Goal: Task Accomplishment & Management: Manage account settings

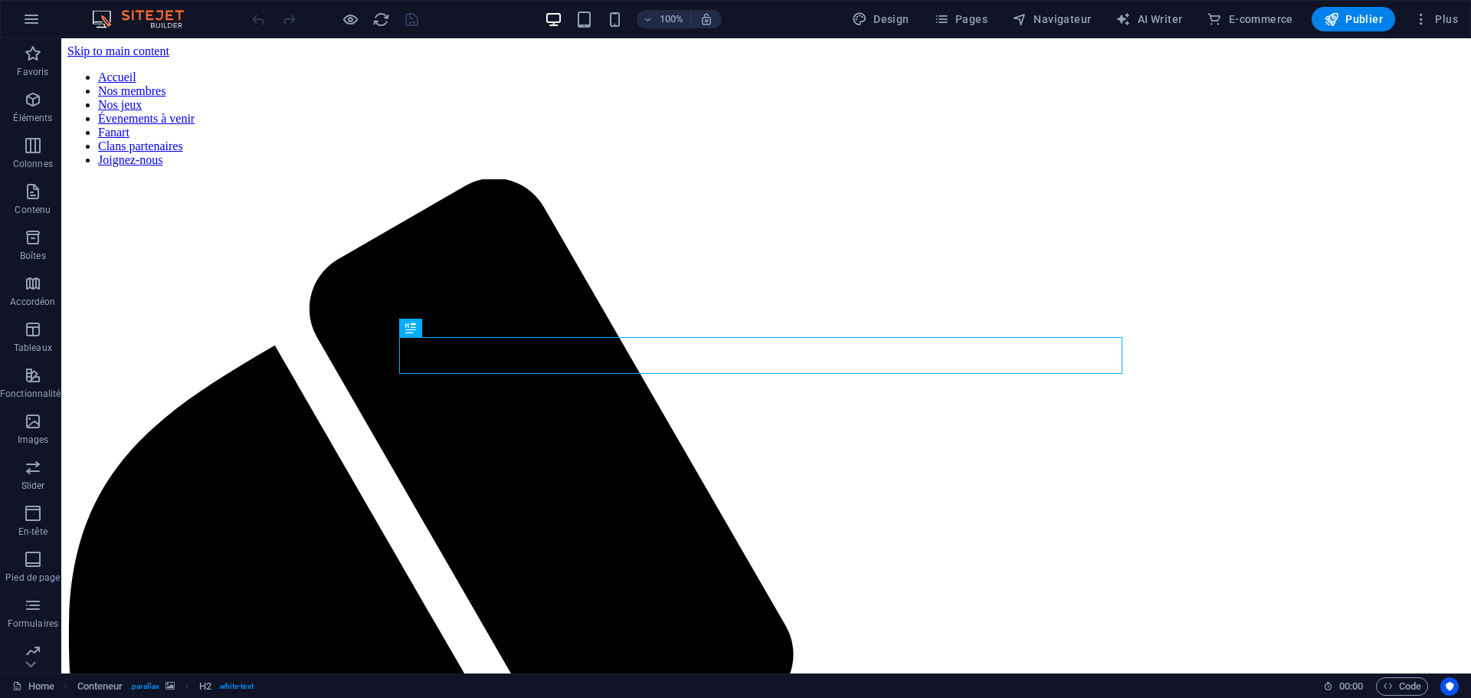
scroll to position [414, 0]
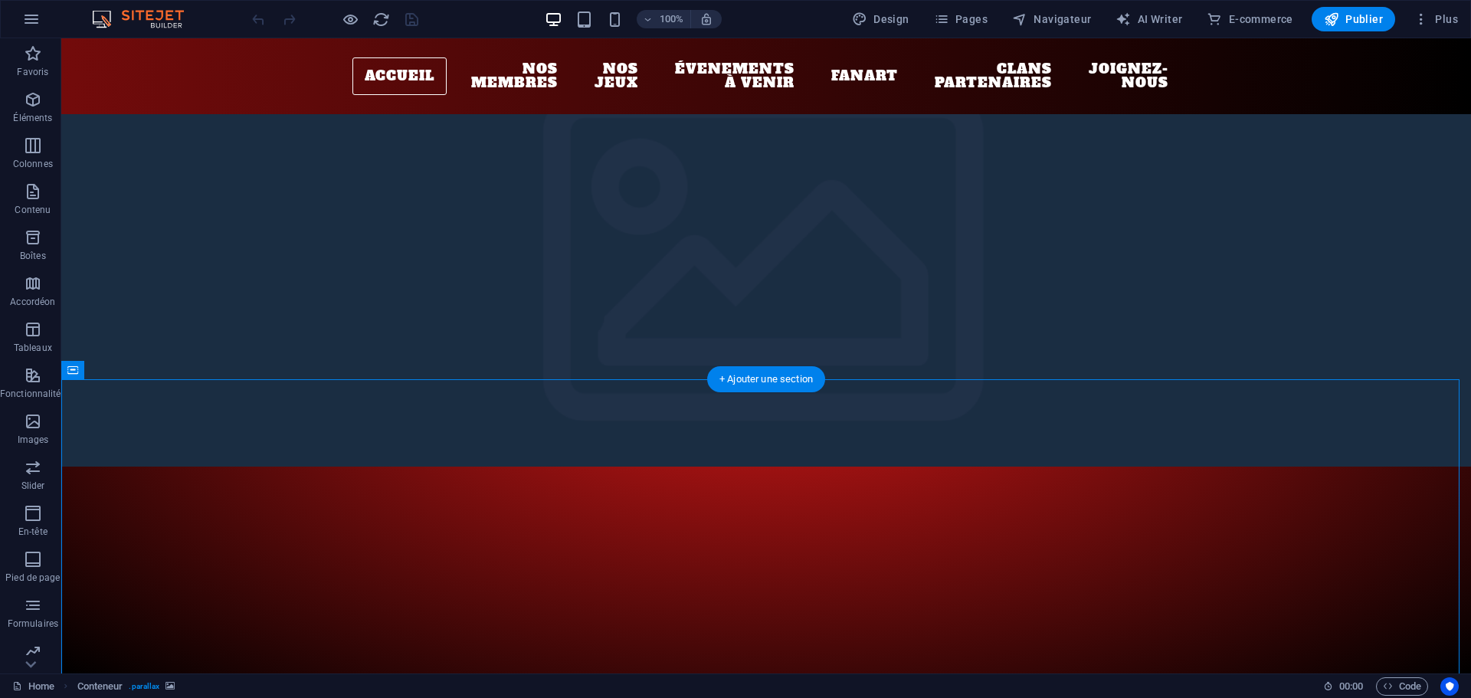
scroll to position [0, 0]
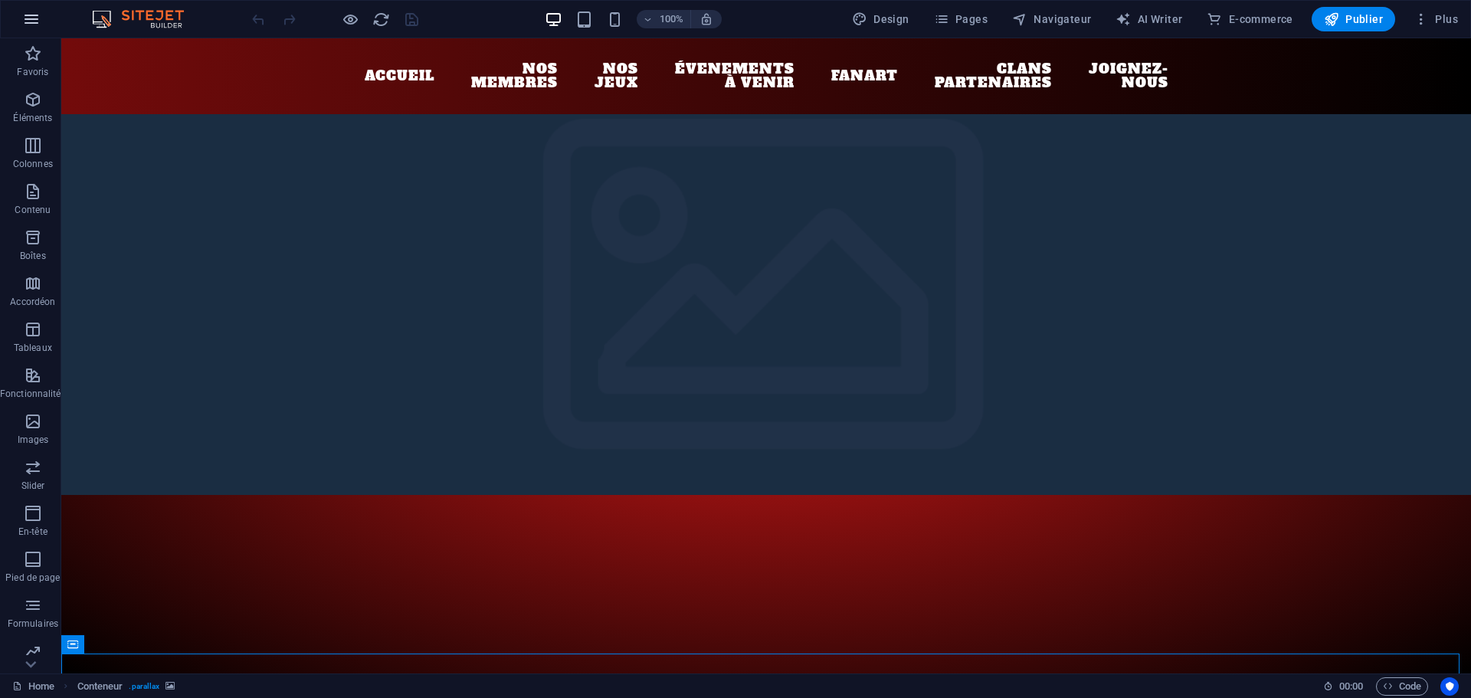
click at [33, 23] on icon "button" at bounding box center [31, 19] width 18 height 18
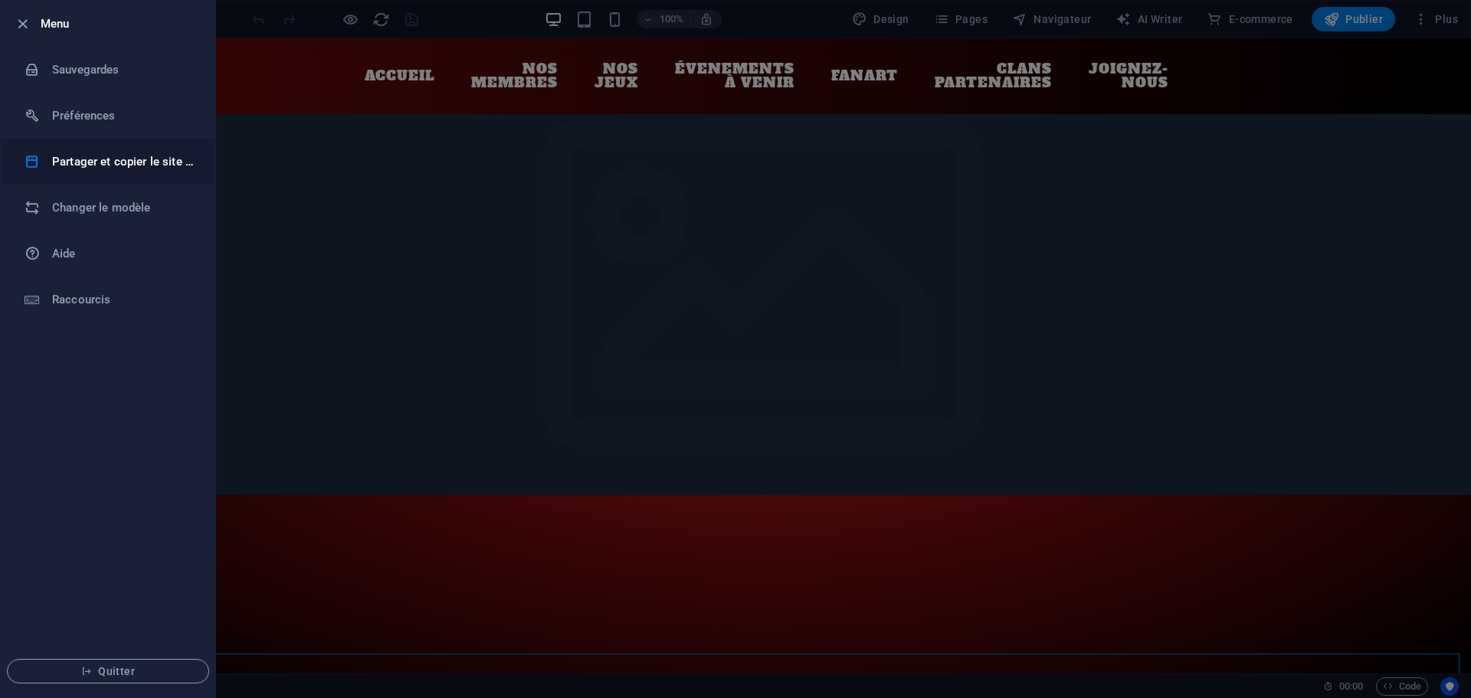
click at [100, 176] on li "Partager et copier le site web" at bounding box center [108, 162] width 215 height 46
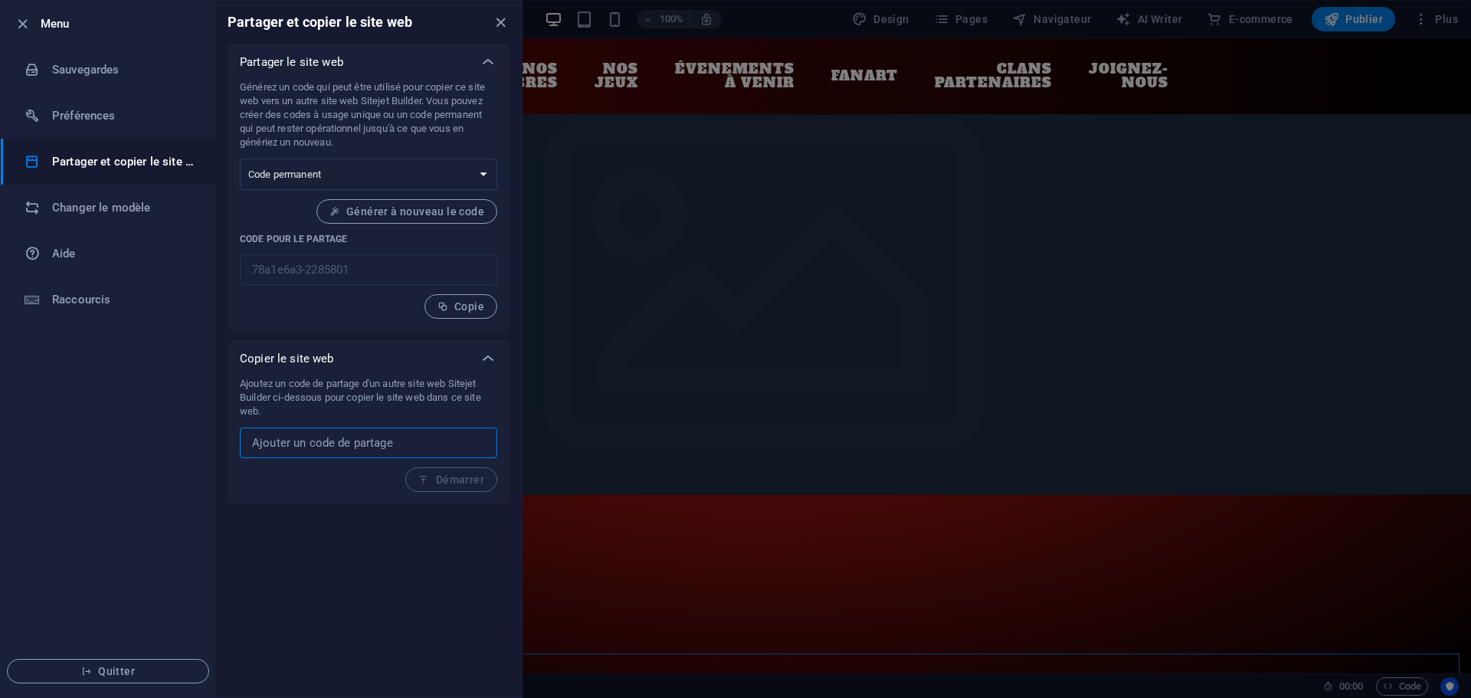
click at [423, 446] on input "text" at bounding box center [368, 443] width 257 height 31
click at [455, 308] on span "Copie" at bounding box center [460, 306] width 47 height 12
click at [482, 177] on select "Code à usage unique Code permanent" at bounding box center [368, 174] width 257 height 31
click at [482, 176] on select "Code à usage unique Code permanent" at bounding box center [368, 174] width 257 height 31
click at [499, 25] on icon "close" at bounding box center [501, 23] width 18 height 18
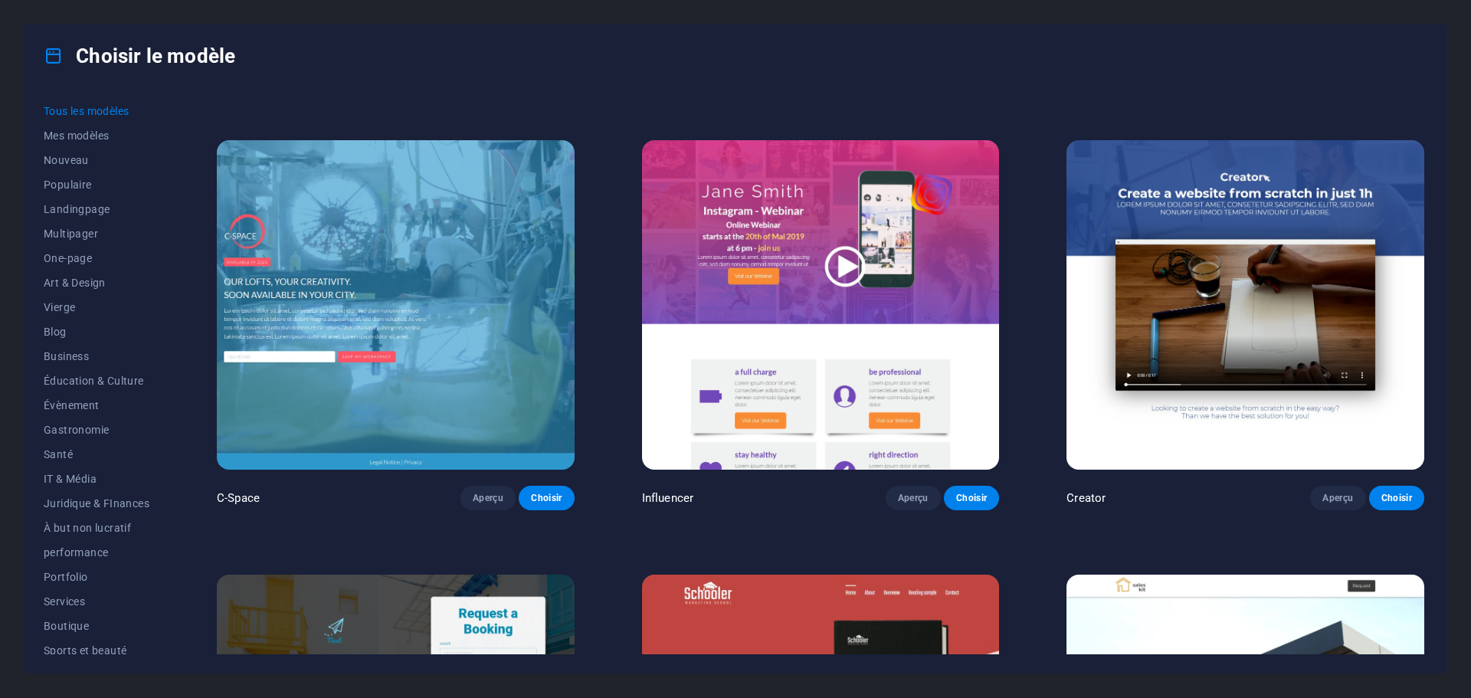
scroll to position [13561, 0]
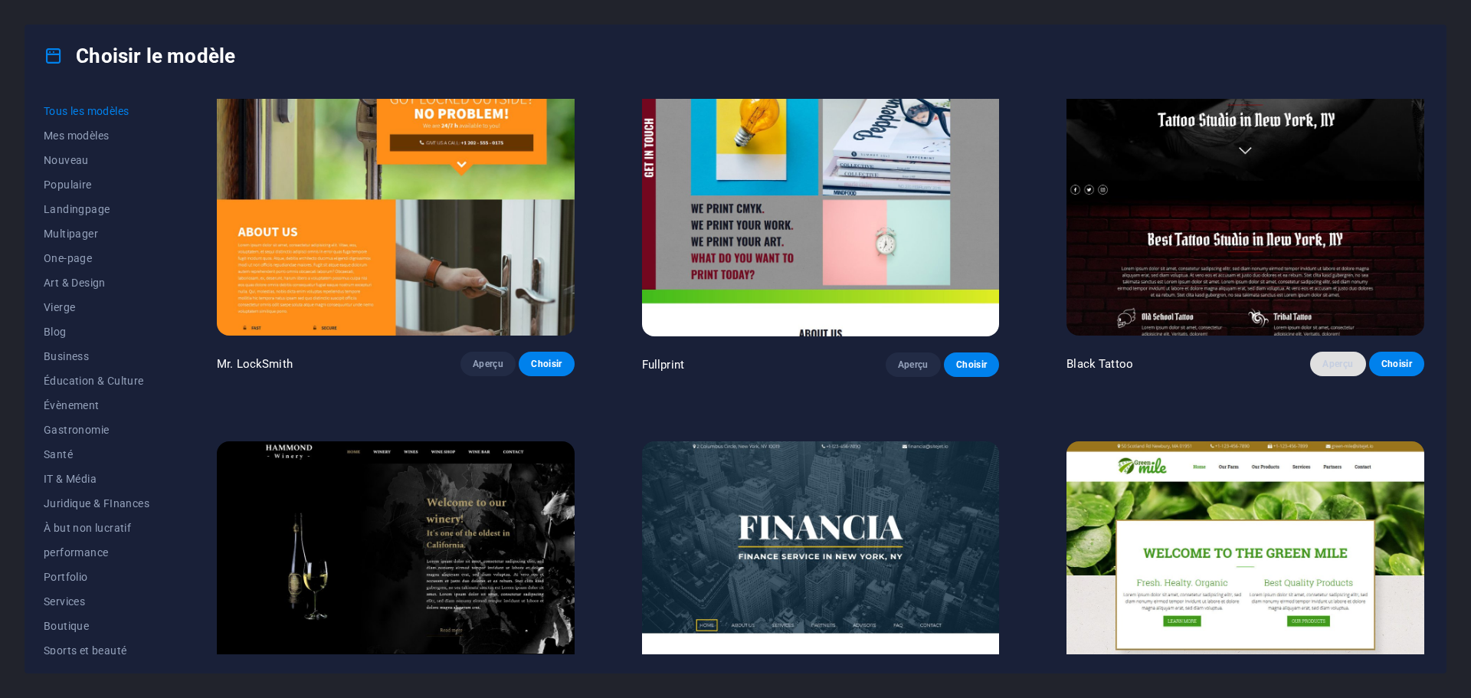
click at [1334, 358] on span "Aperçu" at bounding box center [1337, 364] width 31 height 12
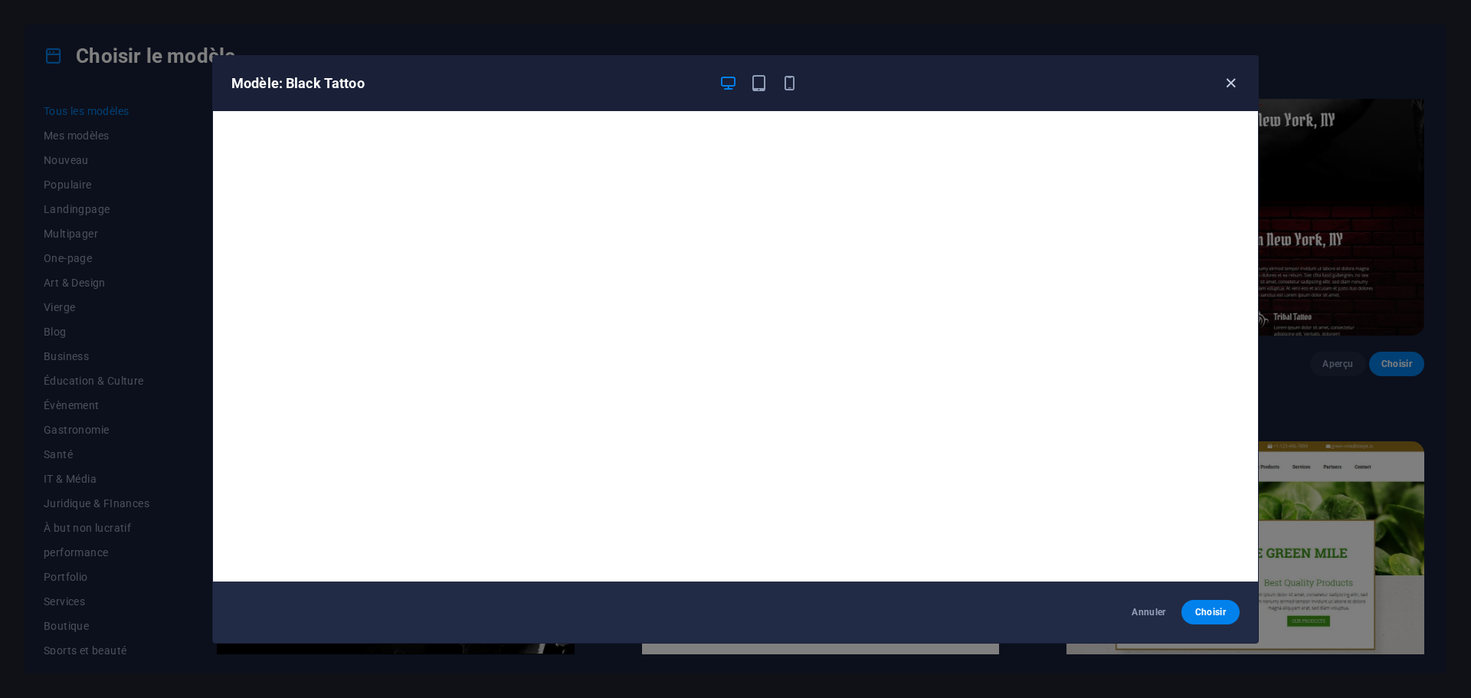
click at [1234, 82] on icon "button" at bounding box center [1231, 83] width 18 height 18
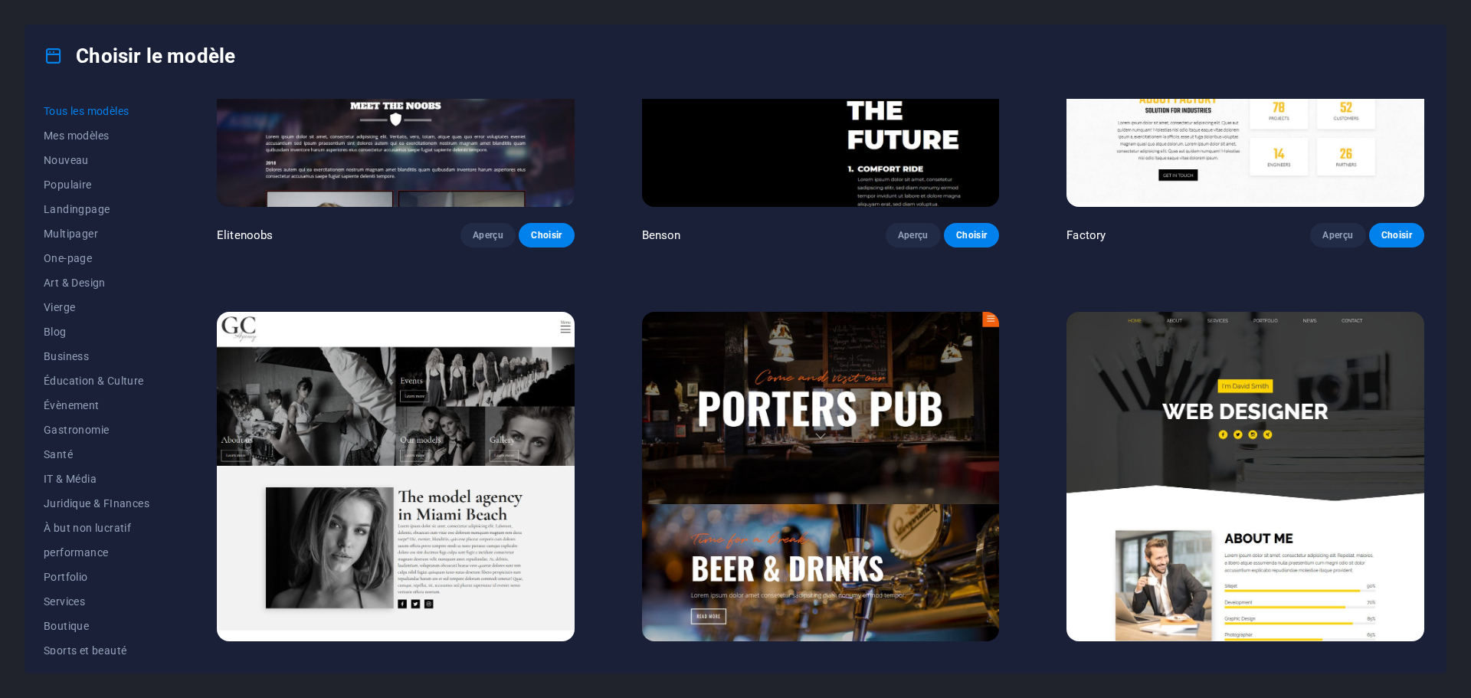
scroll to position [16855, 0]
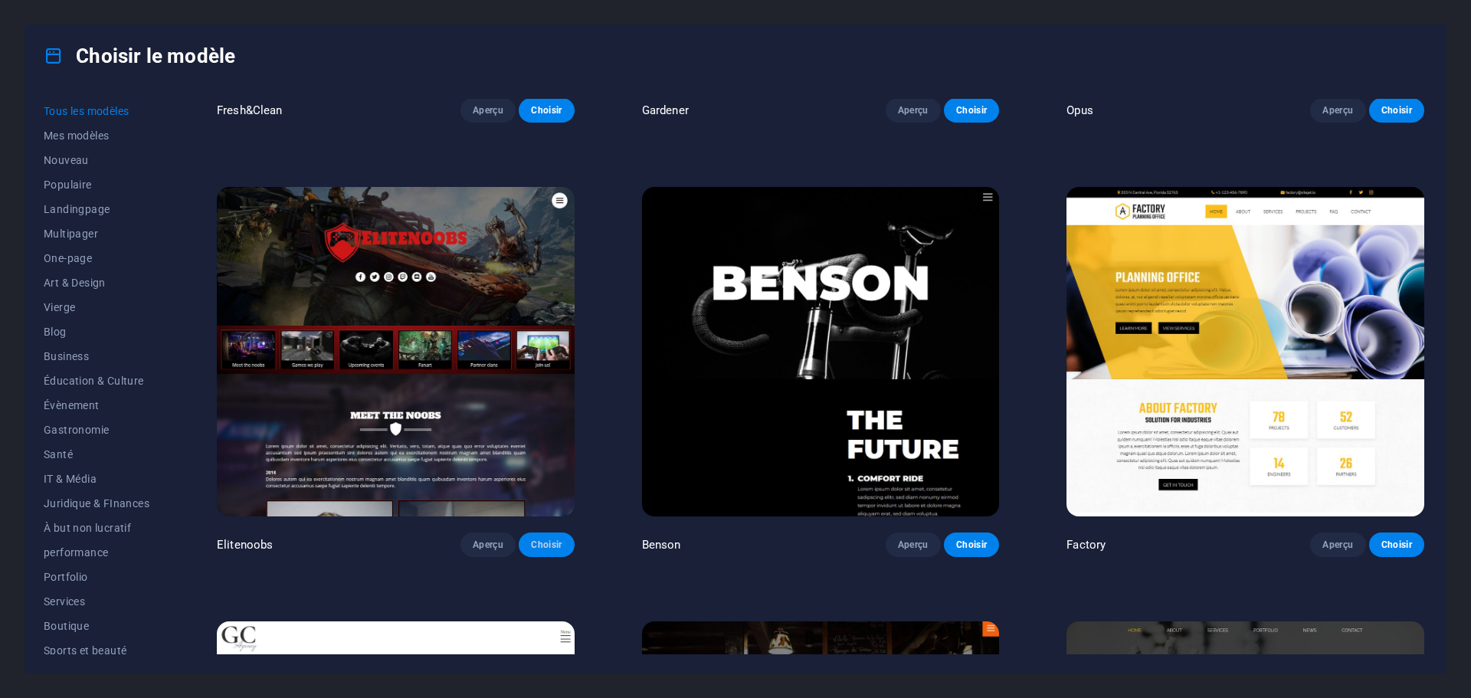
click at [557, 539] on span "Choisir" at bounding box center [546, 545] width 31 height 12
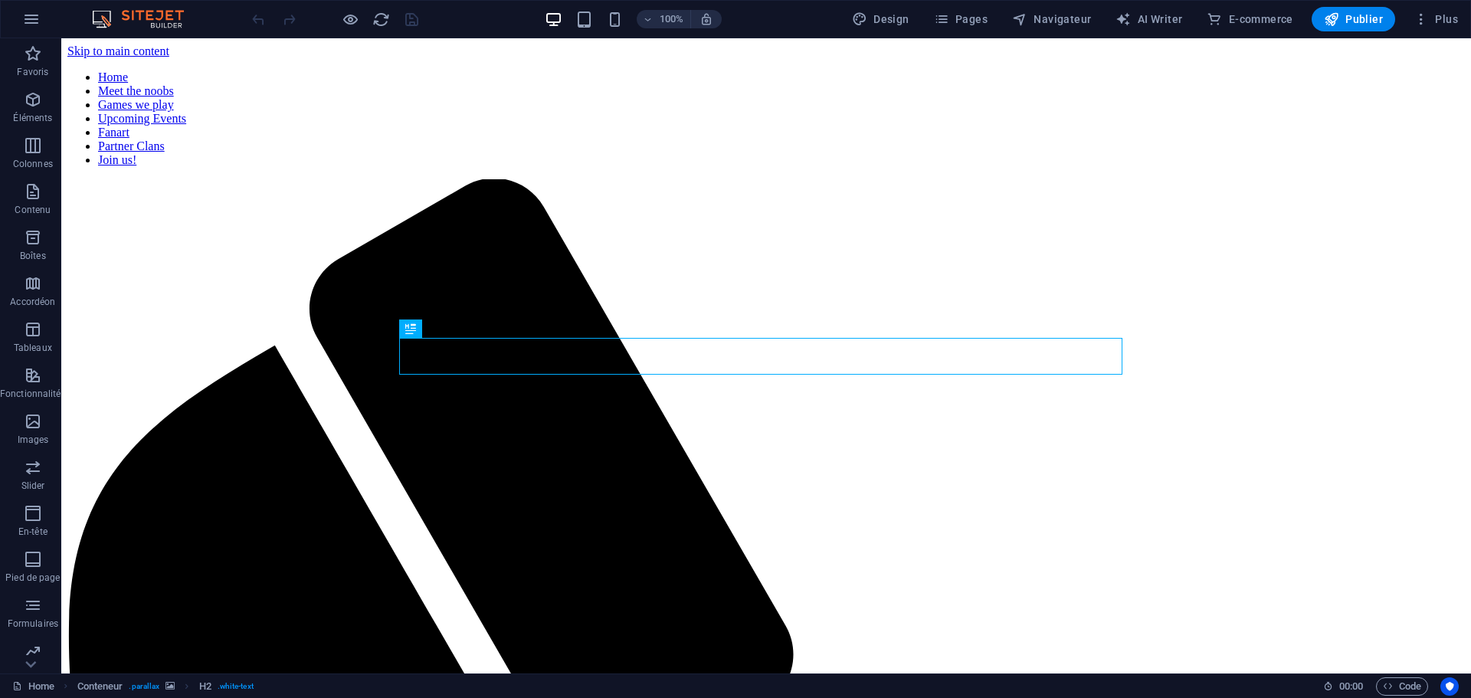
scroll to position [352, 0]
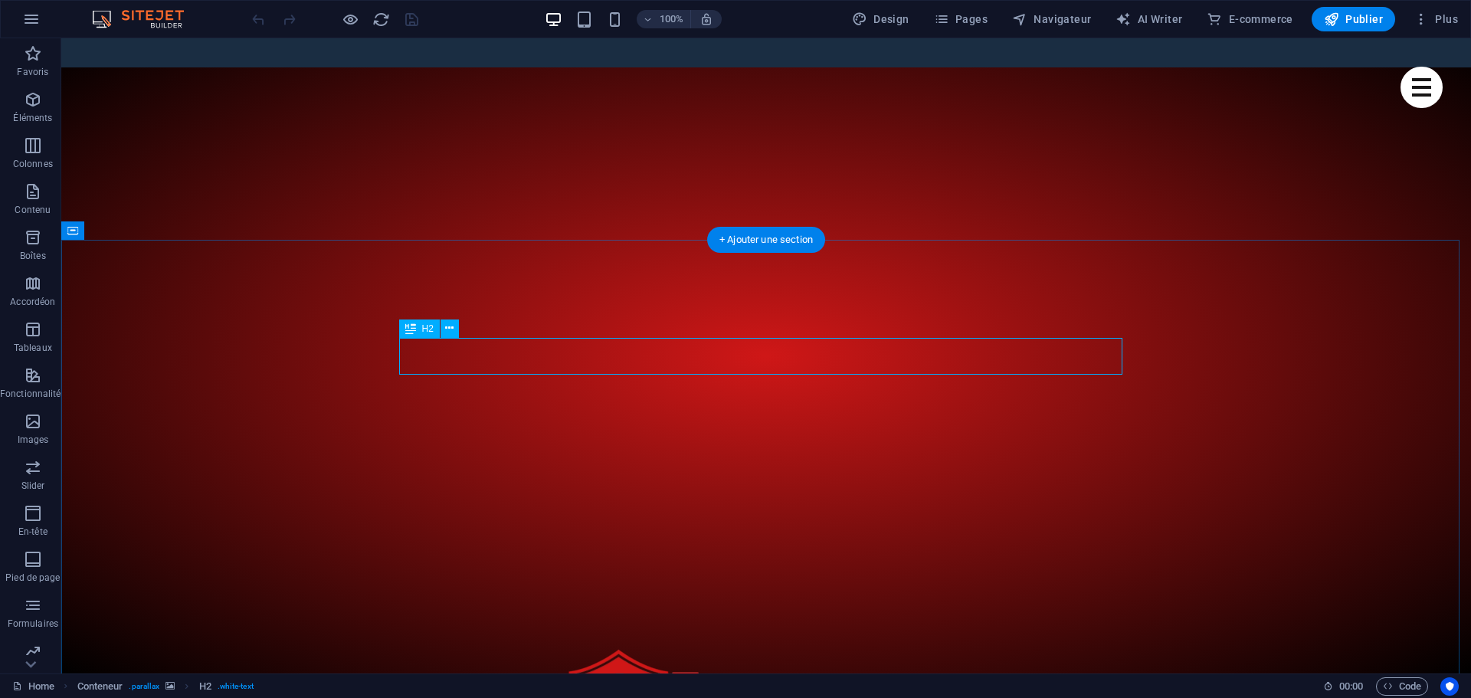
click at [453, 327] on icon at bounding box center [449, 328] width 8 height 16
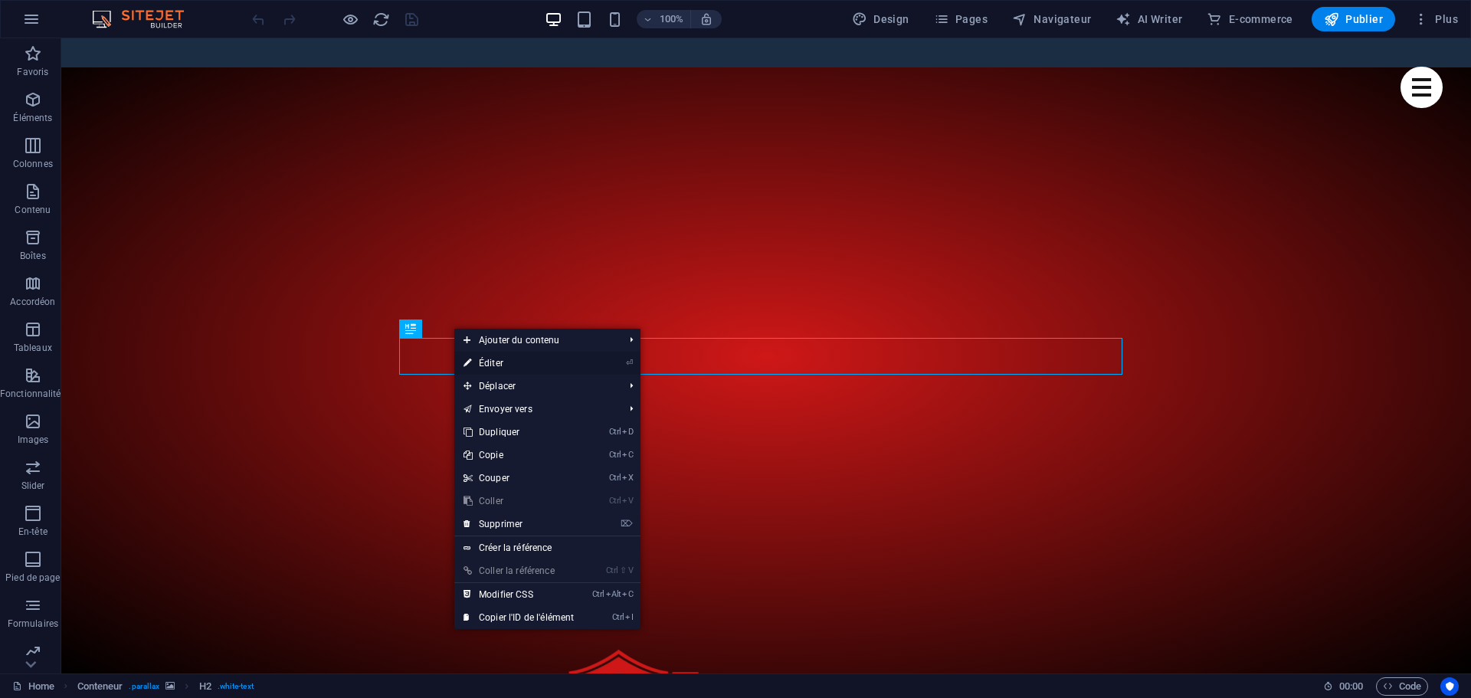
drag, startPoint x: 182, startPoint y: 326, endPoint x: 496, endPoint y: 362, distance: 316.1
click at [496, 362] on link "⏎ Éditer" at bounding box center [518, 363] width 129 height 23
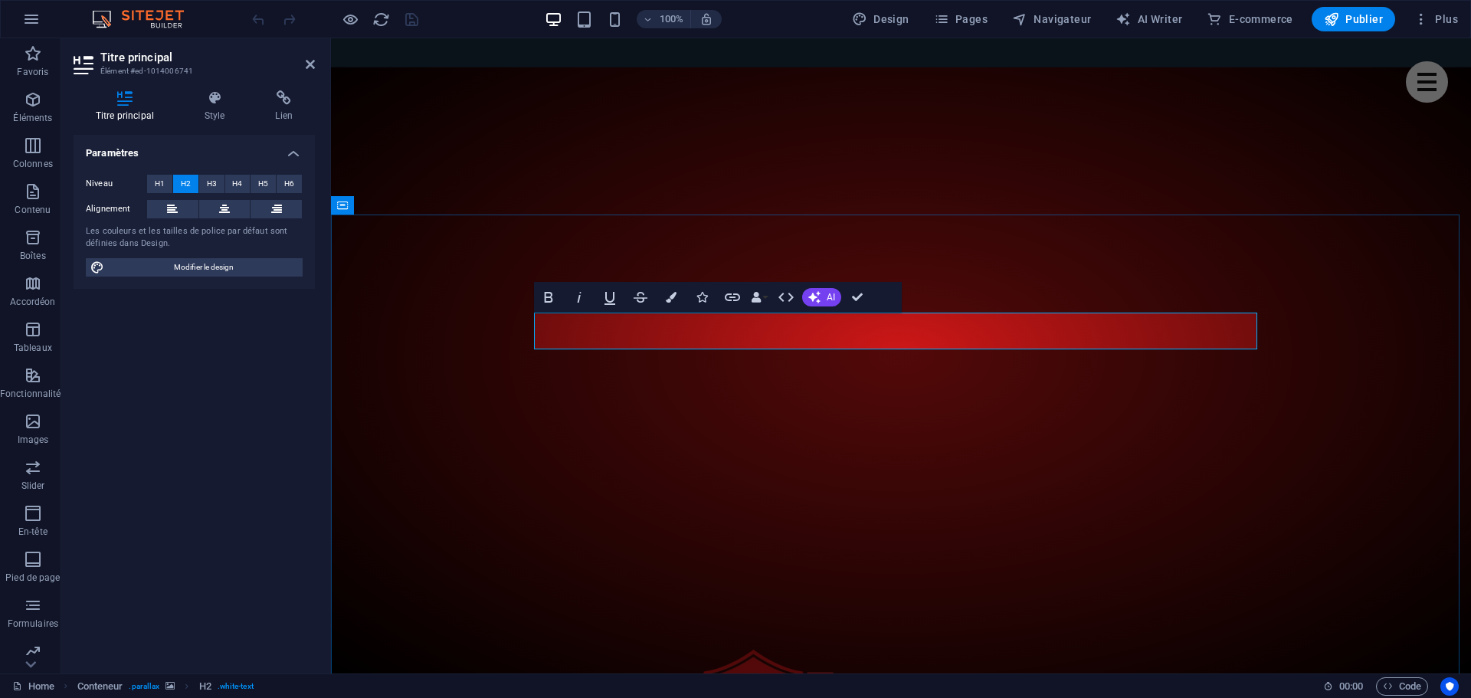
drag, startPoint x: 1031, startPoint y: 331, endPoint x: 738, endPoint y: 327, distance: 293.5
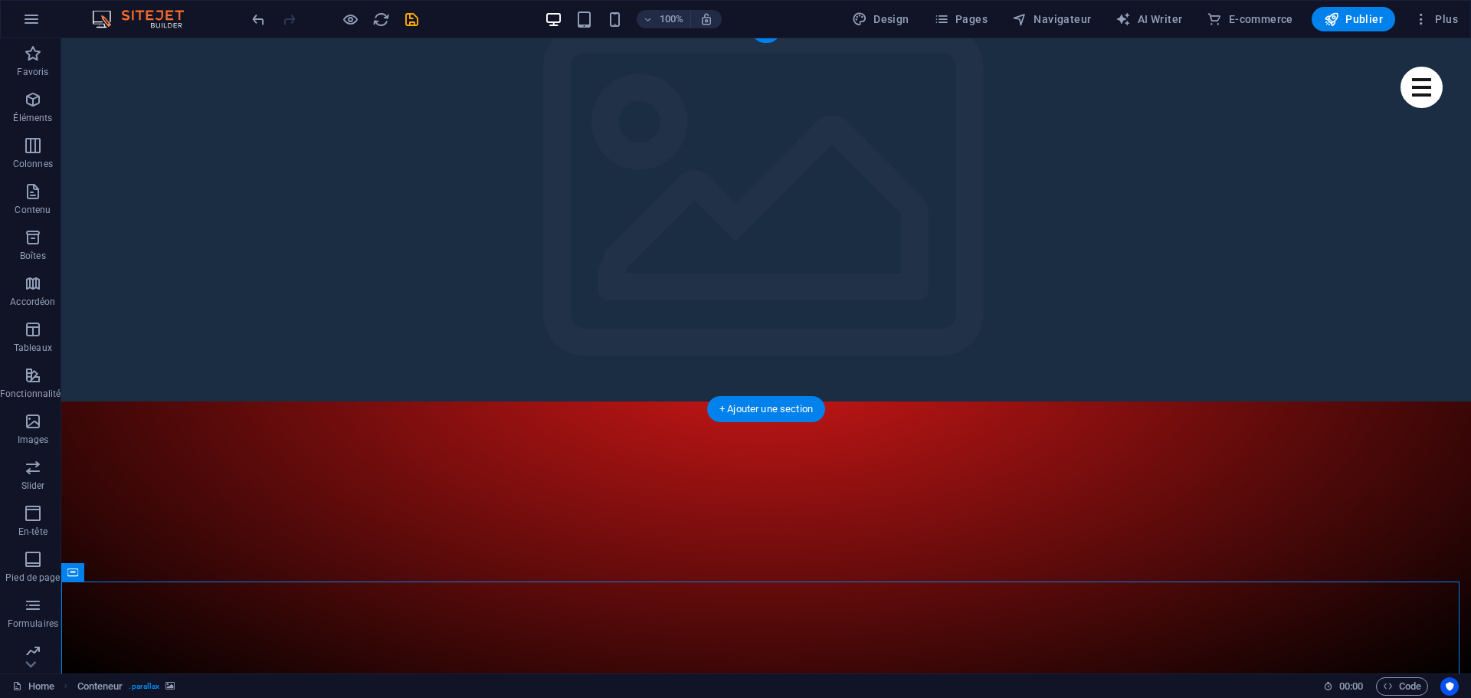
scroll to position [0, 0]
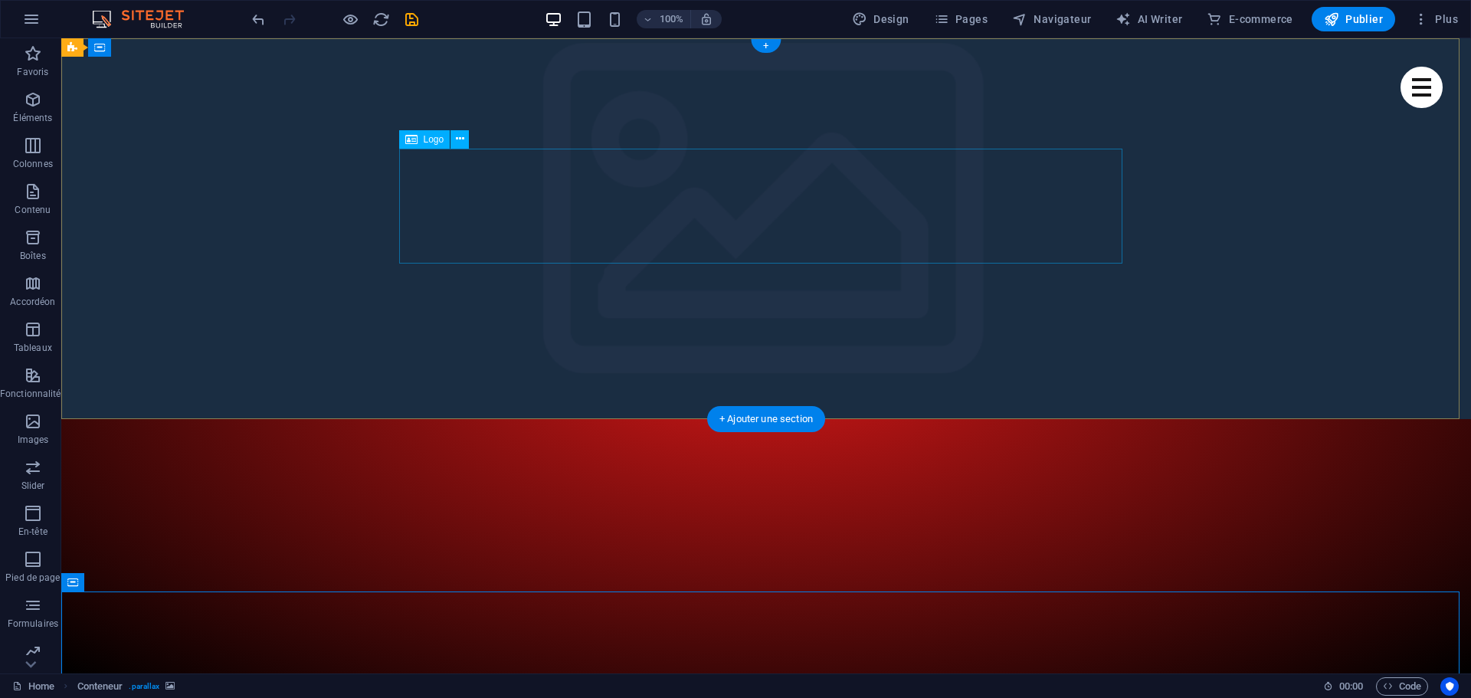
drag, startPoint x: 193, startPoint y: 189, endPoint x: 201, endPoint y: 191, distance: 8.6
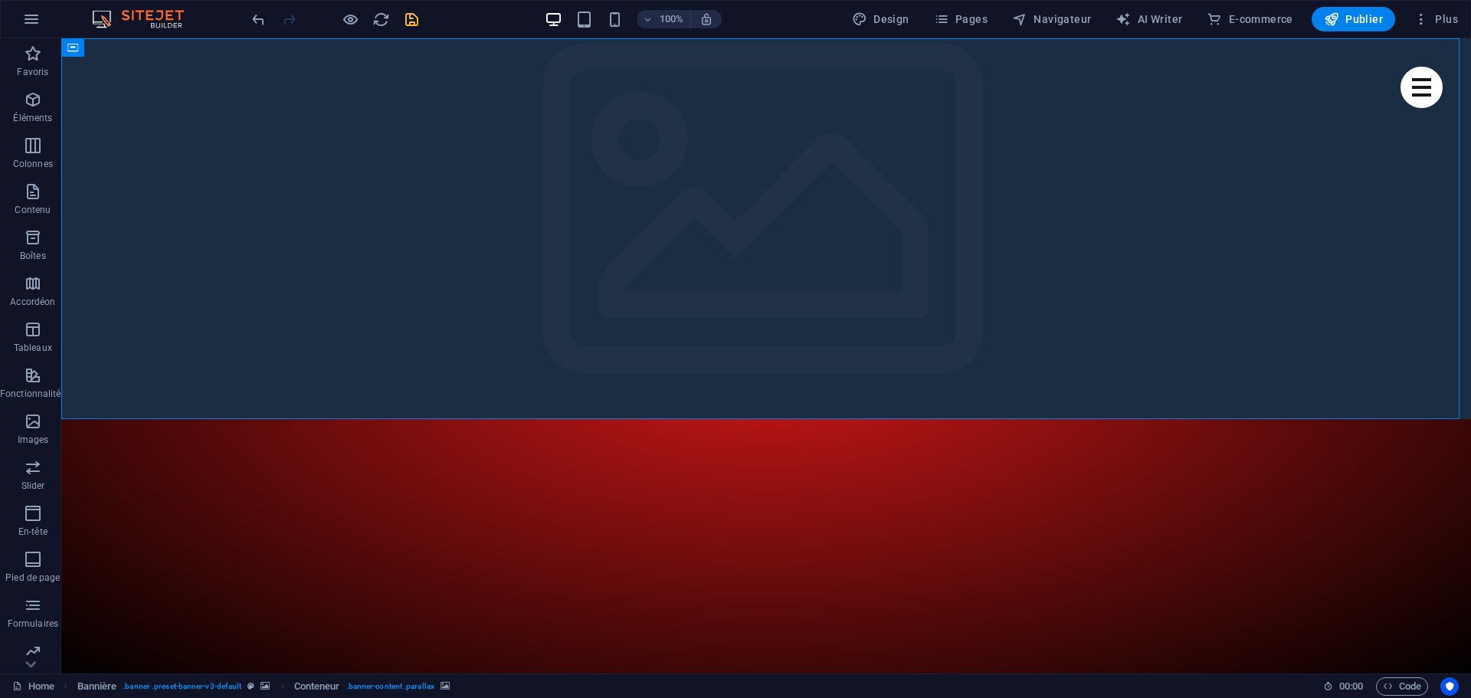
click at [417, 13] on icon "save" at bounding box center [412, 20] width 18 height 18
checkbox input "false"
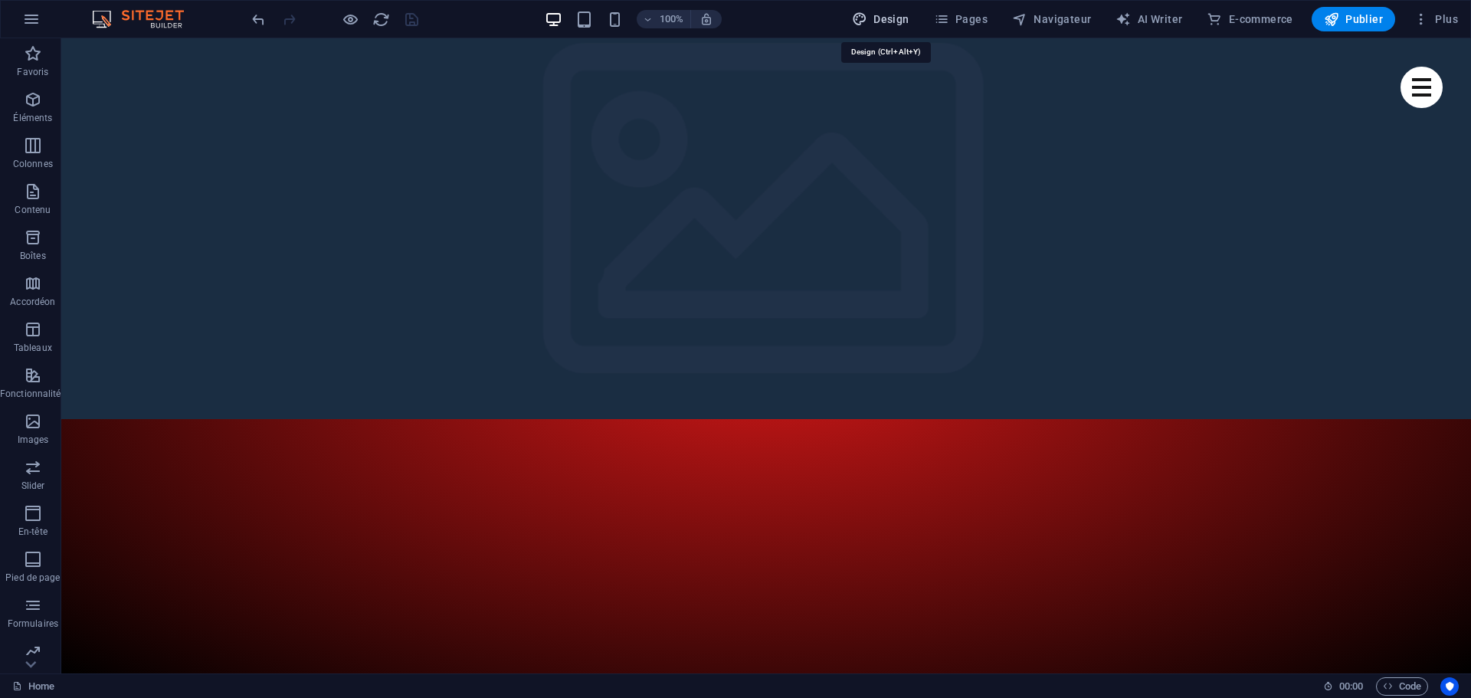
click at [874, 18] on span "Design" at bounding box center [880, 18] width 57 height 15
select select "px"
select select "400"
select select "px"
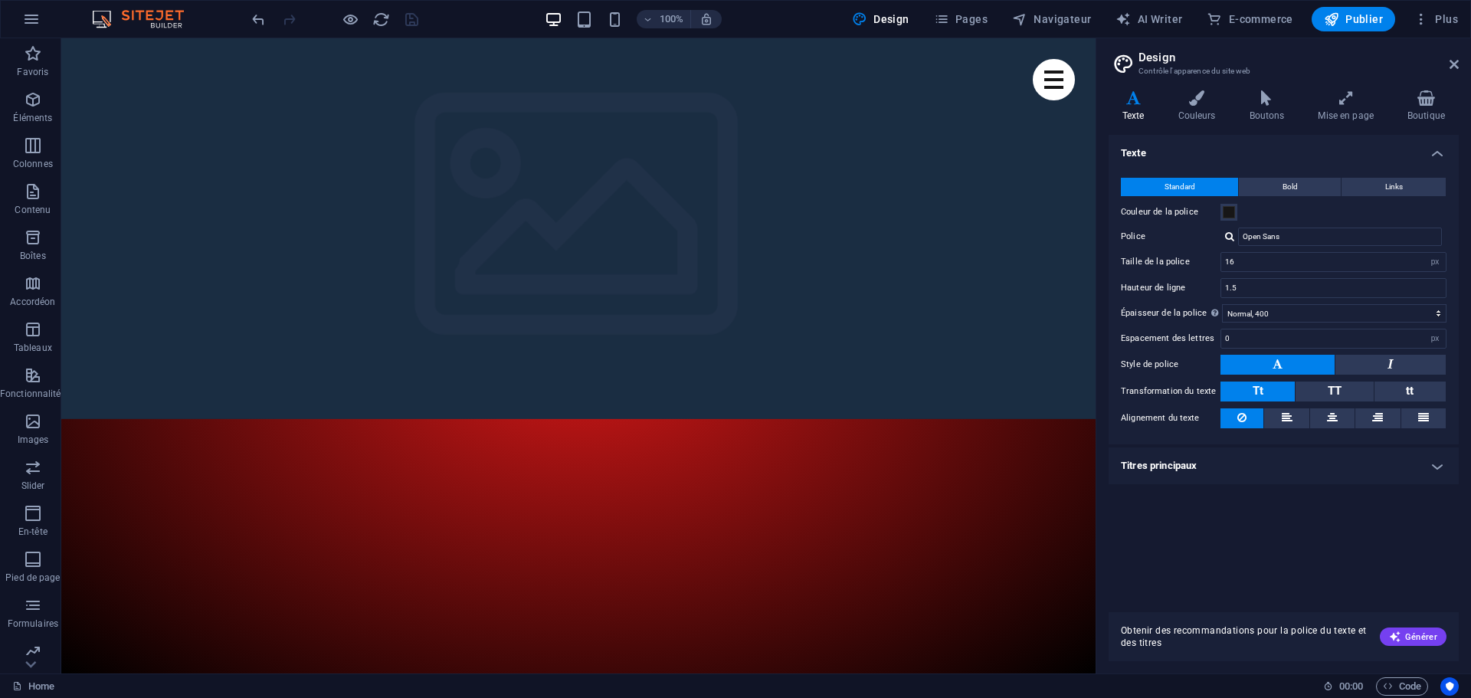
click at [1460, 64] on aside "Design Contrôle l'apparence du site web Variantes Texte Couleurs Boutons Mise e…" at bounding box center [1283, 355] width 375 height 635
click at [1450, 57] on h2 "Design" at bounding box center [1299, 58] width 320 height 14
click at [1452, 61] on icon at bounding box center [1454, 64] width 9 height 12
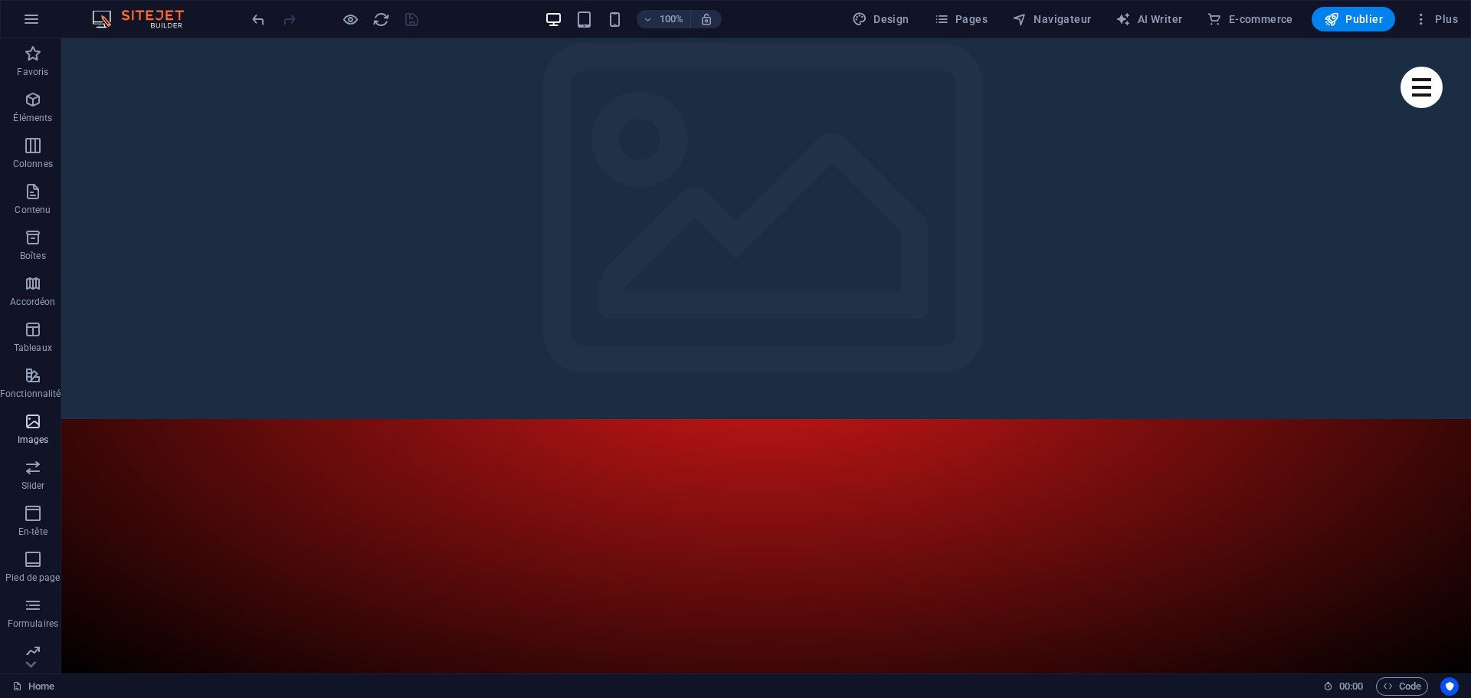
click at [31, 416] on icon "button" at bounding box center [33, 421] width 18 height 18
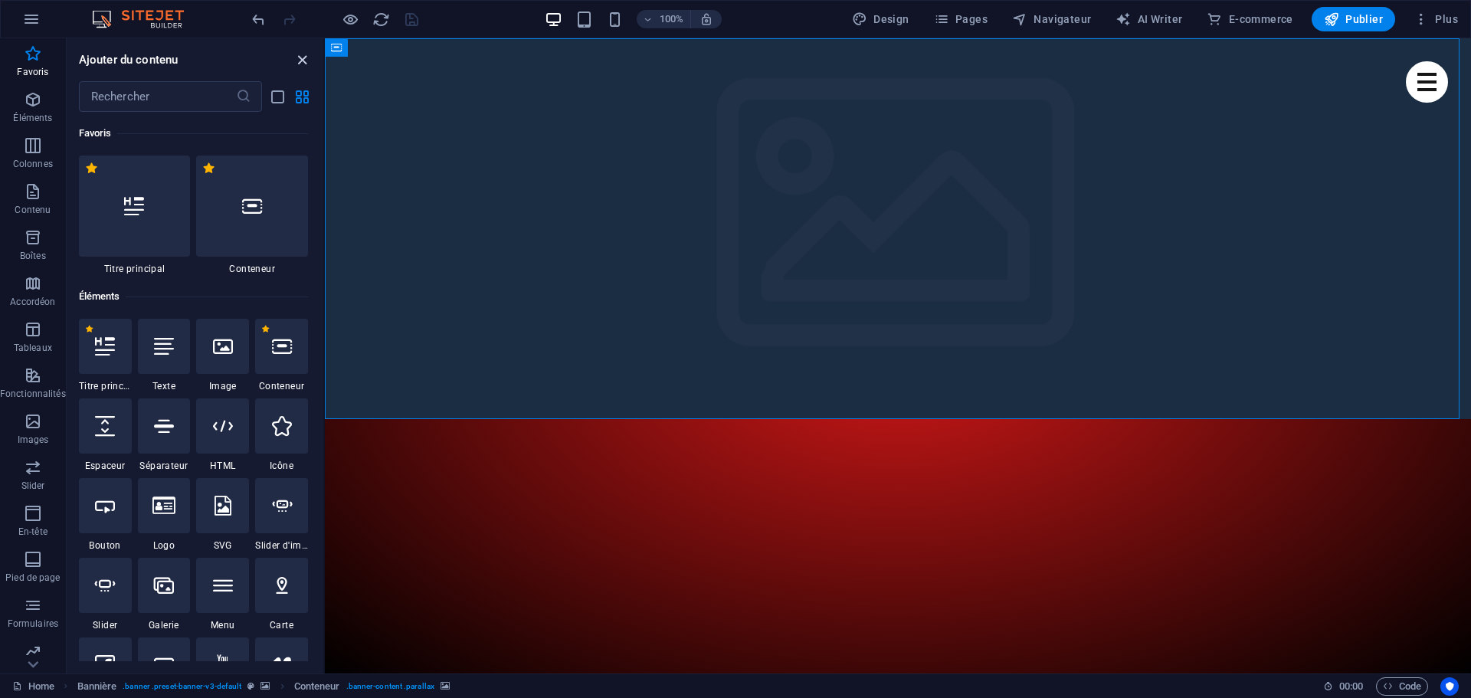
click at [304, 61] on icon "close panel" at bounding box center [302, 60] width 18 height 18
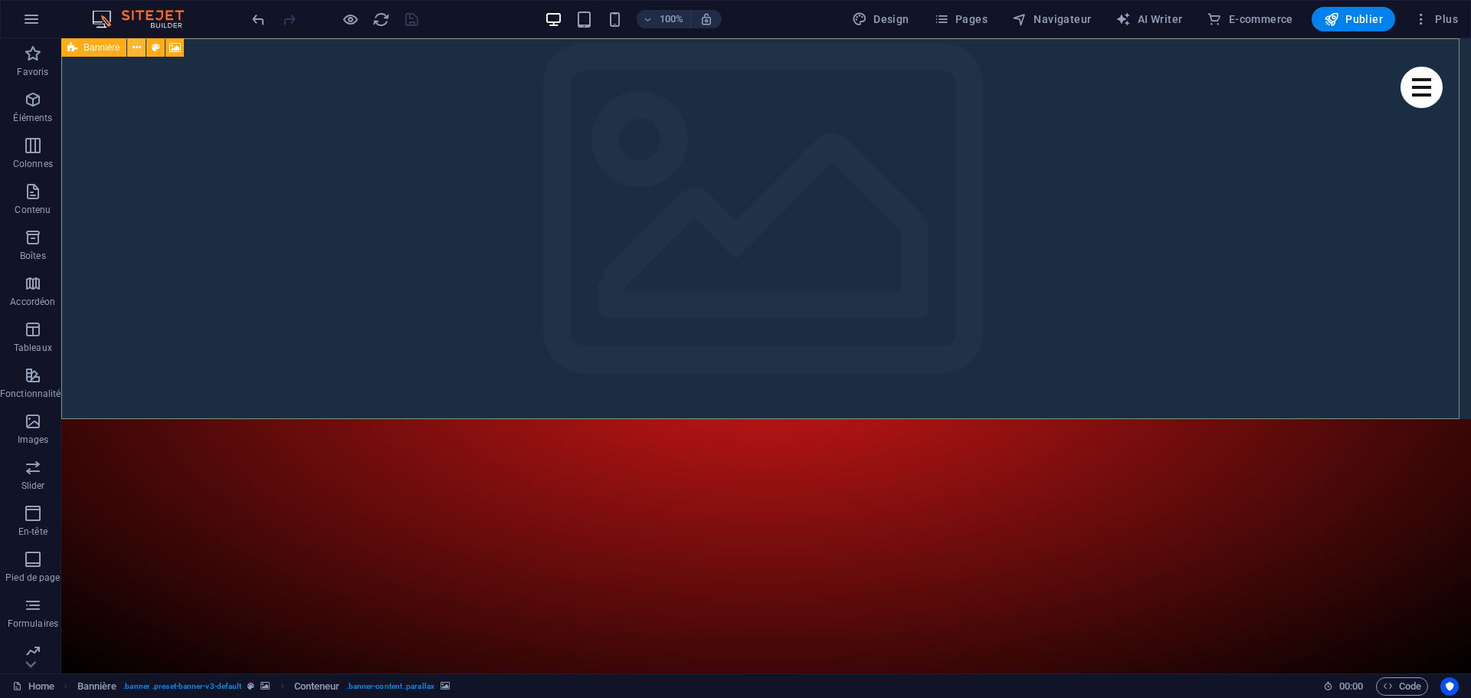
click at [136, 49] on icon at bounding box center [137, 48] width 8 height 16
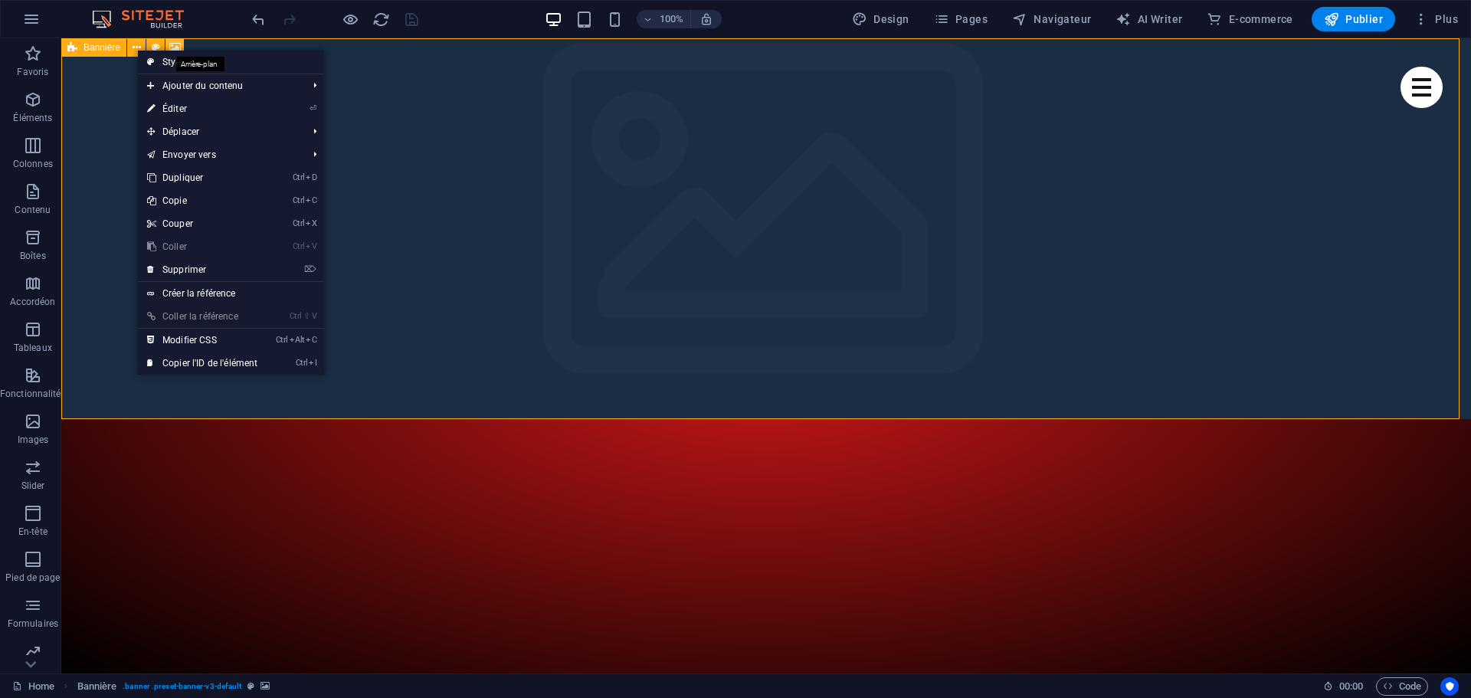
click at [178, 46] on icon at bounding box center [174, 48] width 11 height 16
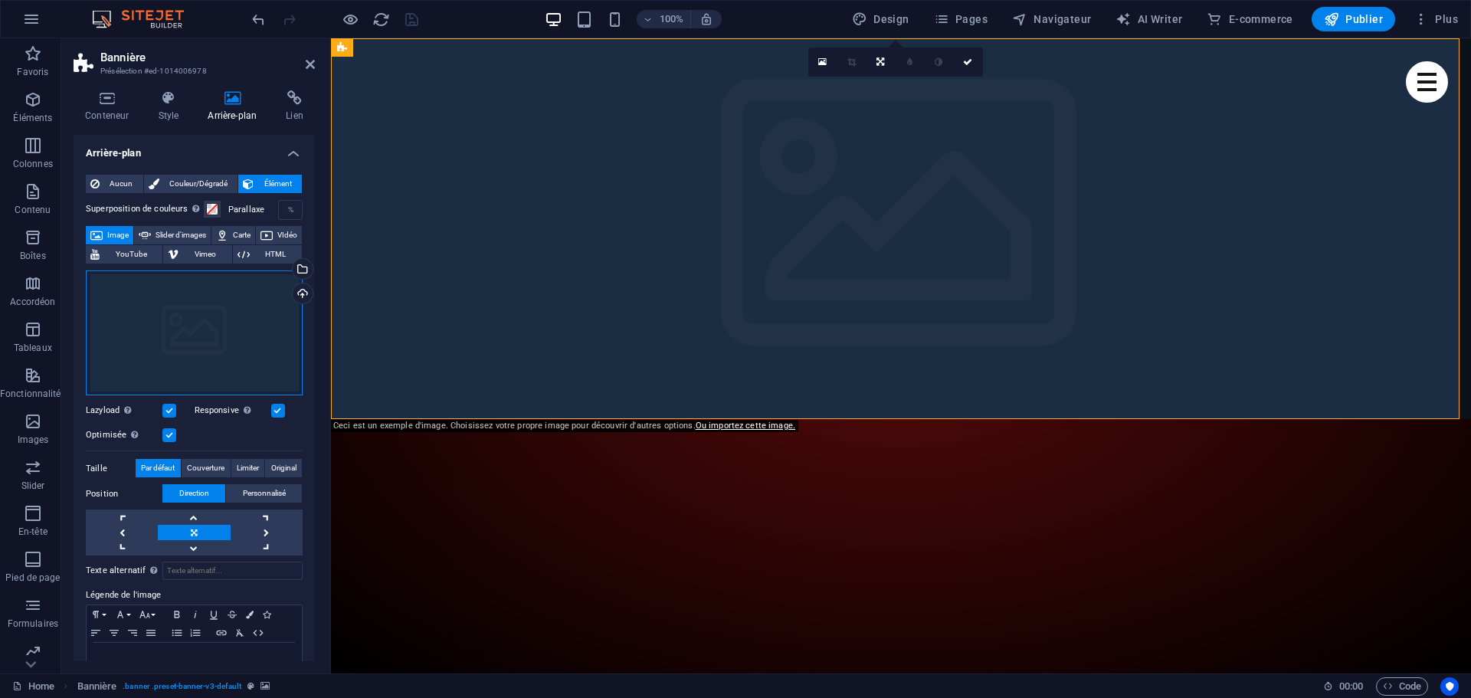
click at [190, 332] on div "Glissez les fichiers ici, cliquez pour choisir les fichiers ou sélectionnez les…" at bounding box center [194, 333] width 217 height 126
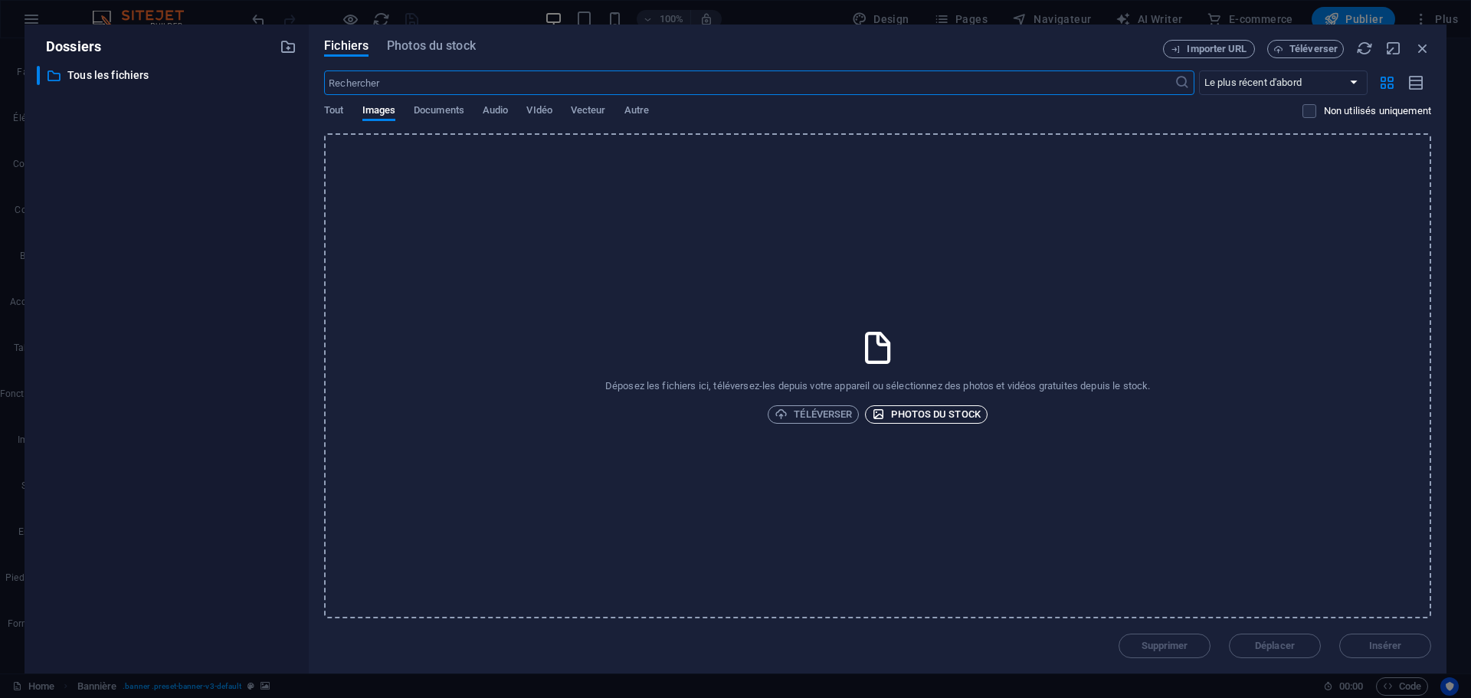
click at [926, 418] on span "Photos du stock" at bounding box center [926, 414] width 109 height 18
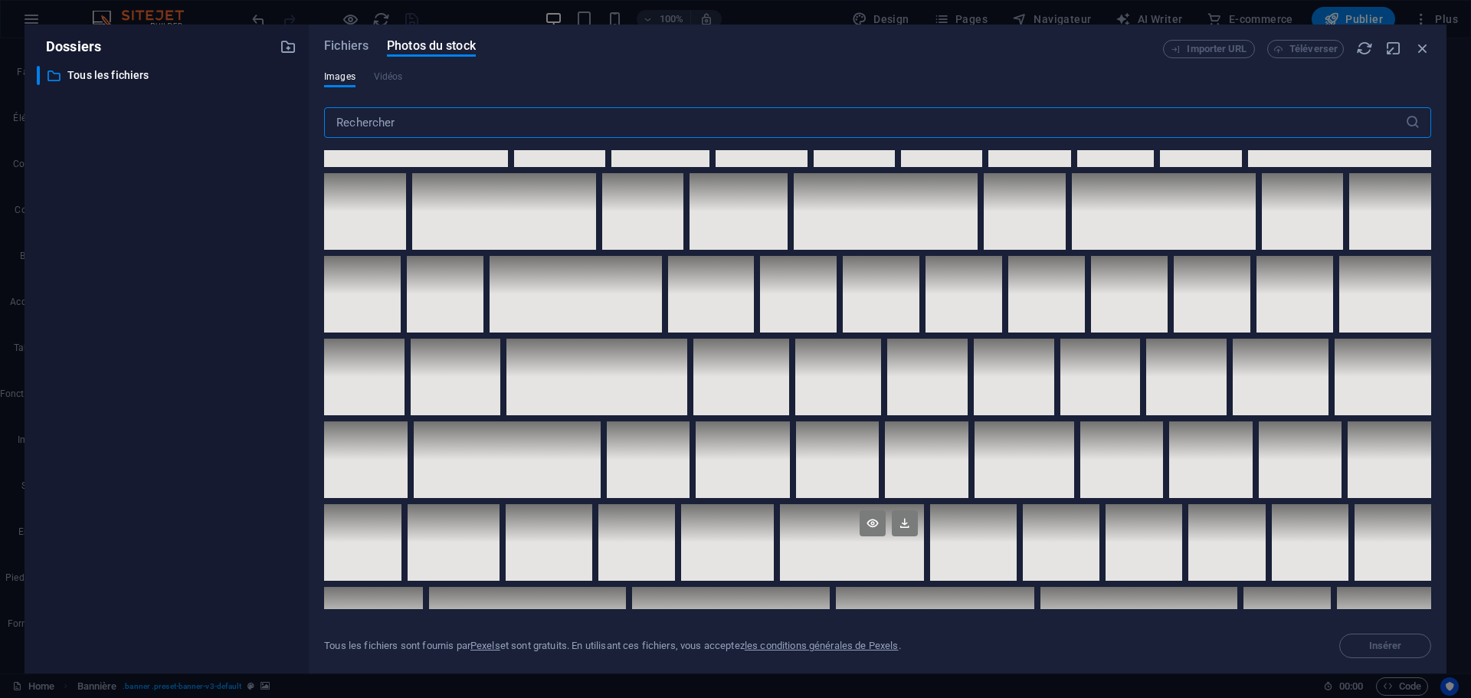
scroll to position [3379, 0]
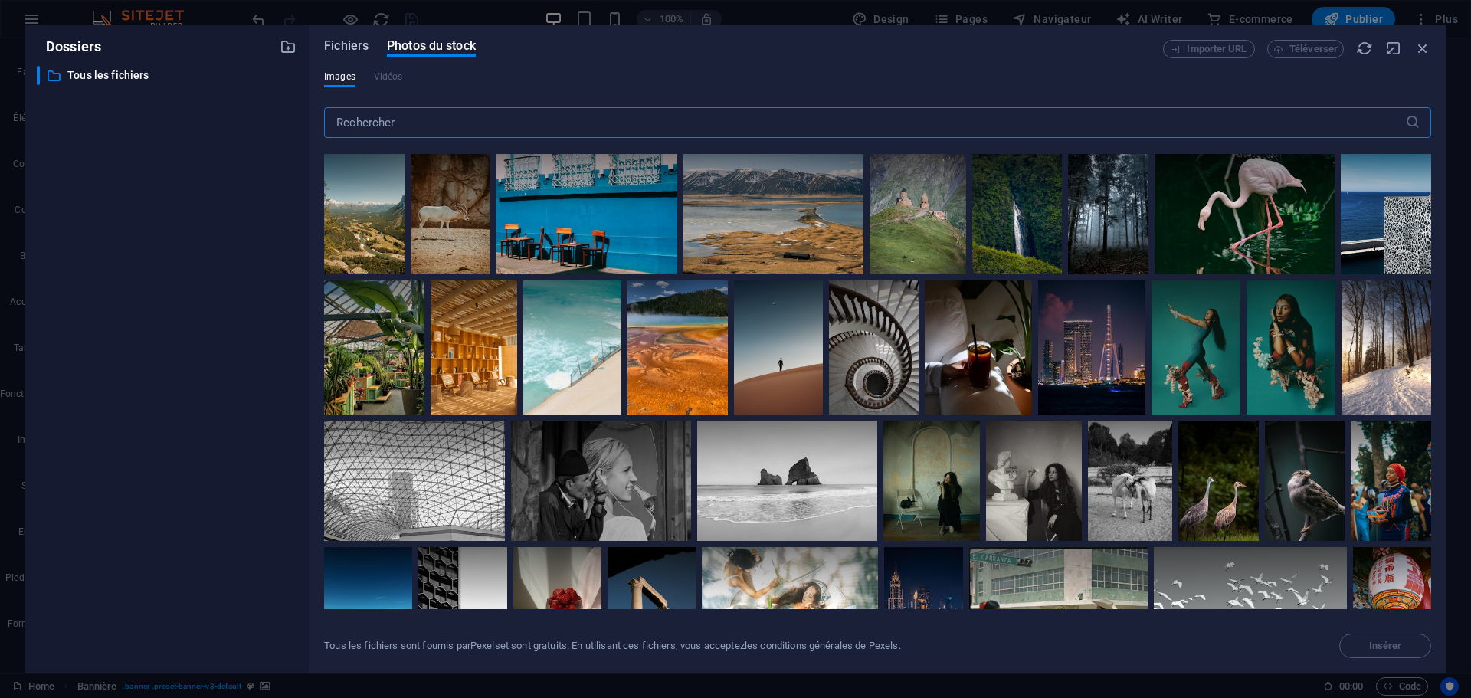
click at [348, 49] on span "Fichiers" at bounding box center [346, 46] width 44 height 18
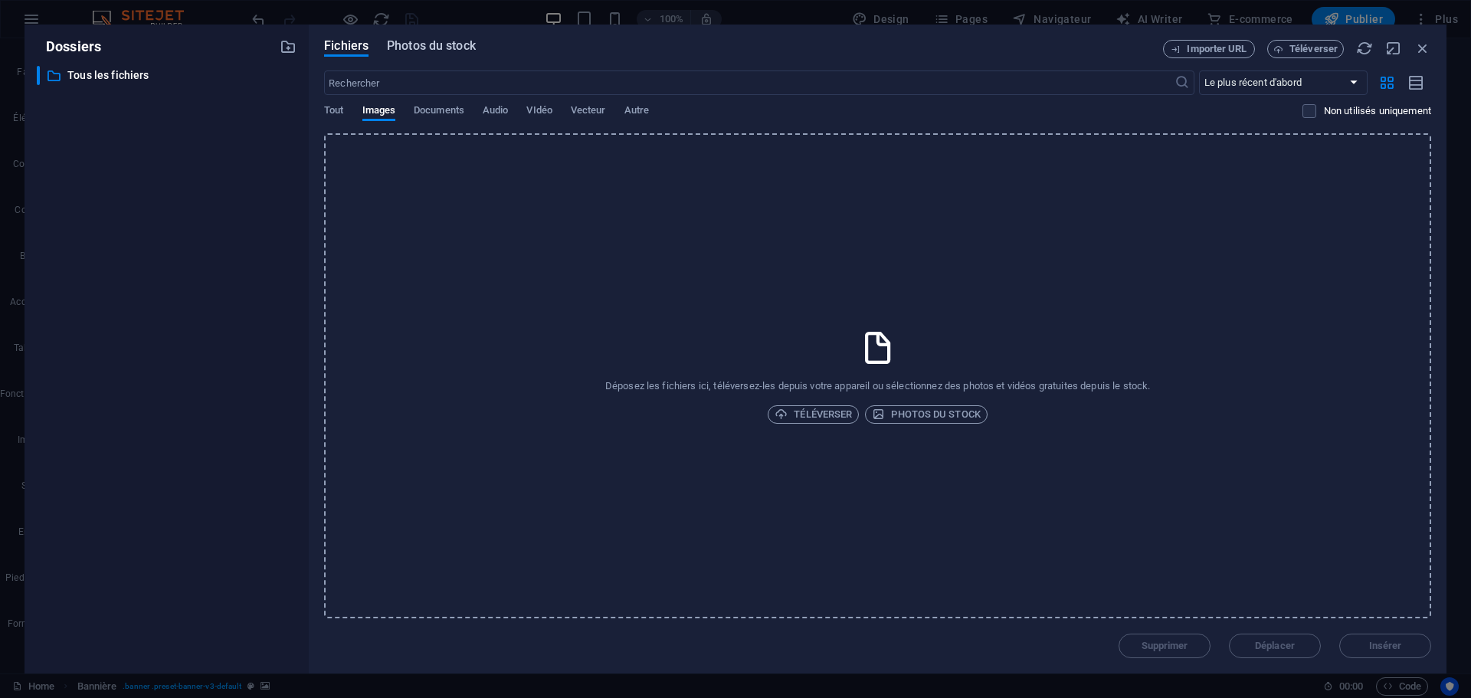
click at [426, 44] on span "Photos du stock" at bounding box center [431, 46] width 89 height 18
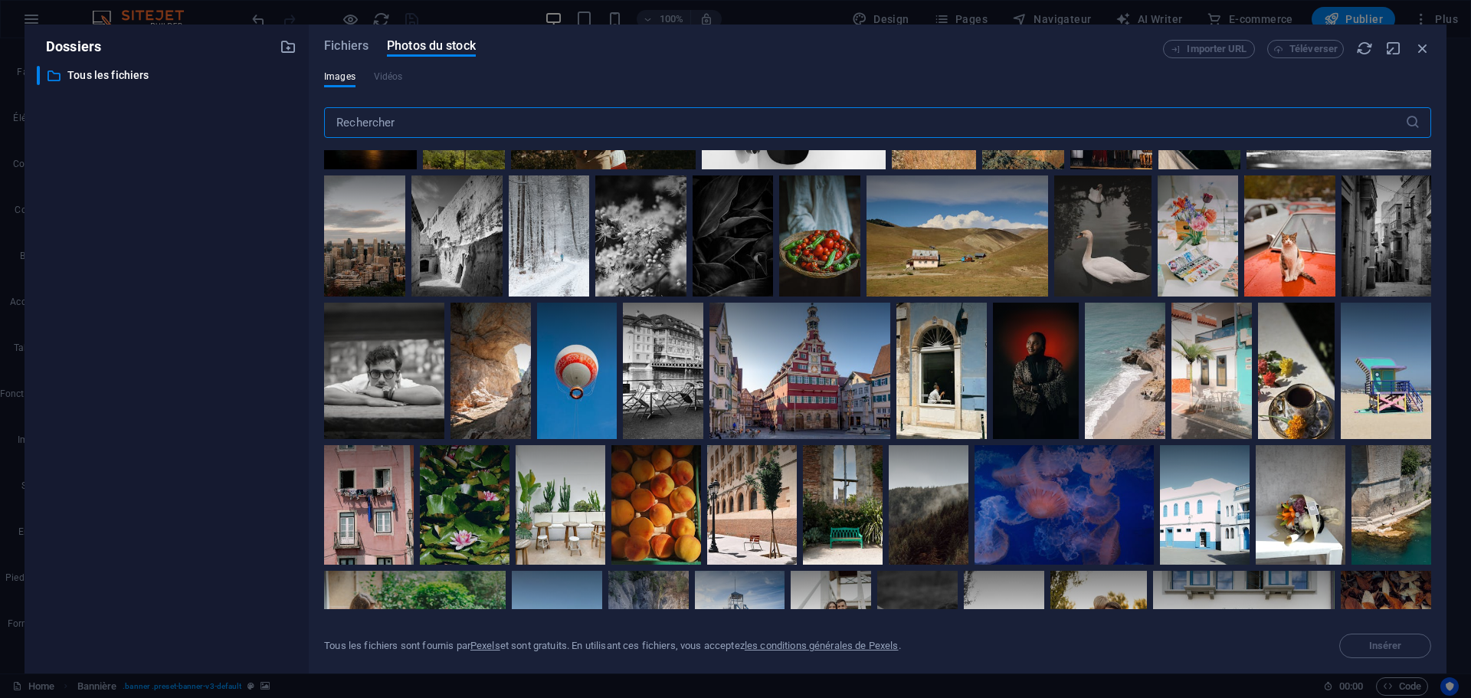
scroll to position [2069, 0]
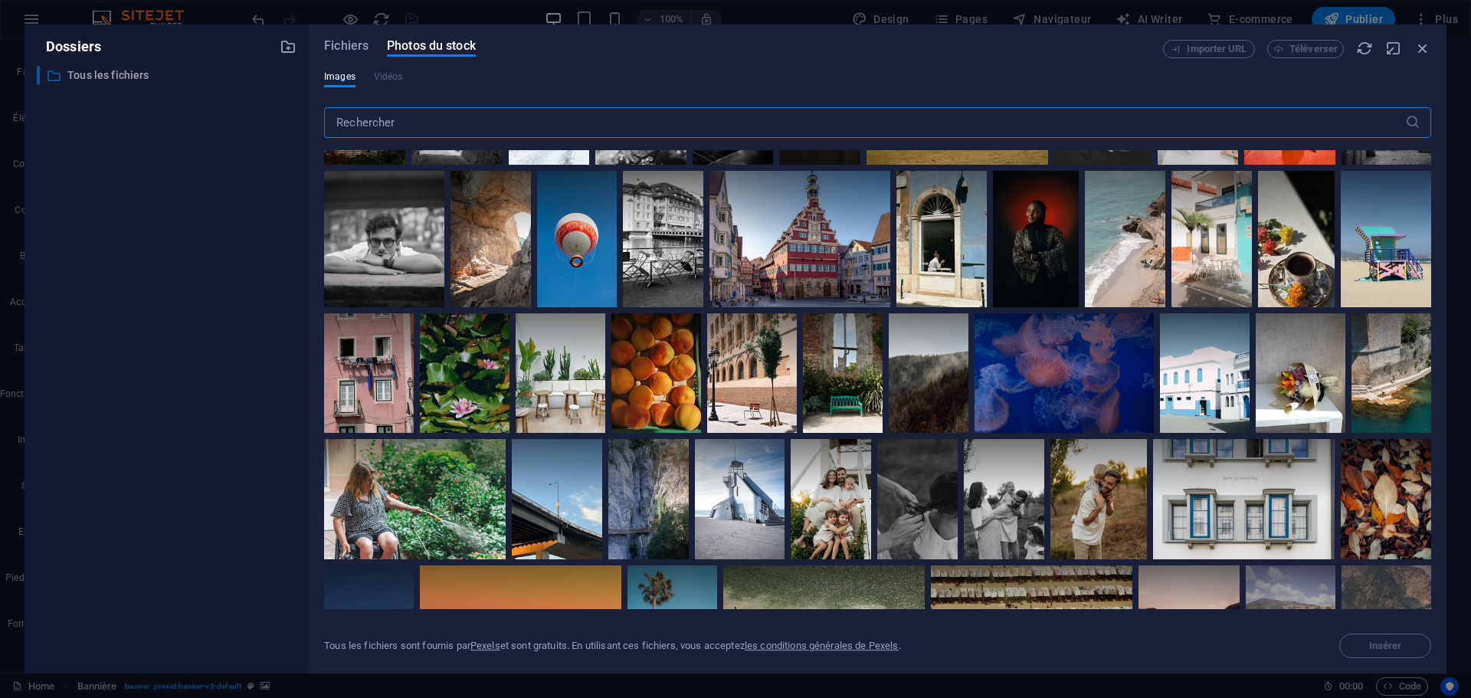
click at [81, 74] on p "Tous les fichiers" at bounding box center [167, 76] width 201 height 18
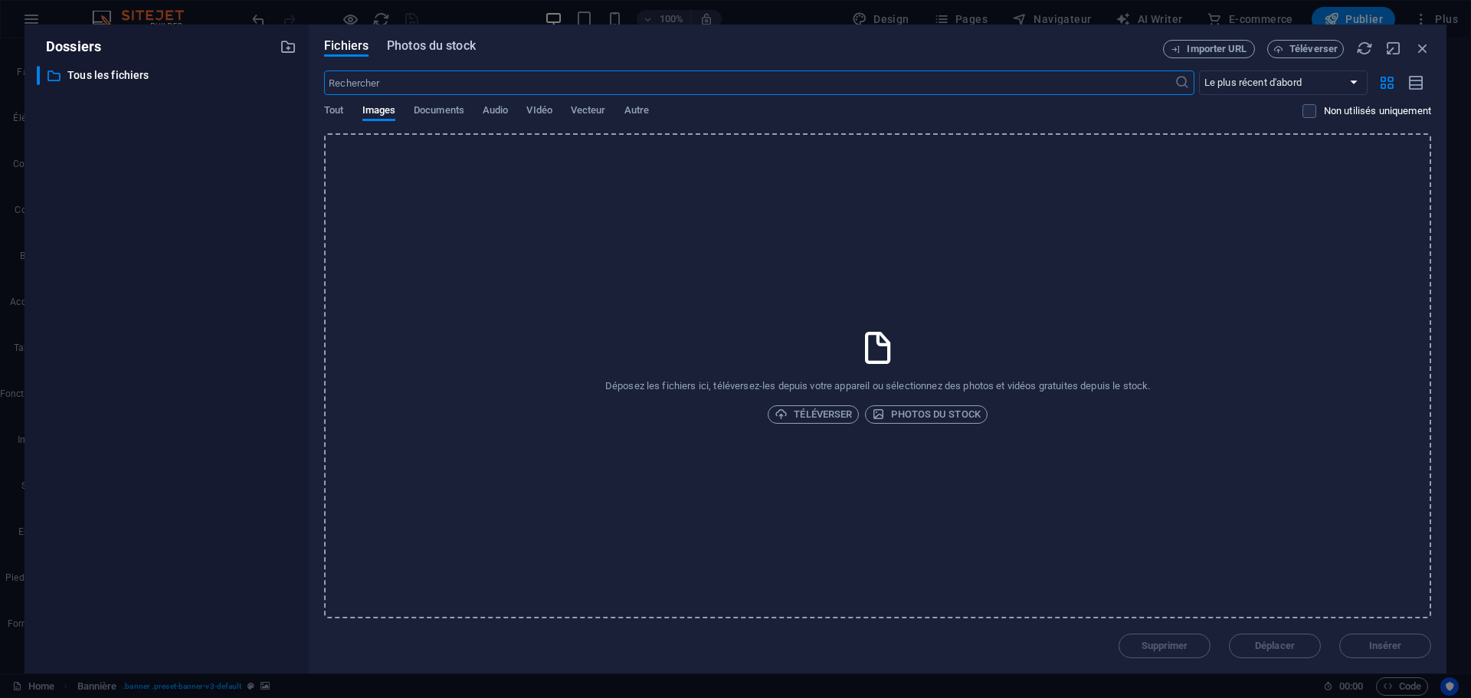
click at [440, 48] on span "Photos du stock" at bounding box center [431, 46] width 89 height 18
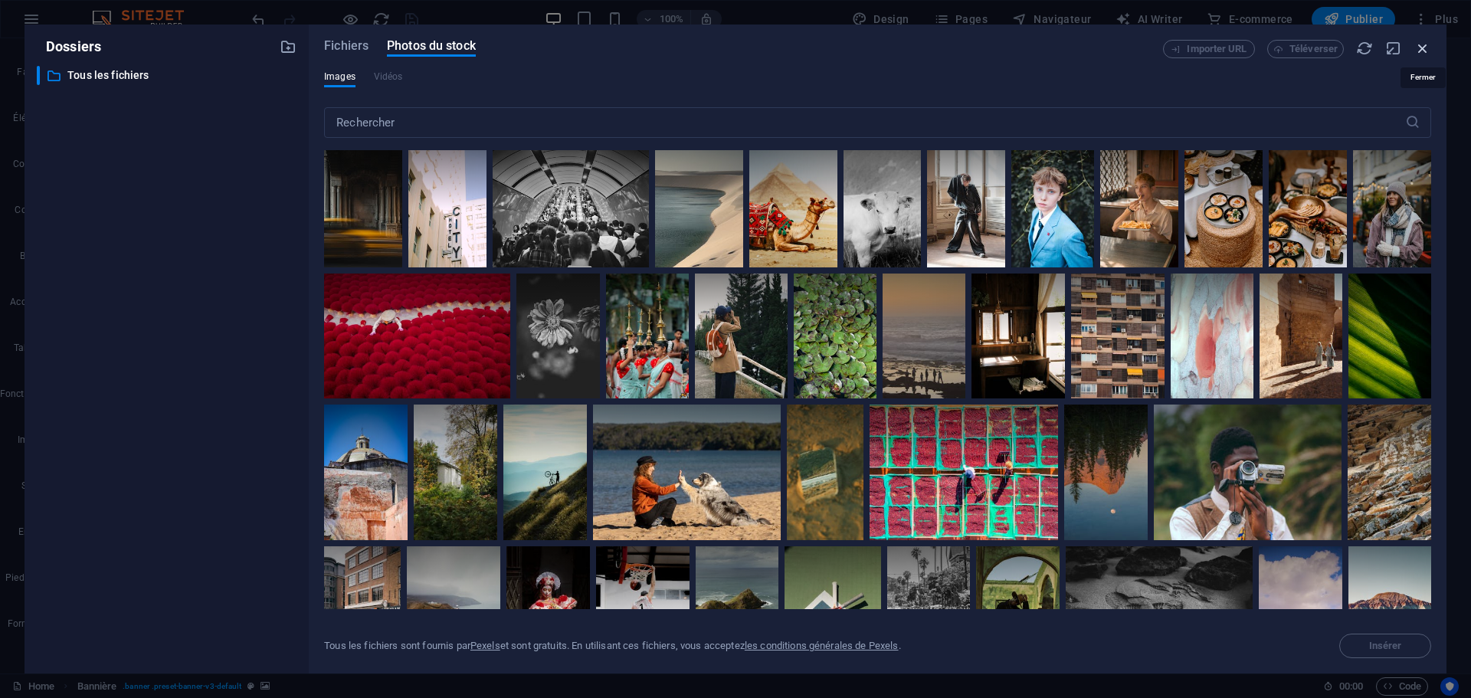
drag, startPoint x: 1425, startPoint y: 47, endPoint x: 1095, endPoint y: 8, distance: 332.4
click at [1425, 47] on icon "button" at bounding box center [1422, 48] width 17 height 17
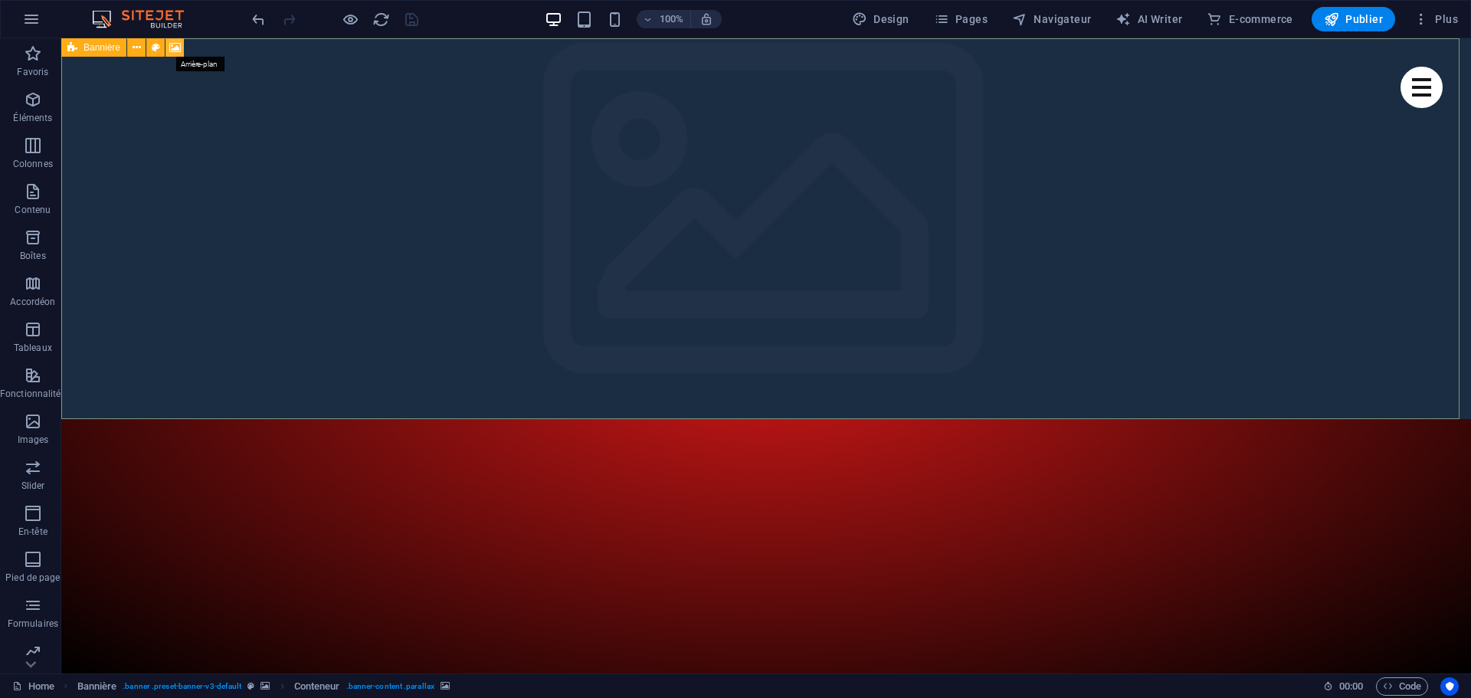
click at [175, 47] on icon at bounding box center [174, 48] width 11 height 16
select select "vh"
select select "banner"
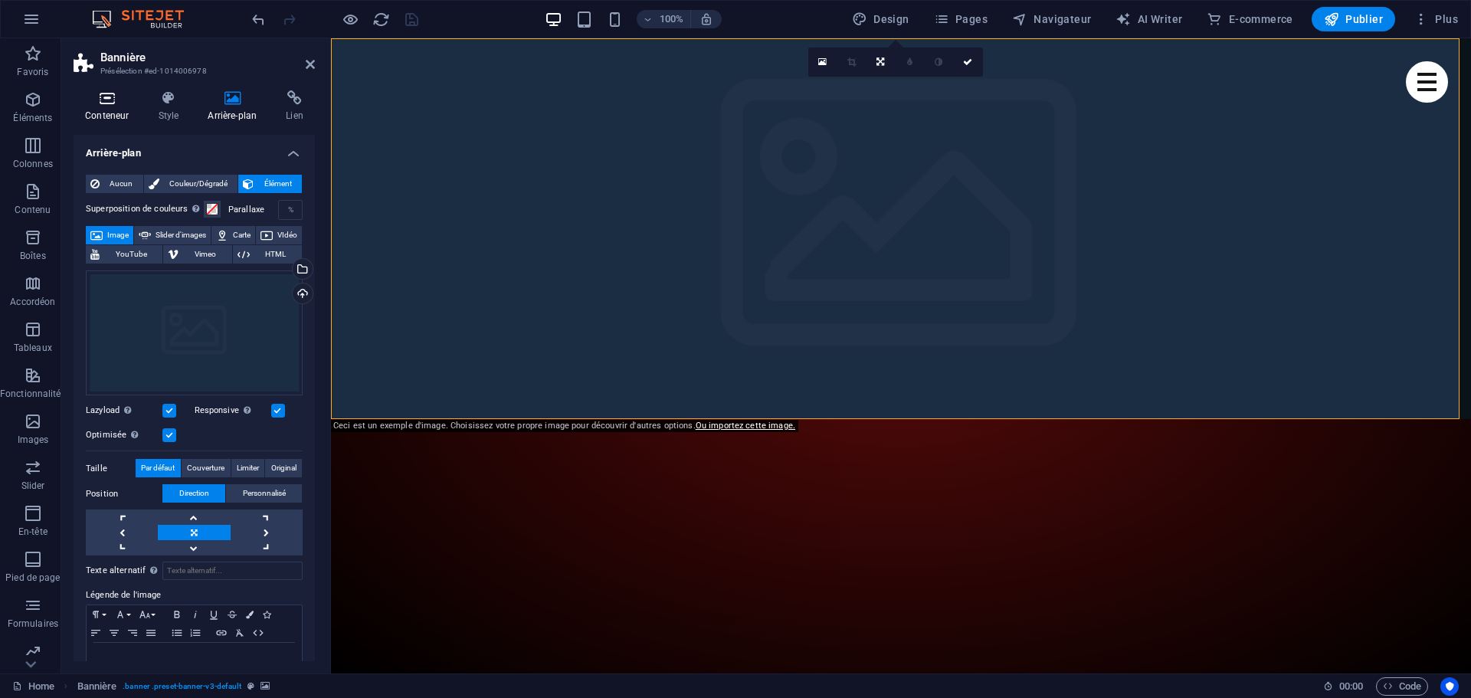
click at [116, 106] on h4 "Conteneur" at bounding box center [110, 106] width 73 height 32
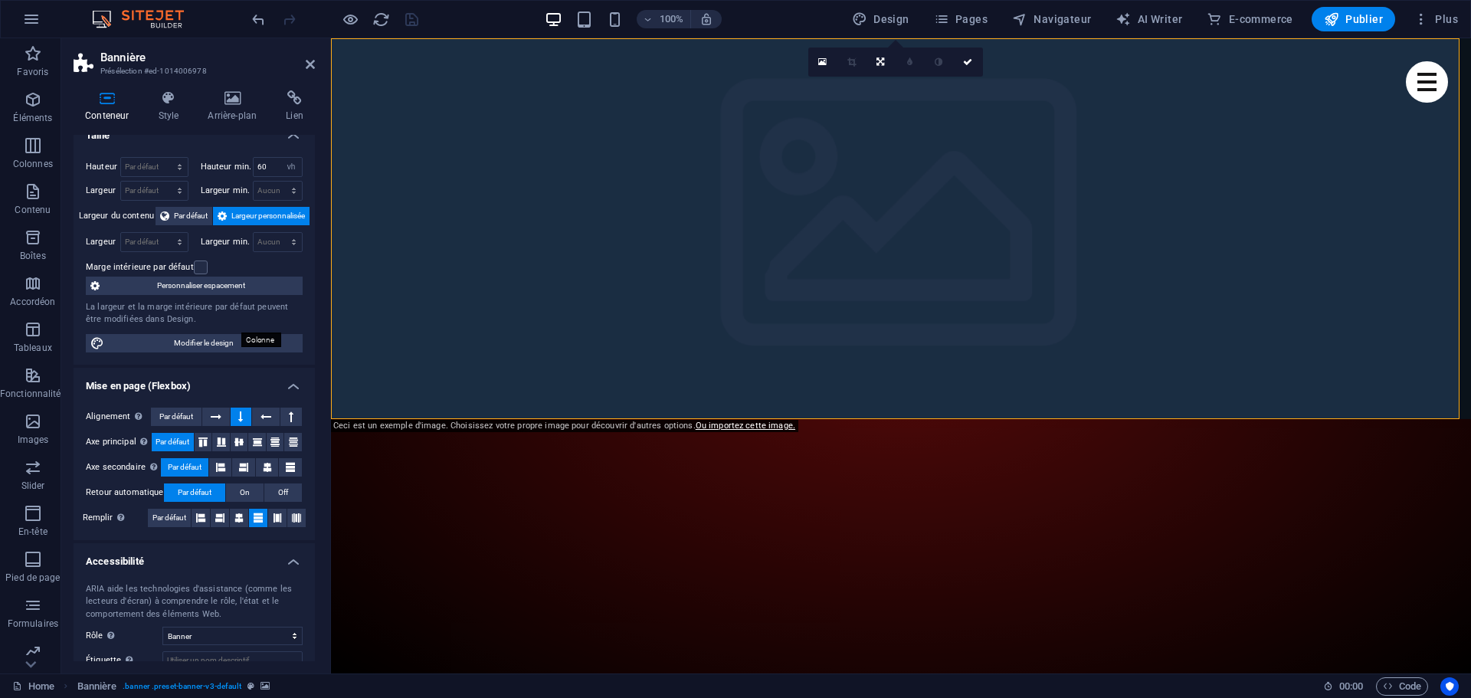
scroll to position [0, 0]
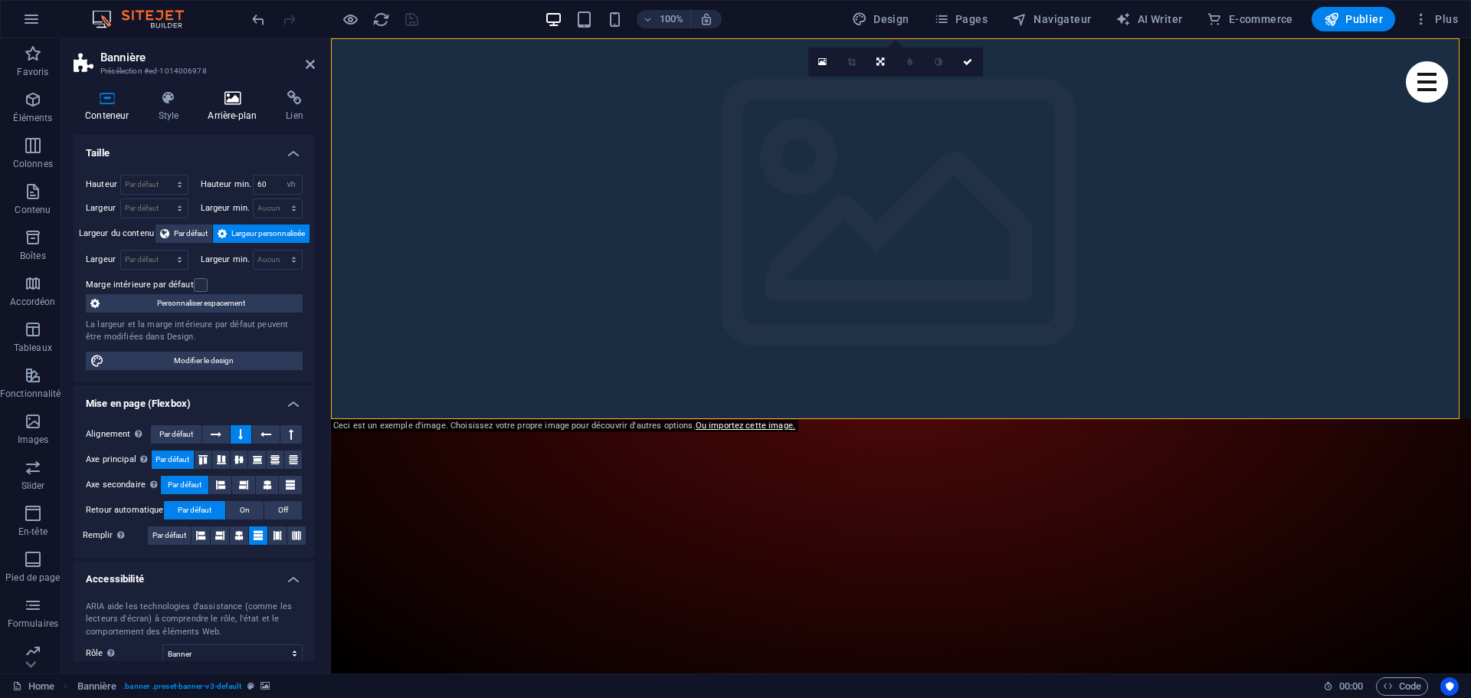
click at [231, 112] on h4 "Arrière-plan" at bounding box center [235, 106] width 78 height 32
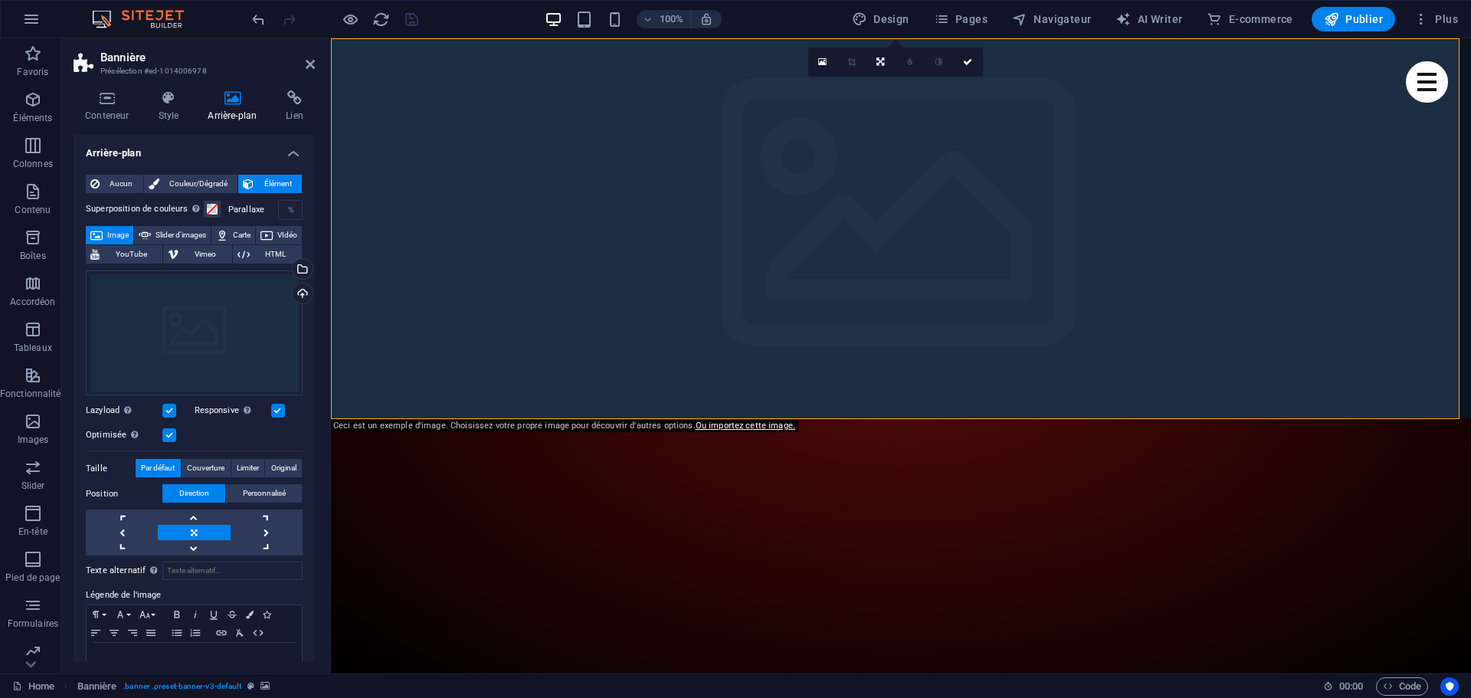
click at [121, 234] on span "Image" at bounding box center [117, 235] width 21 height 18
click at [300, 269] on div "Sélectionnez les fichiers depuis le Gestionnaire de fichiers, les photos du sto…" at bounding box center [301, 270] width 23 height 23
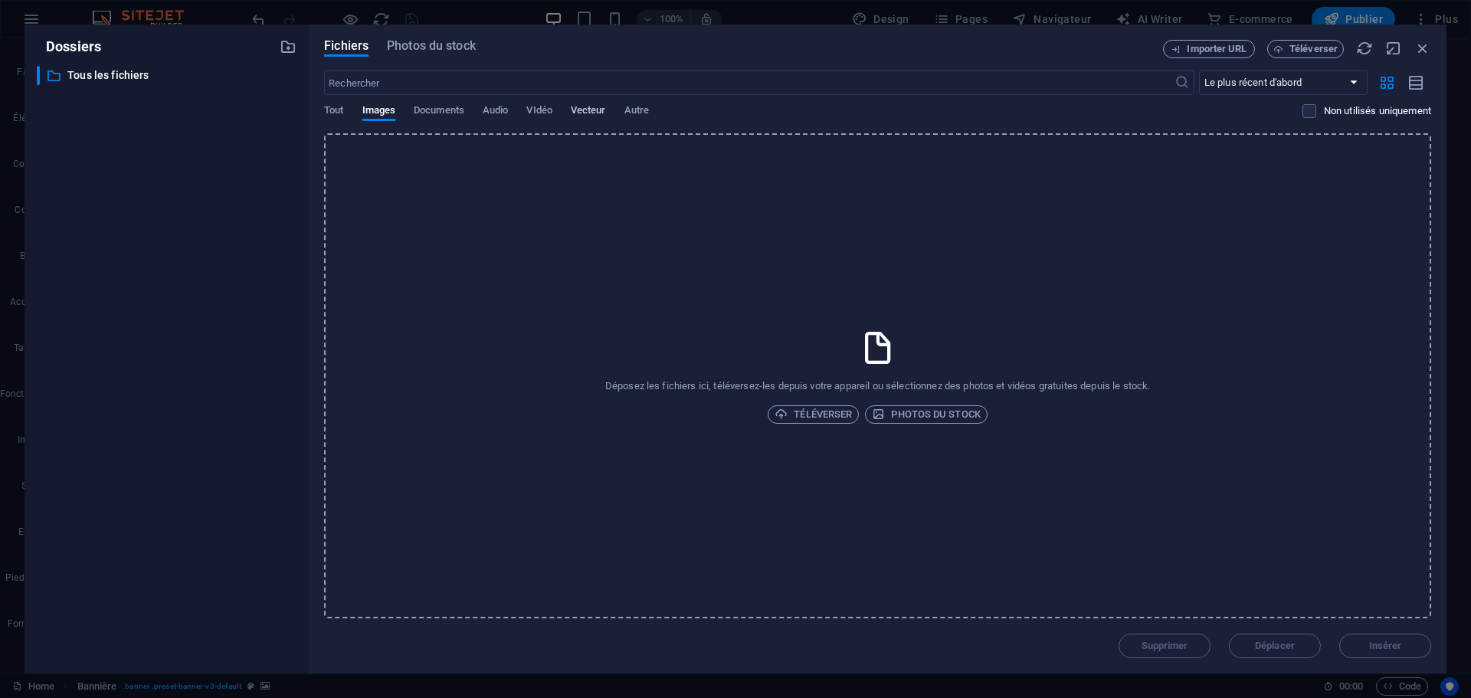
click at [605, 109] on span "Vecteur" at bounding box center [588, 111] width 35 height 21
click at [378, 109] on span "Images" at bounding box center [379, 111] width 34 height 21
click at [494, 234] on div "Déposez les fichiers ici, téléversez-les depuis votre appareil ou sélectionnez …" at bounding box center [877, 375] width 1107 height 485
click at [445, 49] on span "Photos du stock" at bounding box center [431, 46] width 89 height 18
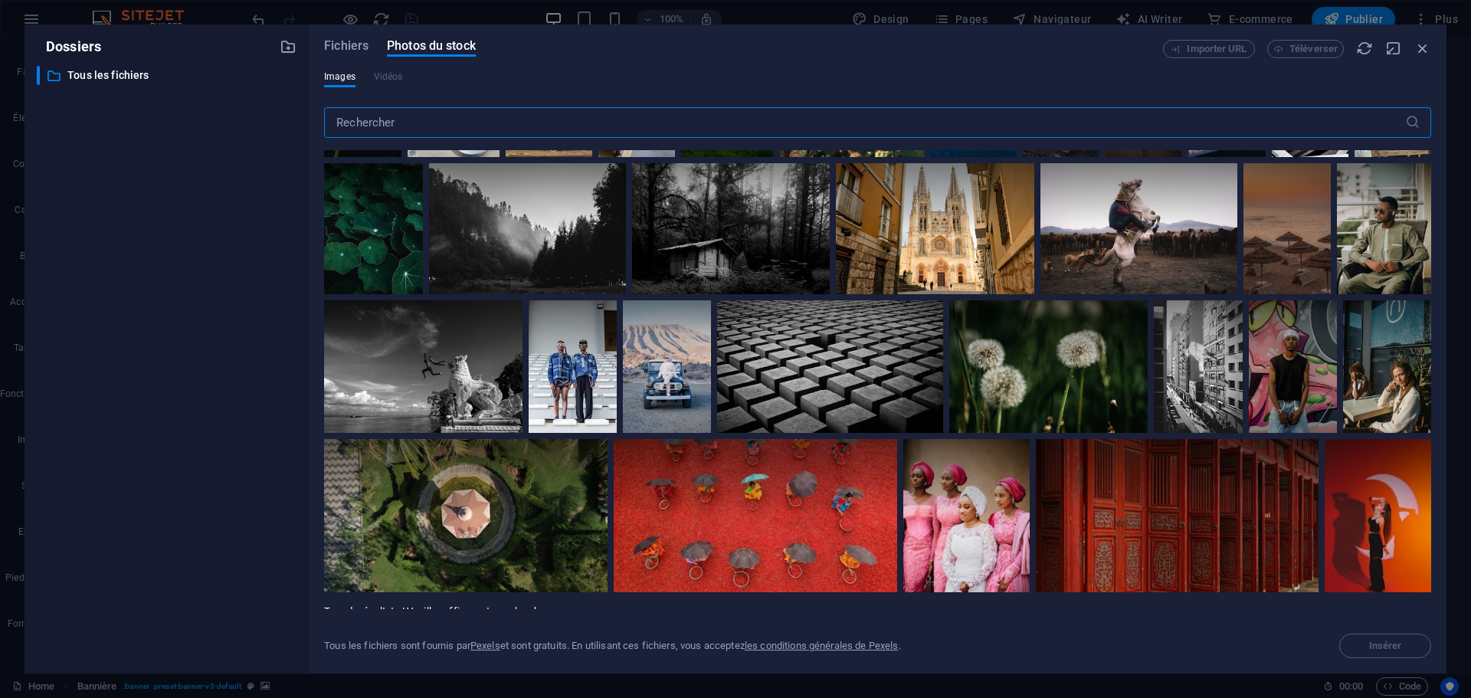
scroll to position [5984, 0]
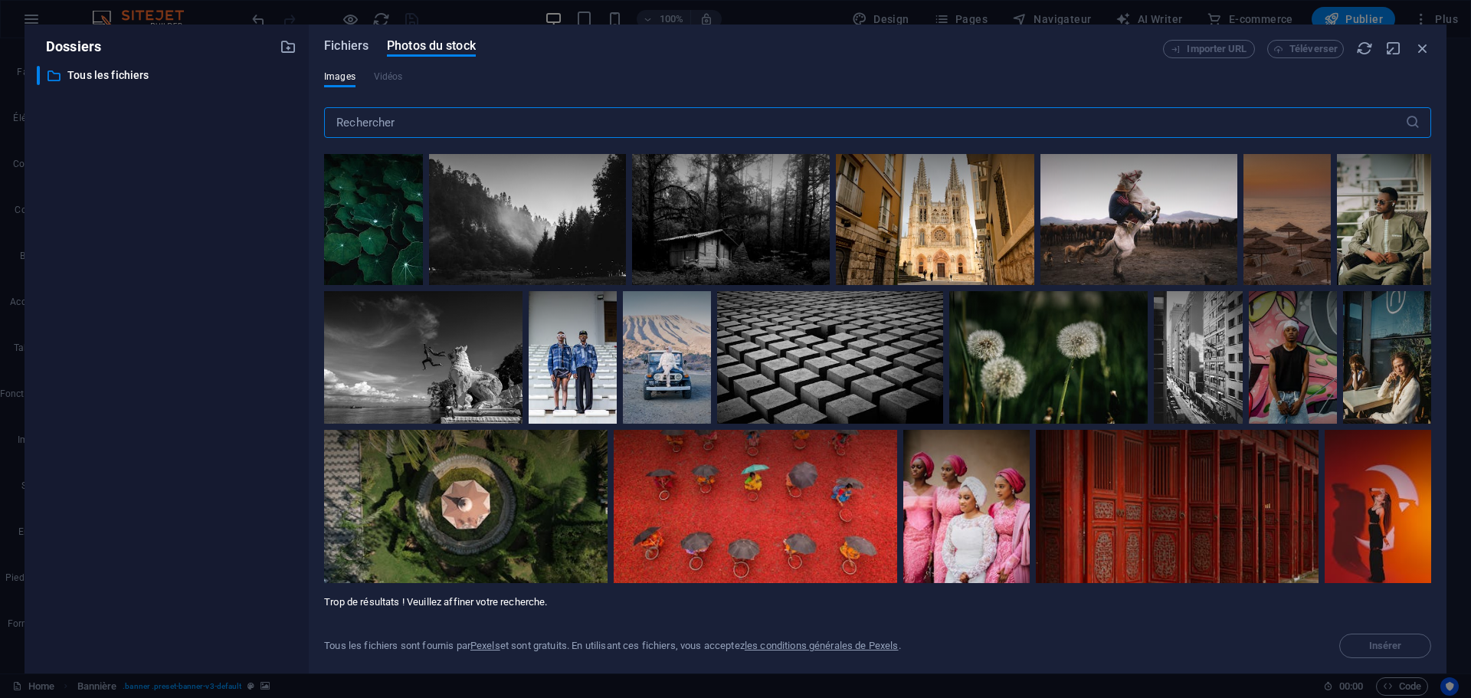
click at [352, 50] on span "Fichiers" at bounding box center [346, 46] width 44 height 18
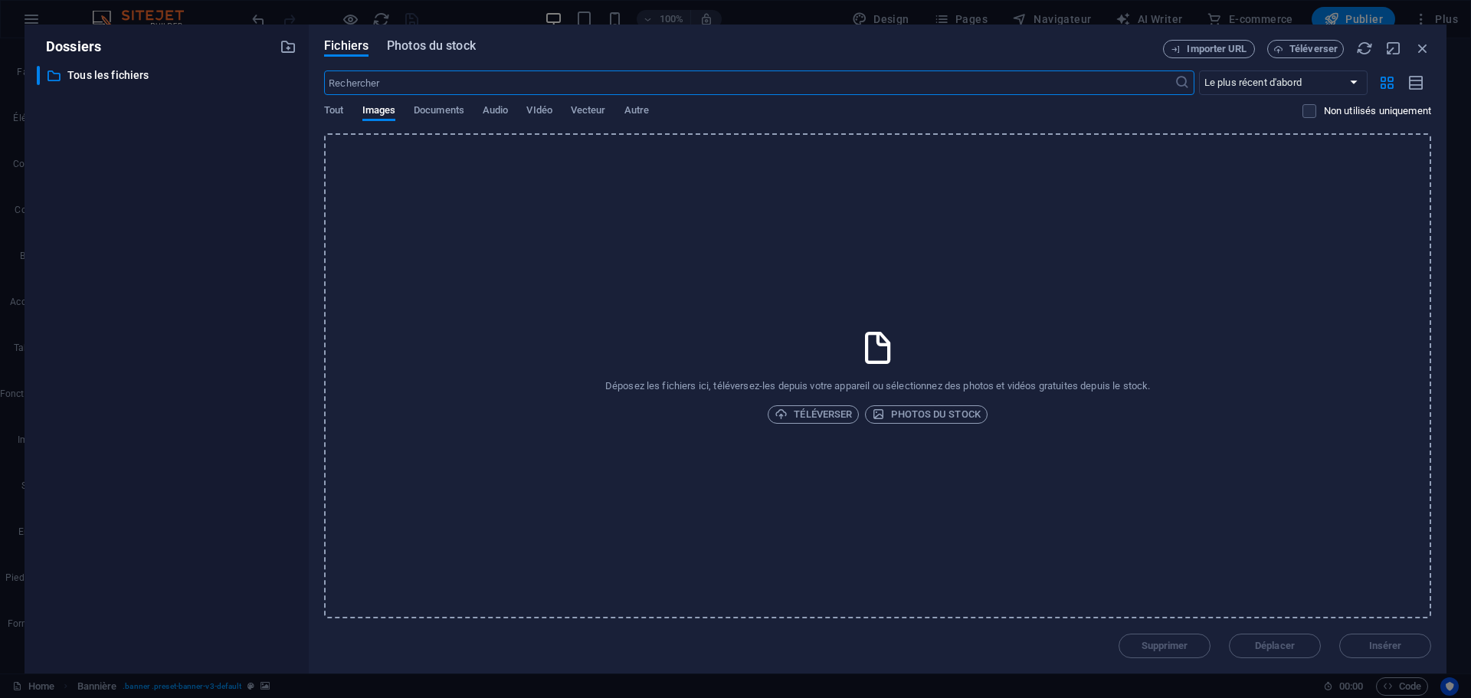
click at [450, 50] on span "Photos du stock" at bounding box center [431, 46] width 89 height 18
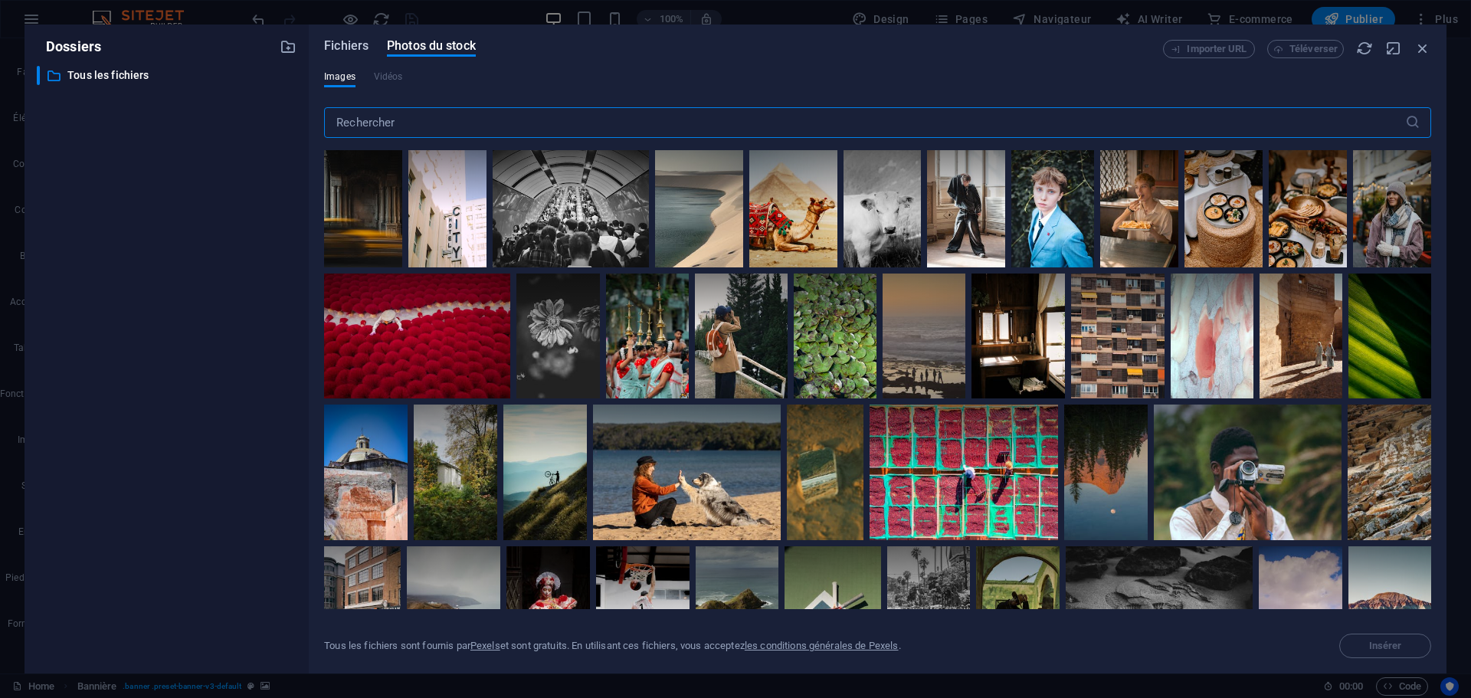
click at [346, 42] on span "Fichiers" at bounding box center [346, 46] width 44 height 18
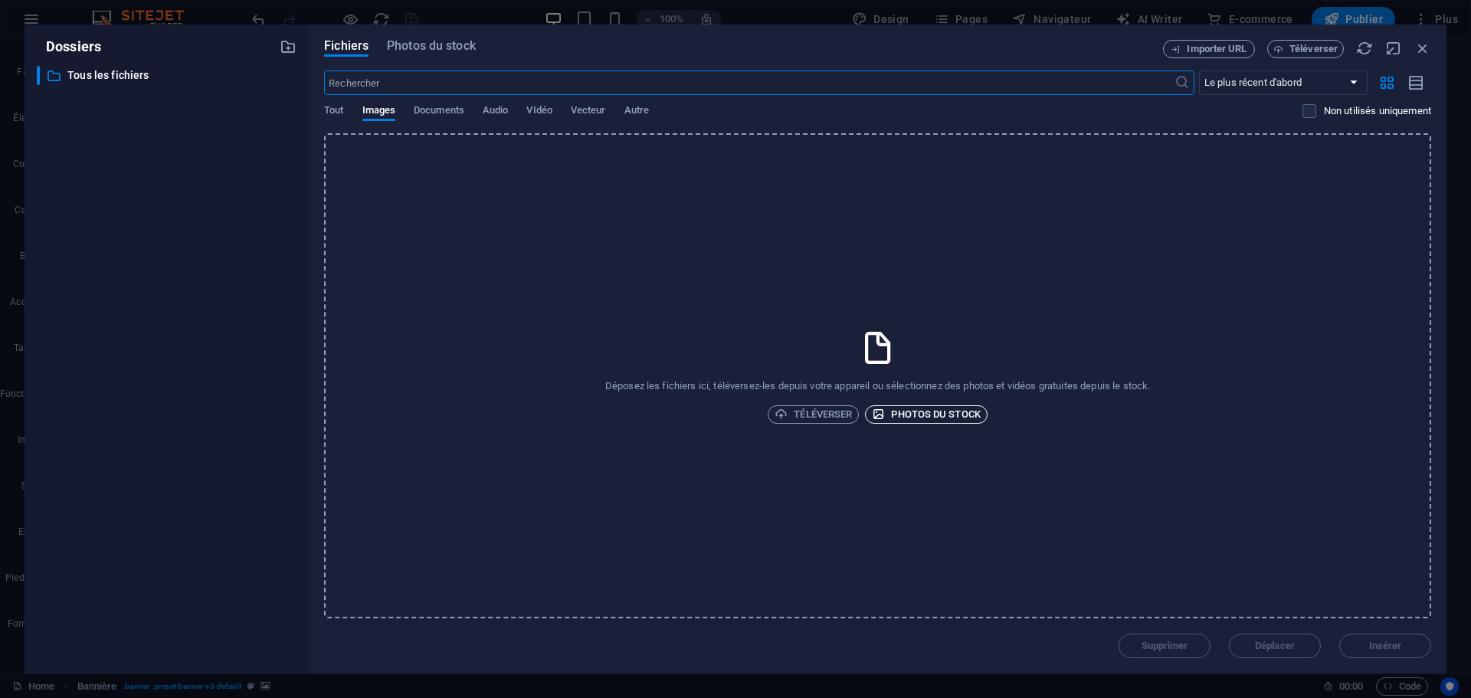
click at [943, 413] on span "Photos du stock" at bounding box center [926, 414] width 109 height 18
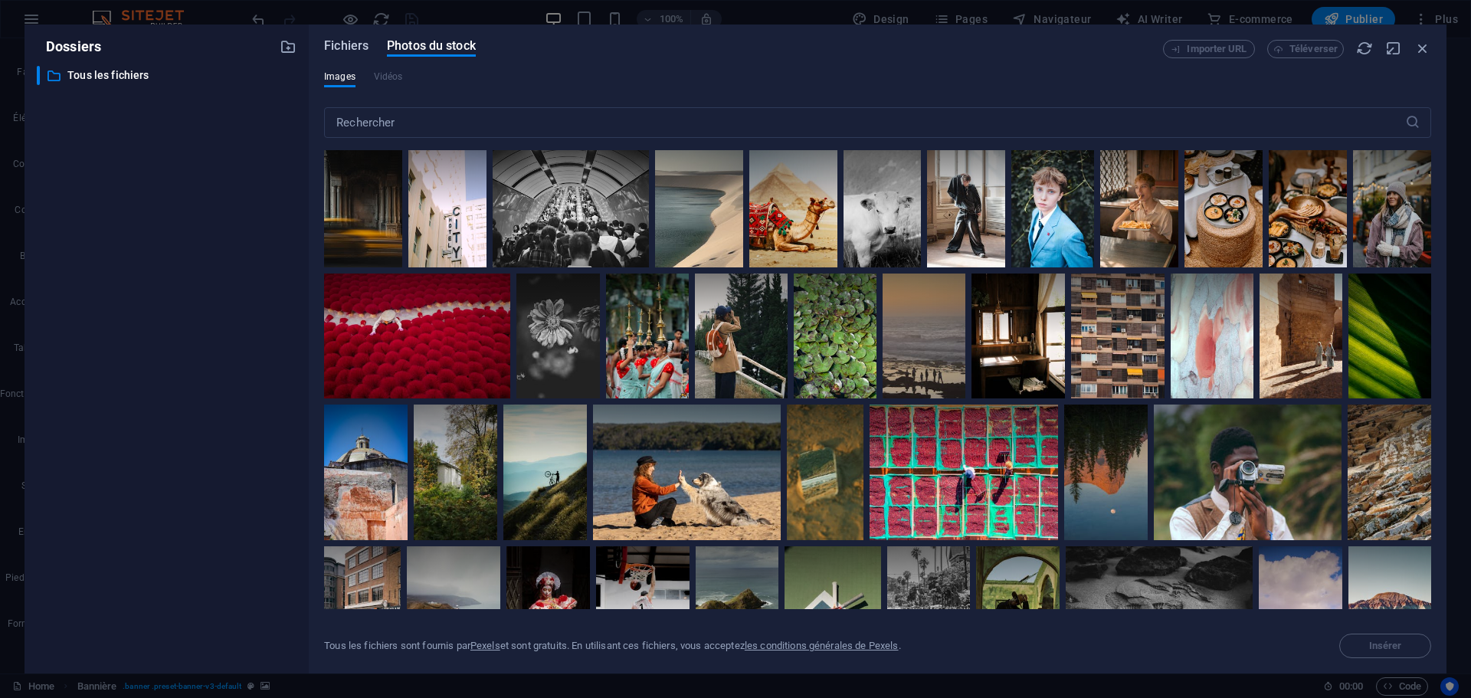
click at [340, 43] on span "Fichiers" at bounding box center [346, 46] width 44 height 18
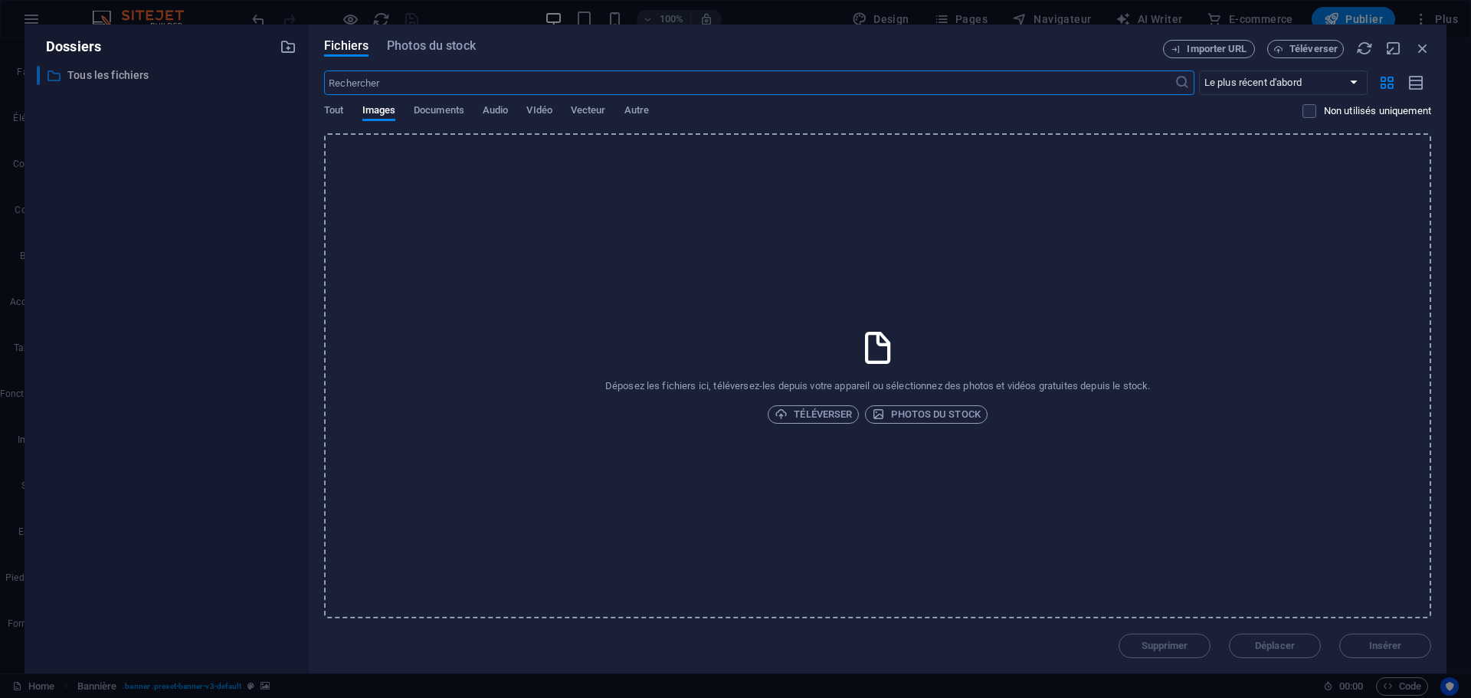
click at [110, 78] on p "Tous les fichiers" at bounding box center [167, 76] width 201 height 18
click at [51, 80] on icon at bounding box center [53, 75] width 15 height 15
click at [1283, 79] on select "Le plus récent d'abord Le plus ancien d'abord Nom (A-Z) Nom (Z-A) Taille (0-9) …" at bounding box center [1283, 82] width 169 height 25
click at [1030, 48] on div "Fichiers Photos du stock" at bounding box center [743, 48] width 839 height 17
click at [1414, 82] on icon "button" at bounding box center [1416, 83] width 17 height 18
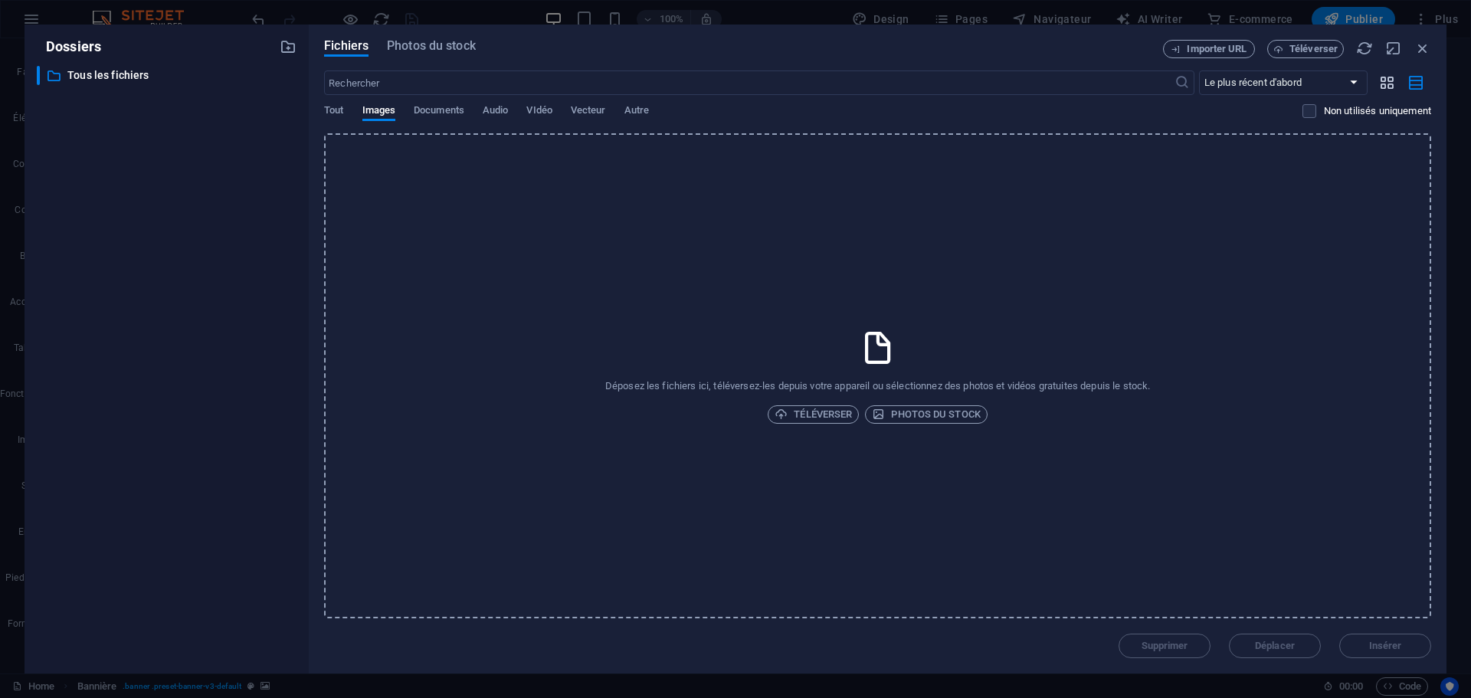
click at [1385, 82] on icon "button" at bounding box center [1387, 82] width 18 height 17
drag, startPoint x: 1427, startPoint y: 48, endPoint x: 1095, endPoint y: 10, distance: 333.9
click at [1427, 48] on icon "button" at bounding box center [1422, 48] width 17 height 17
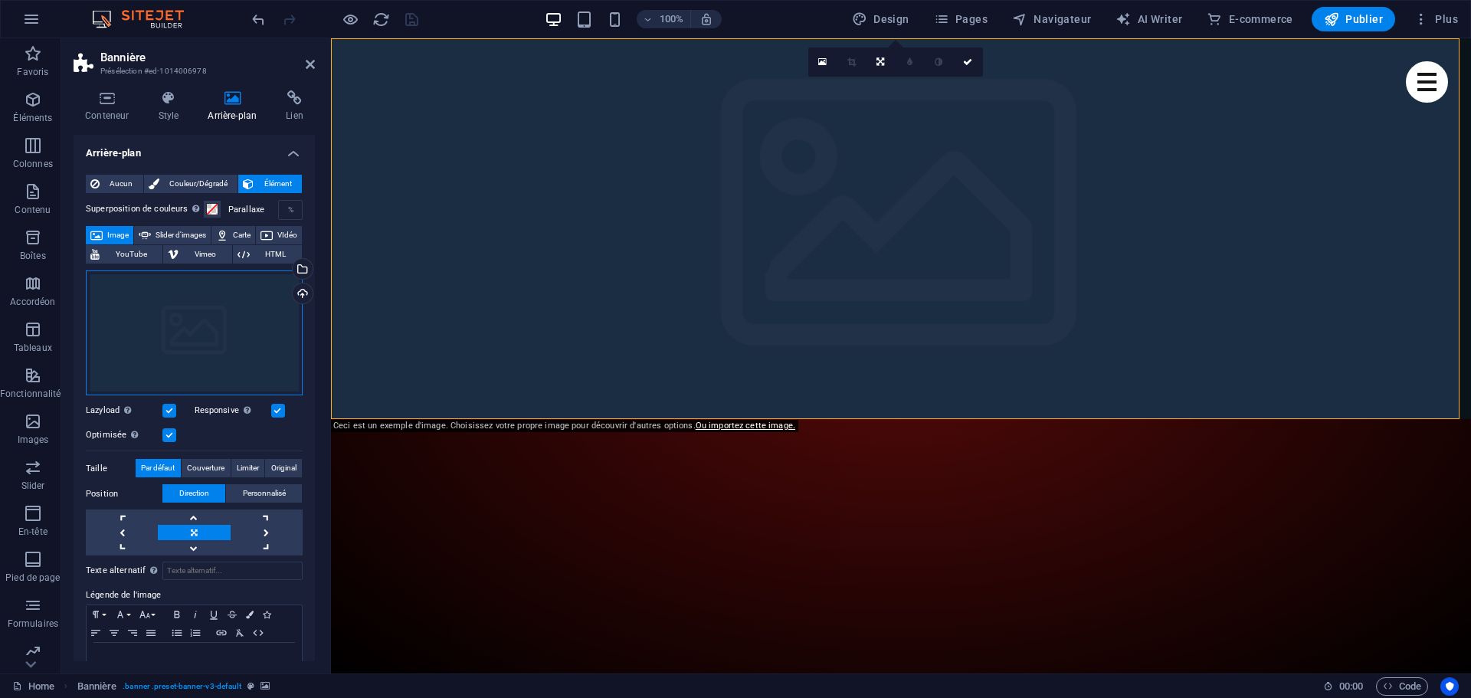
click at [247, 298] on div "Glissez les fichiers ici, cliquez pour choisir les fichiers ou sélectionnez les…" at bounding box center [194, 333] width 217 height 126
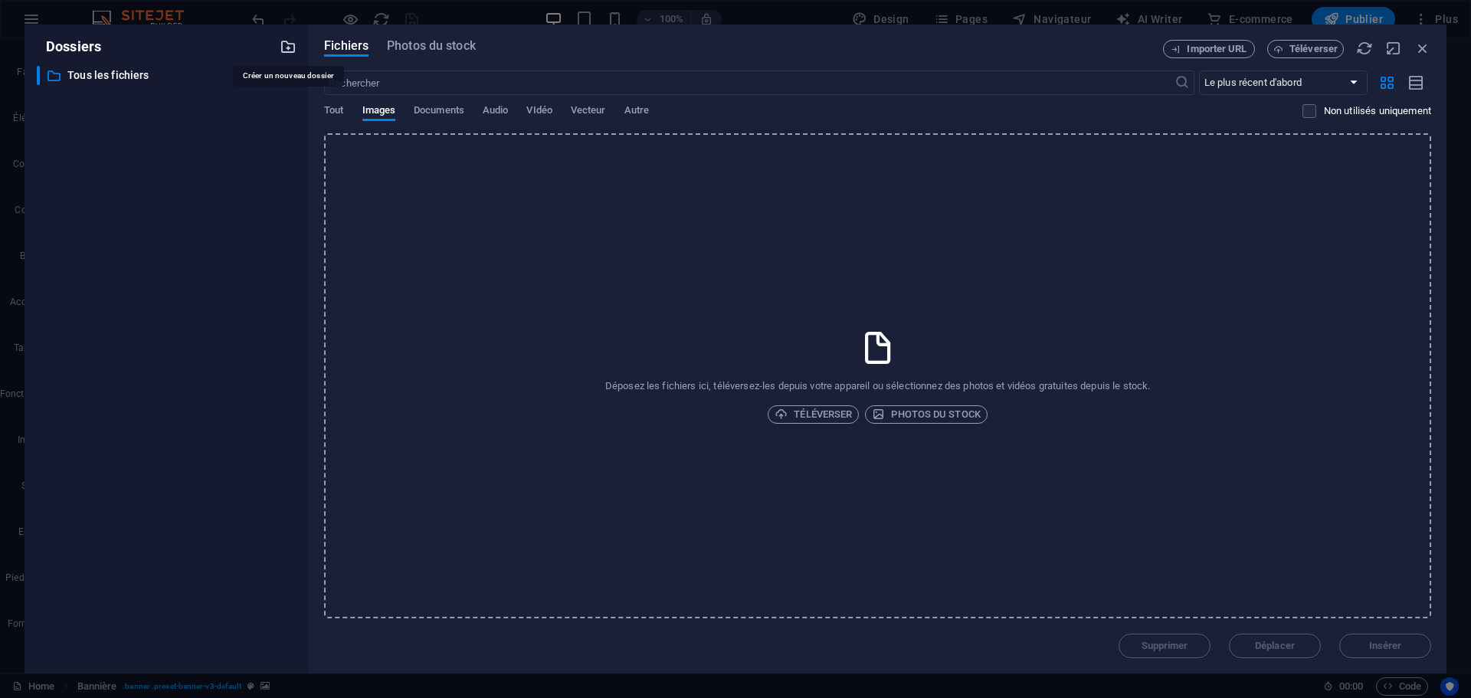
click at [288, 48] on icon "button" at bounding box center [288, 46] width 17 height 17
click at [282, 100] on icon "button" at bounding box center [283, 98] width 16 height 15
click at [280, 211] on h6 "Supprimer" at bounding box center [297, 212] width 54 height 18
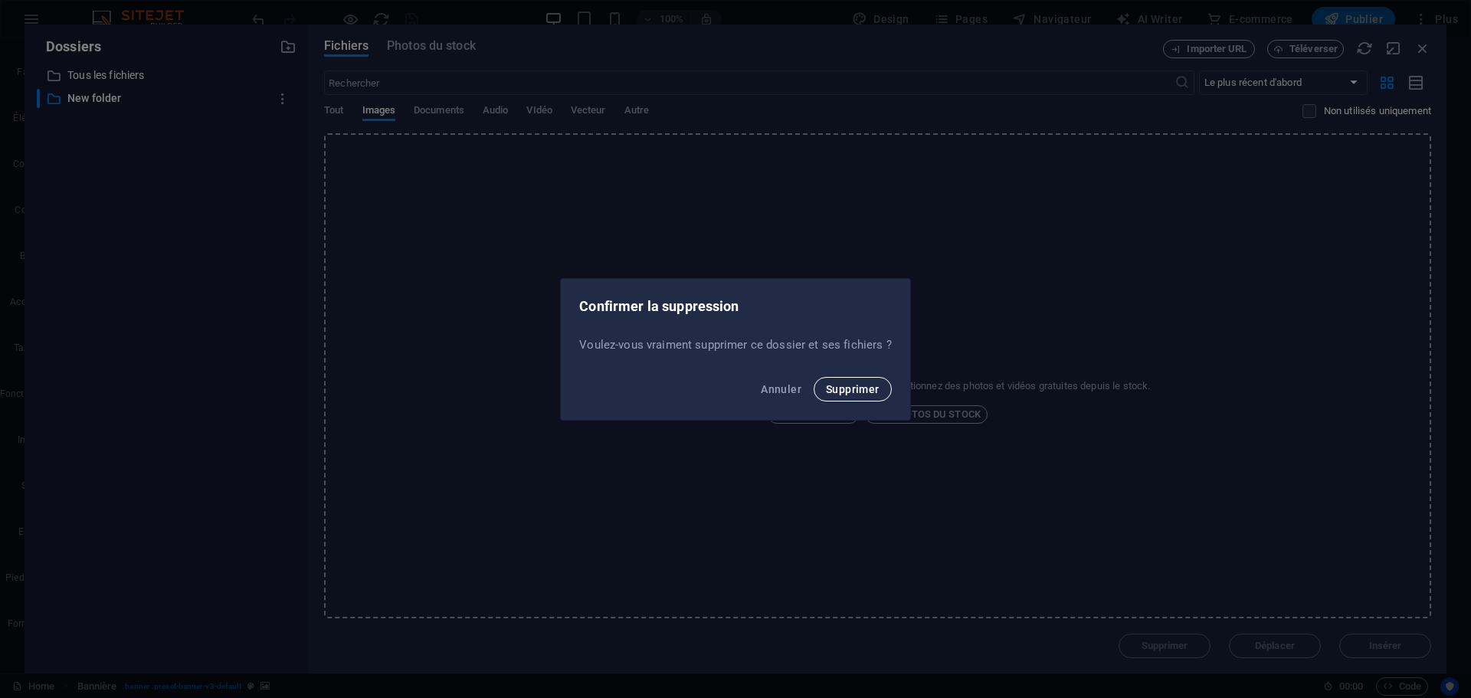
click at [844, 391] on span "Supprimer" at bounding box center [853, 389] width 54 height 12
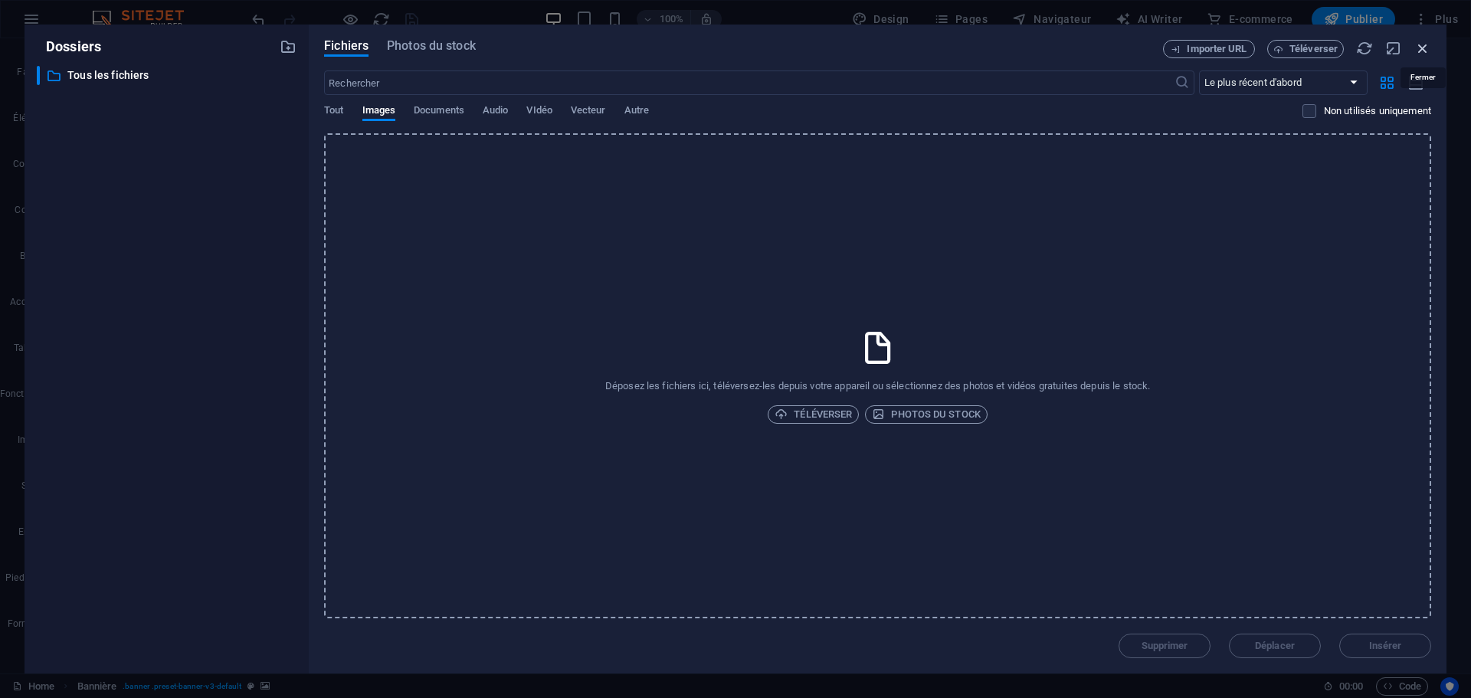
click at [1428, 46] on icon "button" at bounding box center [1422, 48] width 17 height 17
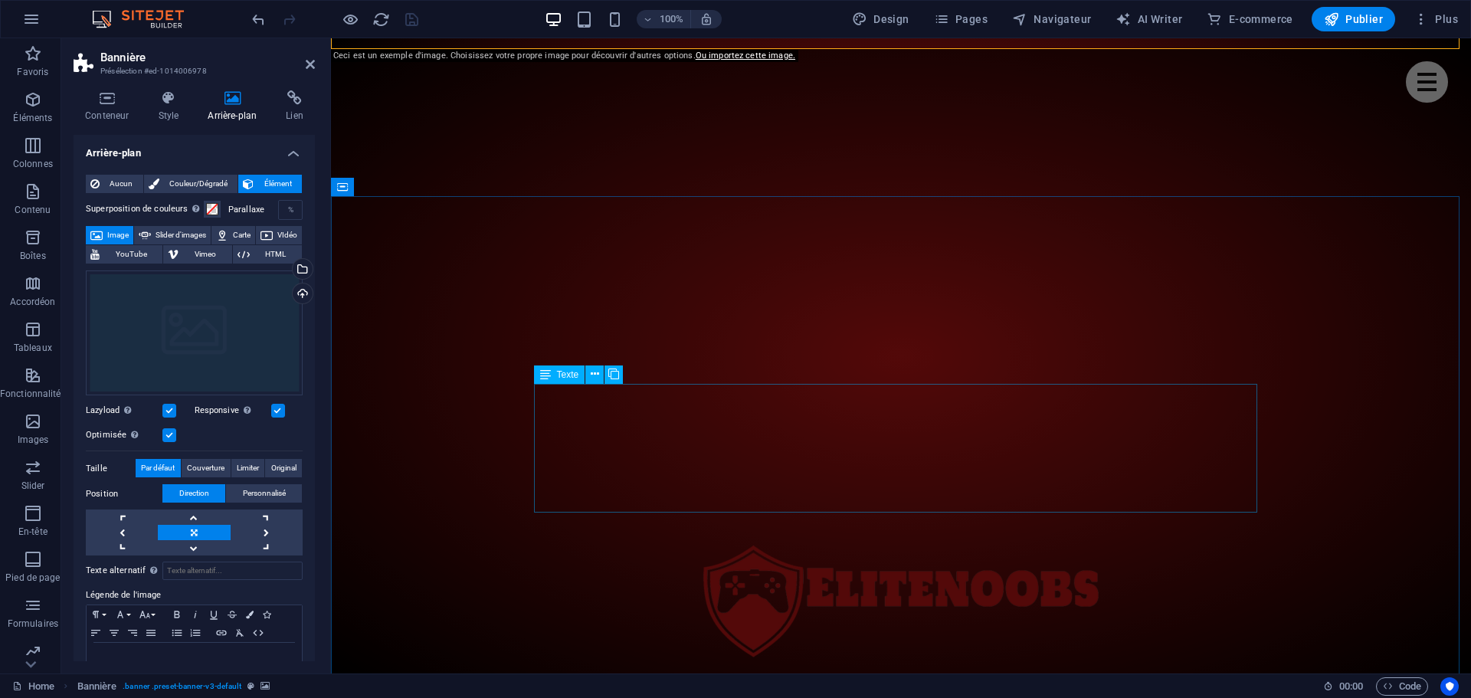
scroll to position [460, 0]
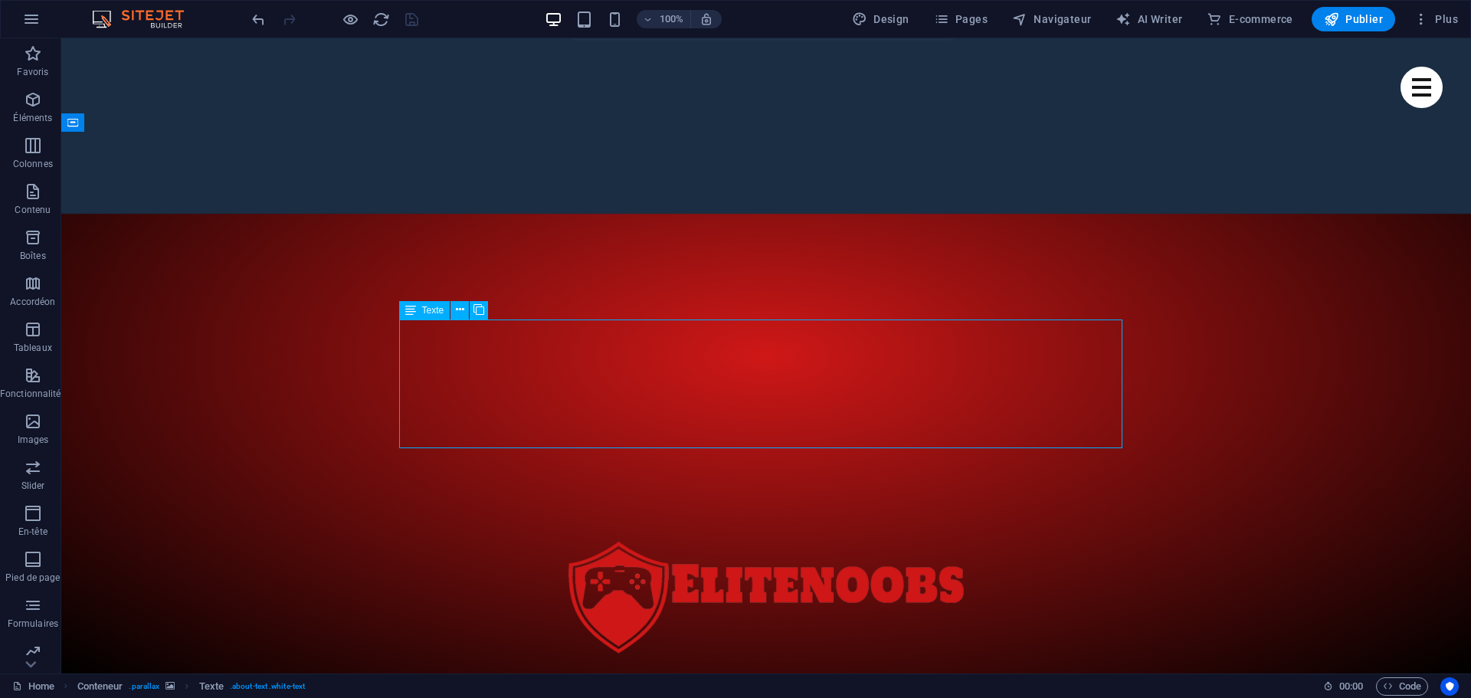
click at [479, 308] on icon at bounding box center [478, 310] width 11 height 16
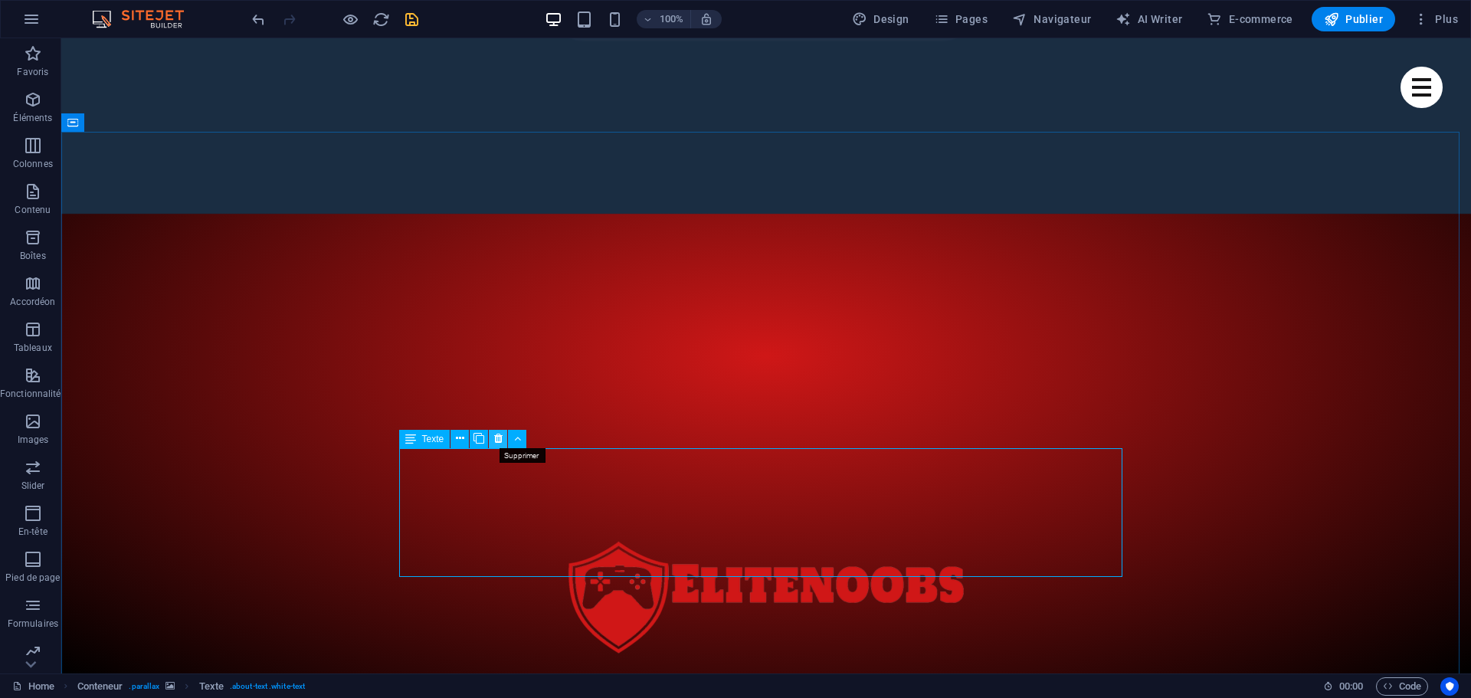
click at [498, 438] on icon at bounding box center [498, 439] width 8 height 16
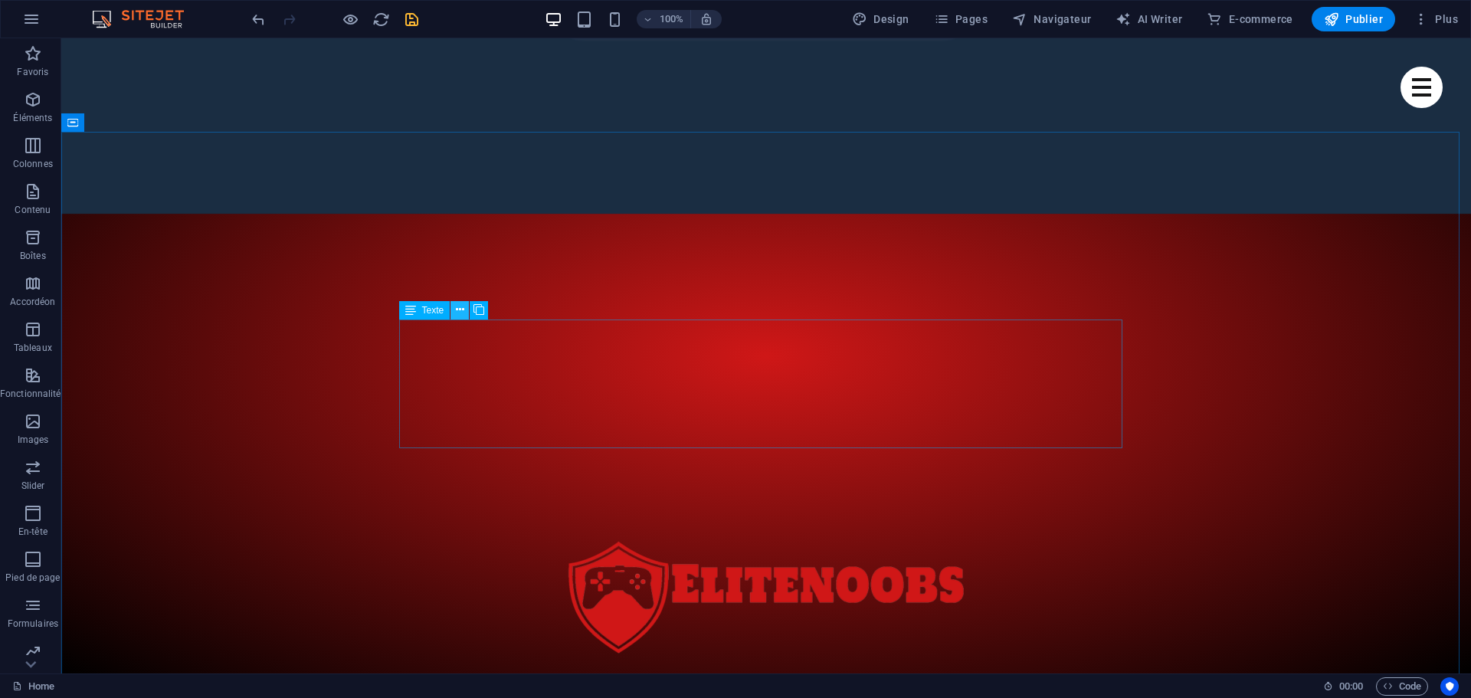
click at [459, 309] on icon at bounding box center [460, 310] width 8 height 16
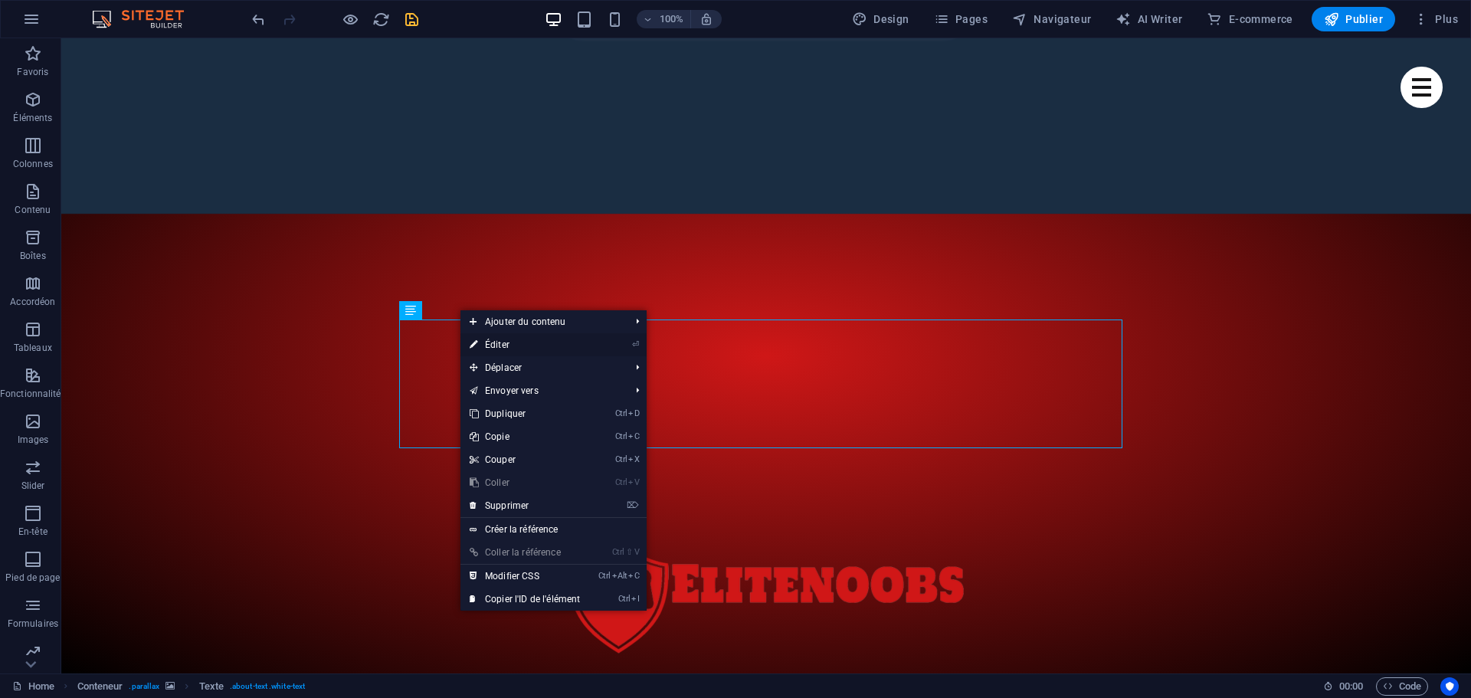
click at [513, 342] on link "⏎ Éditer" at bounding box center [524, 344] width 129 height 23
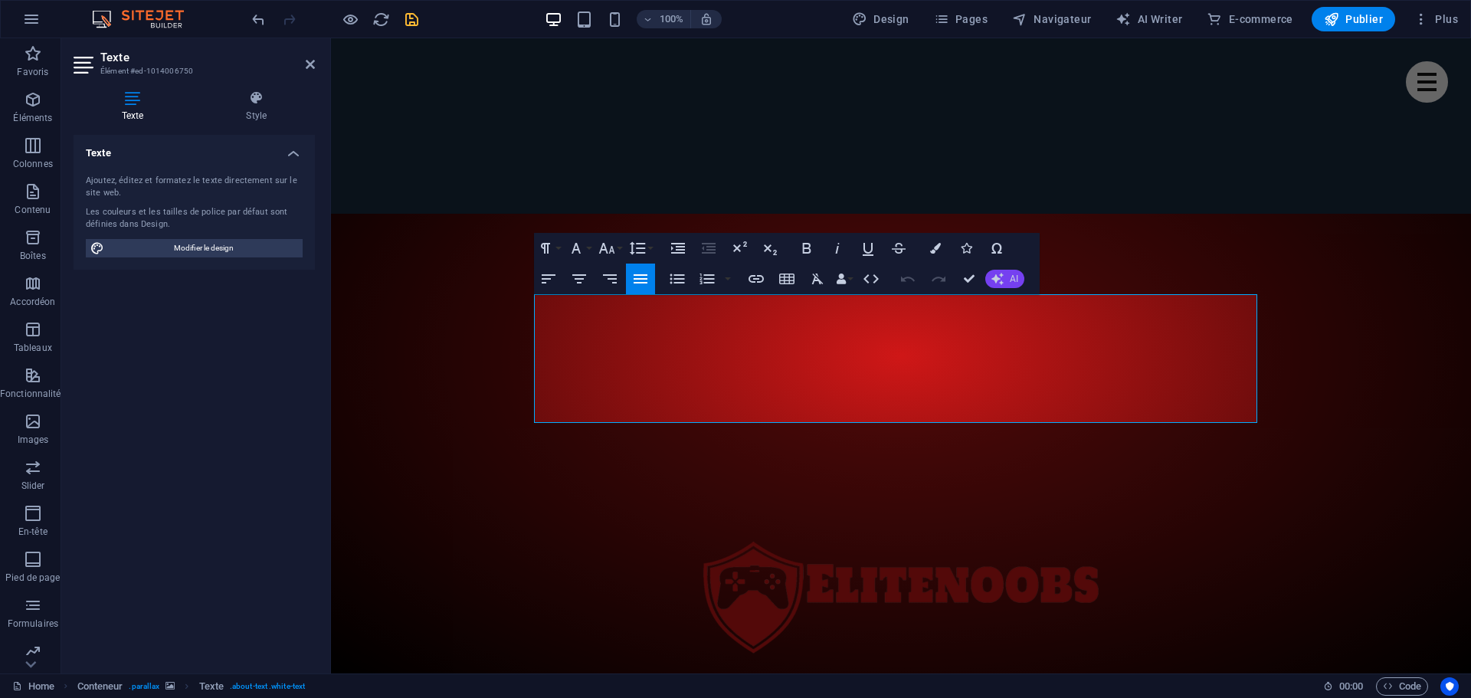
click at [1008, 280] on button "AI" at bounding box center [1004, 279] width 39 height 18
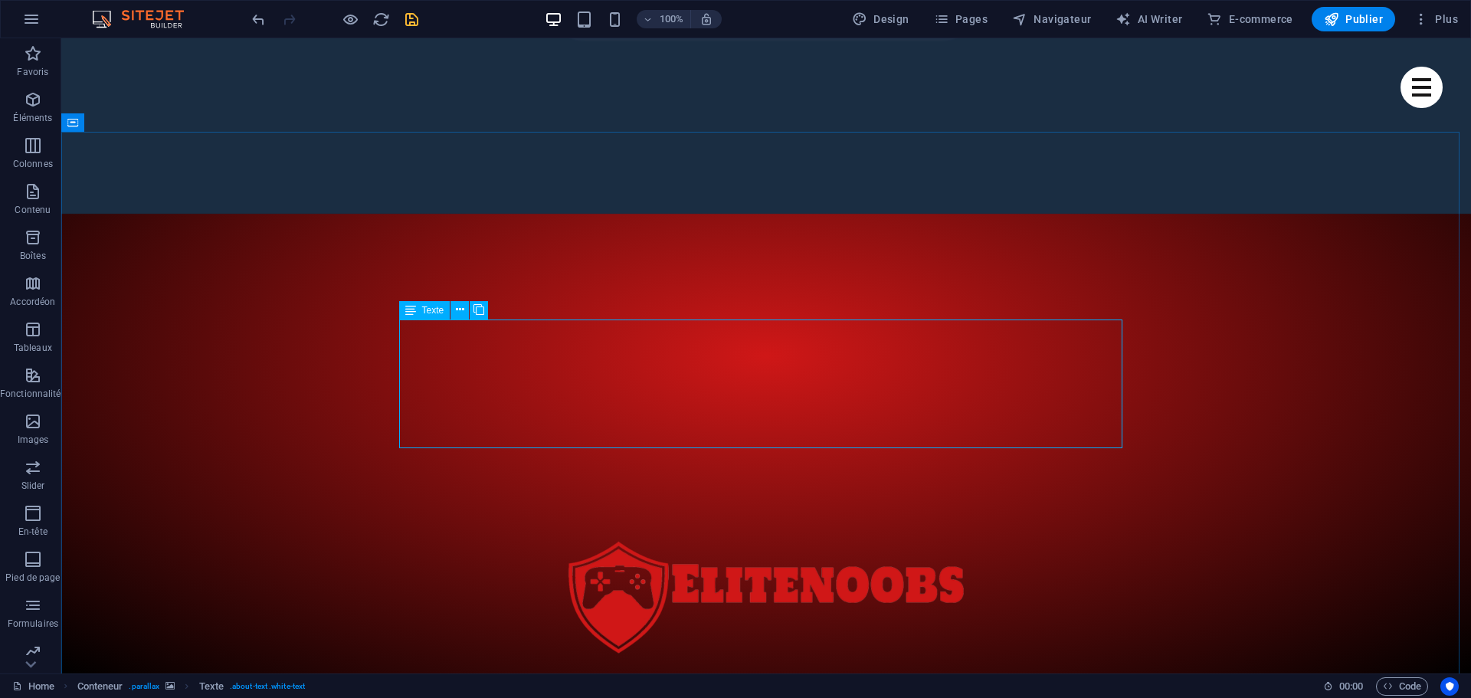
click at [436, 311] on span "Texte" at bounding box center [433, 310] width 22 height 9
click at [463, 315] on icon at bounding box center [460, 310] width 8 height 16
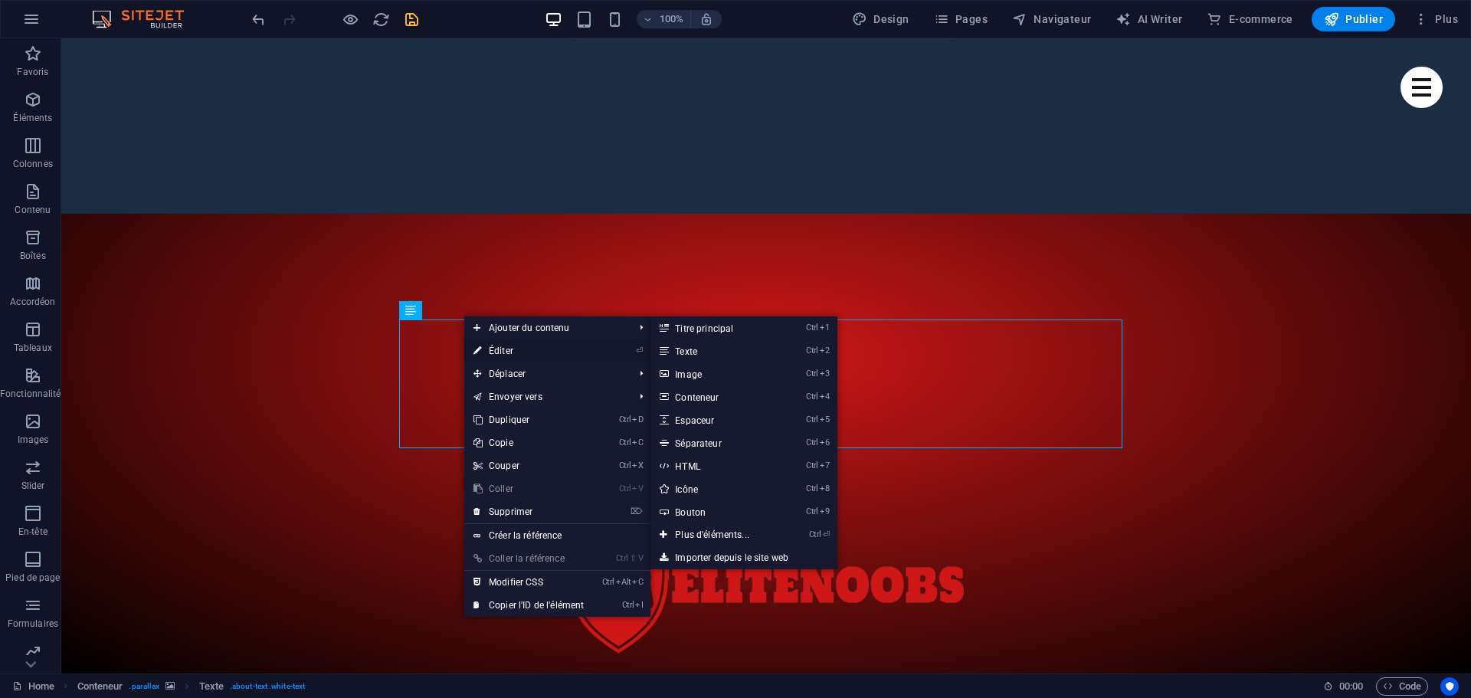
click at [527, 346] on link "⏎ Éditer" at bounding box center [528, 350] width 129 height 23
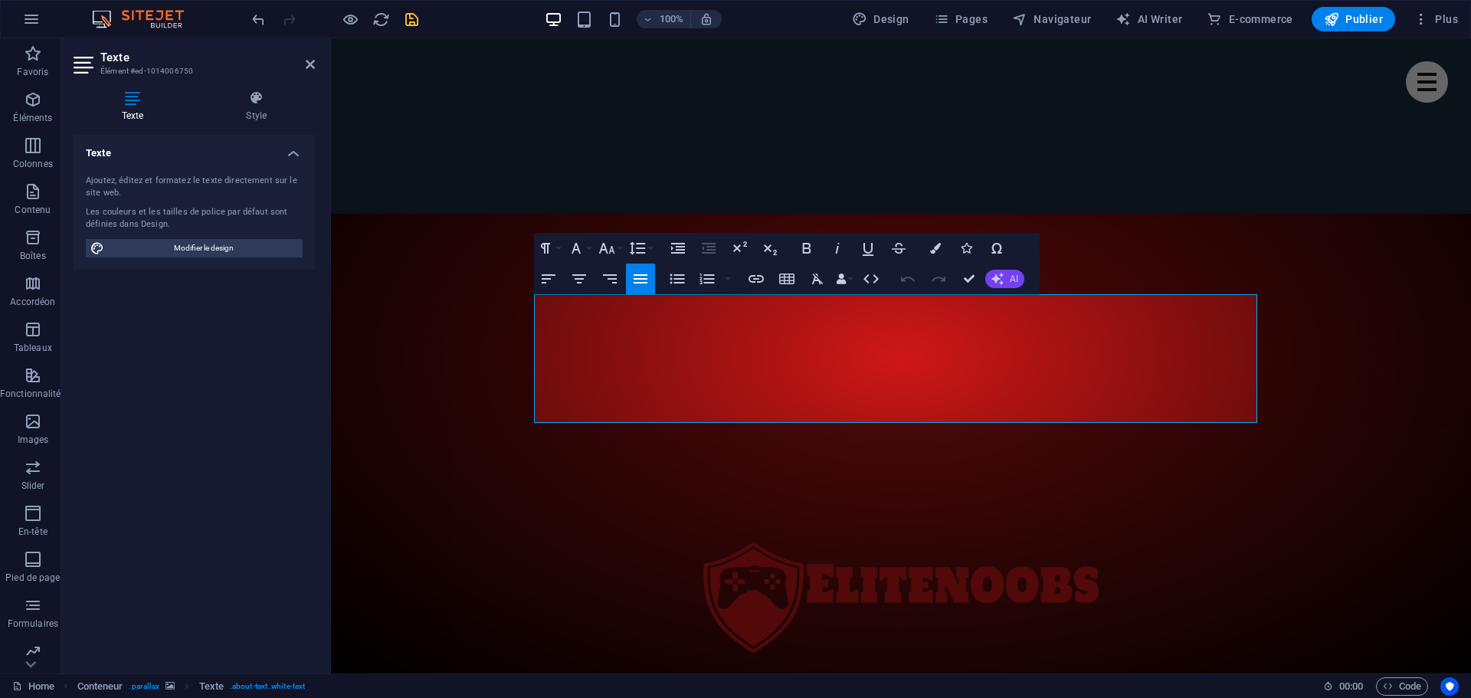
click at [1002, 282] on icon "button" at bounding box center [997, 279] width 12 height 12
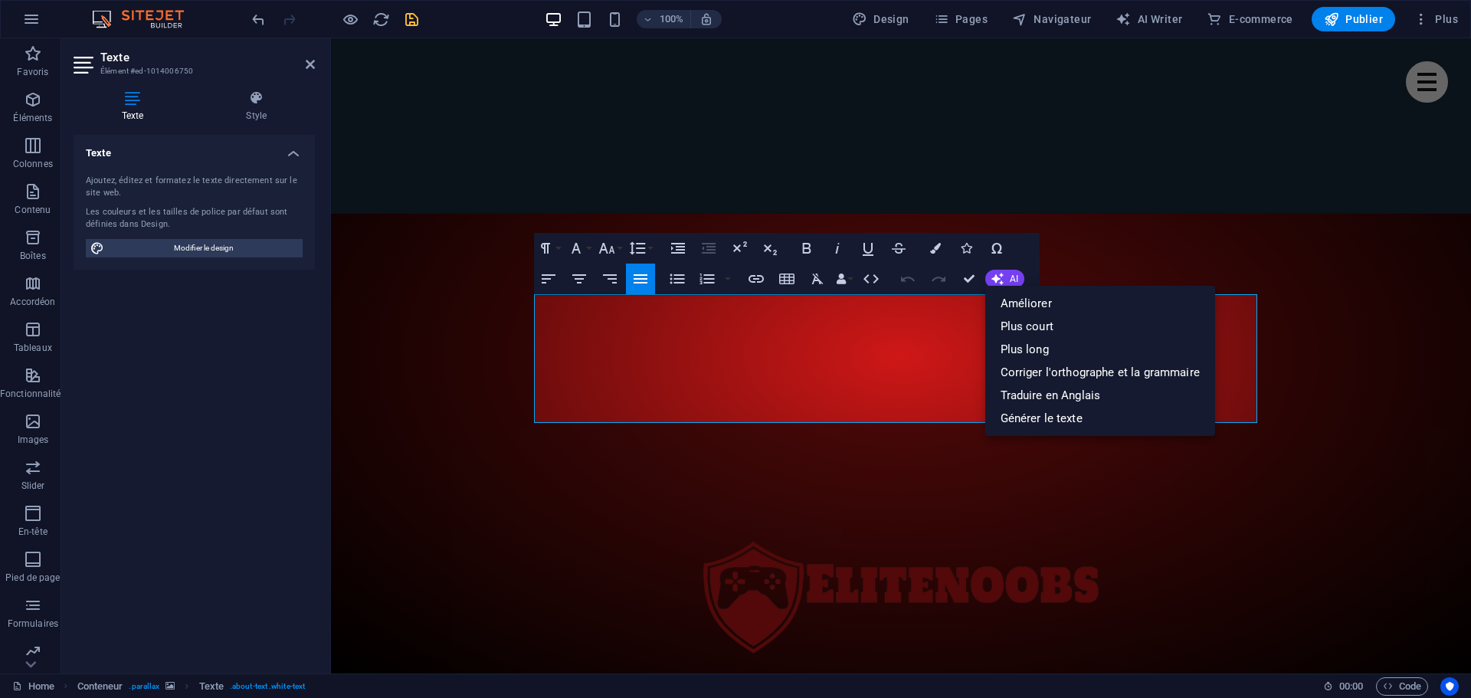
click at [198, 379] on div "Texte Ajoutez, éditez et formatez le texte directement sur le site web. Les cou…" at bounding box center [194, 398] width 241 height 526
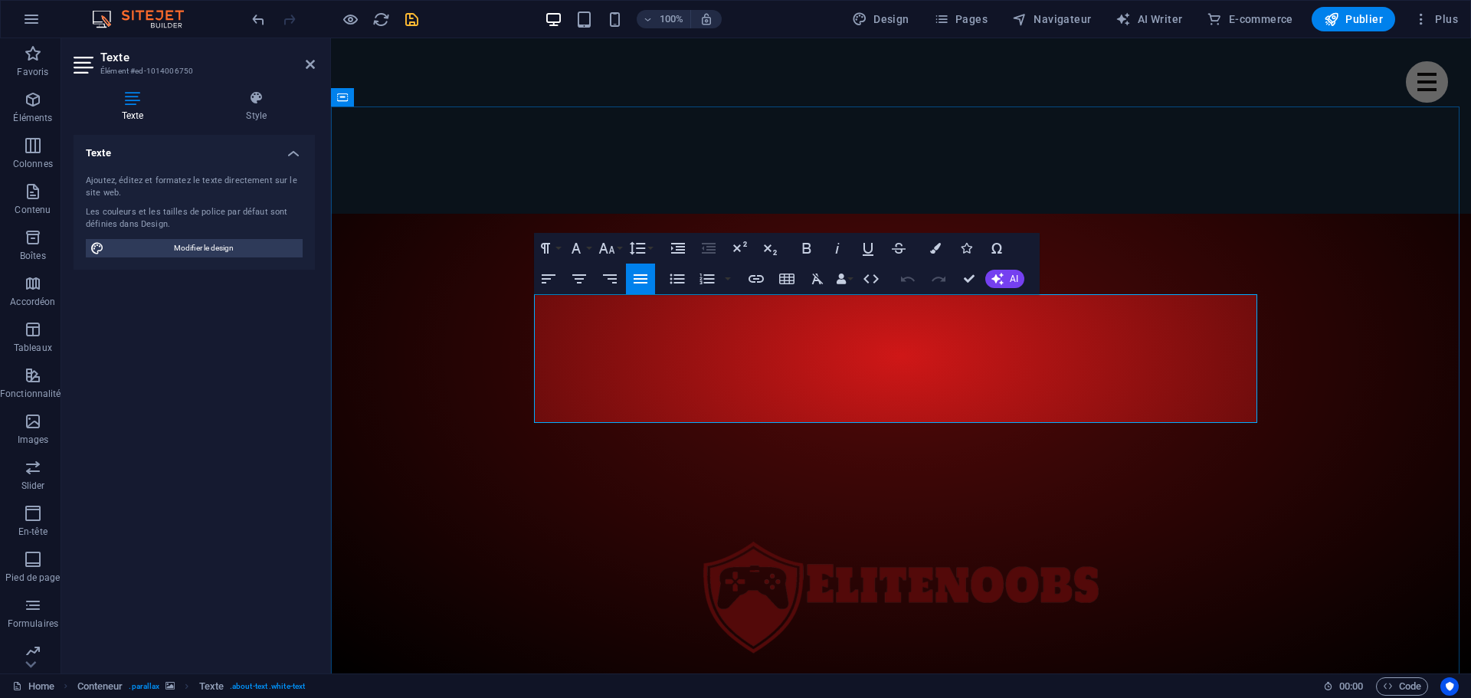
drag, startPoint x: 830, startPoint y: 346, endPoint x: 772, endPoint y: 336, distance: 58.3
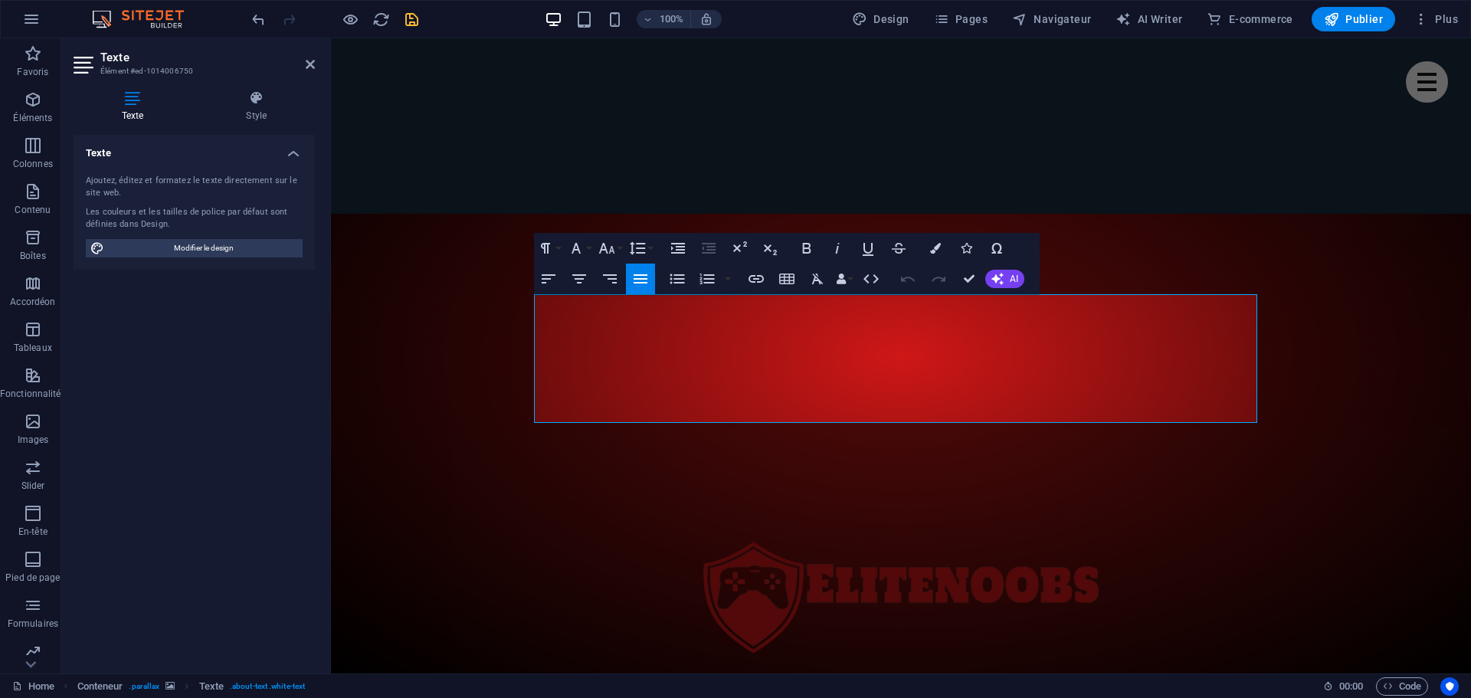
drag, startPoint x: 919, startPoint y: 415, endPoint x: 434, endPoint y: 267, distance: 507.2
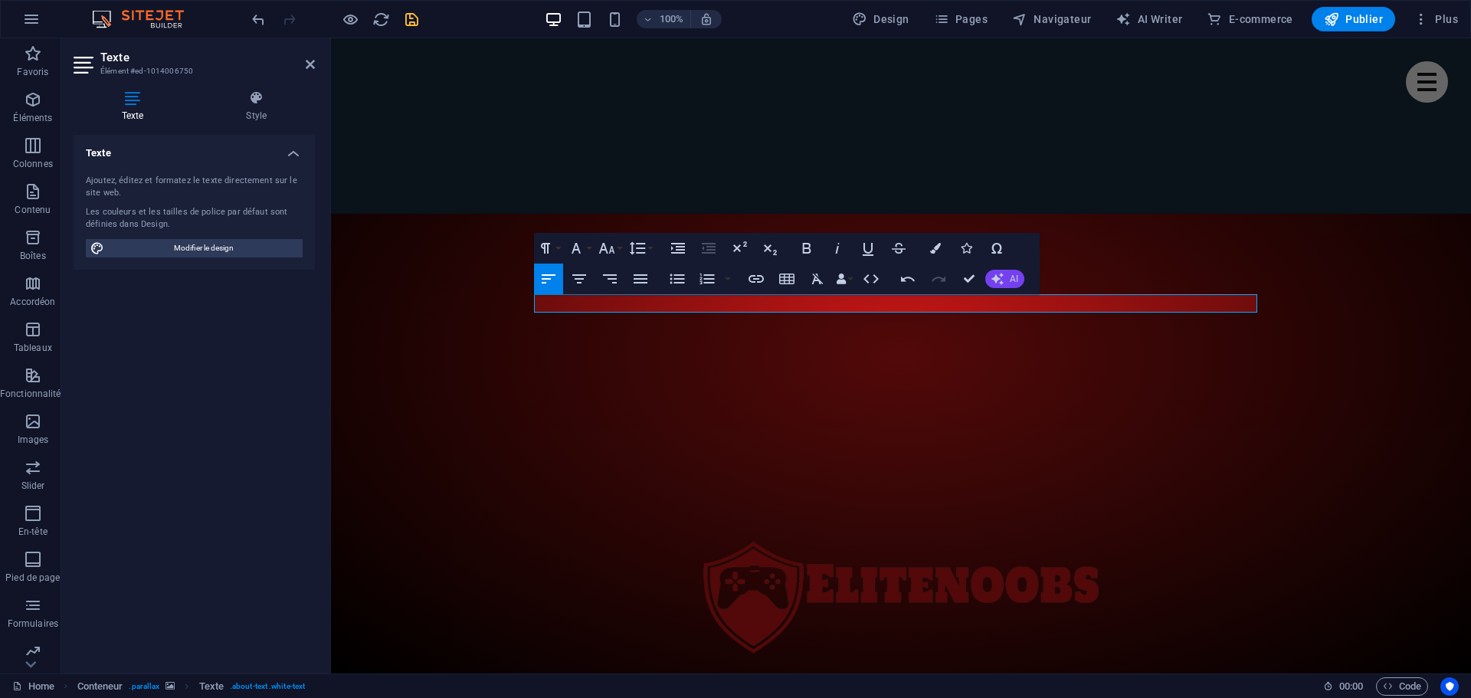
click at [1017, 277] on span "AI" at bounding box center [1014, 278] width 8 height 9
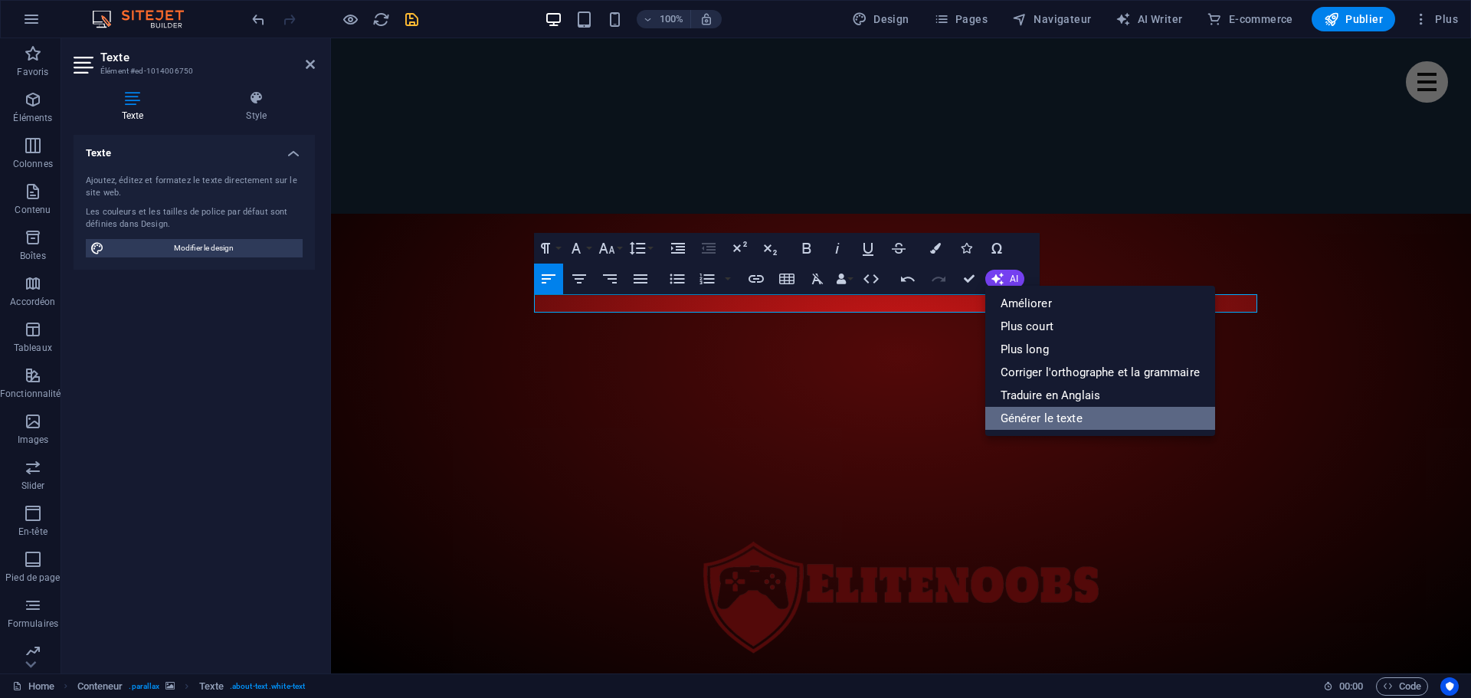
click at [1052, 417] on link "Générer le texte" at bounding box center [1100, 418] width 230 height 23
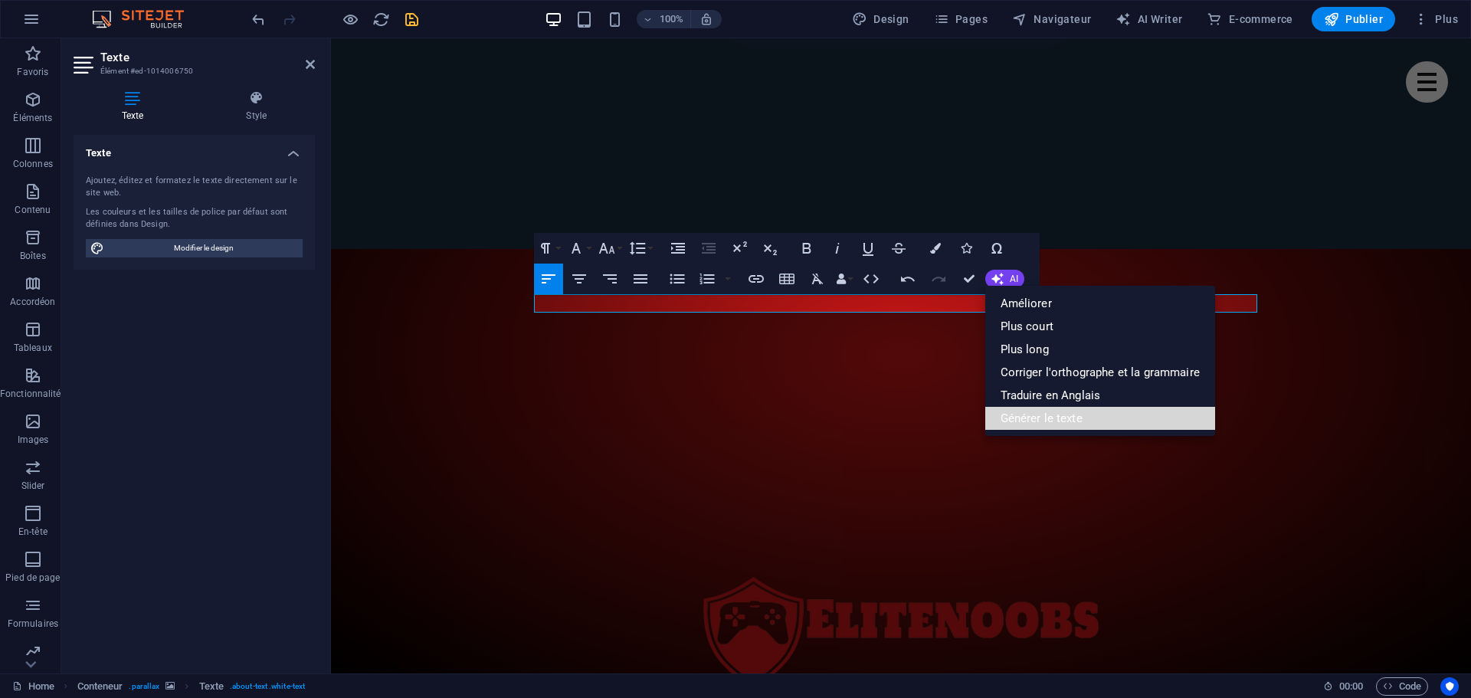
select select "English"
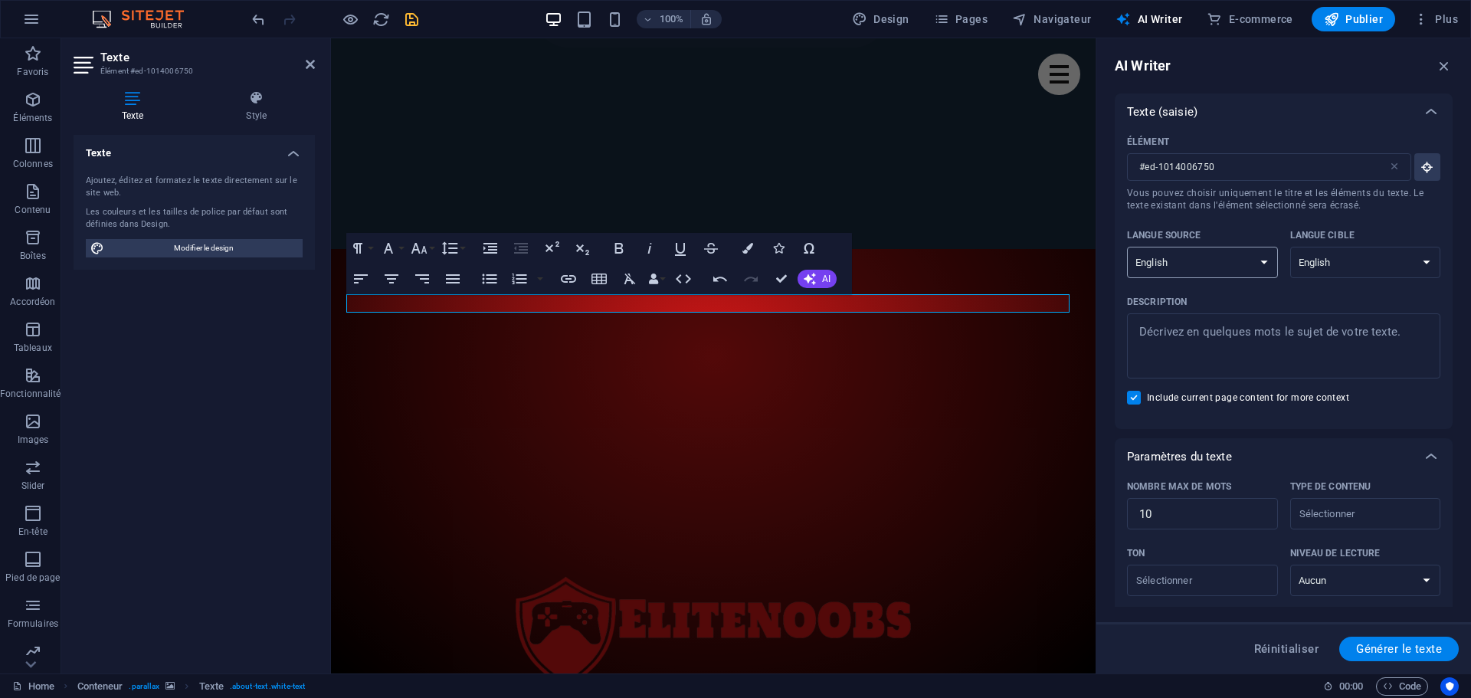
click at [1246, 267] on select "Albanian Arabic Armenian Awadhi Azerbaijani Bashkir Basque Belarusian Bengali B…" at bounding box center [1202, 262] width 151 height 31
click at [1357, 254] on select "Albanian Arabic Armenian Awadhi Azerbaijani Bashkir Basque Belarusian Bengali B…" at bounding box center [1365, 262] width 151 height 31
select select "French"
click at [1290, 247] on select "Albanian Arabic Armenian Awadhi Azerbaijani Bashkir Basque Belarusian Bengali B…" at bounding box center [1365, 262] width 151 height 31
type textarea "x"
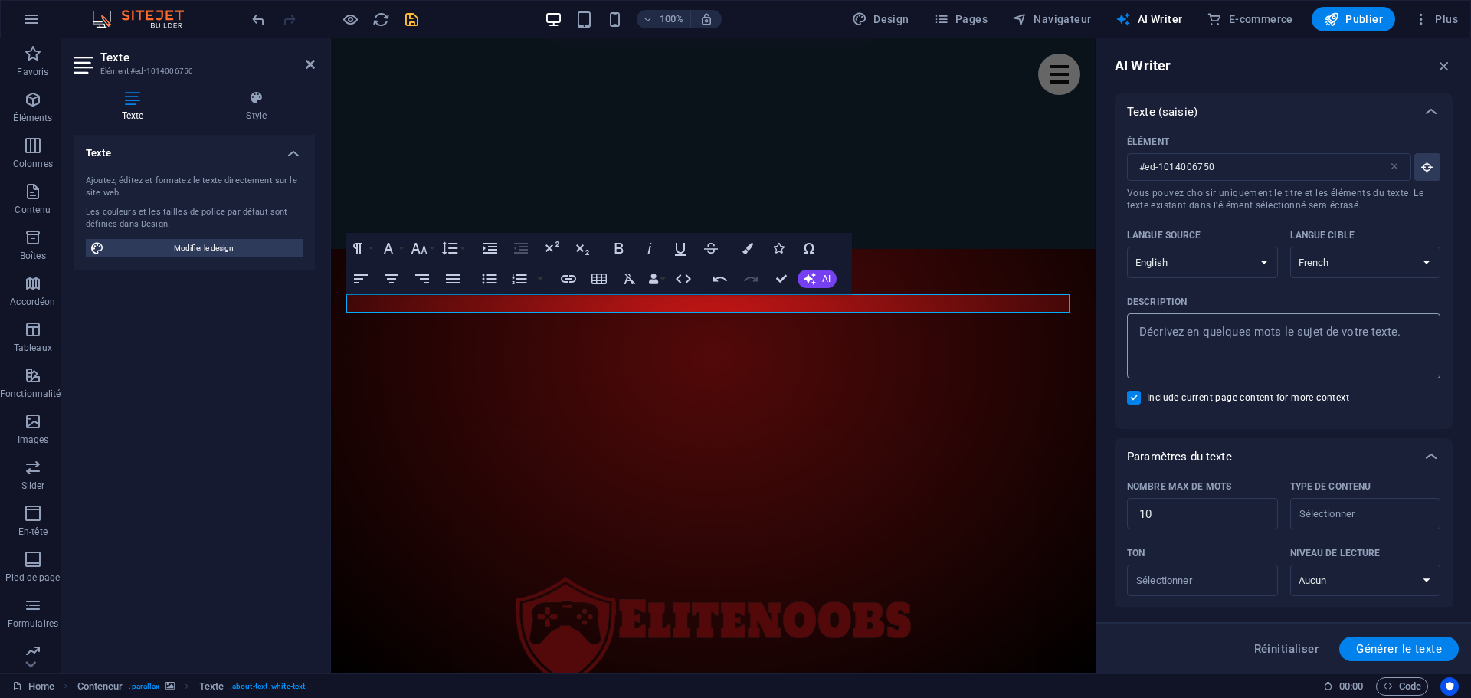
click at [1220, 332] on textarea "Description x ​" at bounding box center [1284, 346] width 298 height 50
type textarea "m"
type textarea "x"
type textarea "me"
type textarea "x"
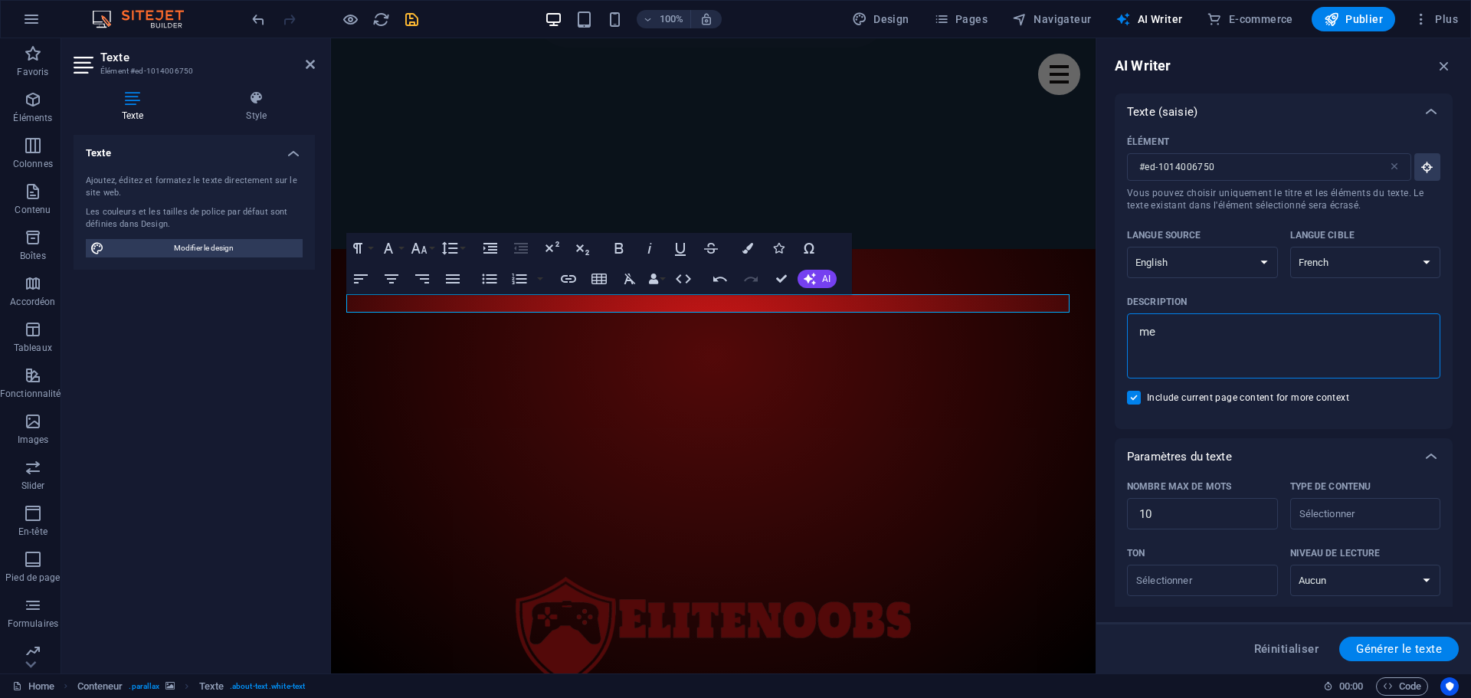
type textarea "mem"
type textarea "x"
type textarea "memb"
type textarea "x"
type textarea "membr"
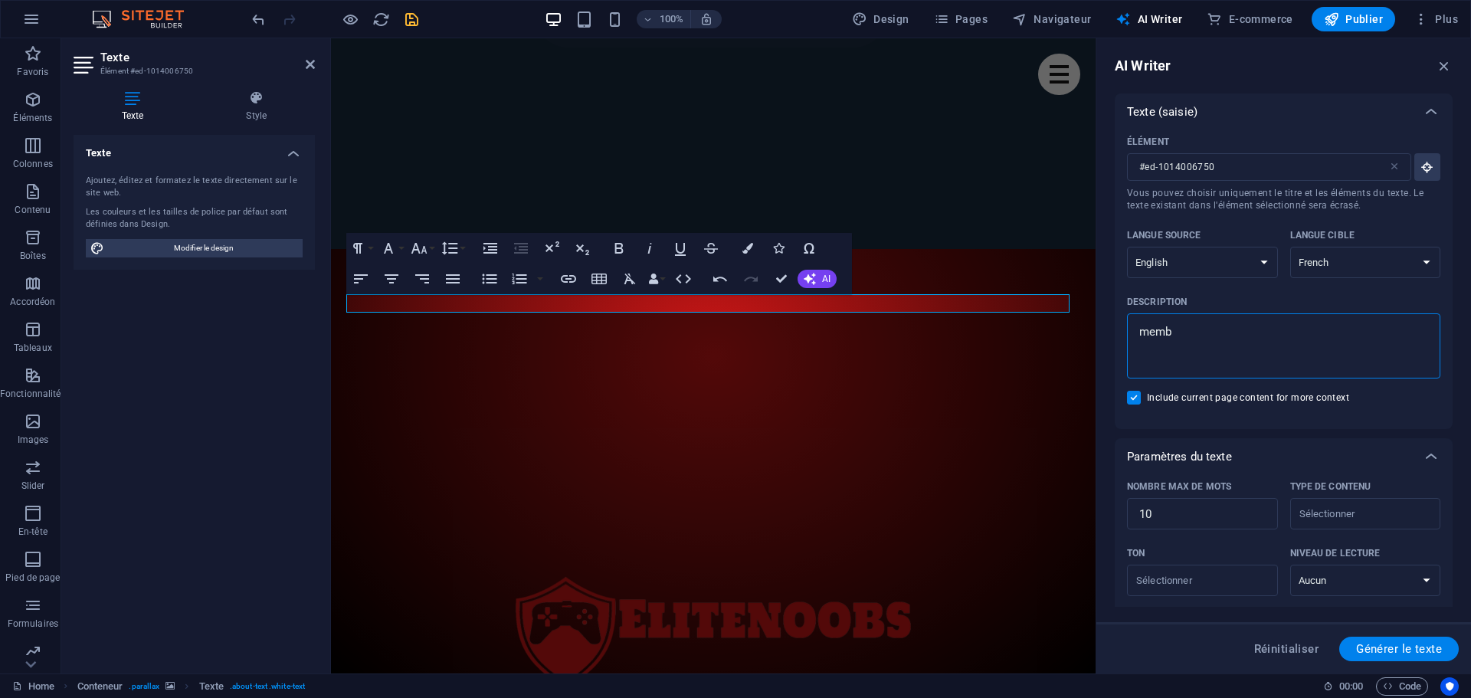
type textarea "x"
type textarea "membre"
type textarea "x"
type textarea "membres"
type textarea "x"
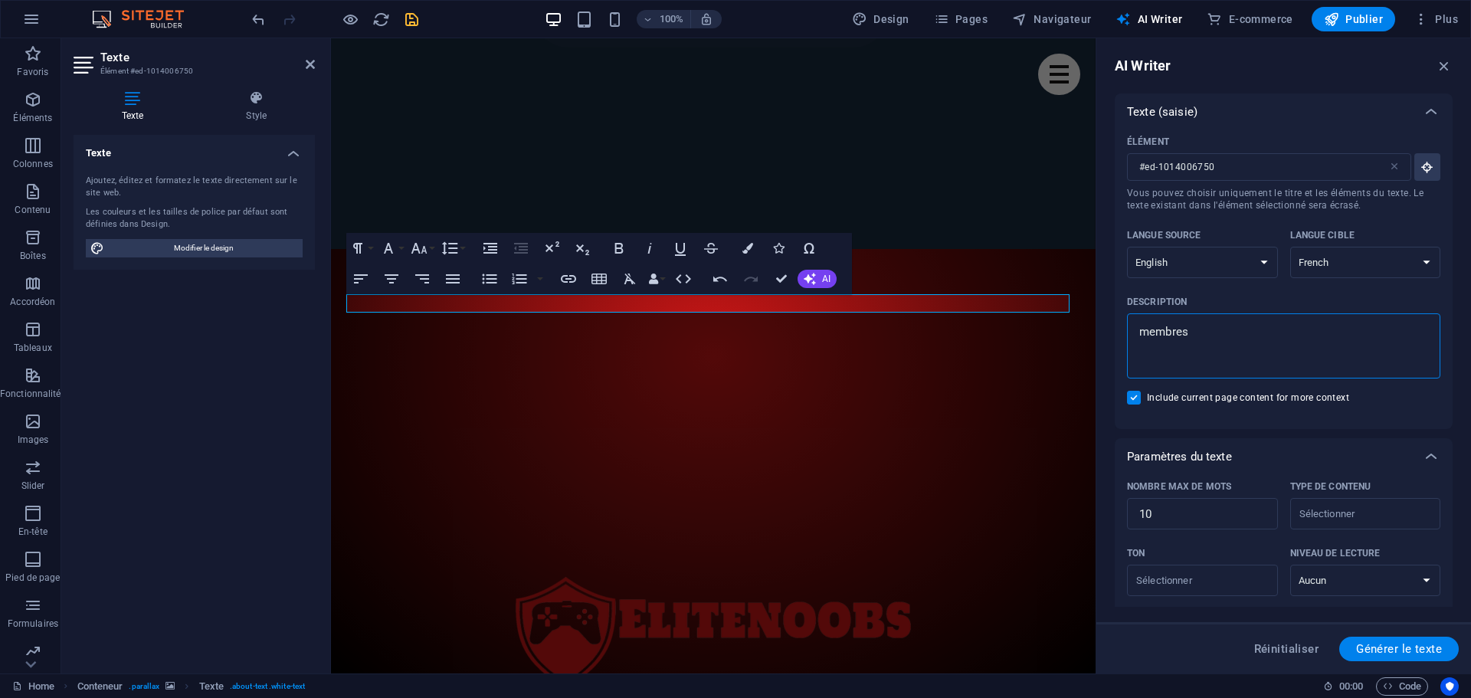
type textarea "membres,"
type textarea "x"
type textarea "membres,"
type textarea "x"
type textarea "membres, j"
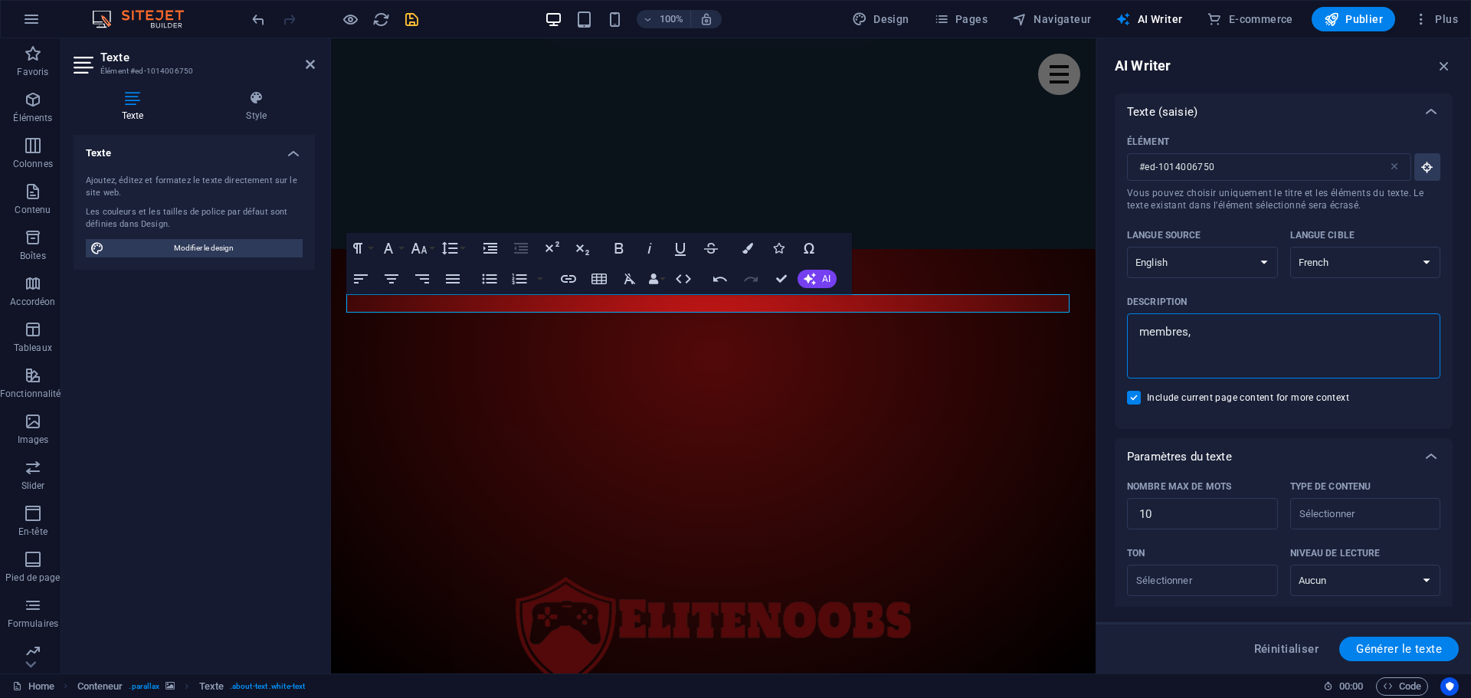
type textarea "x"
type textarea "membres, jt"
type textarea "x"
type textarea "membres, jtf"
type textarea "x"
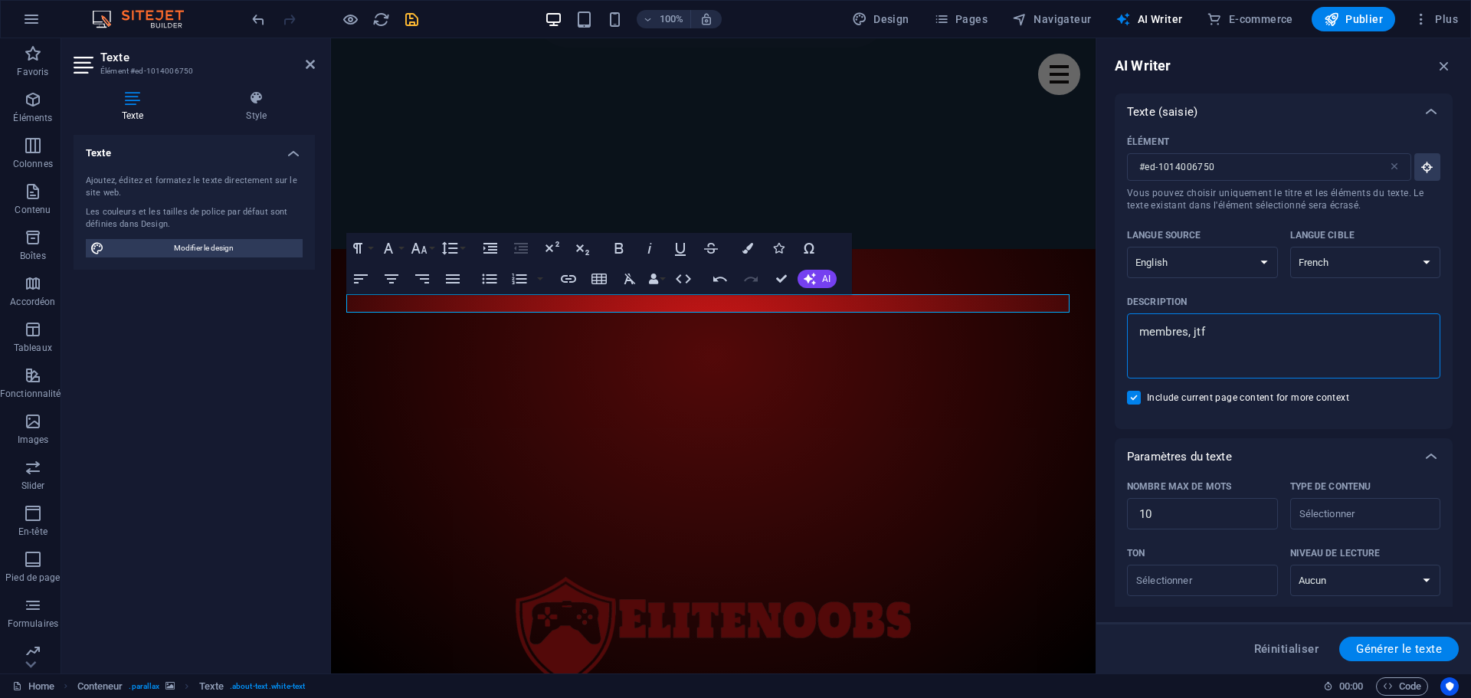
type textarea "membres, jtf2"
type textarea "x"
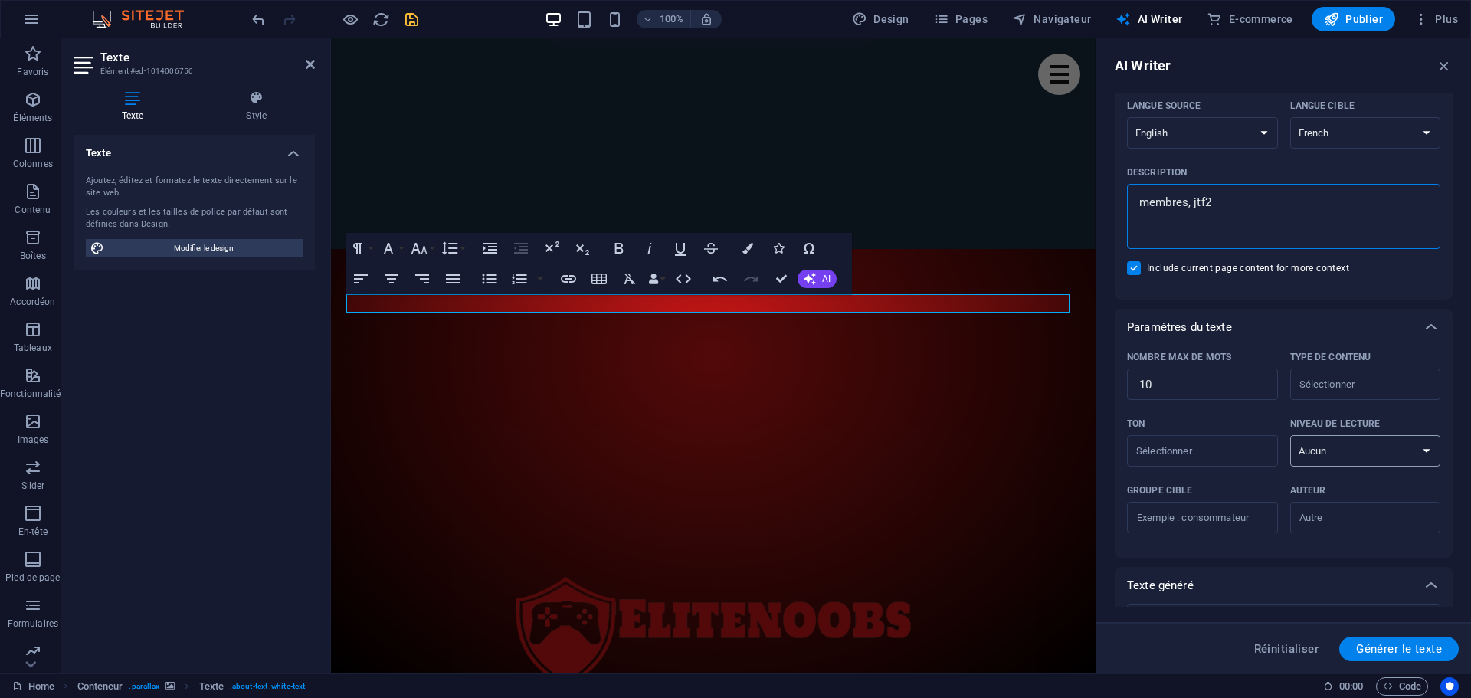
scroll to position [153, 0]
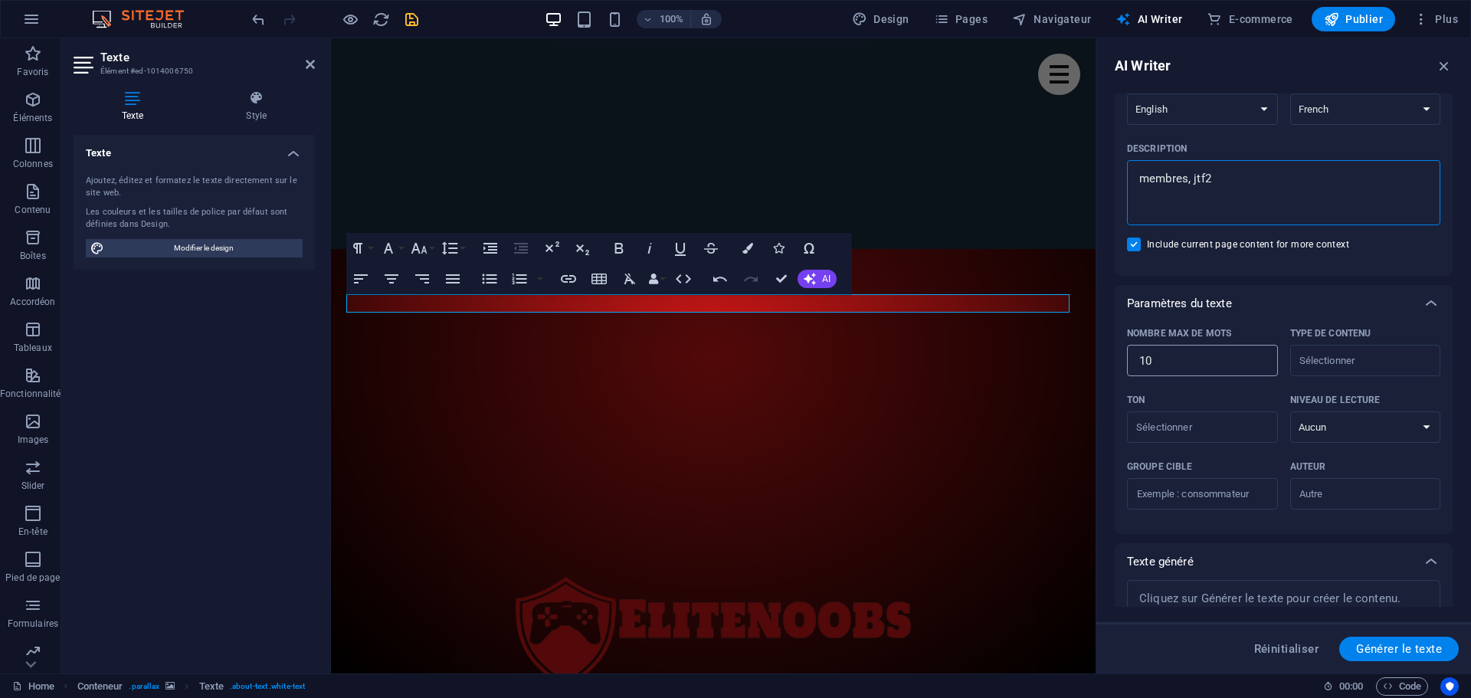
type textarea "membres, jtf2"
drag, startPoint x: 1212, startPoint y: 358, endPoint x: 1096, endPoint y: 359, distance: 116.5
click at [1096, 359] on aside "AI Writer Texte (saisie) Élément #ed-1014006750 ​ Vous pouvez choisir uniquemen…" at bounding box center [1283, 355] width 375 height 635
type textarea "x"
type input "1"
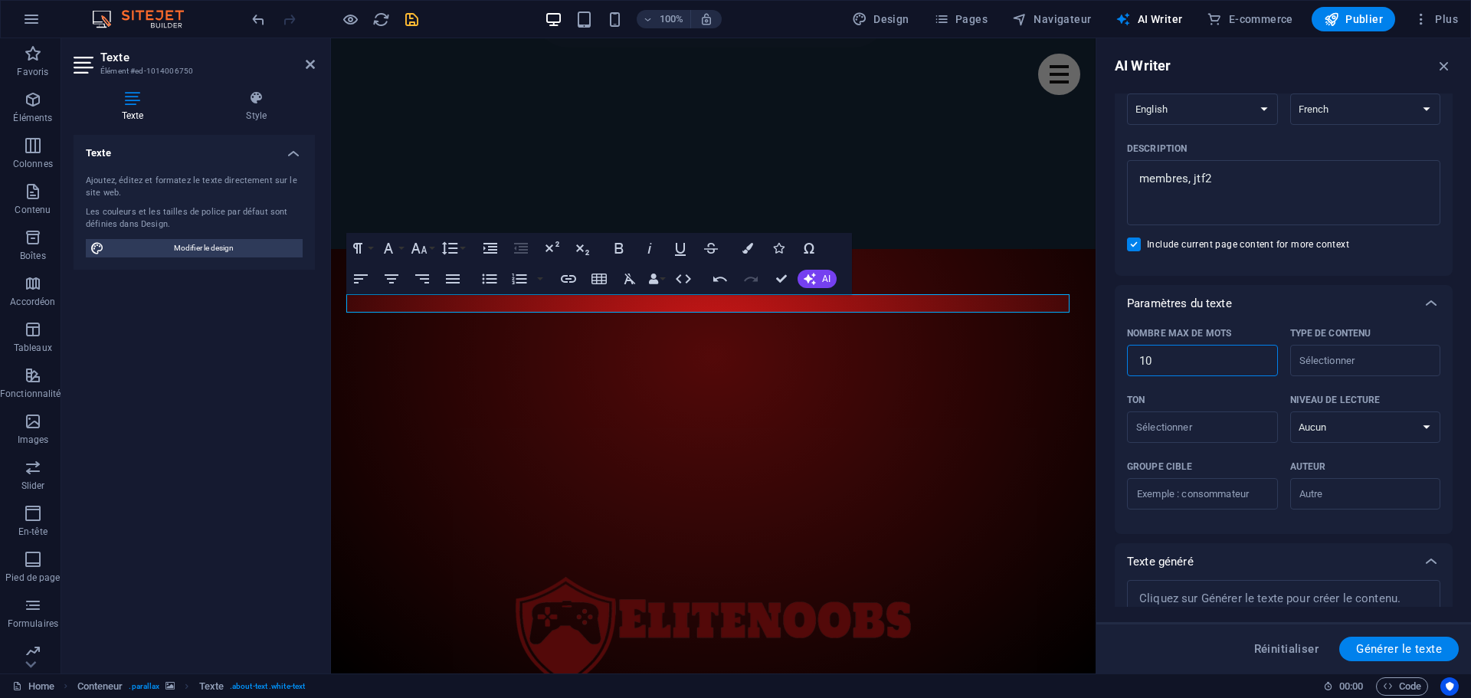
type textarea "x"
type input "10"
type textarea "x"
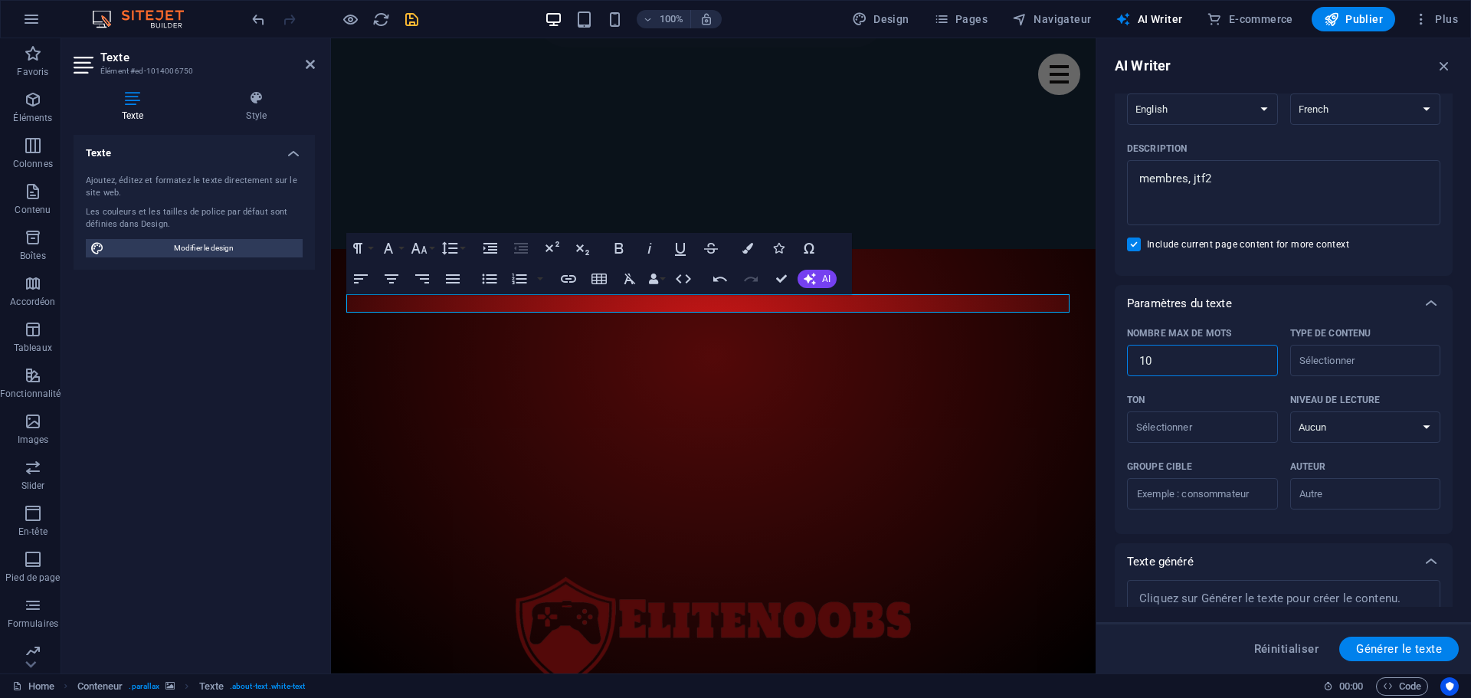
type input "100"
type textarea "x"
type input "100"
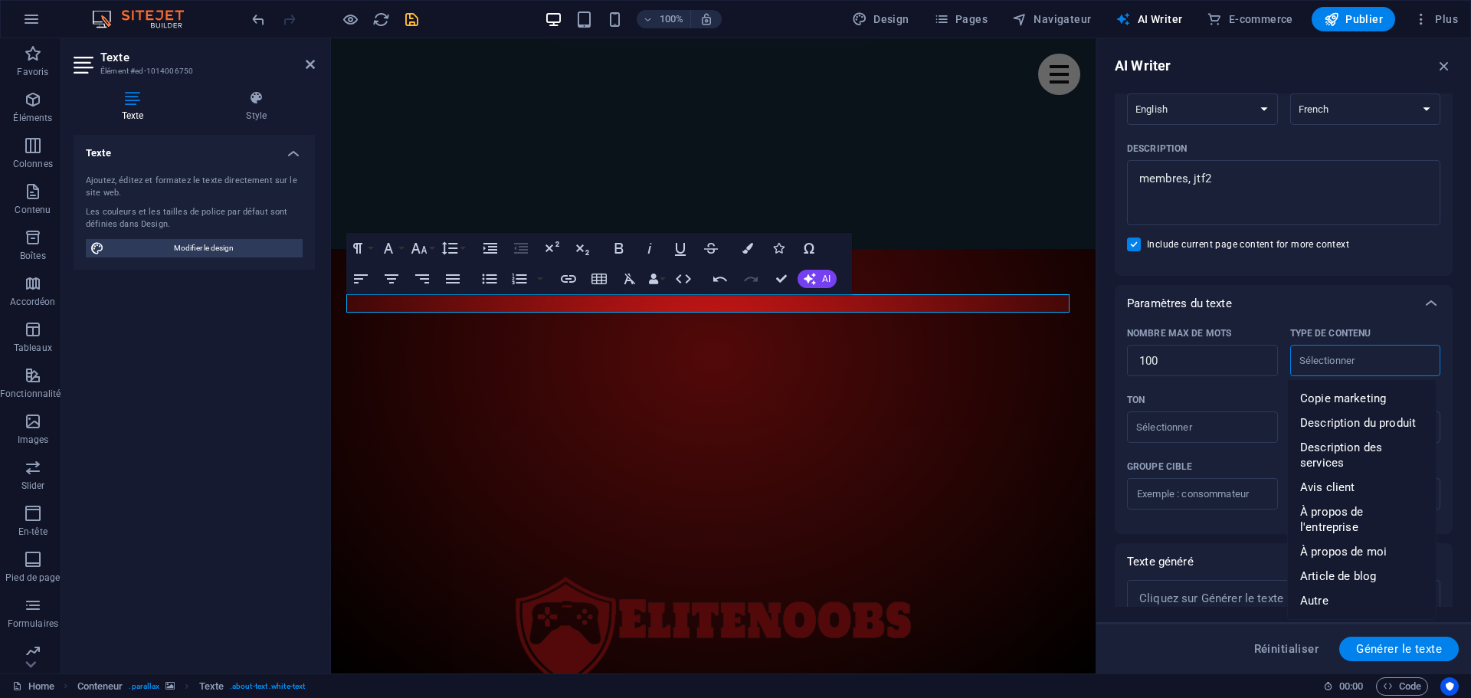
click at [1353, 365] on input "Type de contenu ​" at bounding box center [1353, 360] width 116 height 22
click at [1372, 568] on span "Article de blog" at bounding box center [1338, 575] width 76 height 15
type input "Blog post"
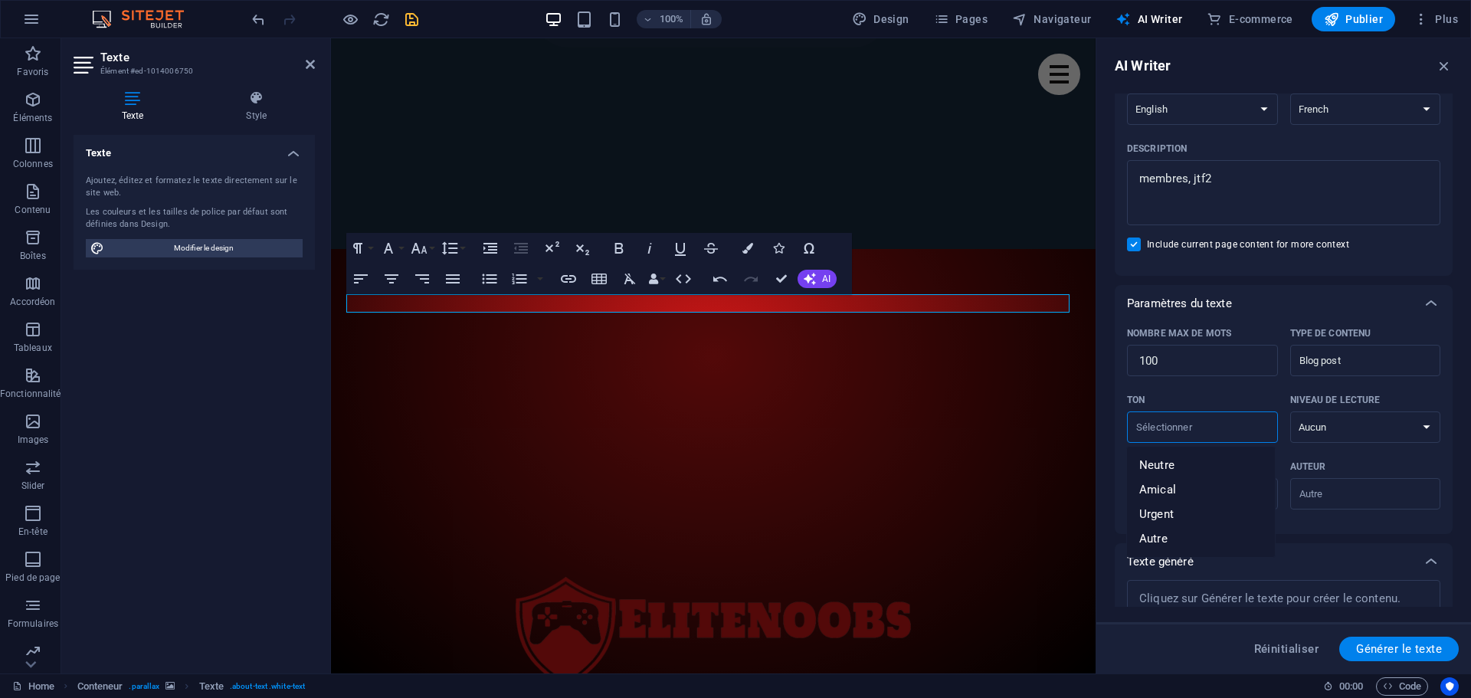
click at [1193, 431] on input "Ton ​" at bounding box center [1190, 427] width 116 height 22
click at [1181, 493] on li "Amical" at bounding box center [1201, 489] width 148 height 25
type input "Friendly"
click at [1334, 428] on select "Aucun Universitaire Adulte Ado Enfant" at bounding box center [1365, 426] width 151 height 31
click at [1290, 411] on select "Aucun Universitaire Adulte Ado Enfant" at bounding box center [1365, 426] width 151 height 31
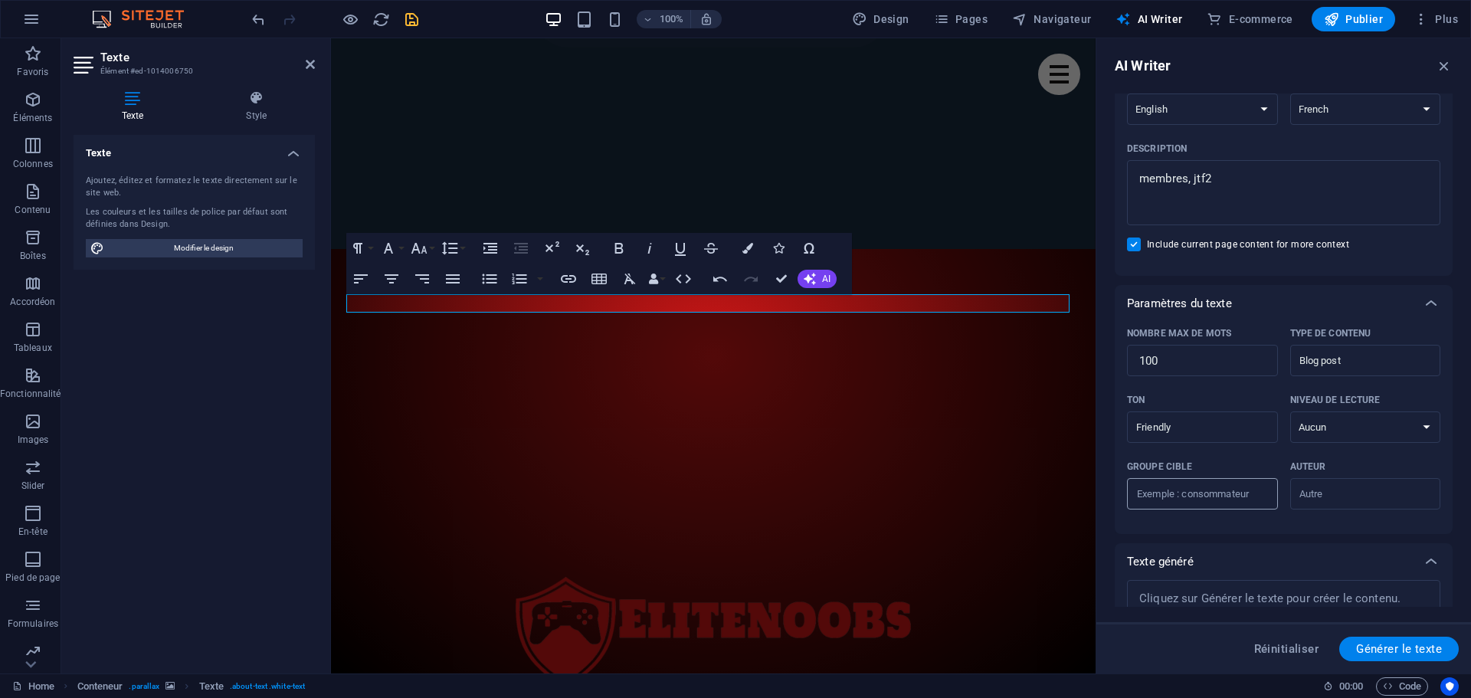
click at [1191, 493] on input "Groupe cible ​" at bounding box center [1202, 494] width 151 height 25
click at [1329, 492] on input "Auteur ​" at bounding box center [1353, 494] width 116 height 22
click at [1333, 492] on input "Auteur ​" at bounding box center [1353, 494] width 116 height 22
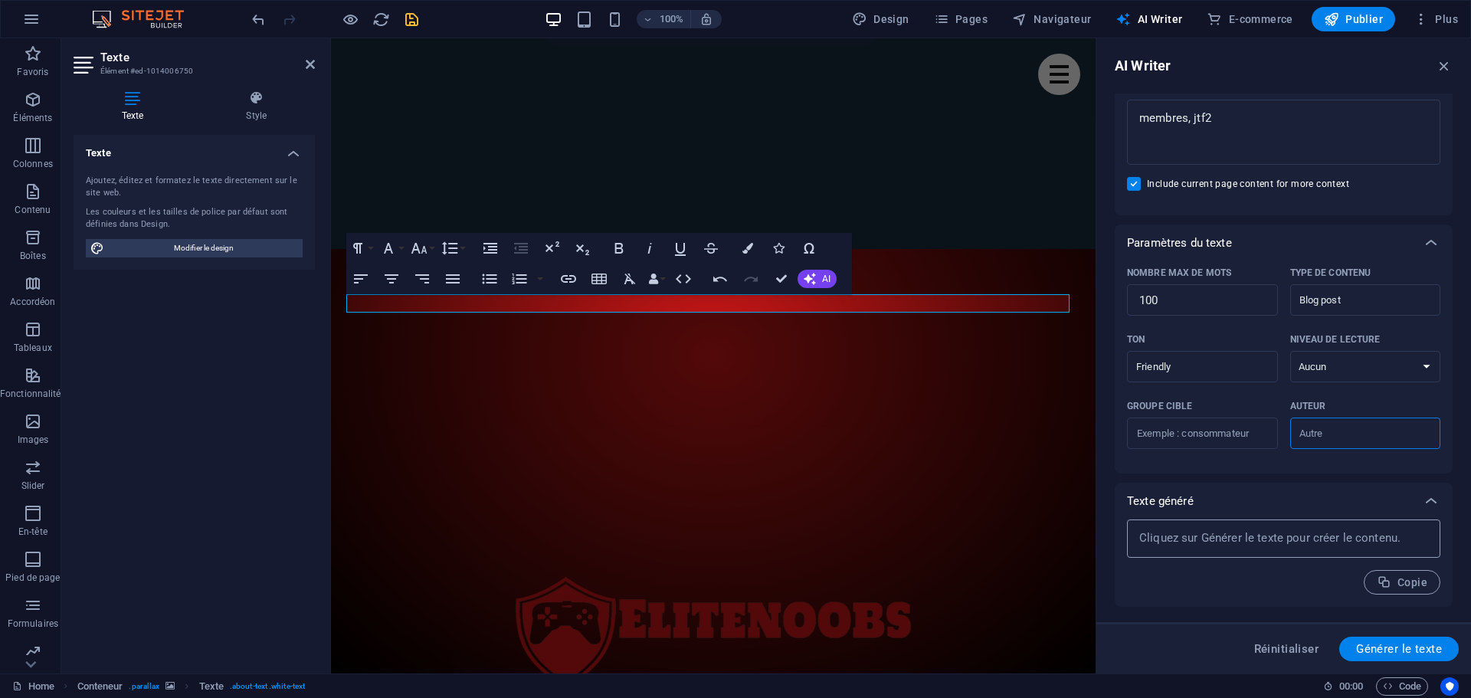
click at [1243, 542] on textarea at bounding box center [1284, 538] width 298 height 23
type textarea "x"
click at [1413, 647] on span "Générer le texte" at bounding box center [1399, 649] width 86 height 12
type textarea "x"
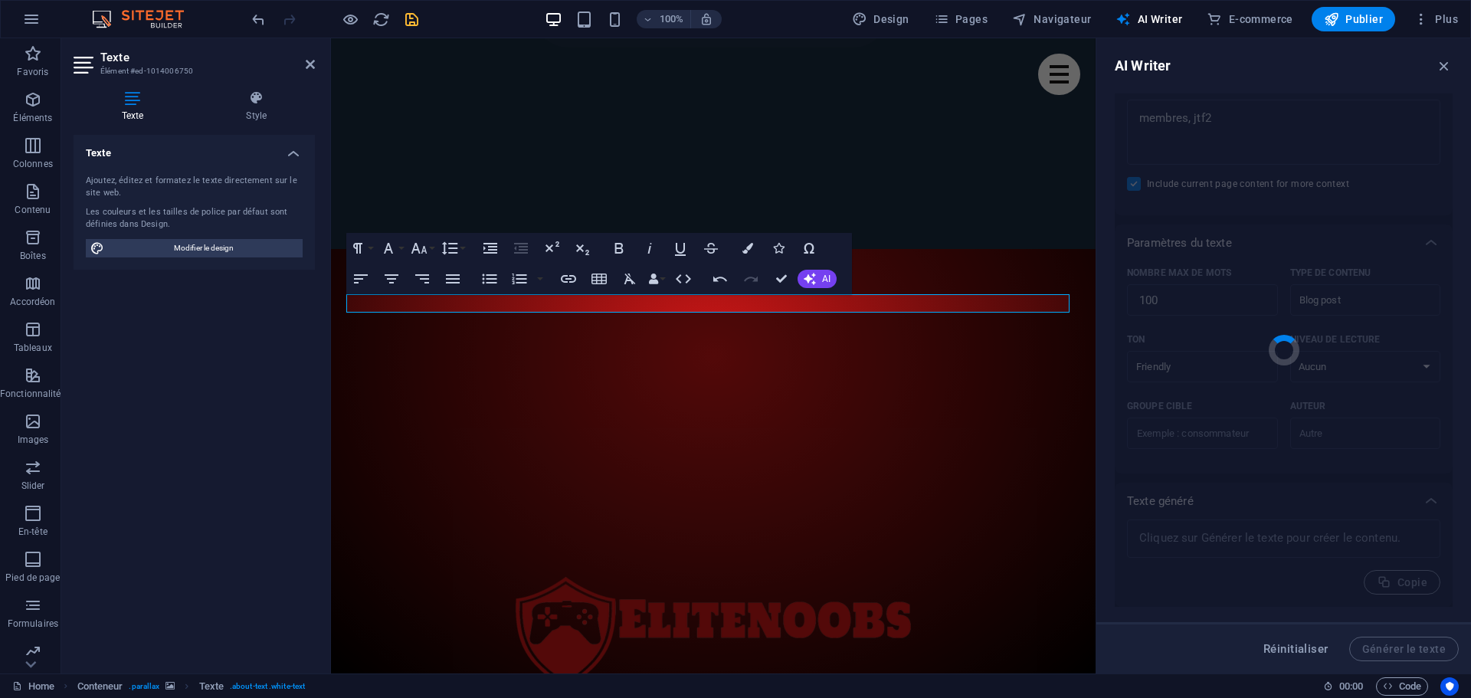
type textarea "x"
type textarea "Les membres de la JTF2 sont essentiels pour le succès de notre mission. Leur dé…"
type textarea "x"
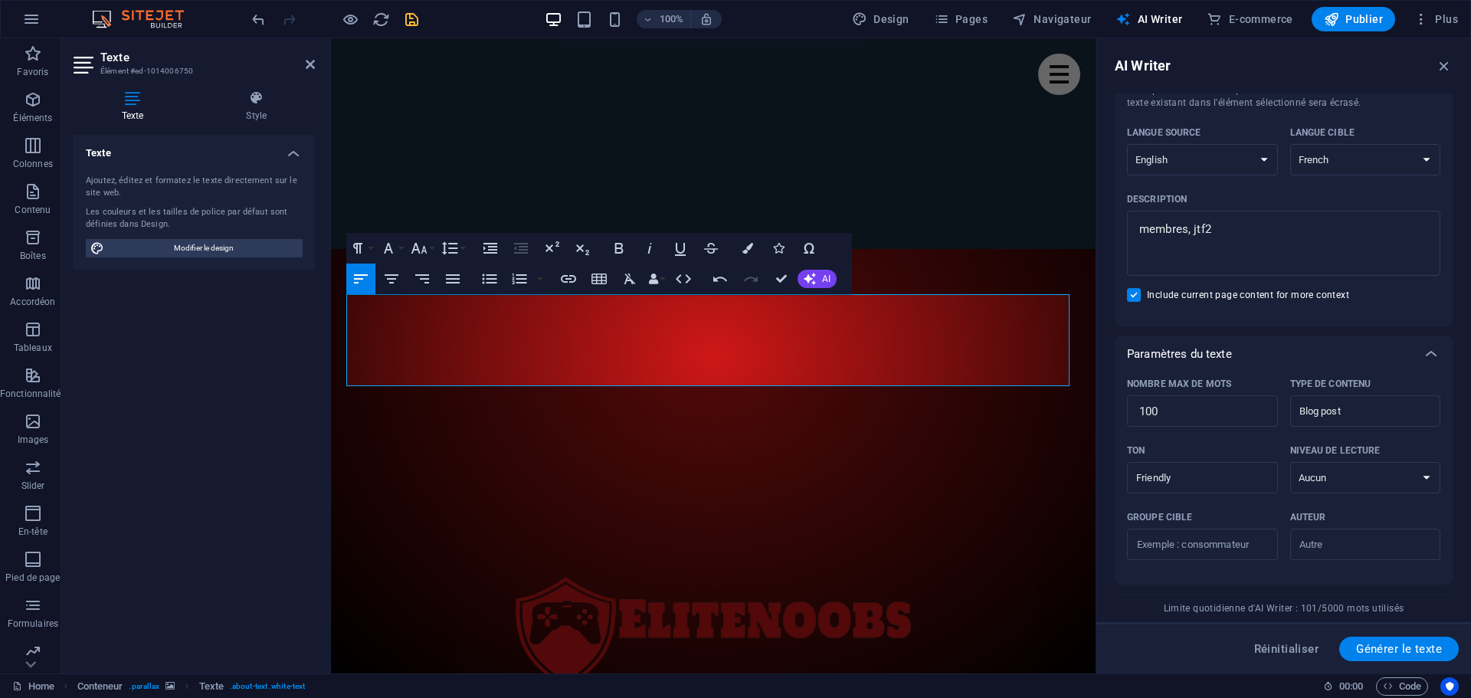
scroll to position [91, 0]
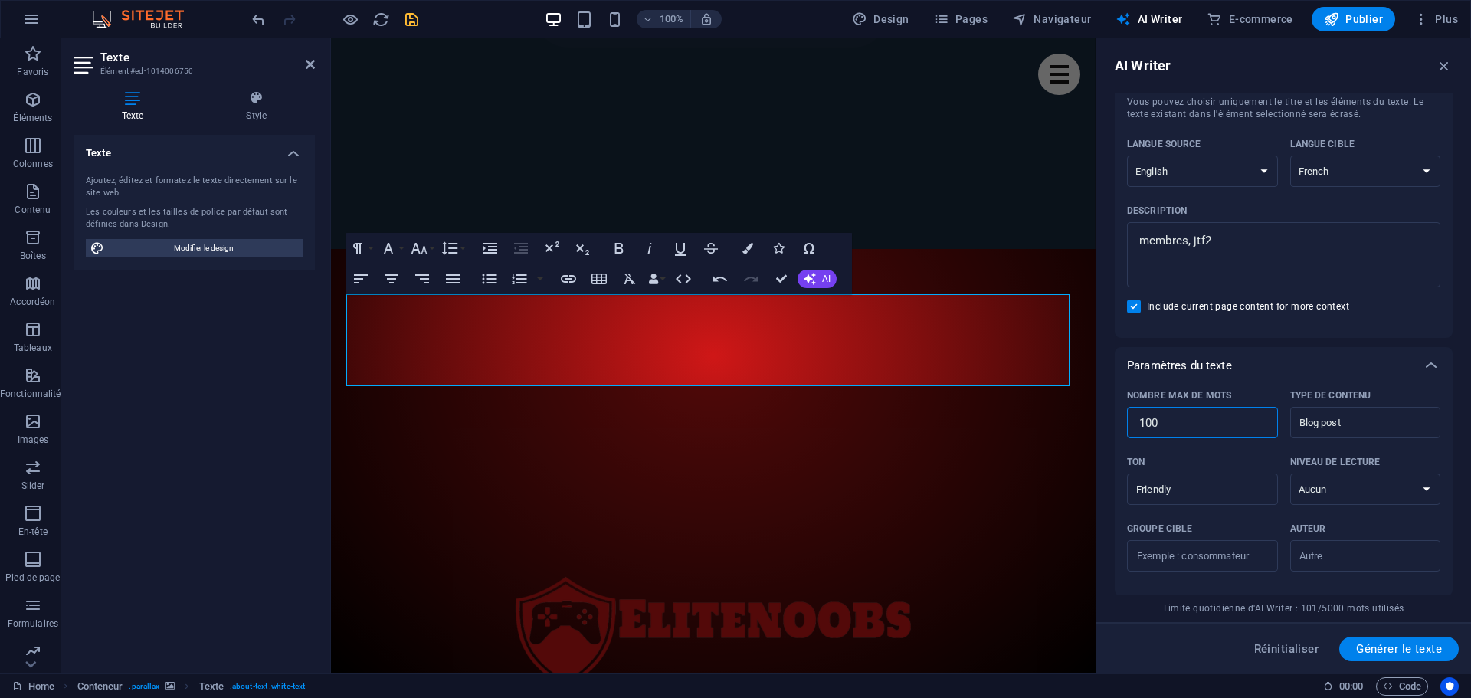
drag, startPoint x: 1536, startPoint y: 461, endPoint x: 1084, endPoint y: 422, distance: 453.7
type textarea "x"
type input "5"
type textarea "x"
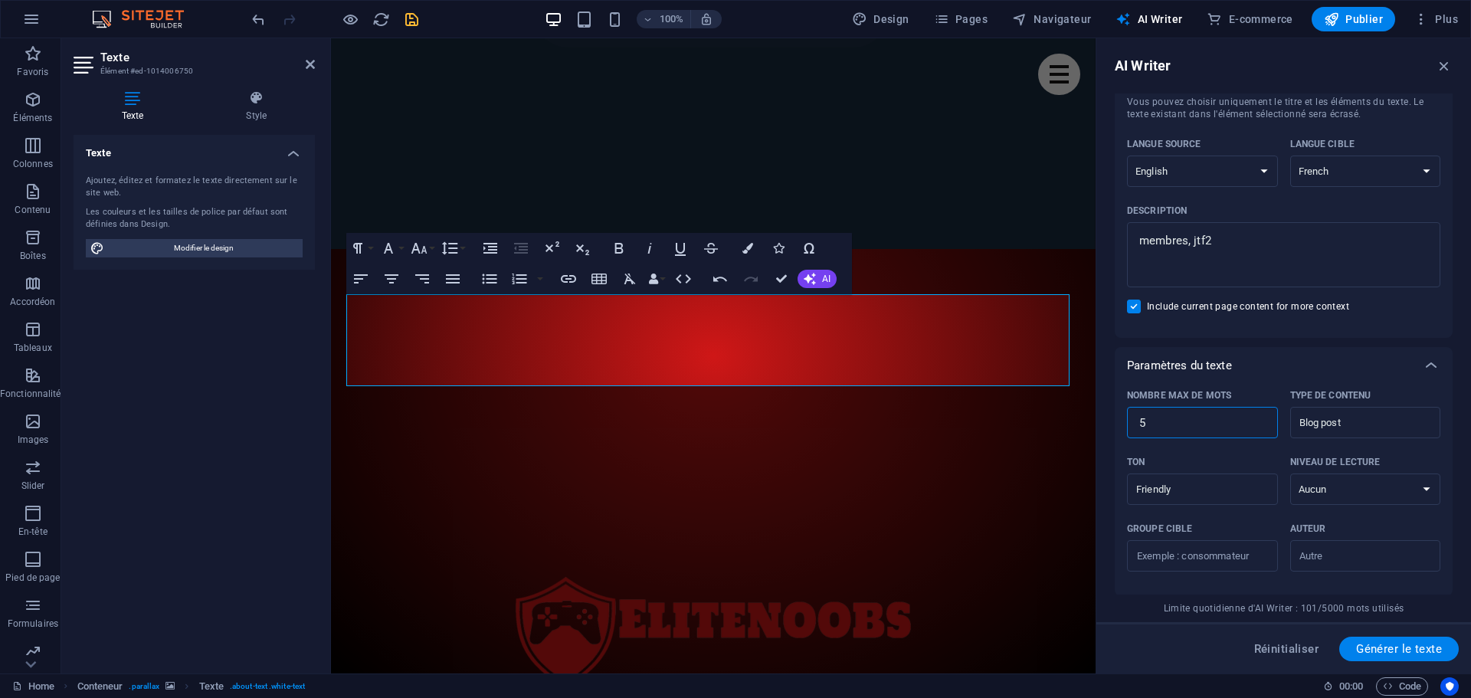
type input "50"
type textarea "x"
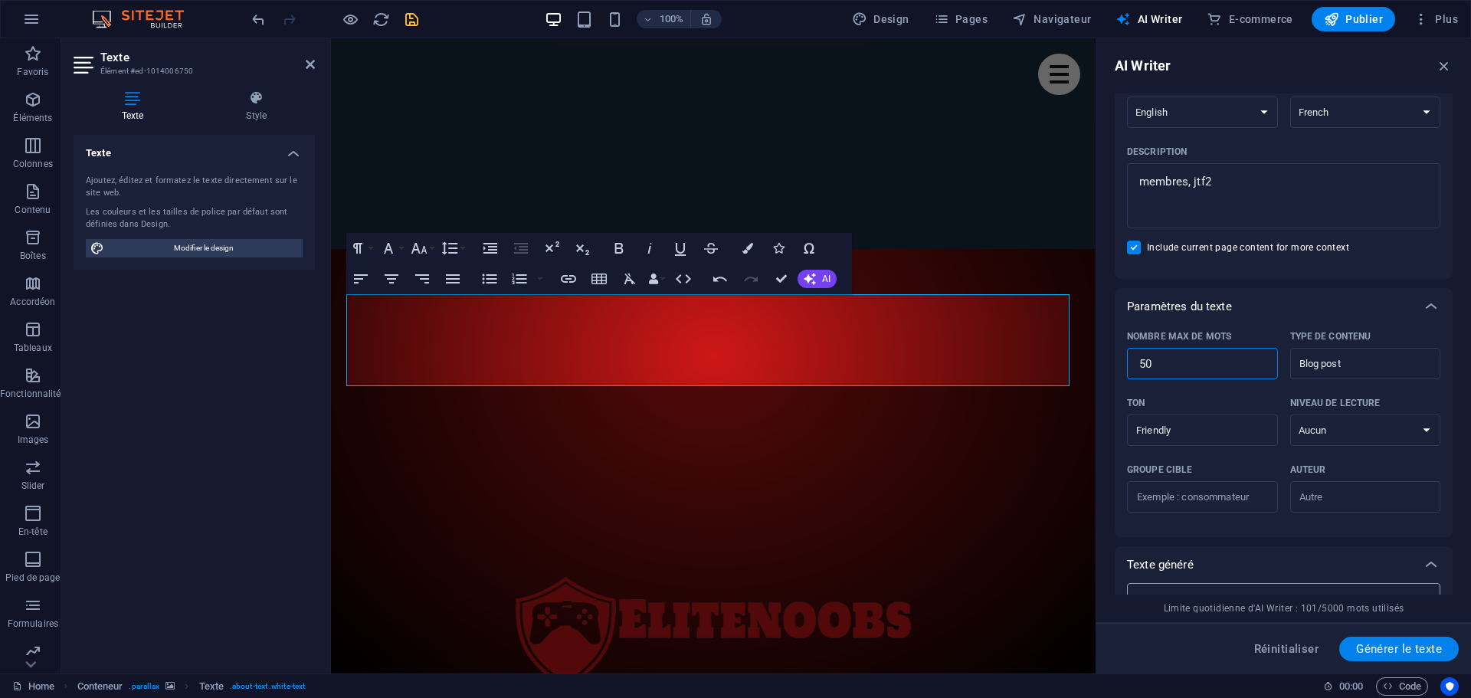
scroll to position [321, 0]
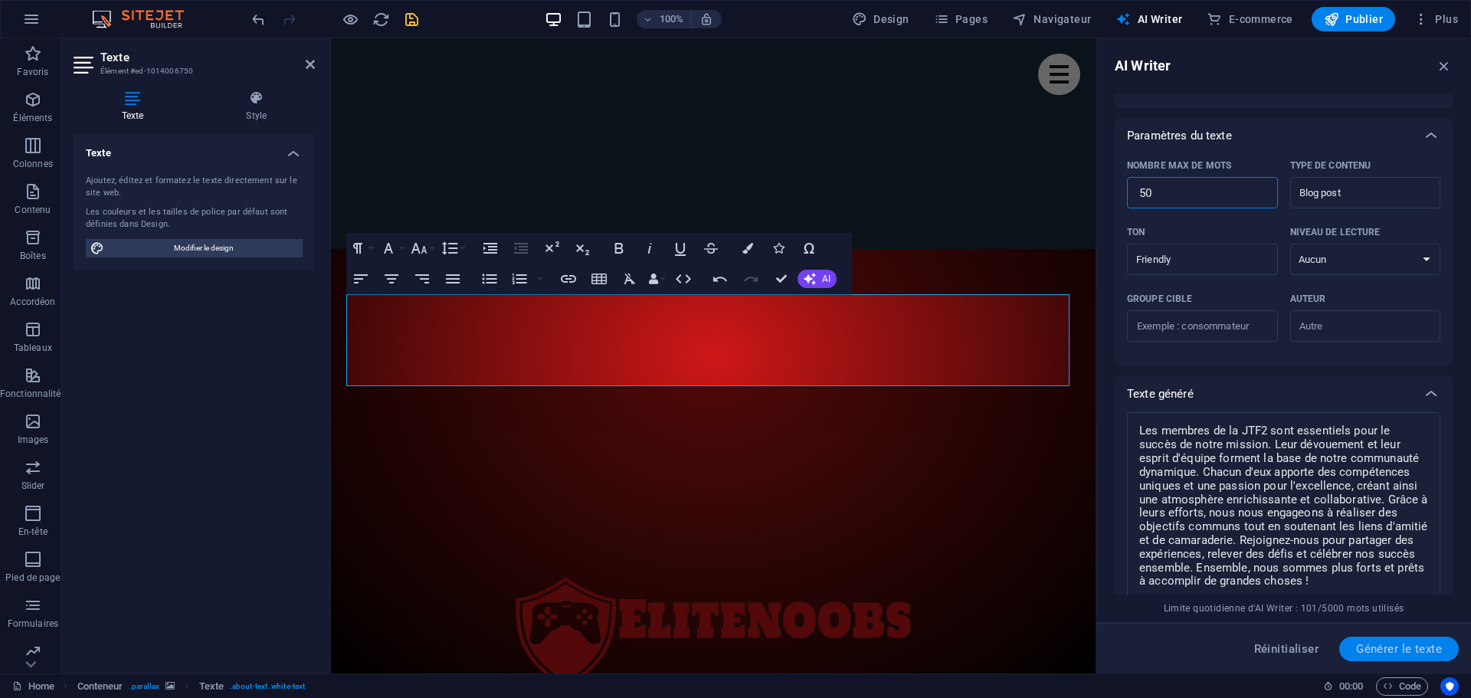
type input "50"
click at [1410, 650] on span "Générer le texte" at bounding box center [1399, 649] width 86 height 12
type textarea "x"
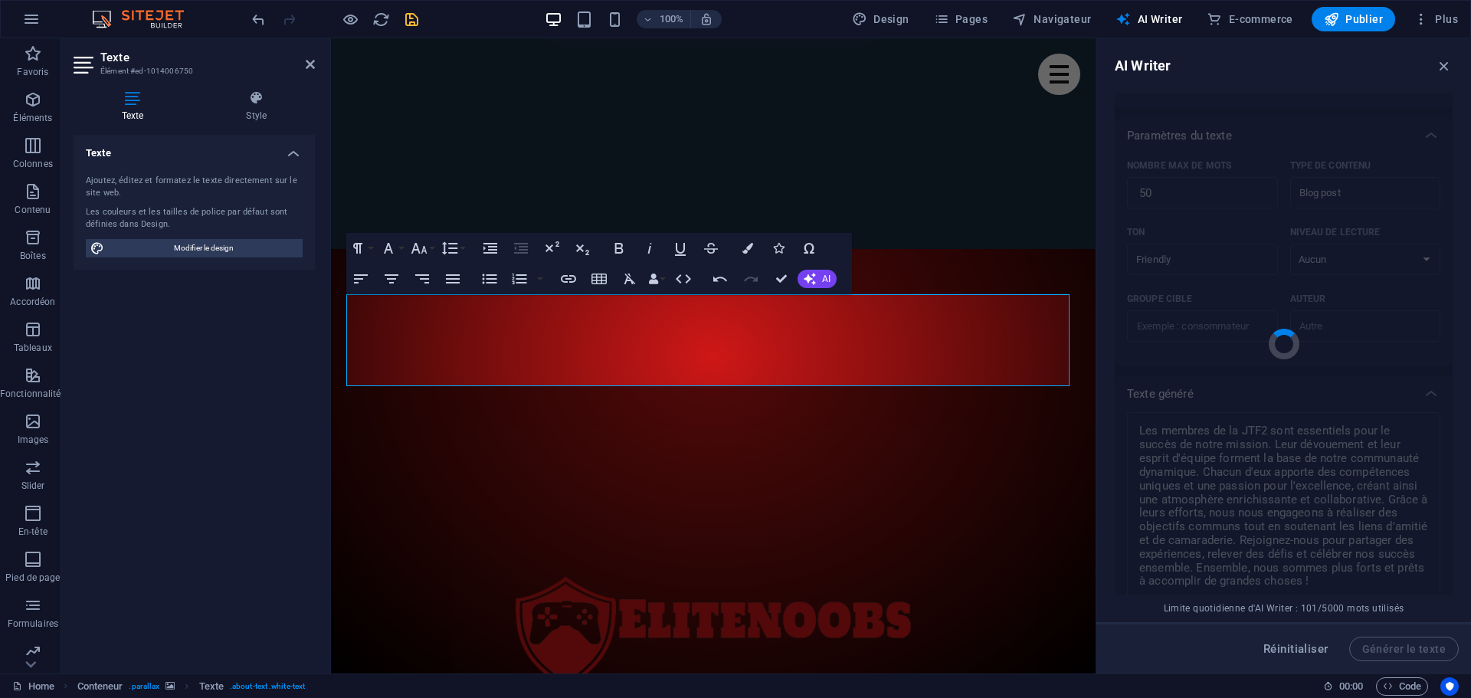
type textarea "x"
type textarea "Les membres de JTF2 sont dévoués et talentueux. Ils s'engagent à préserver la s…"
type textarea "x"
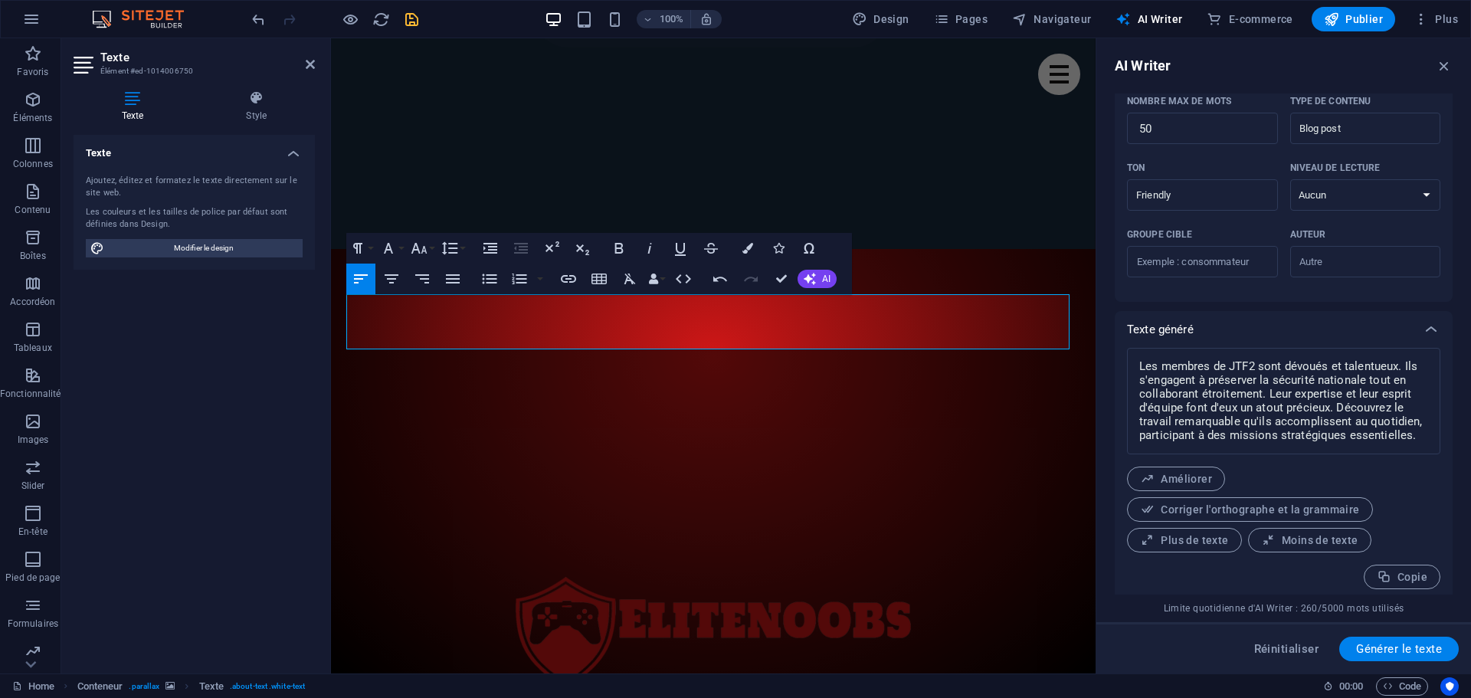
scroll to position [392, 0]
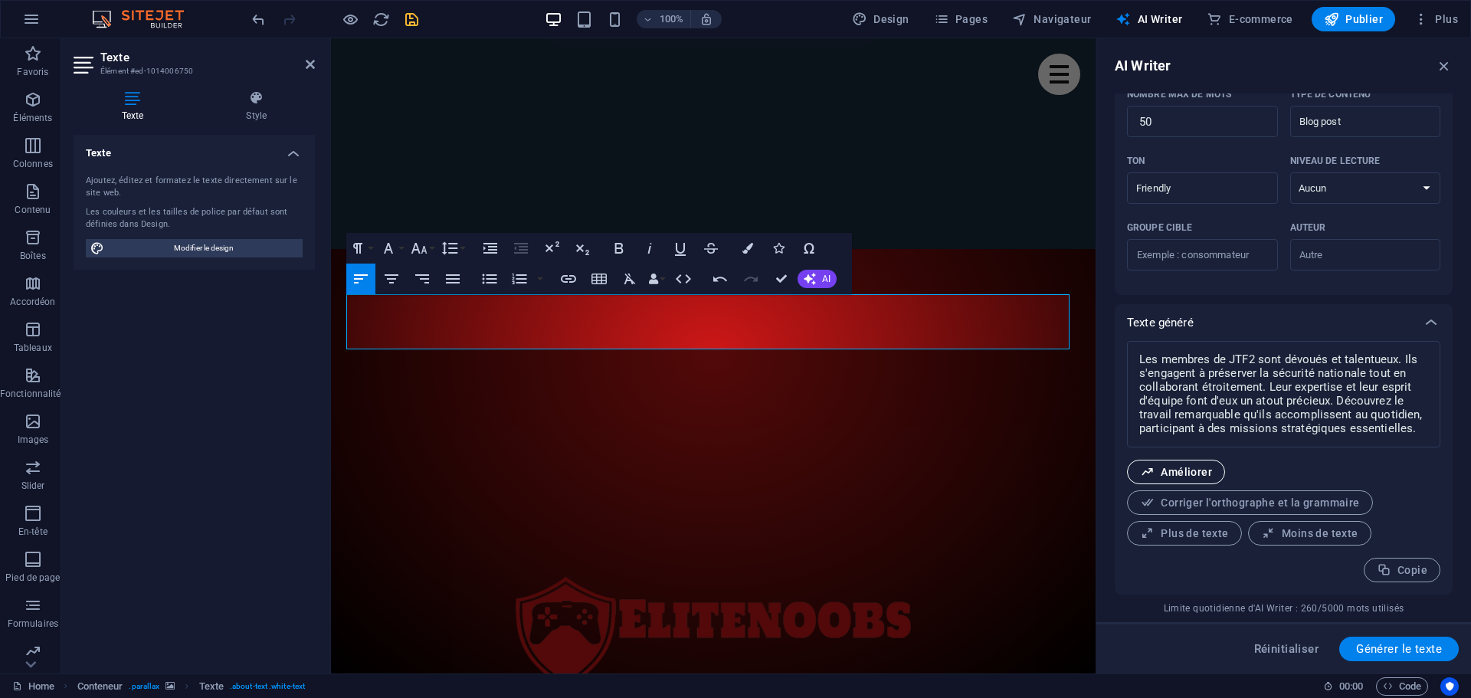
click at [1207, 468] on span "Améliorer" at bounding box center [1176, 472] width 72 height 15
type textarea "x"
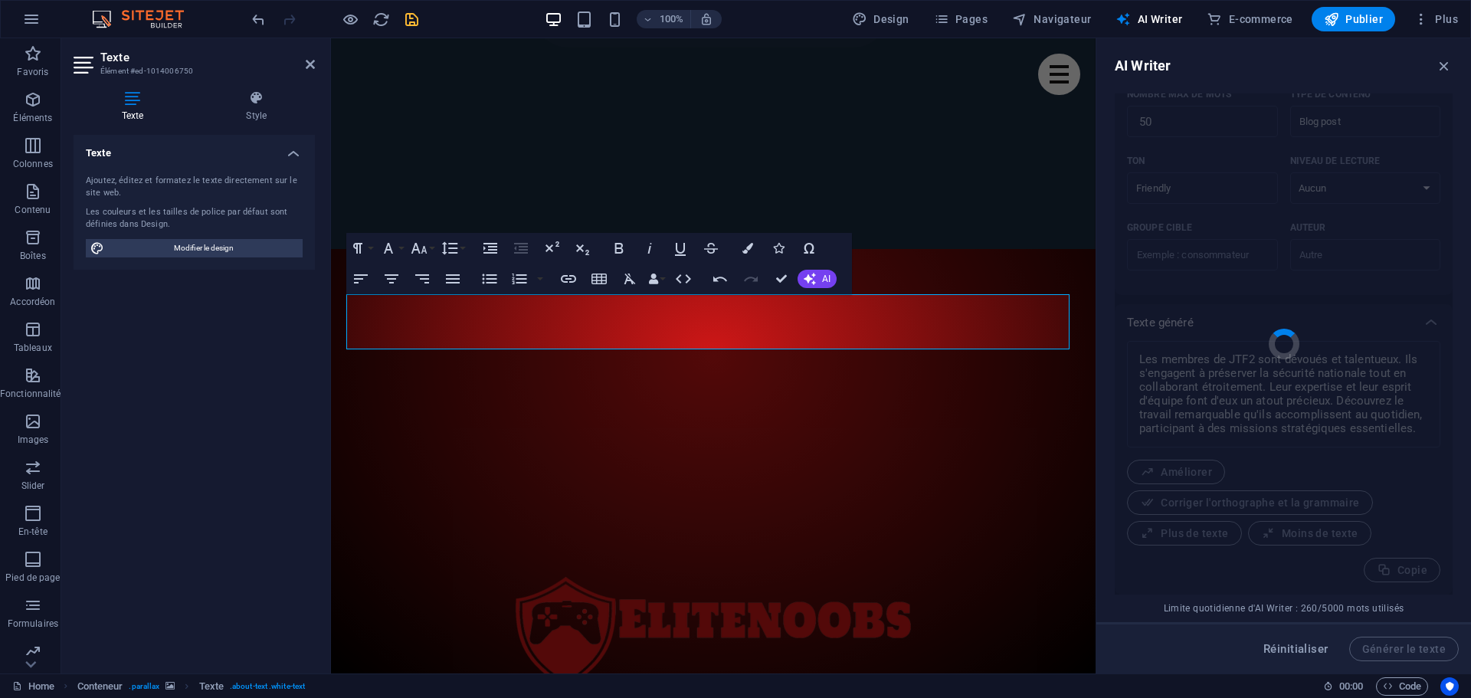
type textarea "x"
type textarea "Les membres de JTF2 sont dévoués et talentueux. Ils s'engagent à protéger la sé…"
type textarea "x"
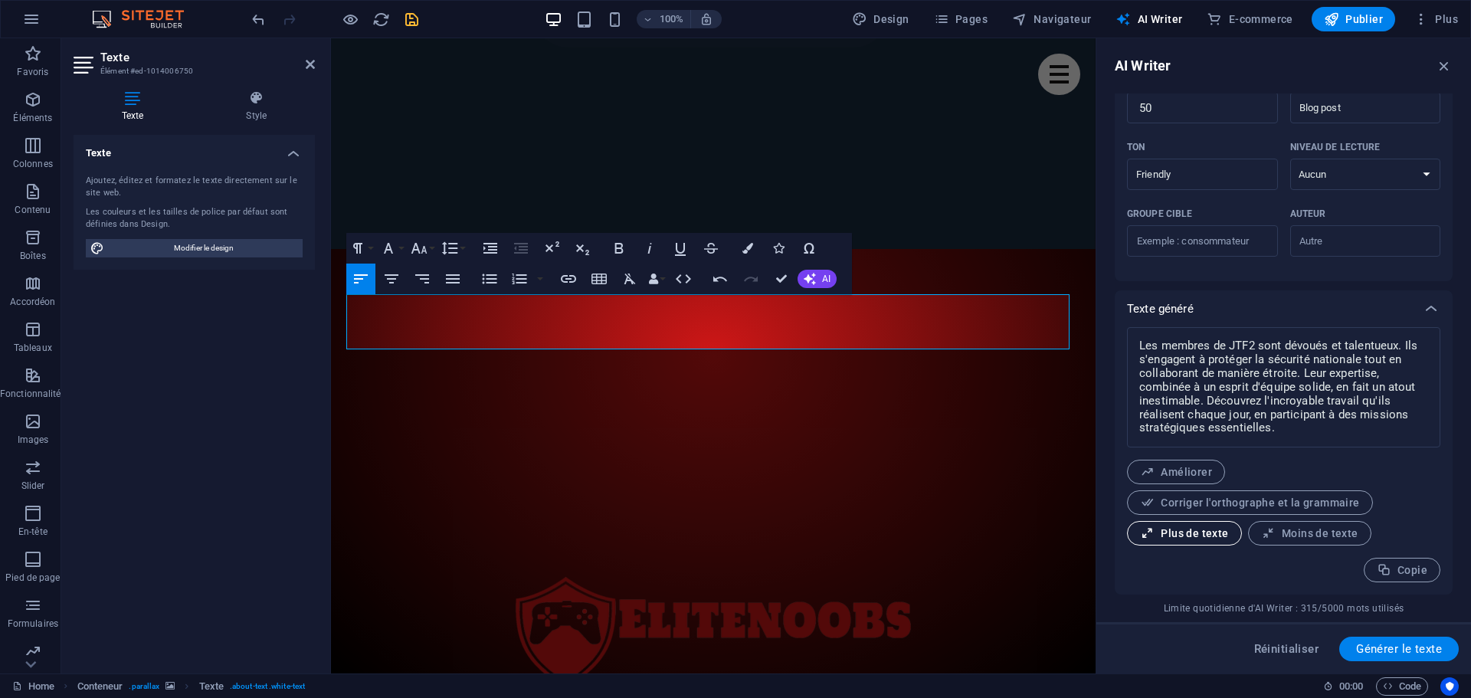
click at [1227, 532] on span "Plus de texte" at bounding box center [1184, 533] width 89 height 15
type textarea "x"
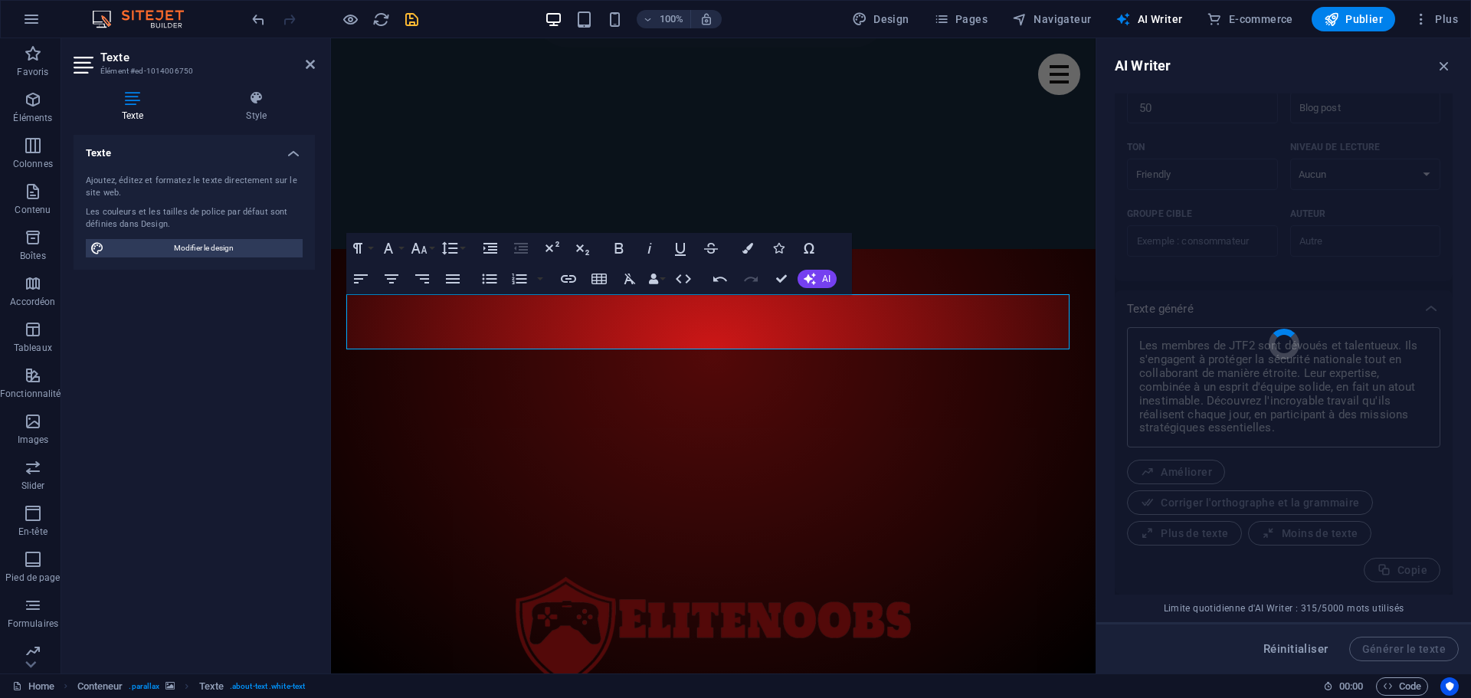
type textarea "x"
type textarea "Les membres de JTF2, ou Joint Task Force 2, sont non seulement dévoués, mais au…"
type textarea "x"
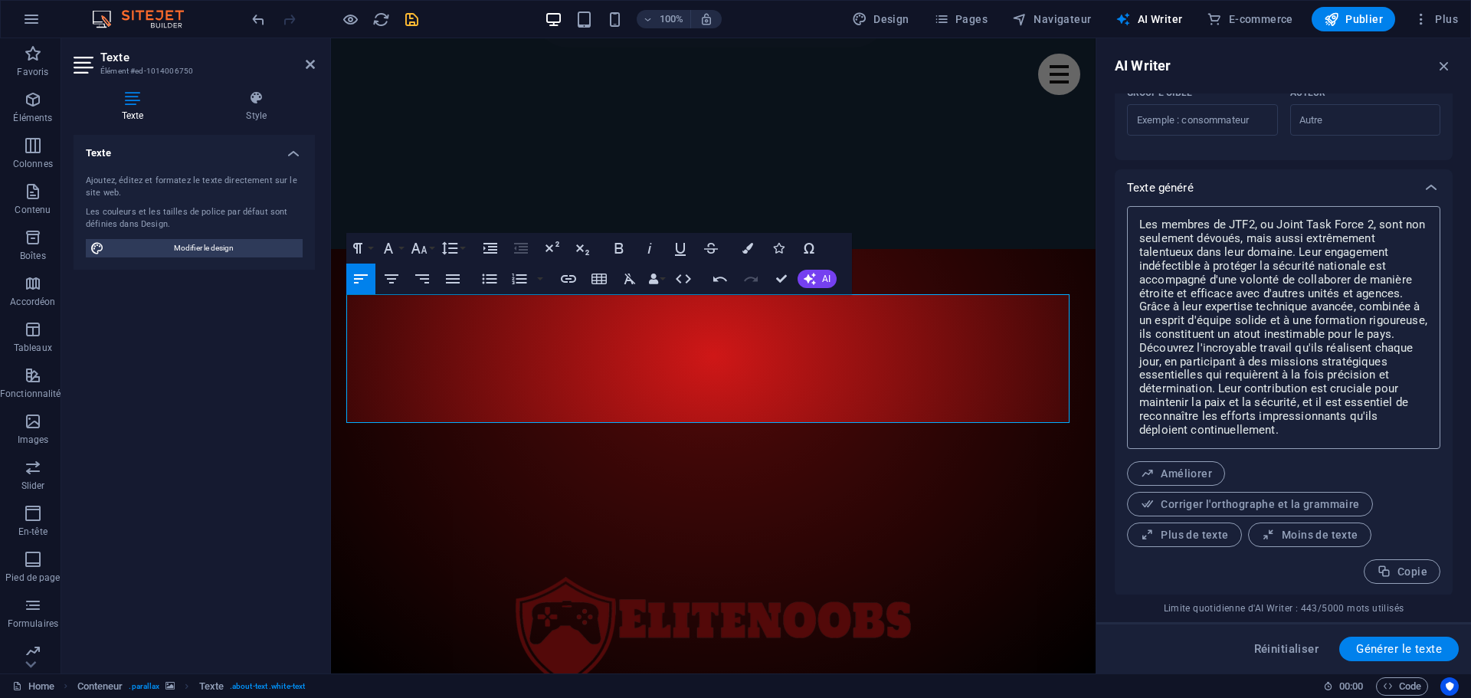
scroll to position [529, 0]
click at [1193, 470] on span "Améliorer" at bounding box center [1176, 472] width 72 height 15
type textarea "x"
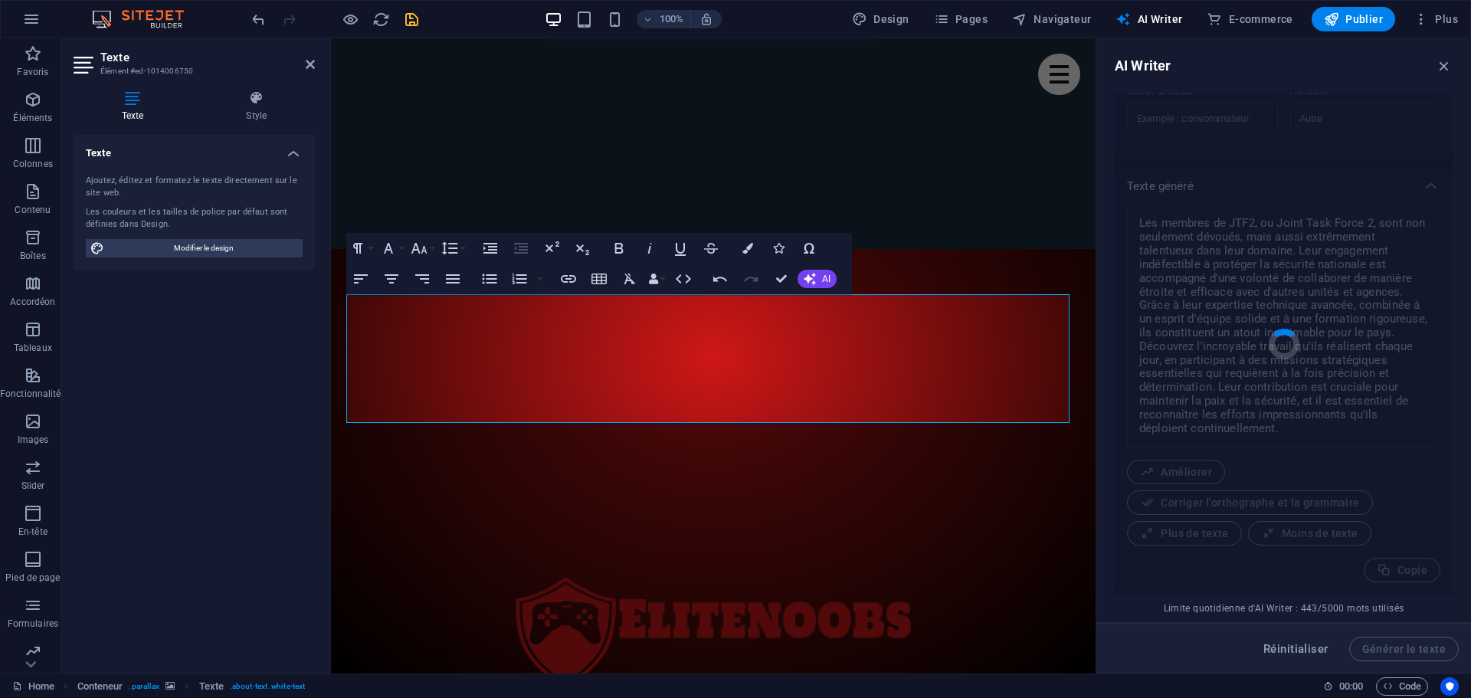
type textarea "x"
type textarea "Les membres de JTF2, ou Joint Task Force 2, sont non seulement dévoués, mais ég…"
type textarea "x"
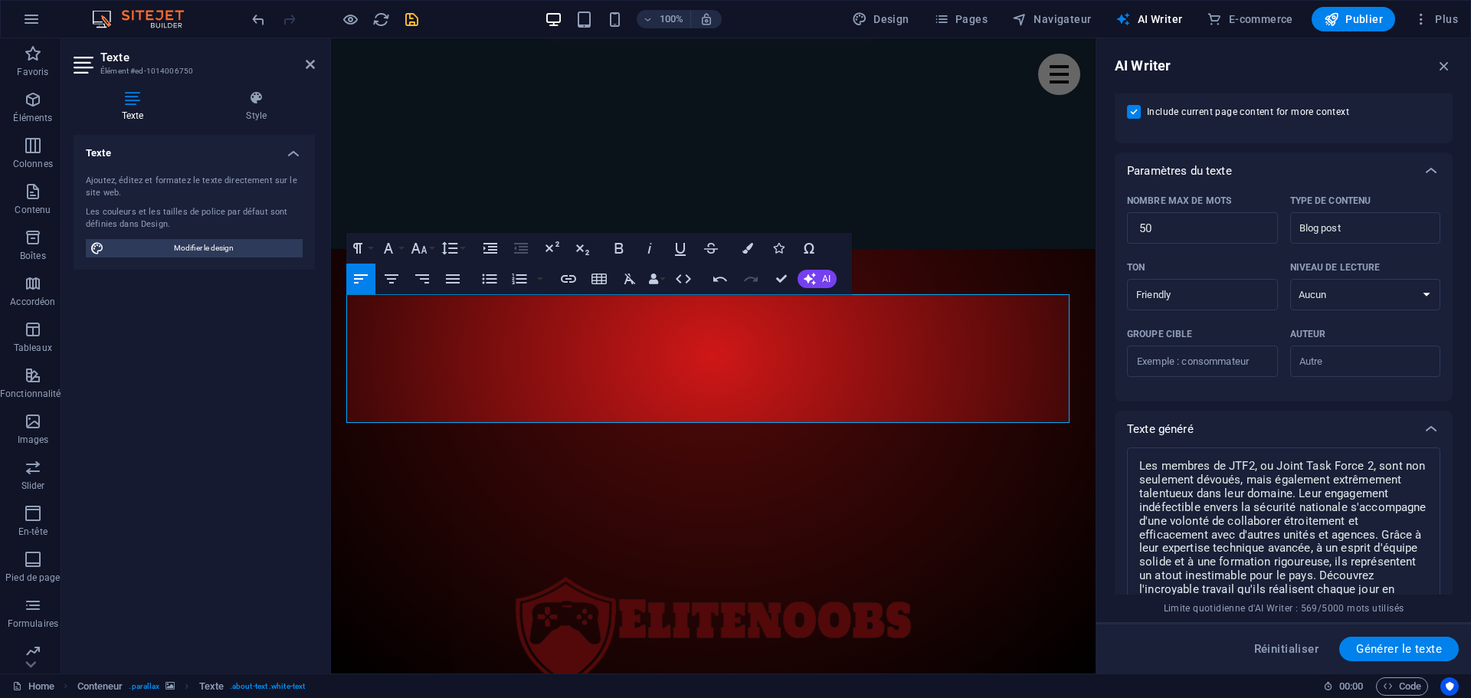
scroll to position [222, 0]
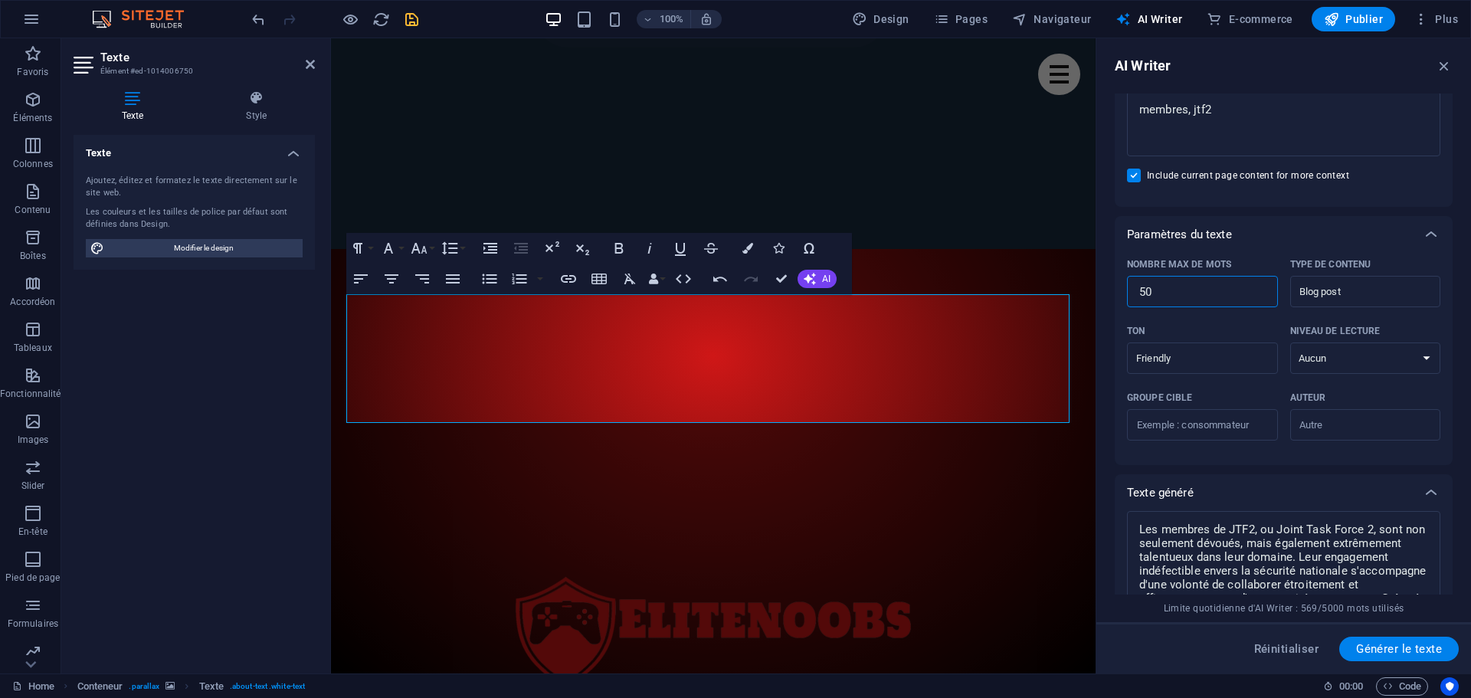
click at [1206, 292] on input "50" at bounding box center [1202, 292] width 151 height 31
click at [1209, 358] on input "Friendly" at bounding box center [1190, 358] width 116 height 22
click at [1158, 422] on span "Amical" at bounding box center [1157, 420] width 37 height 15
type input "Amical"
click at [1341, 362] on select "Aucun Universitaire Adulte Ado Enfant" at bounding box center [1365, 357] width 151 height 31
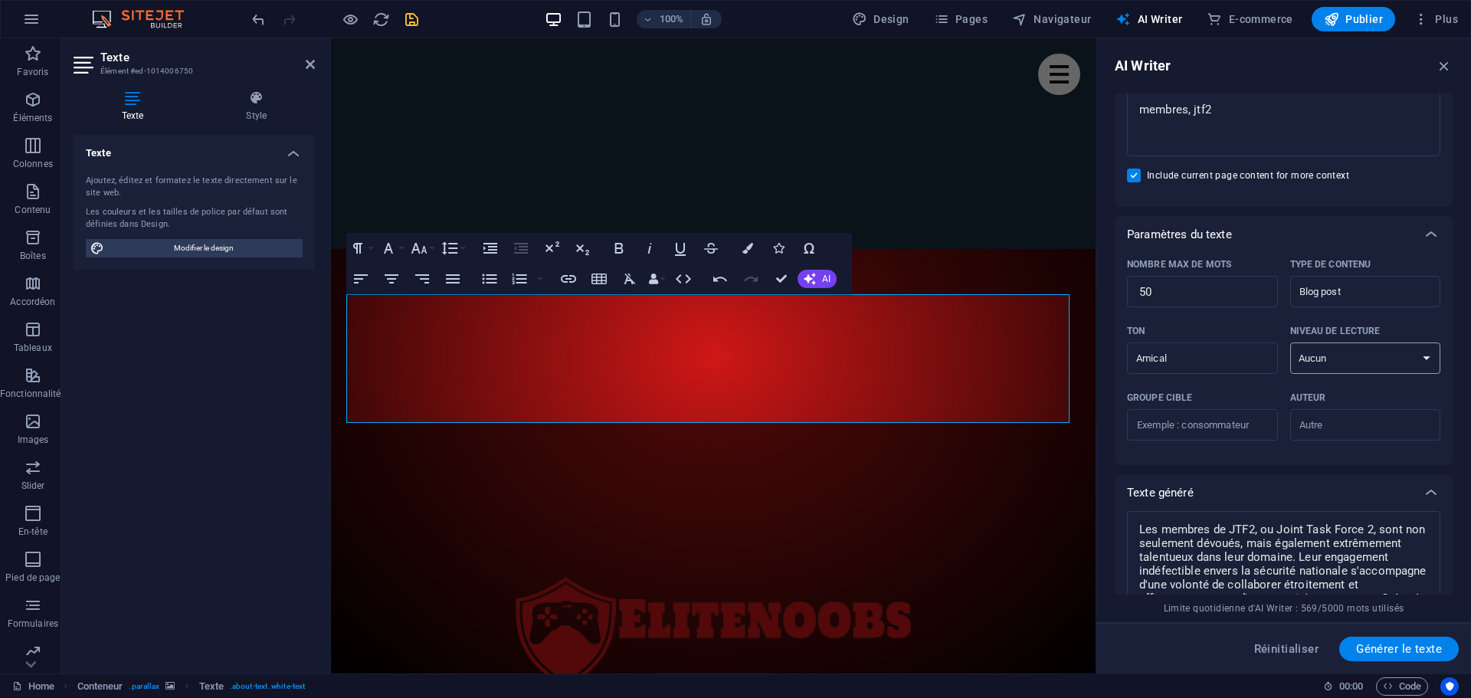
click at [1290, 342] on select "Aucun Universitaire Adulte Ado Enfant" at bounding box center [1365, 357] width 151 height 31
click at [1231, 426] on input "Groupe cible ​" at bounding box center [1202, 425] width 151 height 25
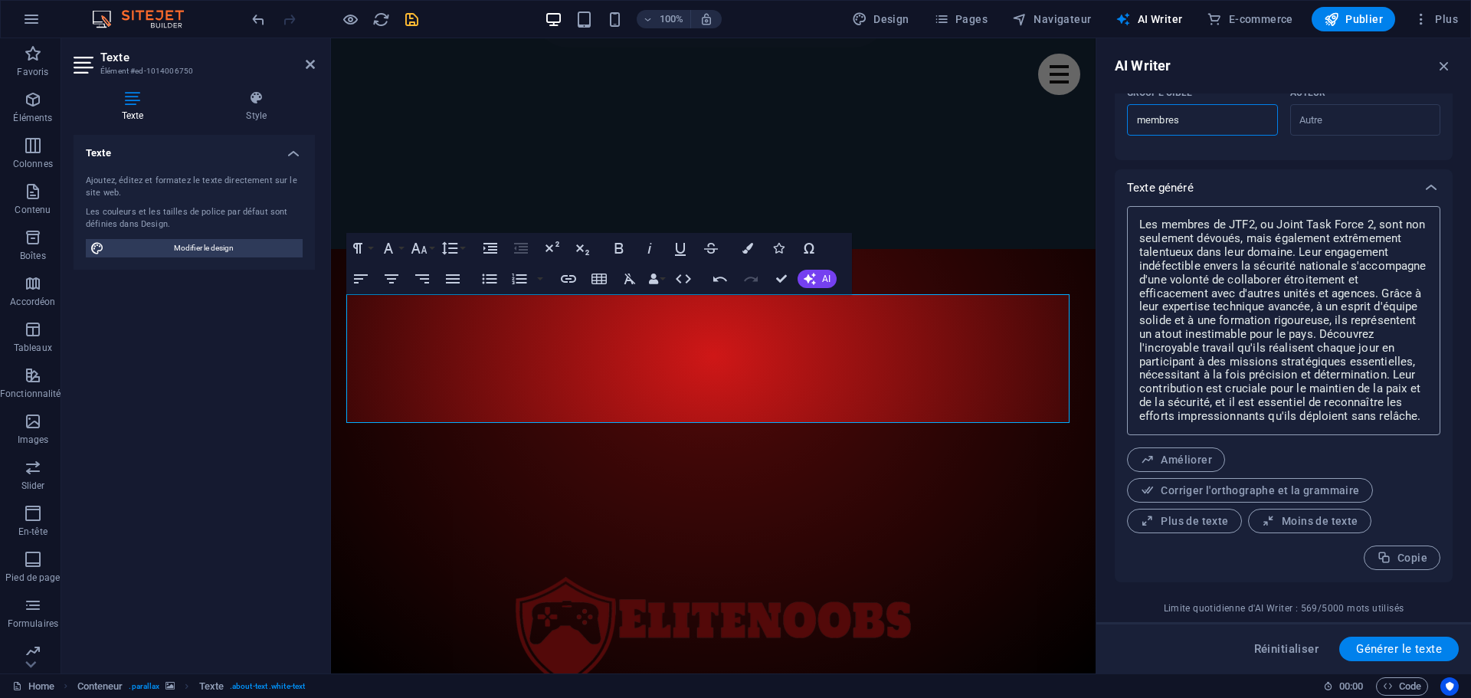
scroll to position [529, 0]
type input "membres"
click at [1407, 639] on button "Générer le texte" at bounding box center [1399, 649] width 120 height 25
type textarea "x"
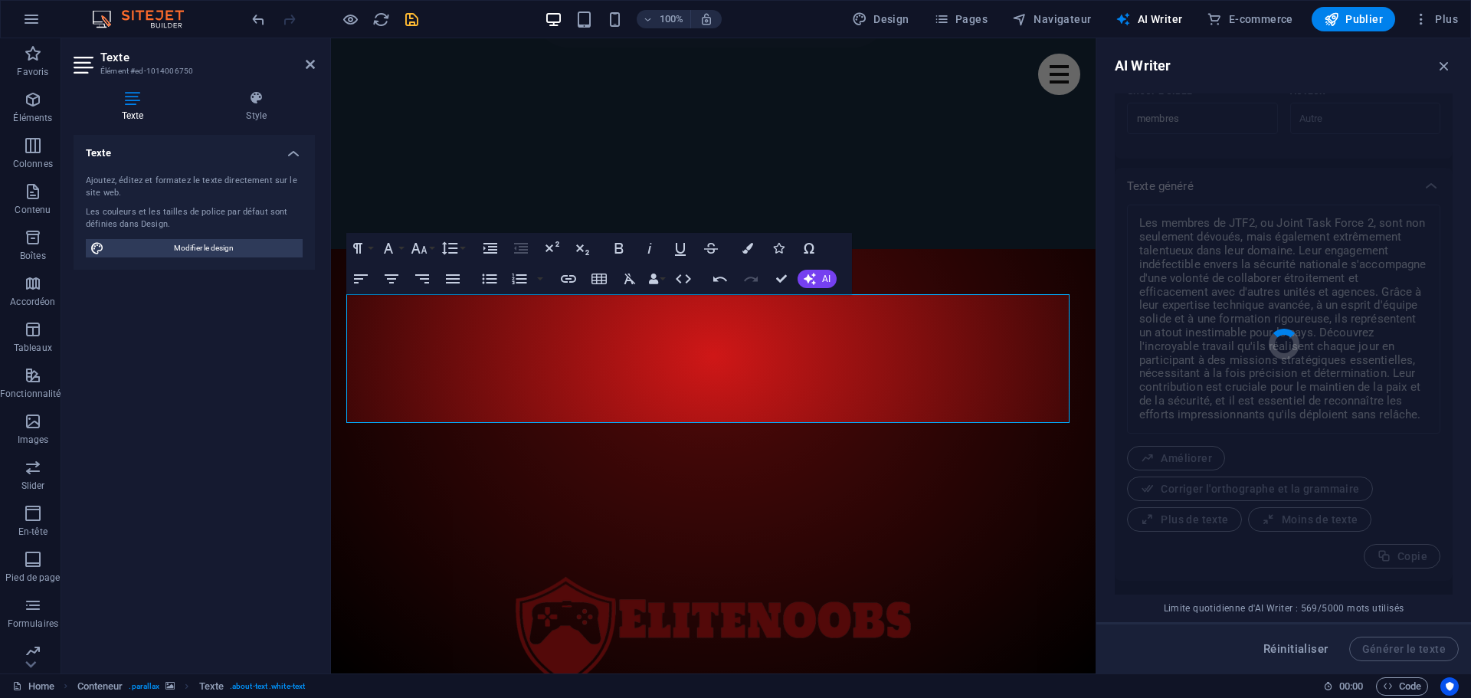
type textarea "x"
type textarea "Chers membres, l'engagement et l'esprit d'équipe sont essentiels au sein de not…"
type textarea "x"
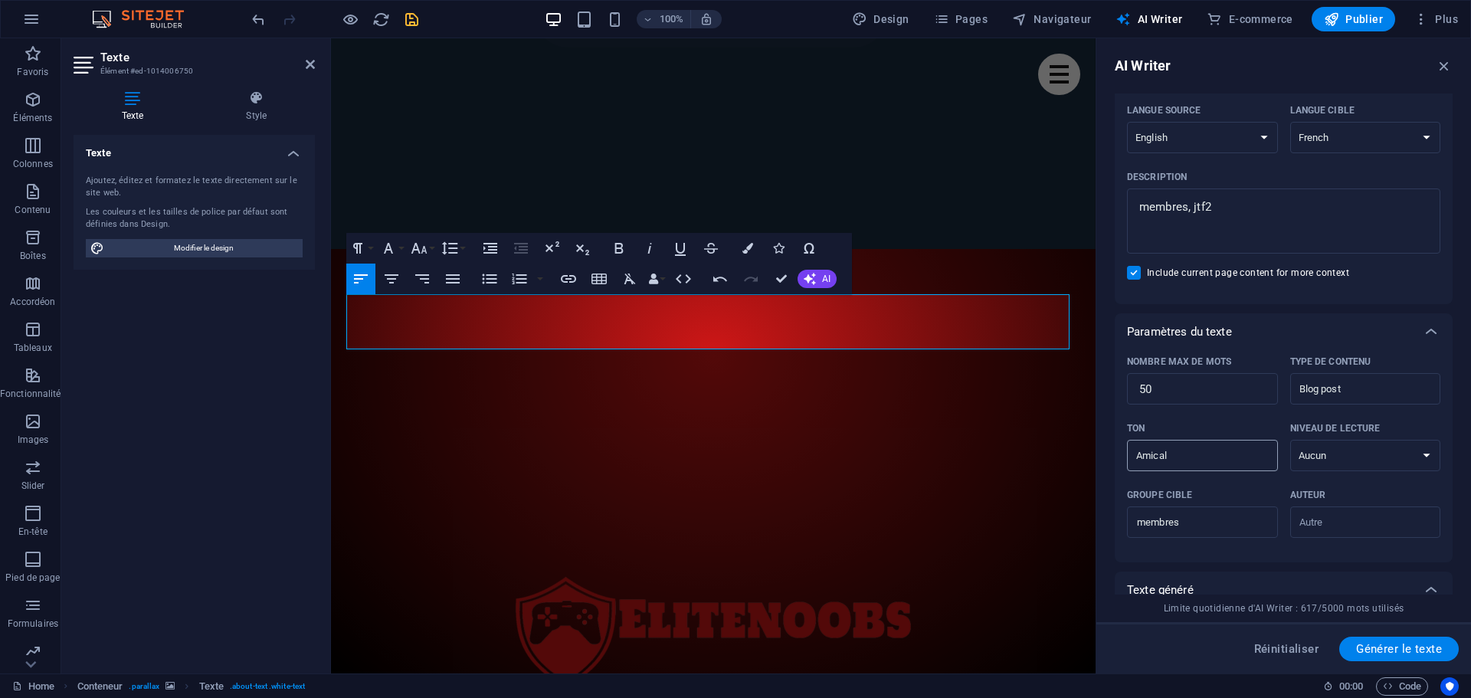
scroll to position [69, 0]
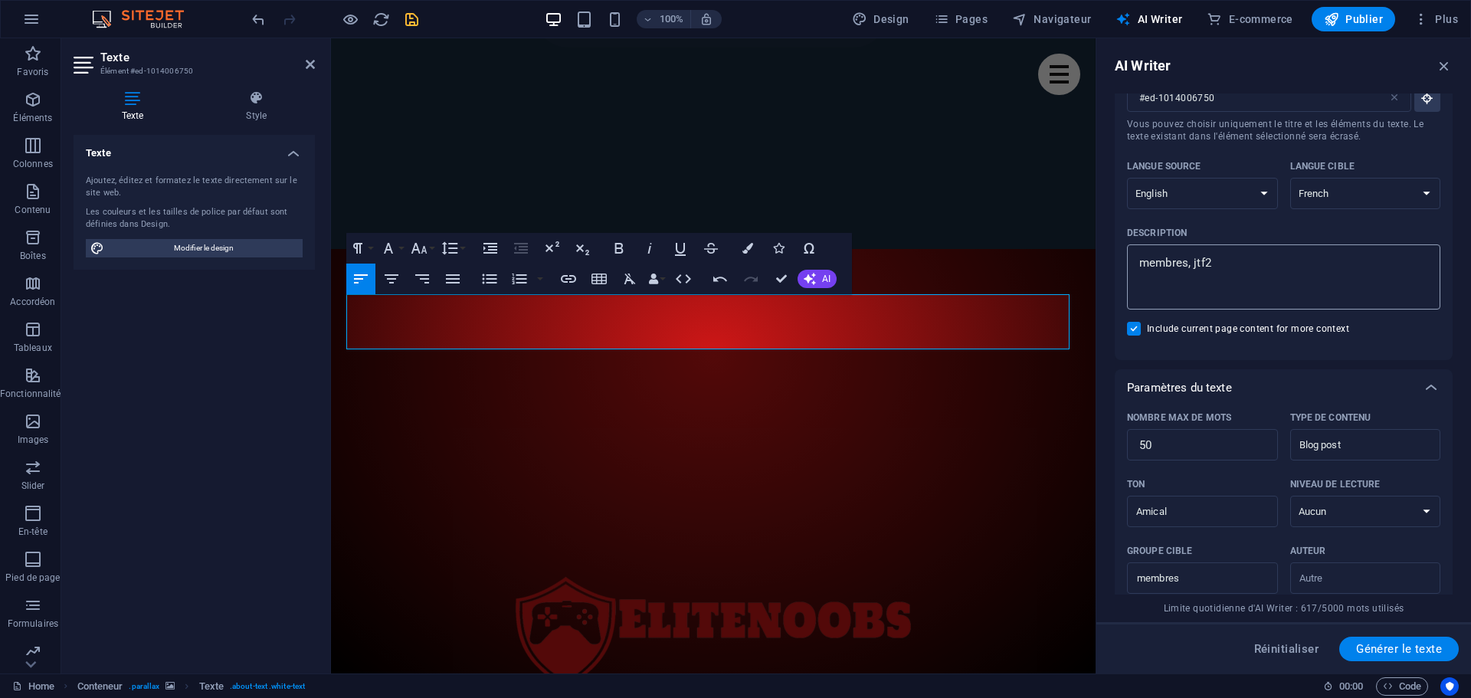
type textarea "x"
click at [1237, 270] on textarea "membres, jtf2" at bounding box center [1284, 277] width 298 height 50
type textarea "membres, jtf2,"
type textarea "x"
type textarea "membres, jtf2,"
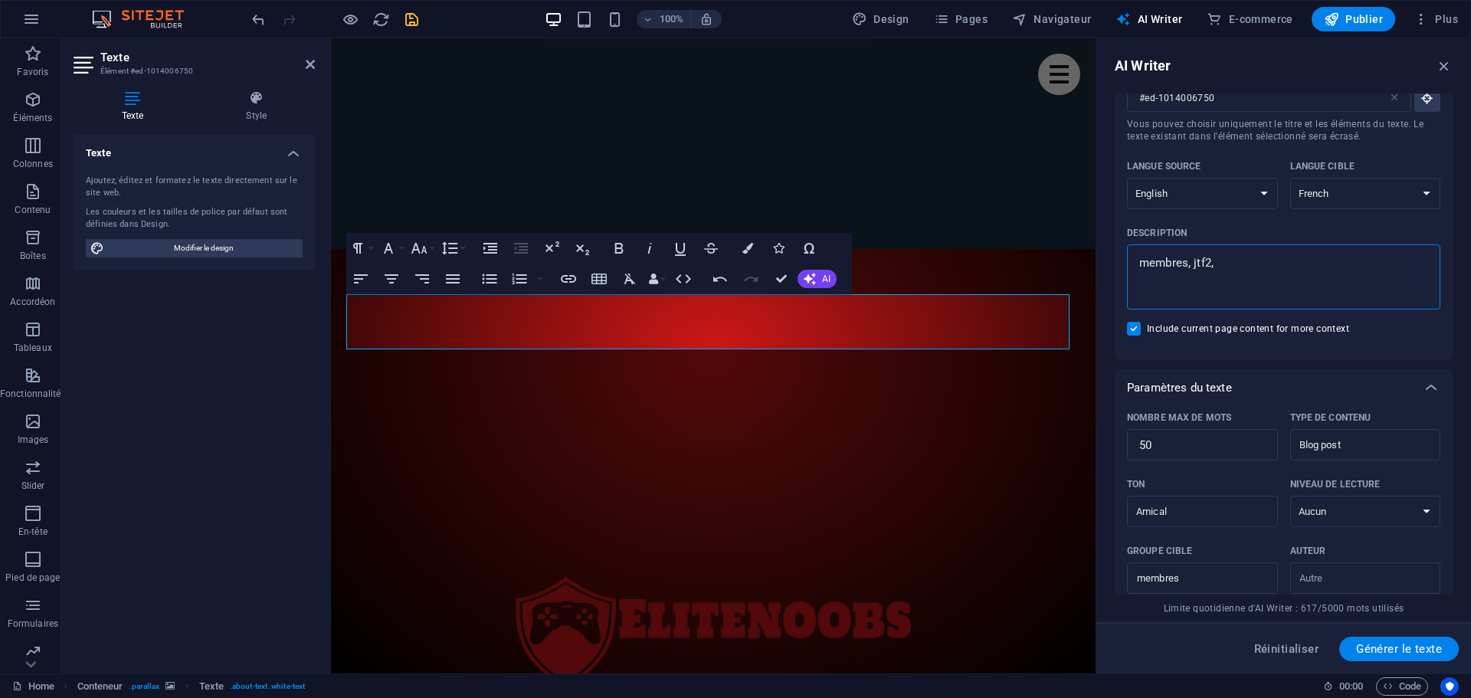
type textarea "x"
type textarea "membres, jtf2, b"
type textarea "x"
type textarea "membres, jtf2, ba"
type textarea "x"
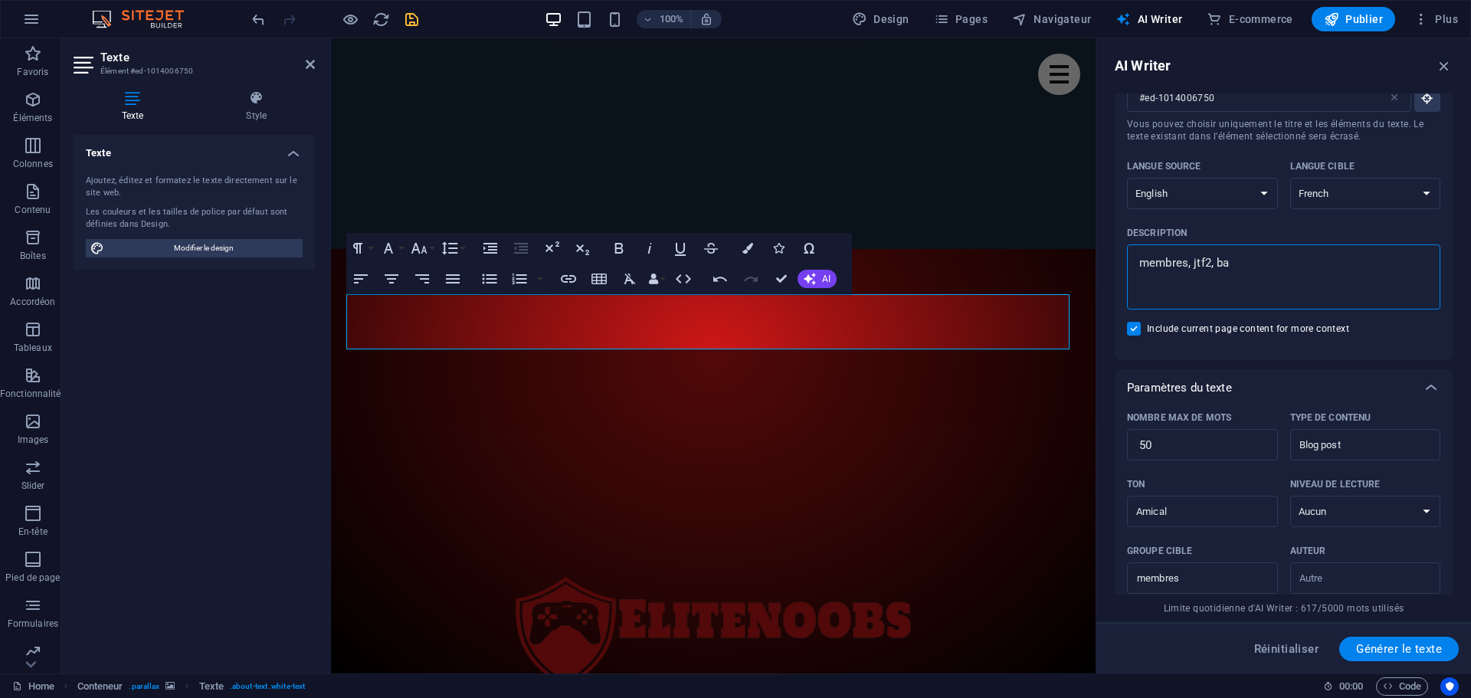
type textarea "membres, jtf2, bat"
type textarea "x"
type textarea "membres, jtf2, batt"
type textarea "x"
type textarea "membres, jtf2, battl"
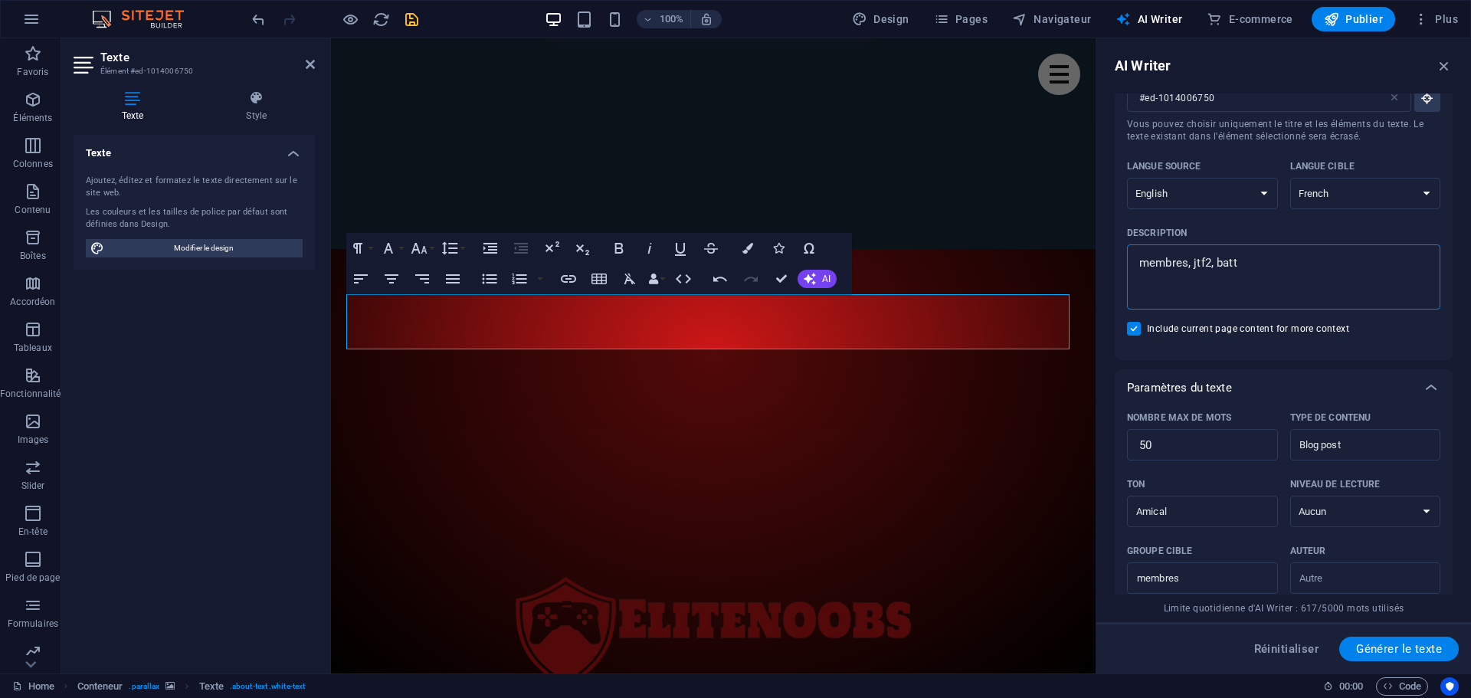
type textarea "x"
type textarea "membres, jtf2, battle"
type textarea "x"
type textarea "membres, jtf2, battlef"
type textarea "x"
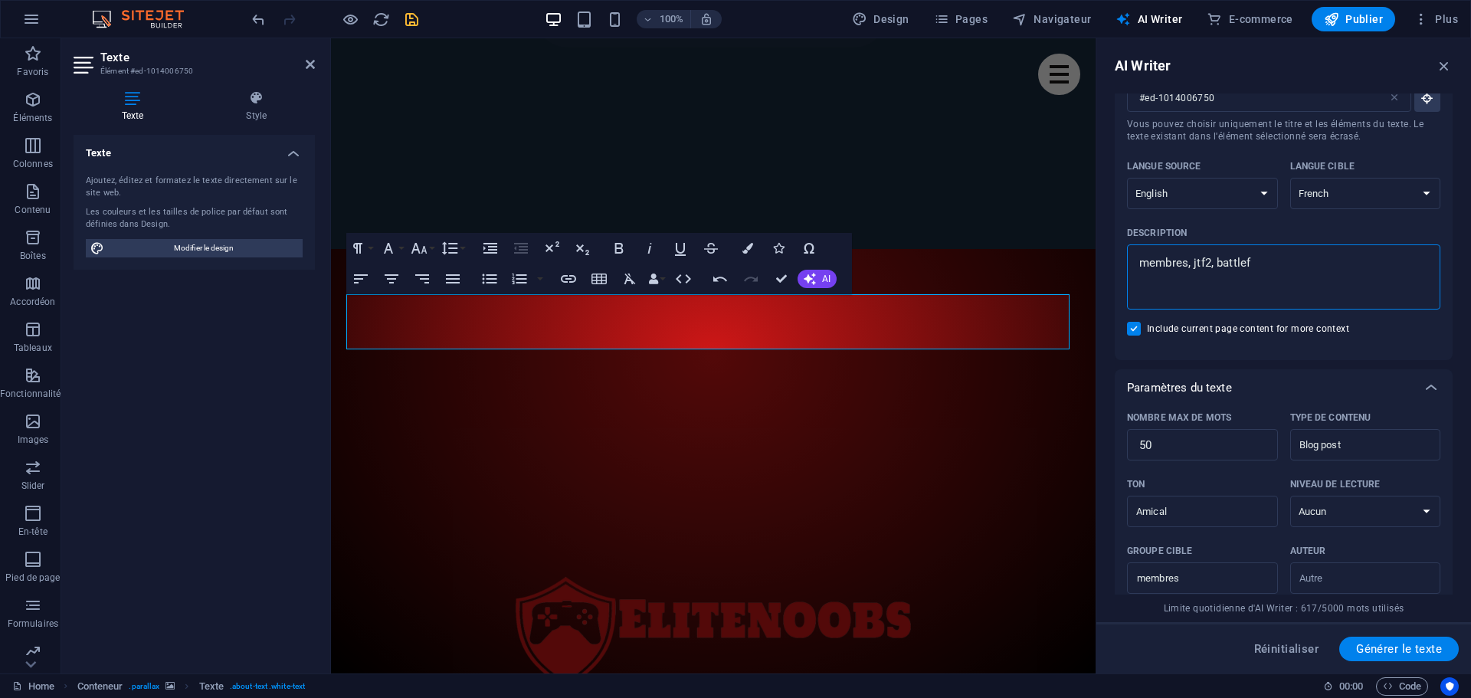
type textarea "membres, jtf2, battlefi"
type textarea "x"
type textarea "membres, jtf2, battlefie"
type textarea "x"
type textarea "membres, jtf2, battlefiel"
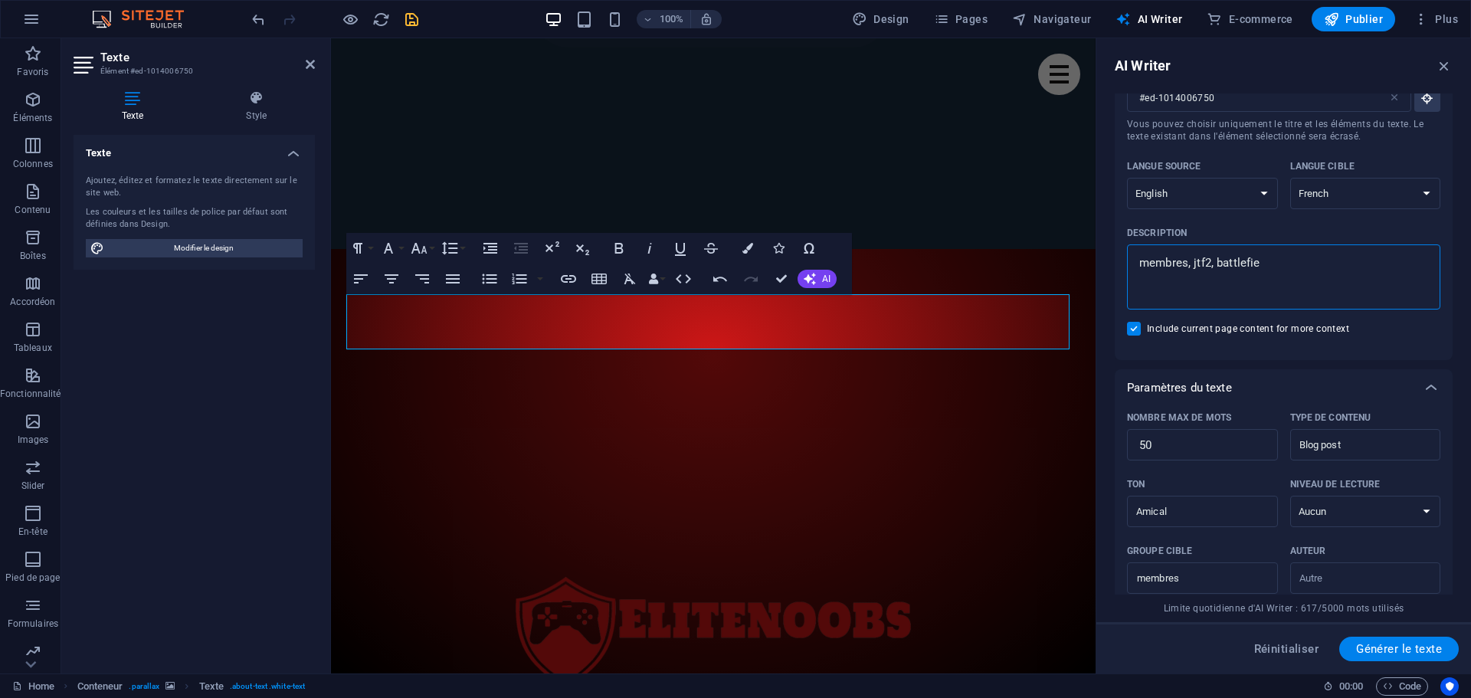
type textarea "x"
type textarea "membres, jtf2, battlefield"
type textarea "x"
type textarea "membres, jtf2, battlefield6"
type textarea "x"
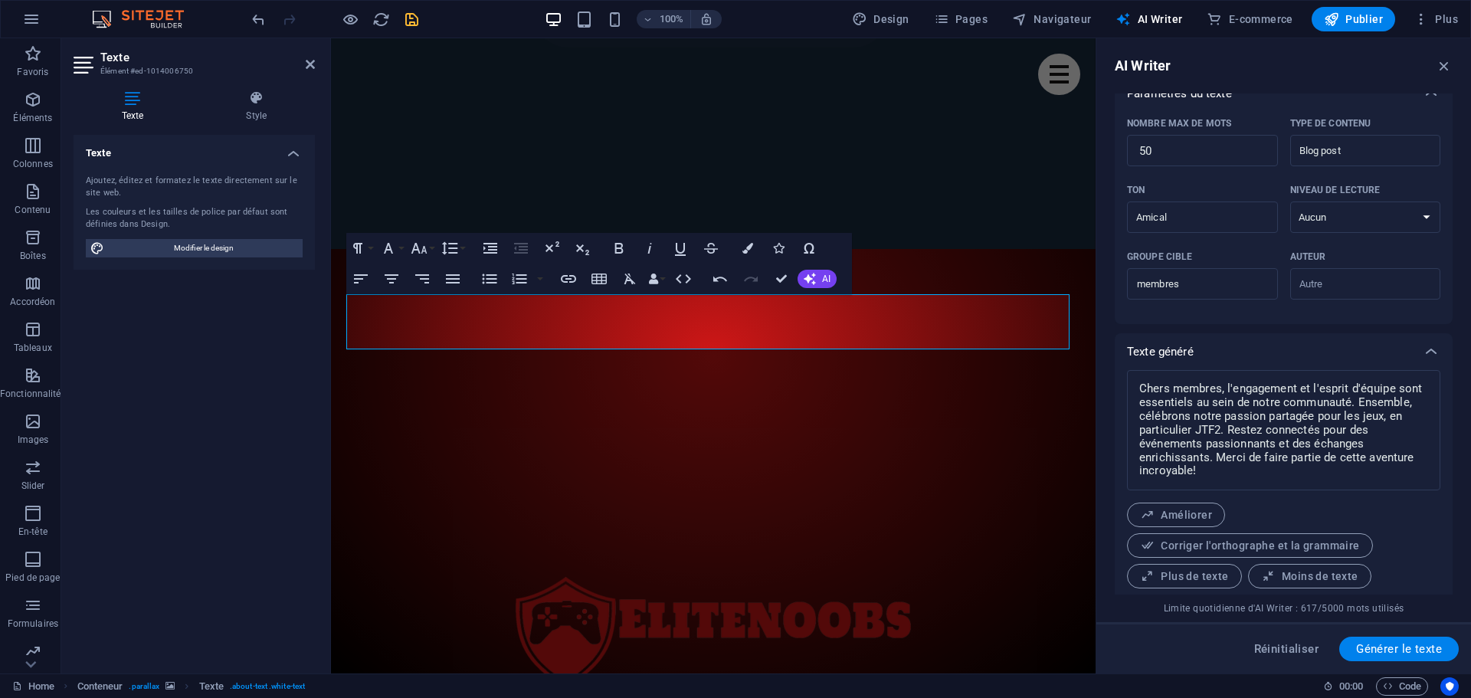
scroll to position [375, 0]
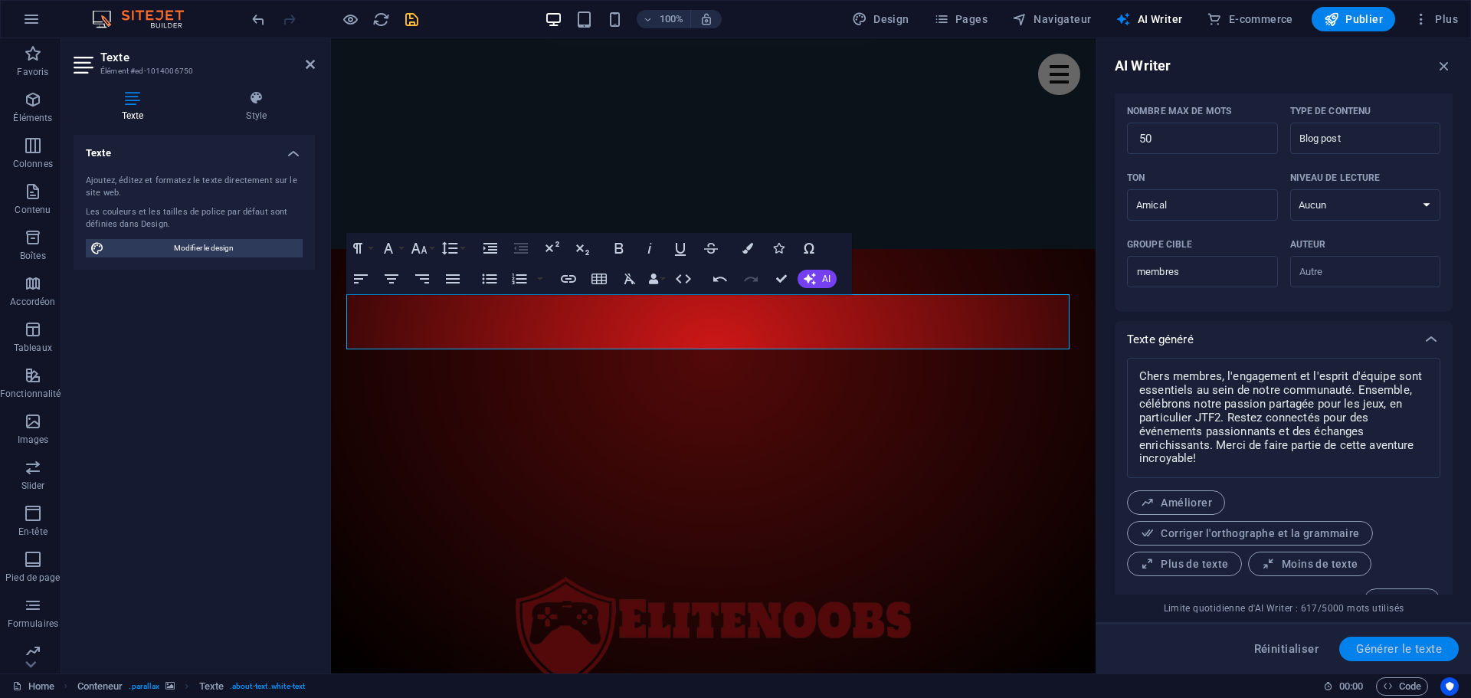
type textarea "membres, jtf2, battlefield6"
click at [1391, 647] on span "Générer le texte" at bounding box center [1399, 649] width 86 height 12
type textarea "x"
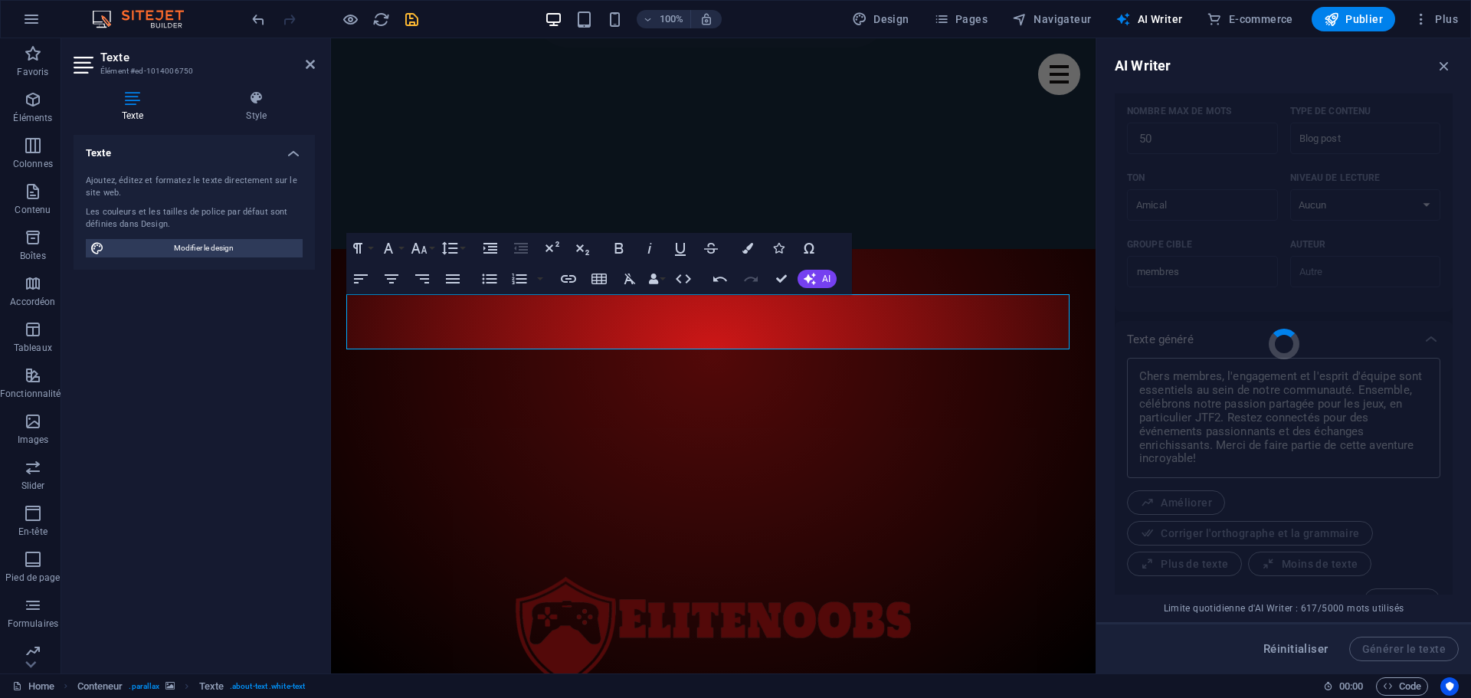
type textarea "x"
type textarea "Bonjour à tous, membres ! Prêts pour des batailles épiques dans Battlefield 6 ?…"
type textarea "x"
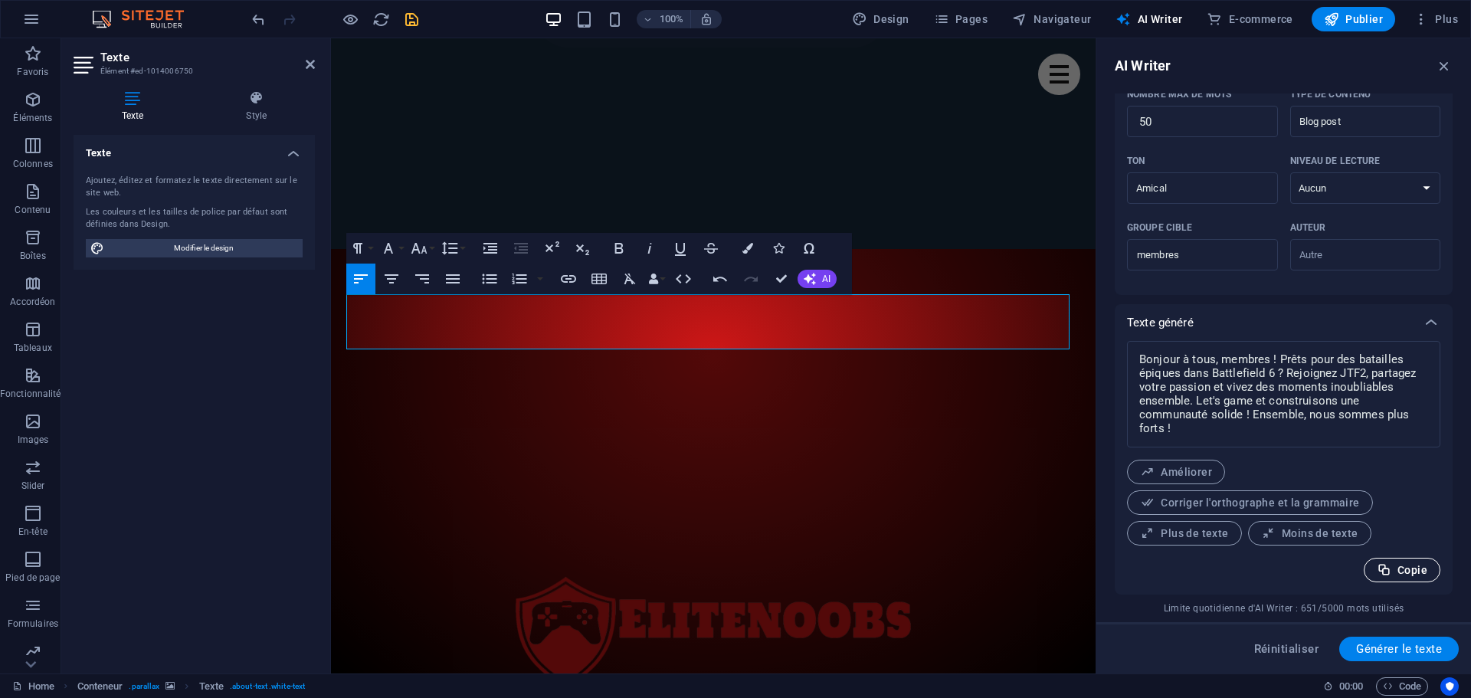
click at [1404, 565] on span "Copie" at bounding box center [1402, 570] width 51 height 15
type textarea "x"
click at [1188, 470] on span "Améliorer" at bounding box center [1176, 472] width 72 height 15
type textarea "x"
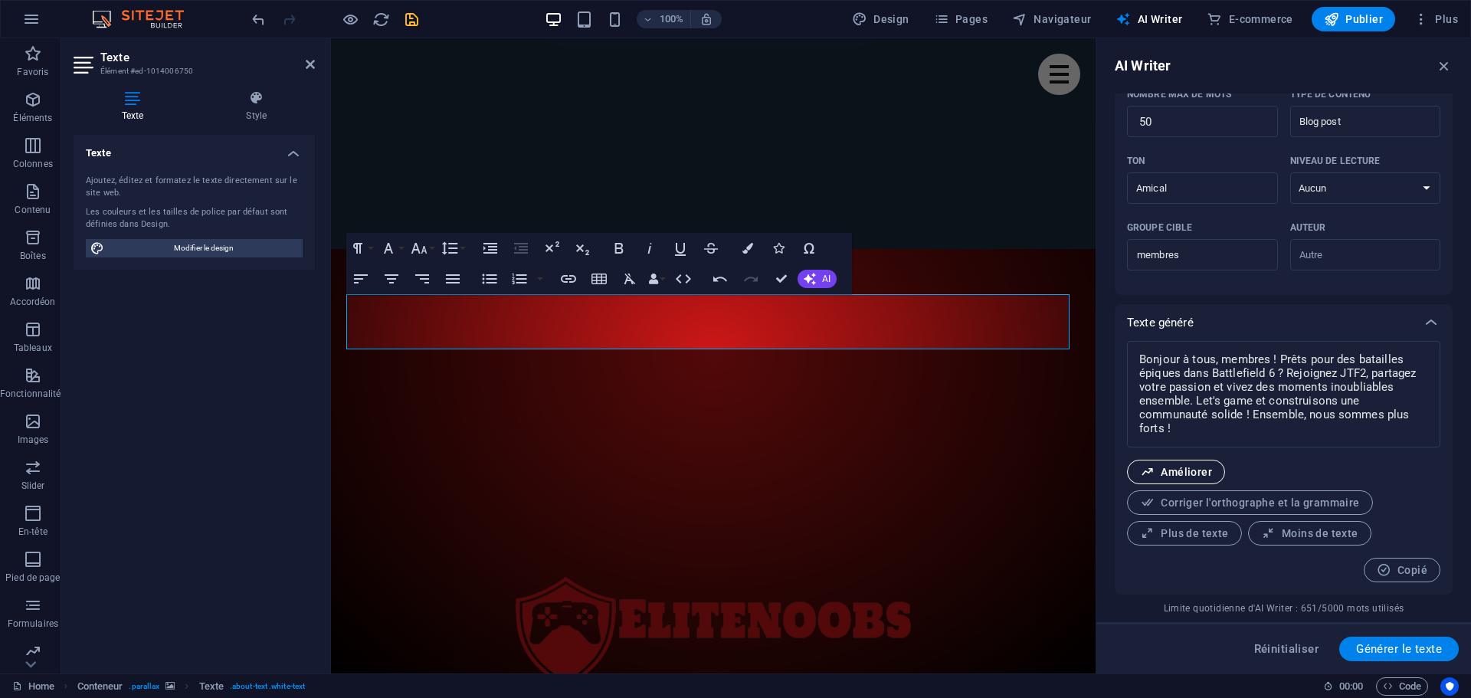
type textarea "x"
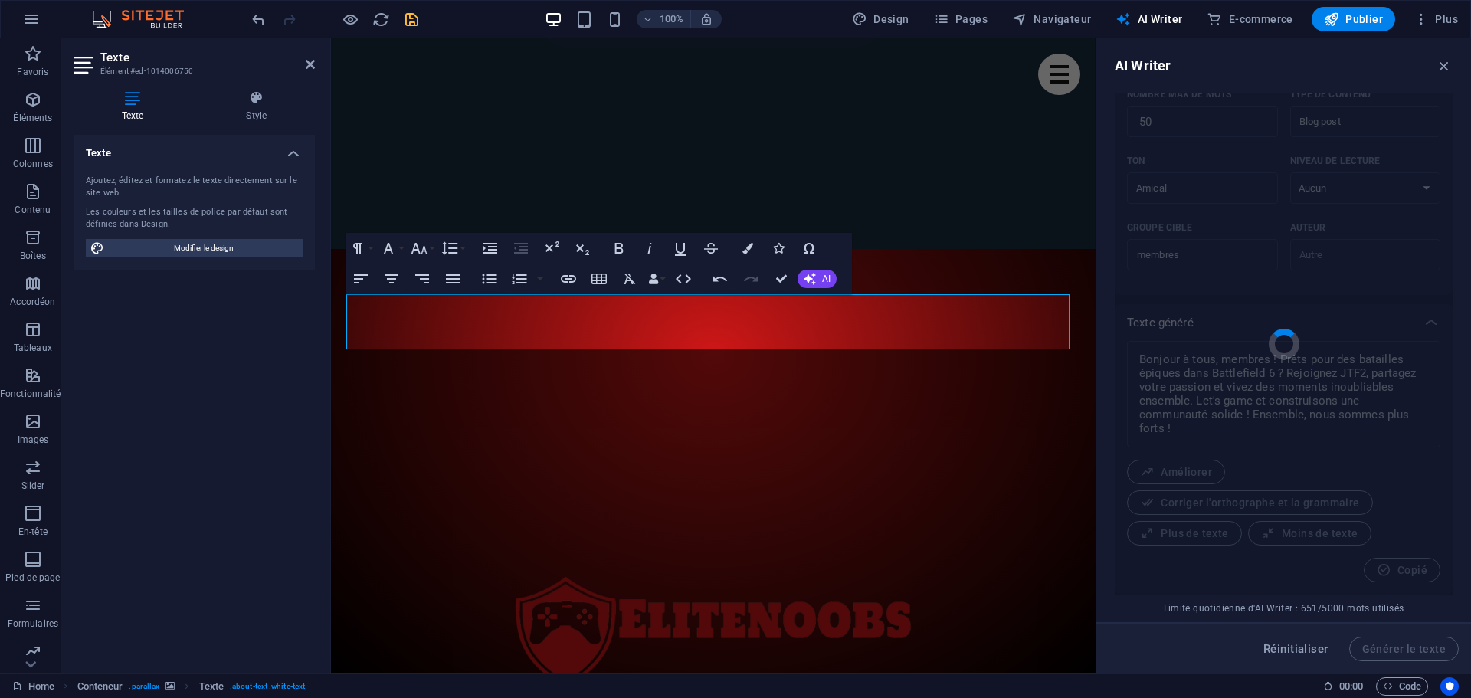
type textarea "x"
type textarea "Bonjour à tous, membres ! Êtes-vous prêts pour des batailles épiques dans Battl…"
type textarea "x"
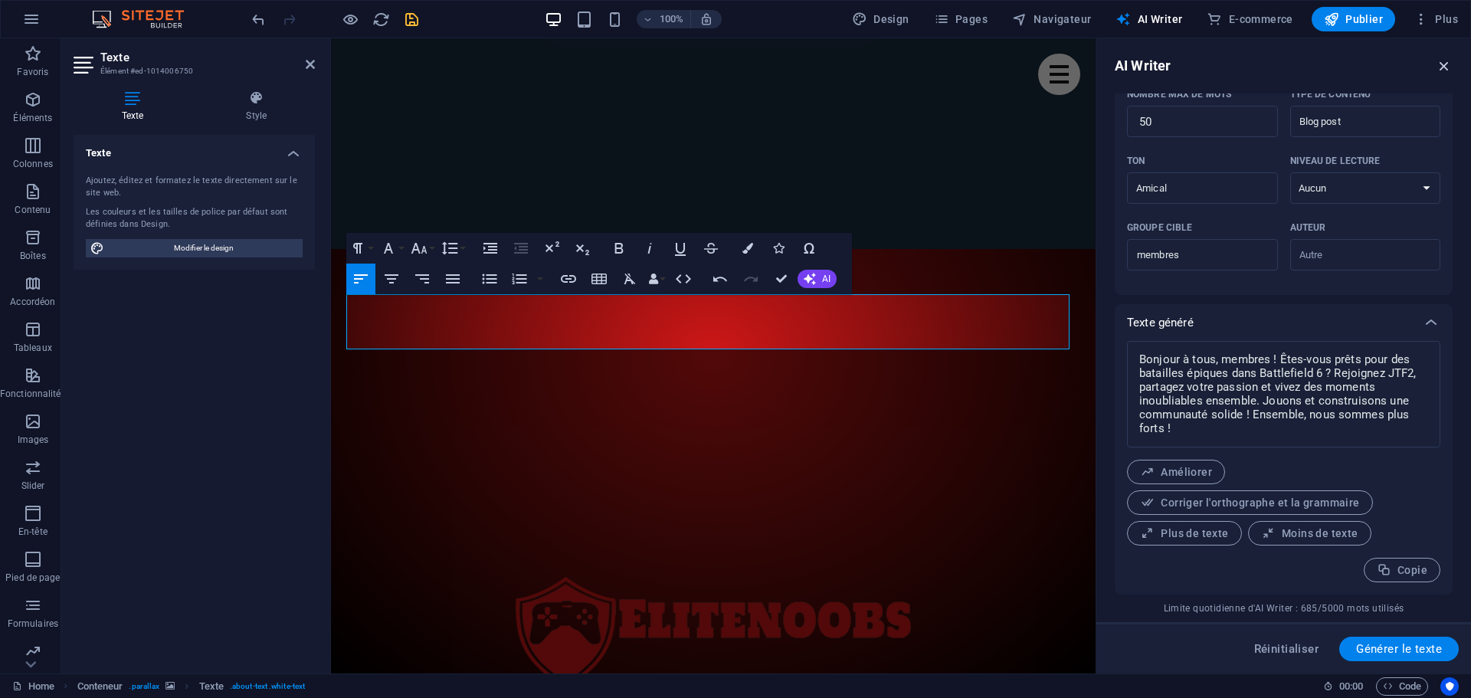
click at [1445, 68] on icon "button" at bounding box center [1444, 65] width 17 height 17
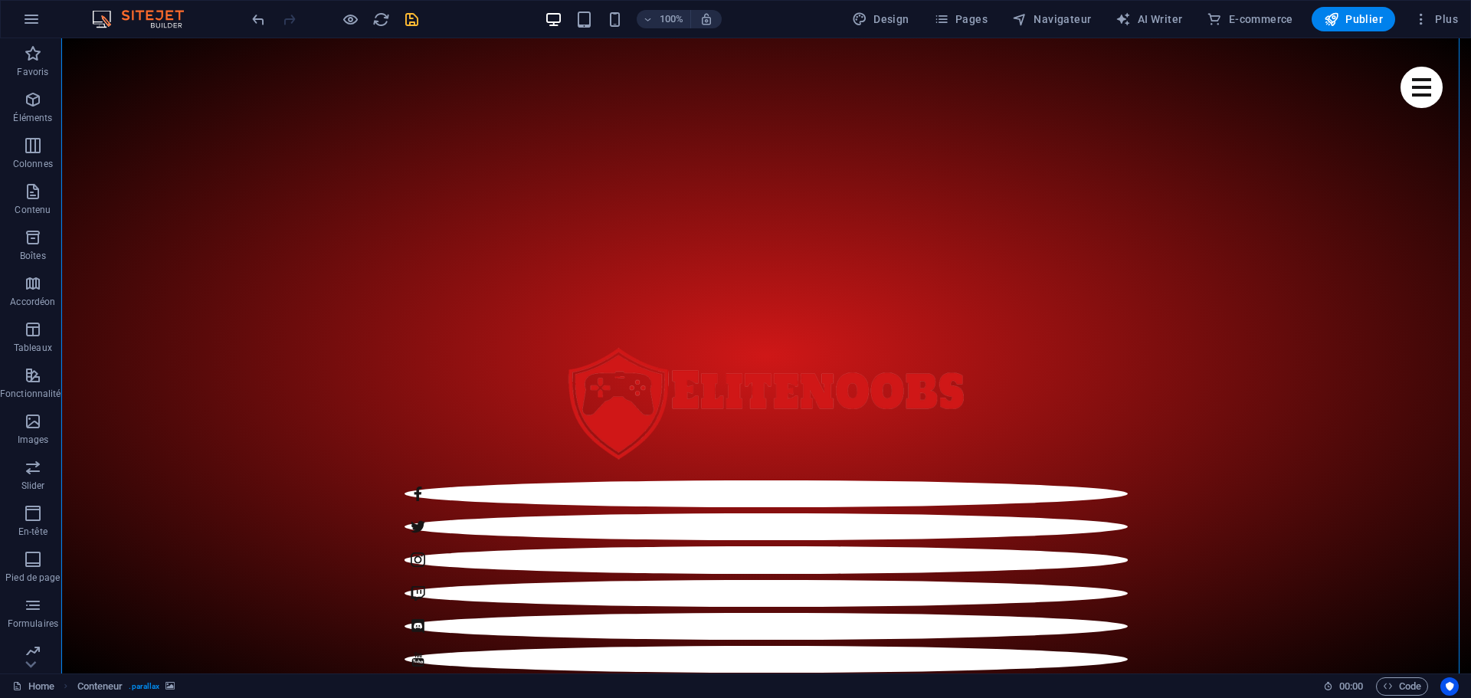
scroll to position [654, 0]
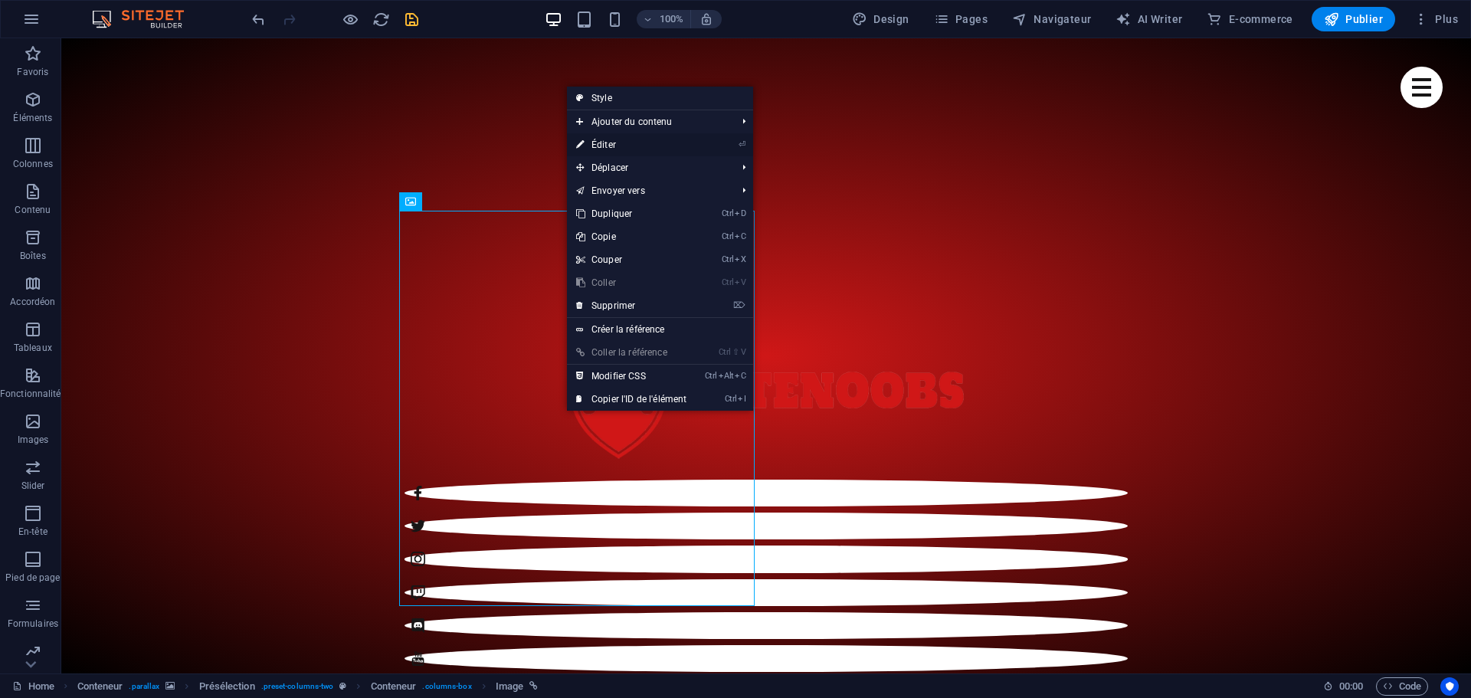
click at [631, 144] on link "⏎ Éditer" at bounding box center [631, 144] width 129 height 23
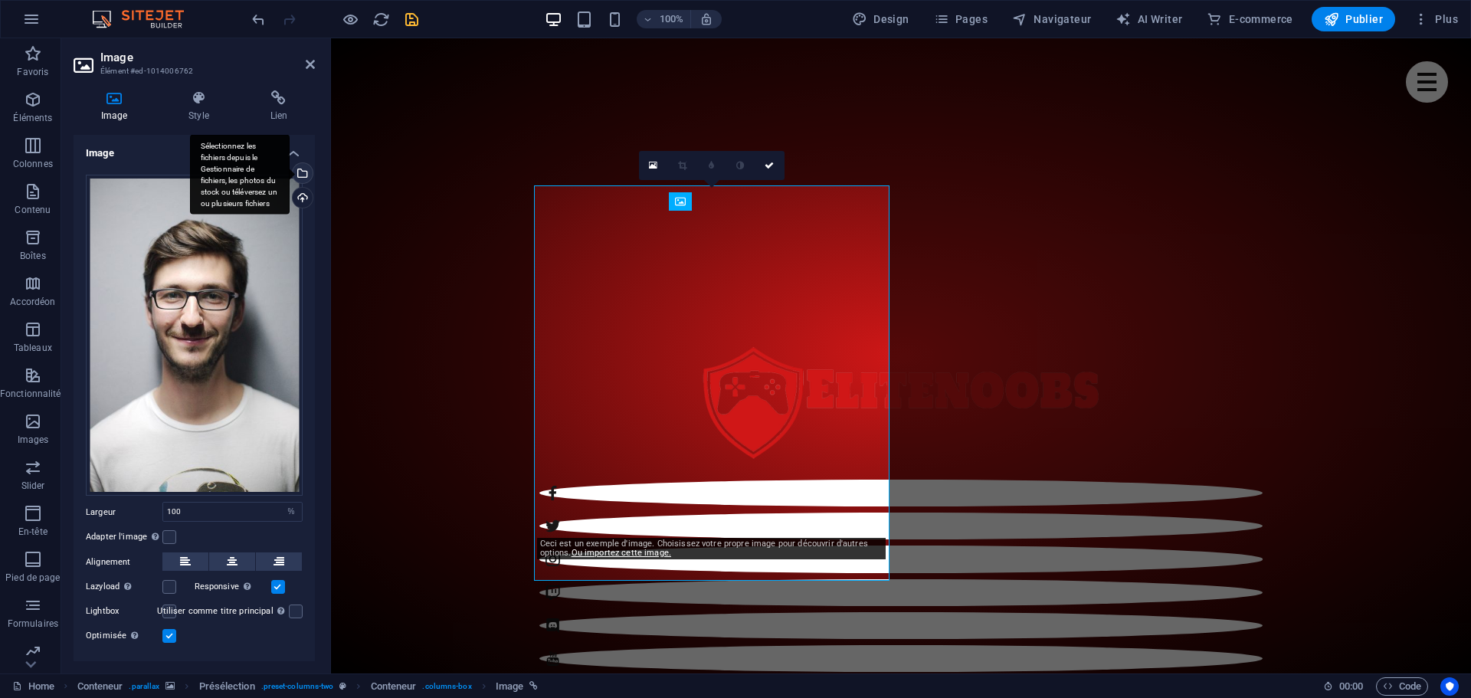
click at [302, 169] on div "Sélectionnez les fichiers depuis le Gestionnaire de fichiers, les photos du sto…" at bounding box center [301, 174] width 23 height 23
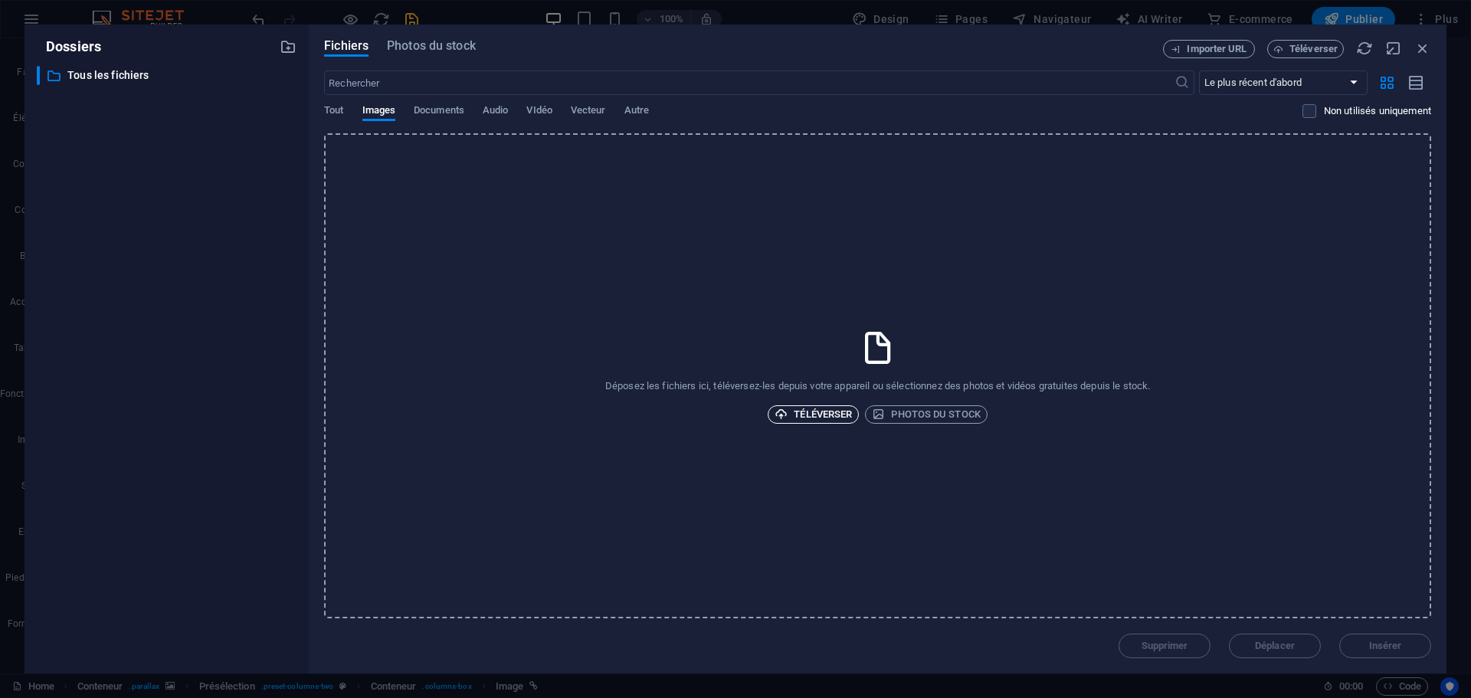
click at [832, 414] on span "Téléverser" at bounding box center [813, 414] width 77 height 18
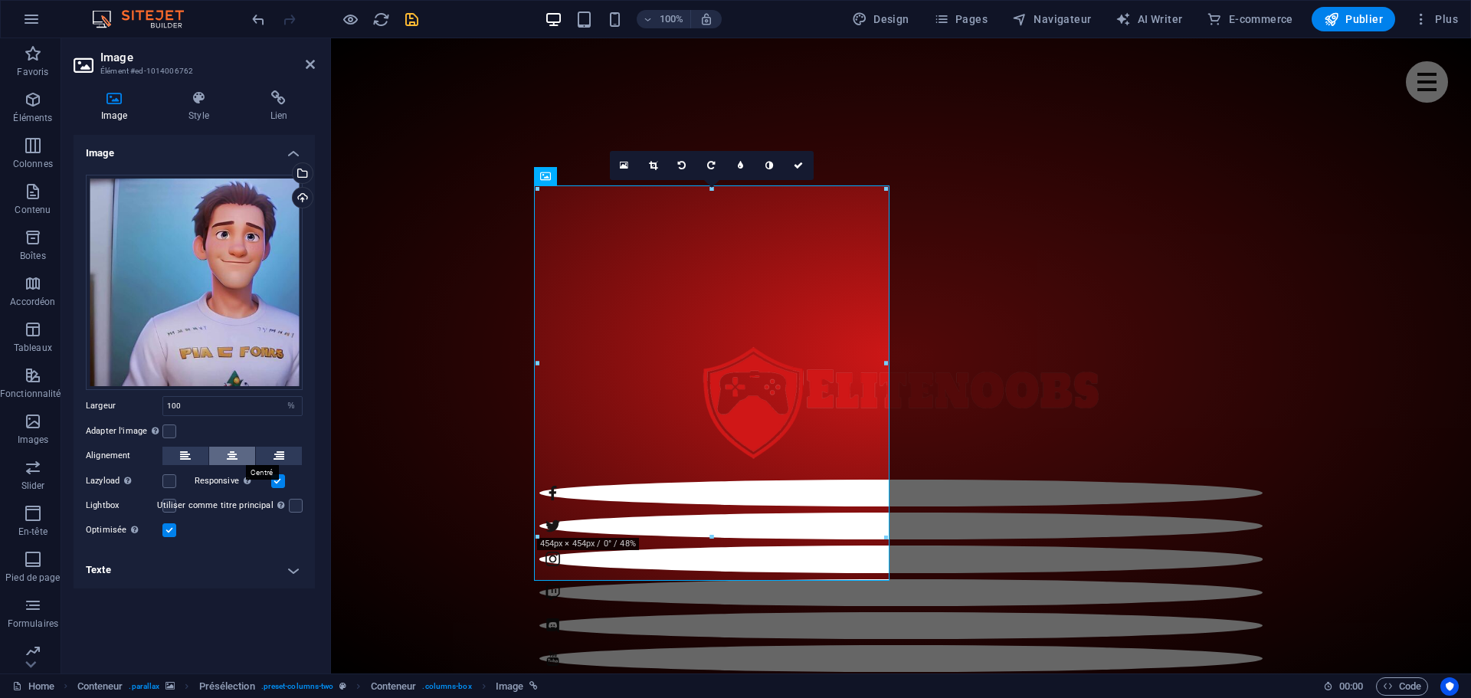
click at [244, 459] on button at bounding box center [232, 456] width 46 height 18
click at [191, 456] on button at bounding box center [185, 456] width 46 height 18
click at [229, 459] on icon at bounding box center [232, 456] width 11 height 18
click at [170, 431] on label at bounding box center [169, 431] width 14 height 14
click at [0, 0] on input "Adapter l'image Adapter automatiquement l'image à une largeur et une hauteur fi…" at bounding box center [0, 0] width 0 height 0
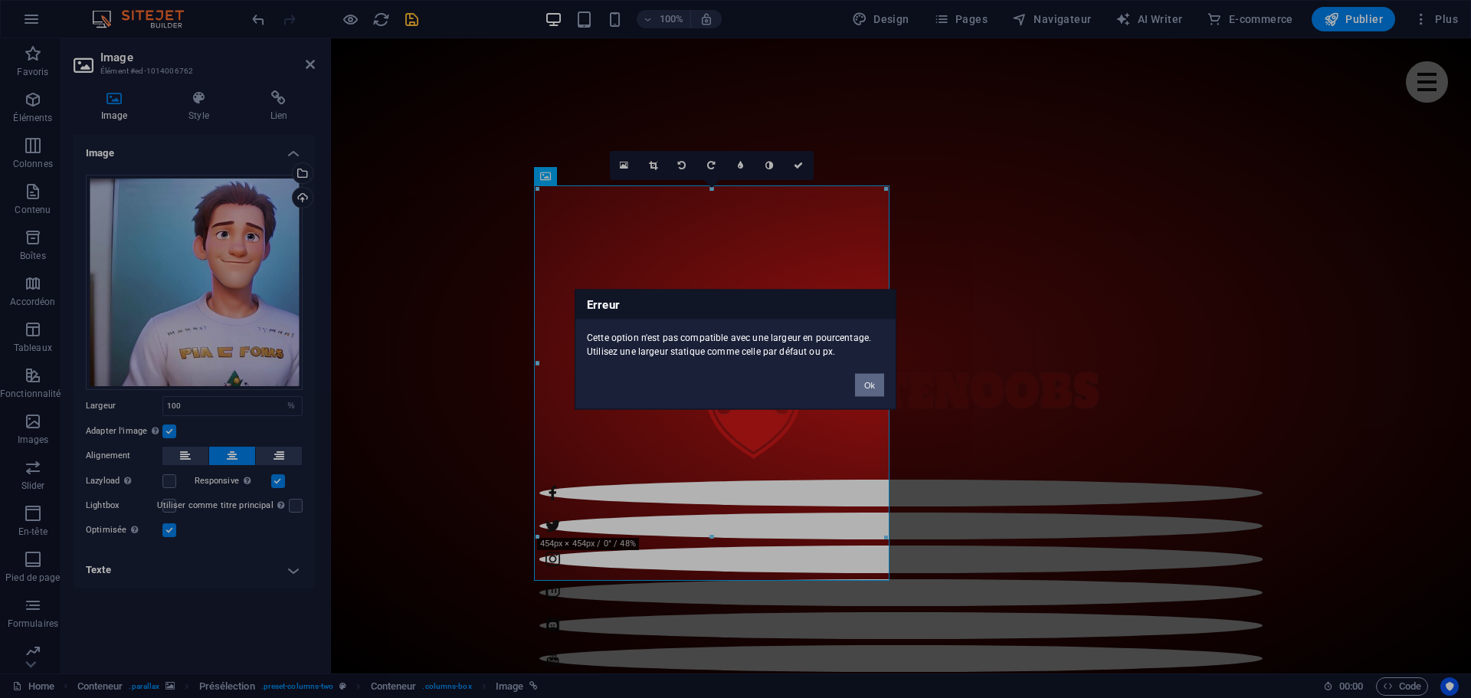
click at [863, 383] on button "Ok" at bounding box center [869, 384] width 29 height 23
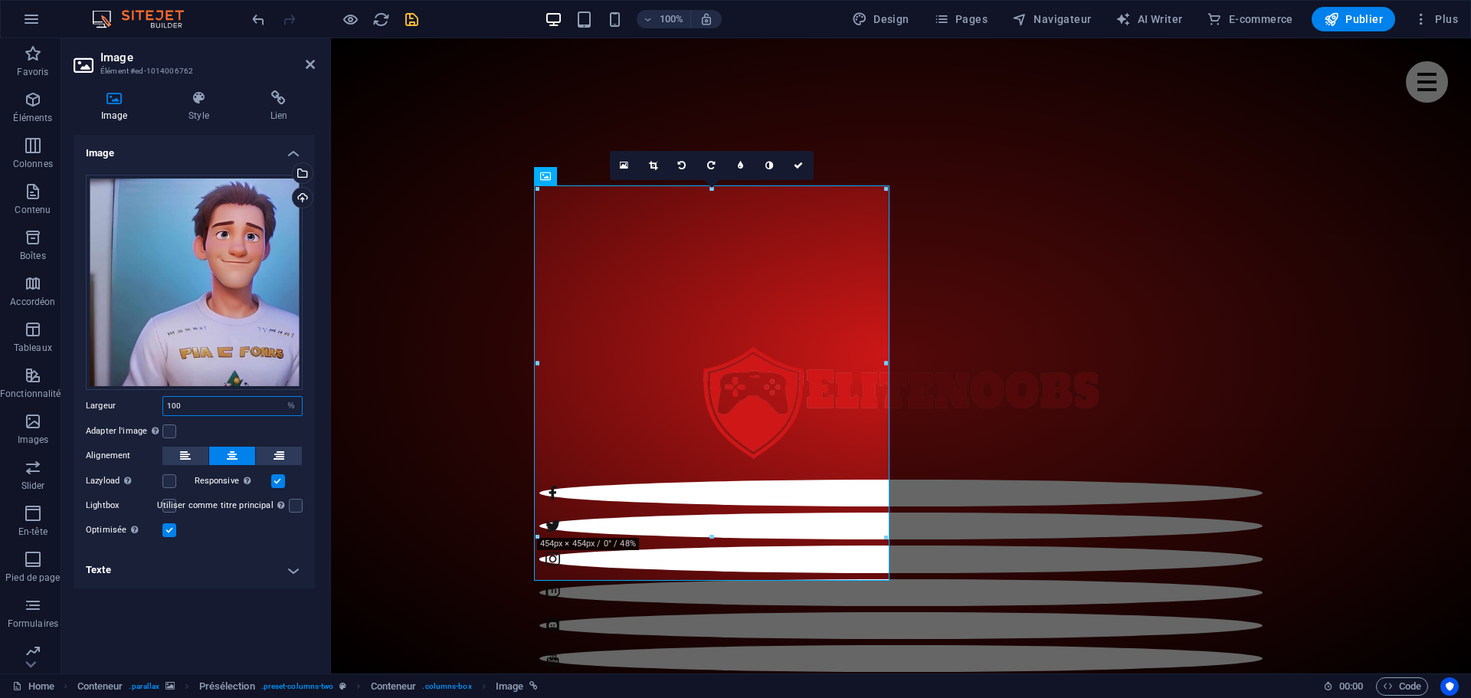
click at [223, 409] on input "100" at bounding box center [232, 406] width 139 height 18
click at [287, 409] on select "Par défaut auto px rem % em vh vw" at bounding box center [290, 406] width 21 height 18
select select "auto"
click at [280, 397] on select "Par défaut auto px rem % em vh vw" at bounding box center [290, 406] width 21 height 18
select select "DISABLED_OPTION_VALUE"
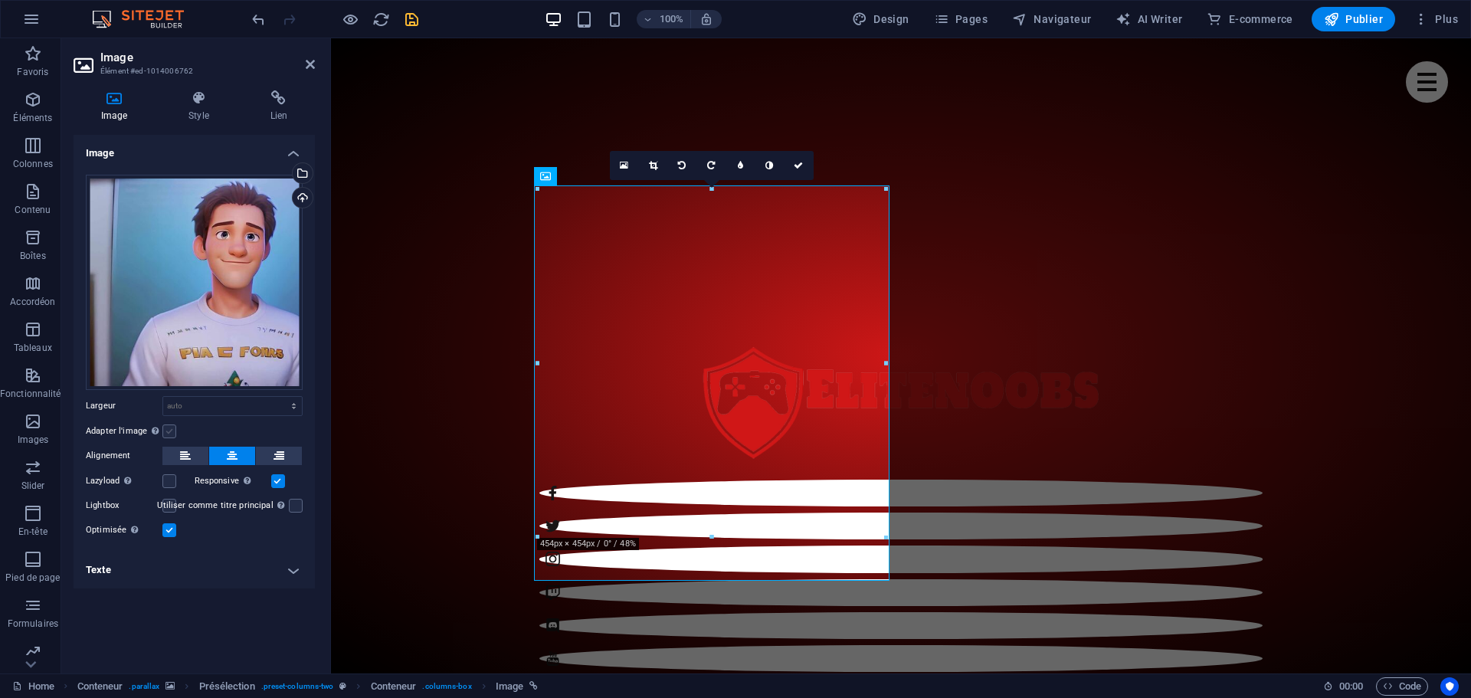
click at [165, 433] on label at bounding box center [169, 431] width 14 height 14
click at [0, 0] on input "Adapter l'image Adapter automatiquement l'image à une largeur et une hauteur fi…" at bounding box center [0, 0] width 0 height 0
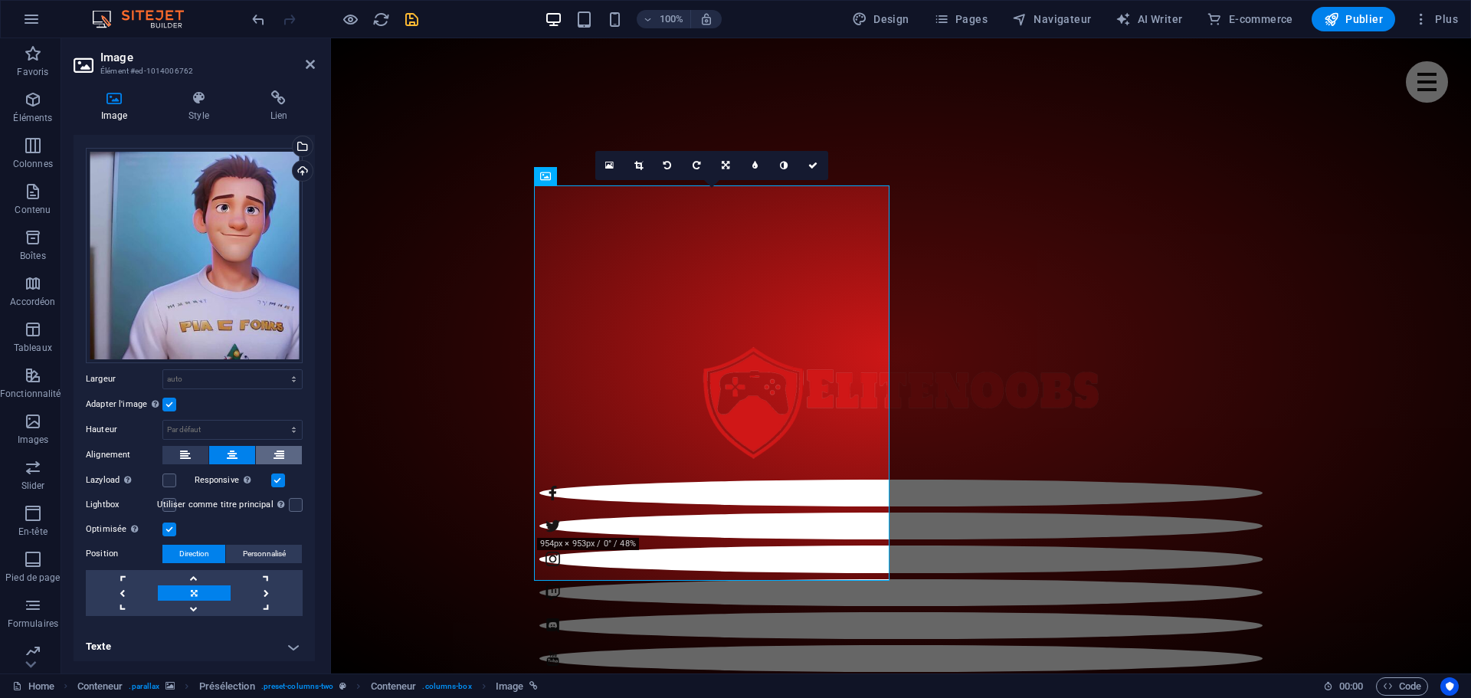
scroll to position [28, 0]
click at [122, 588] on link at bounding box center [122, 592] width 72 height 15
click at [195, 590] on link at bounding box center [194, 592] width 72 height 15
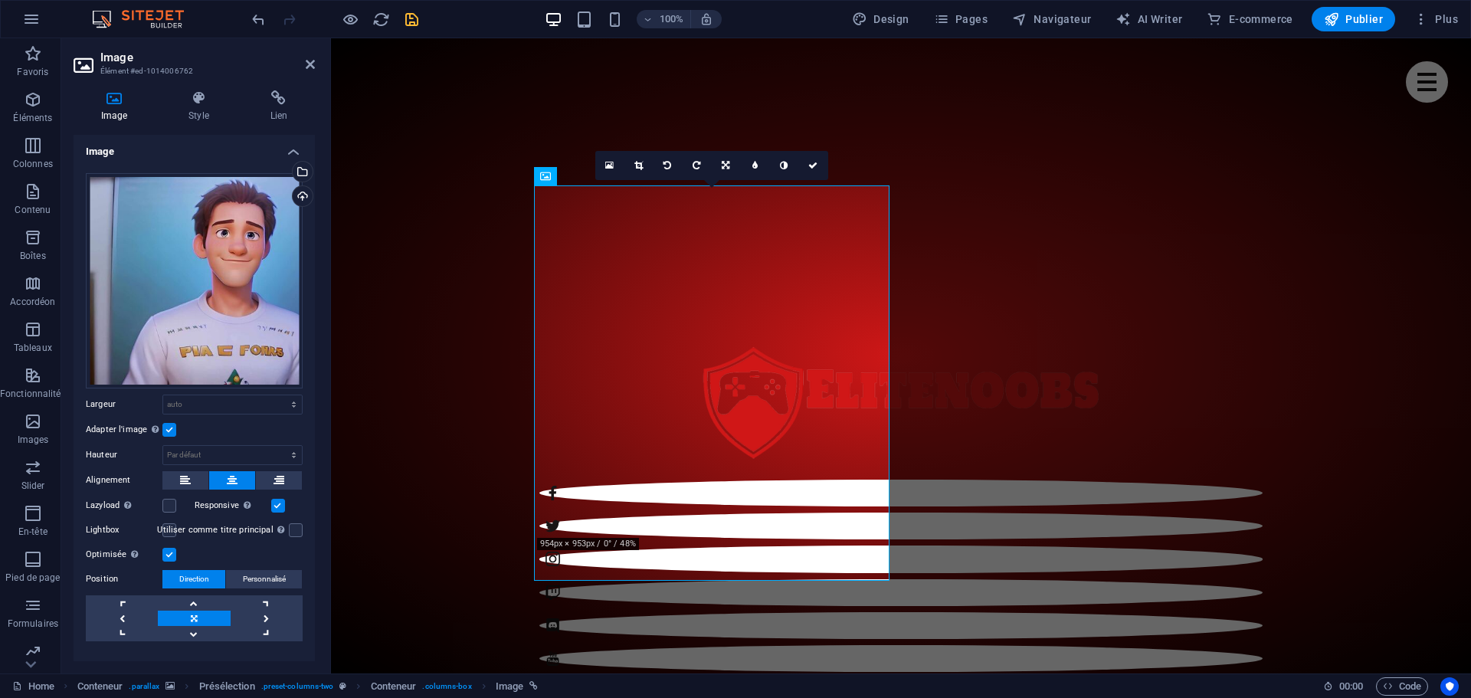
scroll to position [0, 0]
click at [205, 110] on h4 "Style" at bounding box center [201, 106] width 81 height 32
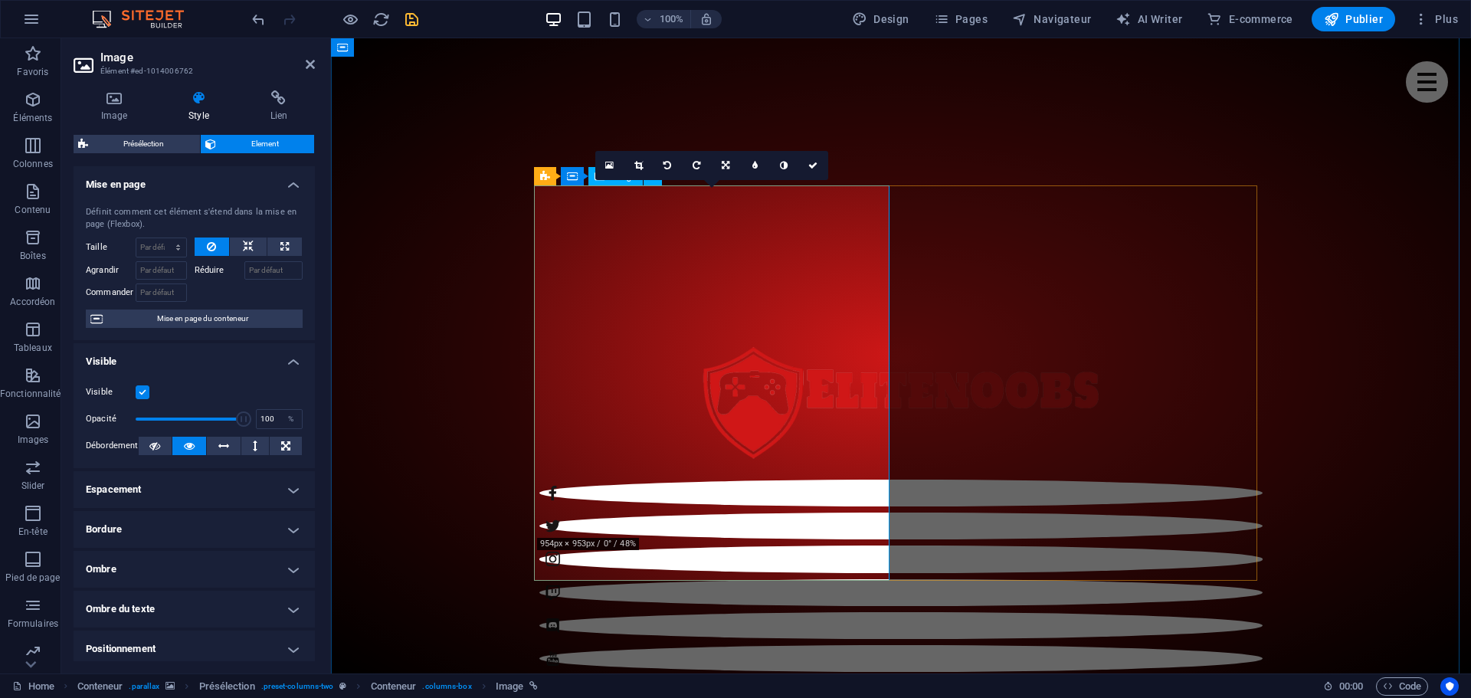
click at [641, 166] on icon at bounding box center [638, 165] width 8 height 9
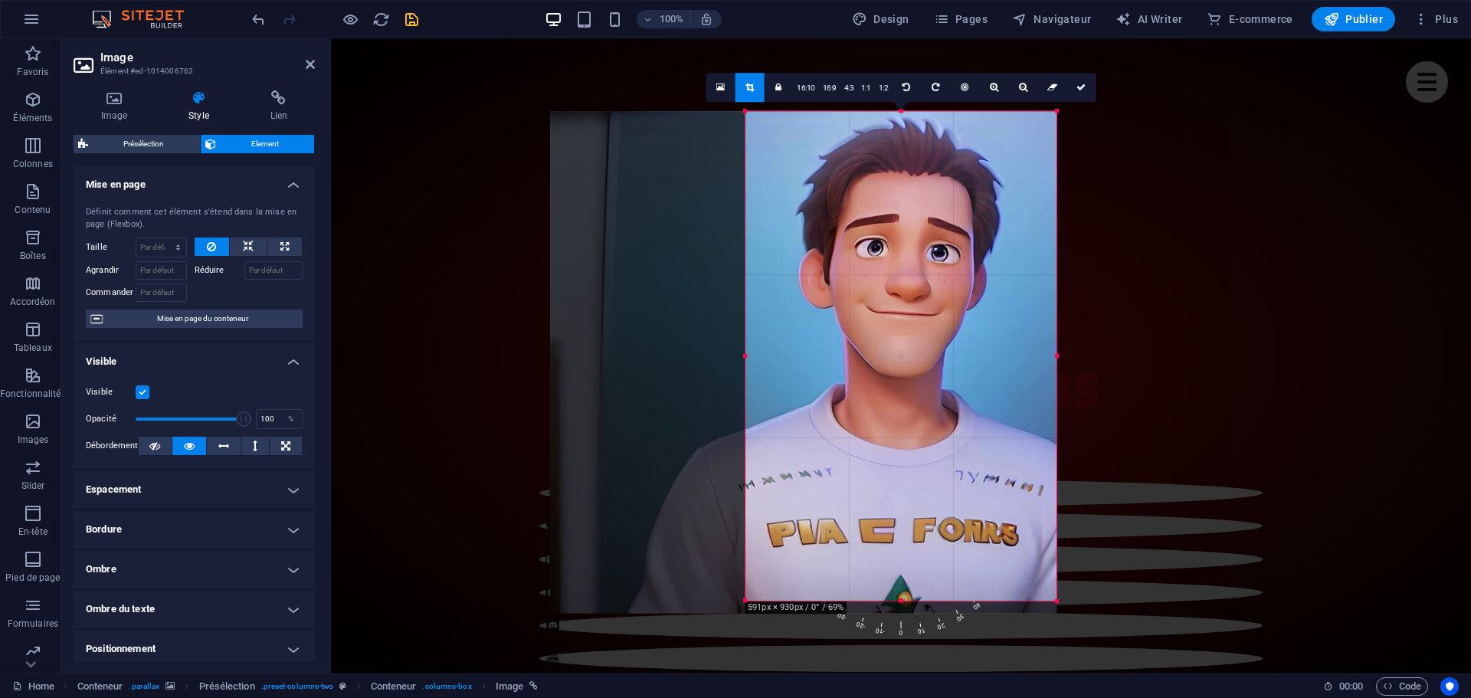
drag, startPoint x: 647, startPoint y: 353, endPoint x: 840, endPoint y: 364, distance: 193.4
click at [840, 364] on div "180 170 160 150 140 130 120 110 100 90 80 70 60 50 40 30 20 10 0 -10 -20 -30 -4…" at bounding box center [900, 356] width 311 height 490
click at [900, 632] on span "0" at bounding box center [902, 577] width 18 height 124
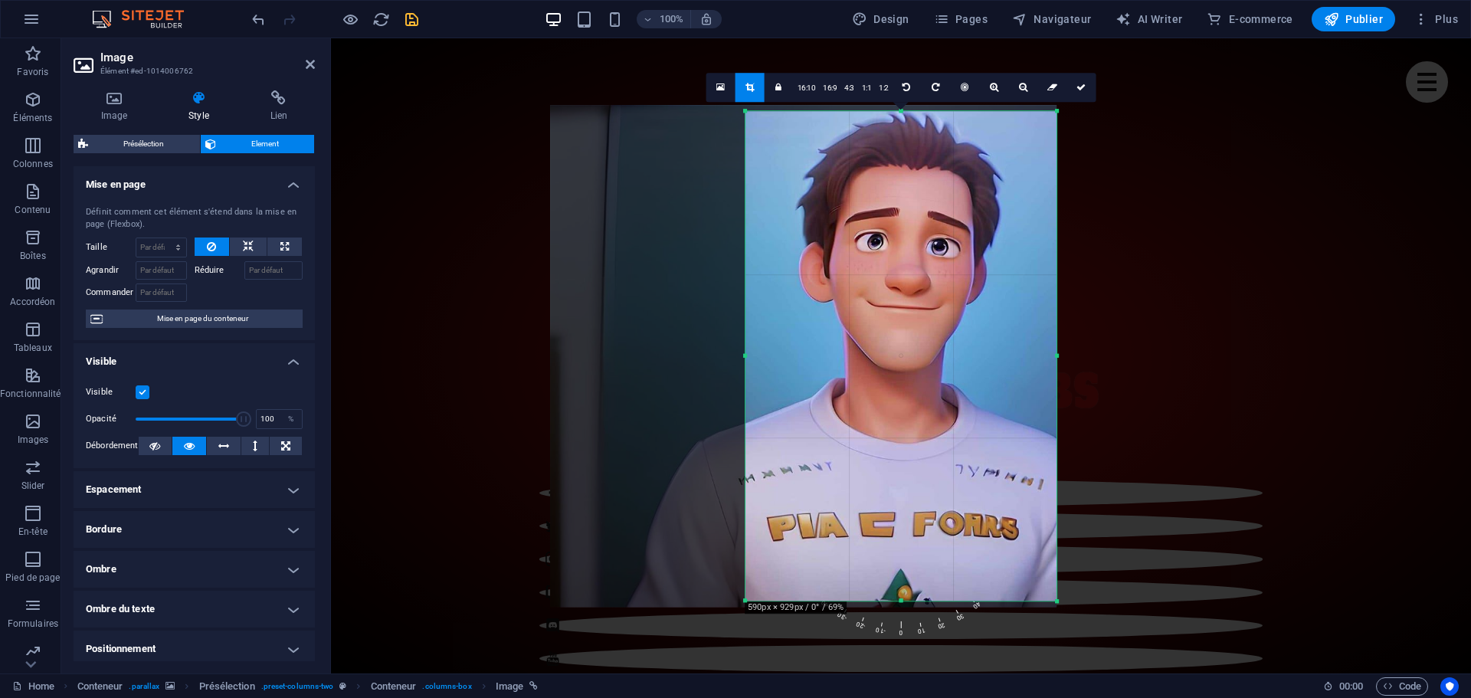
click at [899, 591] on div at bounding box center [803, 356] width 506 height 503
click at [1083, 641] on div at bounding box center [901, 438] width 1140 height 801
click at [1083, 89] on icon at bounding box center [1080, 87] width 9 height 9
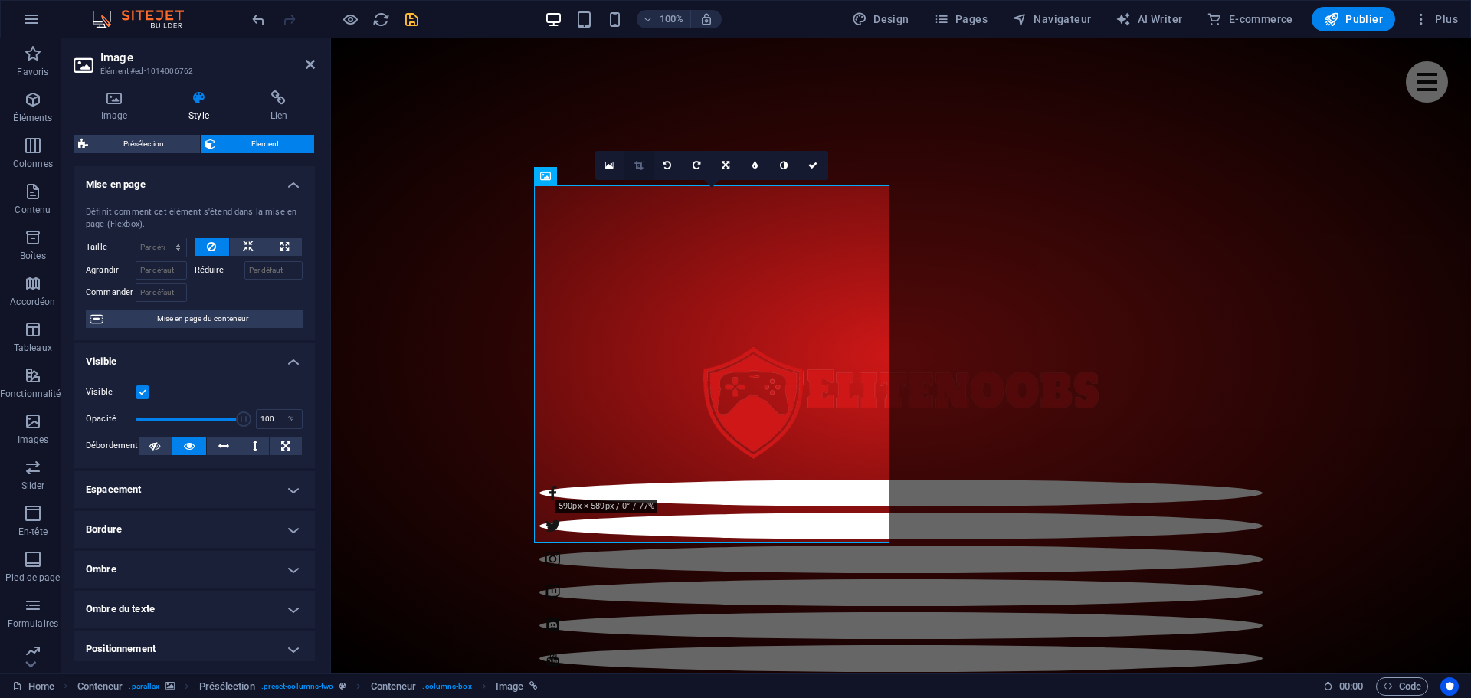
click at [637, 162] on icon at bounding box center [638, 165] width 8 height 9
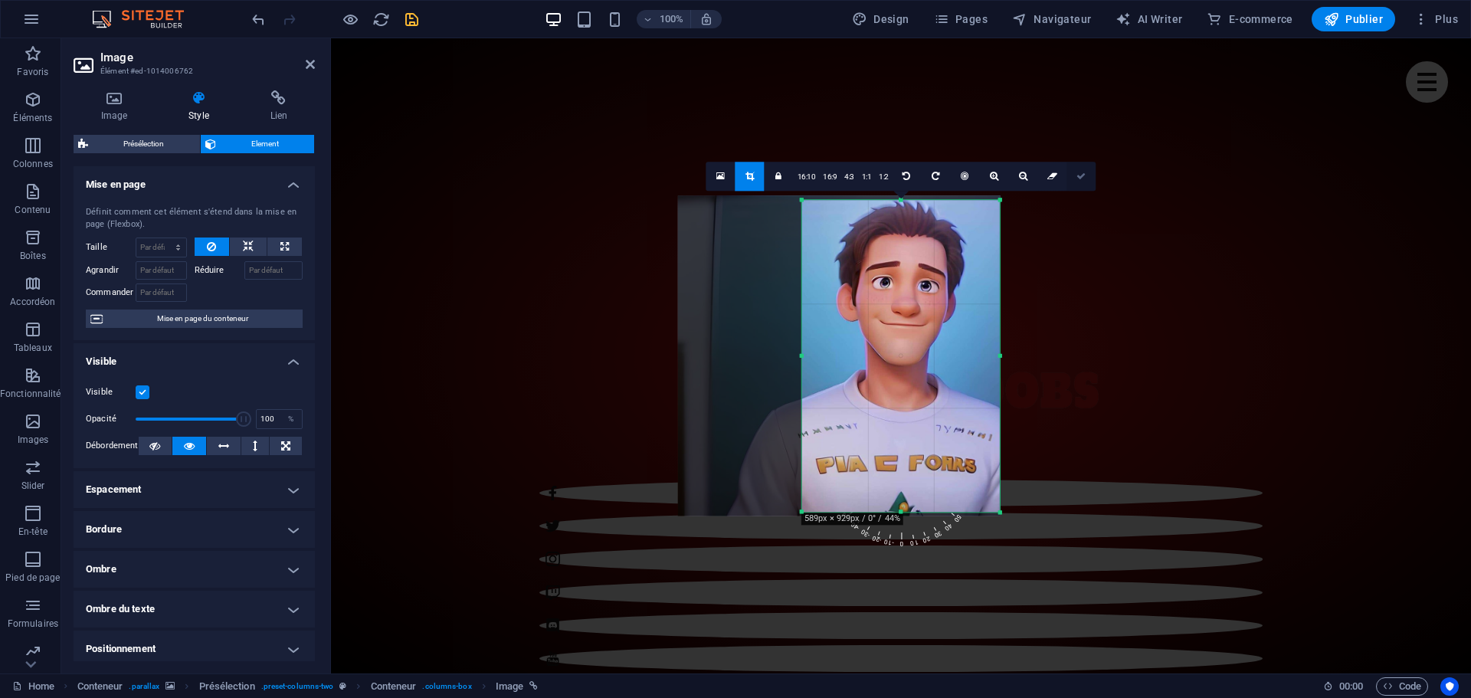
click at [1078, 174] on icon at bounding box center [1080, 176] width 9 height 9
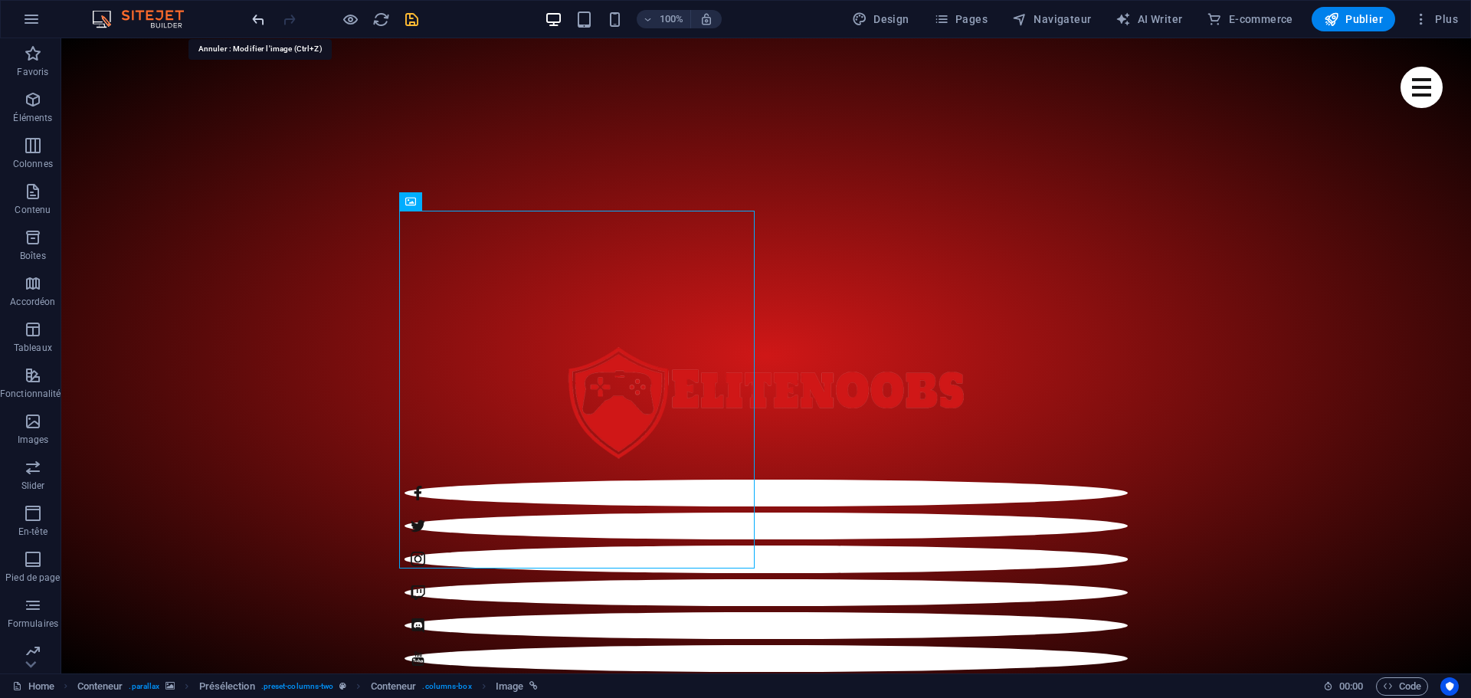
click at [260, 21] on icon "undo" at bounding box center [259, 20] width 18 height 18
click at [260, 20] on icon "undo" at bounding box center [259, 20] width 18 height 18
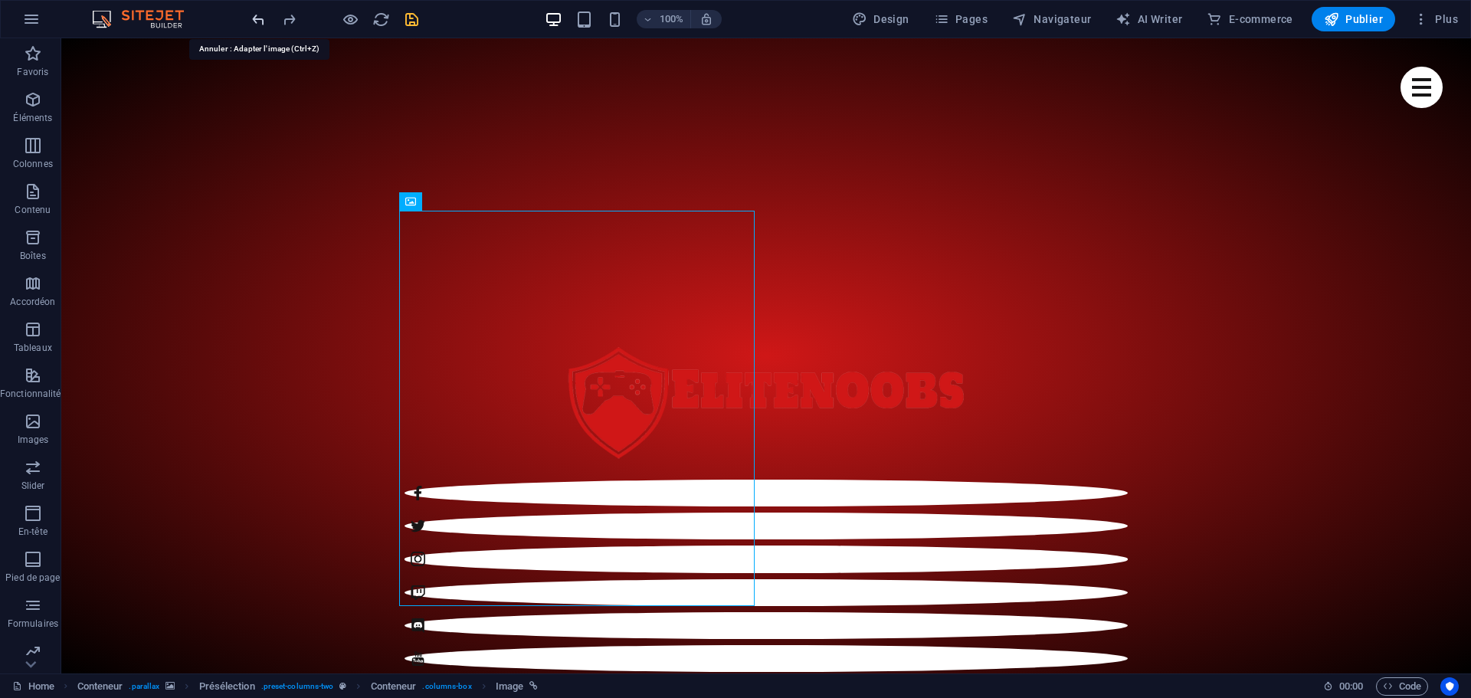
click at [260, 20] on icon "undo" at bounding box center [259, 20] width 18 height 18
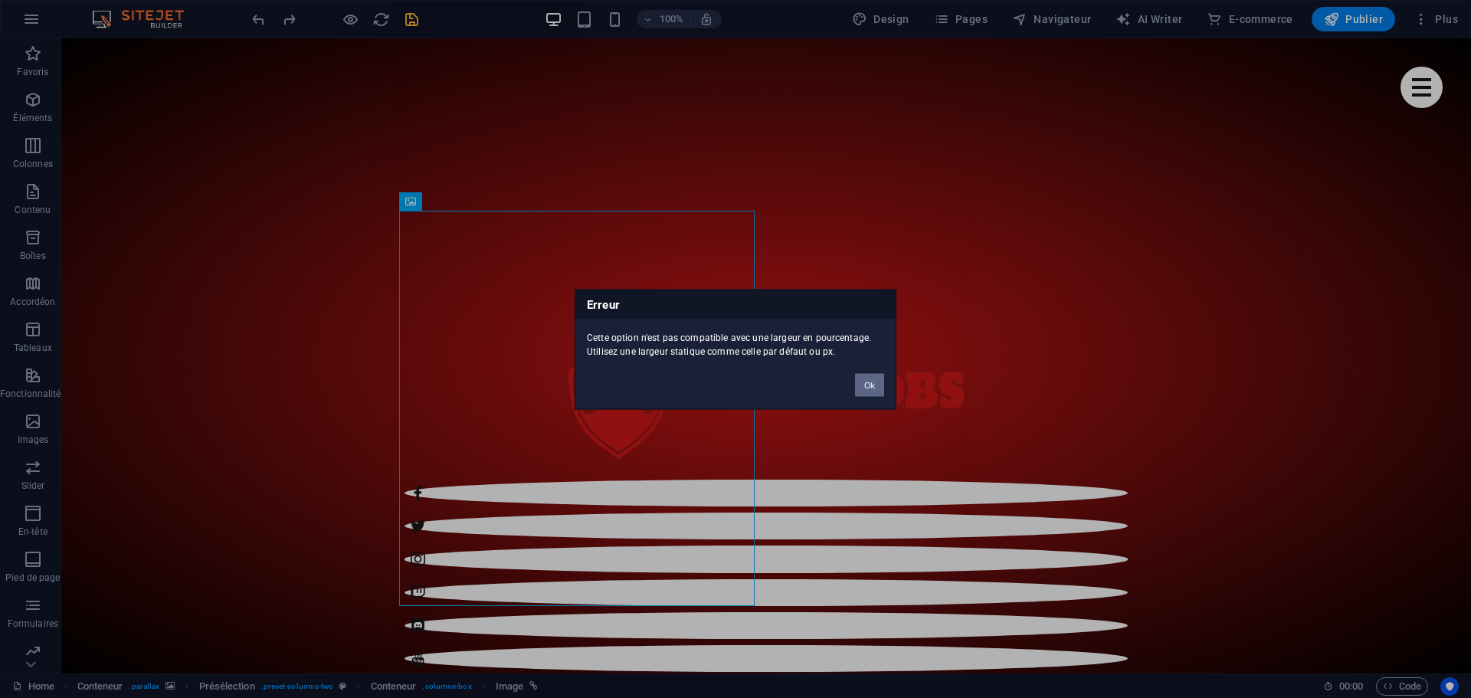
click at [873, 382] on button "Ok" at bounding box center [869, 384] width 29 height 23
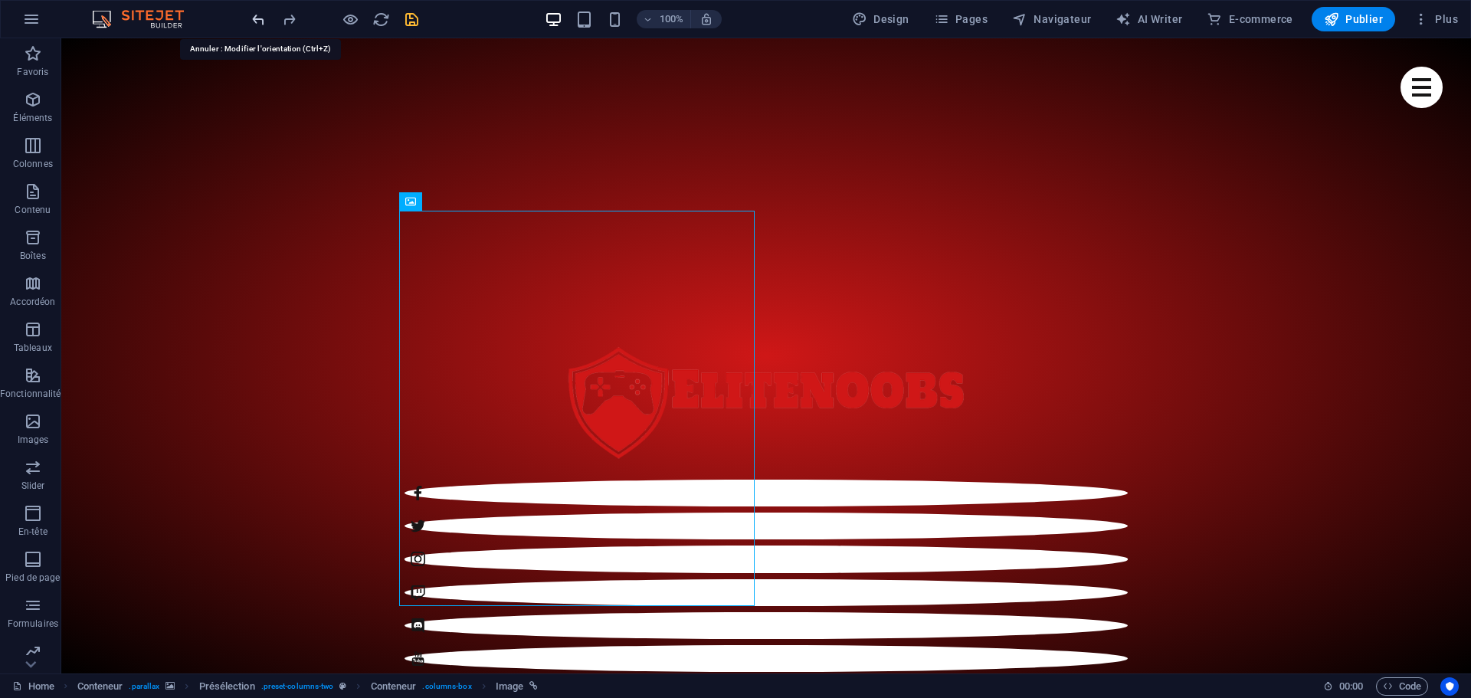
click at [264, 22] on icon "undo" at bounding box center [259, 20] width 18 height 18
click at [519, 205] on icon at bounding box center [517, 201] width 8 height 16
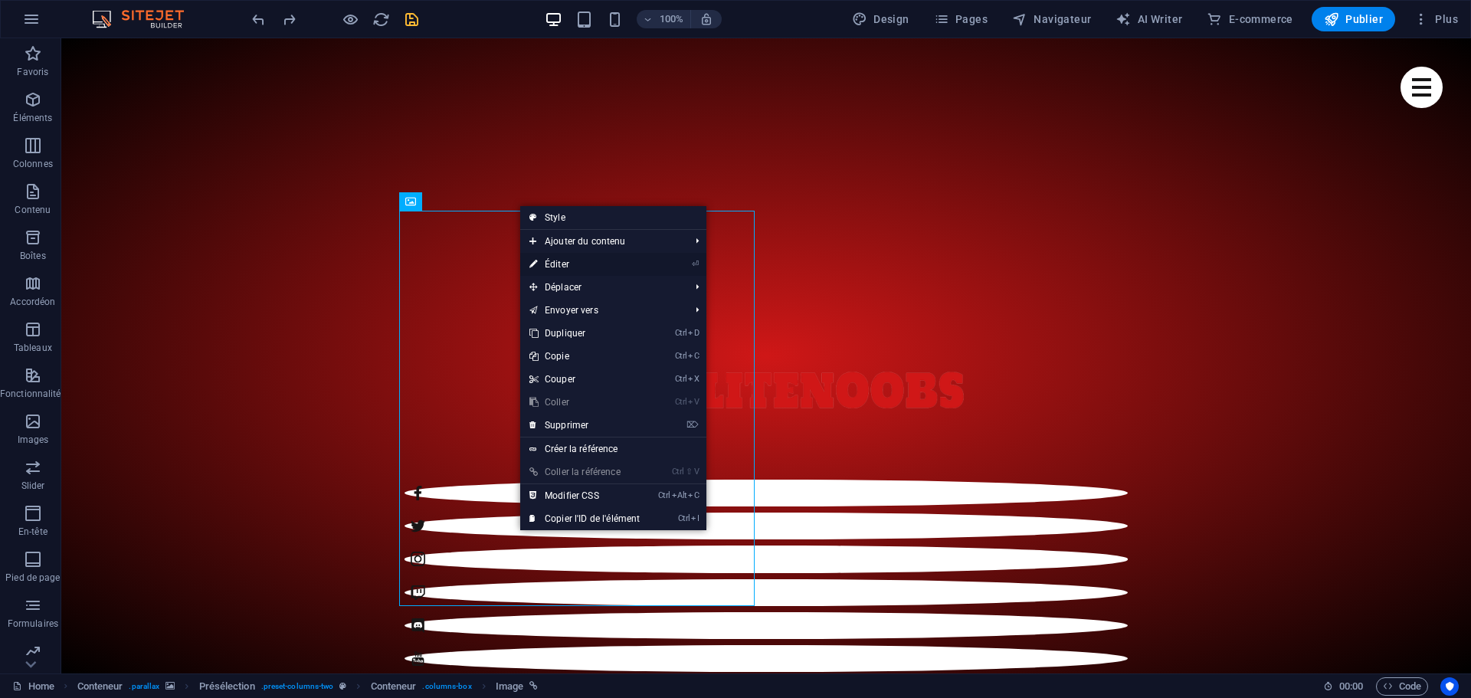
click at [577, 264] on link "⏎ Éditer" at bounding box center [584, 264] width 129 height 23
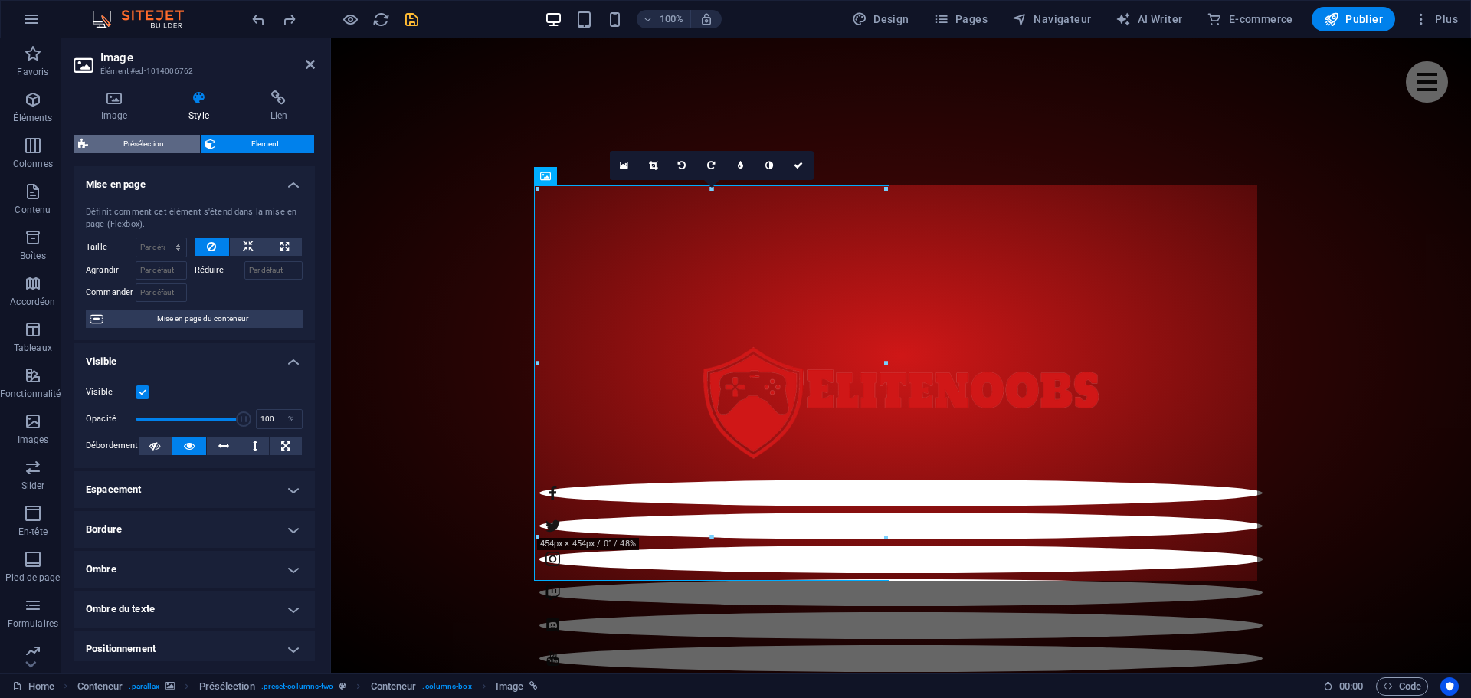
click at [131, 143] on span "Présélection" at bounding box center [144, 144] width 103 height 18
select select "px"
select select "preset-columns-two"
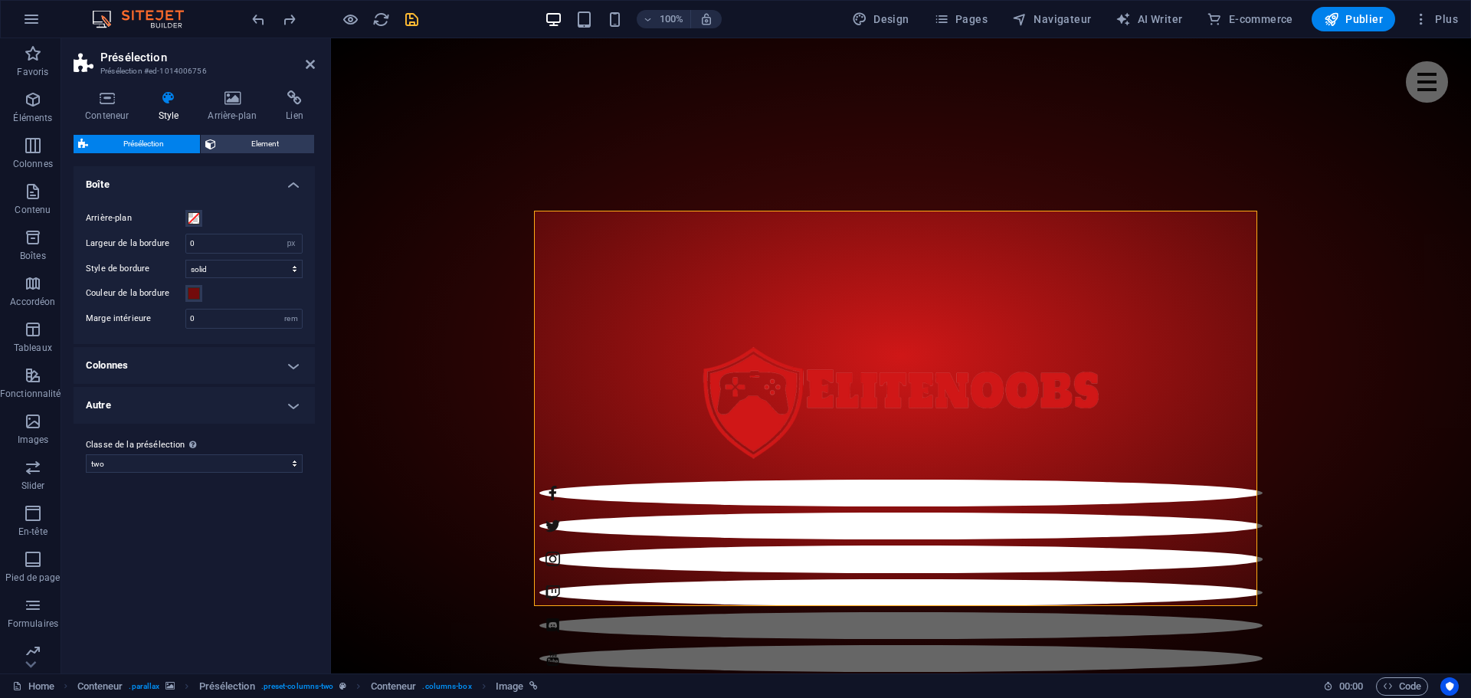
scroll to position [629, 0]
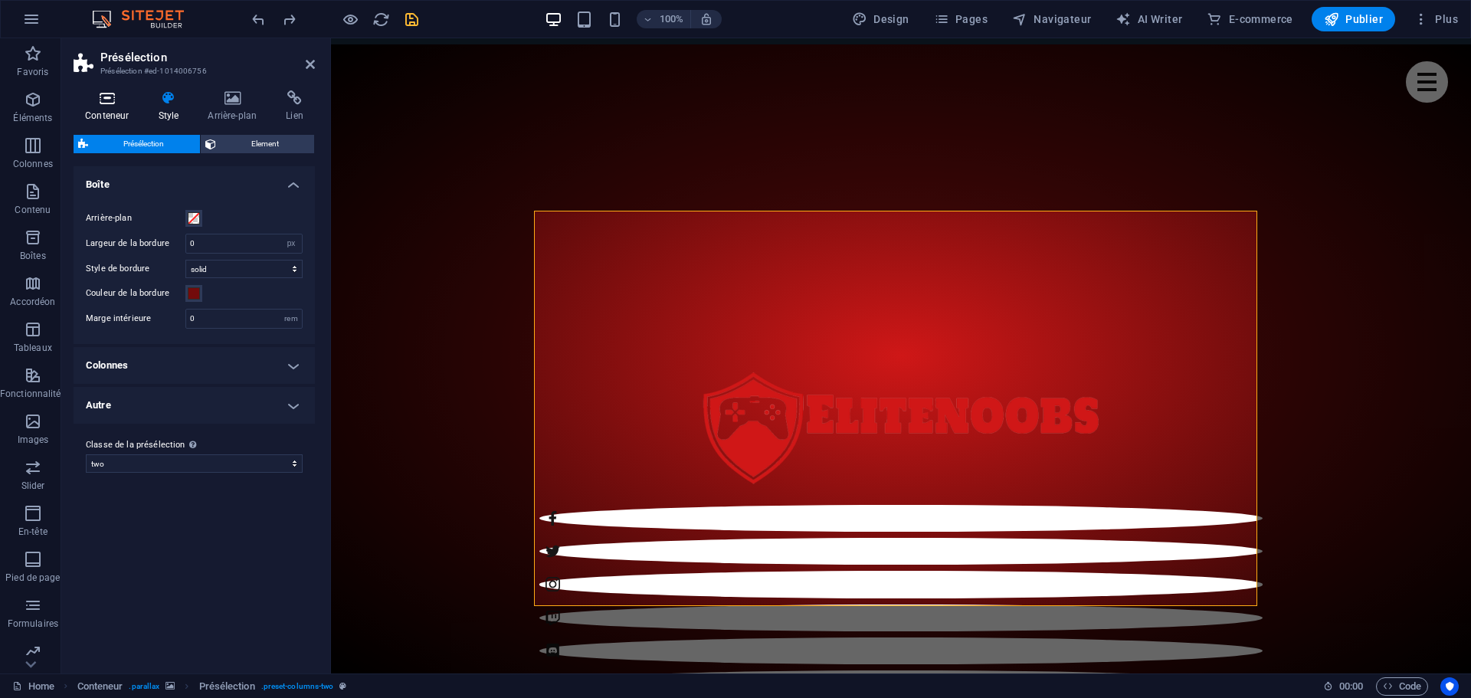
click at [112, 101] on icon at bounding box center [107, 97] width 67 height 15
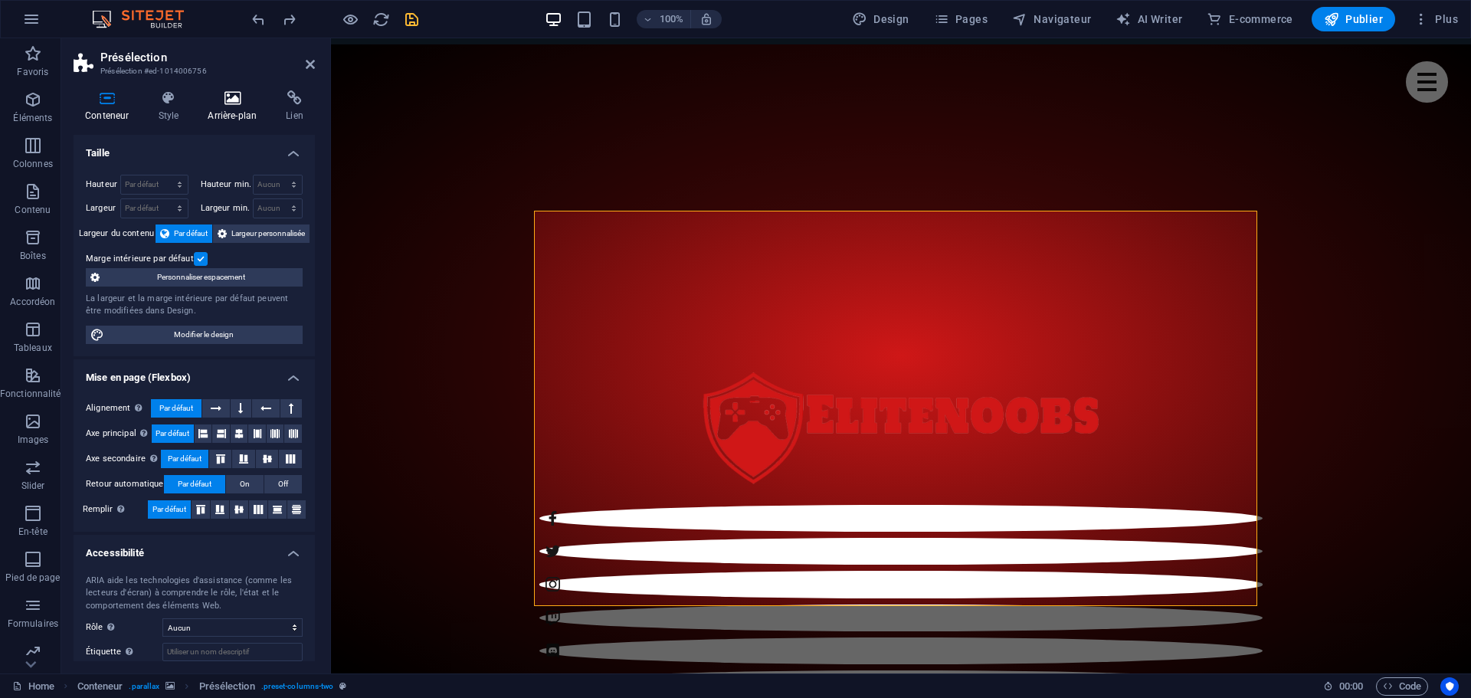
click at [221, 98] on icon at bounding box center [232, 97] width 72 height 15
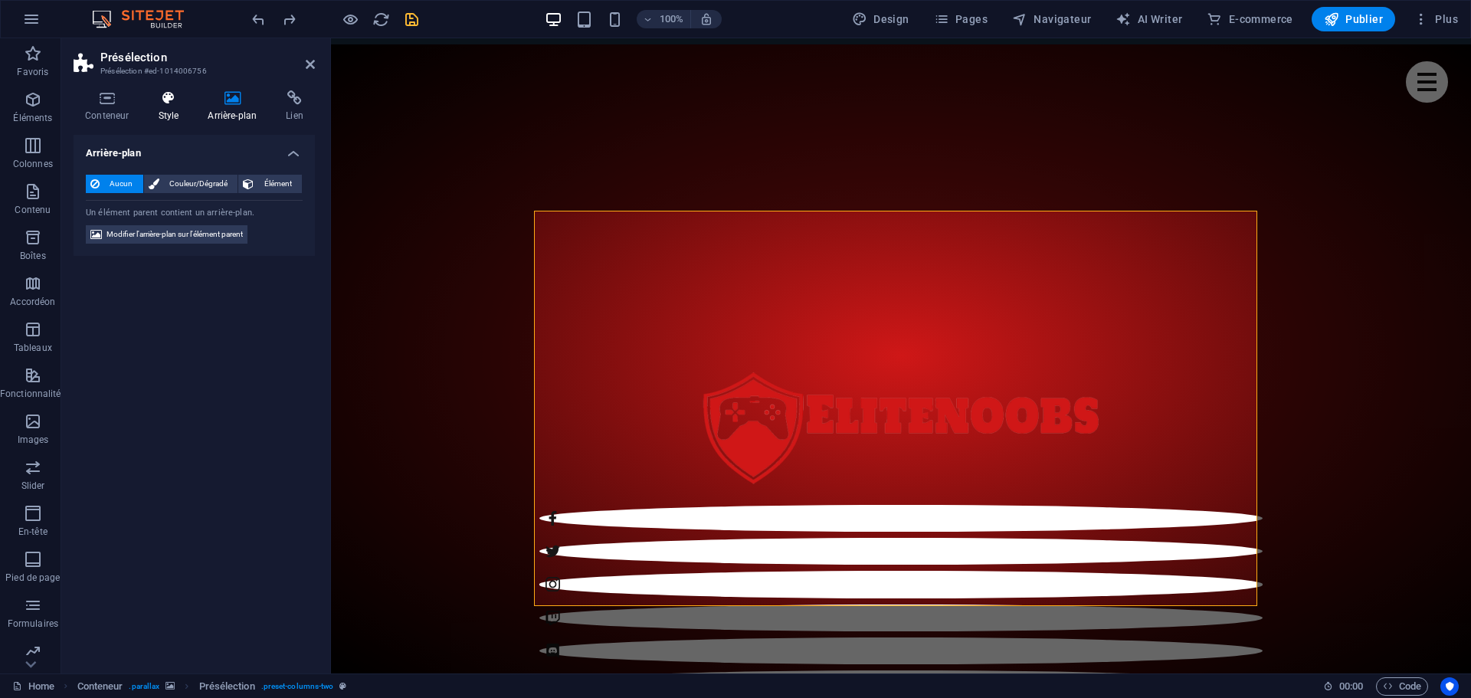
click at [169, 104] on icon at bounding box center [168, 97] width 44 height 15
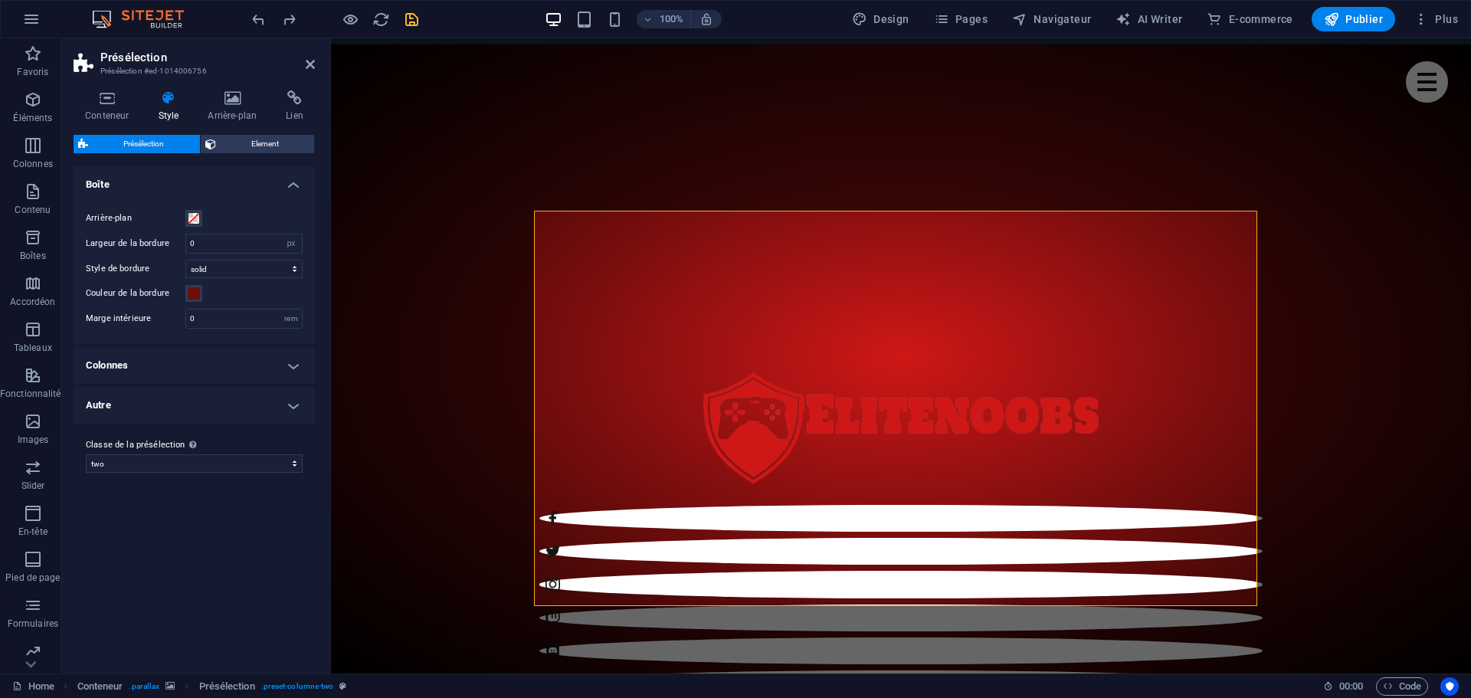
click at [315, 65] on aside "Présélection Présélection #ed-1014006756 Conteneur Style Arrière-plan Lien Tail…" at bounding box center [196, 355] width 270 height 635
click at [306, 66] on icon at bounding box center [310, 64] width 9 height 12
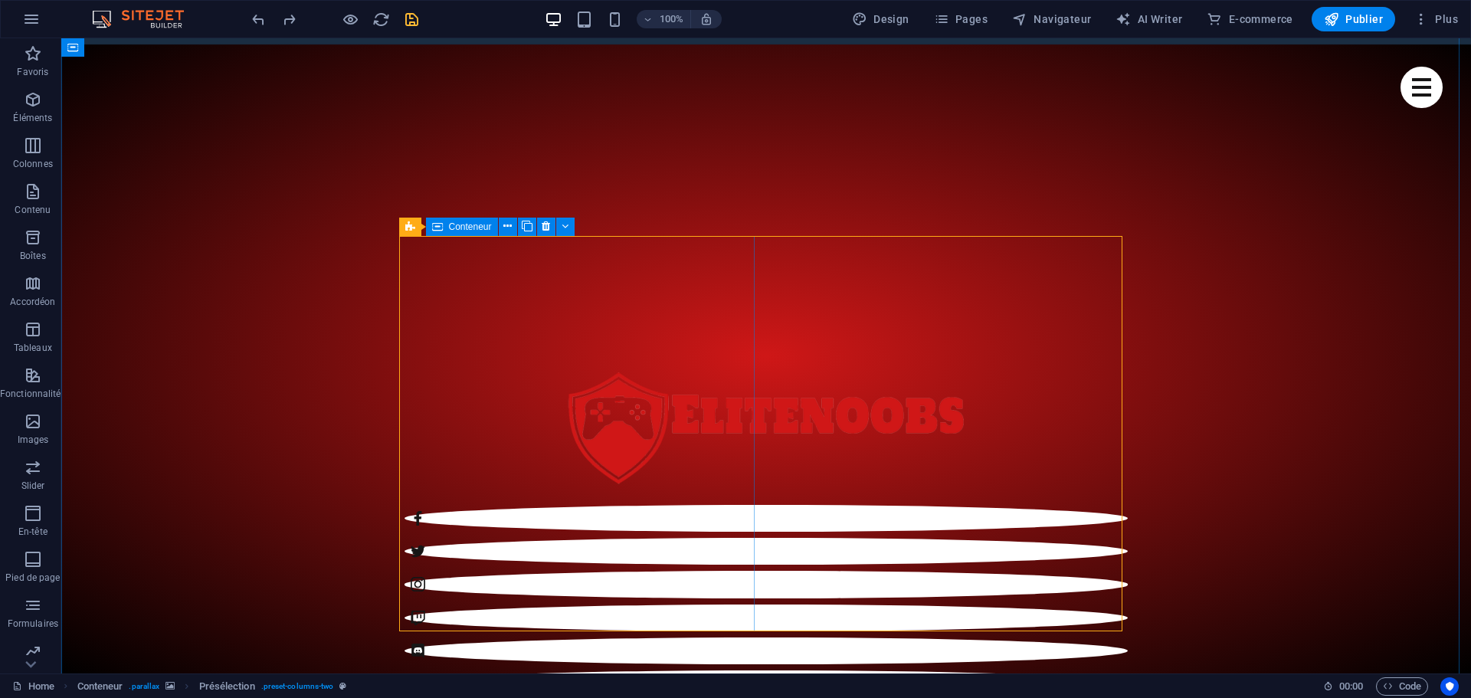
click at [439, 229] on icon at bounding box center [437, 227] width 11 height 18
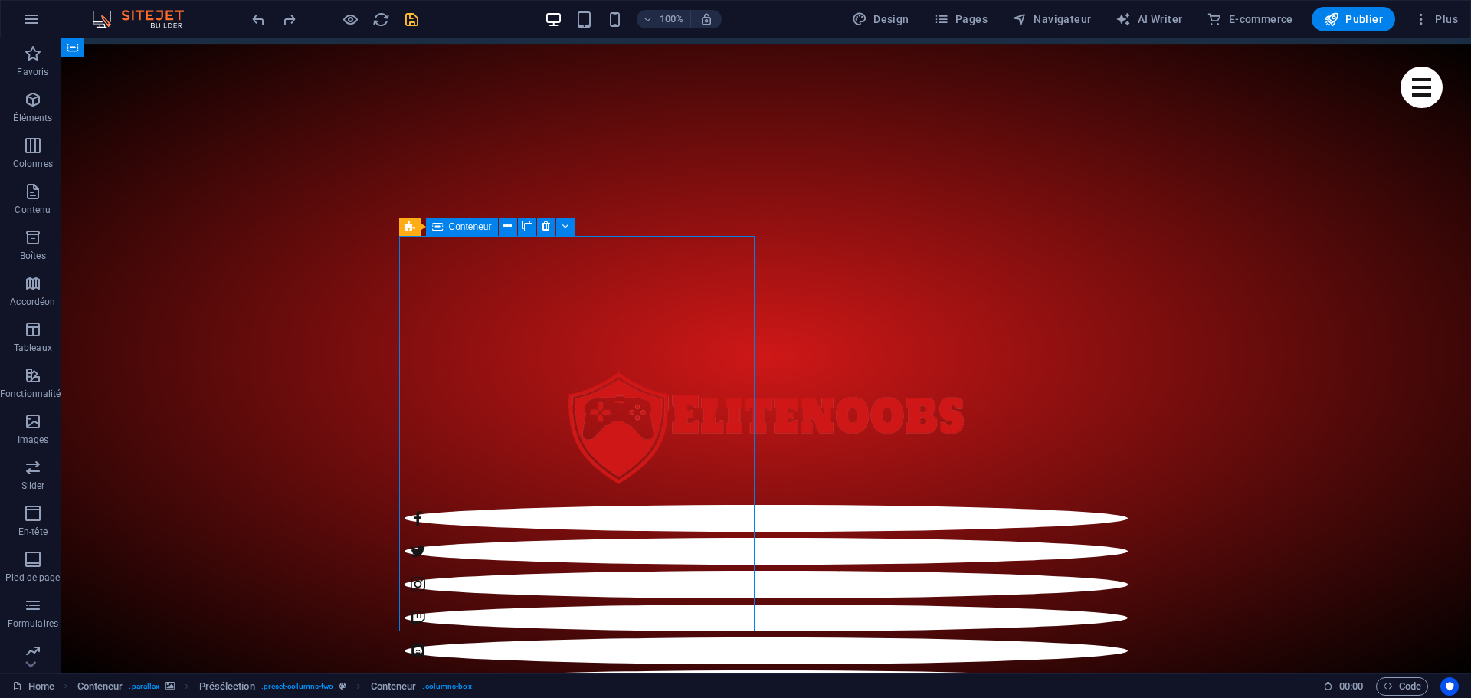
click at [459, 226] on span "Conteneur" at bounding box center [470, 226] width 43 height 9
click at [486, 222] on span "Image" at bounding box center [489, 226] width 25 height 9
click at [523, 227] on button at bounding box center [518, 227] width 18 height 18
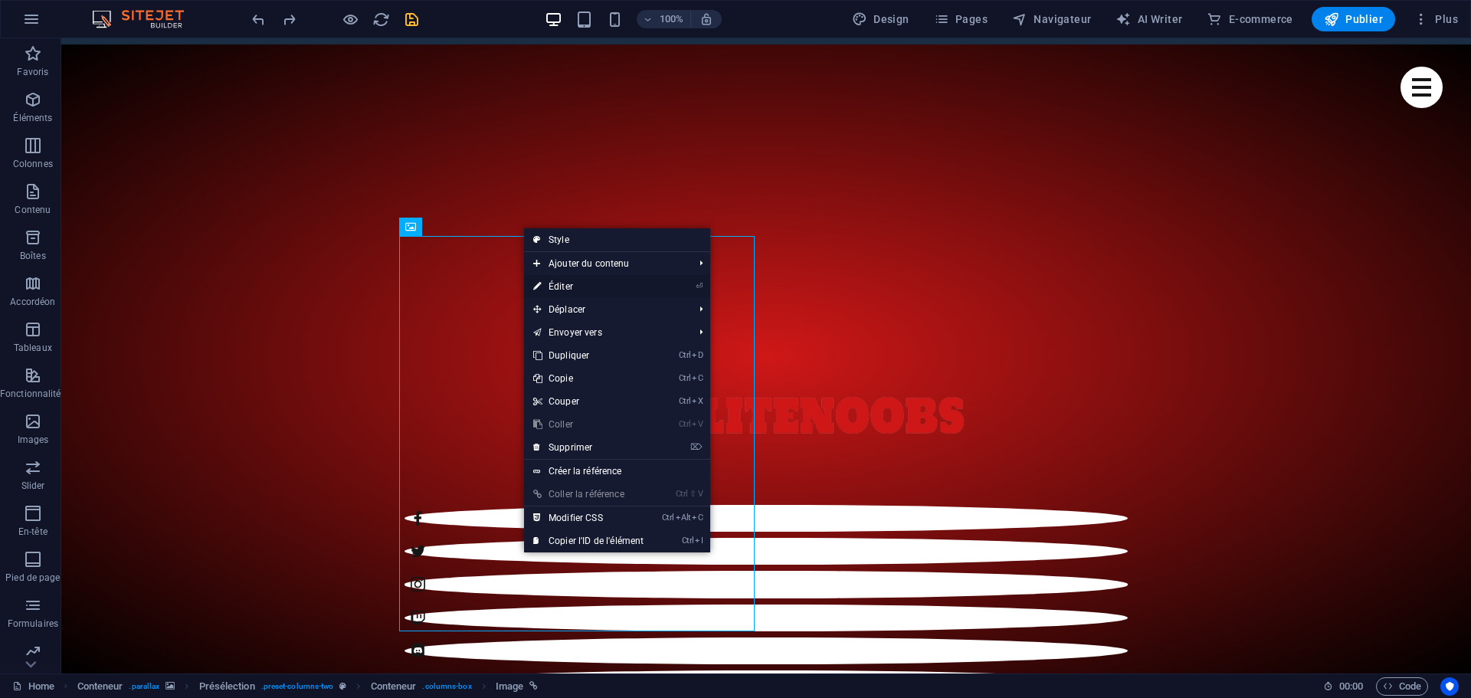
drag, startPoint x: 592, startPoint y: 285, endPoint x: 249, endPoint y: 252, distance: 344.8
click at [592, 285] on link "⏎ Éditer" at bounding box center [588, 286] width 129 height 23
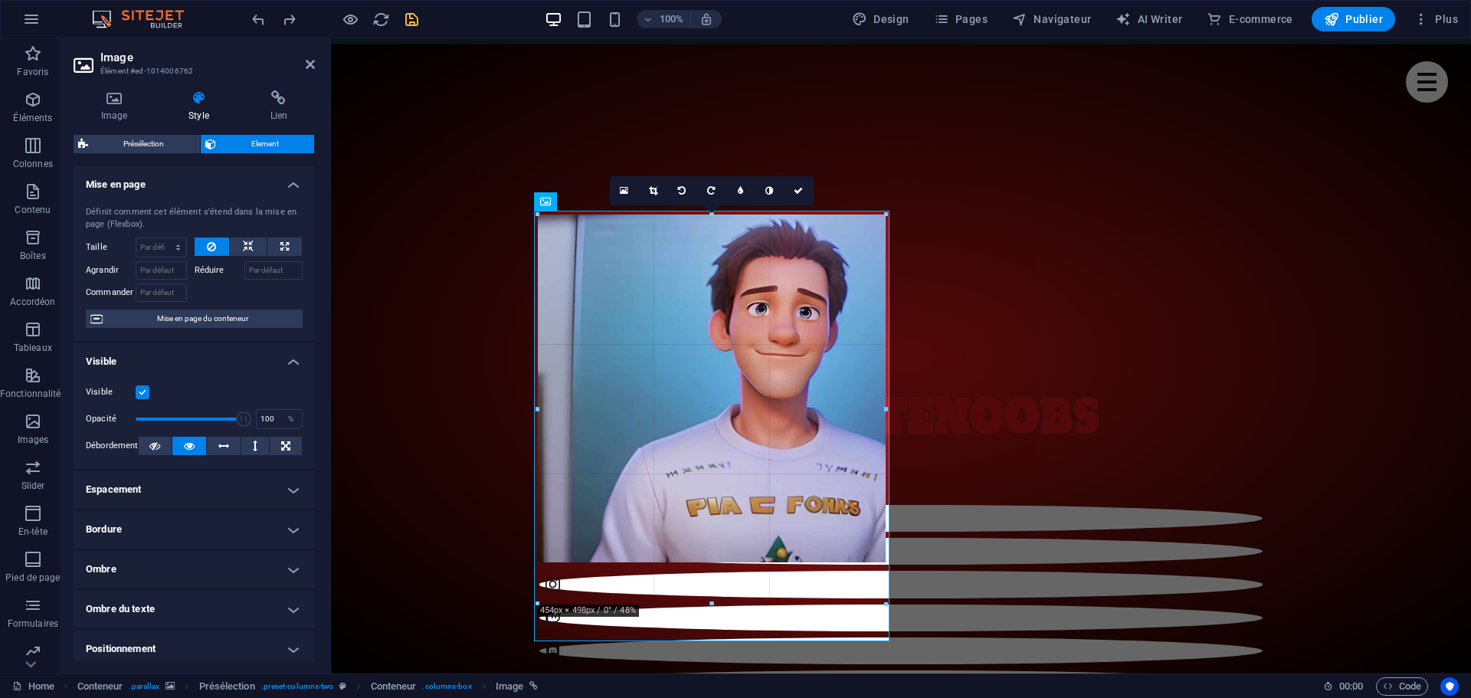
drag, startPoint x: 540, startPoint y: 562, endPoint x: 203, endPoint y: 508, distance: 341.5
click at [533, 546] on div "Glissez et déposez l'élément de votre choix pour remplacer le contenu existant.…" at bounding box center [901, 41] width 1140 height 1264
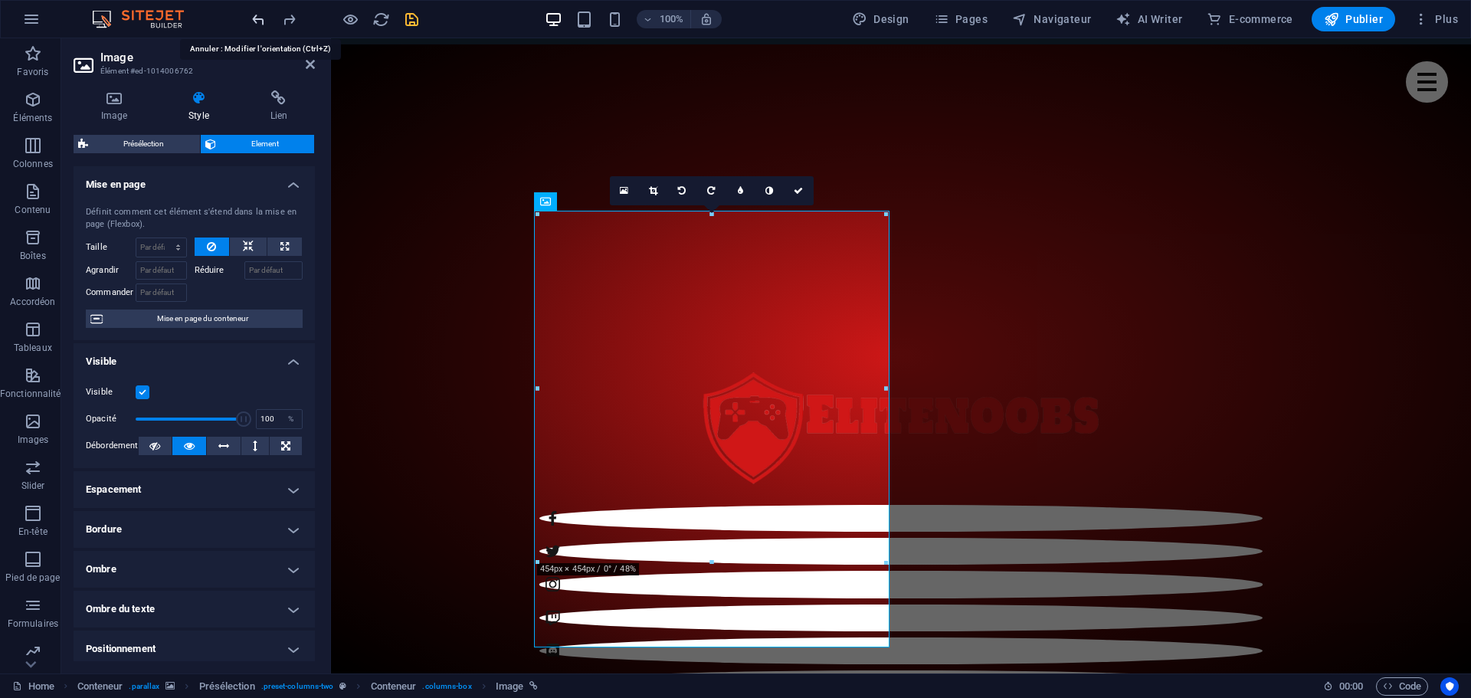
click at [258, 21] on icon "undo" at bounding box center [259, 20] width 18 height 18
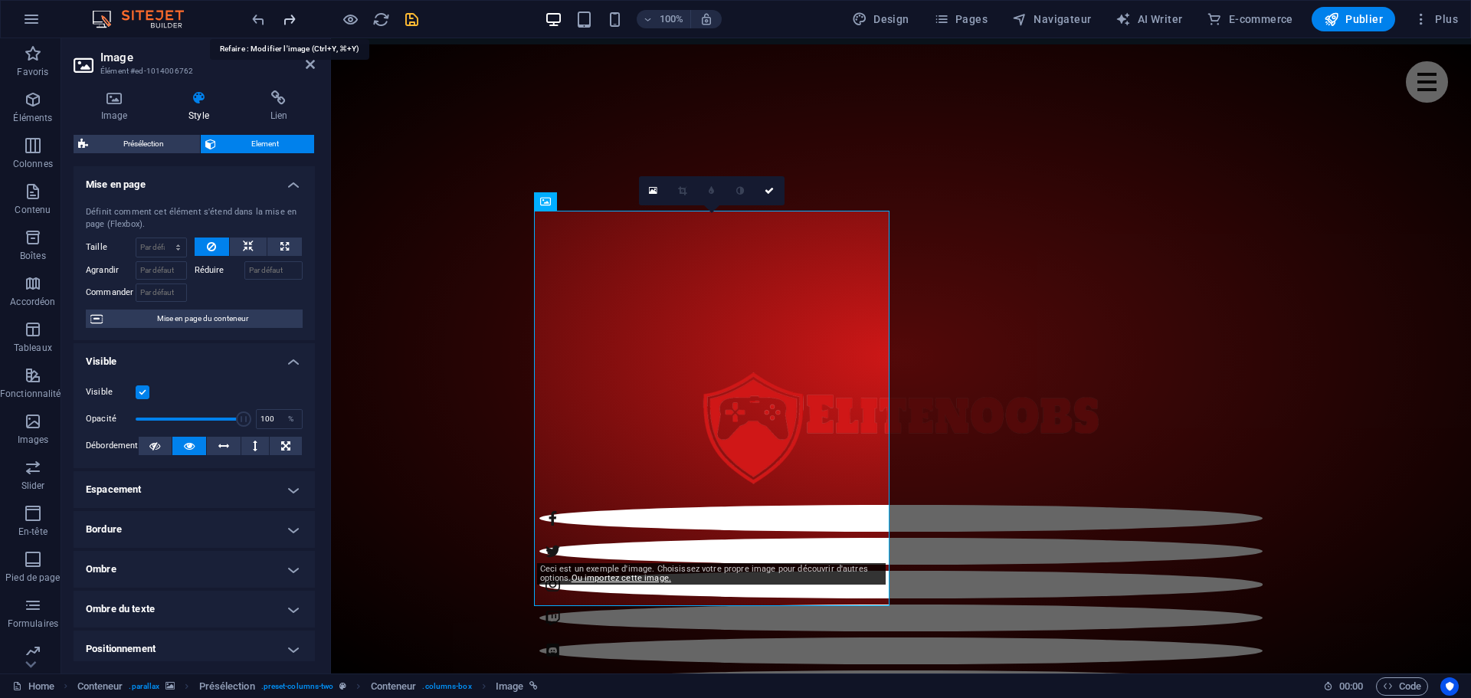
click at [287, 20] on icon "redo" at bounding box center [289, 20] width 18 height 18
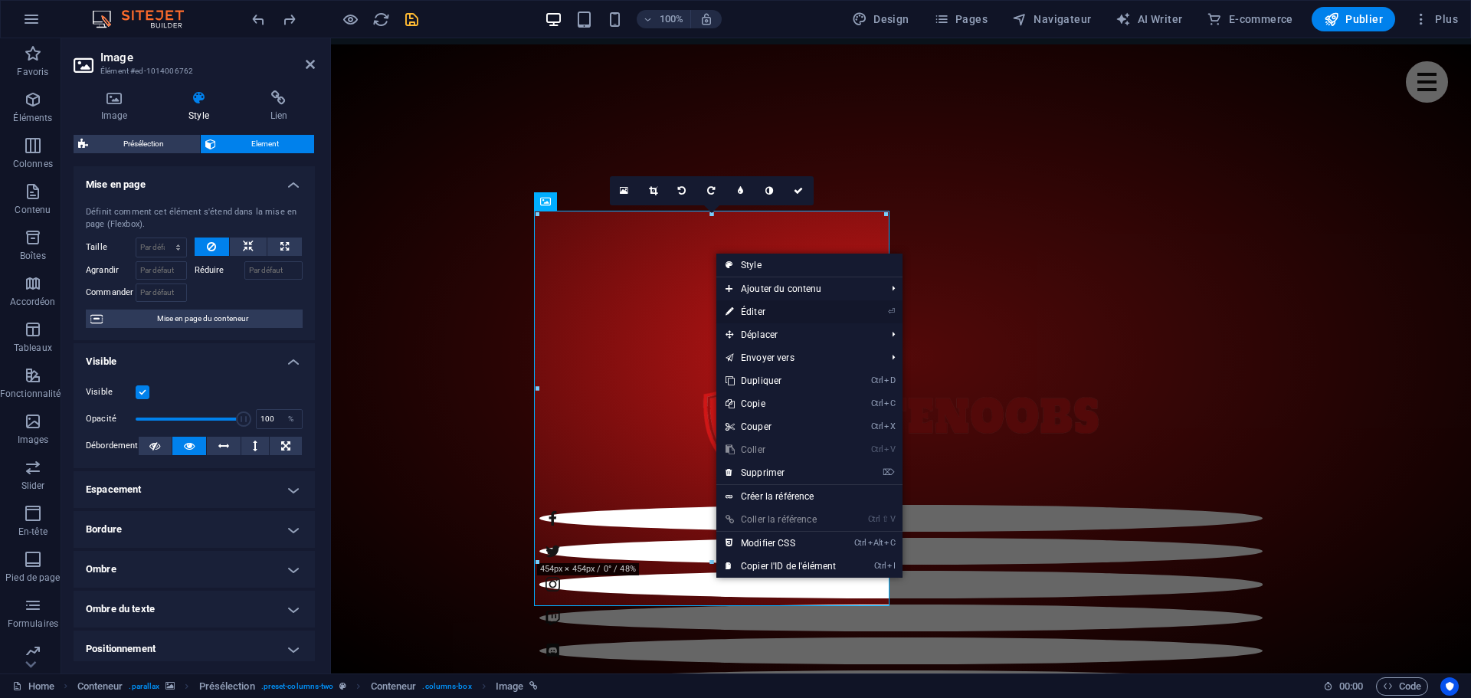
click at [758, 312] on link "⏎ Éditer" at bounding box center [780, 311] width 129 height 23
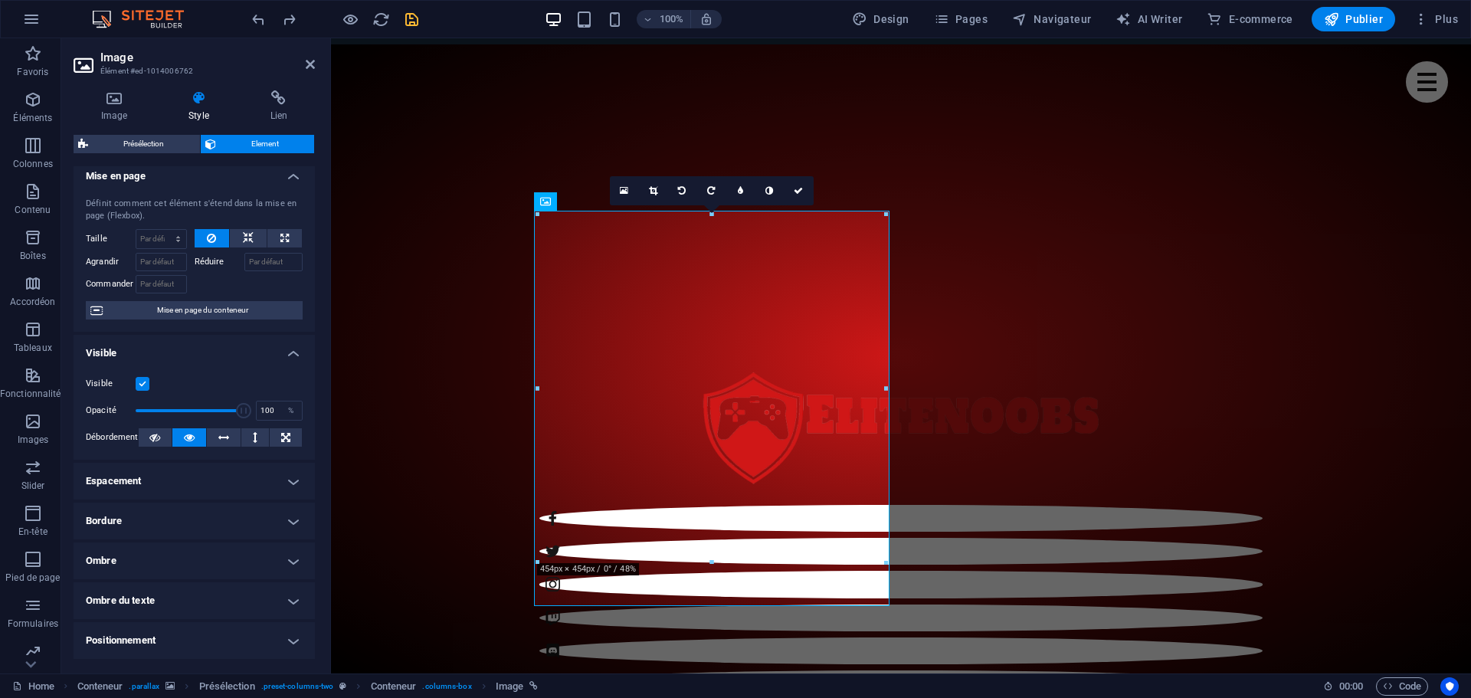
scroll to position [0, 0]
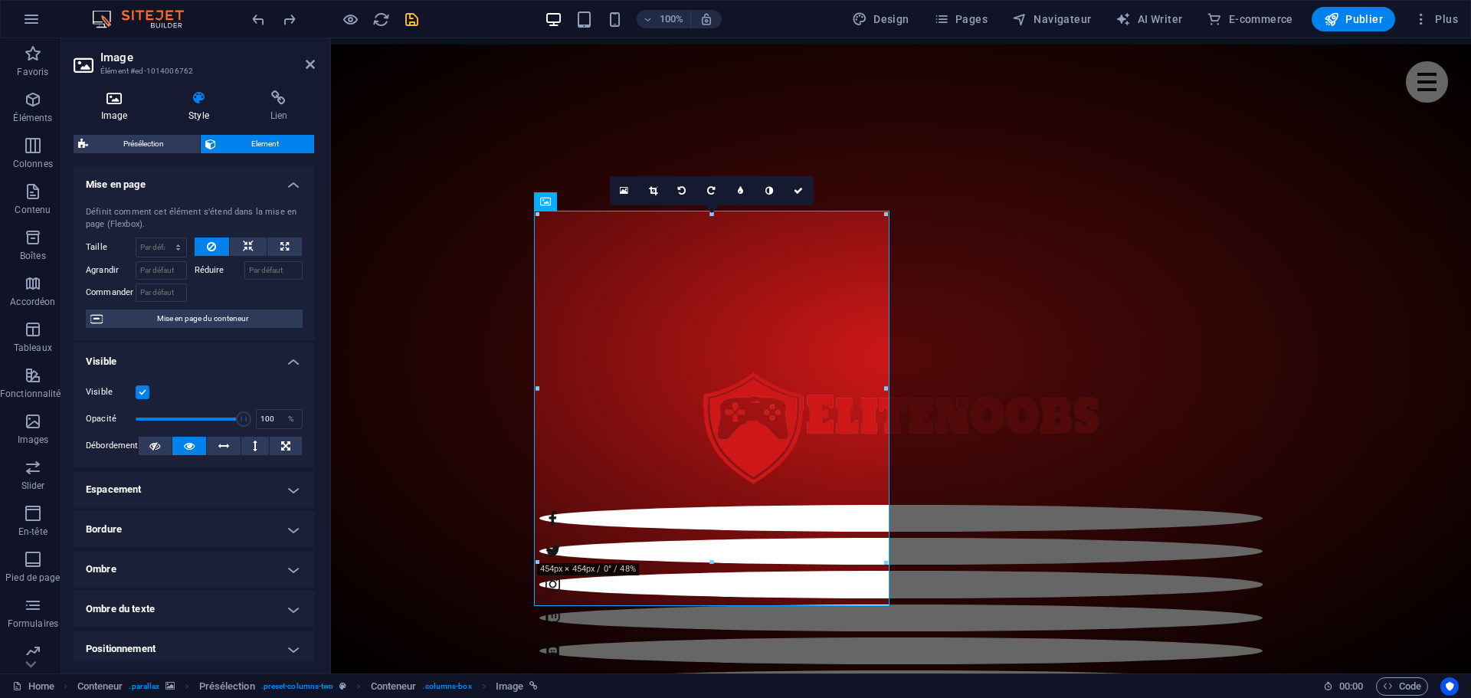
click at [126, 102] on icon at bounding box center [114, 97] width 81 height 15
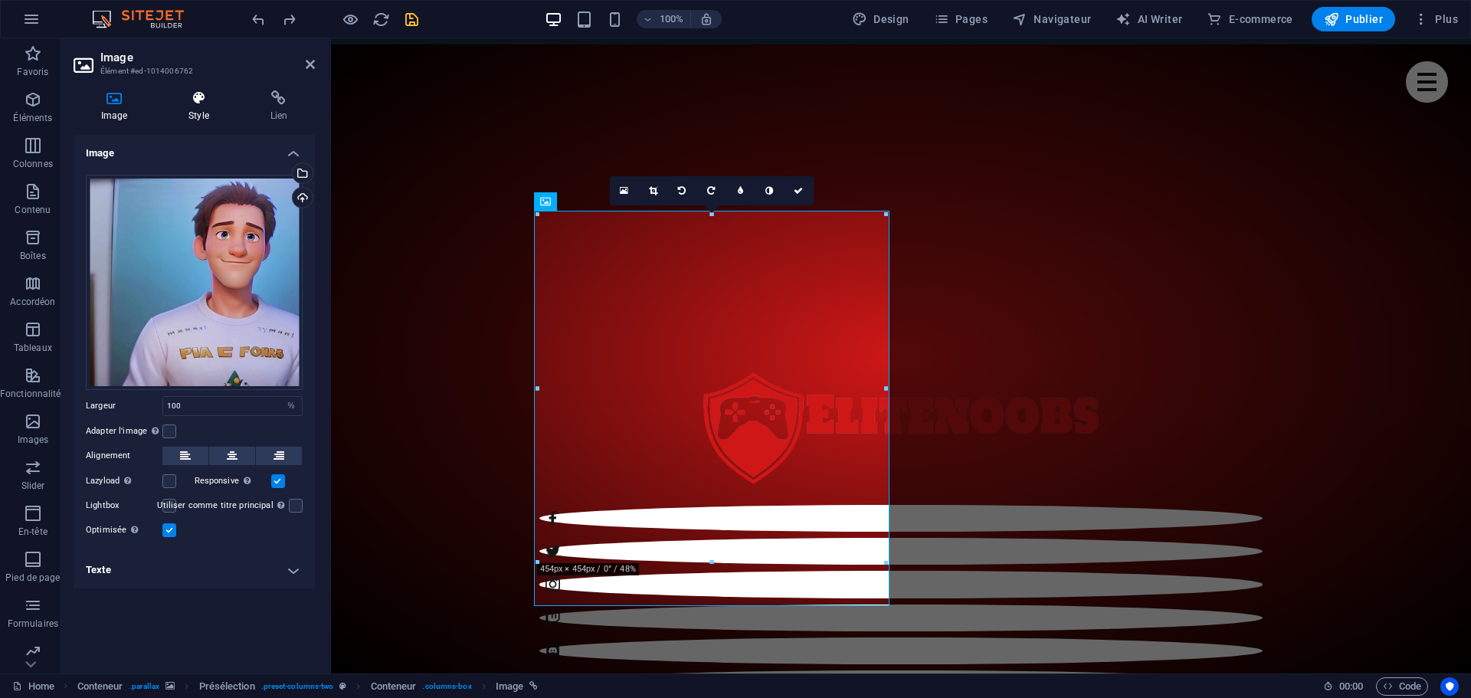
click at [191, 105] on icon at bounding box center [198, 97] width 75 height 15
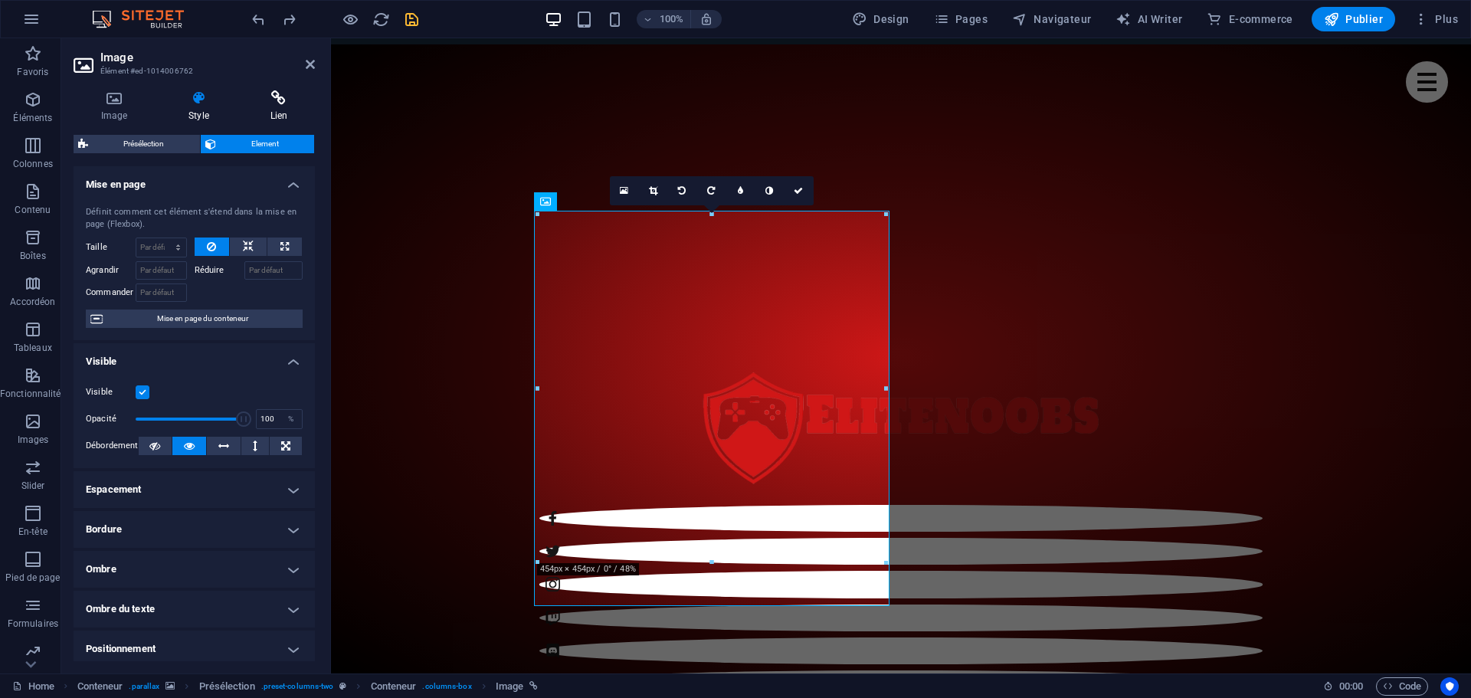
click at [262, 100] on icon at bounding box center [279, 97] width 72 height 15
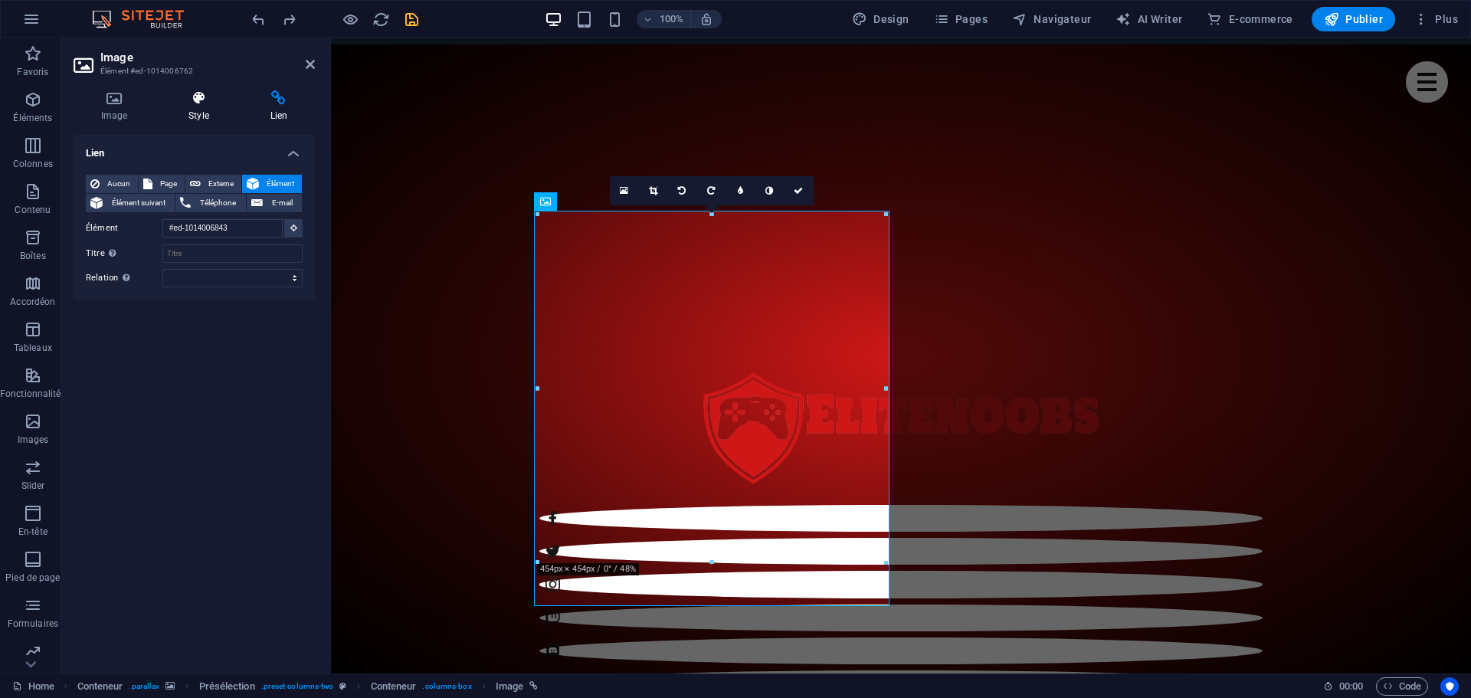
click at [210, 105] on icon at bounding box center [198, 97] width 75 height 15
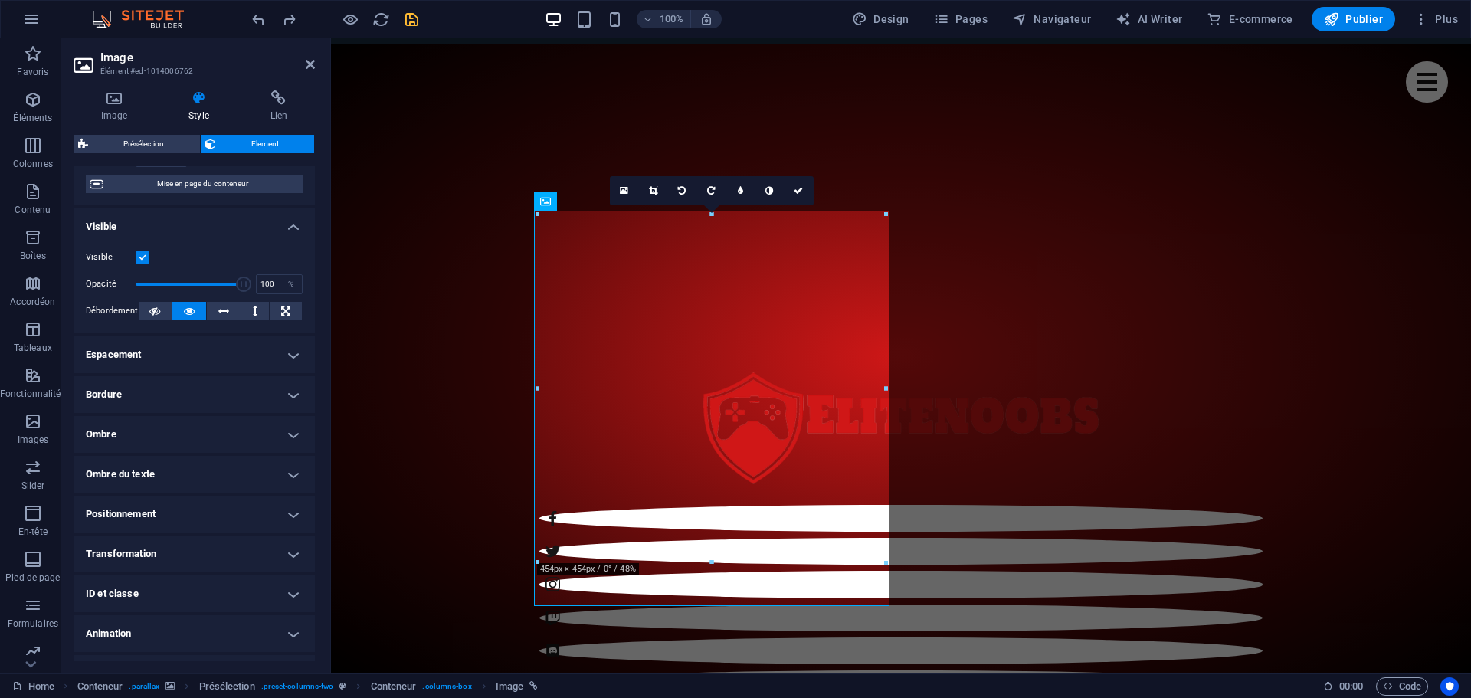
scroll to position [165, 0]
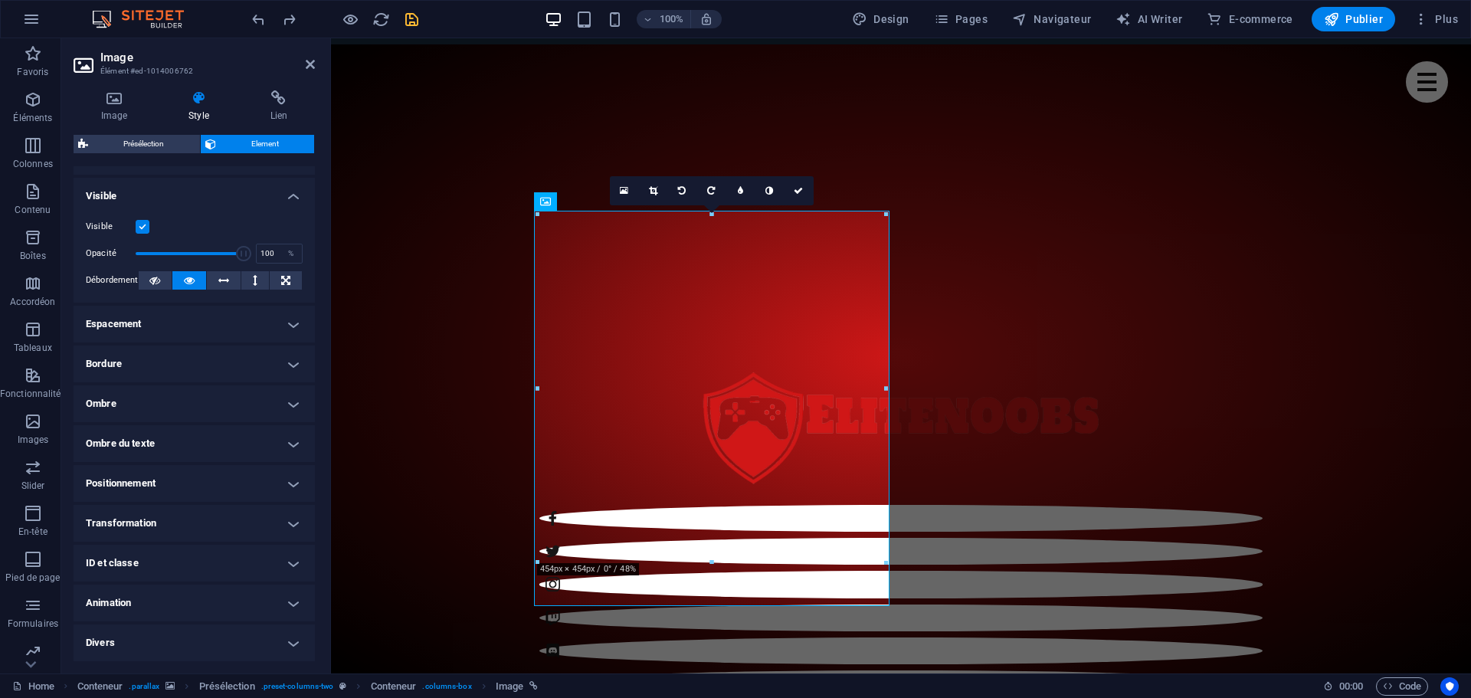
click at [180, 443] on h4 "Ombre du texte" at bounding box center [194, 443] width 241 height 37
click at [181, 441] on h4 "Ombre du texte" at bounding box center [194, 439] width 241 height 28
click at [799, 189] on icon at bounding box center [798, 190] width 9 height 9
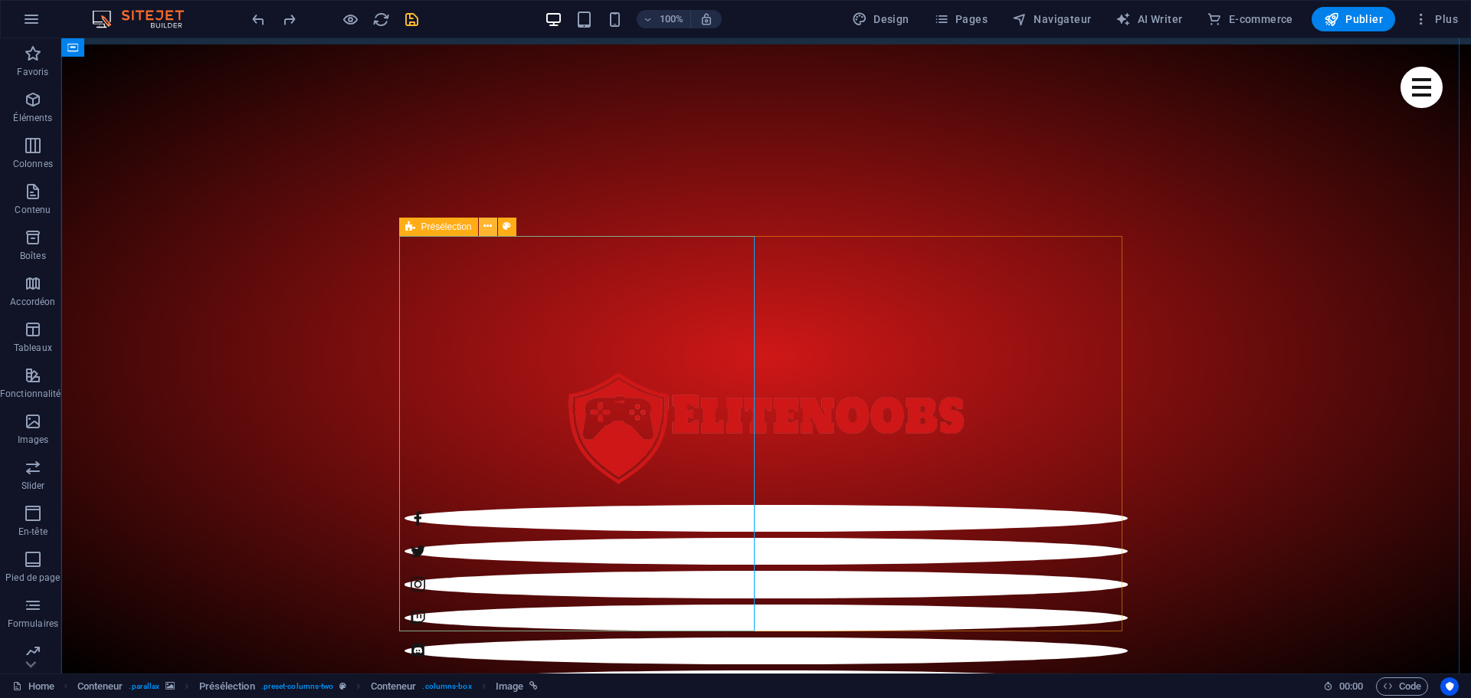
click at [488, 227] on icon at bounding box center [487, 226] width 8 height 16
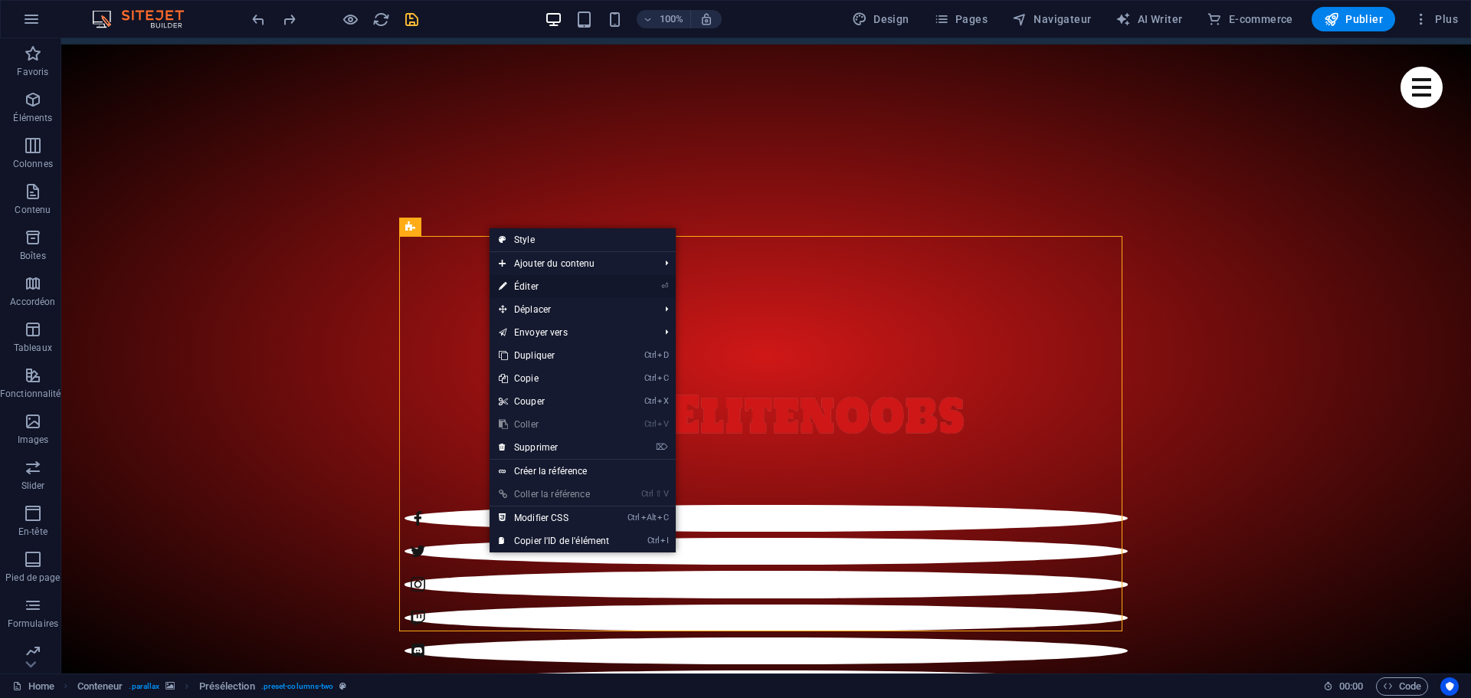
click at [529, 287] on link "⏎ Éditer" at bounding box center [554, 286] width 129 height 23
select select "px"
select select "preset-columns-two"
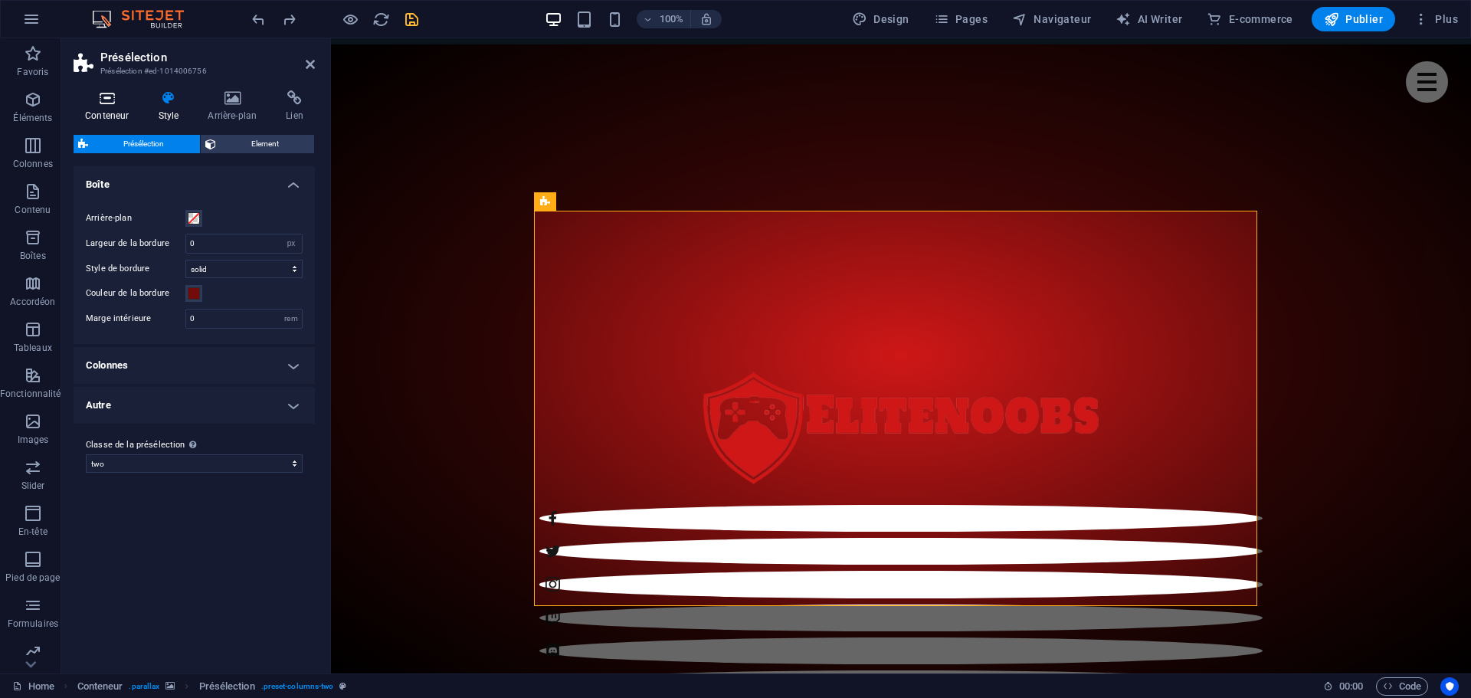
click at [119, 107] on h4 "Conteneur" at bounding box center [110, 106] width 73 height 32
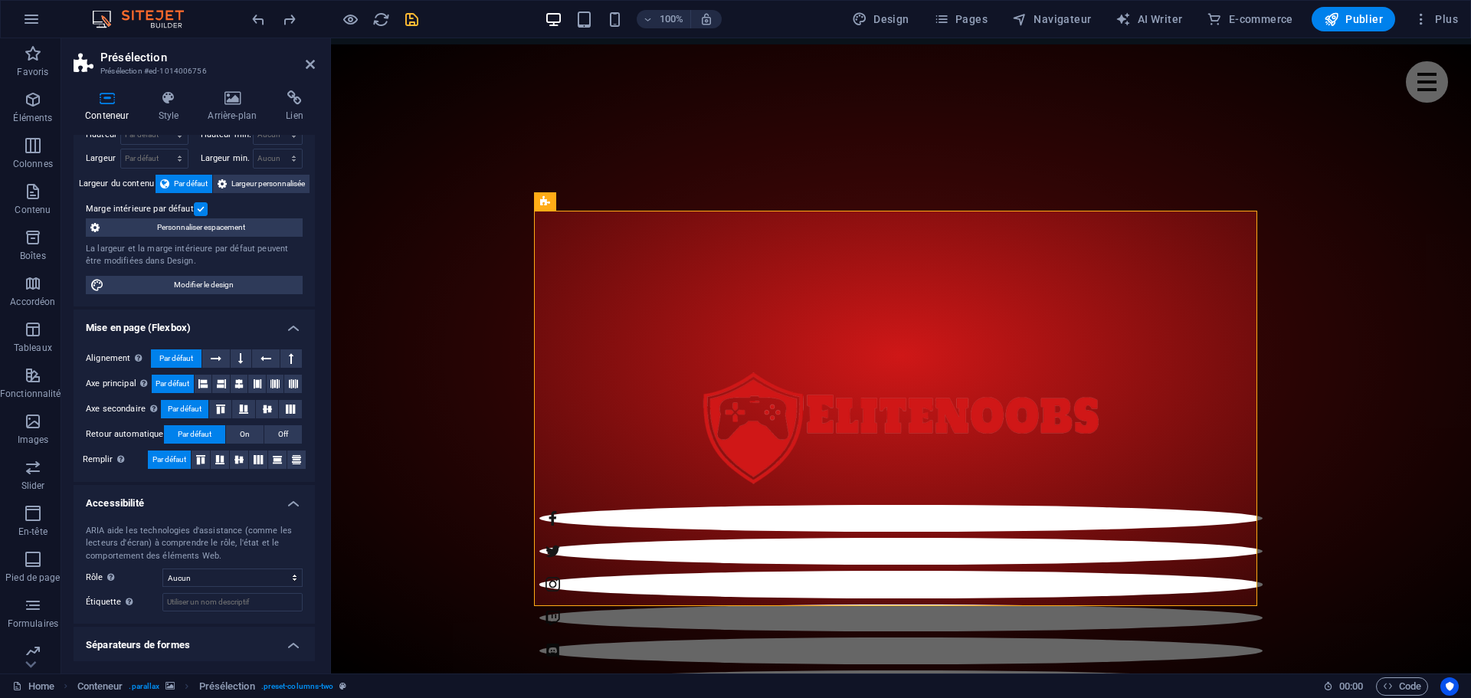
scroll to position [0, 0]
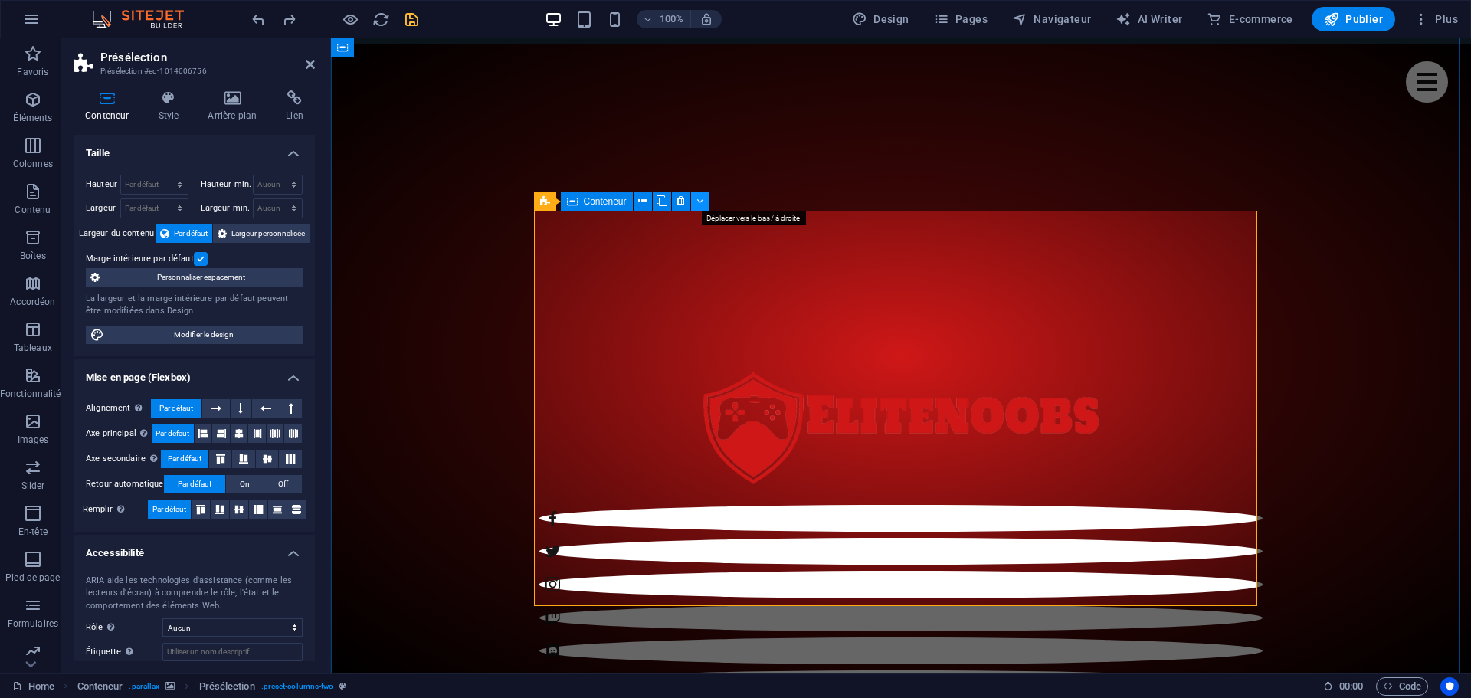
click at [700, 198] on icon at bounding box center [699, 201] width 7 height 16
click at [653, 202] on icon at bounding box center [652, 201] width 8 height 16
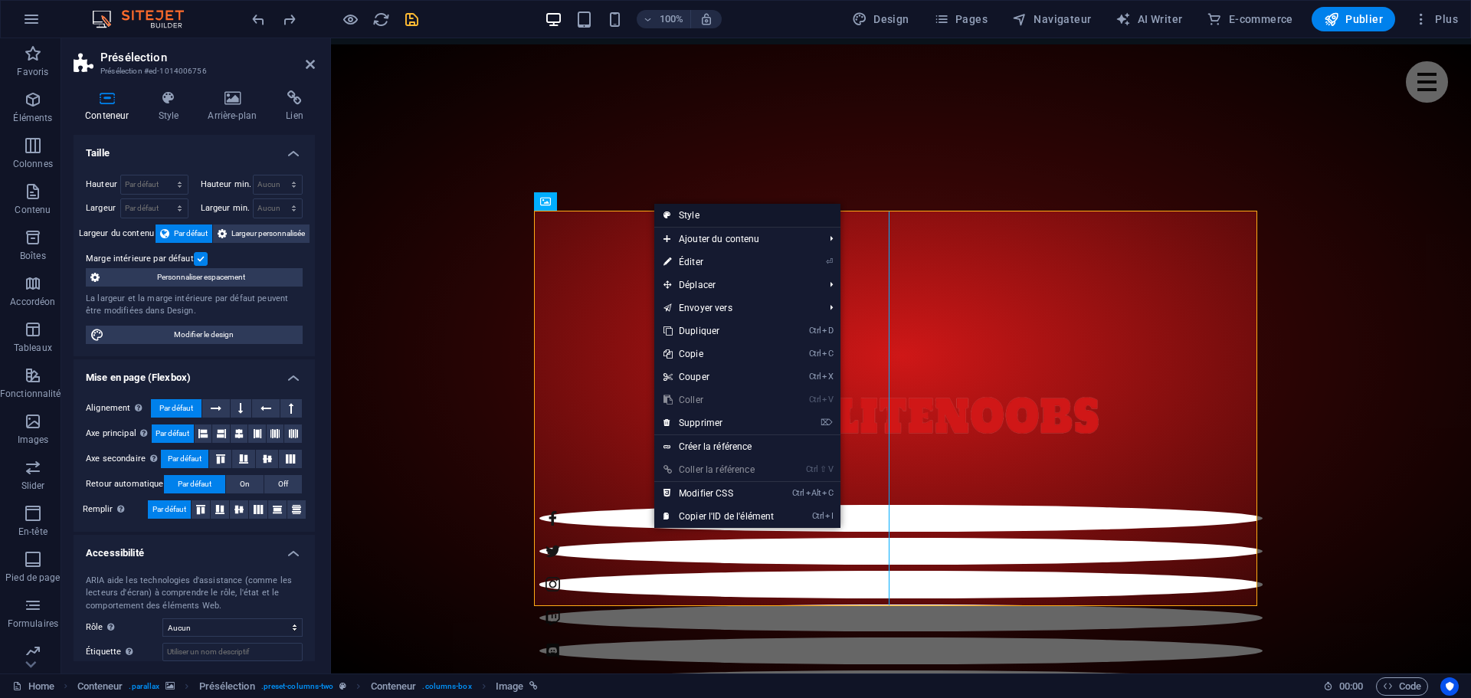
click at [691, 217] on link "Style" at bounding box center [747, 215] width 186 height 23
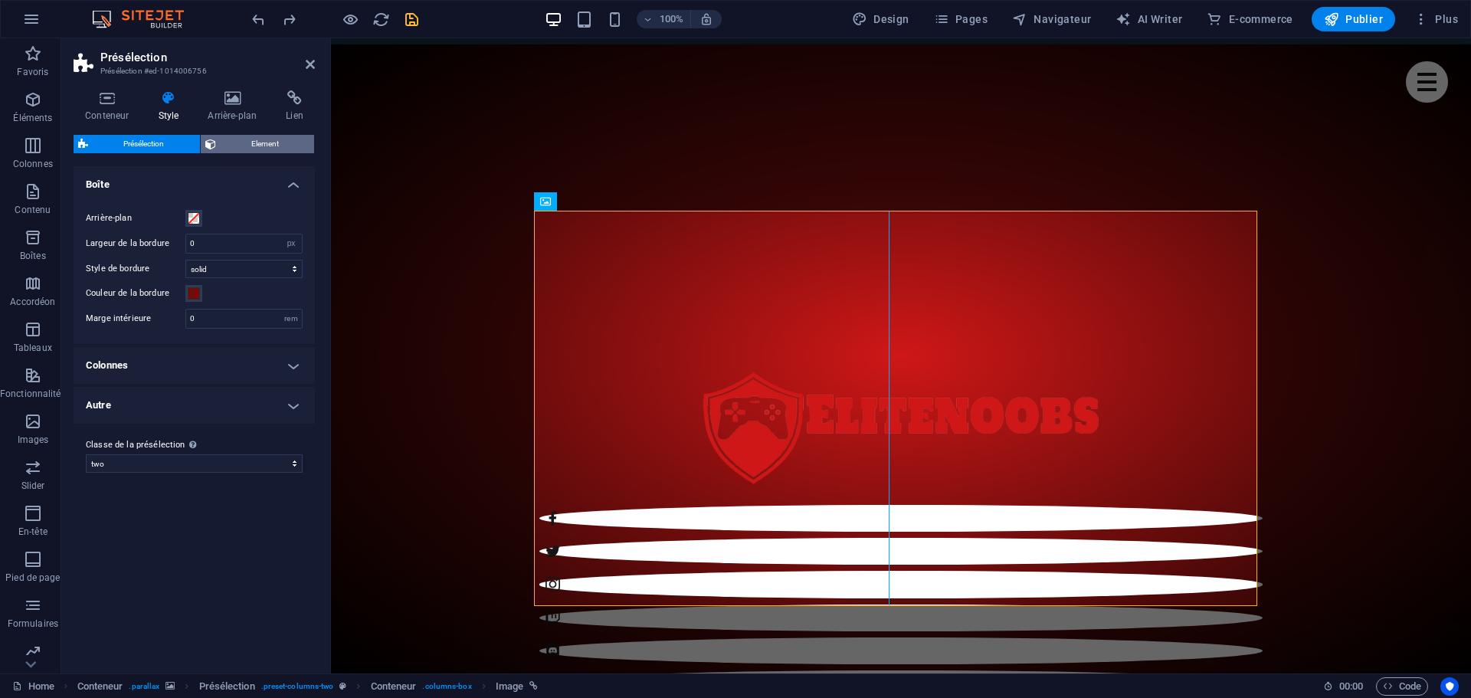
click at [254, 140] on span "Element" at bounding box center [266, 144] width 90 height 18
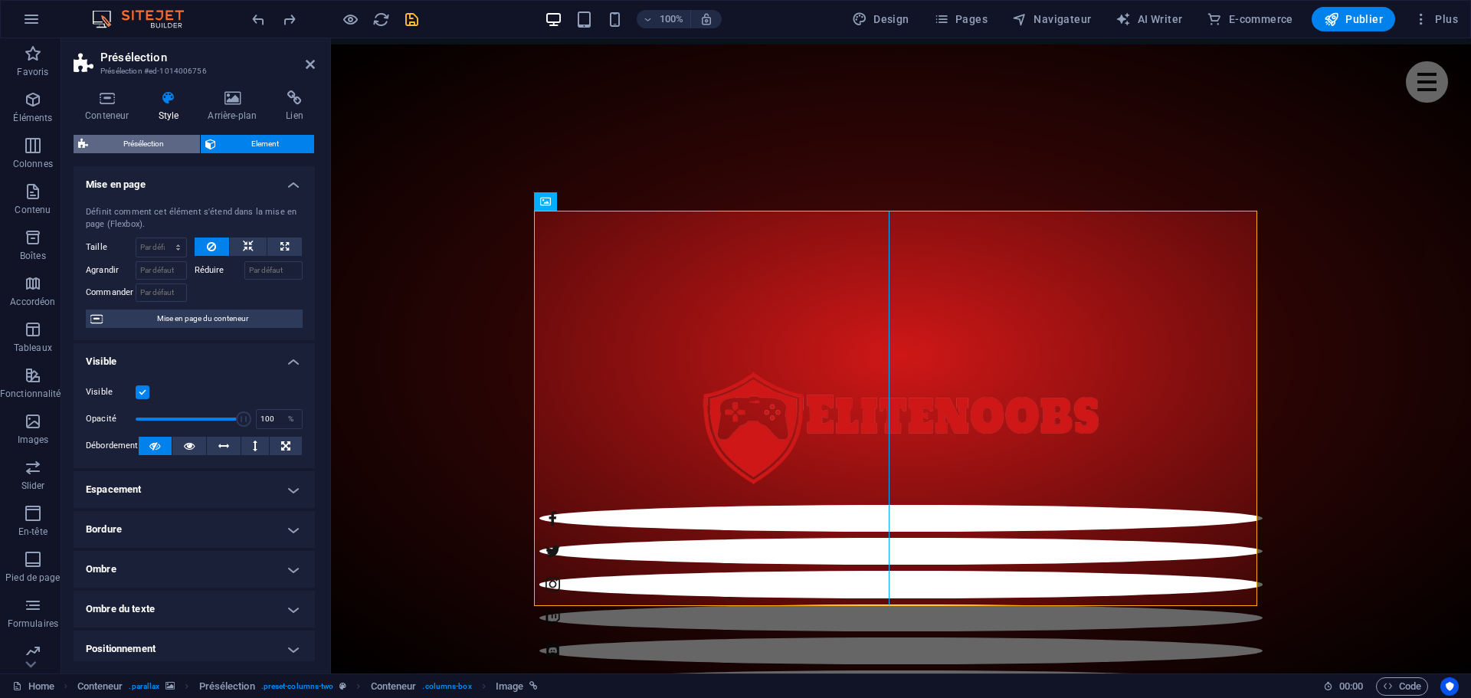
click at [136, 139] on span "Présélection" at bounding box center [144, 144] width 103 height 18
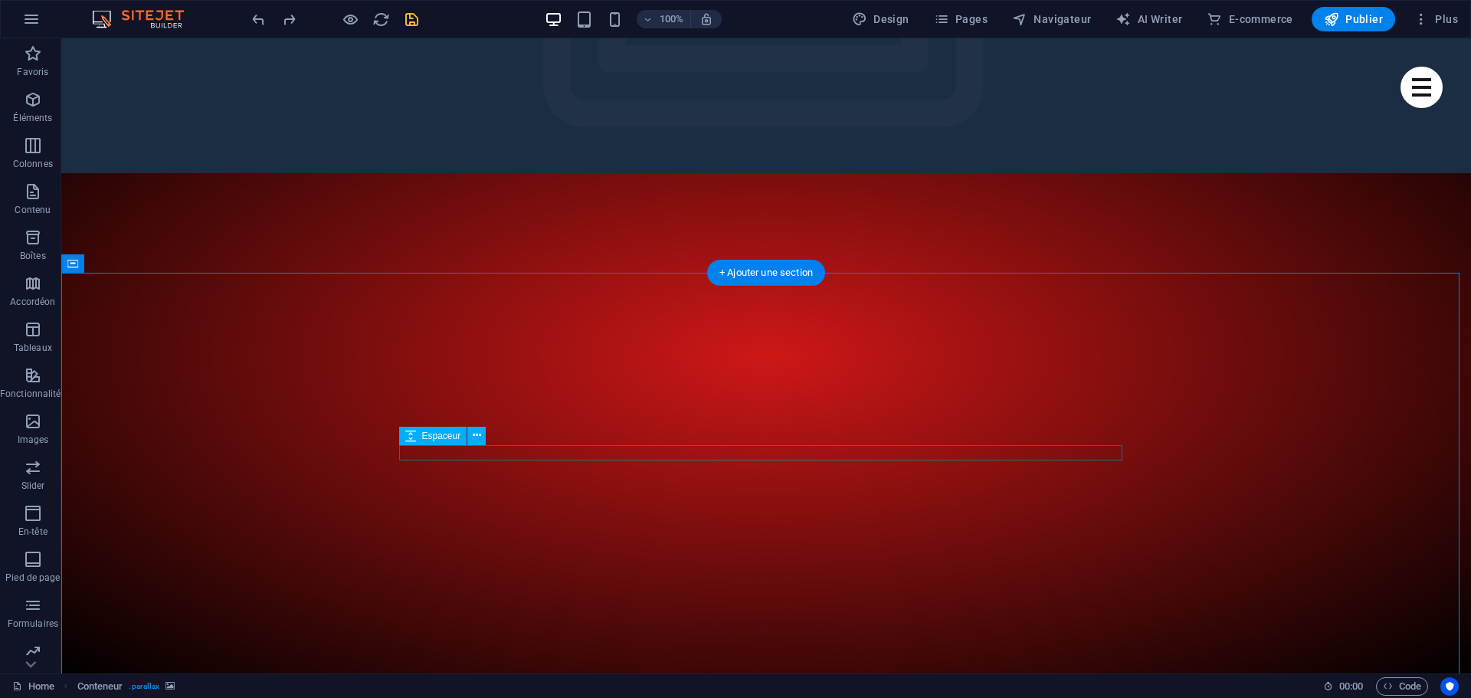
scroll to position [476, 0]
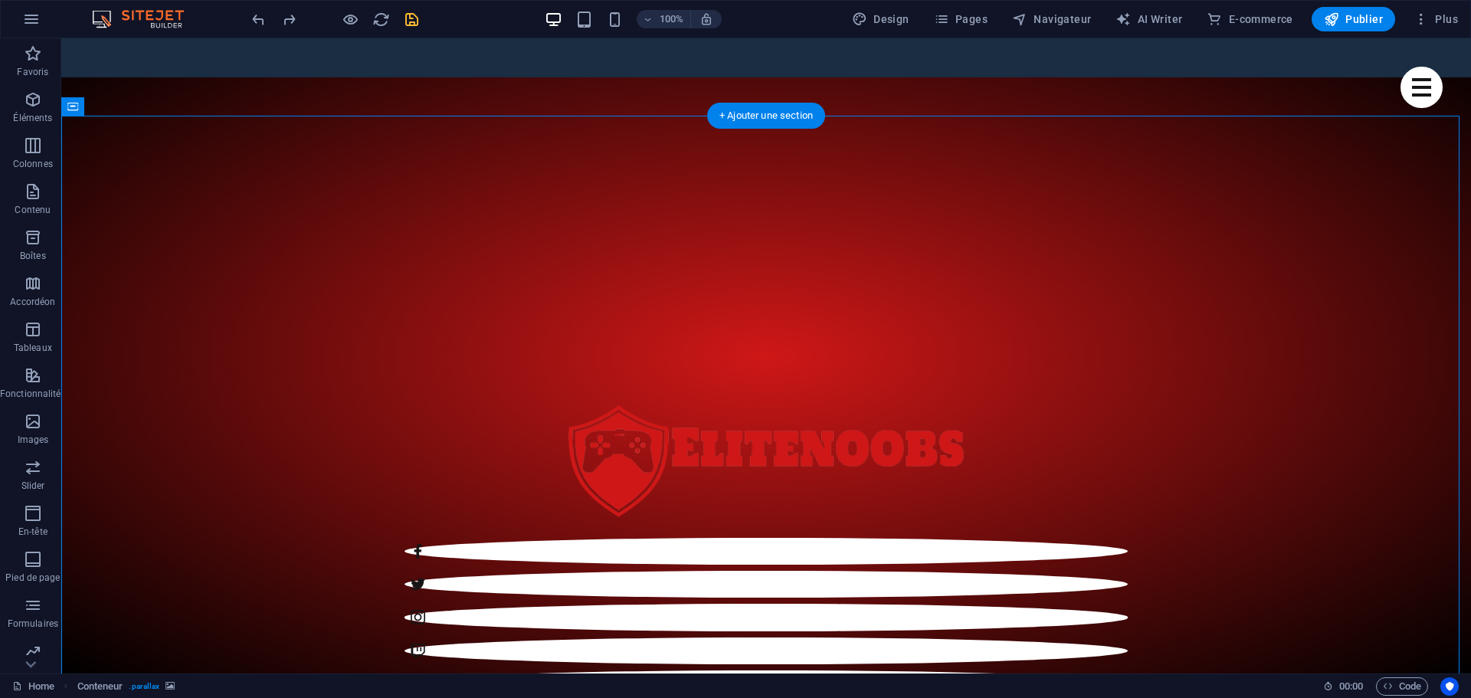
scroll to position [629, 0]
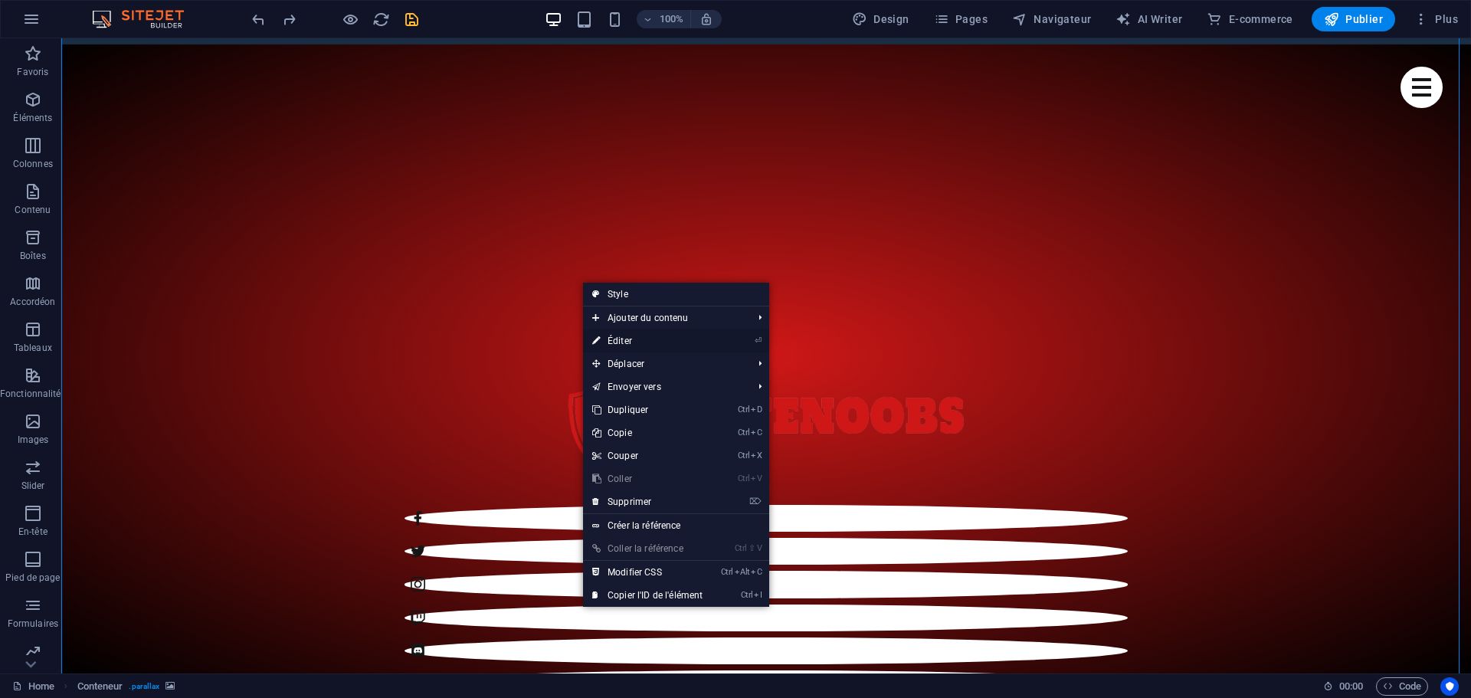
click at [626, 345] on link "⏎ Éditer" at bounding box center [647, 340] width 129 height 23
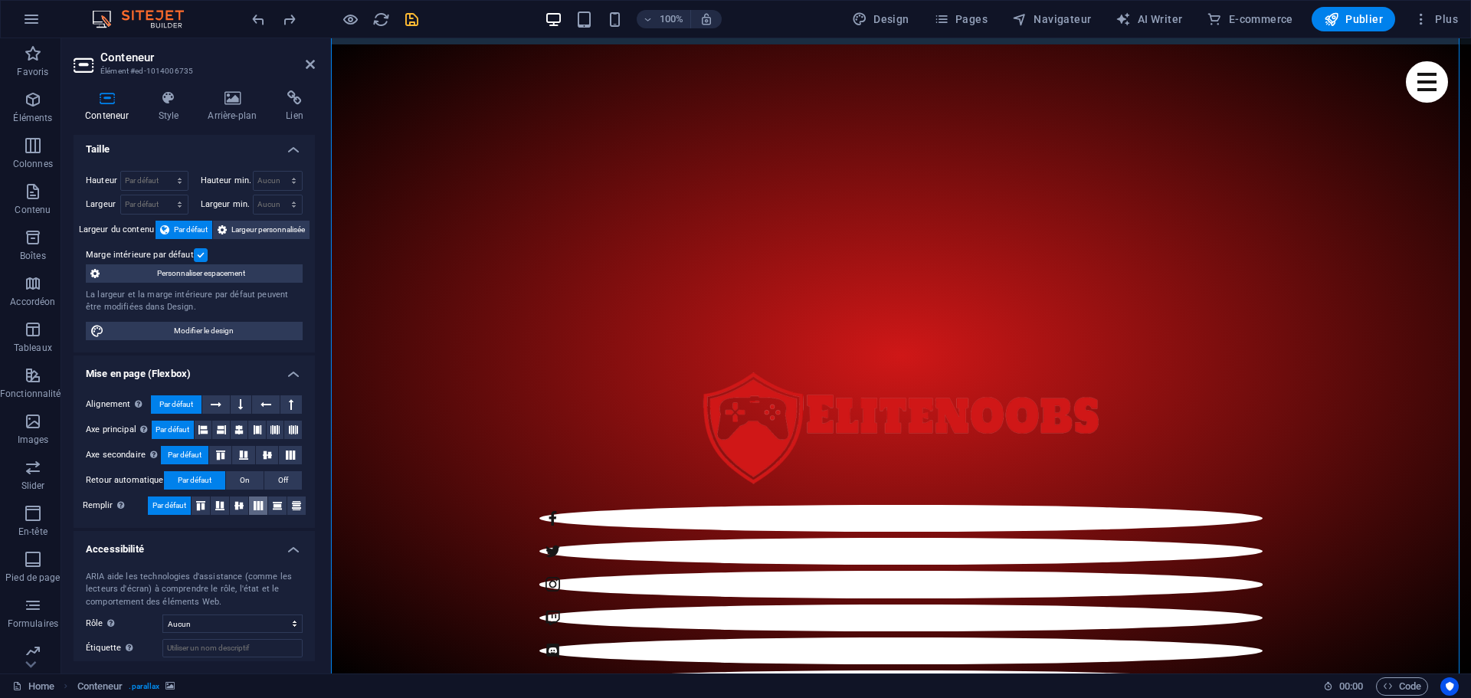
scroll to position [0, 0]
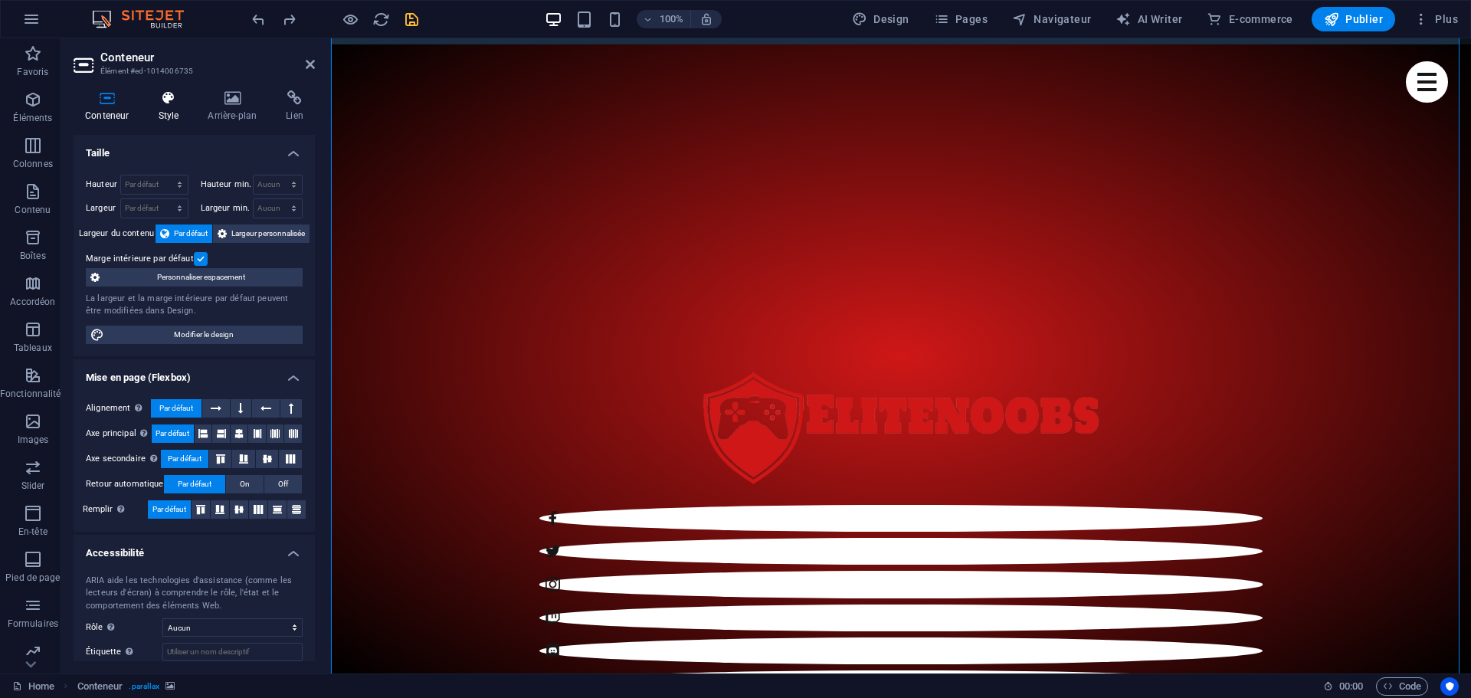
click at [175, 104] on icon at bounding box center [168, 97] width 44 height 15
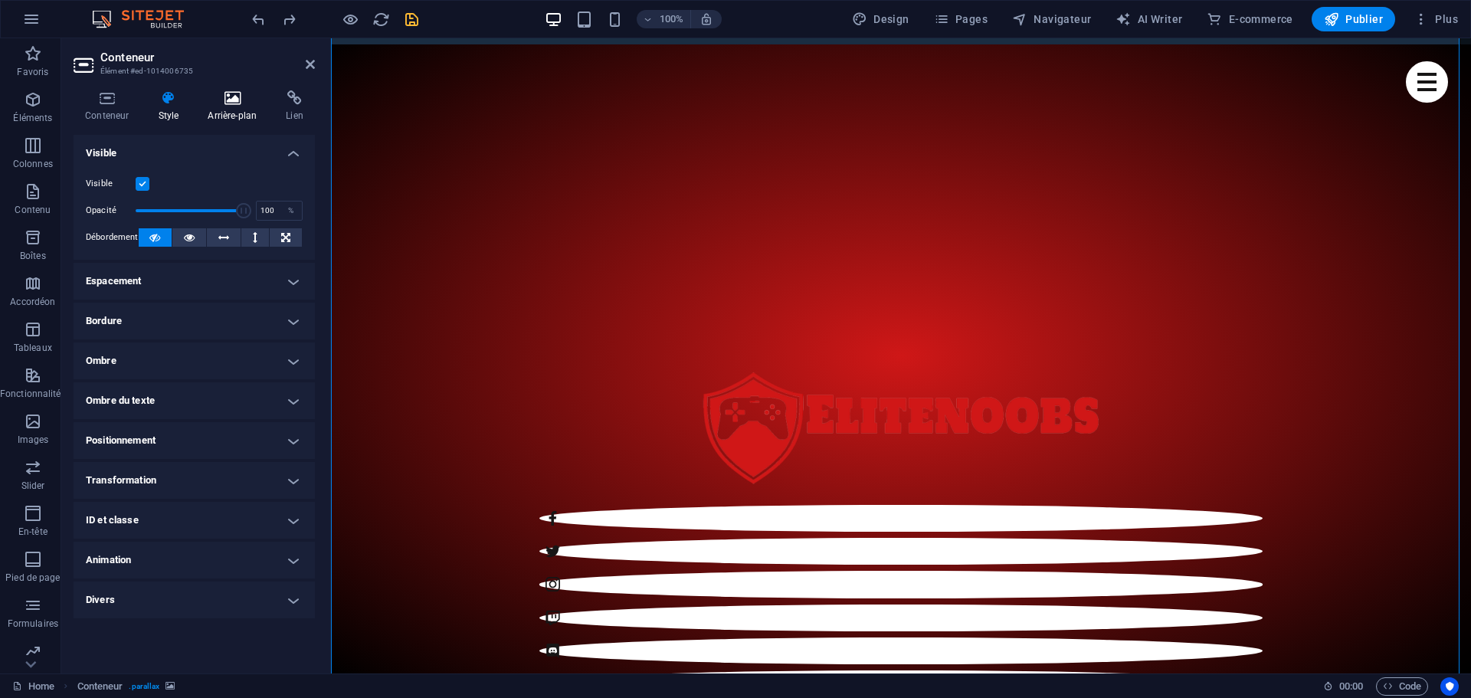
click at [228, 110] on h4 "Arrière-plan" at bounding box center [235, 106] width 78 height 32
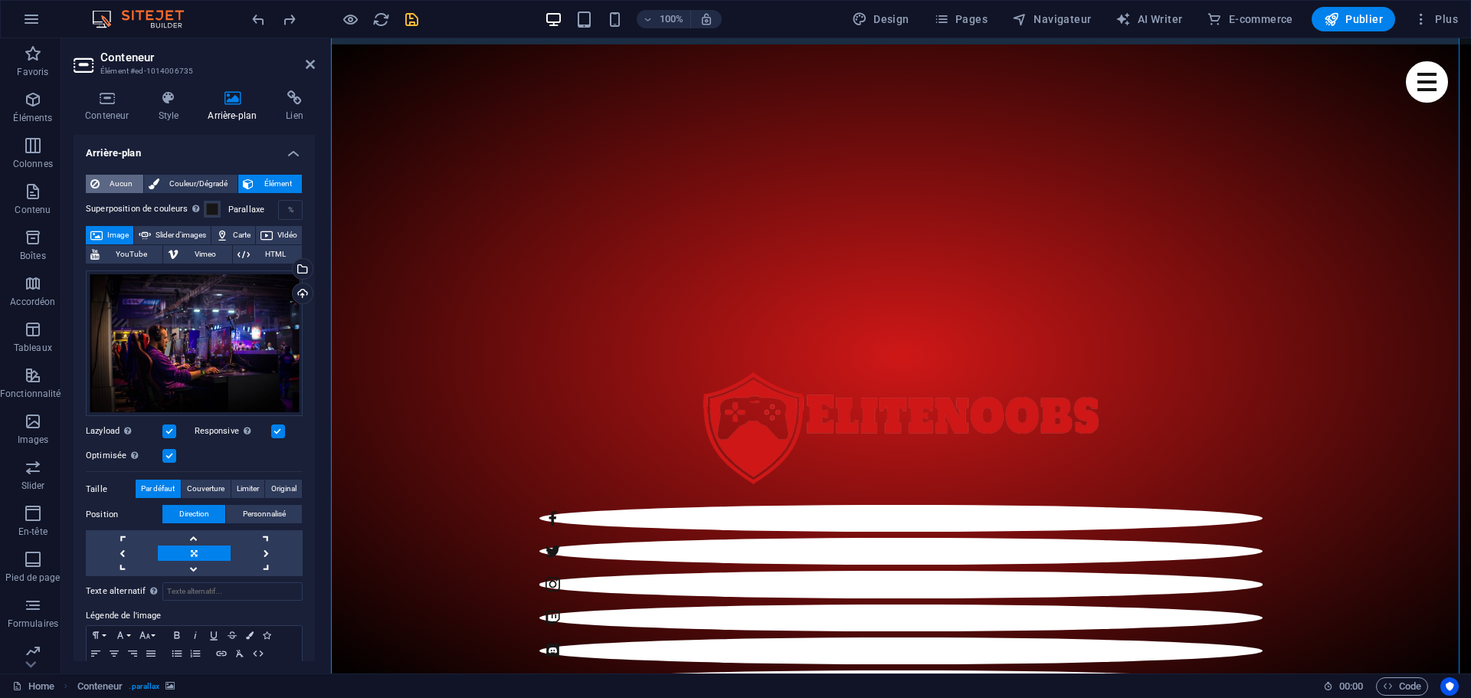
click at [113, 185] on span "Aucun" at bounding box center [121, 184] width 34 height 18
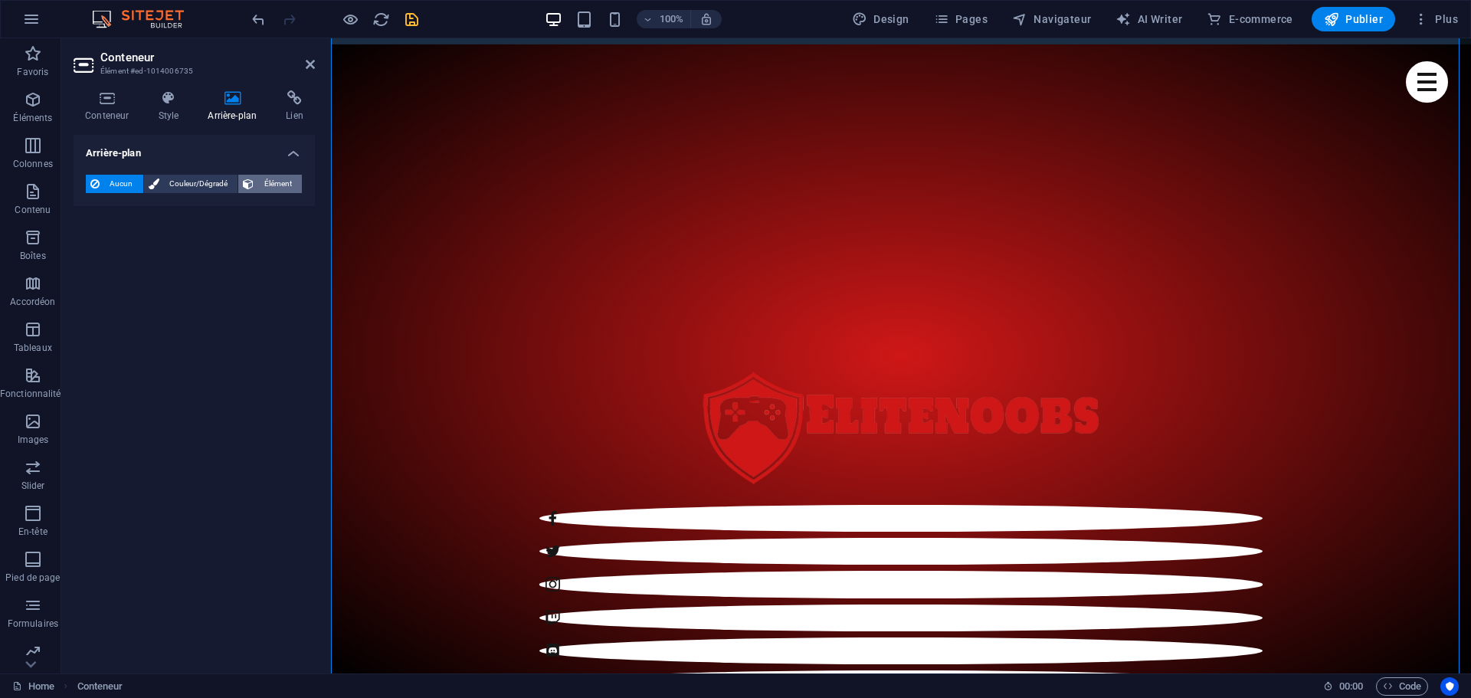
click at [287, 185] on span "Élément" at bounding box center [277, 184] width 39 height 18
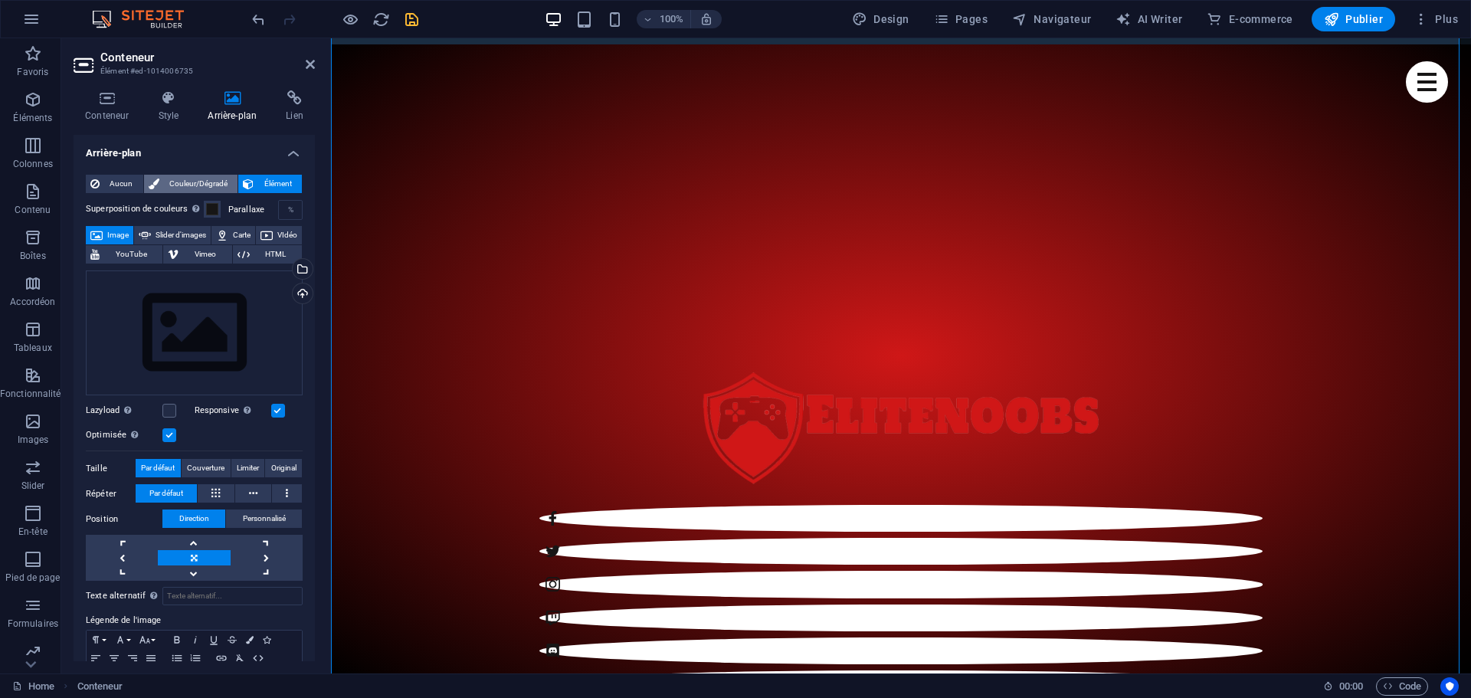
click at [205, 180] on span "Couleur/Dégradé" at bounding box center [199, 184] width 70 height 18
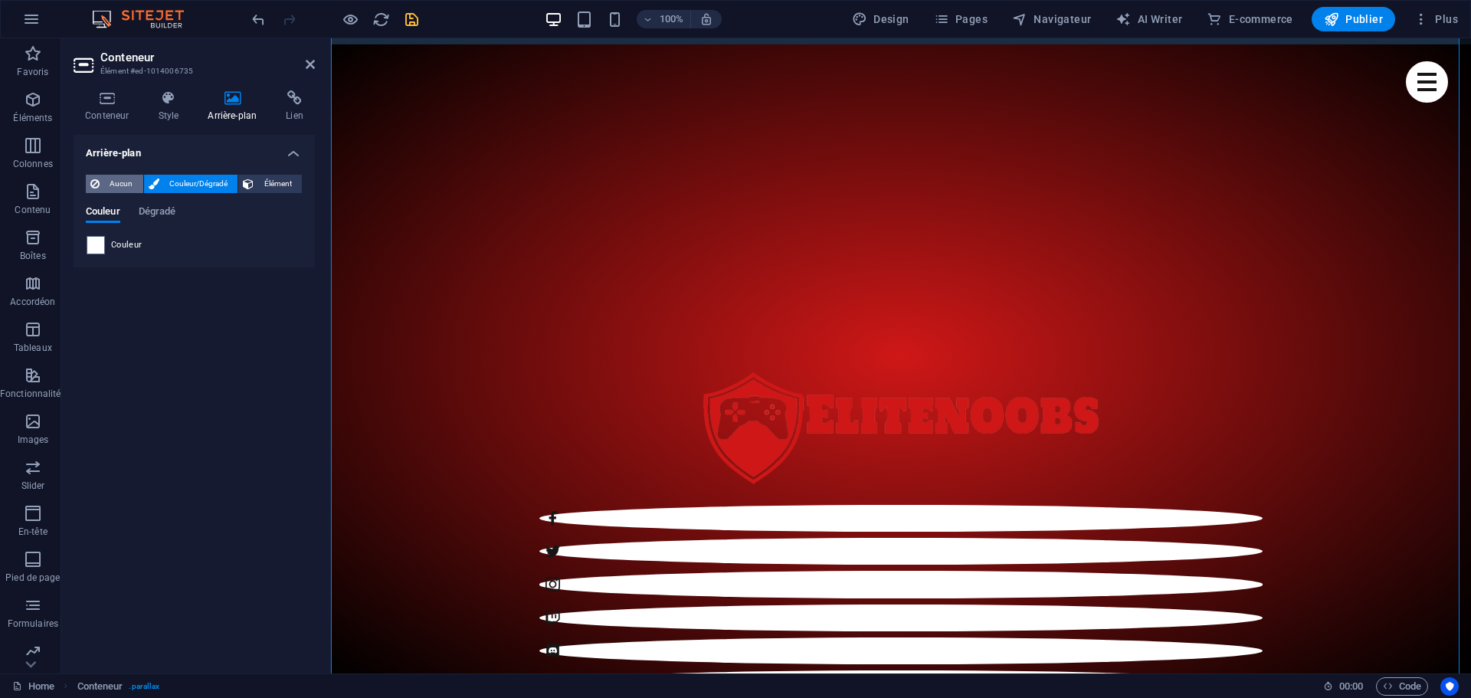
click at [106, 178] on span "Aucun" at bounding box center [121, 184] width 34 height 18
click at [292, 154] on h4 "Arrière-plan" at bounding box center [194, 149] width 241 height 28
click at [297, 100] on icon at bounding box center [294, 97] width 41 height 15
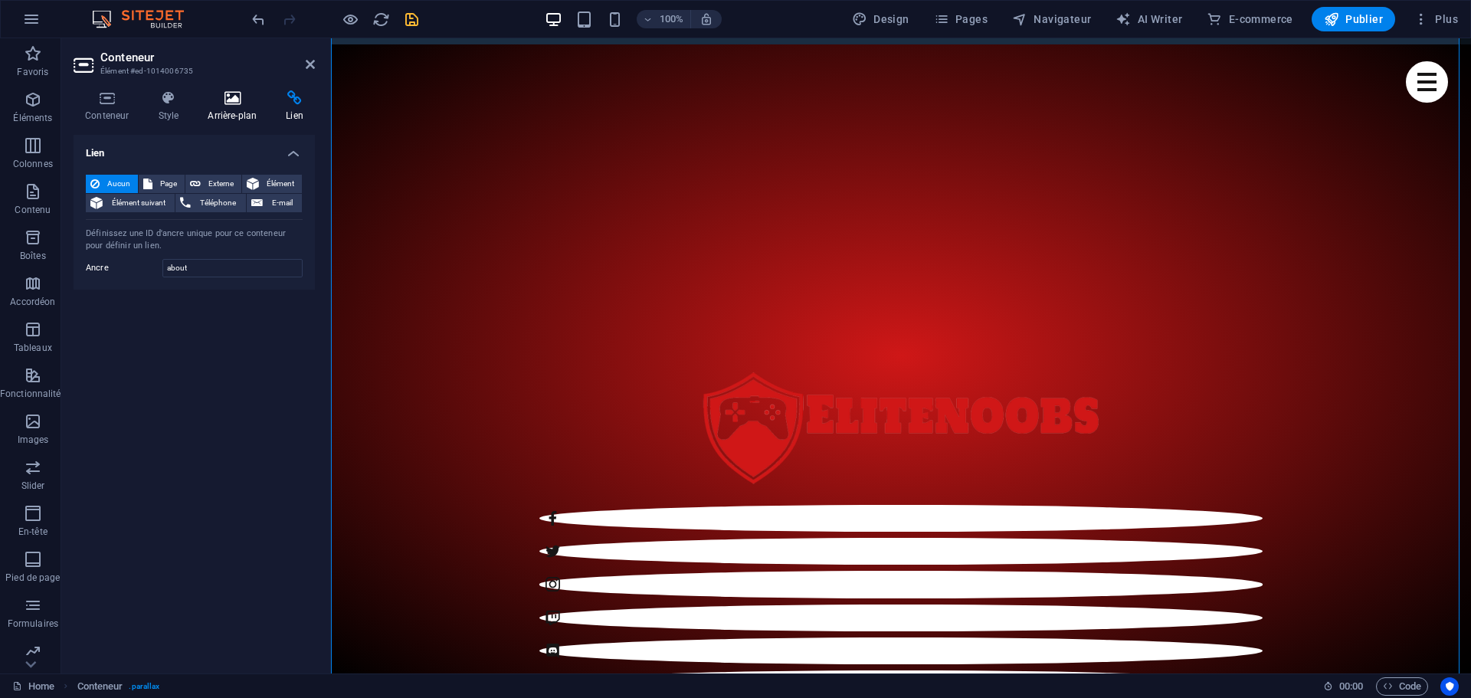
click at [234, 100] on icon at bounding box center [232, 97] width 72 height 15
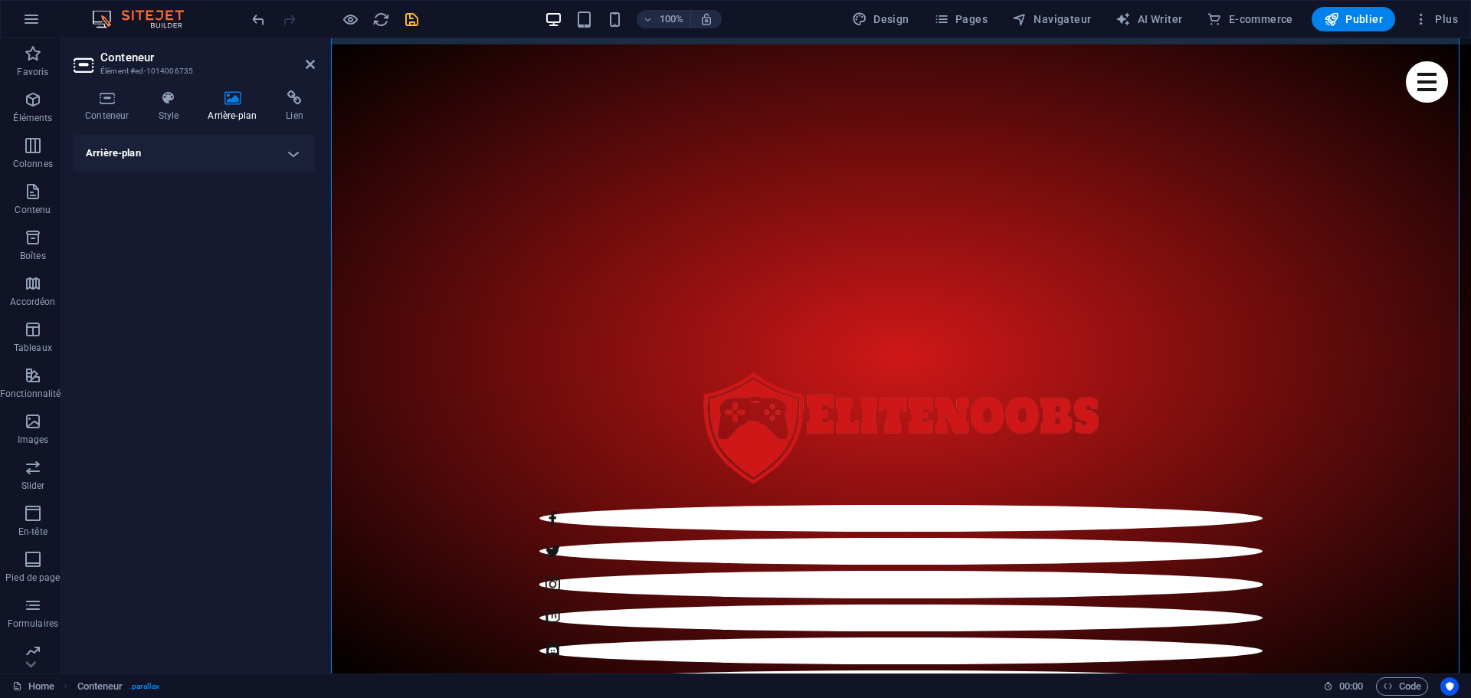
click at [300, 151] on h4 "Arrière-plan" at bounding box center [194, 153] width 241 height 37
click at [211, 182] on span "Couleur/Dégradé" at bounding box center [199, 184] width 70 height 18
click at [277, 176] on span "Élément" at bounding box center [277, 184] width 39 height 18
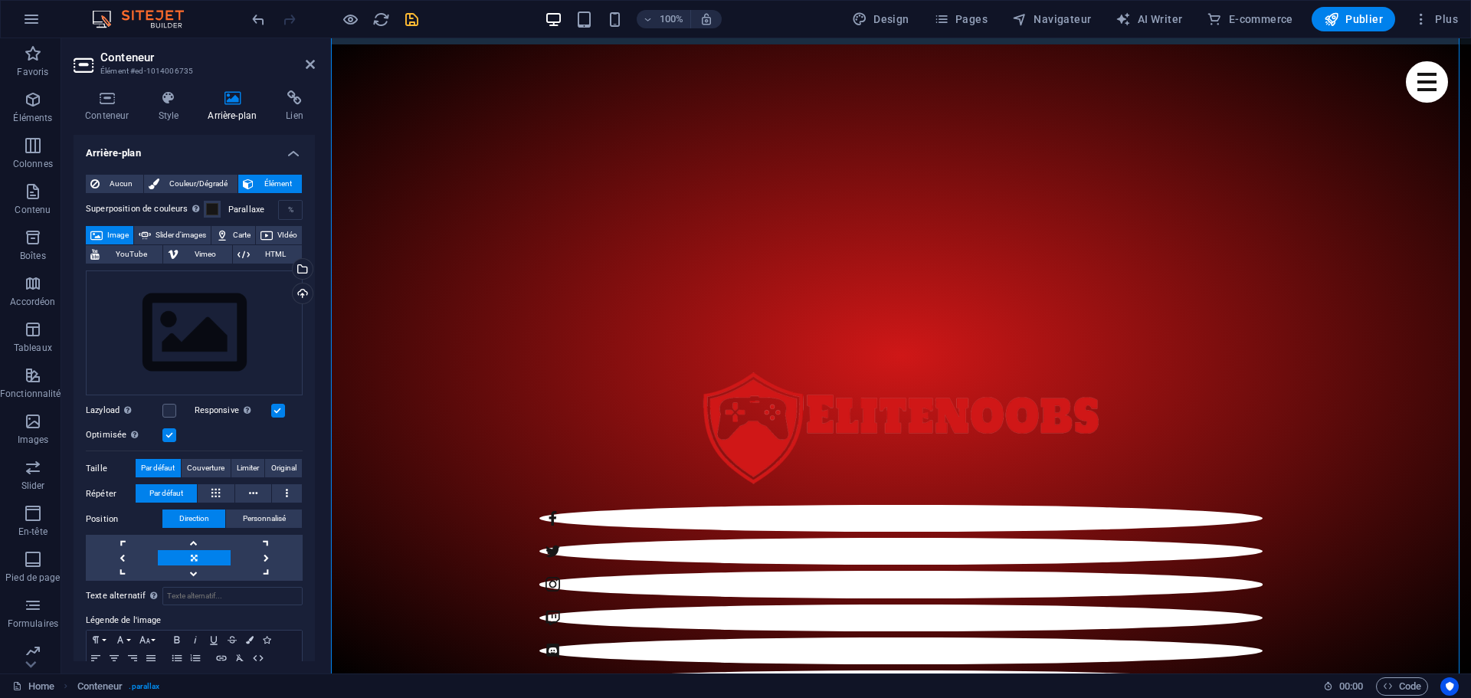
click at [312, 68] on icon at bounding box center [310, 64] width 9 height 12
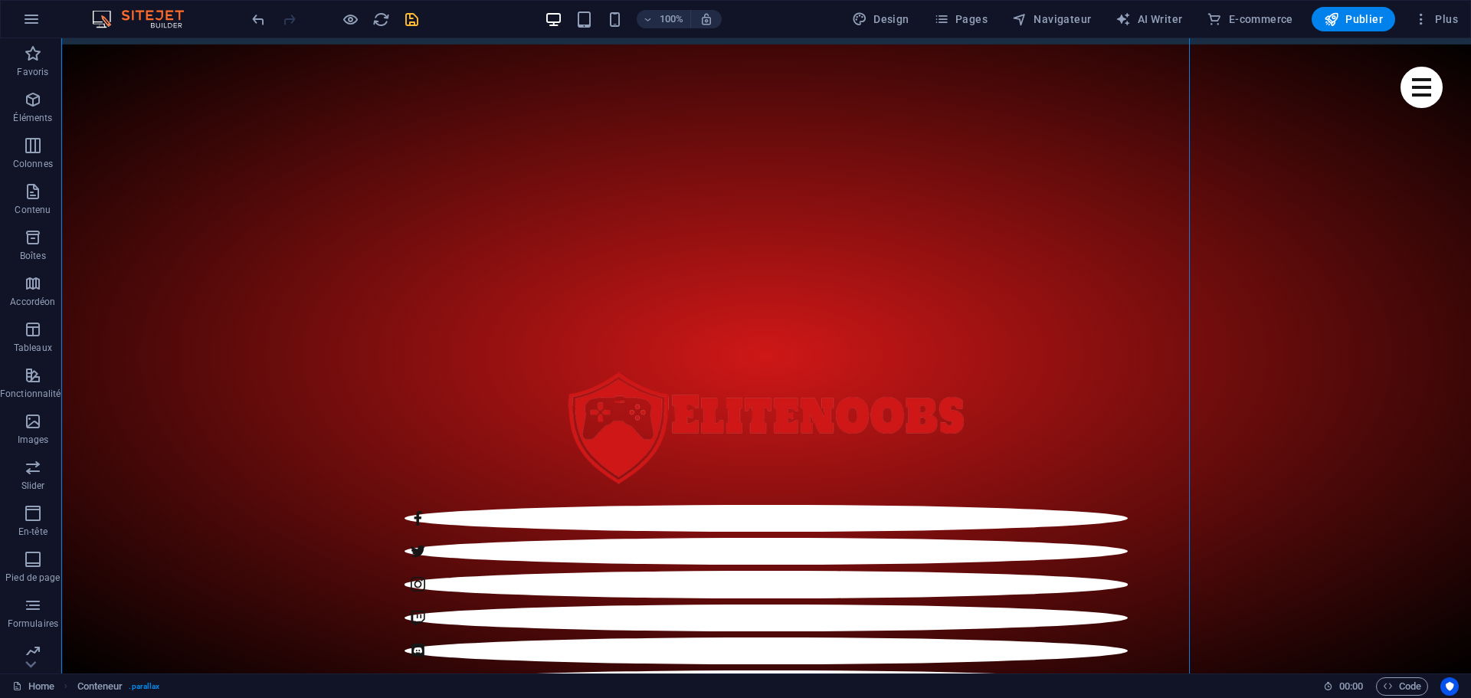
scroll to position [654, 0]
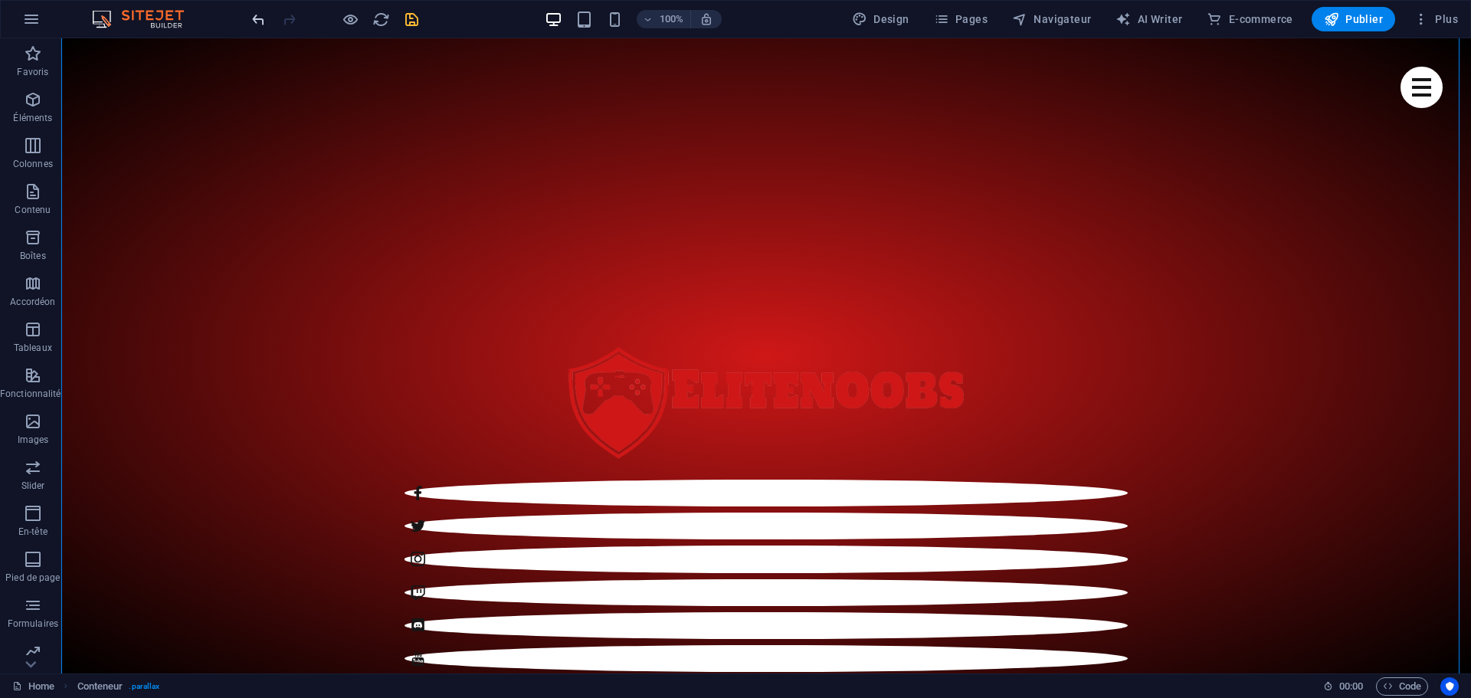
click at [251, 17] on icon "undo" at bounding box center [259, 20] width 18 height 18
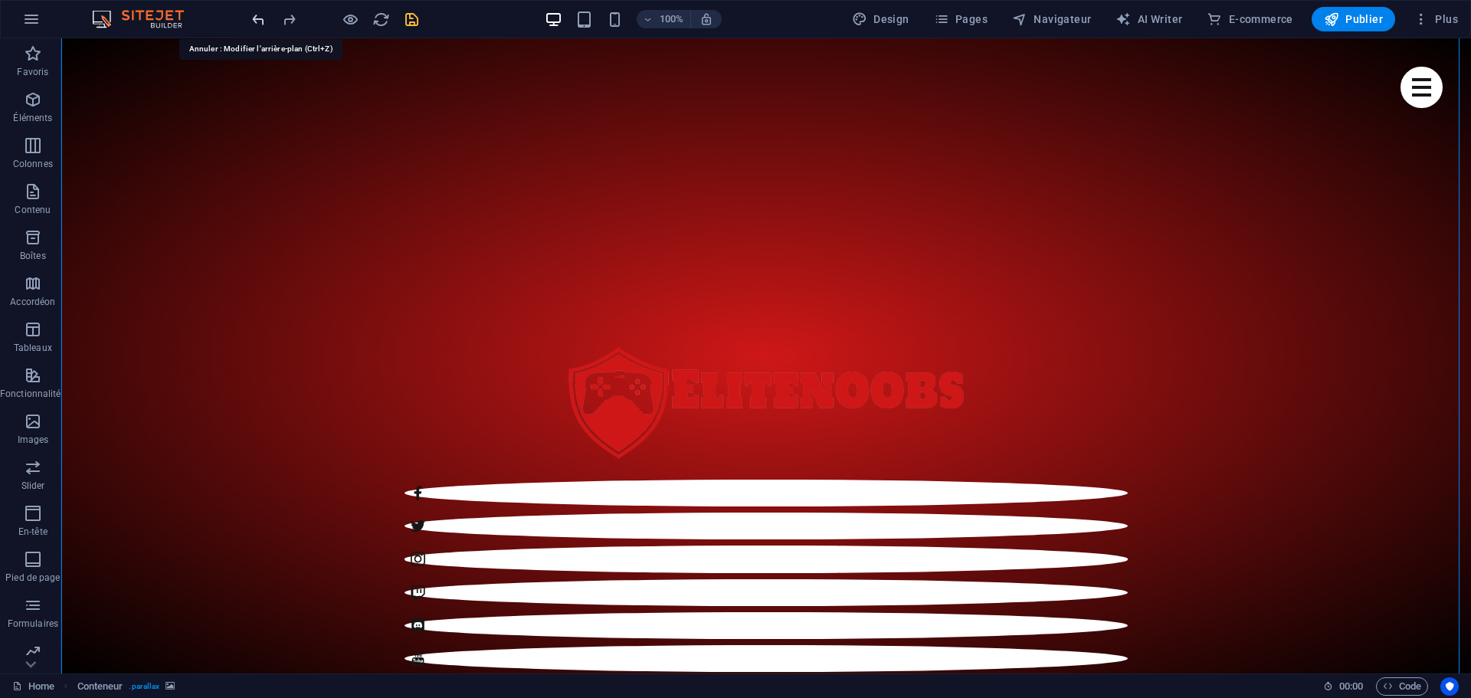
click at [251, 17] on icon "undo" at bounding box center [259, 20] width 18 height 18
click at [260, 21] on icon "undo" at bounding box center [259, 20] width 18 height 18
click at [293, 22] on icon "redo" at bounding box center [289, 20] width 18 height 18
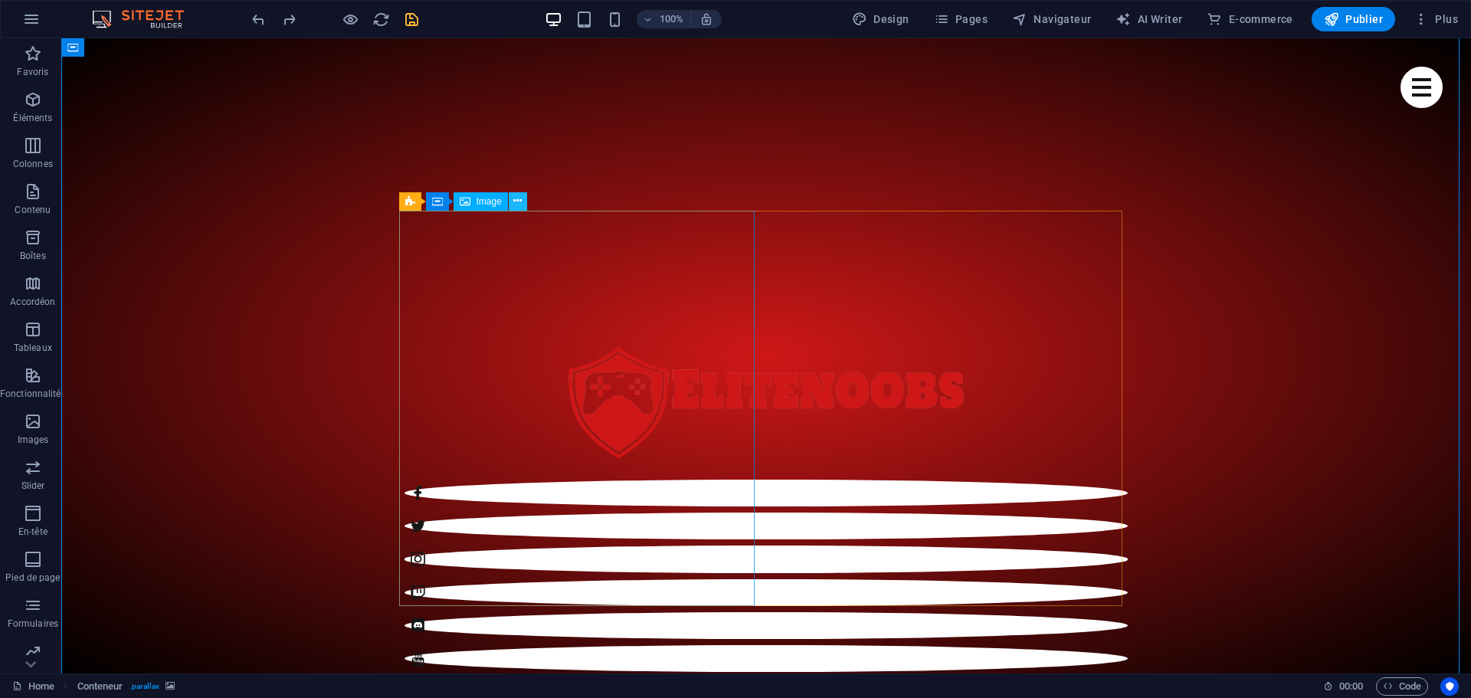
click at [519, 197] on icon at bounding box center [517, 201] width 8 height 16
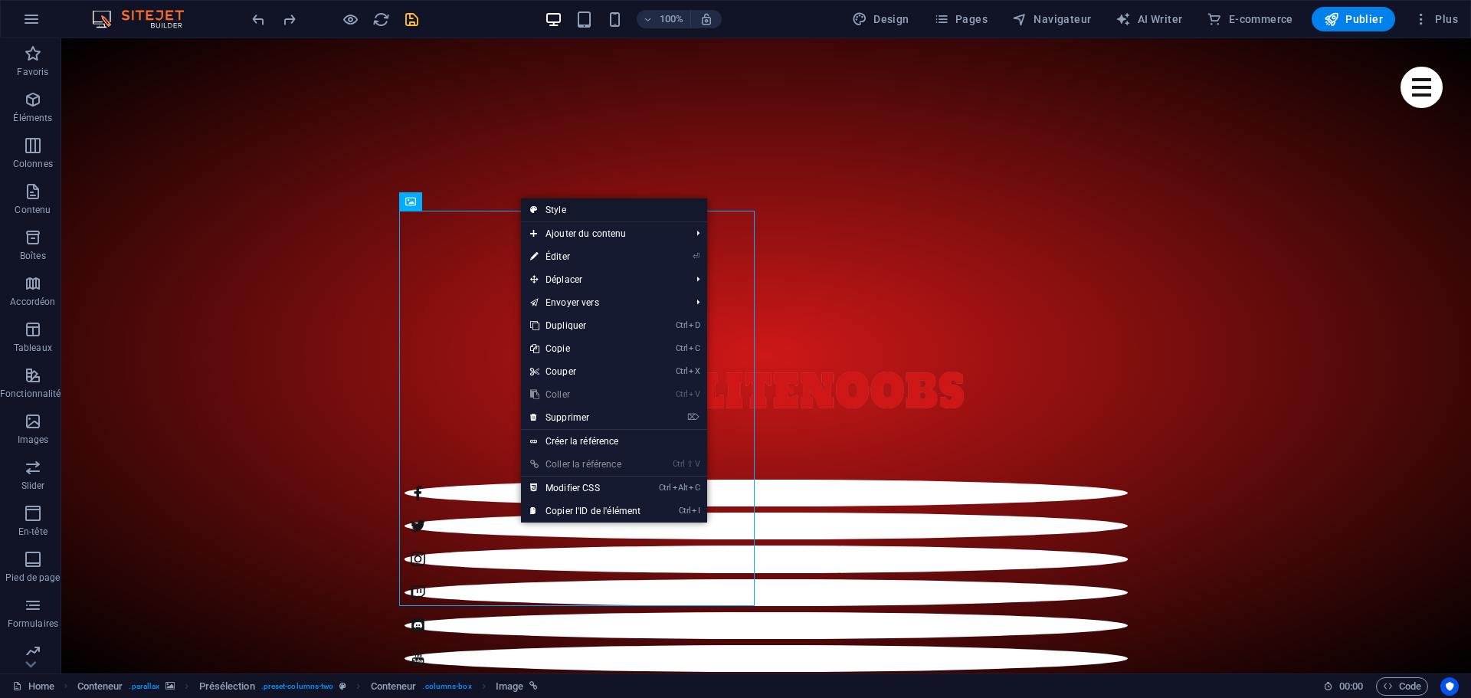
click at [559, 210] on link "Style" at bounding box center [614, 209] width 186 height 23
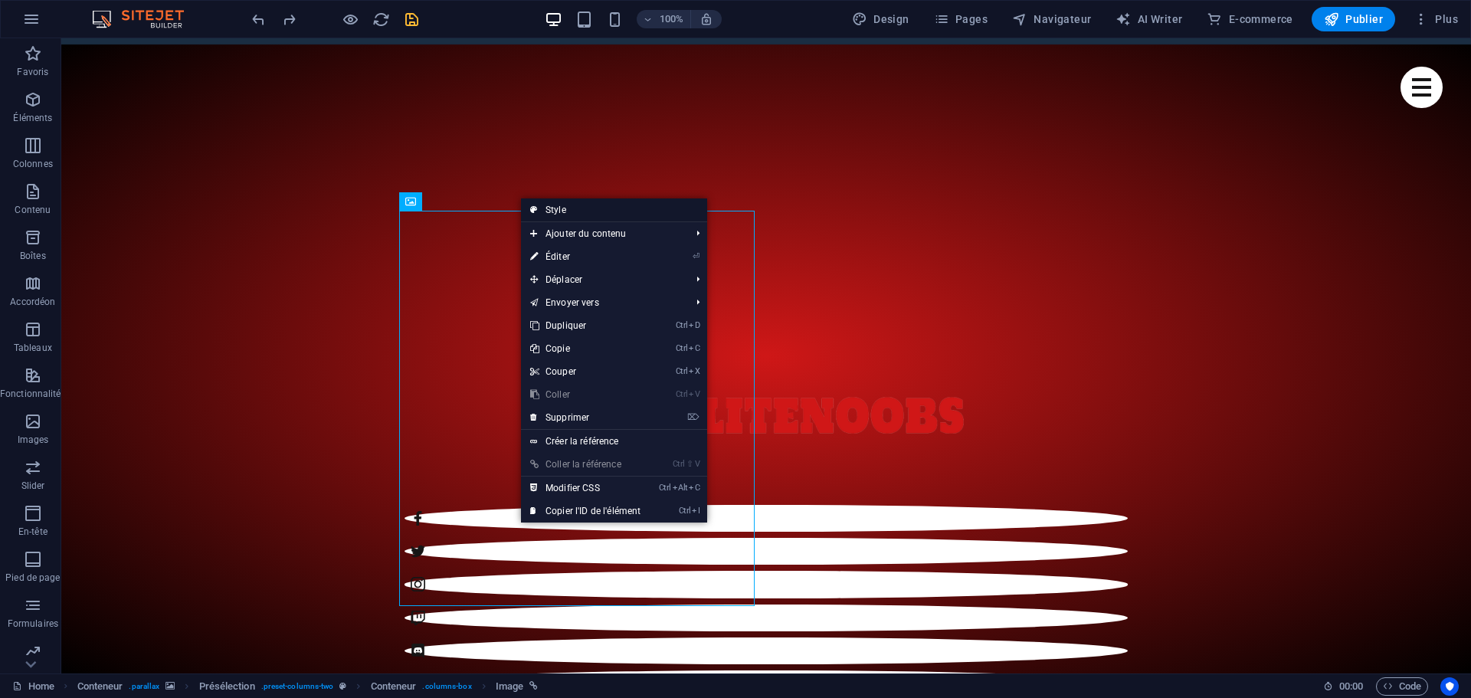
select select "px"
select select "preset-columns-two"
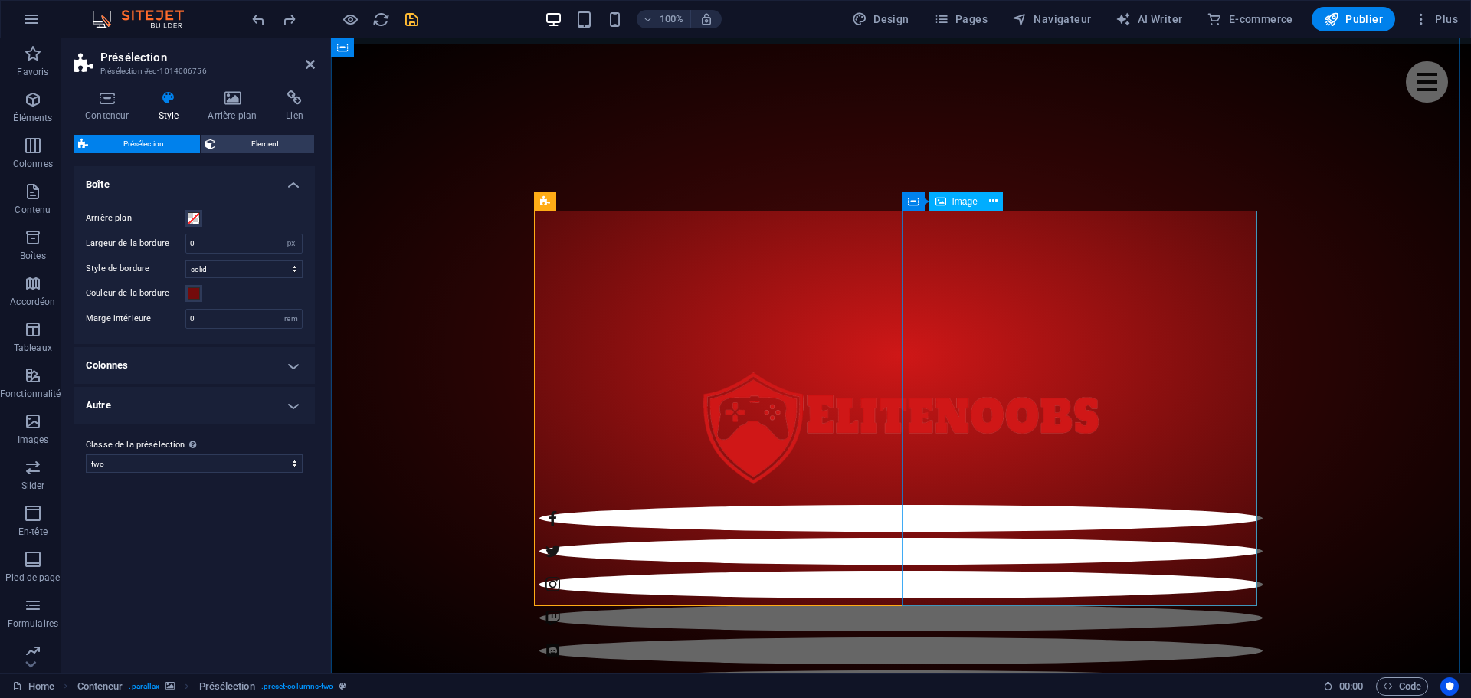
click at [956, 204] on span "Image" at bounding box center [964, 201] width 25 height 9
click at [998, 201] on icon at bounding box center [993, 201] width 8 height 16
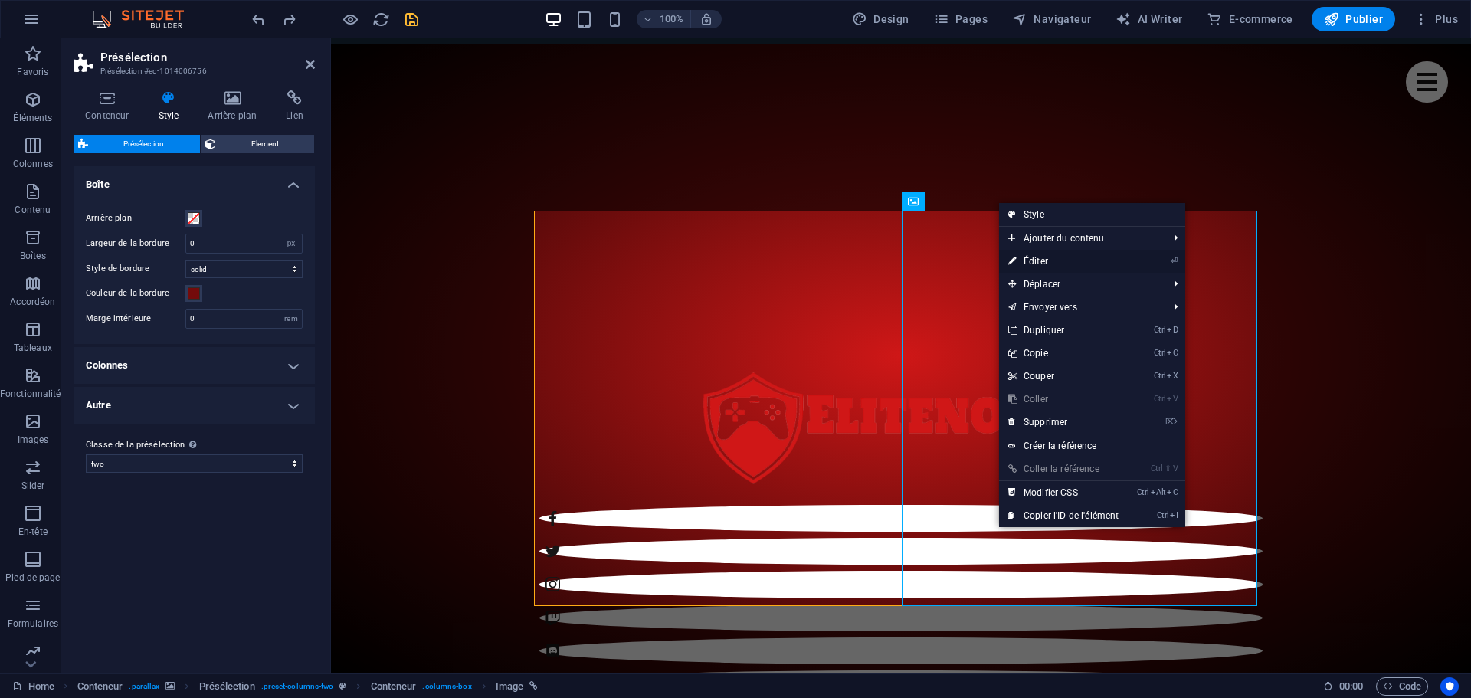
click at [1049, 258] on link "⏎ Éditer" at bounding box center [1063, 261] width 129 height 23
select select "%"
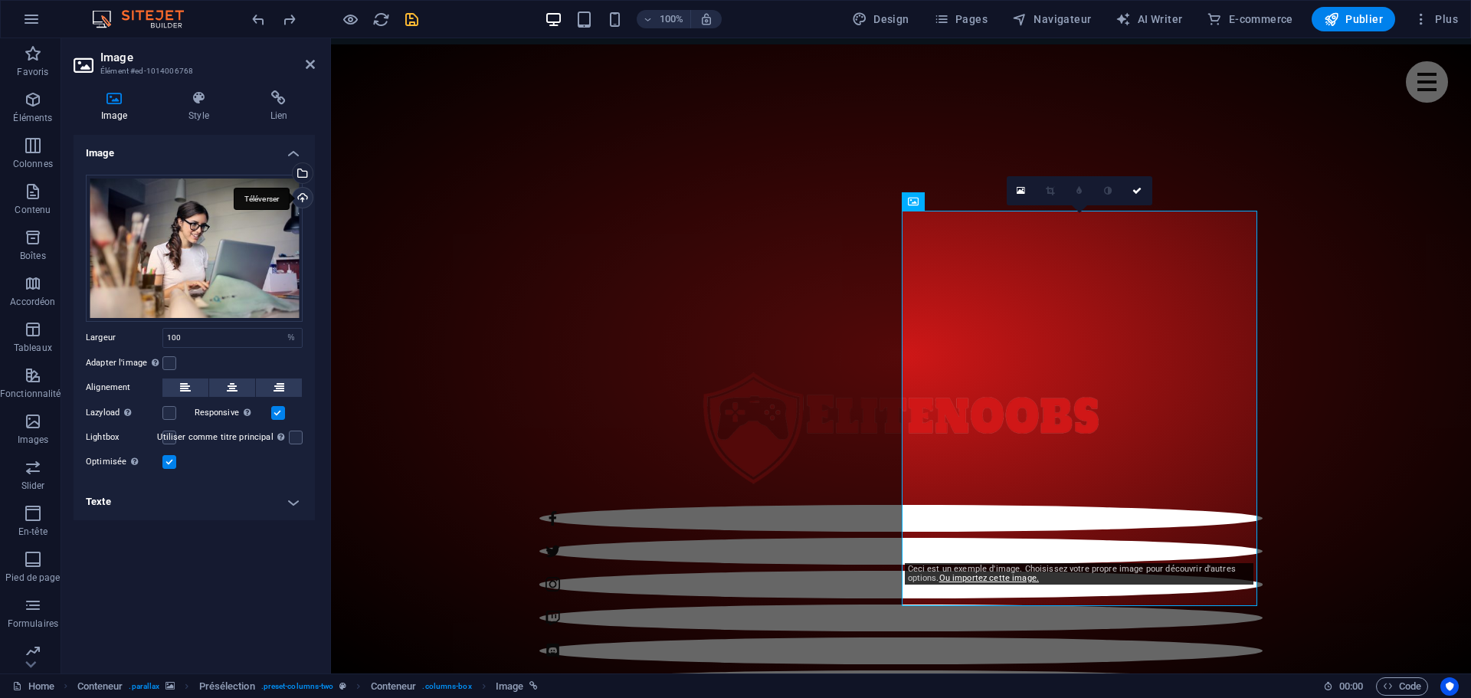
click at [306, 198] on div "Téléverser" at bounding box center [301, 199] width 23 height 23
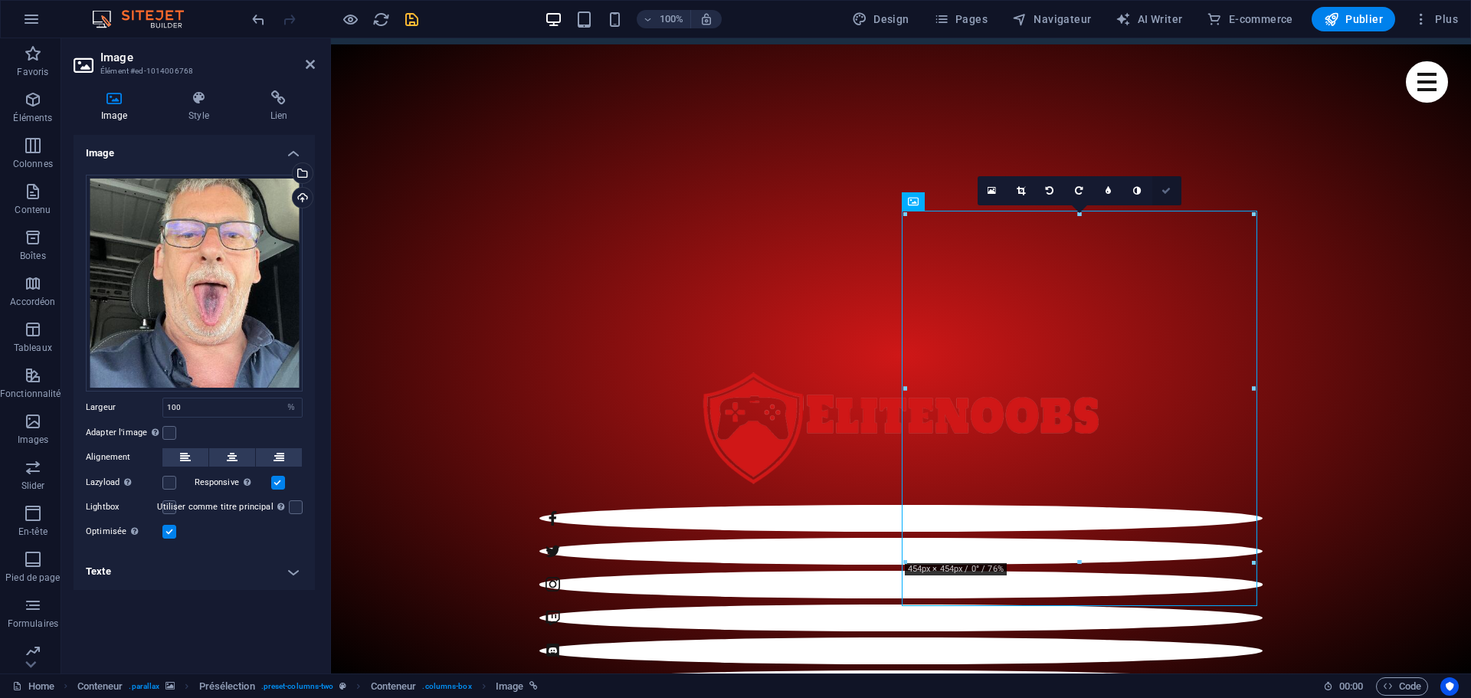
drag, startPoint x: 1106, startPoint y: 152, endPoint x: 1166, endPoint y: 190, distance: 71.6
click at [1166, 190] on icon at bounding box center [1165, 190] width 9 height 9
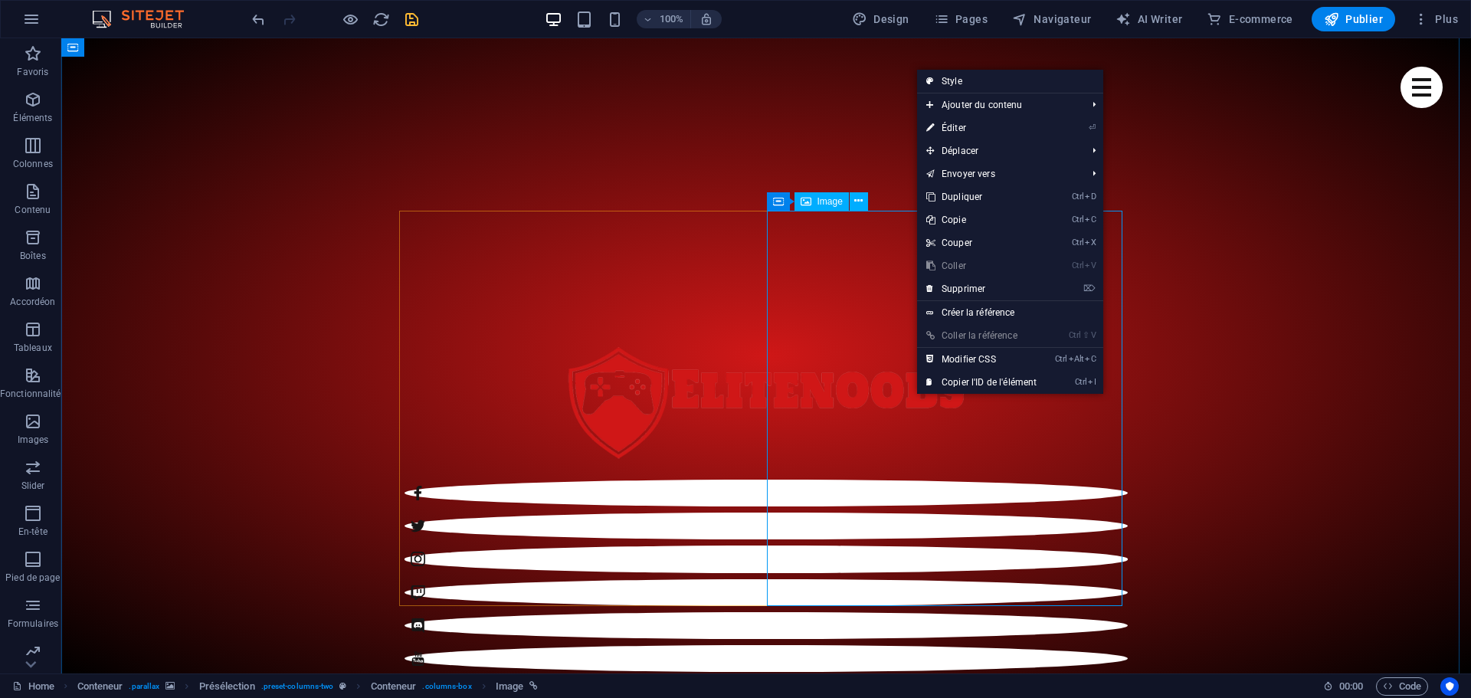
click at [829, 203] on span "Image" at bounding box center [829, 201] width 25 height 9
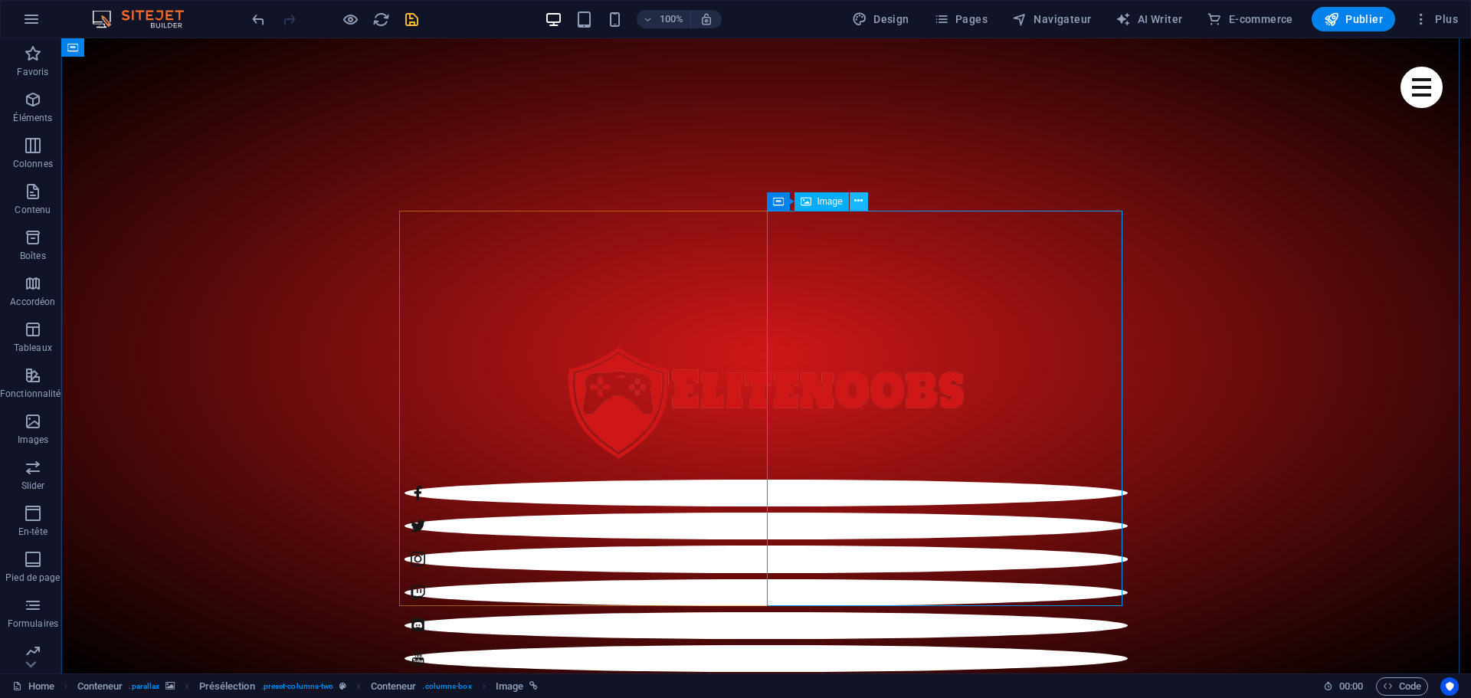
click at [865, 203] on button at bounding box center [859, 201] width 18 height 18
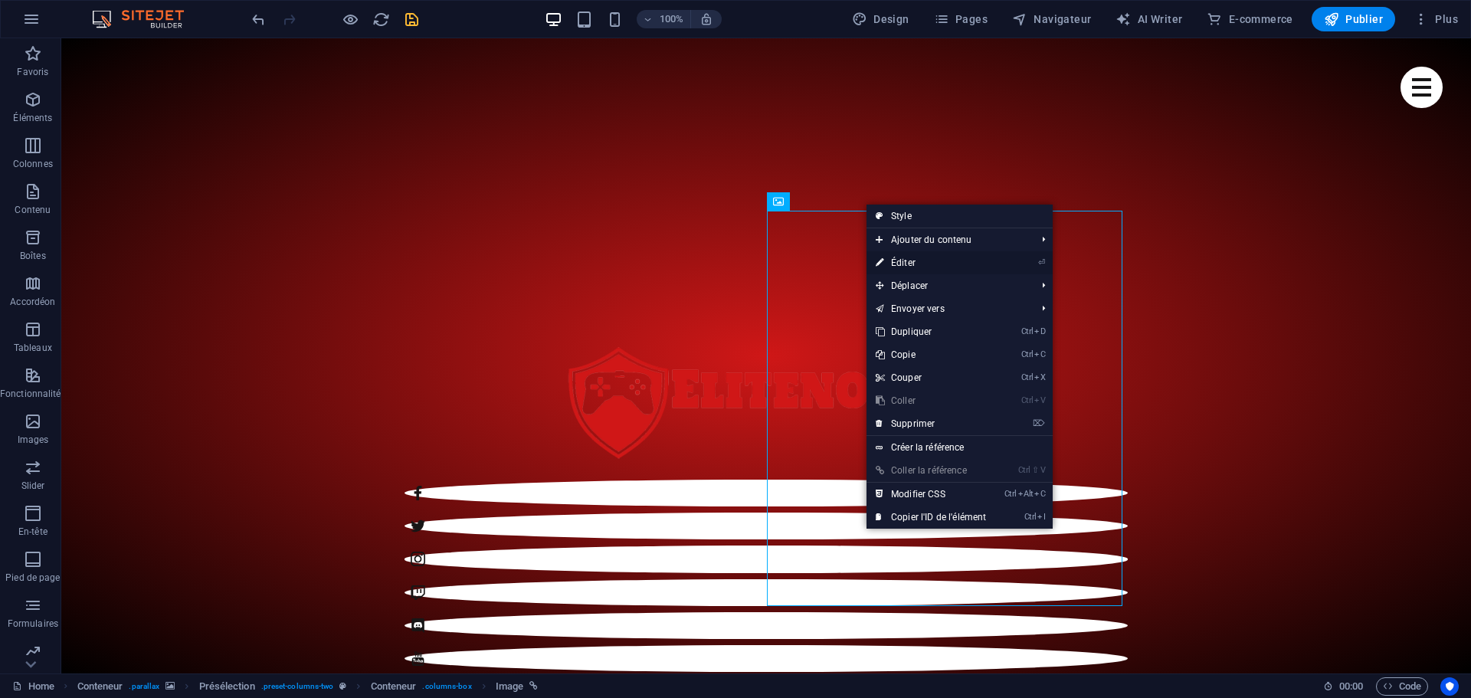
click at [912, 263] on link "⏎ Éditer" at bounding box center [931, 262] width 129 height 23
select select "%"
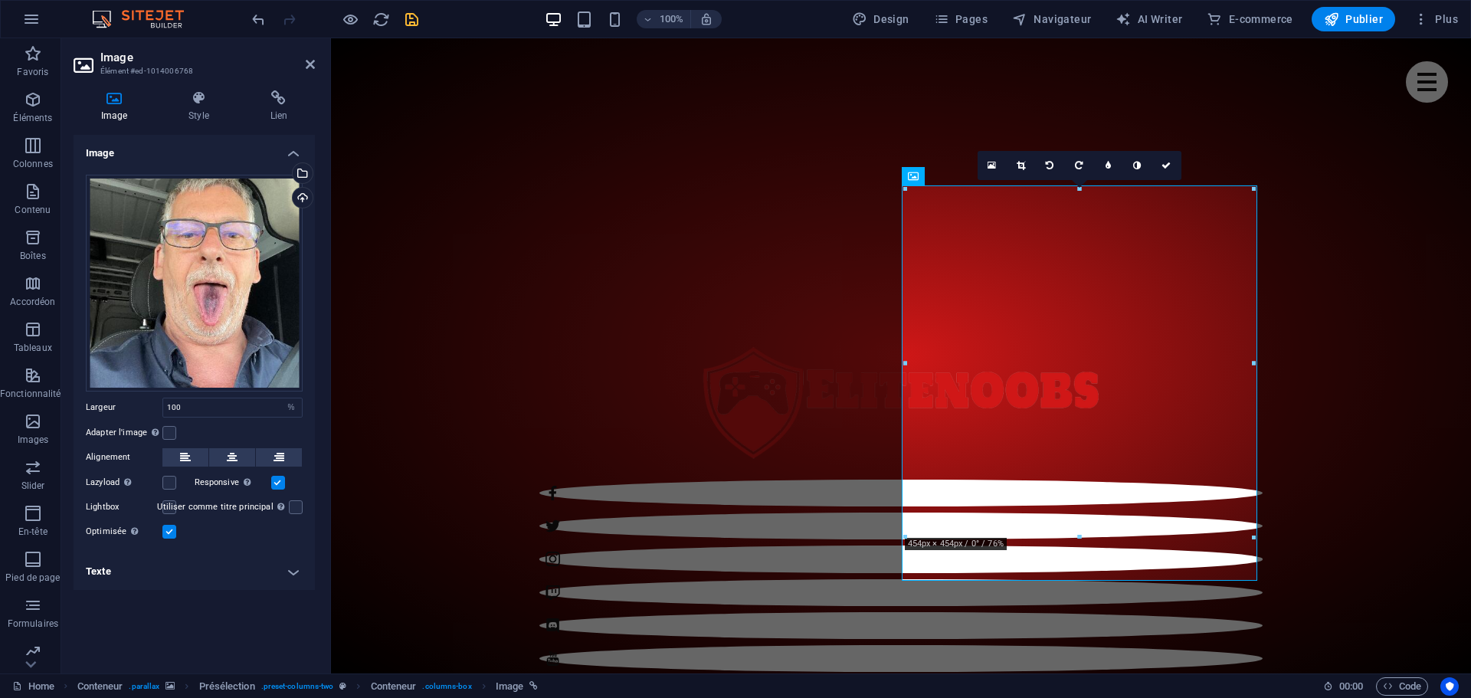
click at [293, 155] on h4 "Image" at bounding box center [194, 149] width 241 height 28
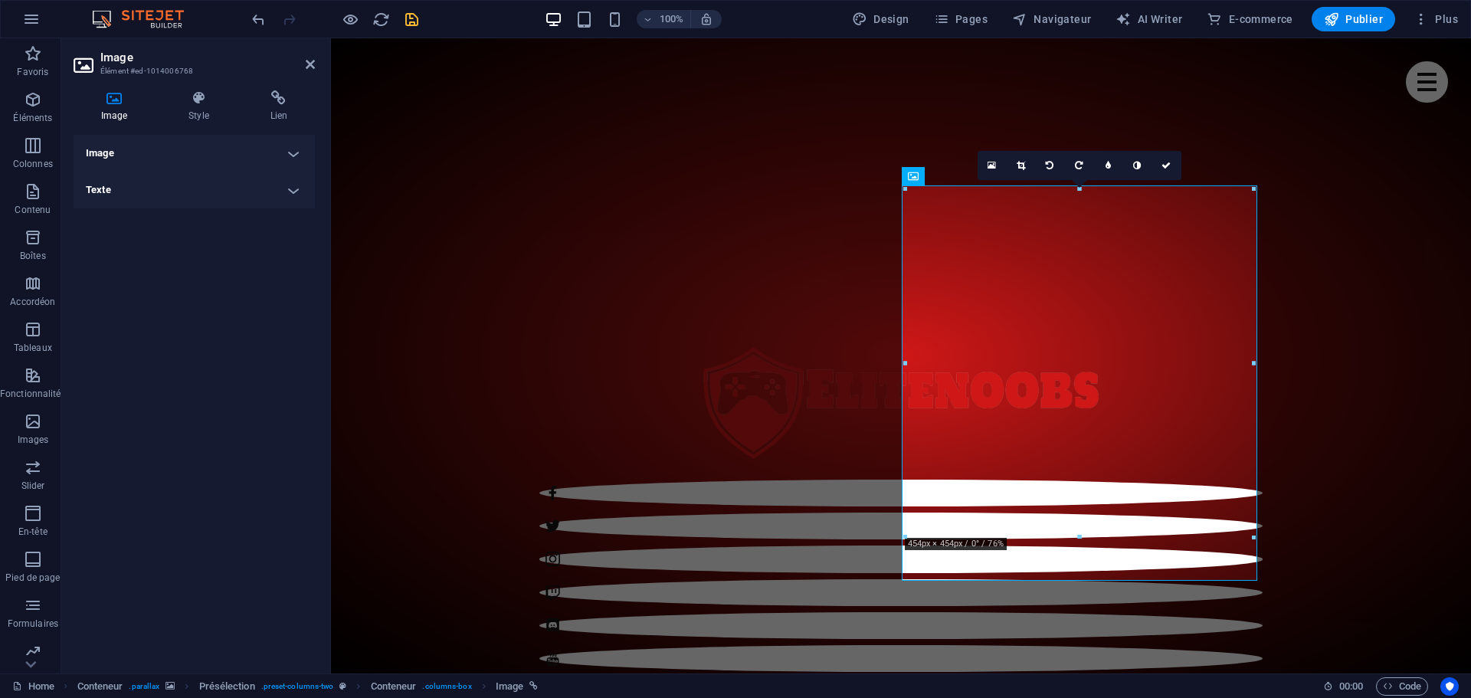
click at [293, 155] on h4 "Image" at bounding box center [194, 153] width 241 height 37
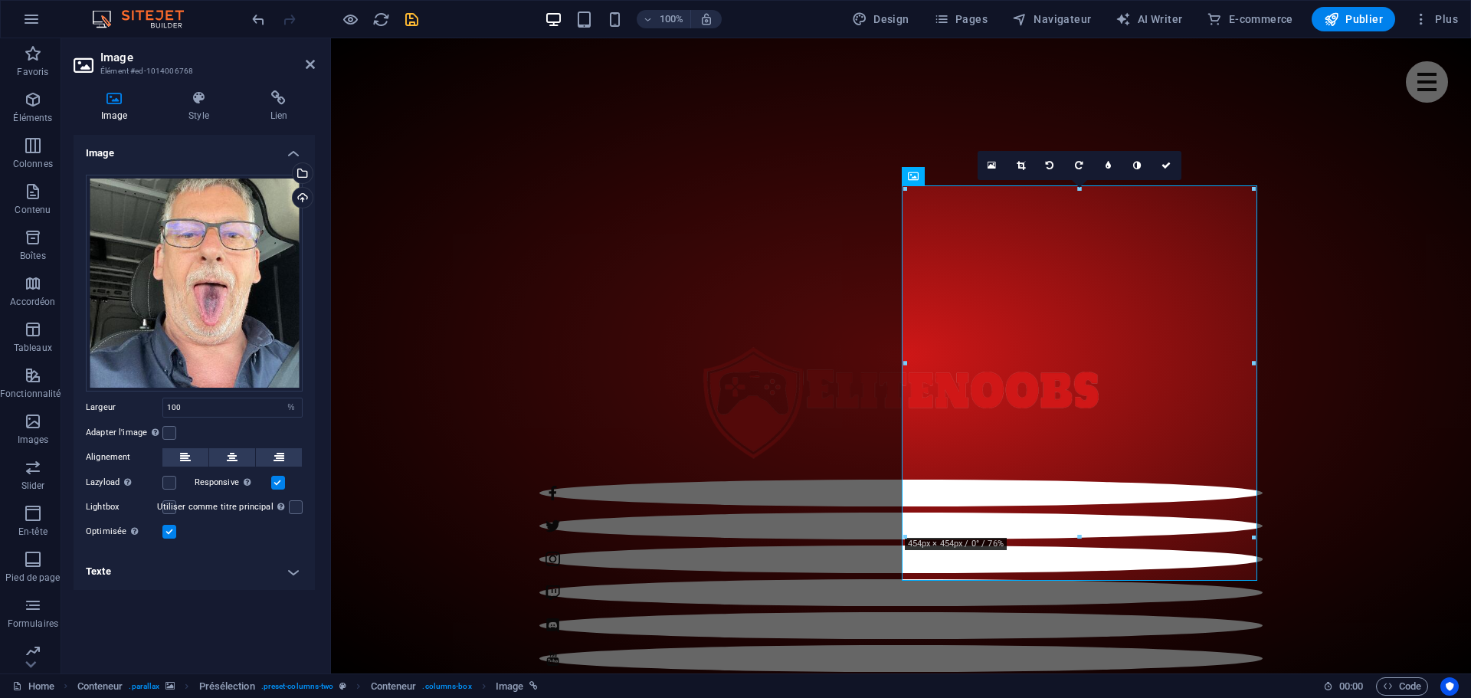
click at [293, 568] on h4 "Texte" at bounding box center [194, 571] width 241 height 37
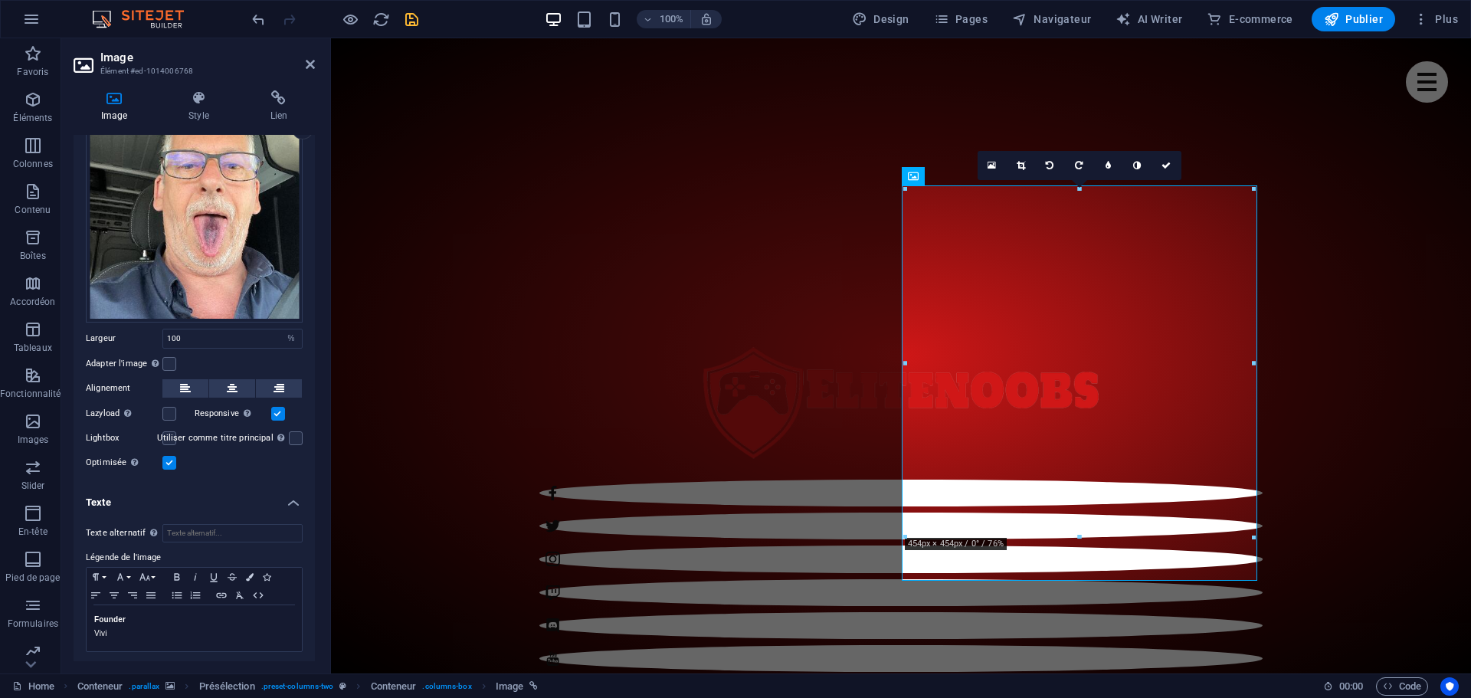
scroll to position [70, 0]
drag, startPoint x: 108, startPoint y: 634, endPoint x: 79, endPoint y: 633, distance: 29.1
click at [79, 633] on div "Texte alternatif Le texte alternatif est utilisé par les appareils qui ne peuve…" at bounding box center [194, 587] width 241 height 153
drag, startPoint x: 118, startPoint y: 617, endPoint x: 90, endPoint y: 615, distance: 28.4
click at [90, 615] on div "Founder Variant" at bounding box center [194, 627] width 215 height 46
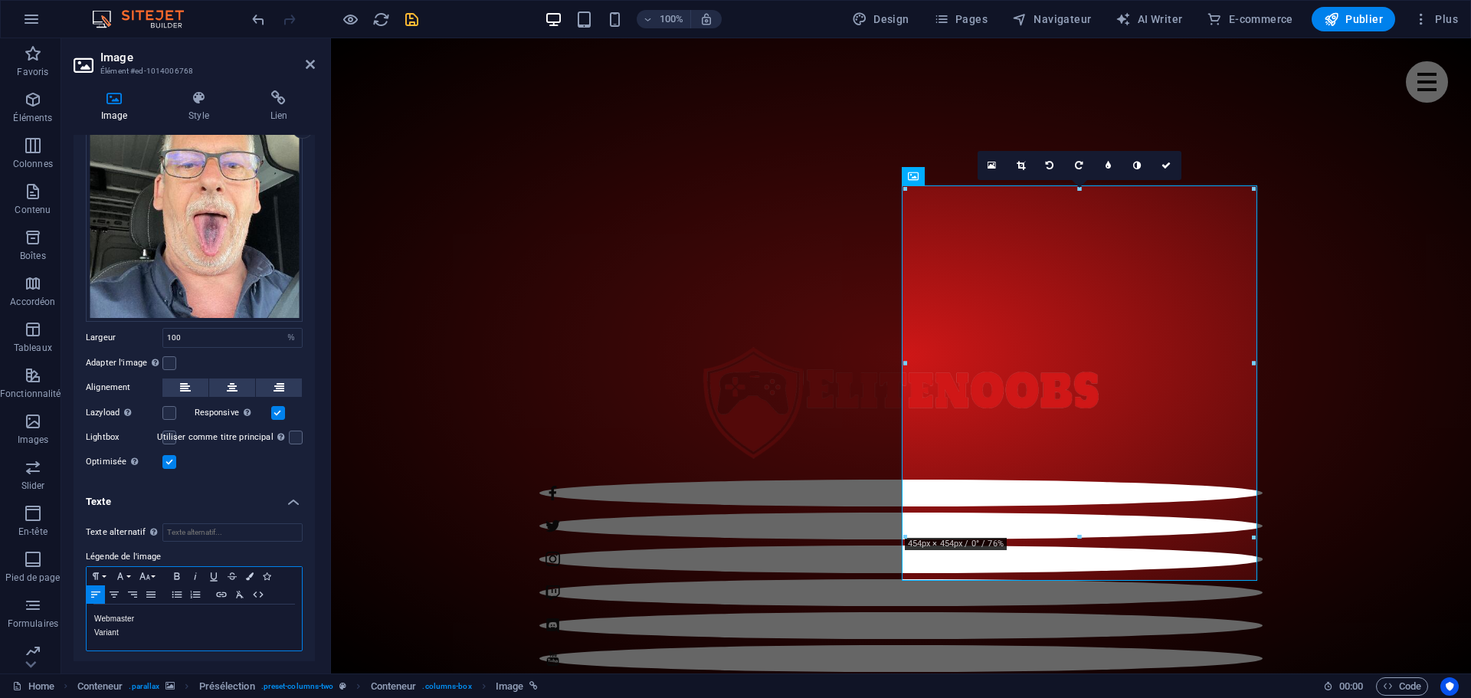
click at [152, 637] on div "Webmaster Variant" at bounding box center [194, 627] width 215 height 46
click at [193, 630] on p "JTF2_Variant_Qc" at bounding box center [194, 633] width 200 height 14
click at [312, 64] on icon at bounding box center [310, 64] width 9 height 12
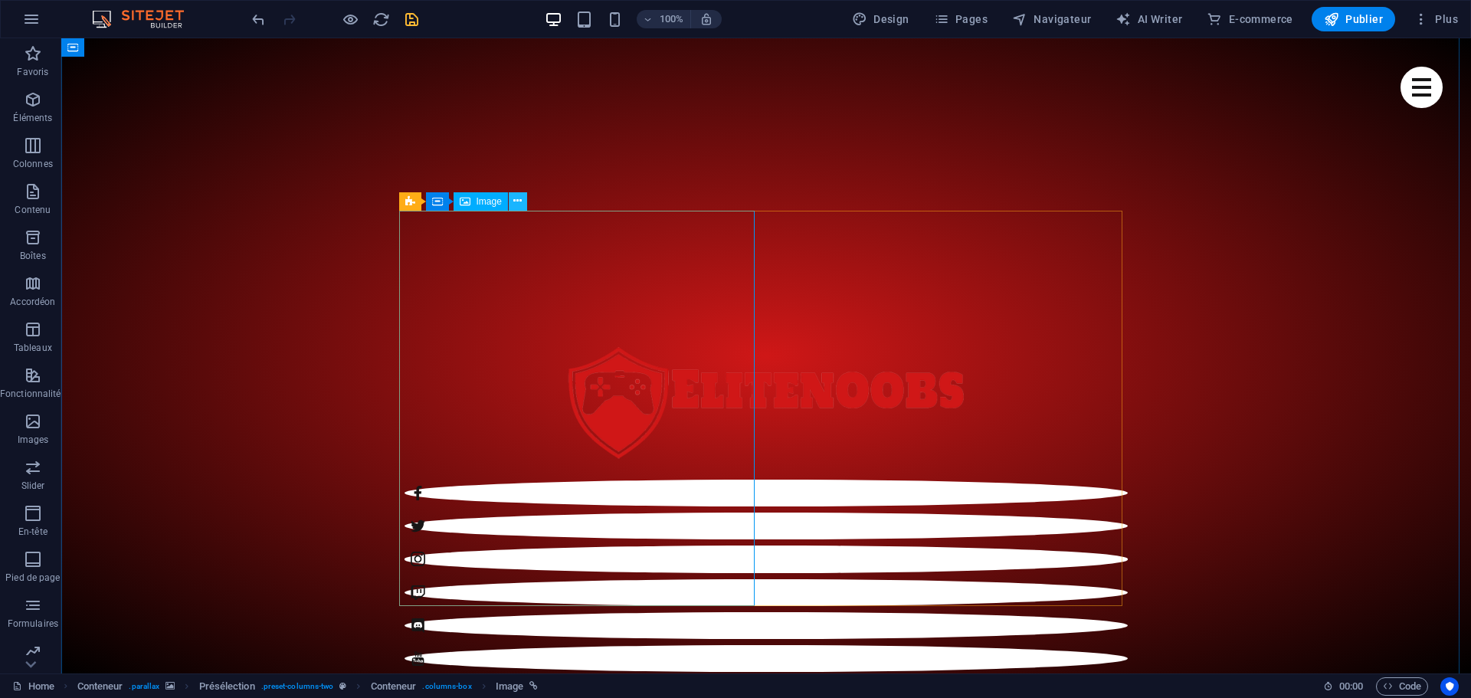
click at [520, 205] on icon at bounding box center [517, 201] width 8 height 16
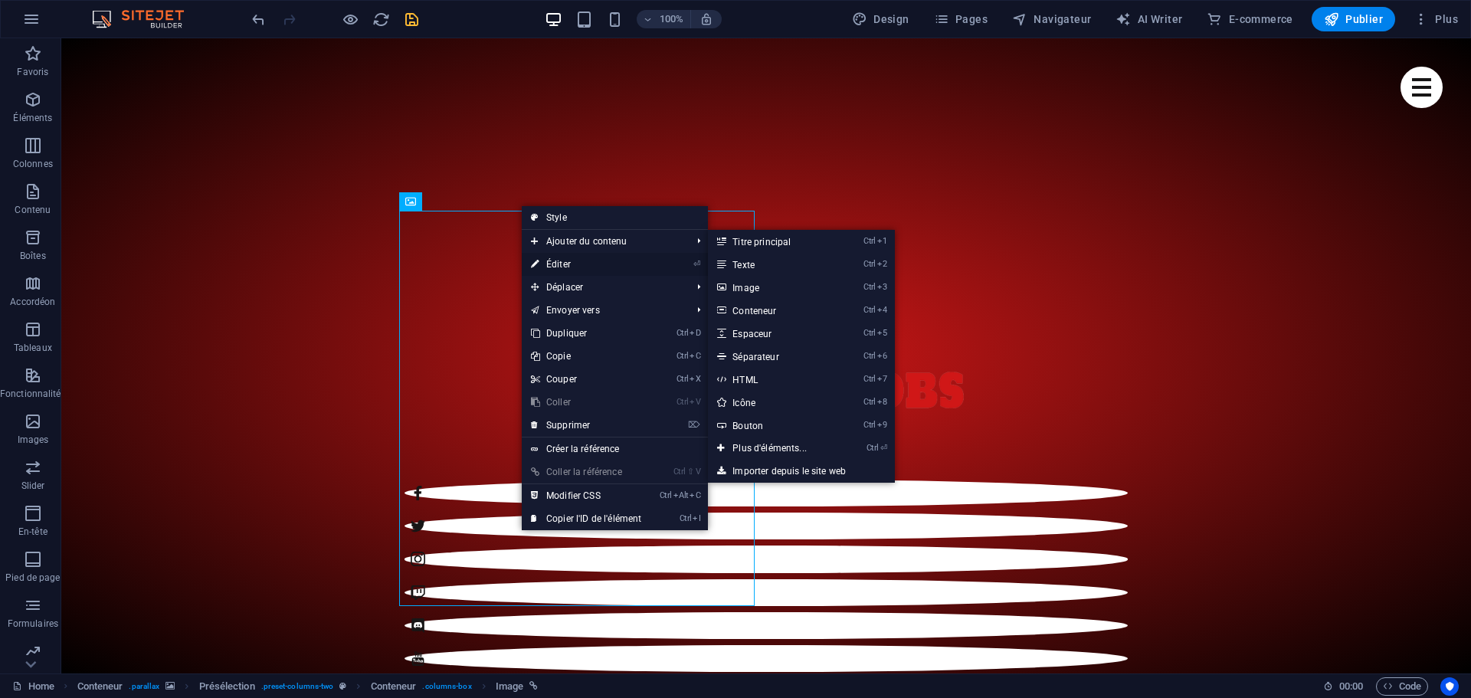
click at [564, 269] on link "⏎ Éditer" at bounding box center [586, 264] width 129 height 23
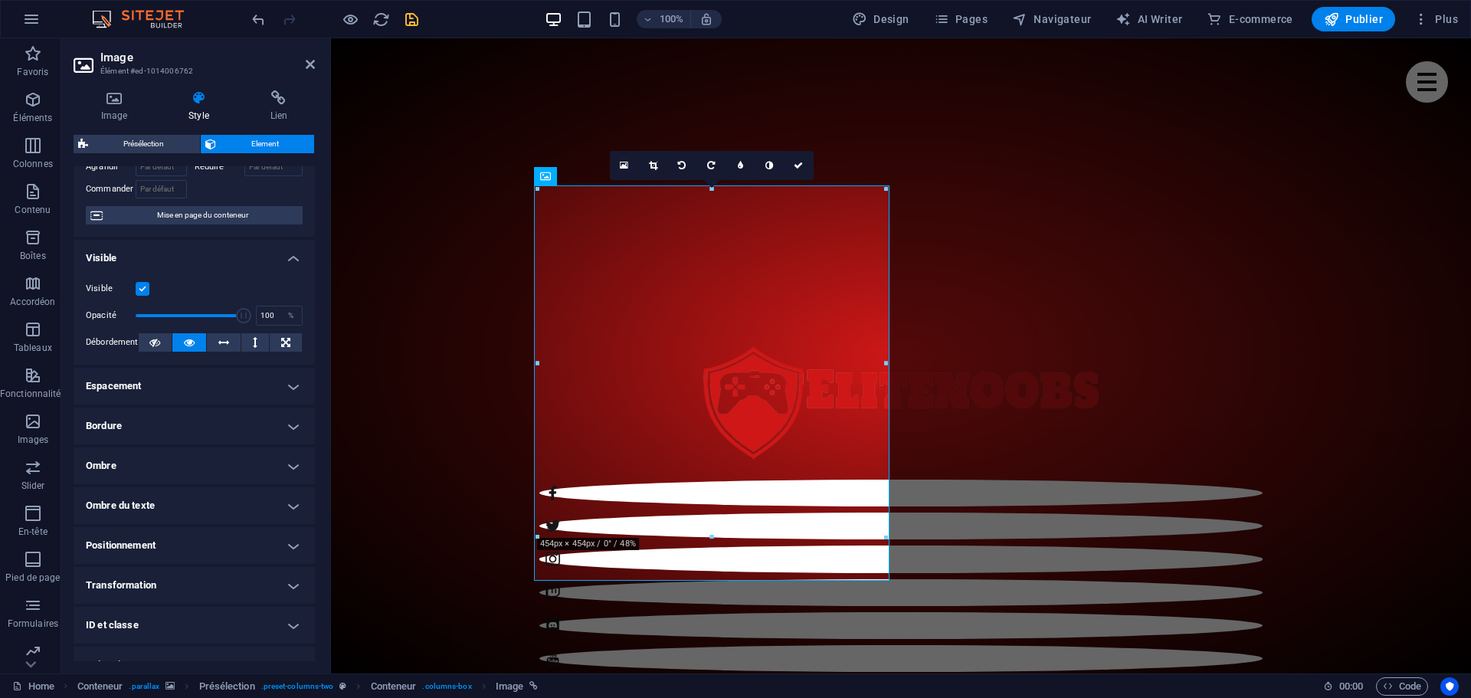
scroll to position [0, 0]
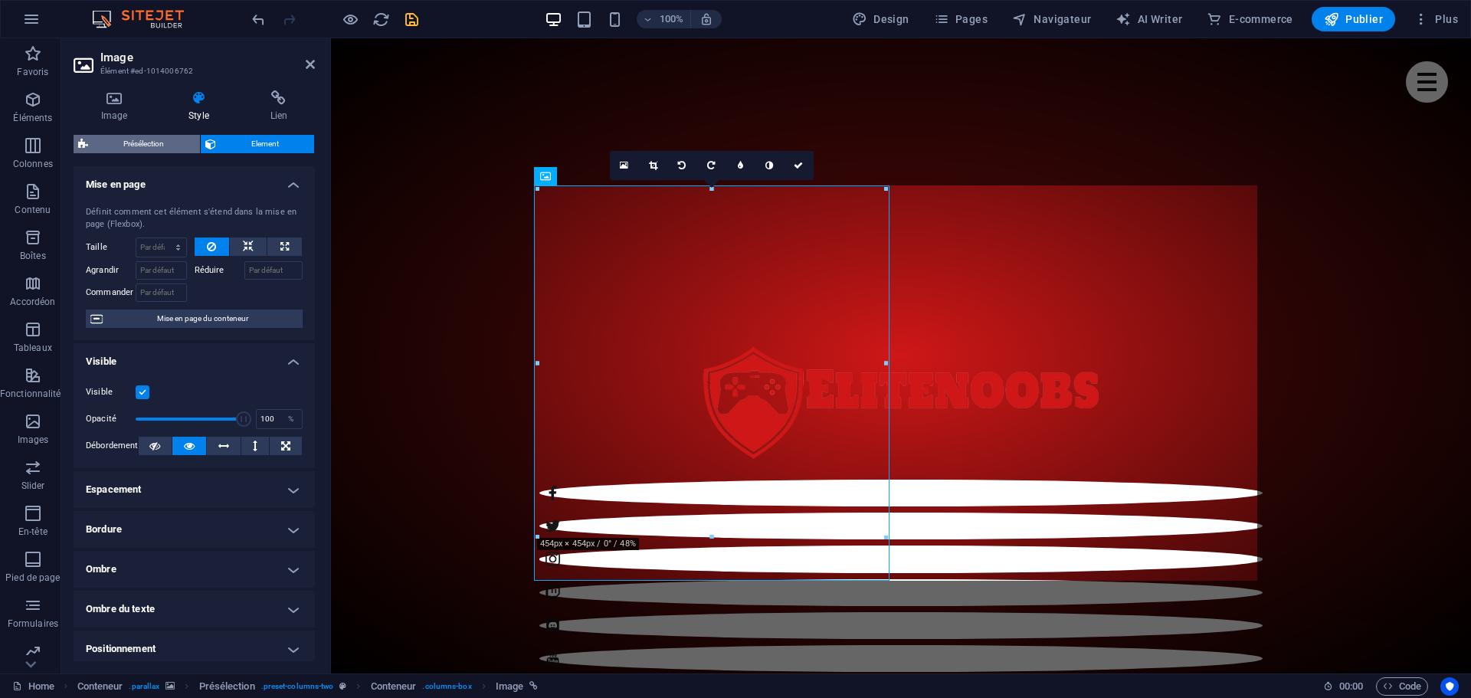
click at [156, 143] on span "Présélection" at bounding box center [144, 144] width 103 height 18
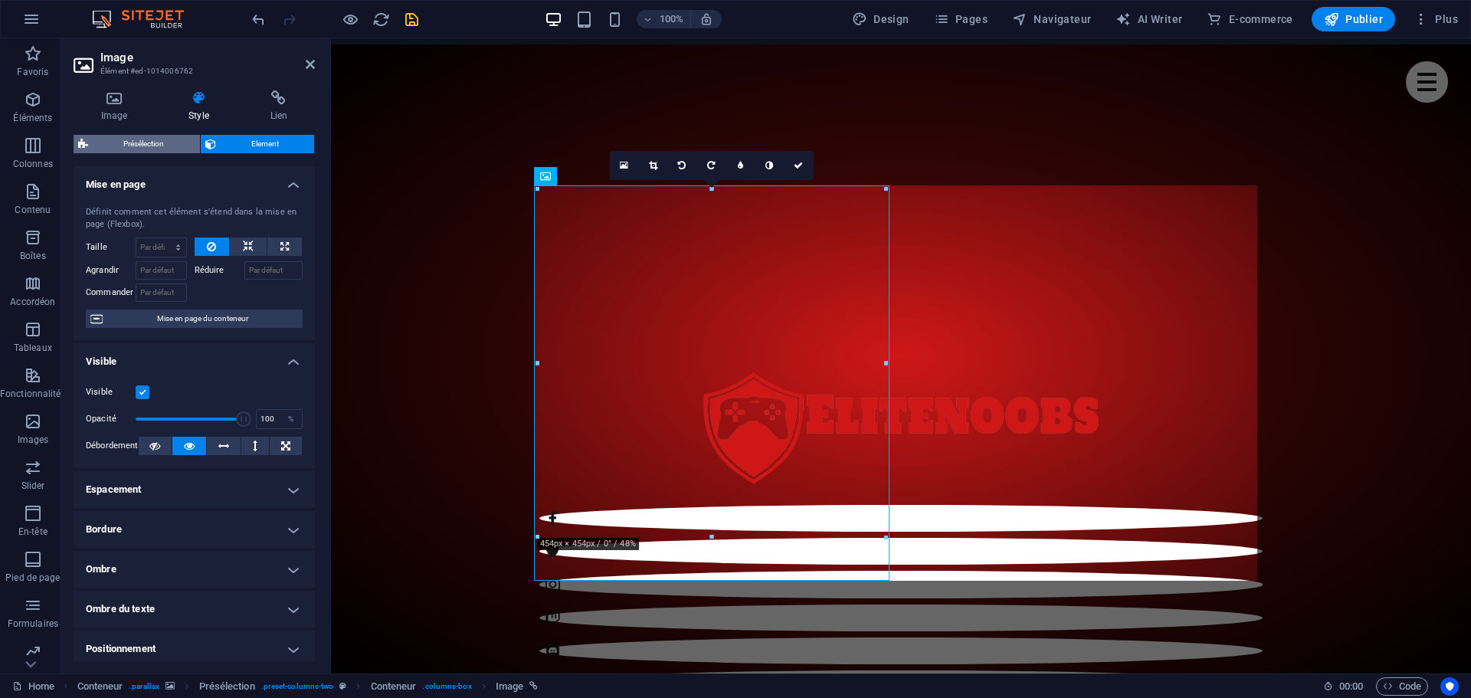
select select "px"
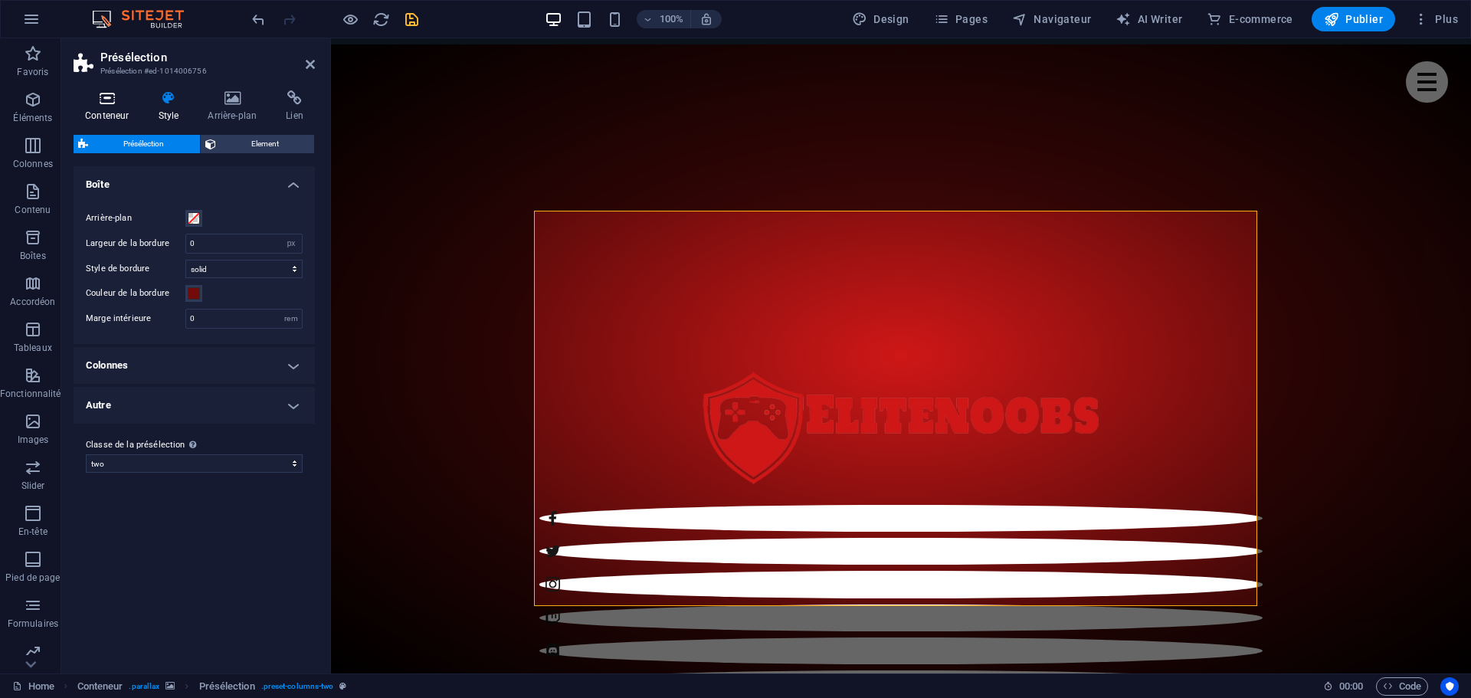
click at [106, 97] on icon at bounding box center [107, 97] width 67 height 15
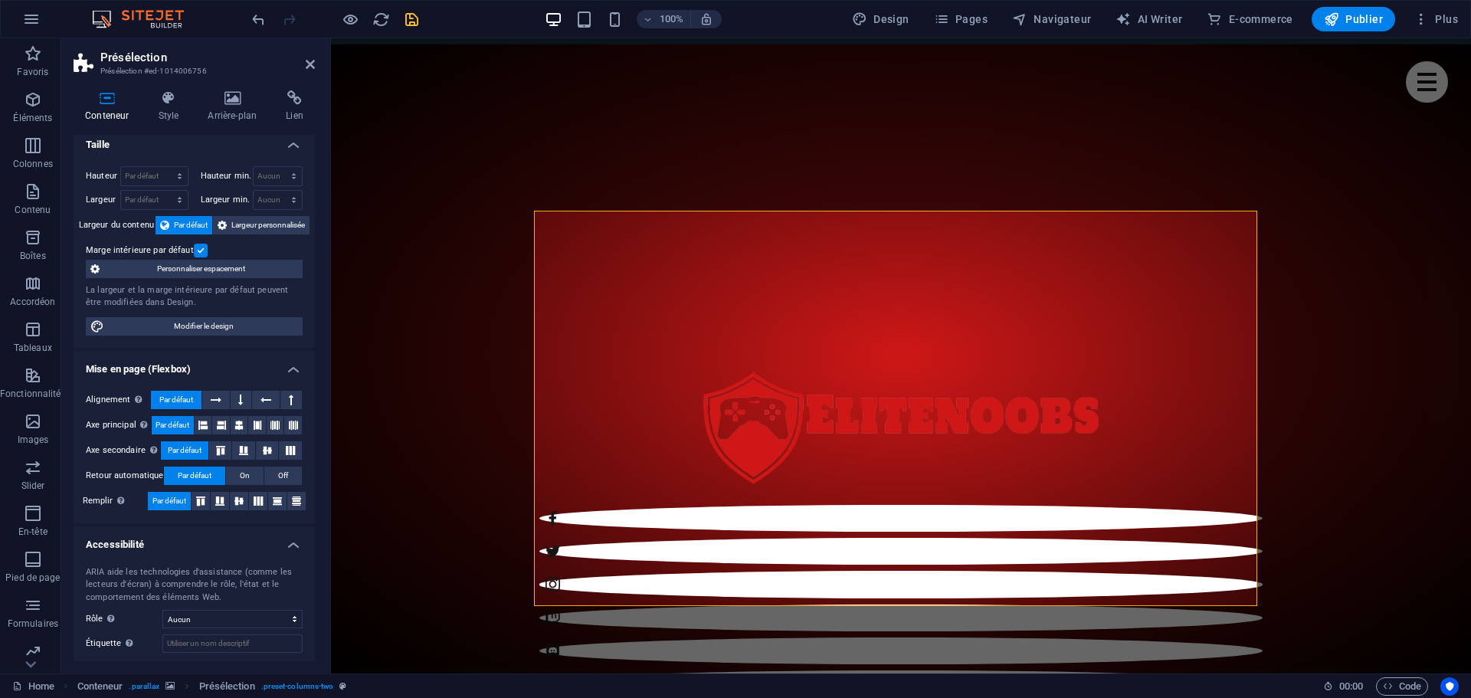
scroll to position [0, 0]
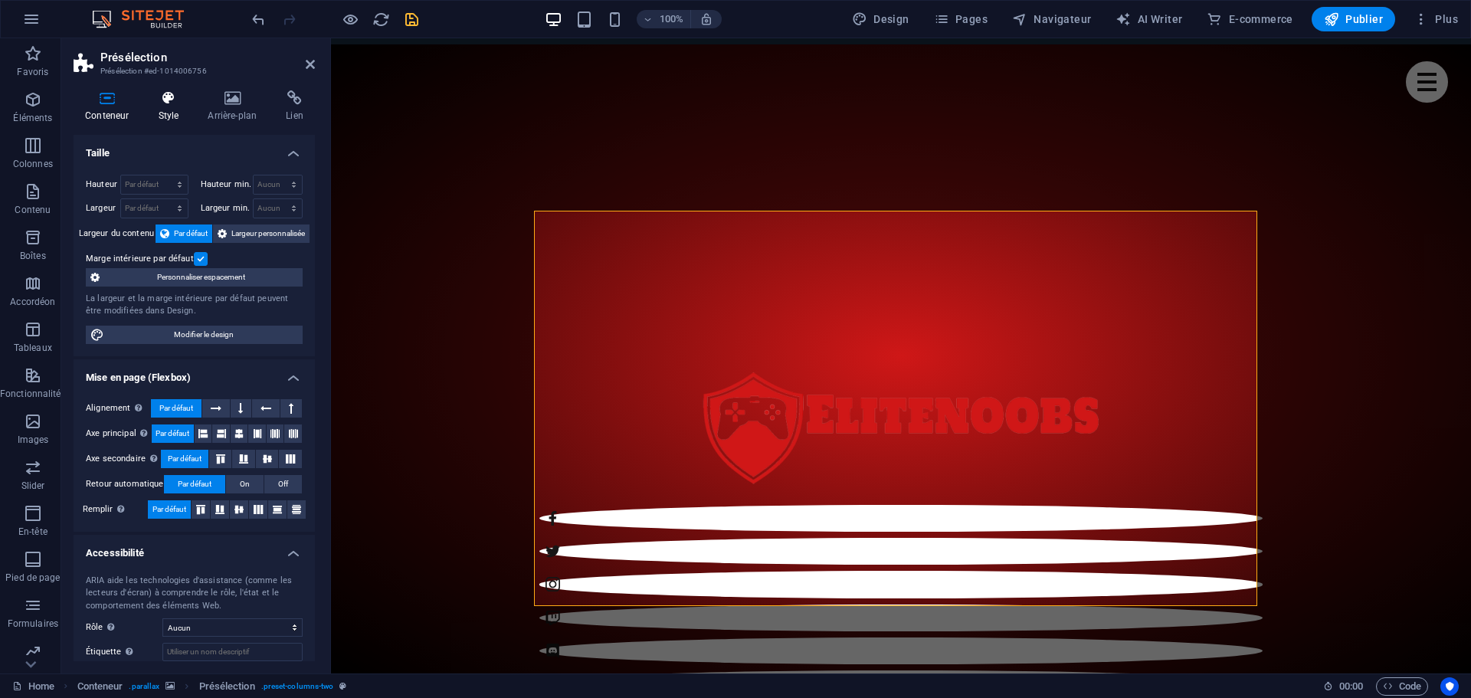
click at [164, 110] on h4 "Style" at bounding box center [171, 106] width 50 height 32
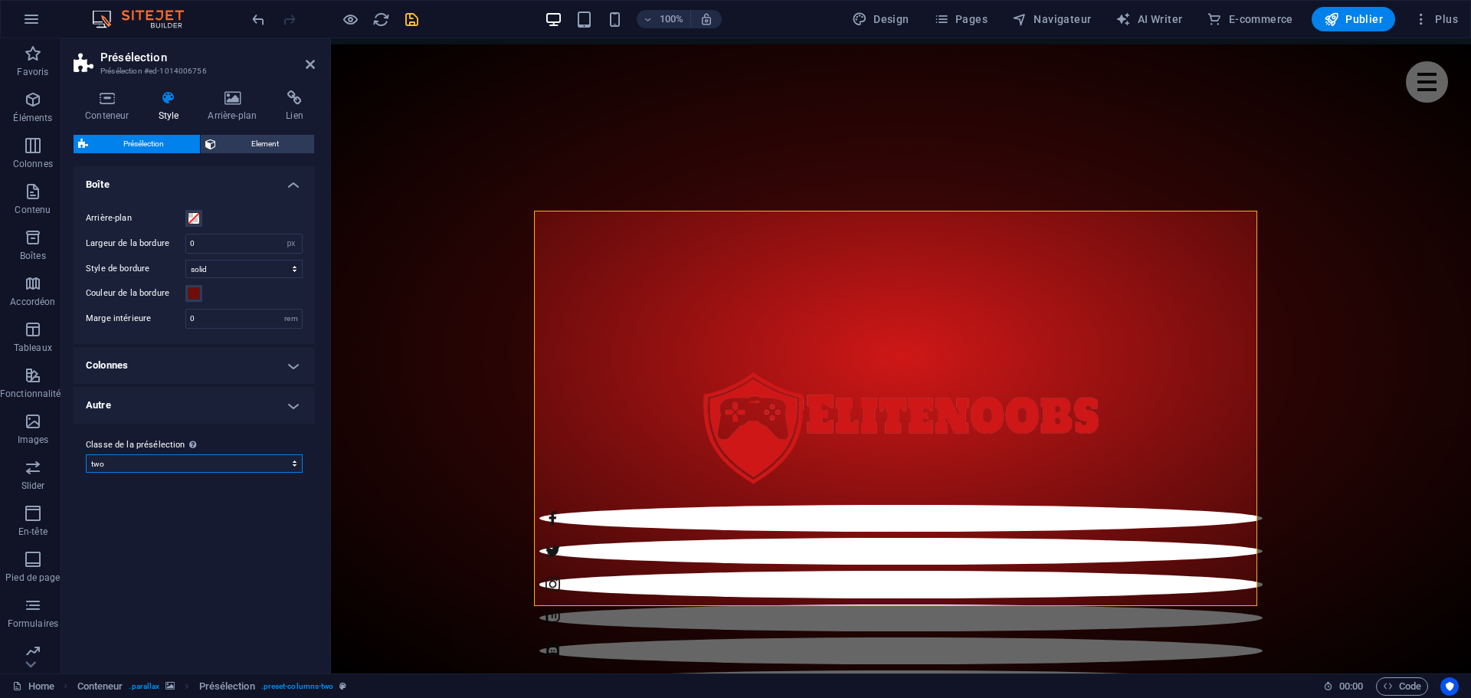
click at [125, 464] on select "six two four Ajouter la classe de la présélection" at bounding box center [194, 463] width 217 height 18
click at [86, 454] on select "six two four Ajouter la classe de la présélection" at bounding box center [194, 463] width 217 height 18
click at [131, 463] on select "six two four Ajouter la classe de la présélection" at bounding box center [194, 463] width 217 height 18
click at [86, 454] on select "six two four Ajouter la classe de la présélection" at bounding box center [194, 463] width 217 height 18
select select "preset-columns-two"
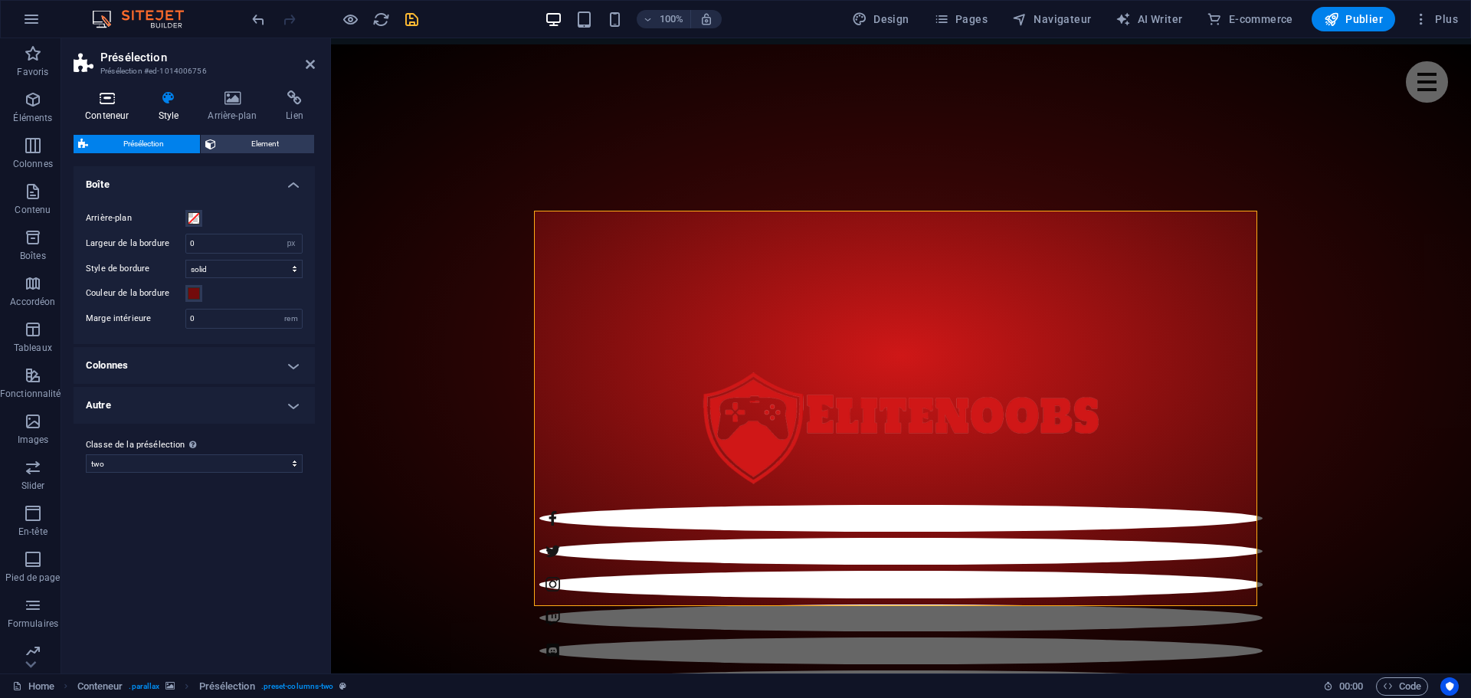
click at [107, 110] on h4 "Conteneur" at bounding box center [110, 106] width 73 height 32
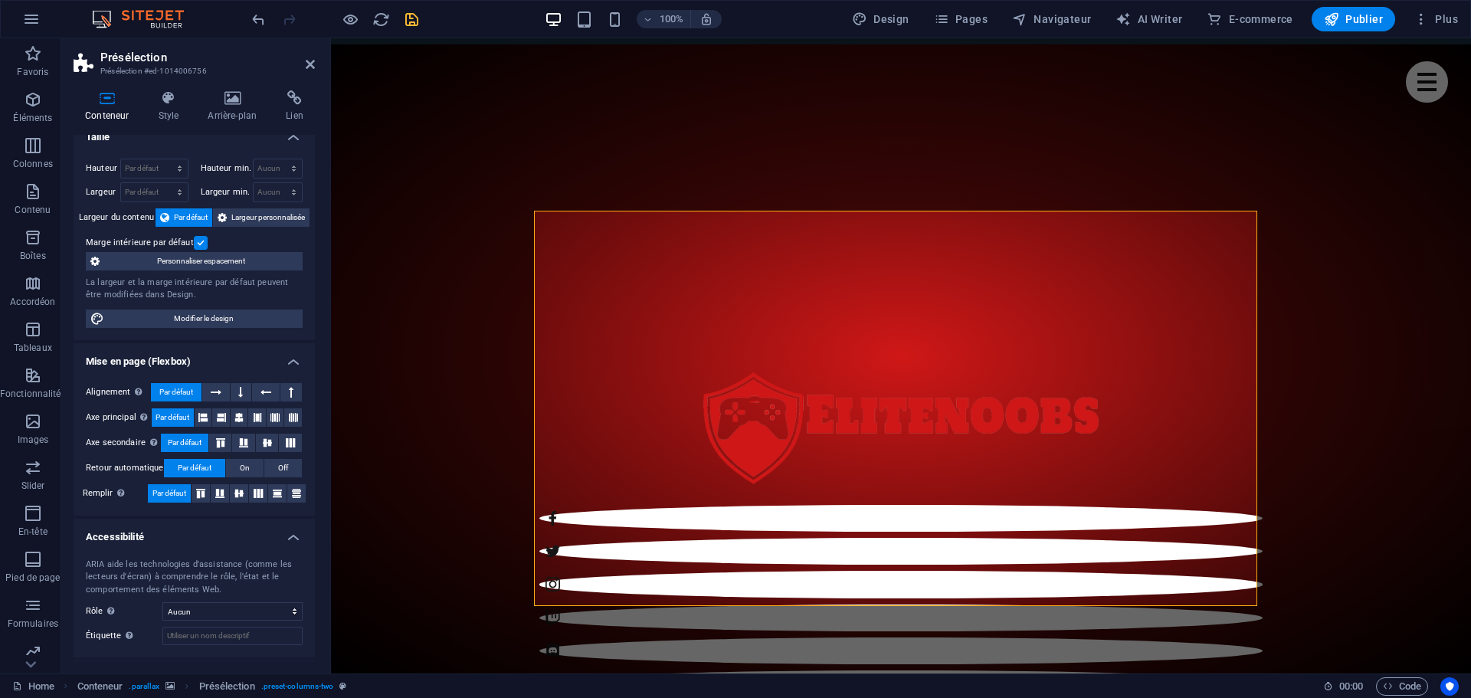
scroll to position [86, 0]
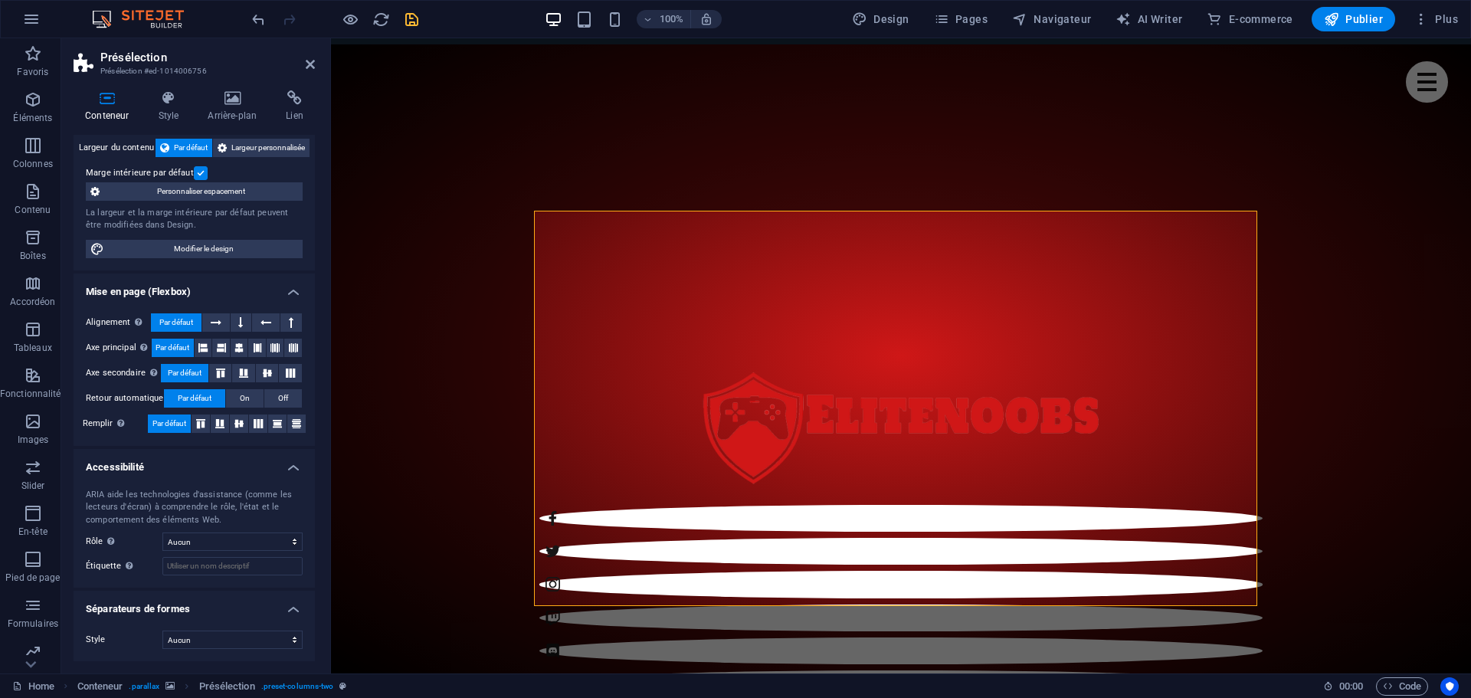
click at [290, 465] on h4 "Accessibilité" at bounding box center [194, 463] width 241 height 28
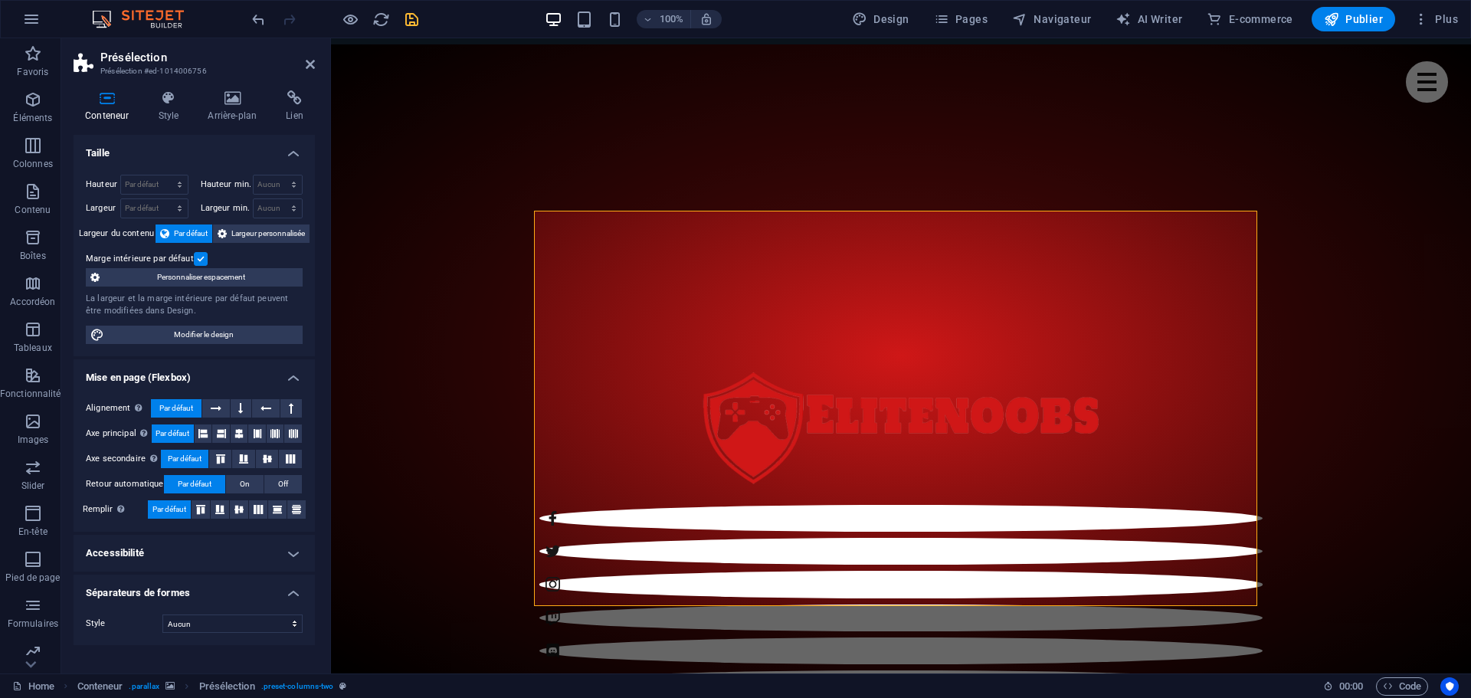
scroll to position [0, 0]
click at [294, 587] on h4 "Séparateurs de formes" at bounding box center [194, 589] width 241 height 28
click at [298, 375] on h4 "Mise en page (Flexbox)" at bounding box center [194, 373] width 241 height 28
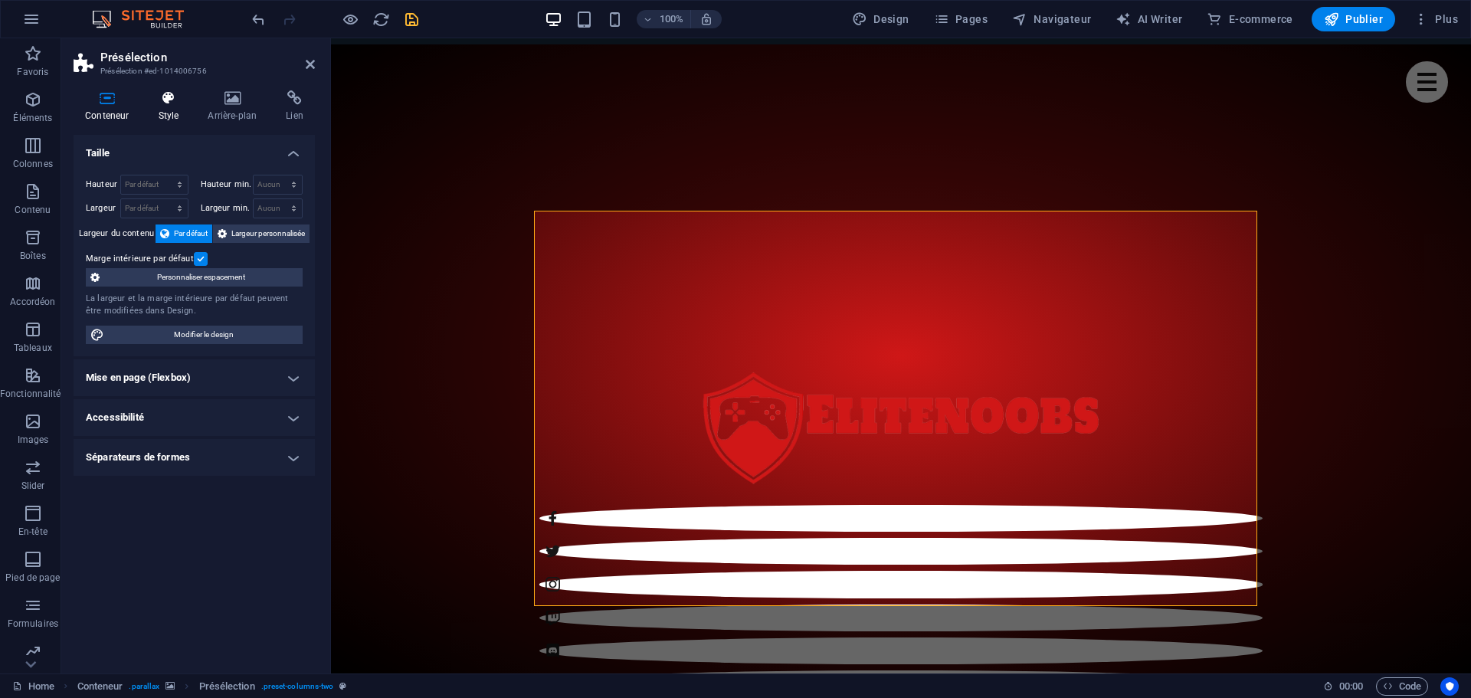
click at [172, 99] on icon at bounding box center [168, 97] width 44 height 15
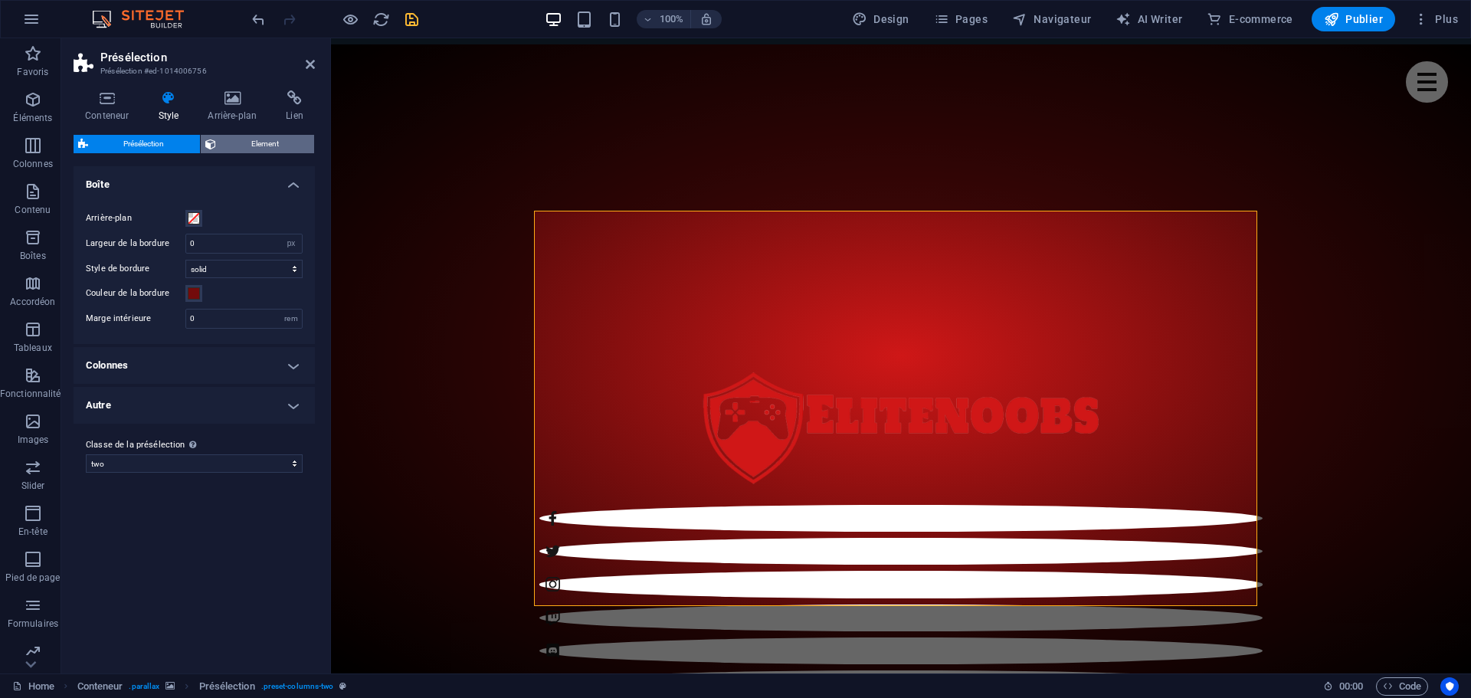
click at [282, 142] on span "Element" at bounding box center [266, 144] width 90 height 18
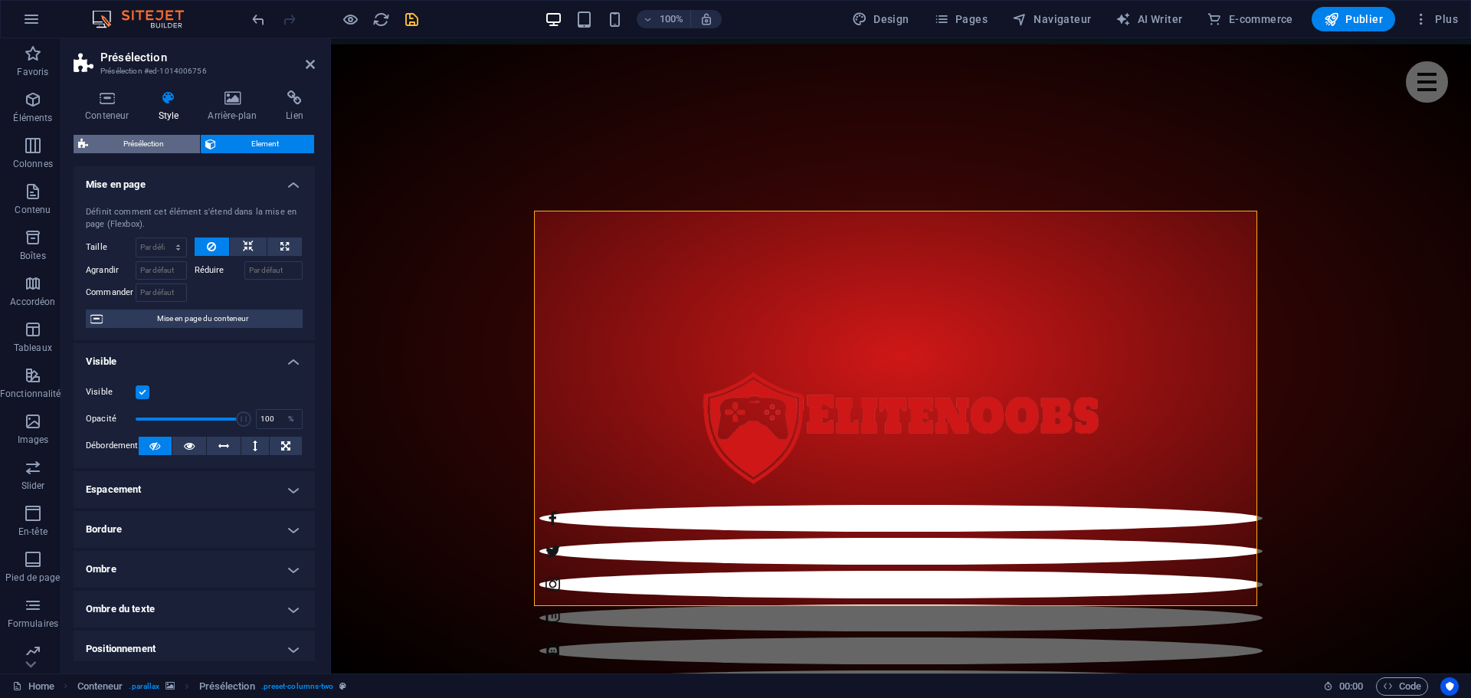
click at [136, 139] on span "Présélection" at bounding box center [144, 144] width 103 height 18
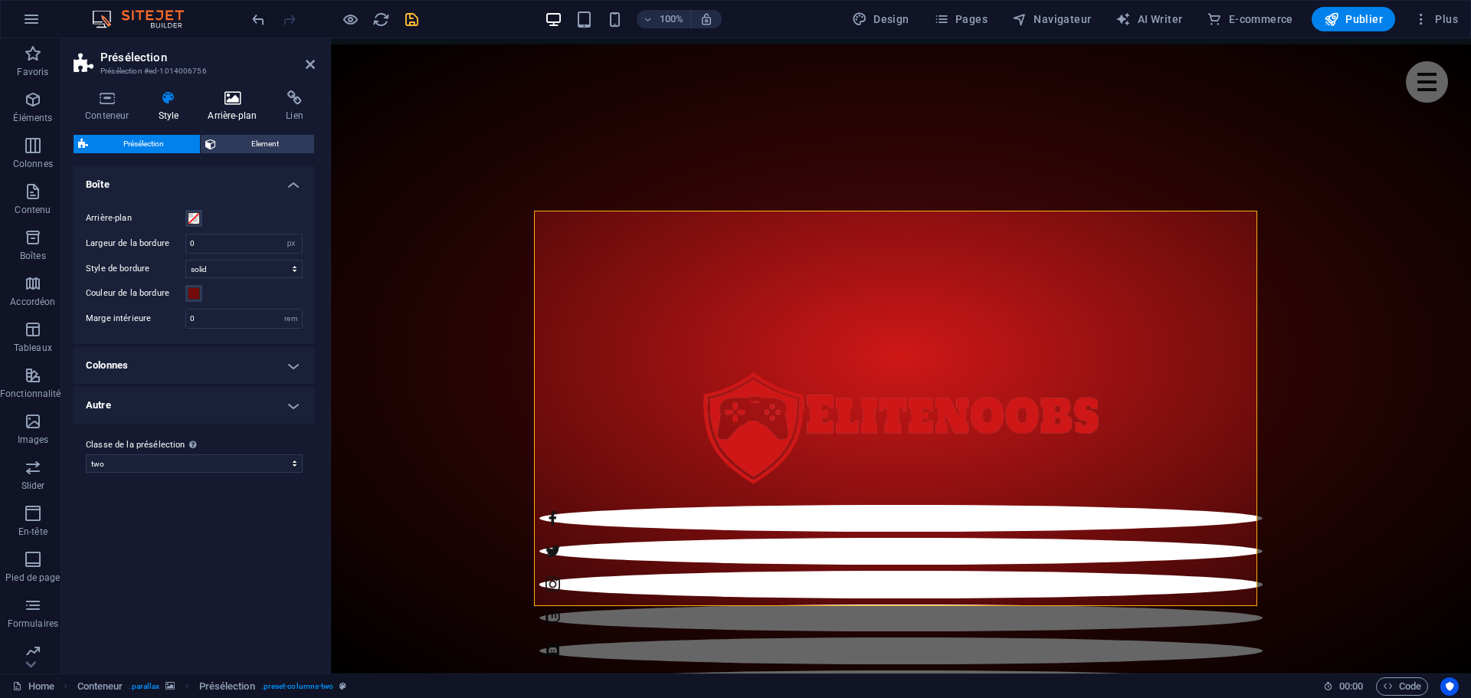
click at [228, 102] on icon at bounding box center [232, 97] width 72 height 15
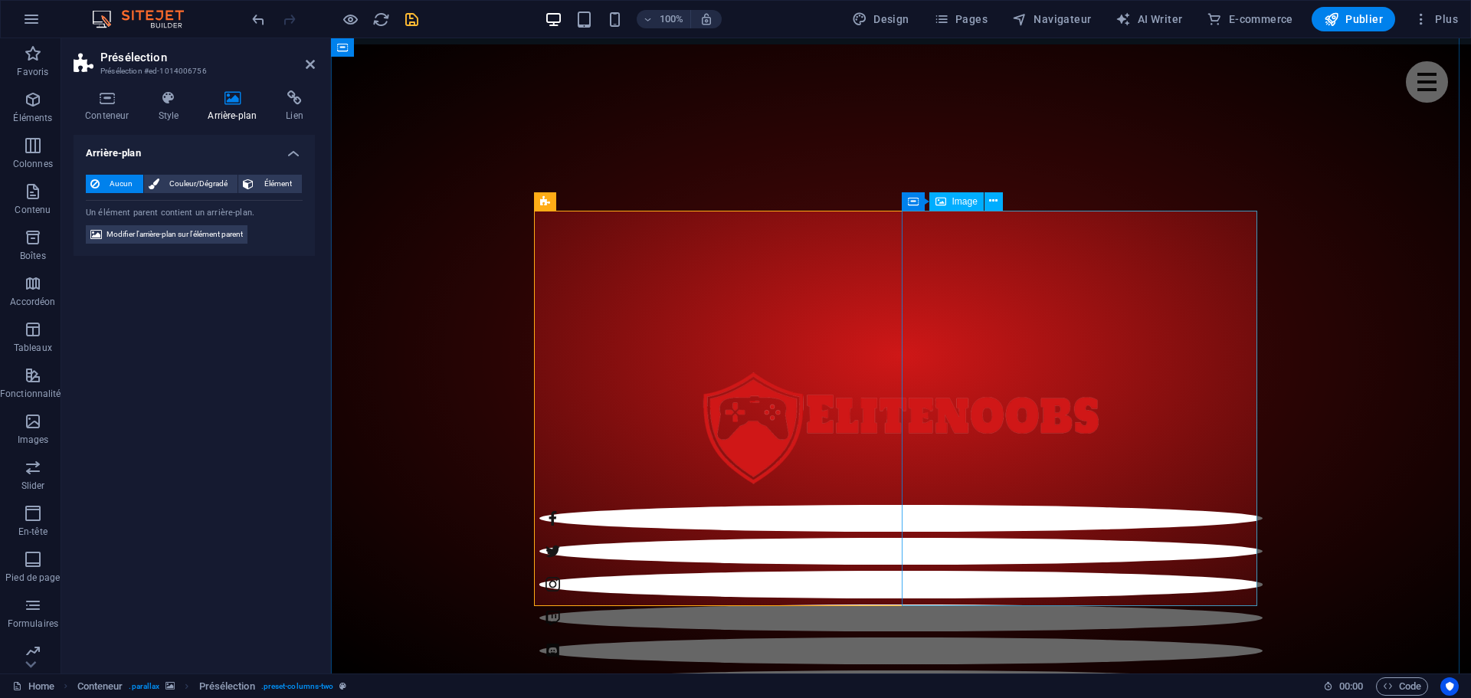
click at [993, 197] on icon at bounding box center [993, 201] width 8 height 16
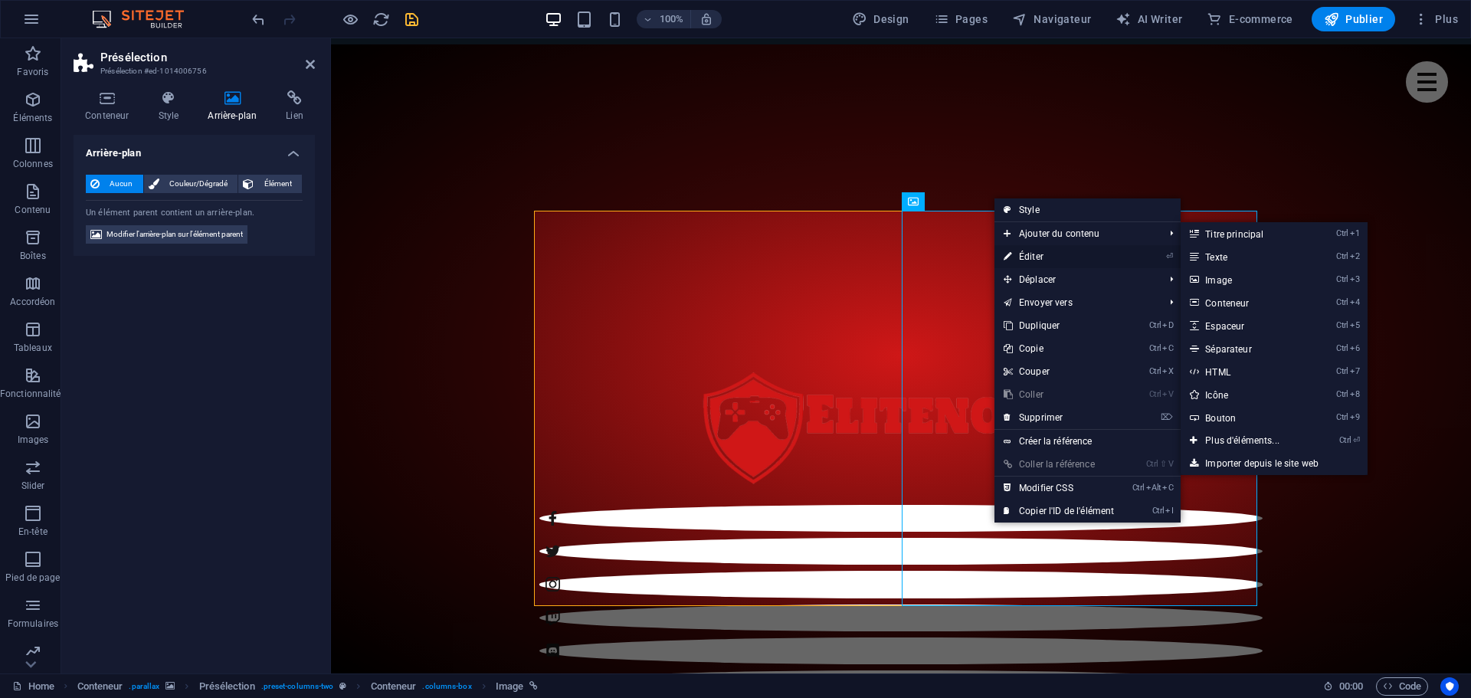
click at [1038, 262] on link "⏎ Éditer" at bounding box center [1058, 256] width 129 height 23
select select "%"
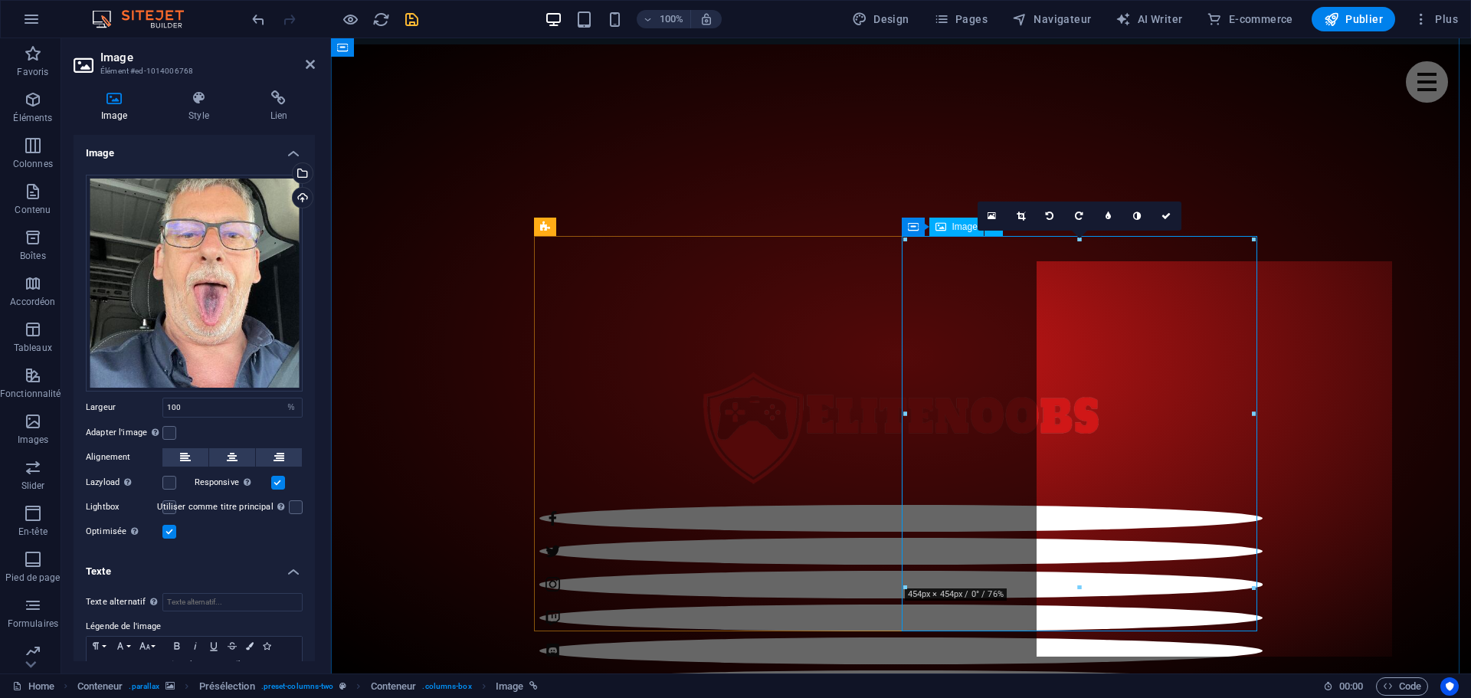
scroll to position [604, 0]
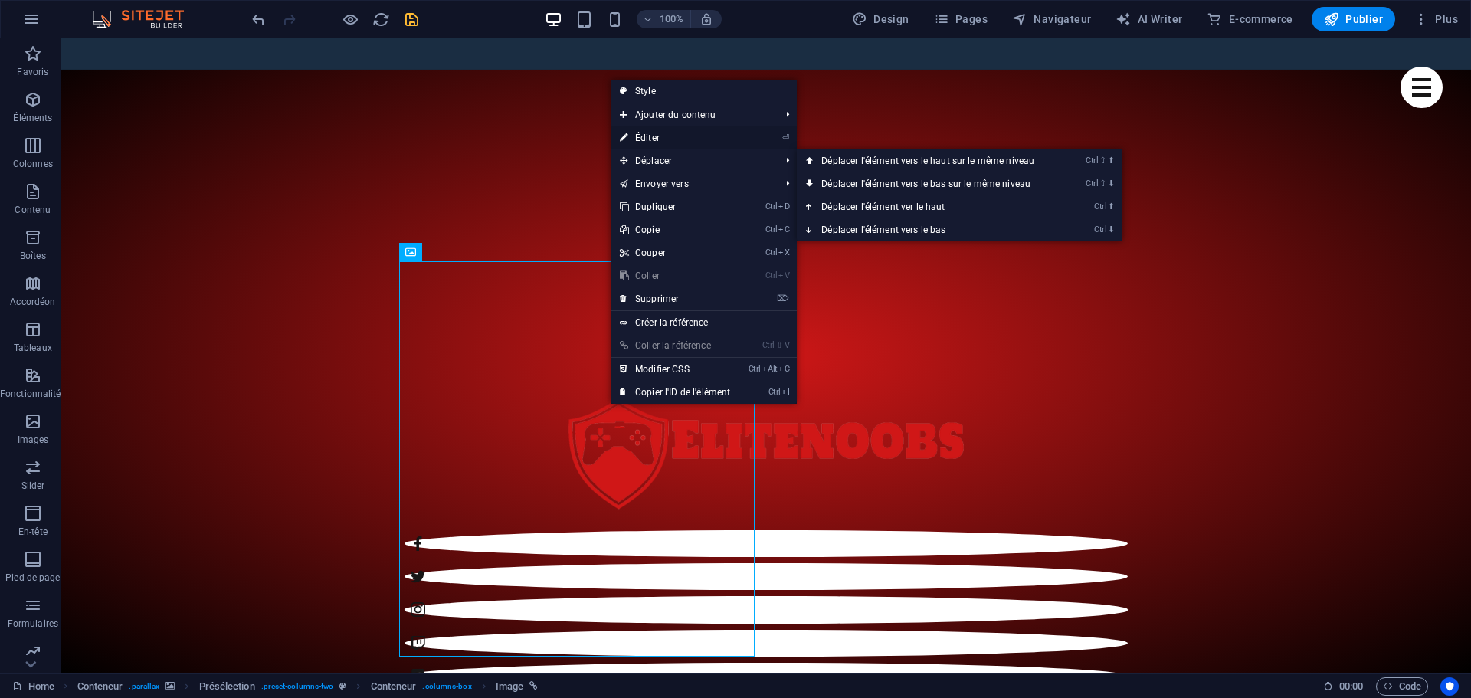
drag, startPoint x: 651, startPoint y: 139, endPoint x: 313, endPoint y: 101, distance: 340.0
click at [651, 139] on link "⏎ Éditer" at bounding box center [675, 137] width 129 height 23
select select "%"
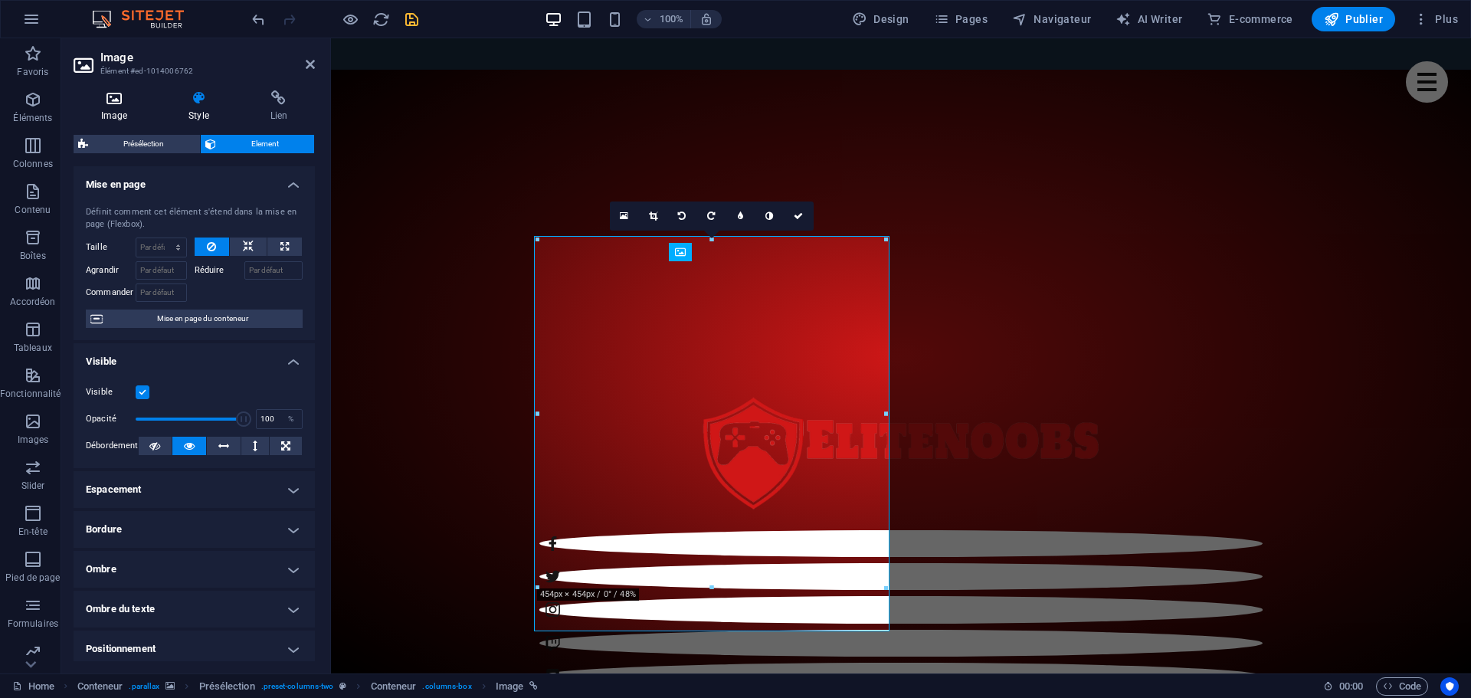
click at [116, 110] on h4 "Image" at bounding box center [117, 106] width 87 height 32
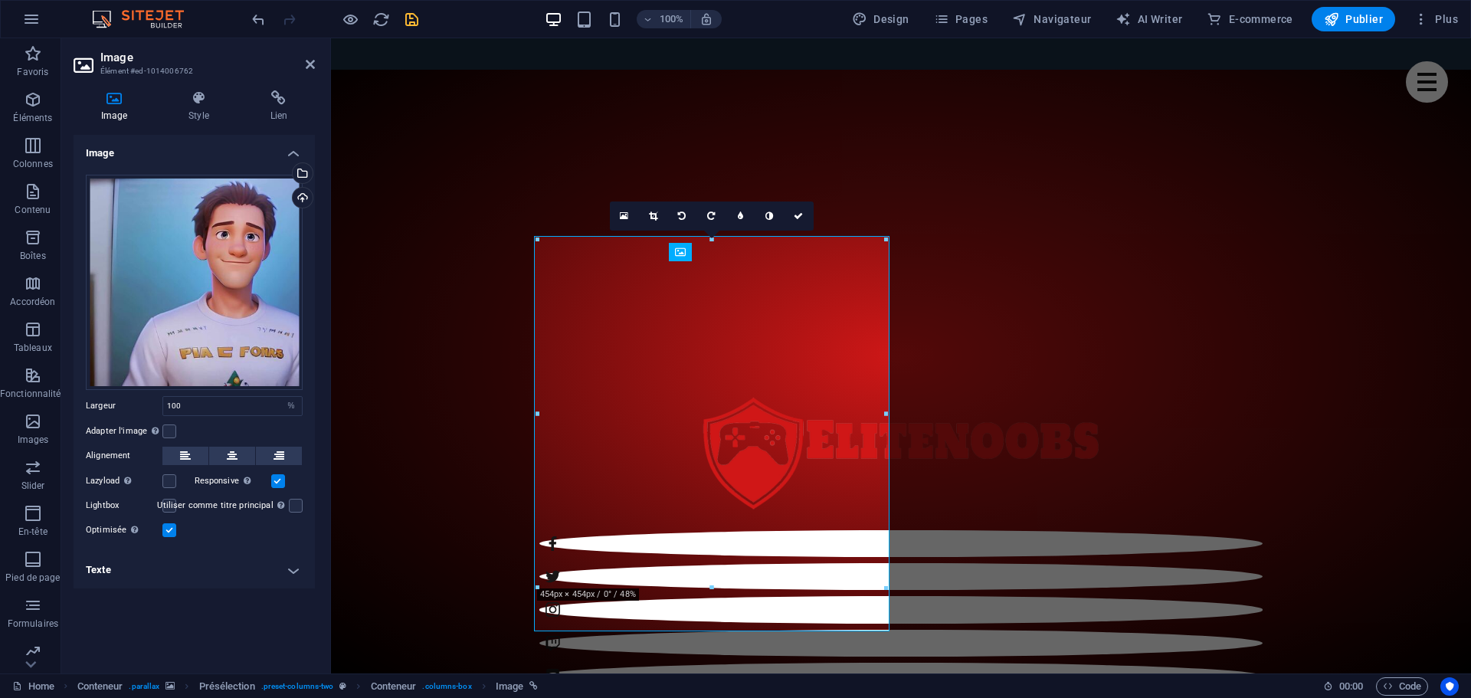
click at [293, 566] on h4 "Texte" at bounding box center [194, 570] width 241 height 37
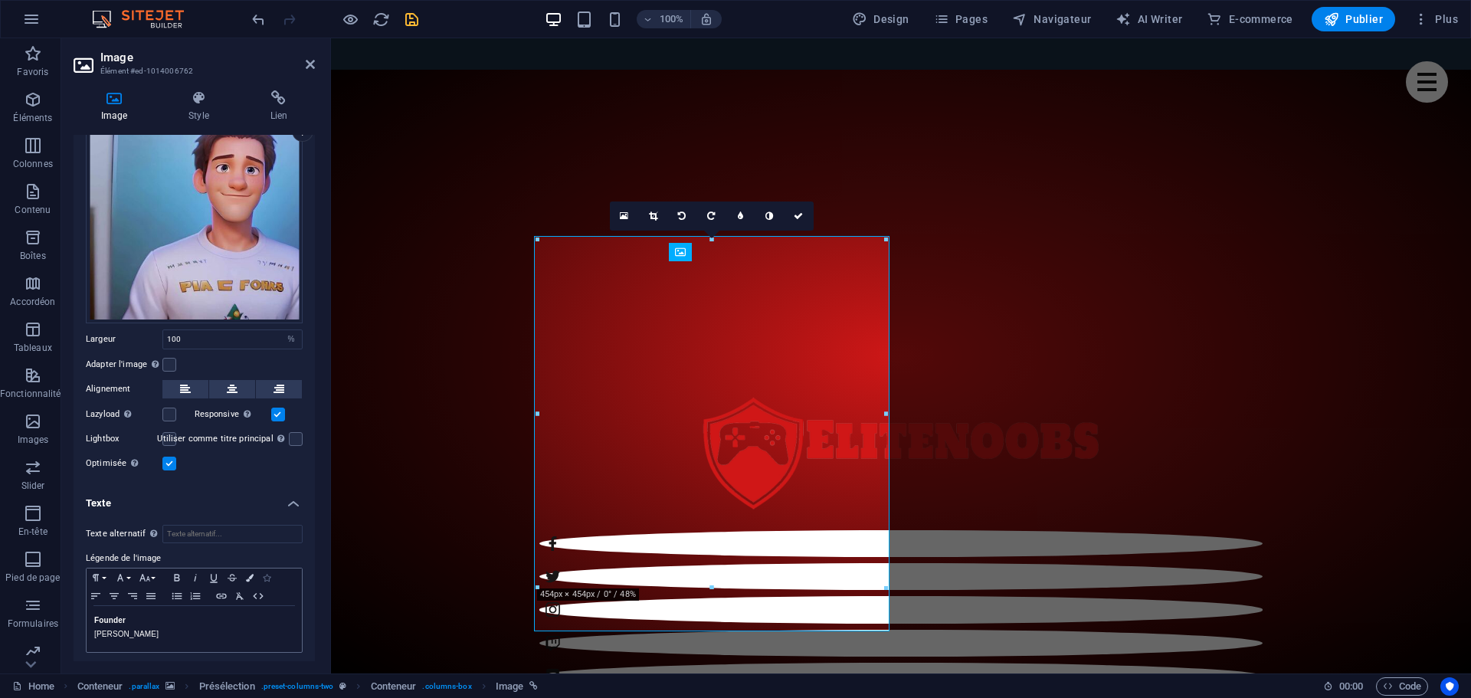
scroll to position [68, 0]
drag, startPoint x: 126, startPoint y: 616, endPoint x: 106, endPoint y: 619, distance: 19.4
click at [106, 619] on p "Founder" at bounding box center [194, 619] width 200 height 14
drag, startPoint x: 313, startPoint y: 62, endPoint x: 247, endPoint y: 41, distance: 69.3
click at [313, 62] on icon at bounding box center [310, 64] width 9 height 12
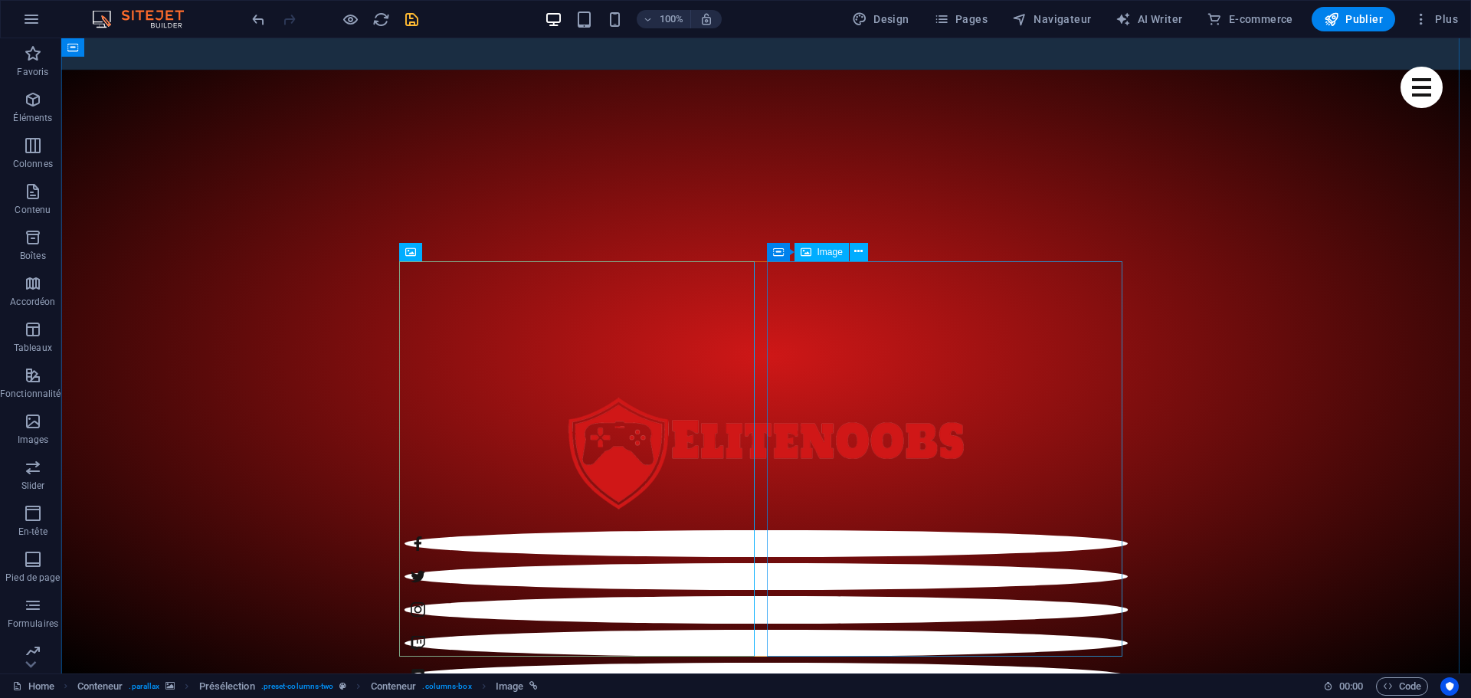
click at [838, 255] on span "Image" at bounding box center [829, 251] width 25 height 9
click at [870, 251] on div "Conteneur Image" at bounding box center [822, 252] width 111 height 19
click at [861, 251] on icon at bounding box center [858, 252] width 8 height 16
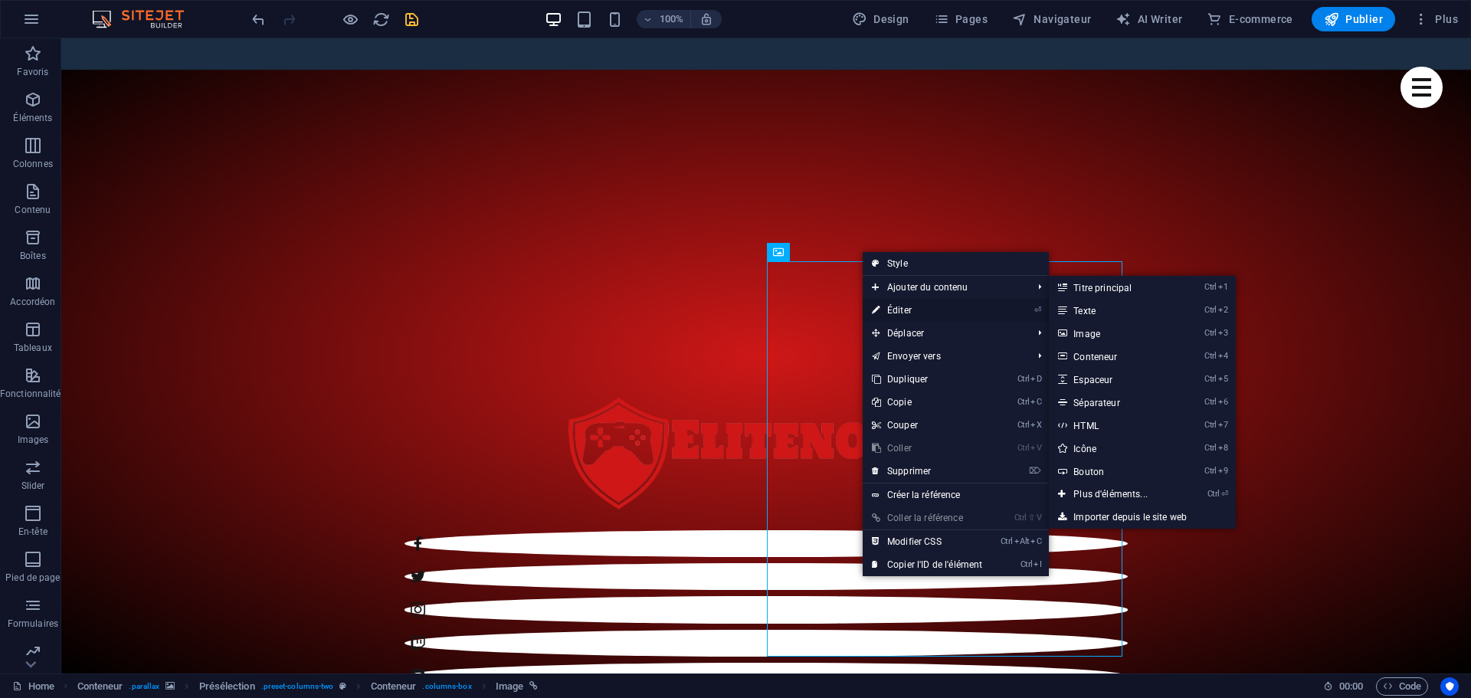
click at [899, 303] on link "⏎ Éditer" at bounding box center [927, 310] width 129 height 23
select select "%"
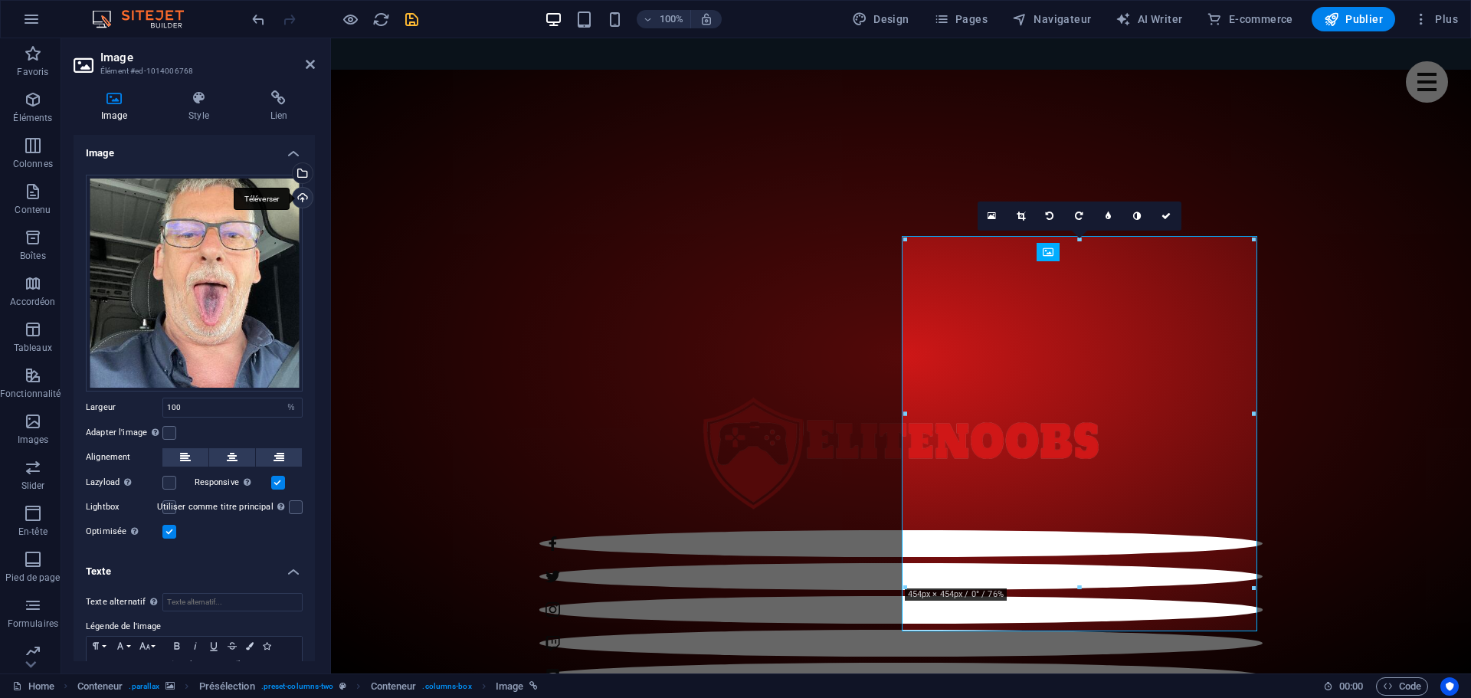
click at [302, 193] on div "Téléverser" at bounding box center [301, 199] width 23 height 23
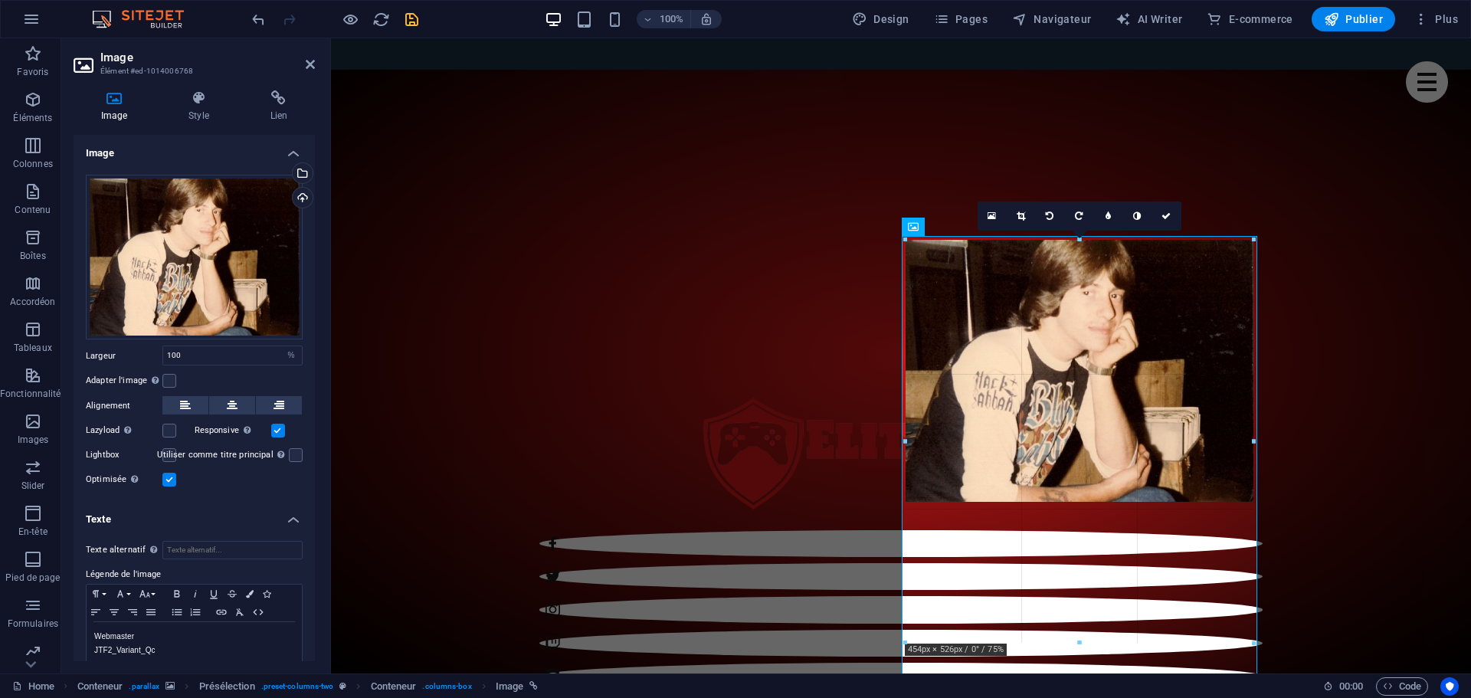
click at [906, 493] on div "180 170 160 150 140 130 120 110 100 90 80 70 60 50 40 30 20 10 0 -10 -20 -30 -4…" at bounding box center [1080, 441] width 348 height 403
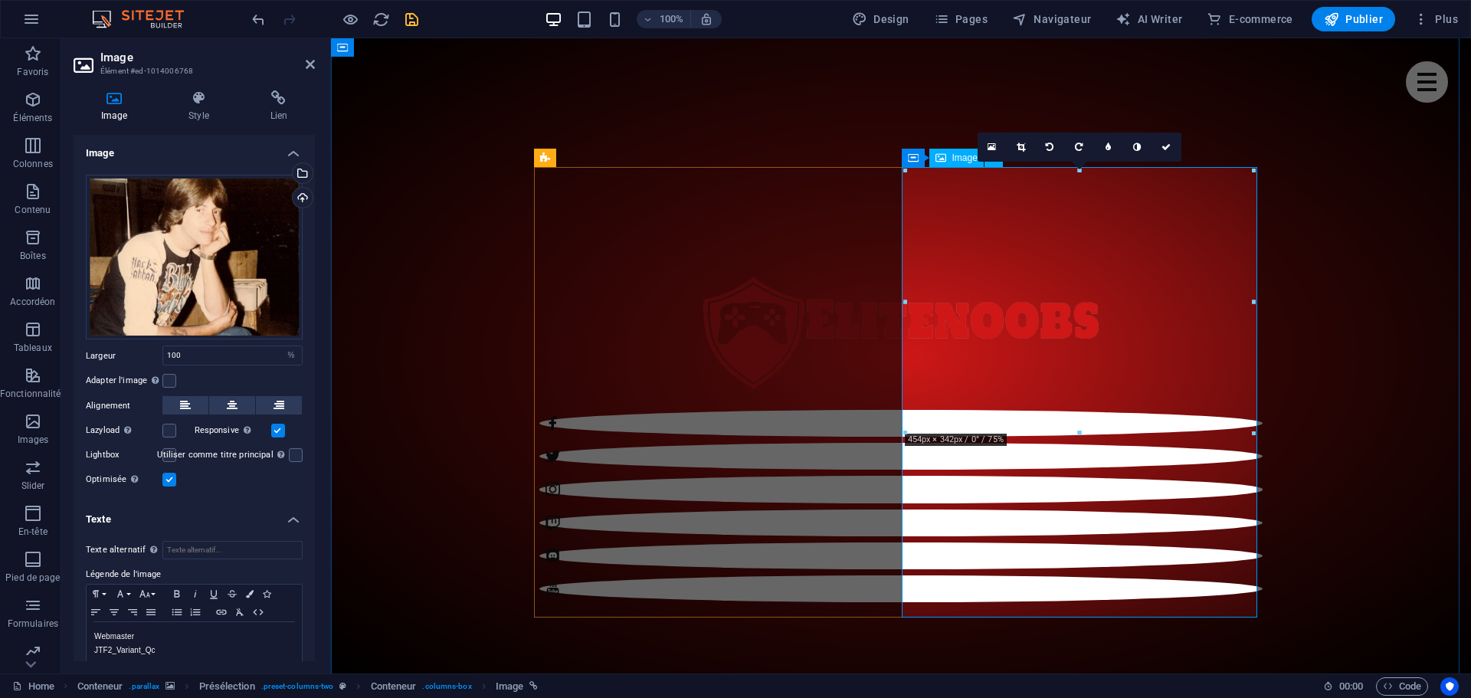
scroll to position [834, 0]
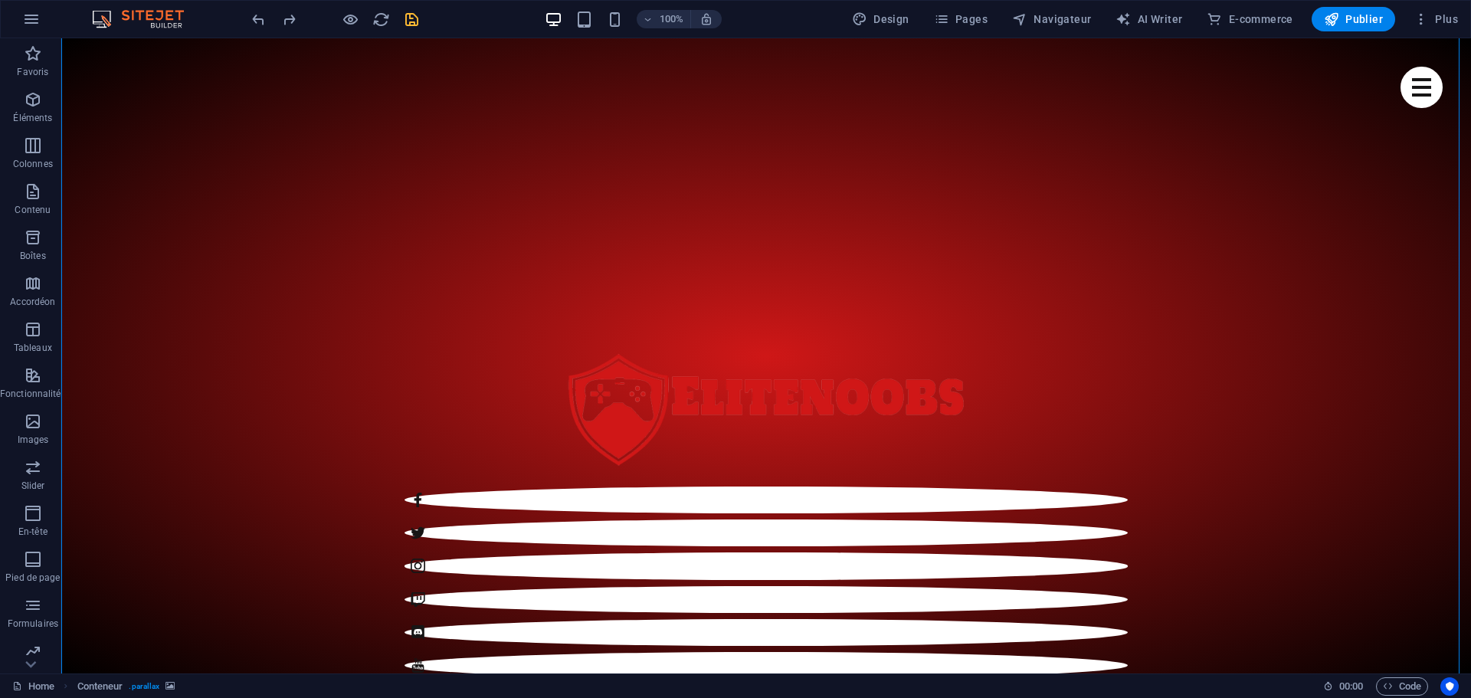
scroll to position [604, 0]
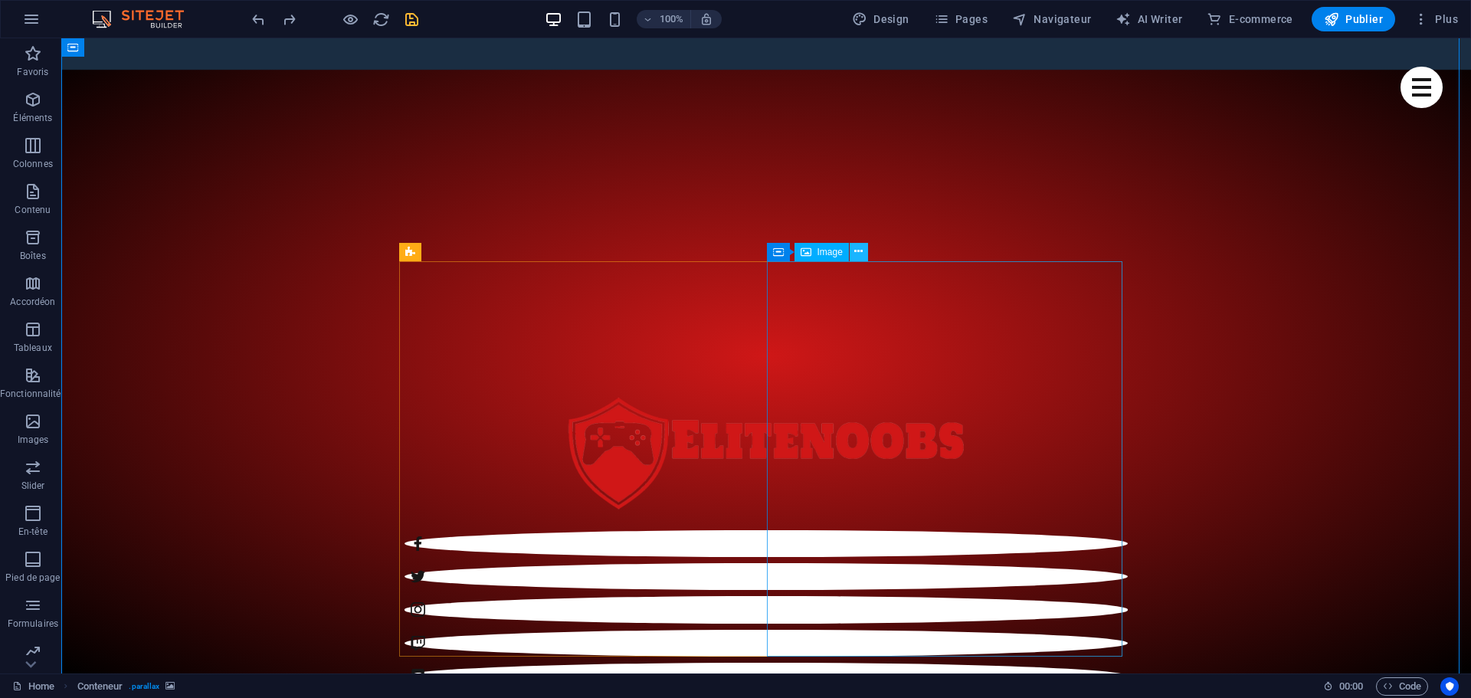
click at [855, 251] on icon at bounding box center [858, 252] width 8 height 16
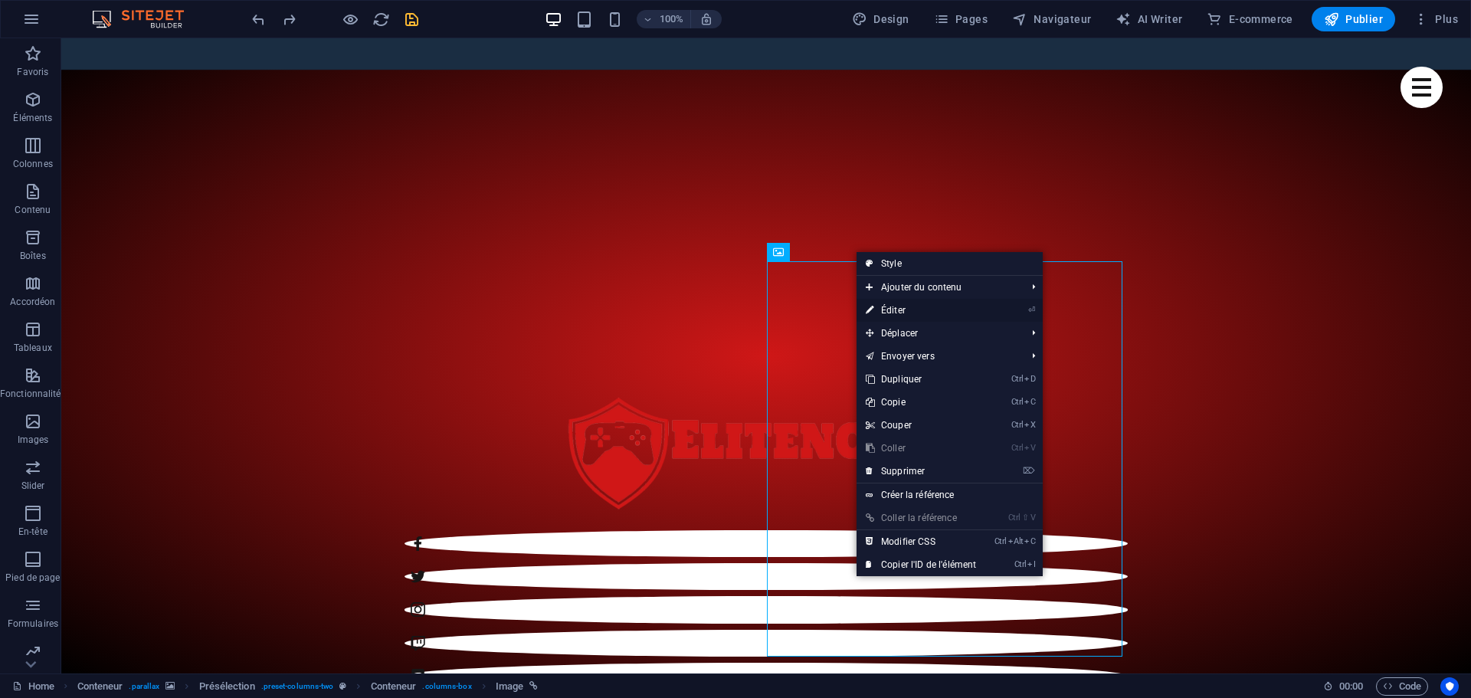
drag, startPoint x: 554, startPoint y: 270, endPoint x: 885, endPoint y: 310, distance: 333.3
click at [885, 310] on link "⏎ Éditer" at bounding box center [921, 310] width 129 height 23
select select "%"
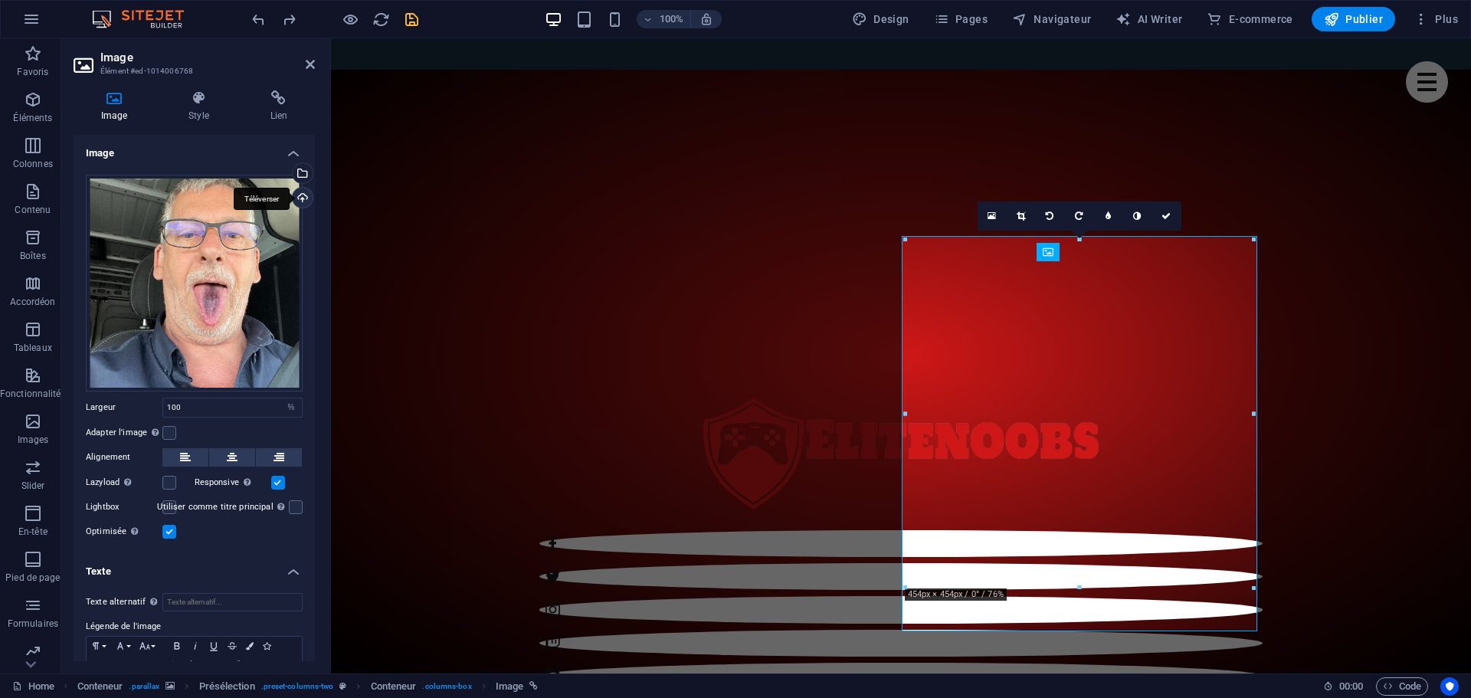
click at [299, 198] on div "Téléverser" at bounding box center [301, 199] width 23 height 23
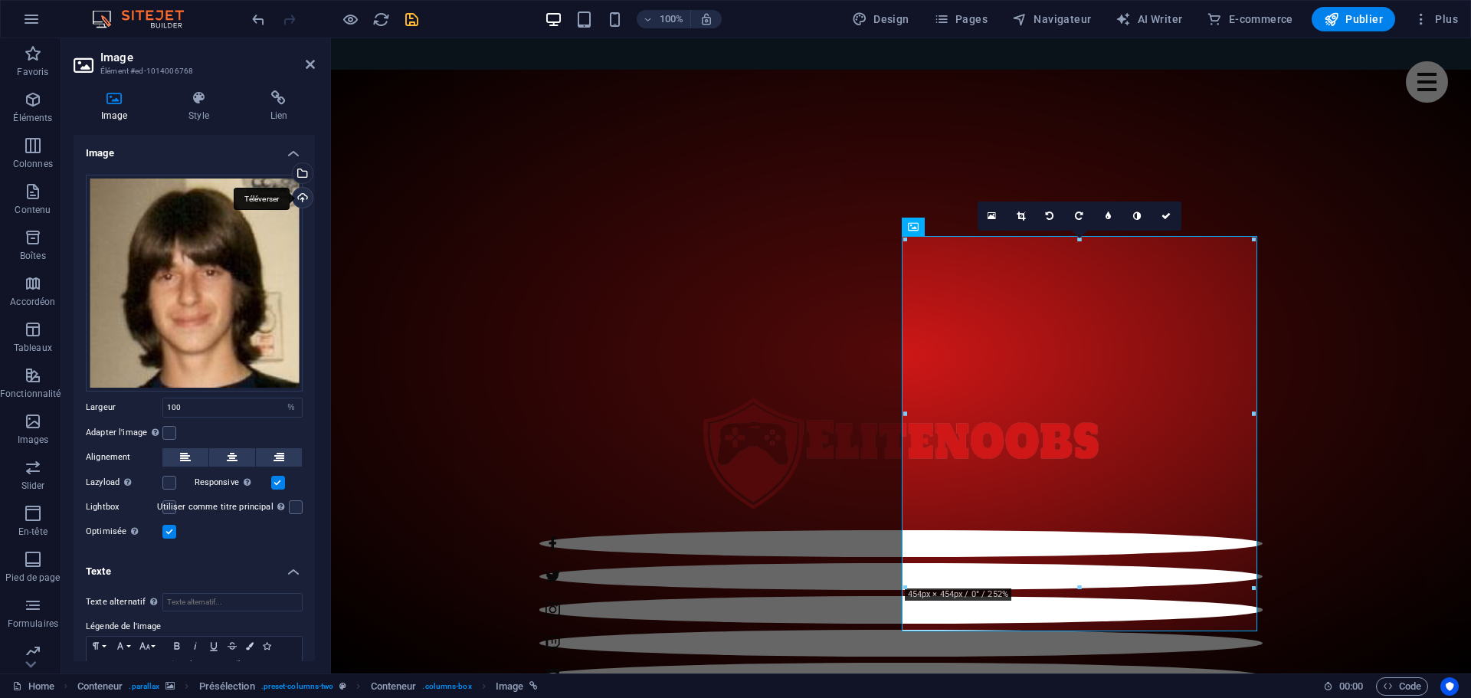
click at [303, 197] on div "Téléverser" at bounding box center [301, 199] width 23 height 23
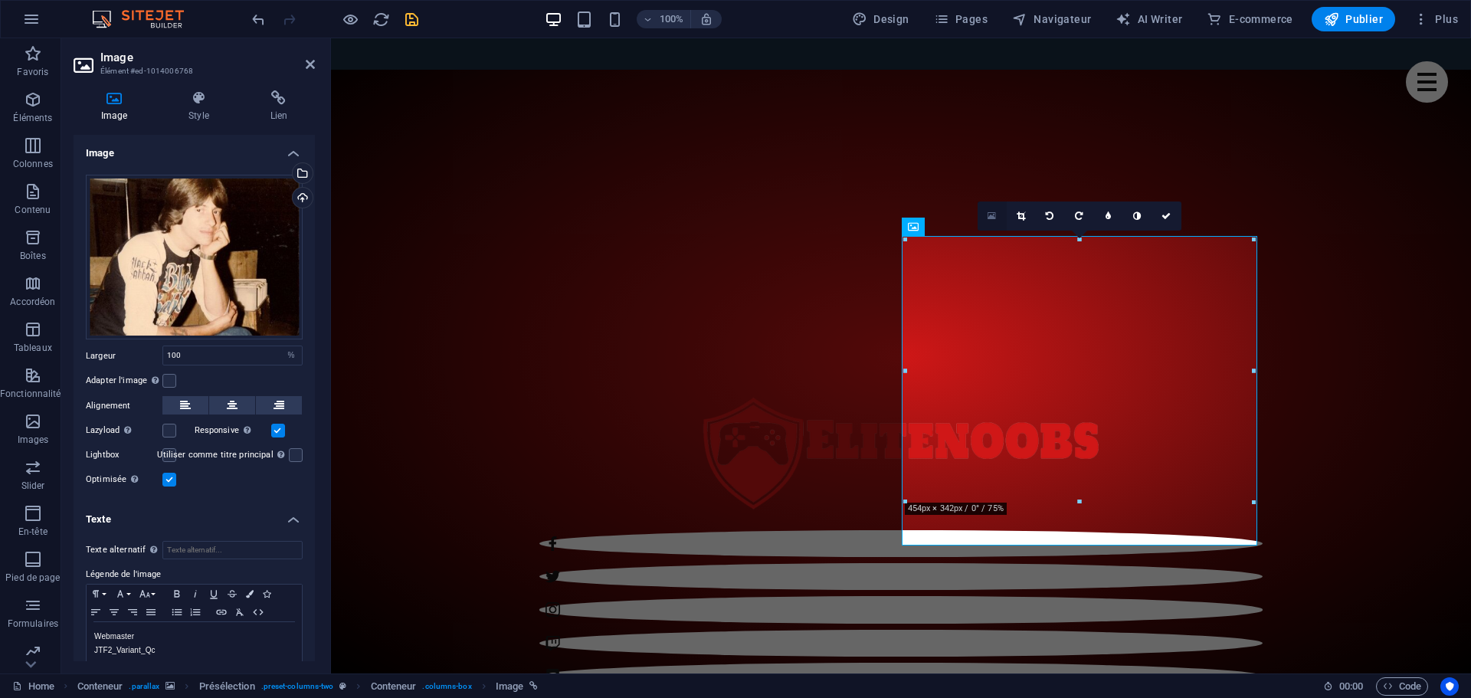
click at [994, 217] on icon at bounding box center [992, 216] width 8 height 11
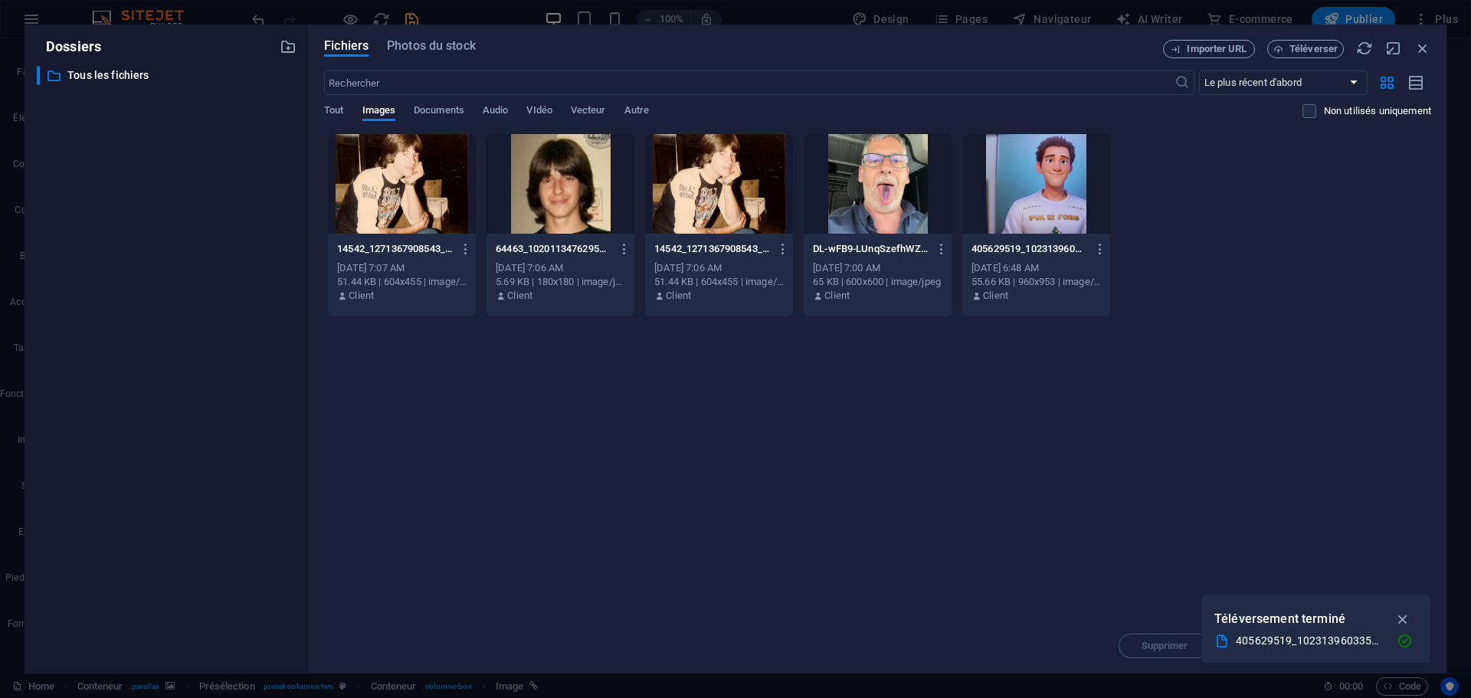
click at [586, 199] on div at bounding box center [561, 184] width 148 height 100
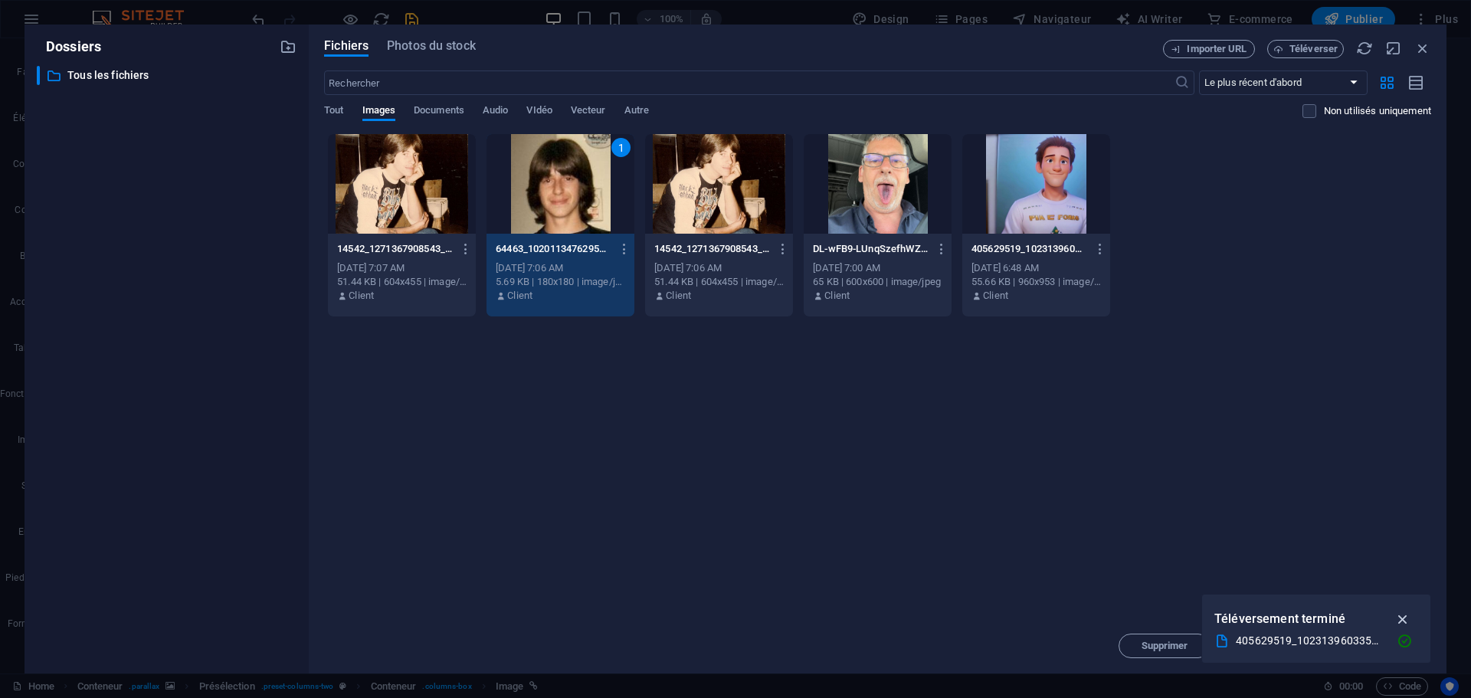
click at [1410, 618] on icon "button" at bounding box center [1403, 619] width 18 height 17
click at [1363, 643] on span "Insérer" at bounding box center [1385, 645] width 80 height 9
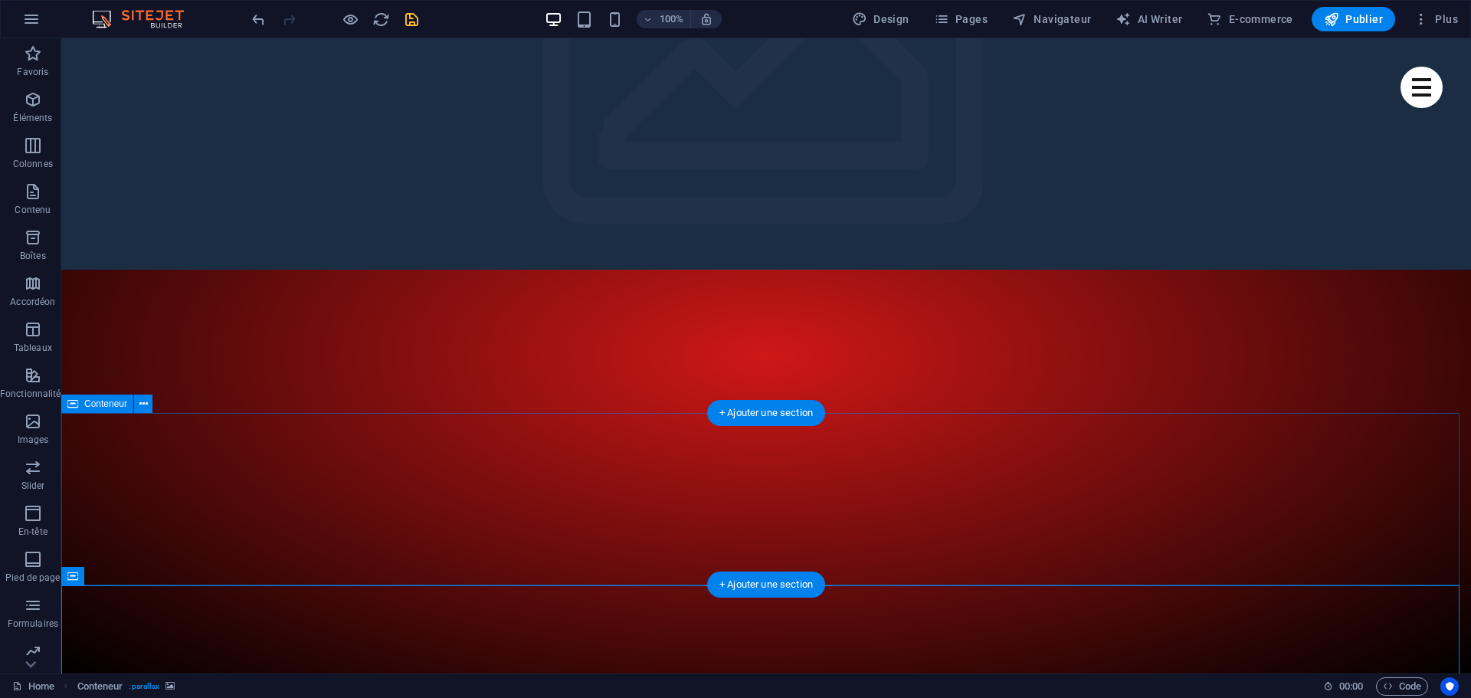
scroll to position [0, 0]
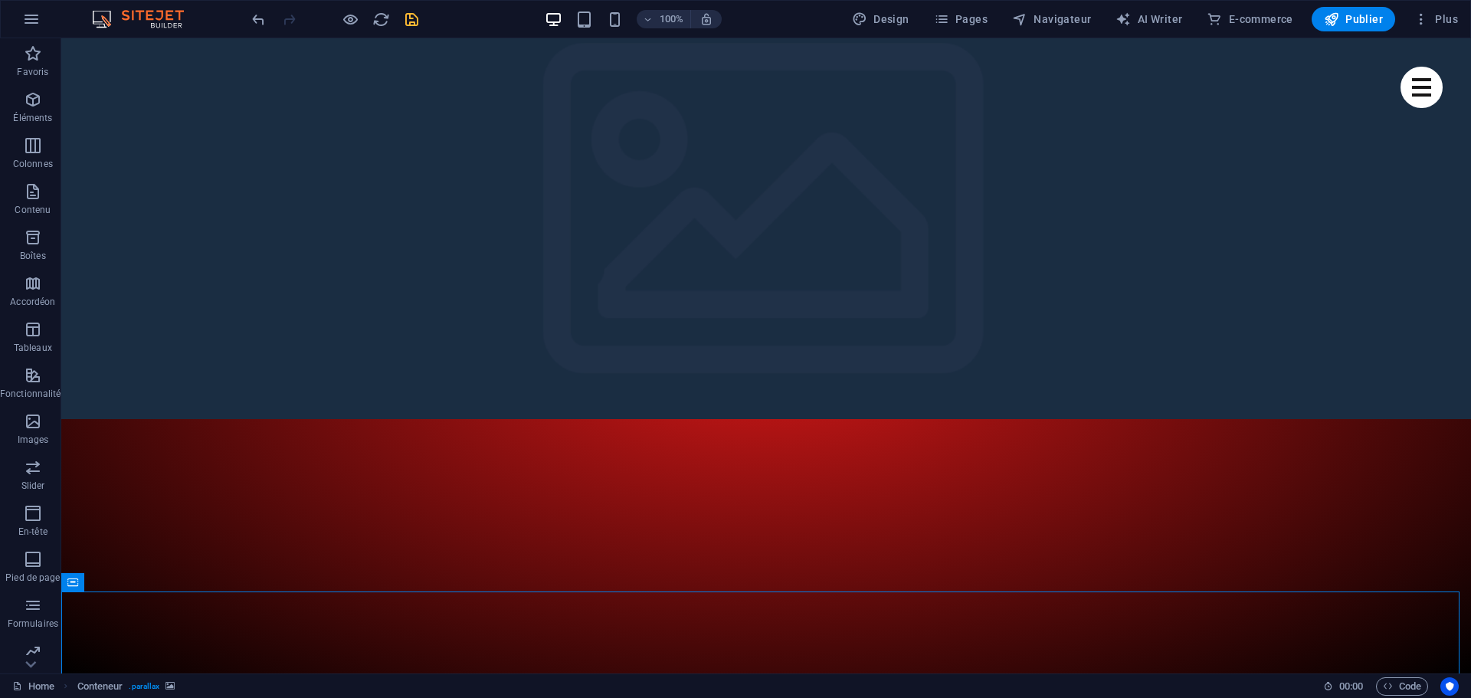
click at [414, 24] on icon "save" at bounding box center [412, 20] width 18 height 18
checkbox input "false"
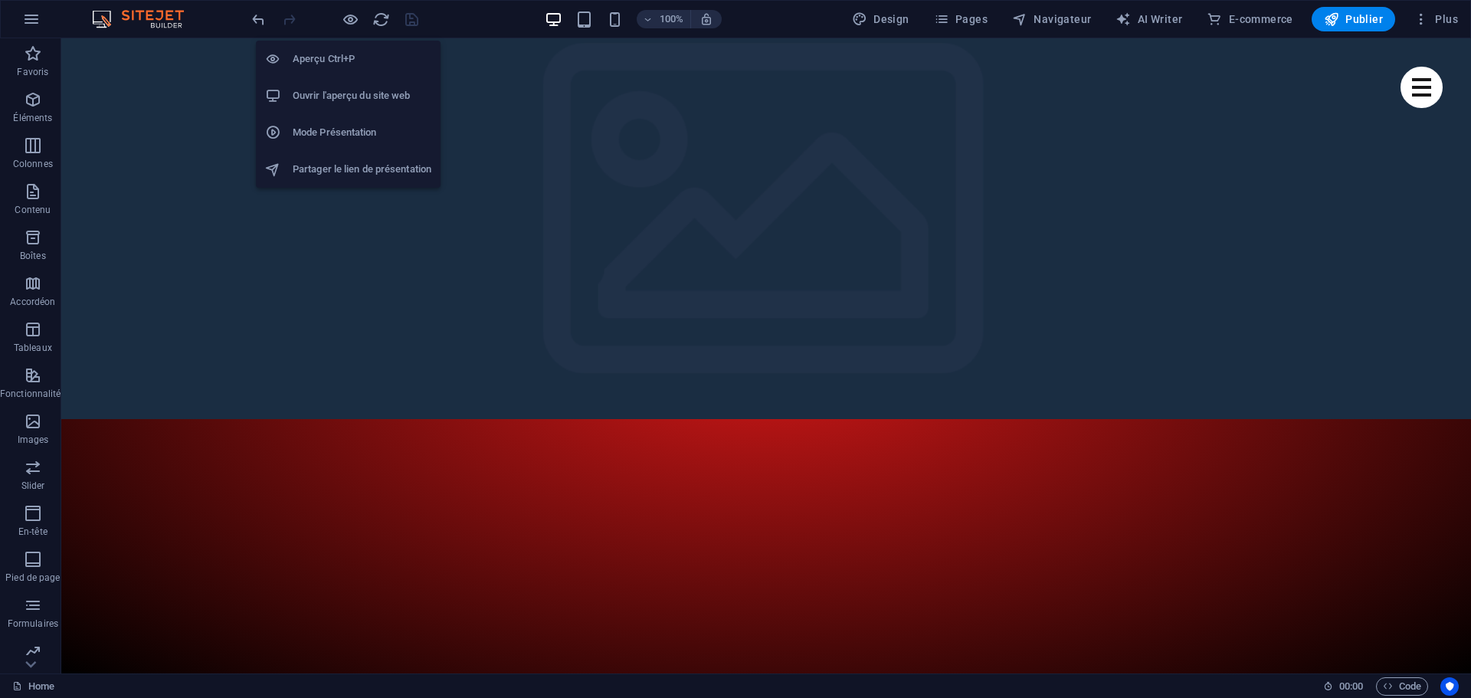
click at [306, 134] on h6 "Mode Présentation" at bounding box center [362, 132] width 139 height 18
click at [352, 23] on icon "button" at bounding box center [351, 20] width 18 height 18
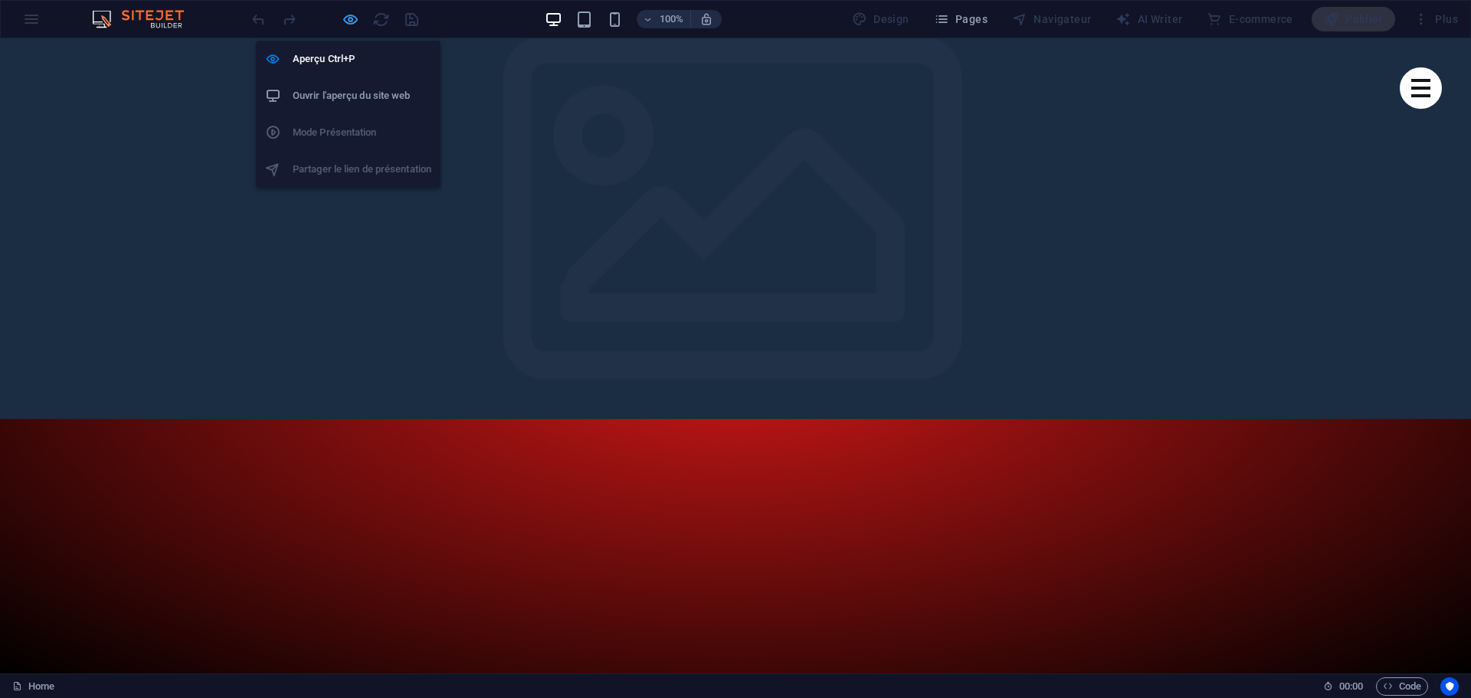
click at [352, 23] on icon "button" at bounding box center [351, 20] width 18 height 18
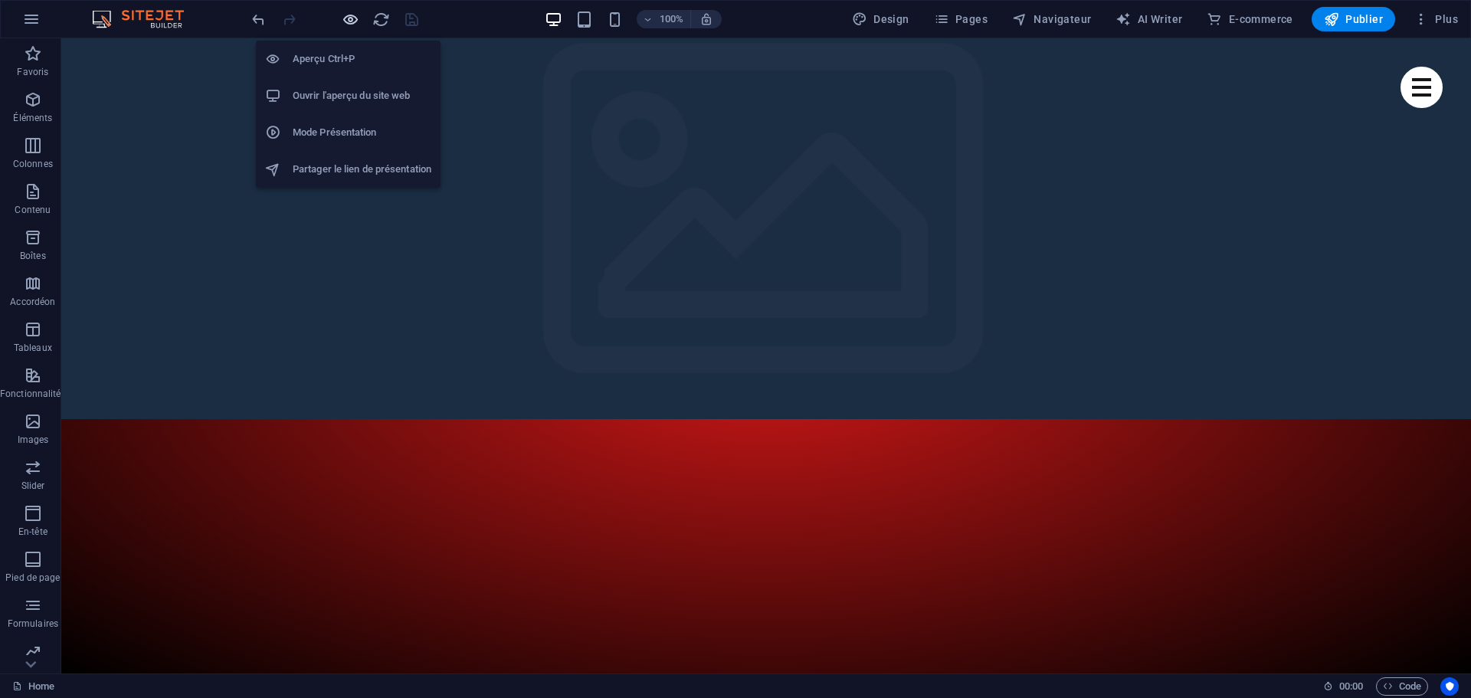
click at [352, 23] on icon "button" at bounding box center [351, 20] width 18 height 18
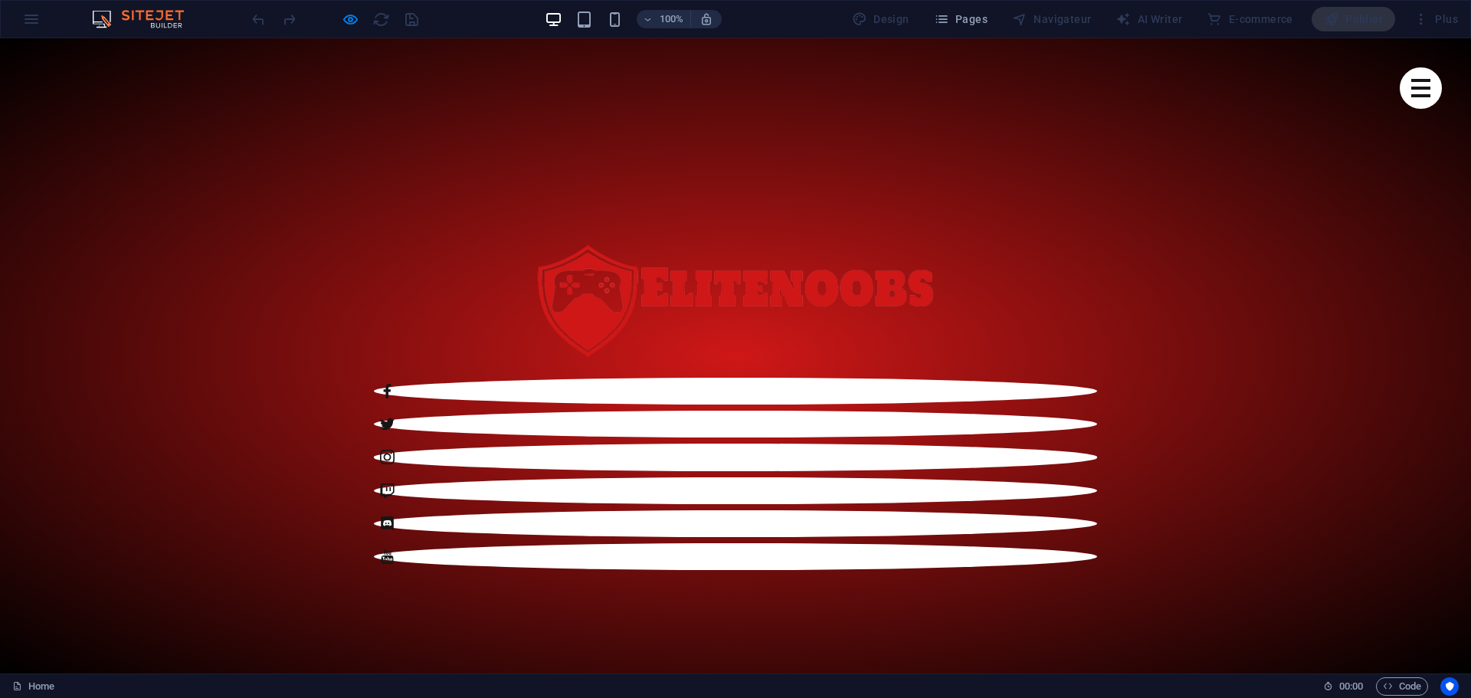
scroll to position [766, 0]
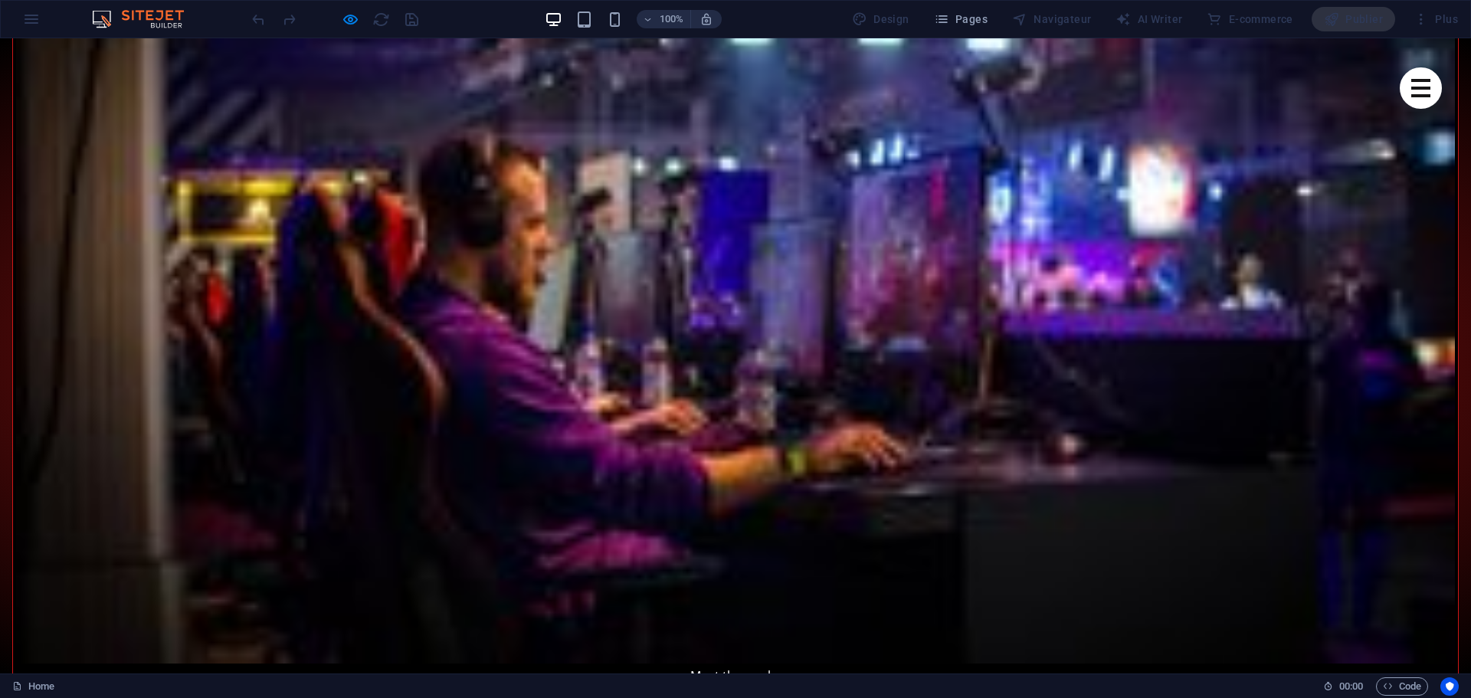
scroll to position [1609, 0]
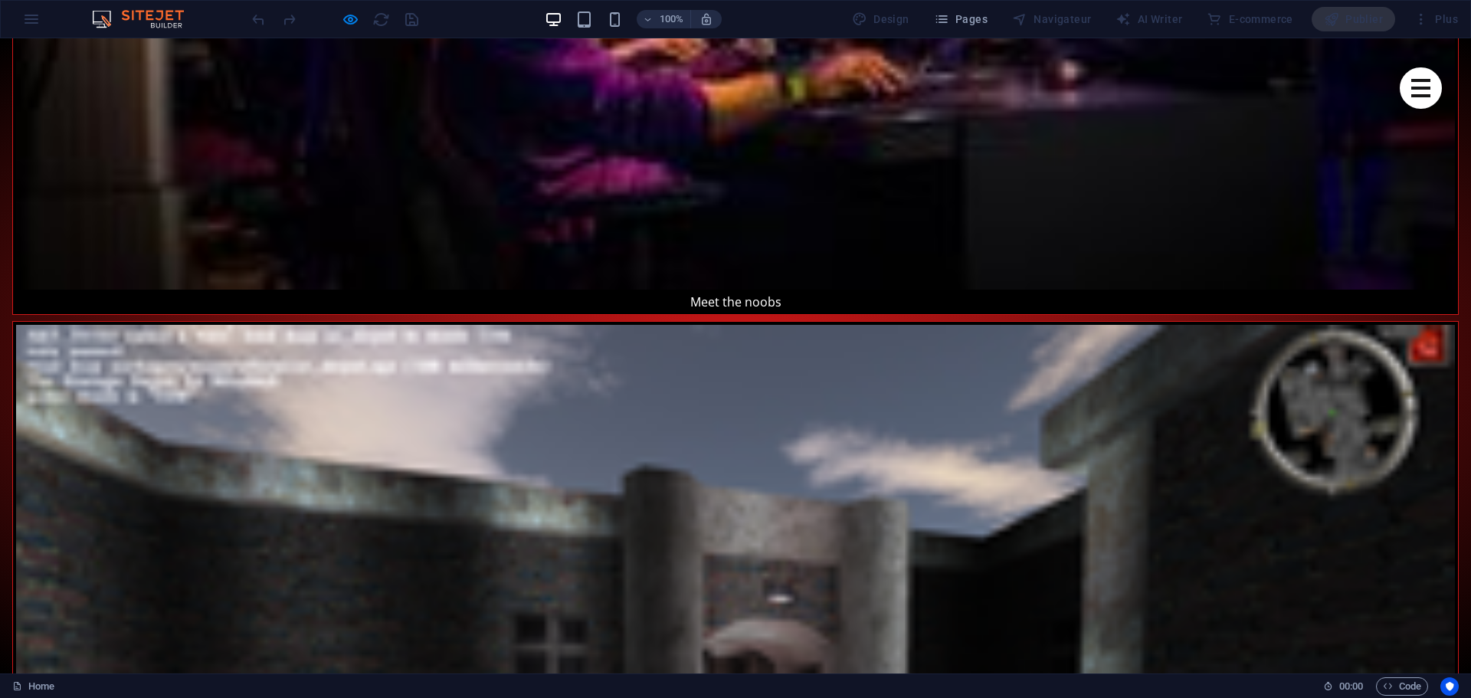
scroll to position [1839, 0]
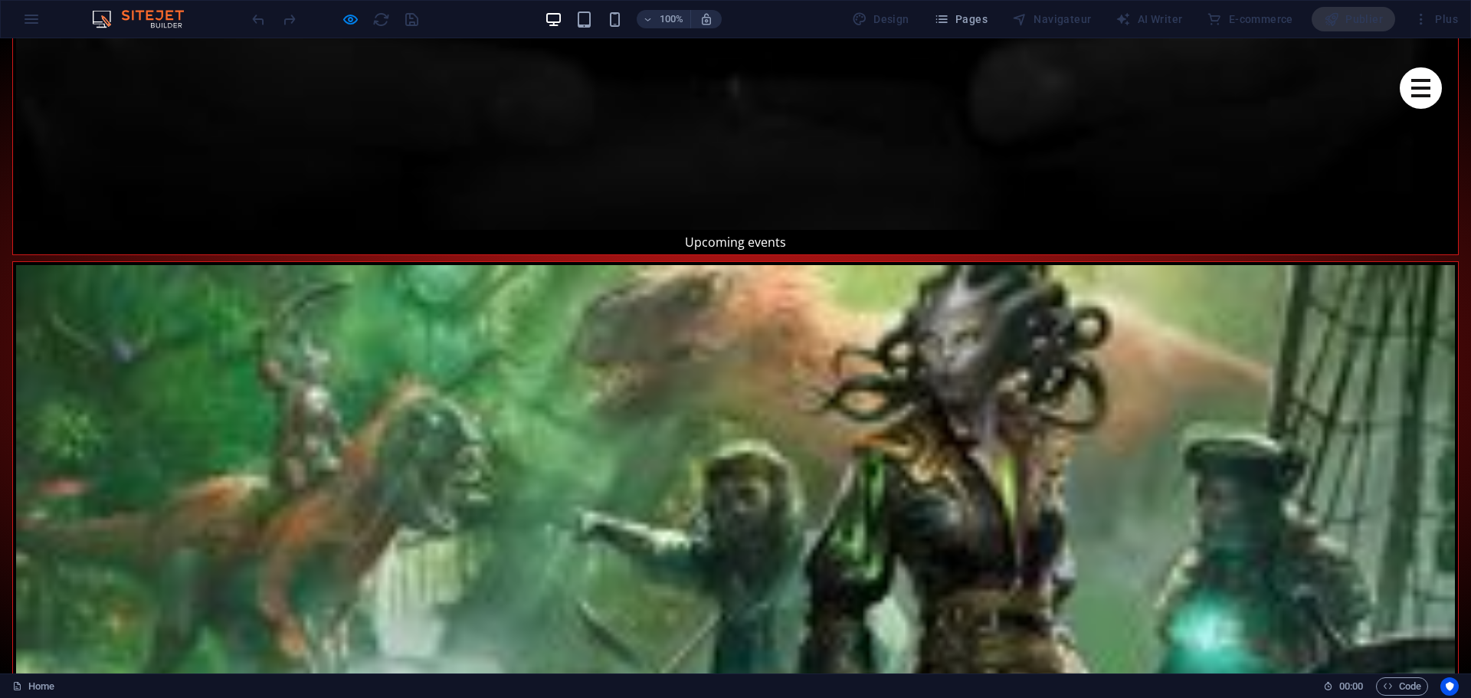
scroll to position [3754, 0]
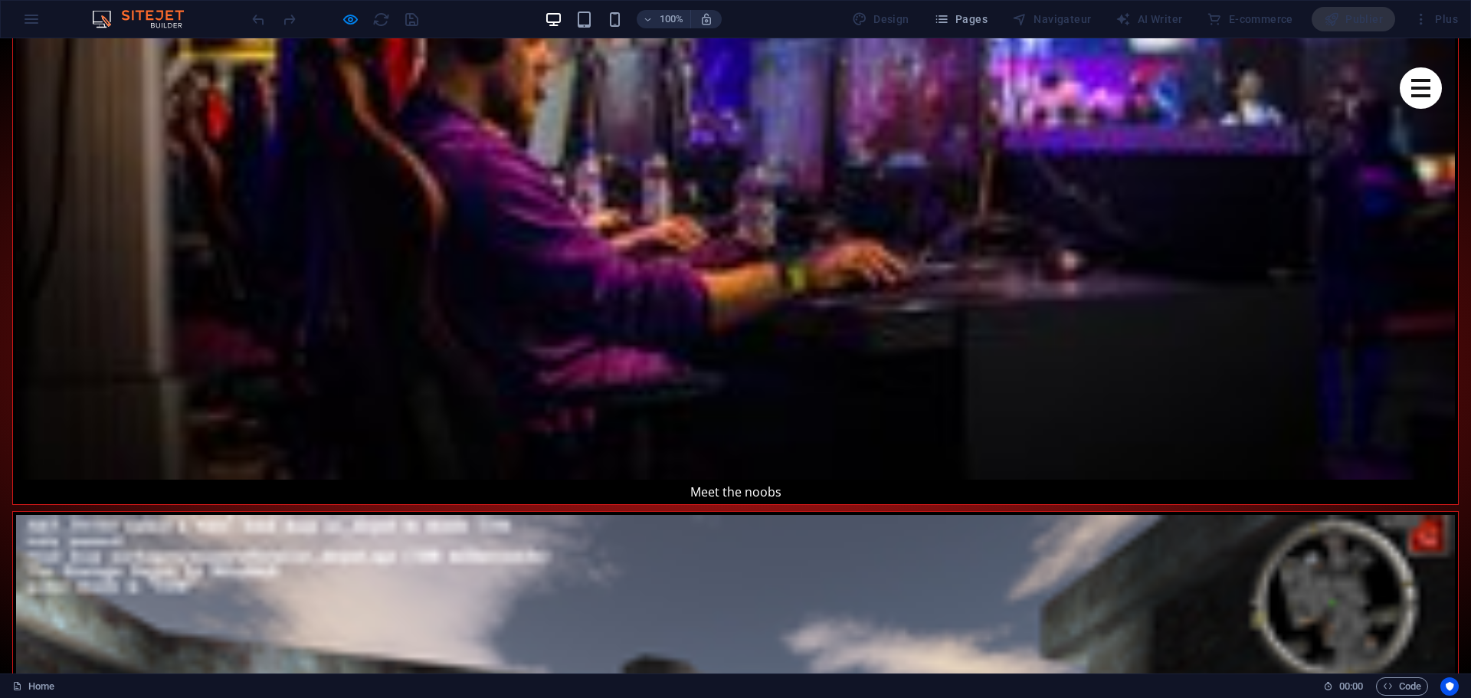
scroll to position [1532, 0]
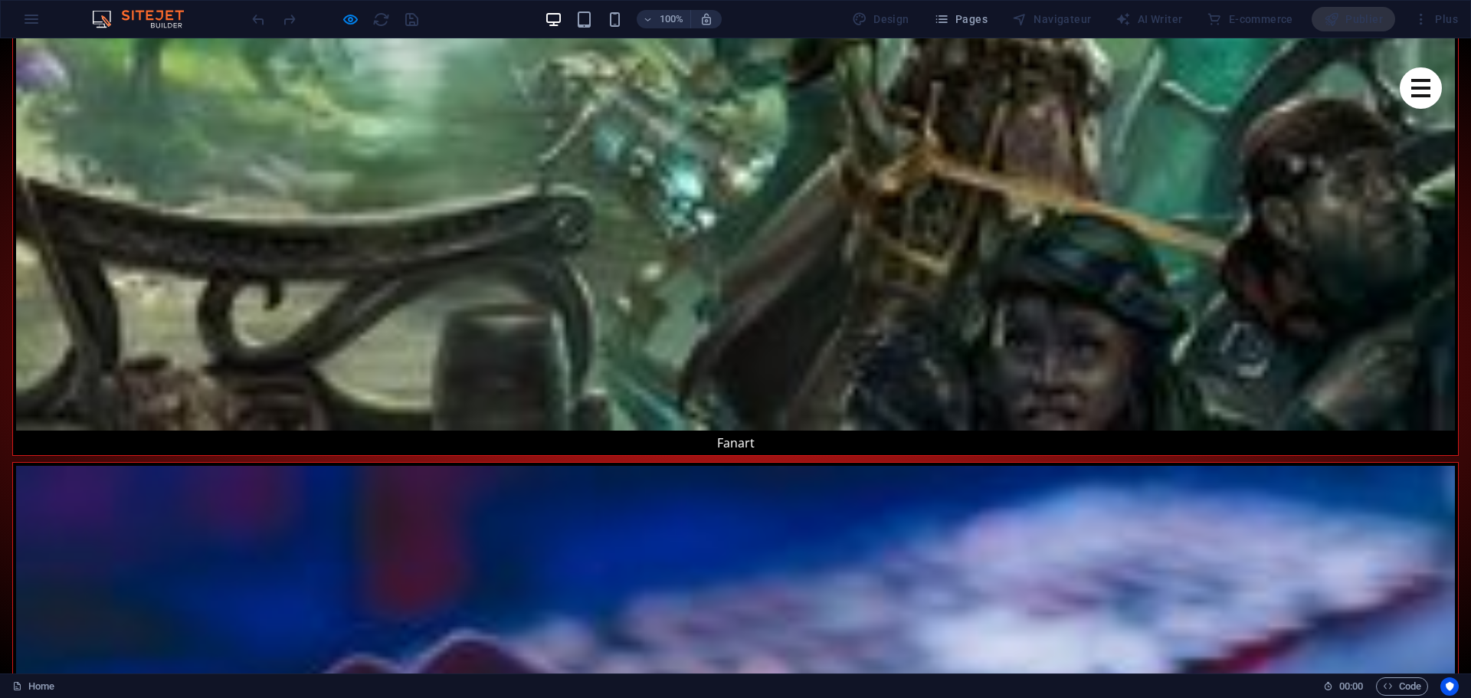
scroll to position [4367, 0]
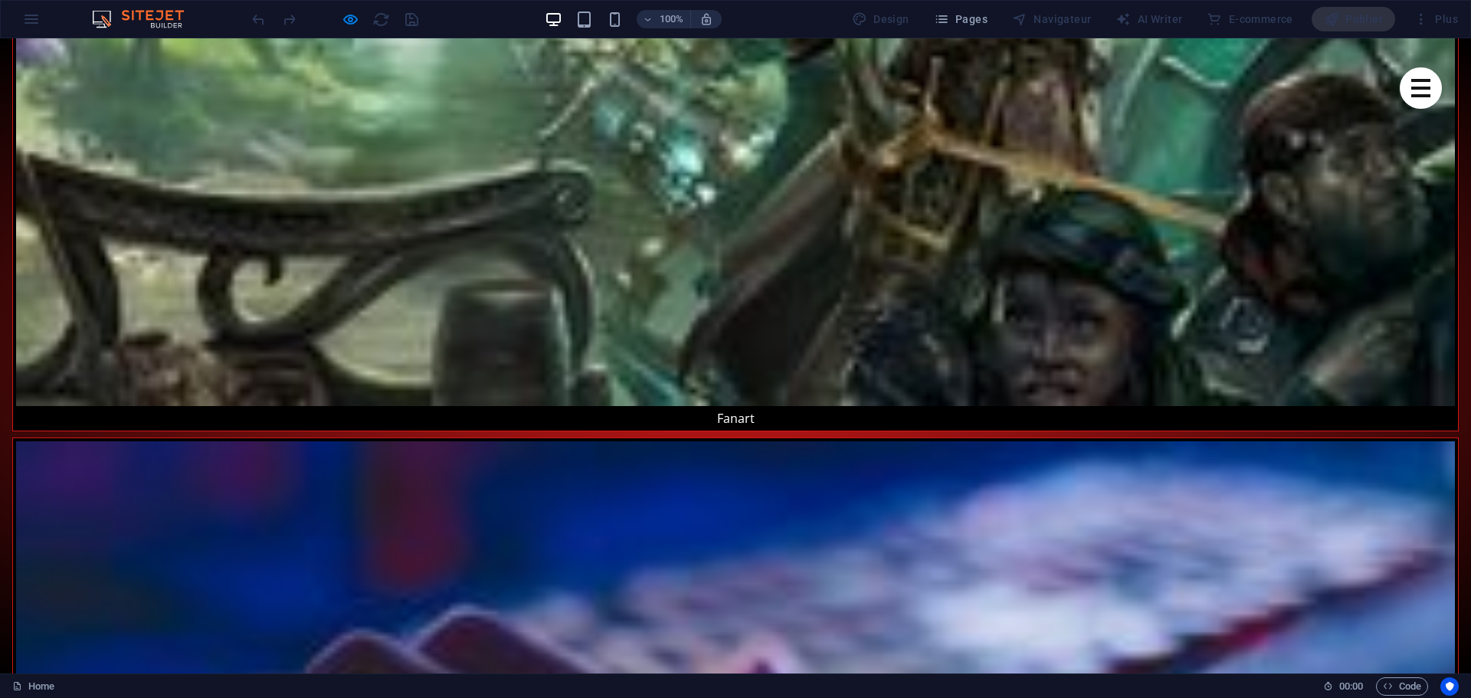
click at [352, 23] on icon "button" at bounding box center [351, 20] width 18 height 18
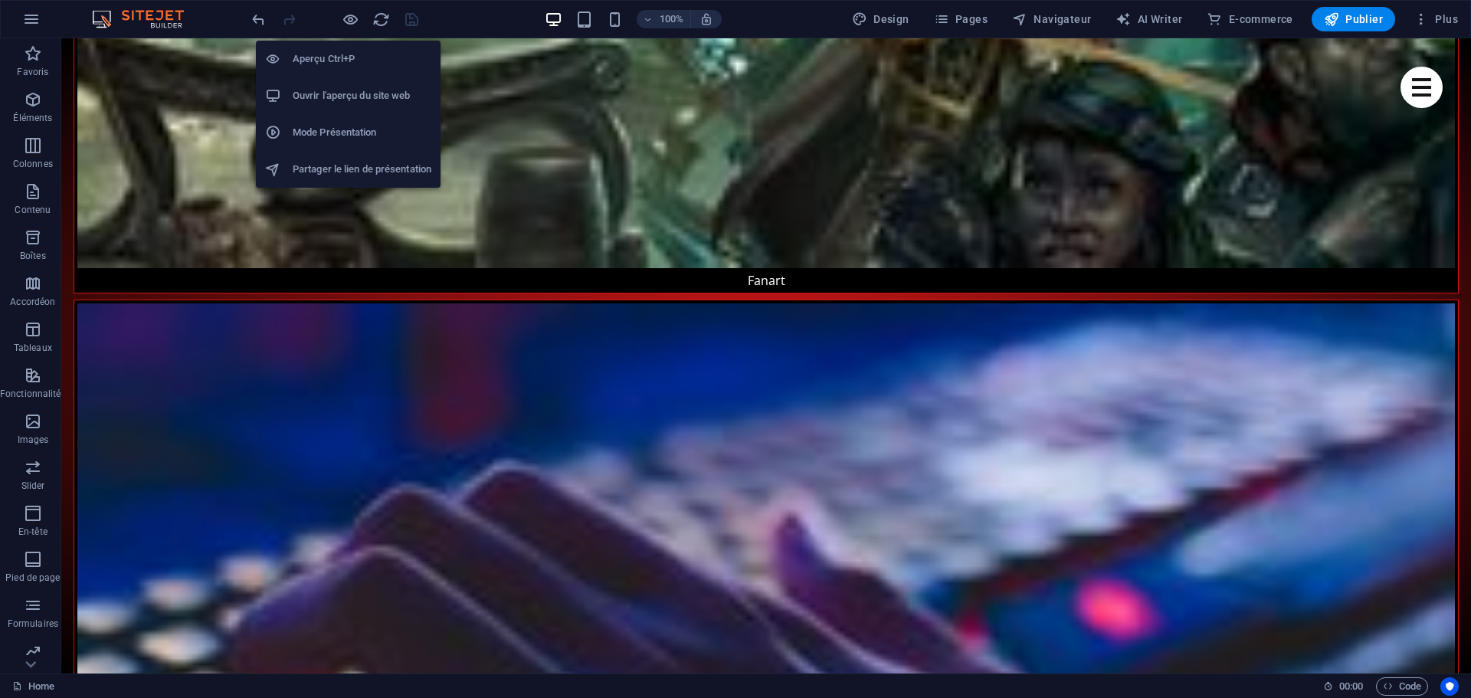
scroll to position [5035, 0]
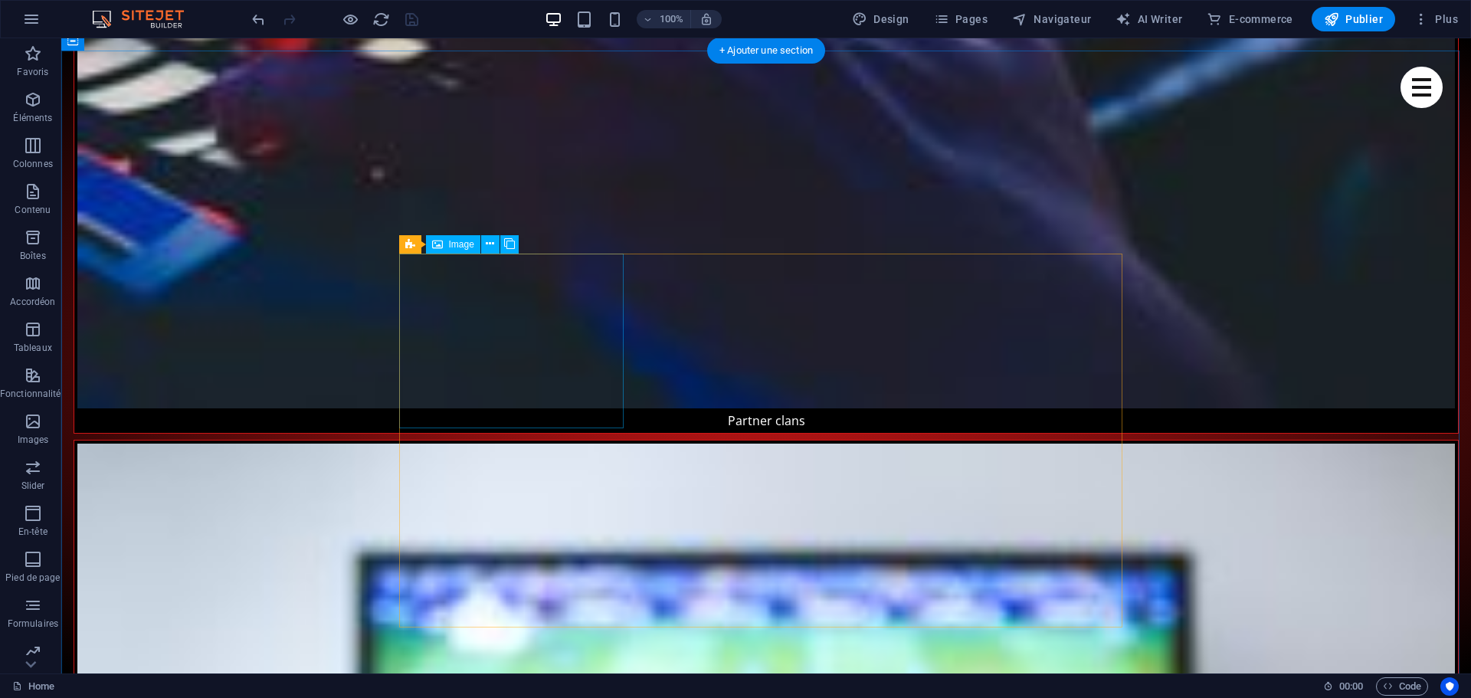
click at [411, 245] on icon at bounding box center [410, 244] width 10 height 18
click at [451, 246] on span "Présélection" at bounding box center [446, 244] width 51 height 9
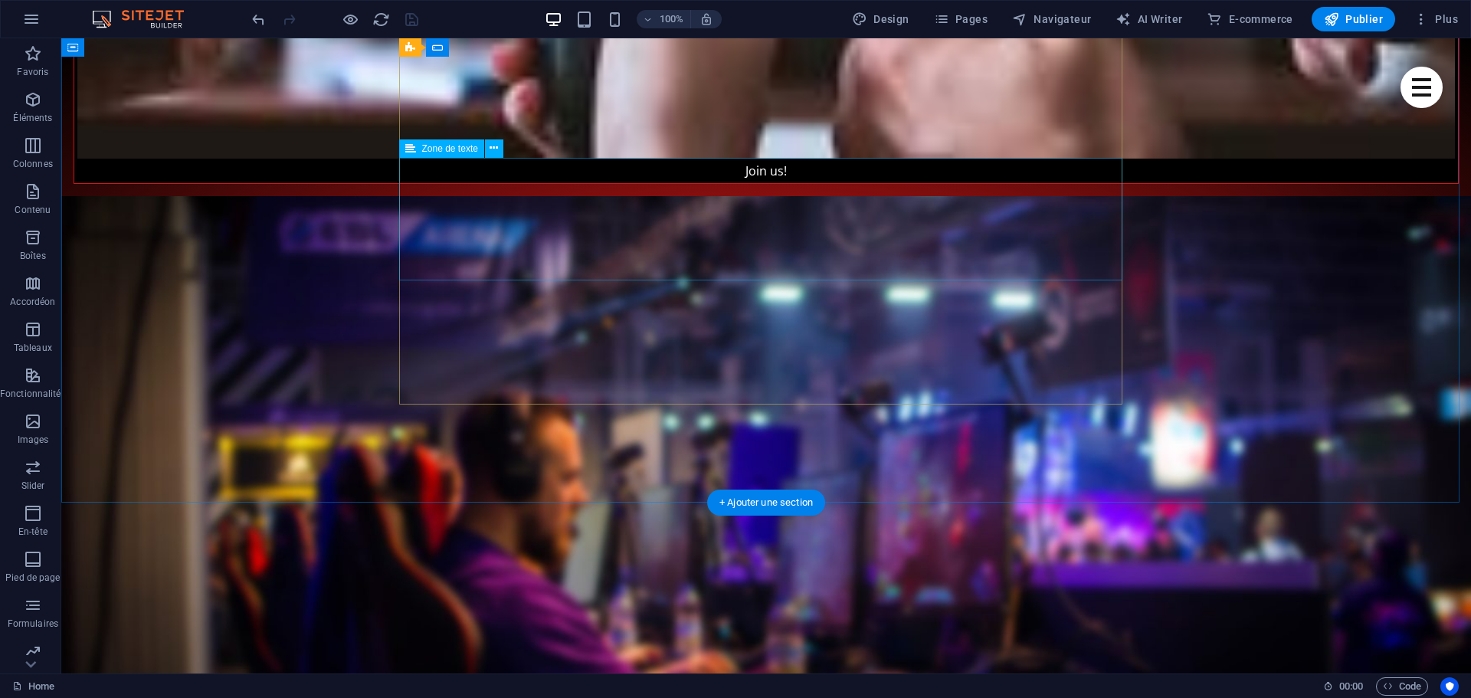
scroll to position [6193, 0]
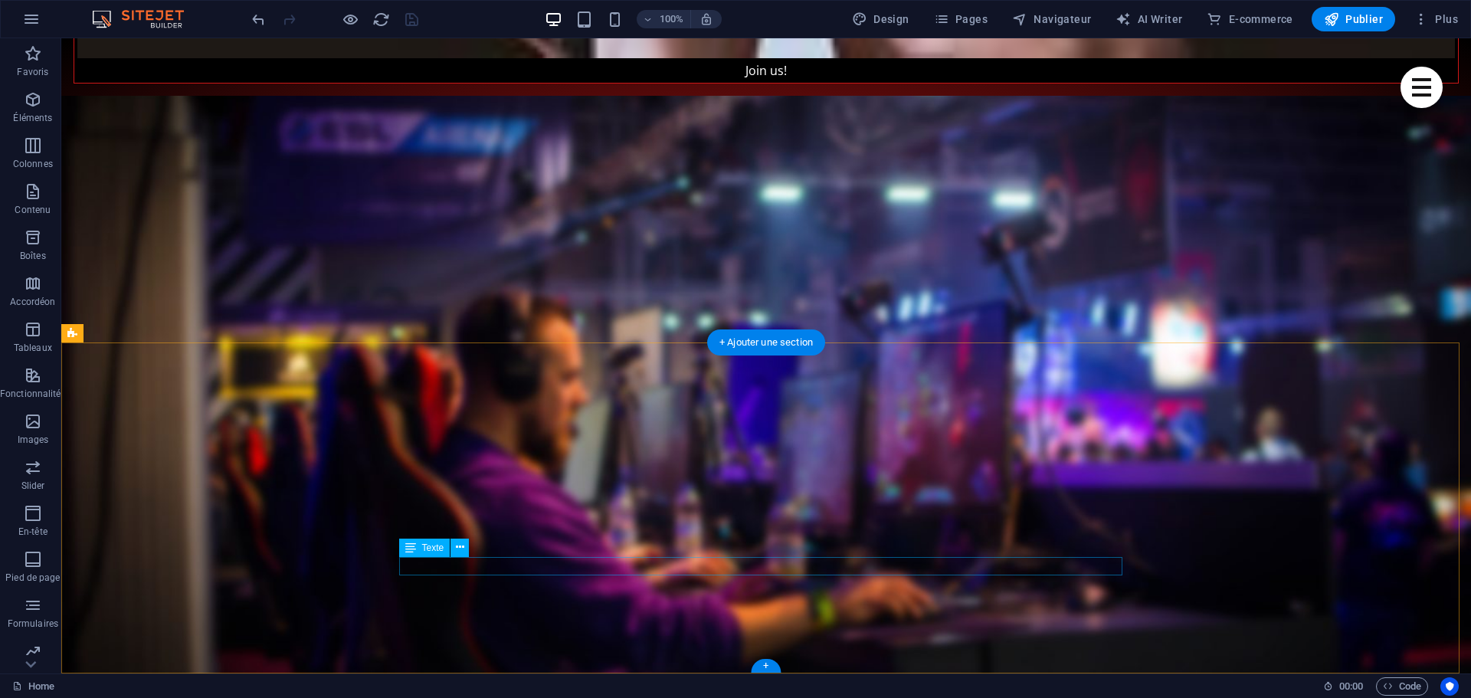
drag, startPoint x: 764, startPoint y: 666, endPoint x: 441, endPoint y: 626, distance: 325.8
click at [764, 666] on div "+" at bounding box center [766, 666] width 30 height 14
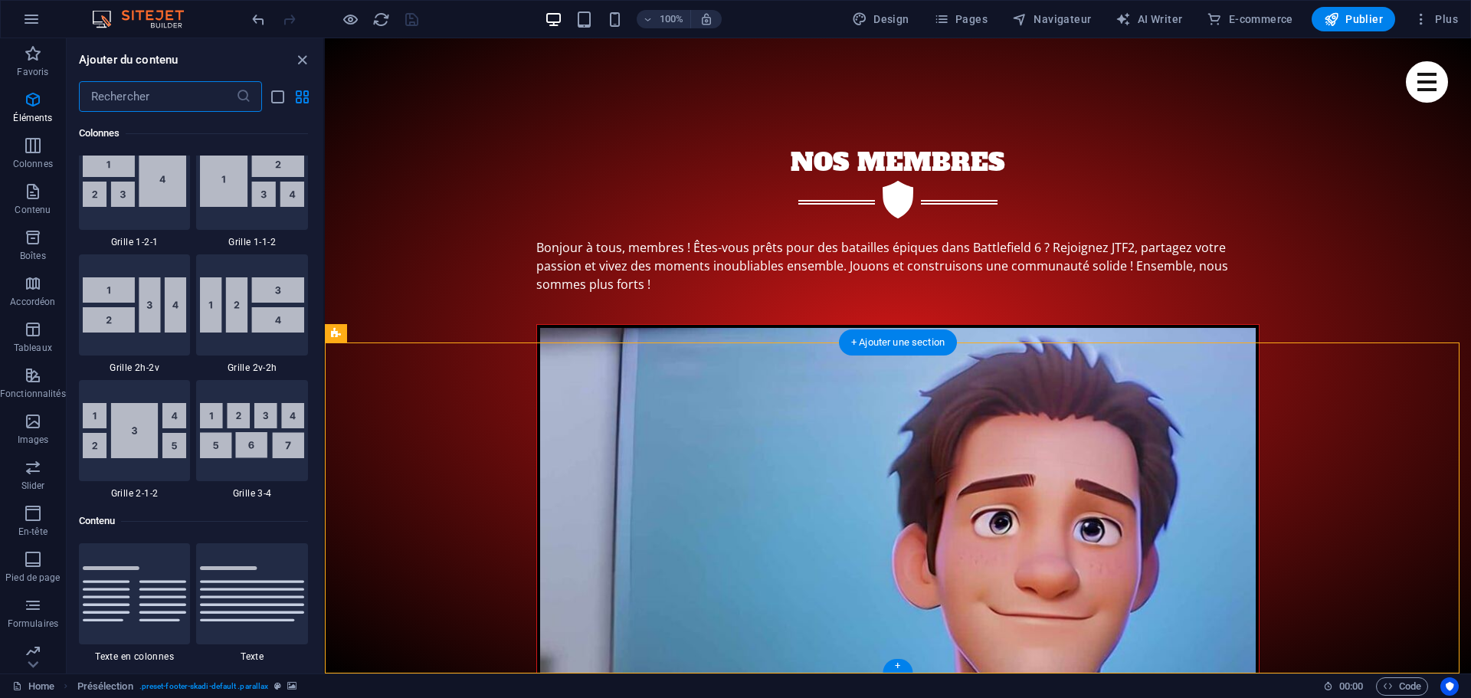
scroll to position [2681, 0]
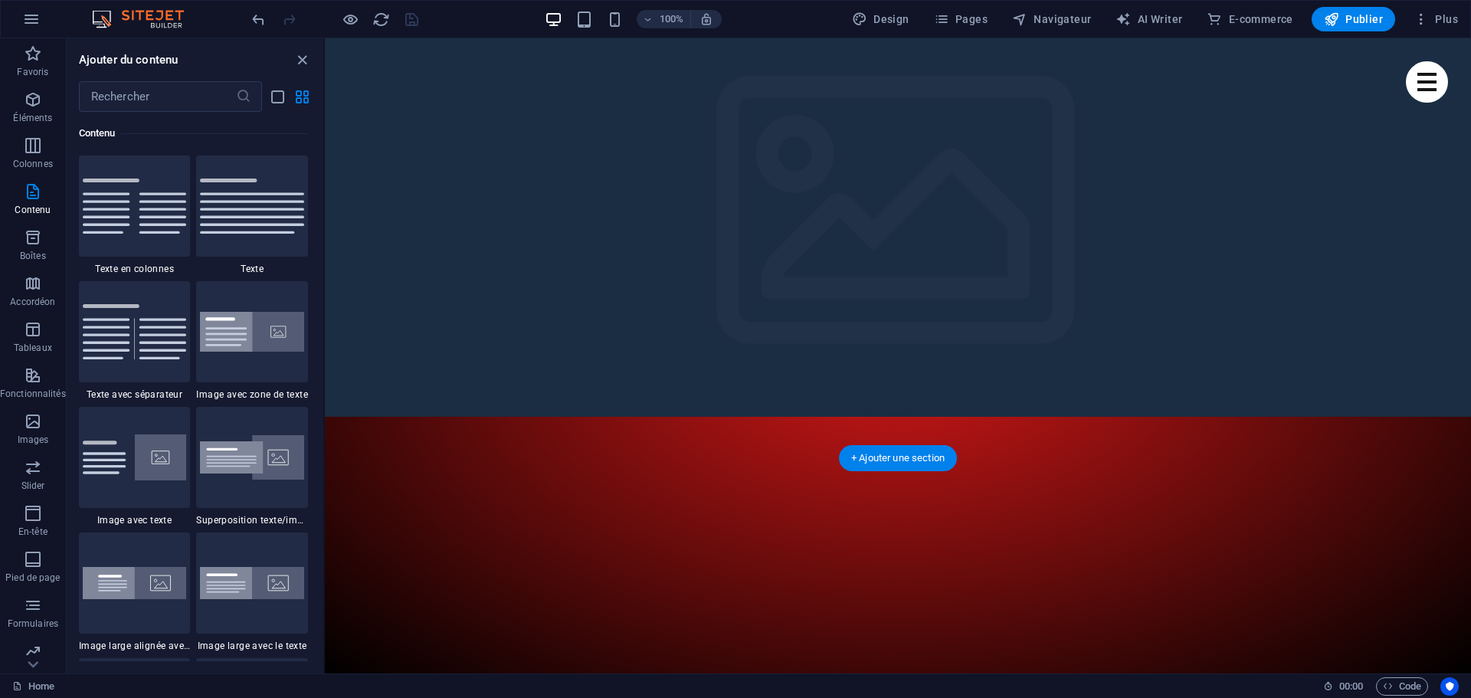
scroll to position [0, 0]
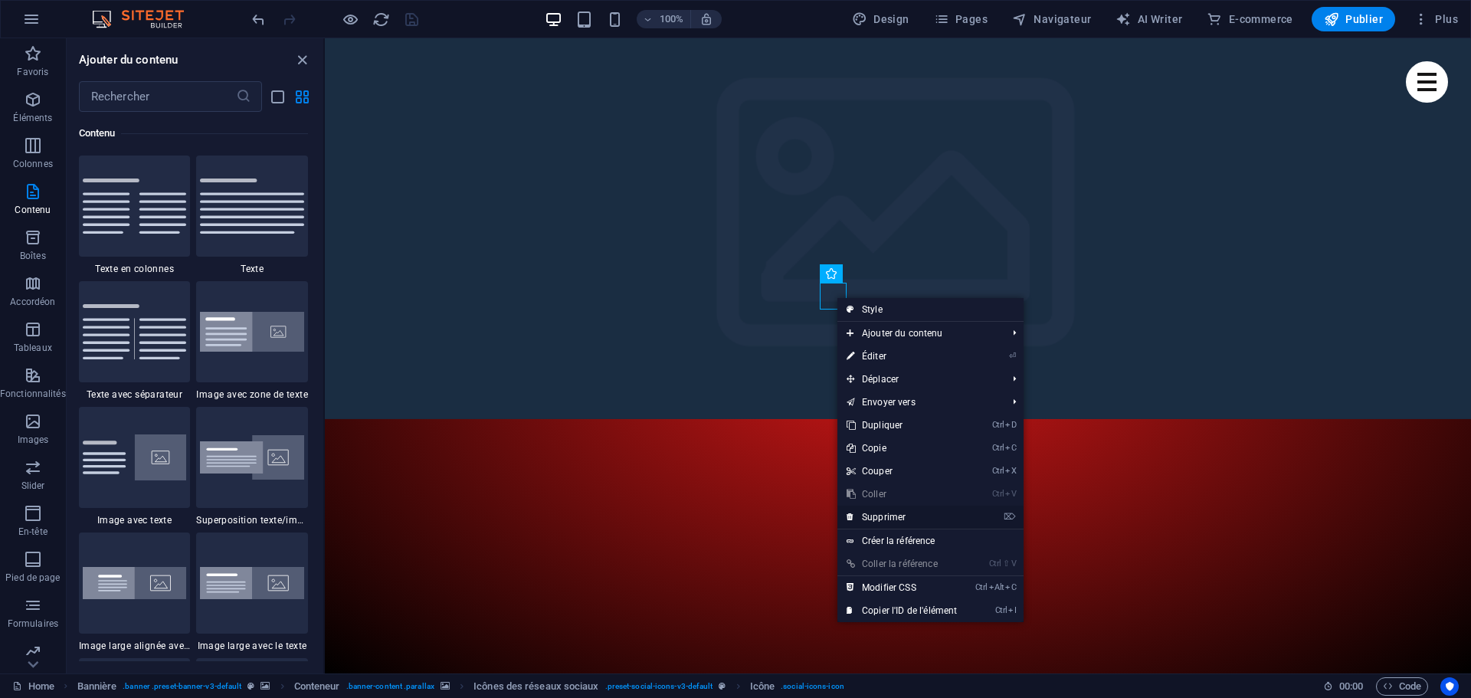
click at [888, 511] on link "⌦ Supprimer" at bounding box center [901, 517] width 129 height 23
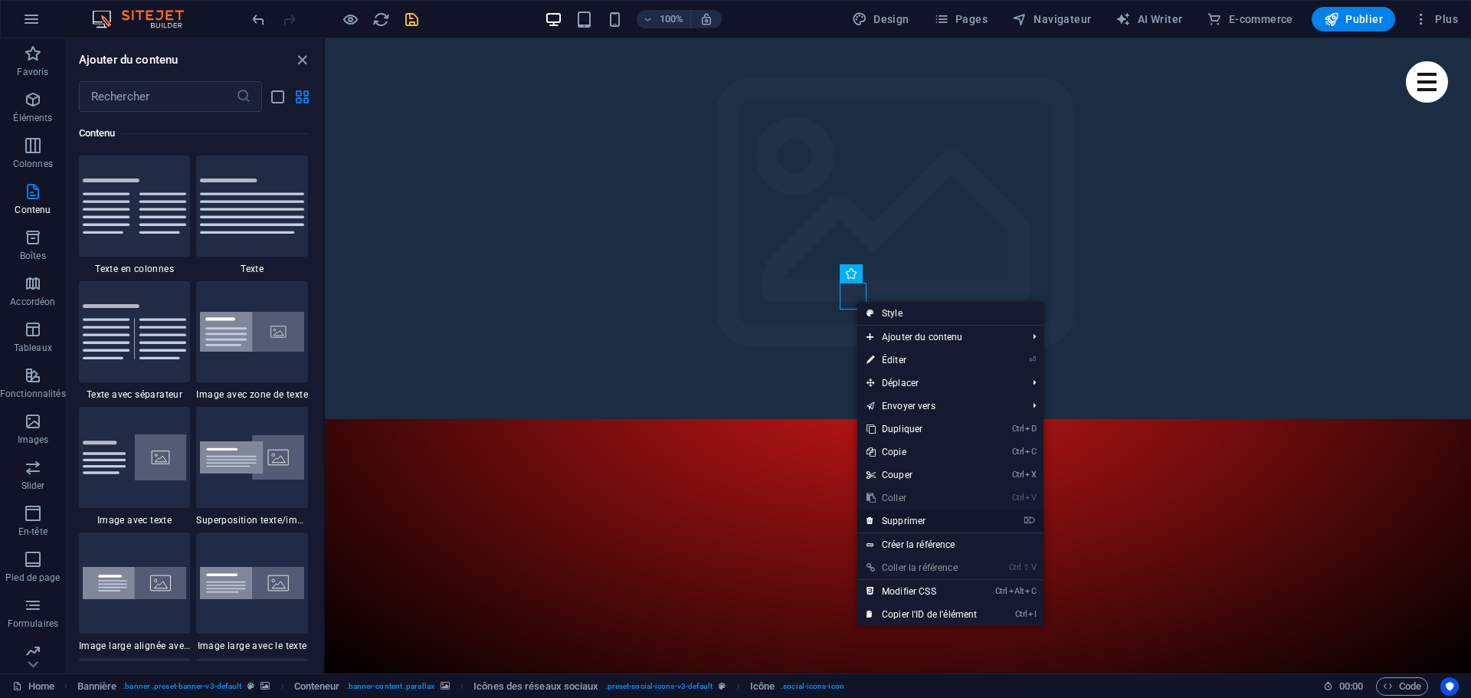
click at [912, 520] on link "⌦ Supprimer" at bounding box center [921, 520] width 129 height 23
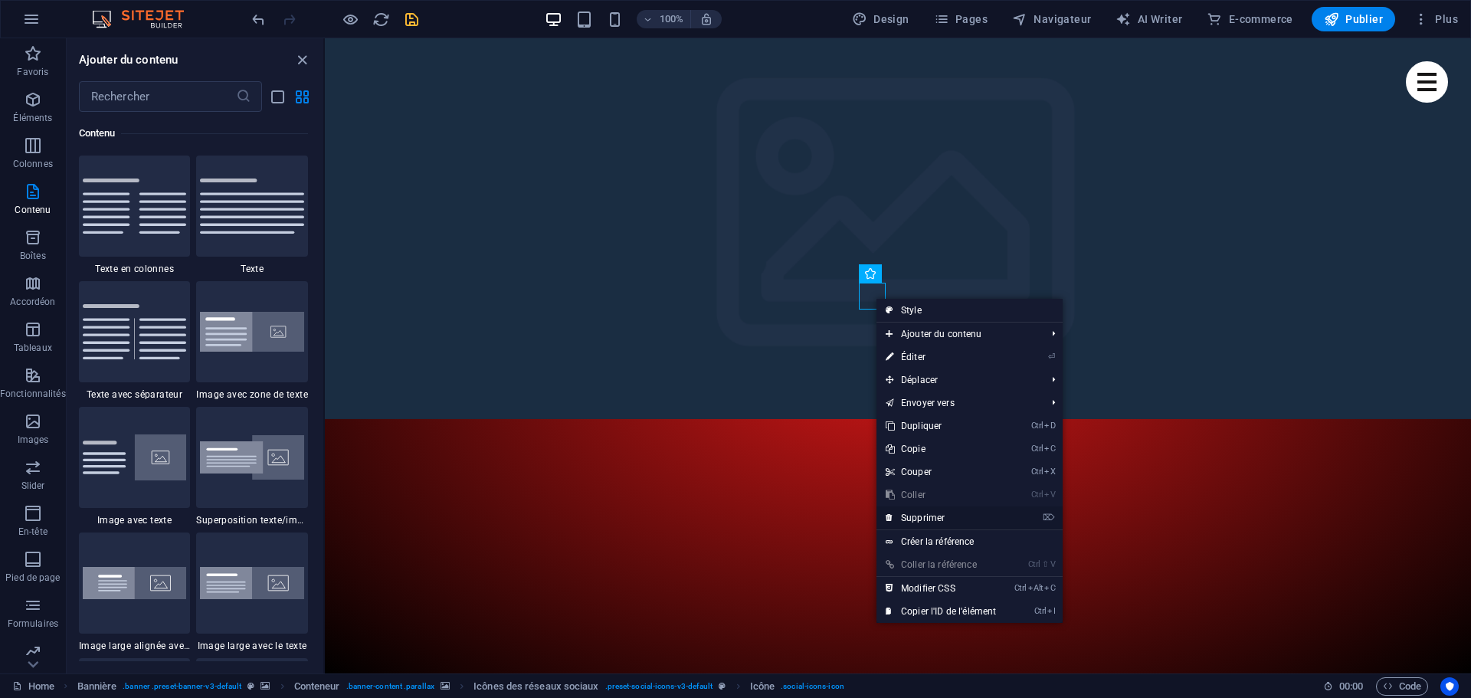
click at [925, 510] on link "⌦ Supprimer" at bounding box center [940, 517] width 129 height 23
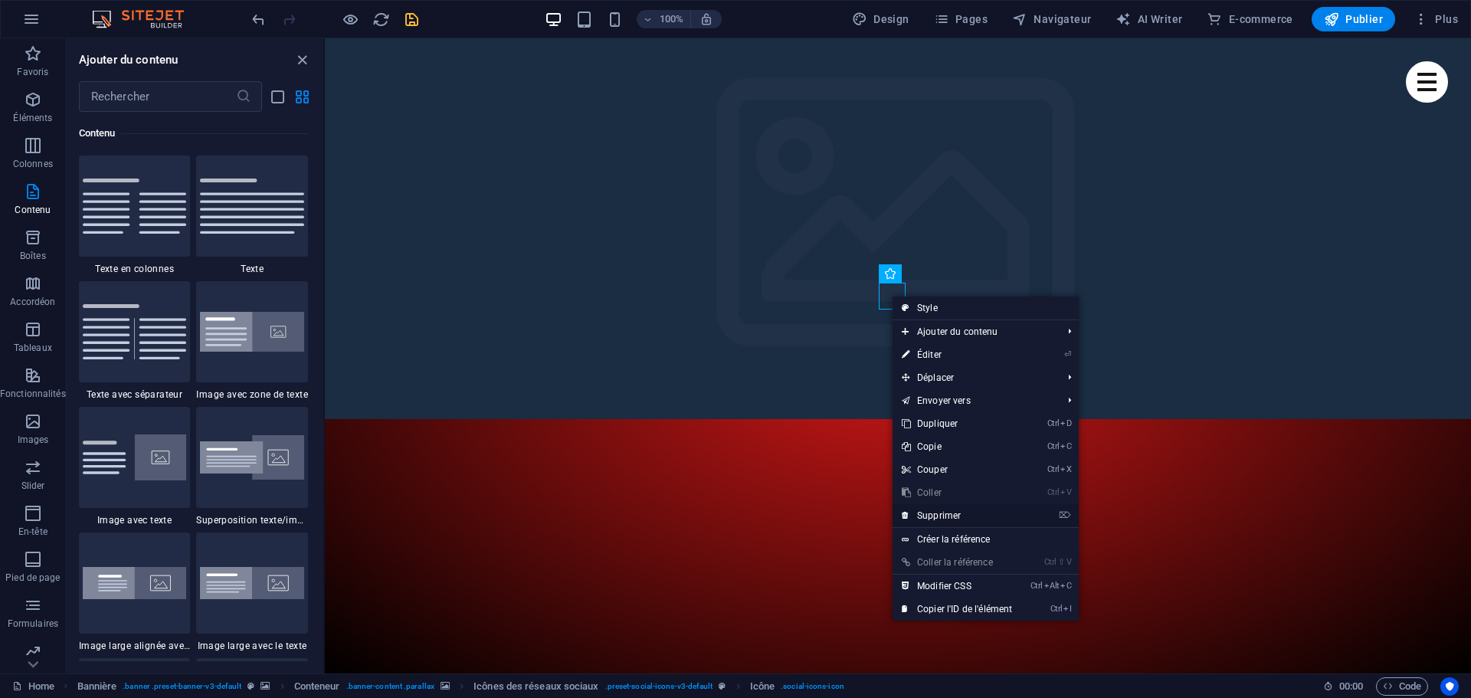
click at [952, 513] on link "⌦ Supprimer" at bounding box center [957, 515] width 129 height 23
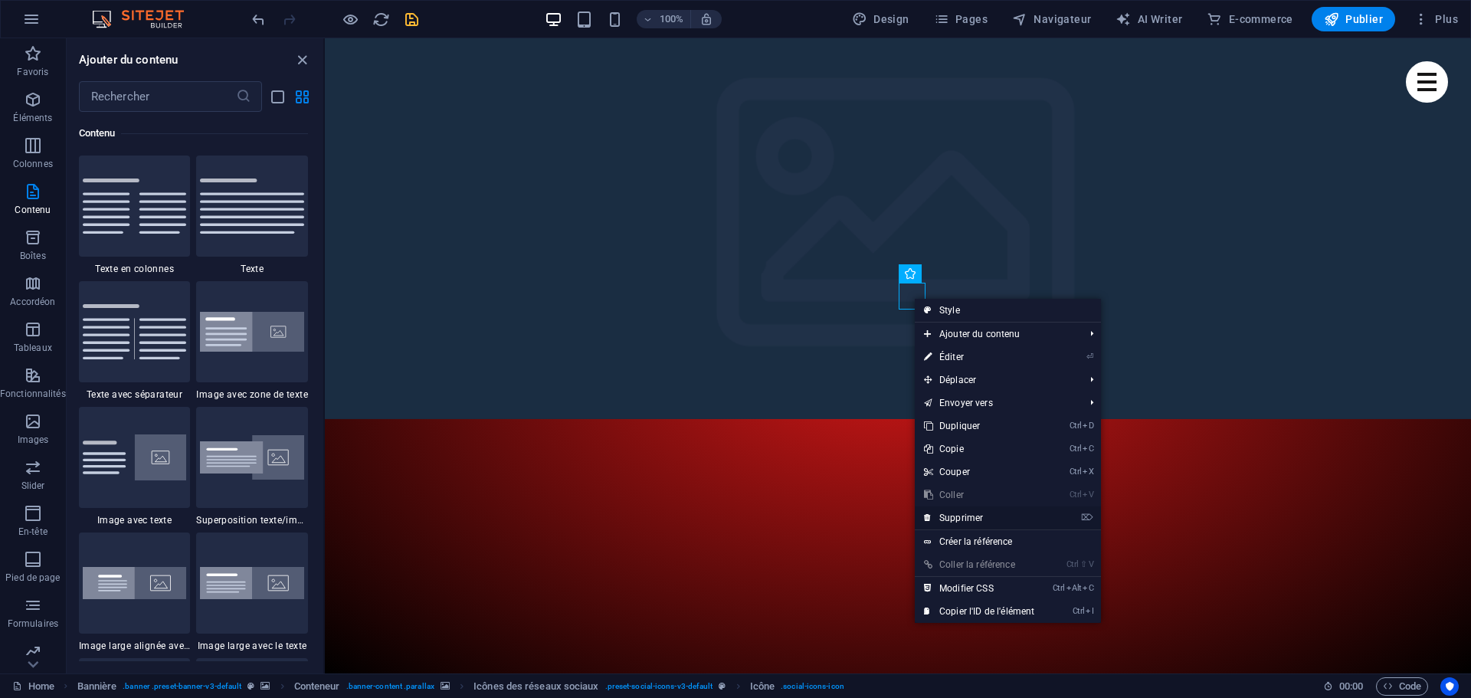
click at [975, 519] on link "⌦ Supprimer" at bounding box center [979, 517] width 129 height 23
click at [1057, 303] on link "Style" at bounding box center [1010, 309] width 186 height 23
select select "rem"
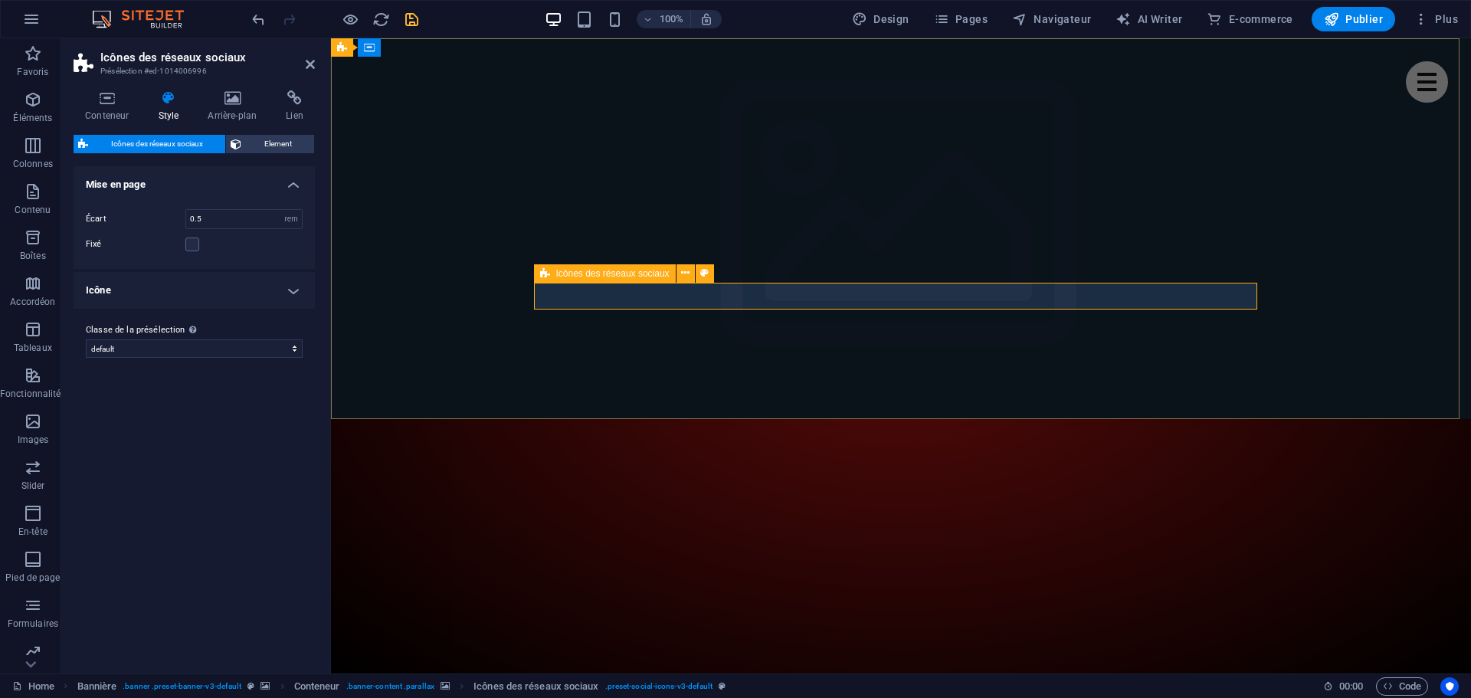
click at [637, 271] on span "Icônes des réseaux sociaux" at bounding box center [612, 273] width 113 height 9
click at [690, 270] on icon at bounding box center [685, 273] width 8 height 16
click at [710, 273] on button at bounding box center [705, 273] width 18 height 18
click at [685, 274] on icon at bounding box center [685, 273] width 8 height 16
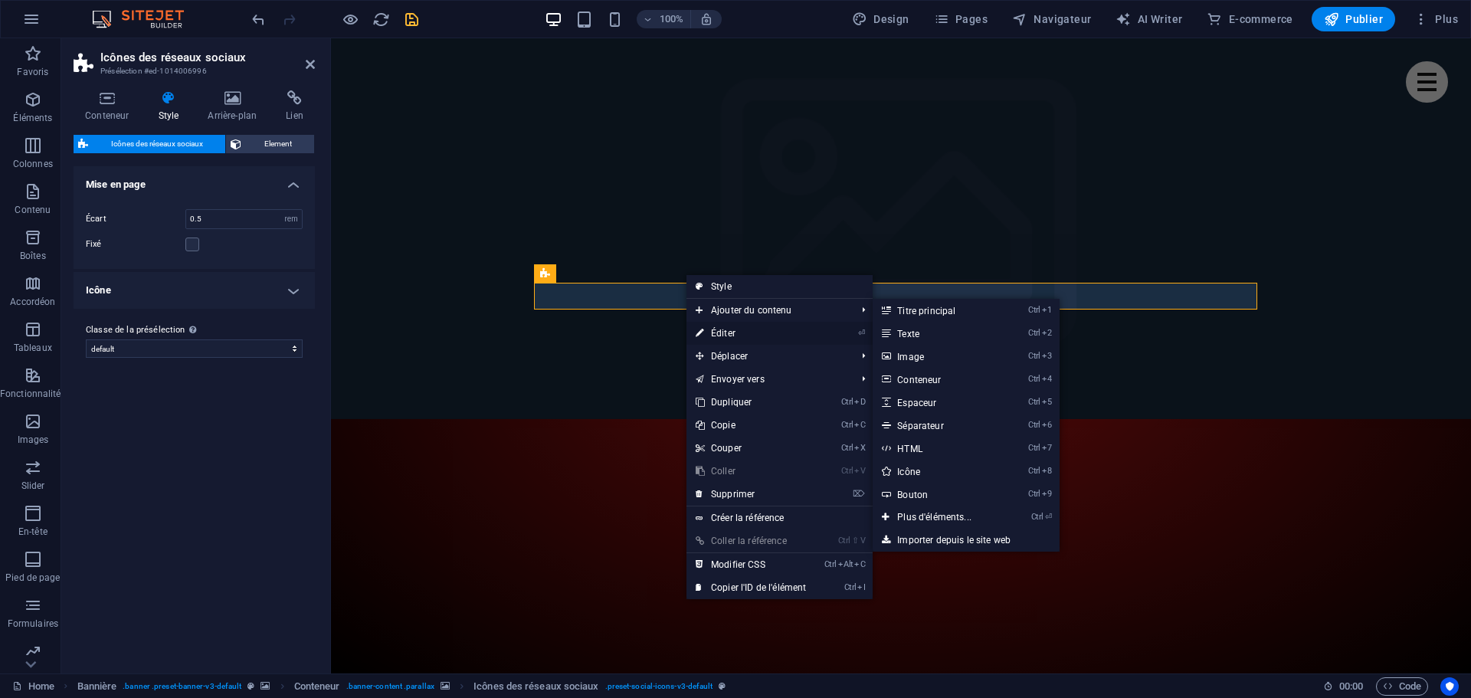
click at [710, 332] on link "⏎ Éditer" at bounding box center [750, 333] width 129 height 23
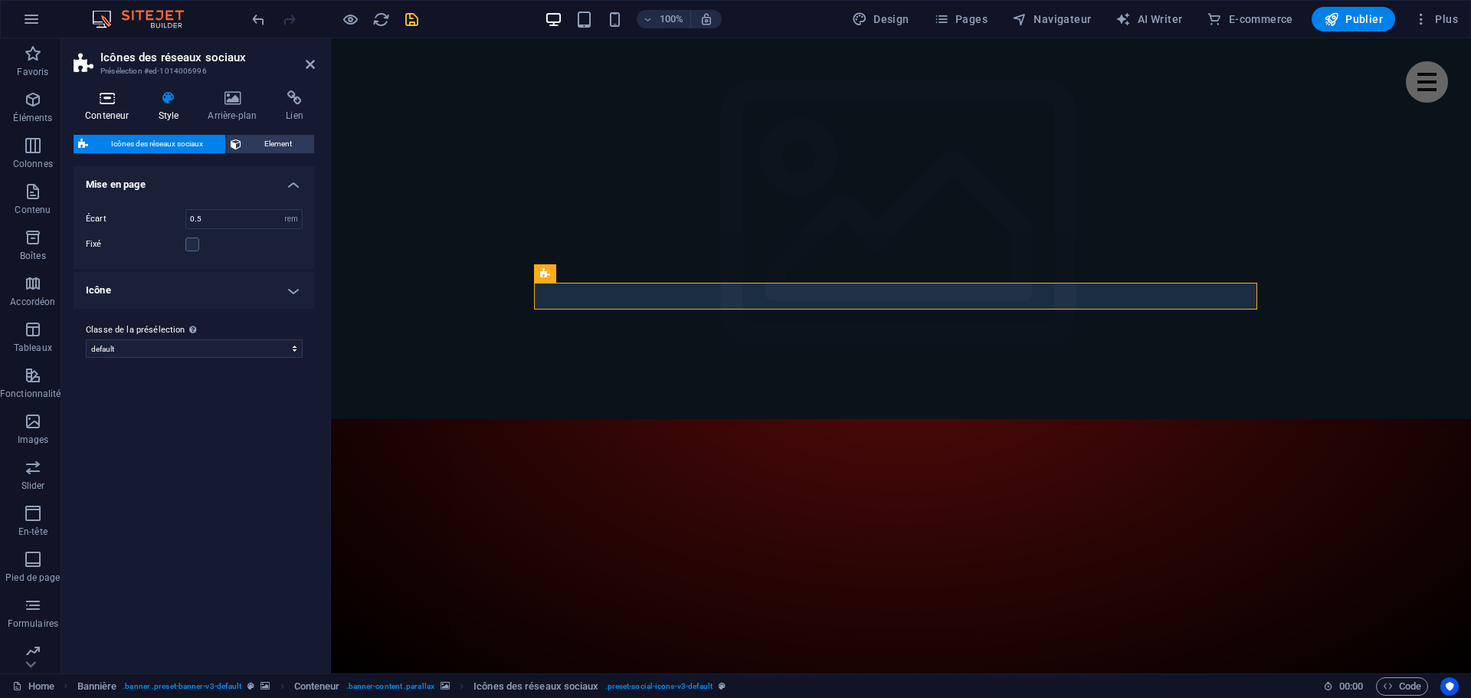
click at [113, 99] on icon at bounding box center [107, 97] width 67 height 15
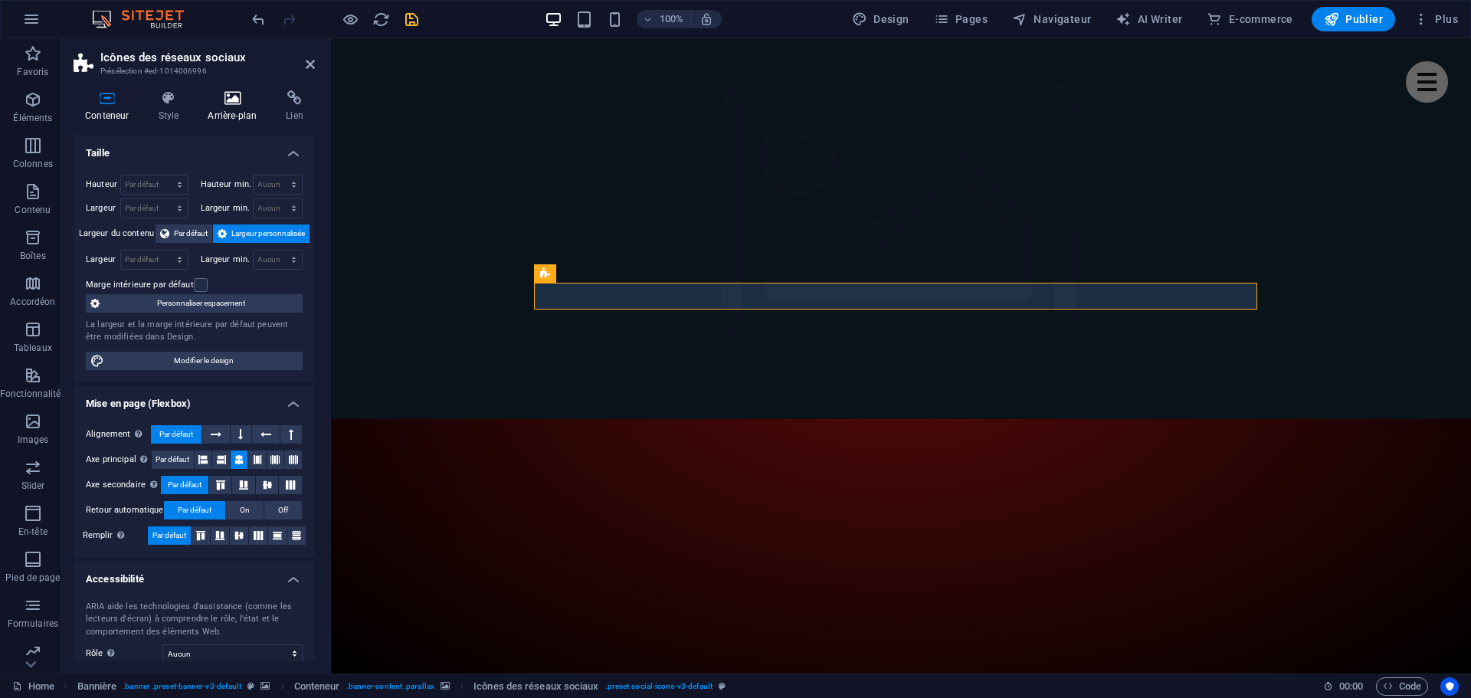
click at [216, 101] on icon at bounding box center [232, 97] width 72 height 15
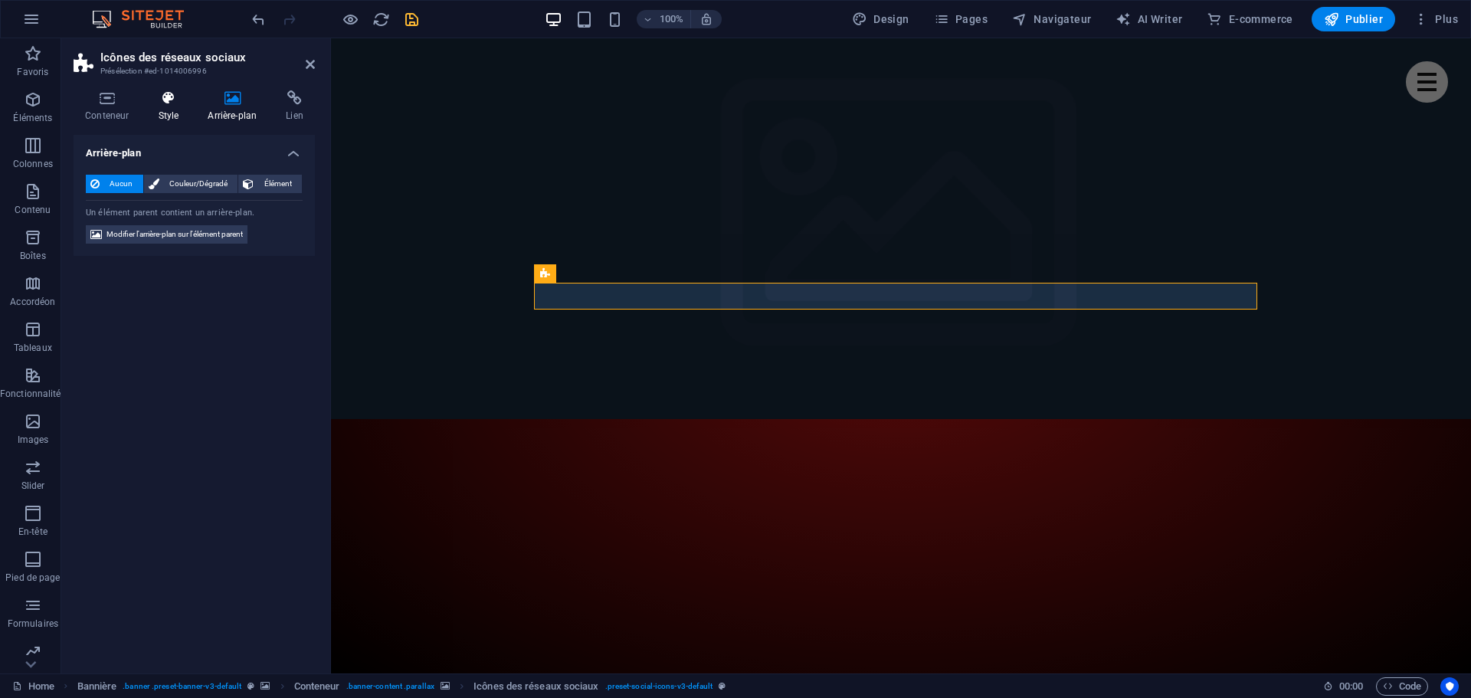
click at [158, 100] on icon at bounding box center [168, 97] width 44 height 15
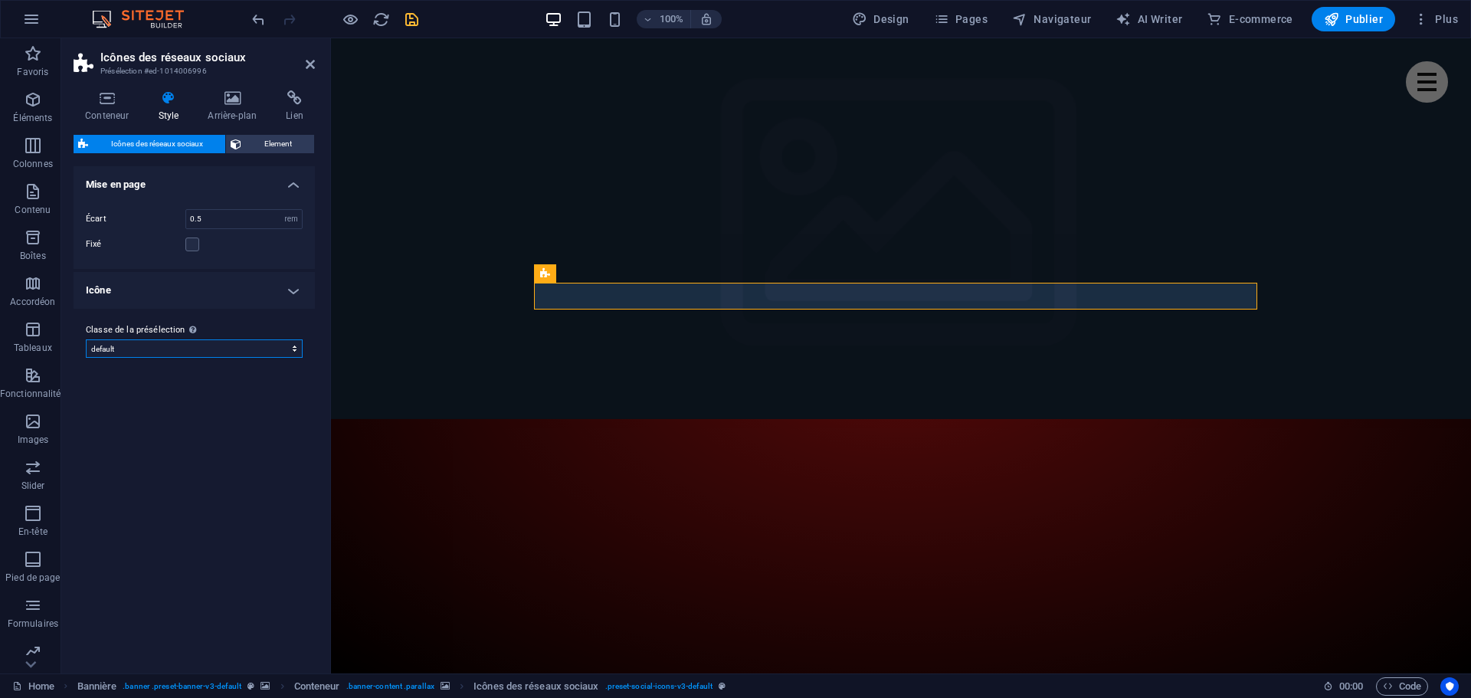
click at [145, 350] on select "default Ajouter la classe de la présélection" at bounding box center [194, 348] width 217 height 18
click at [144, 342] on select "default Ajouter la classe de la présélection" at bounding box center [194, 348] width 217 height 18
click at [241, 103] on icon at bounding box center [232, 97] width 72 height 15
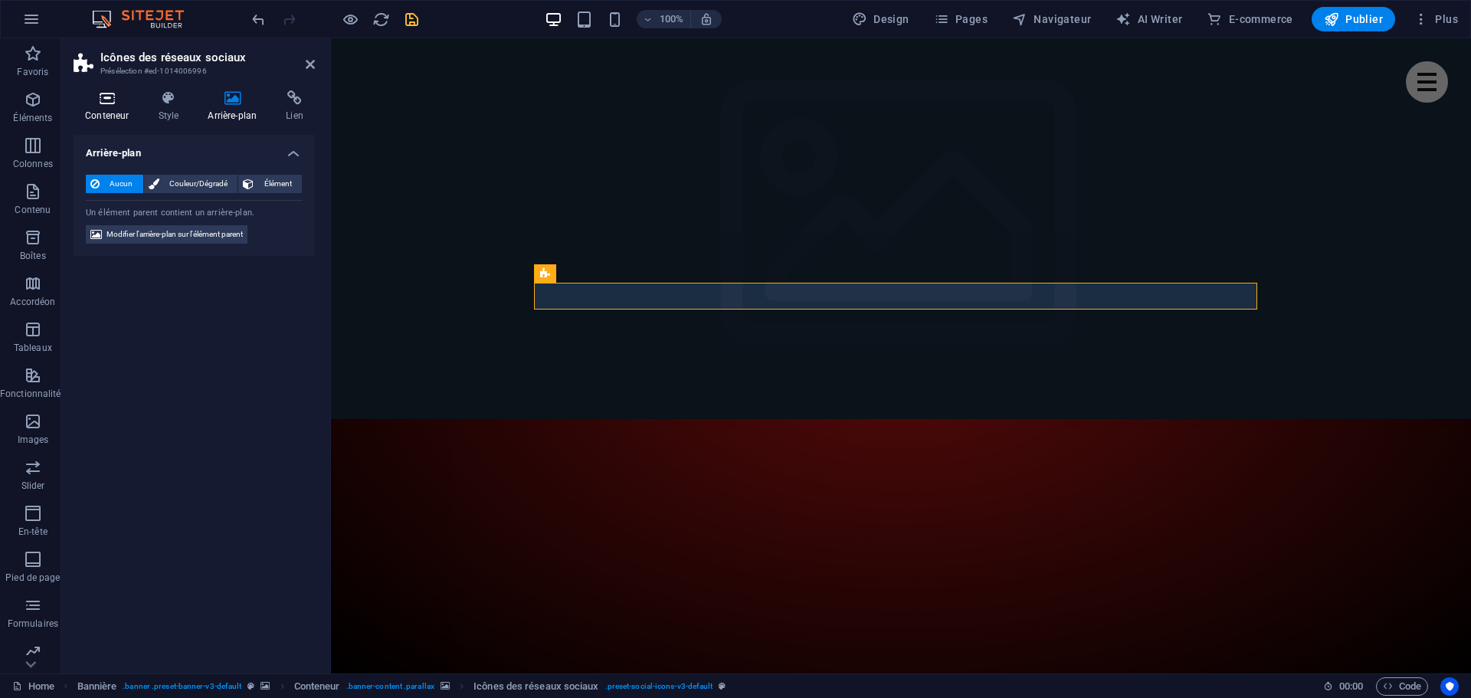
click at [107, 99] on icon at bounding box center [107, 97] width 67 height 15
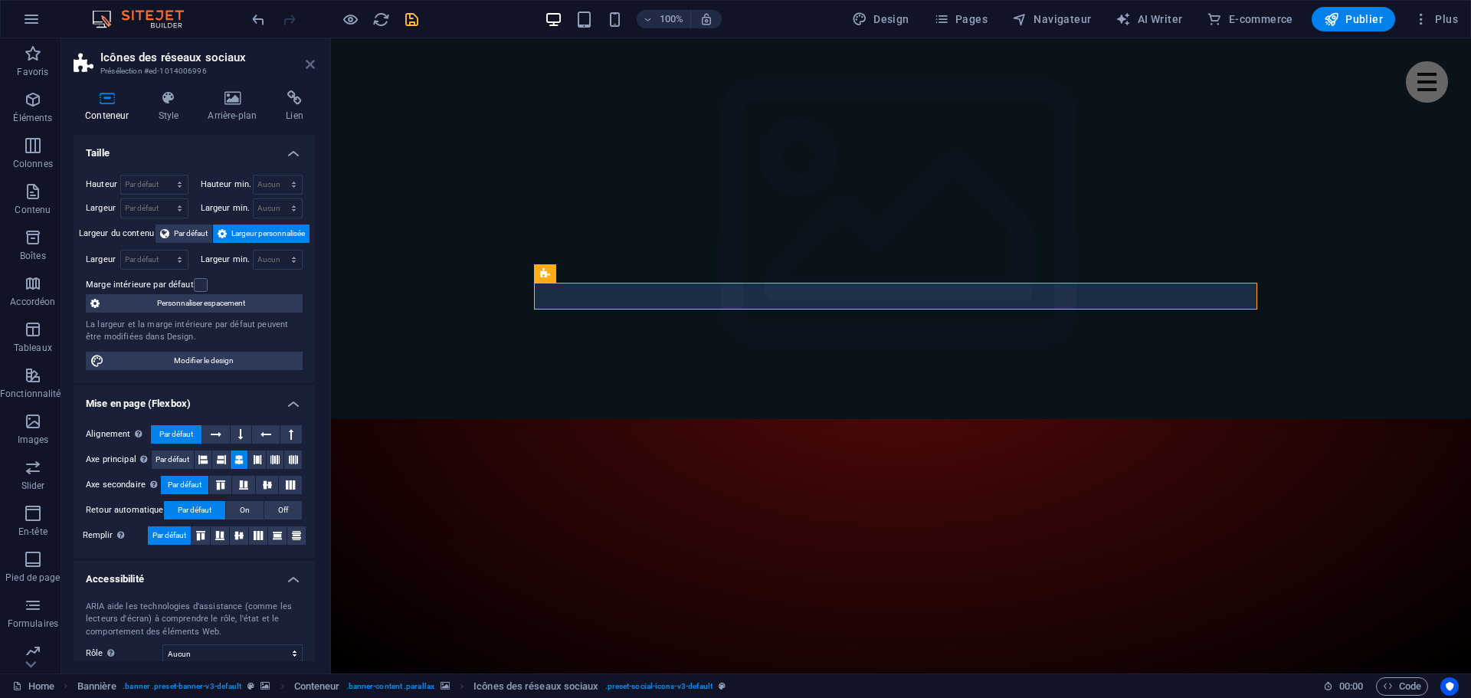
click at [306, 63] on icon at bounding box center [310, 64] width 9 height 12
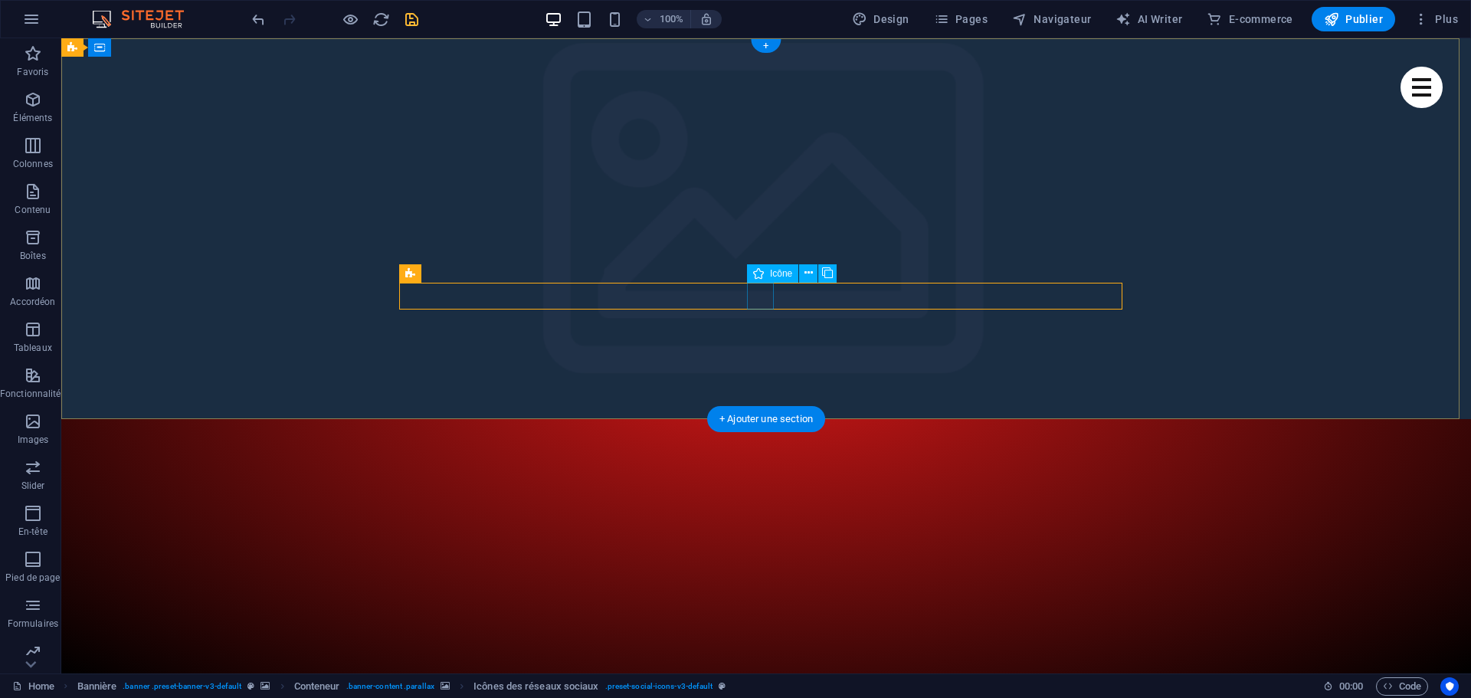
click at [757, 273] on icon at bounding box center [758, 273] width 11 height 18
click at [811, 273] on icon at bounding box center [808, 273] width 8 height 16
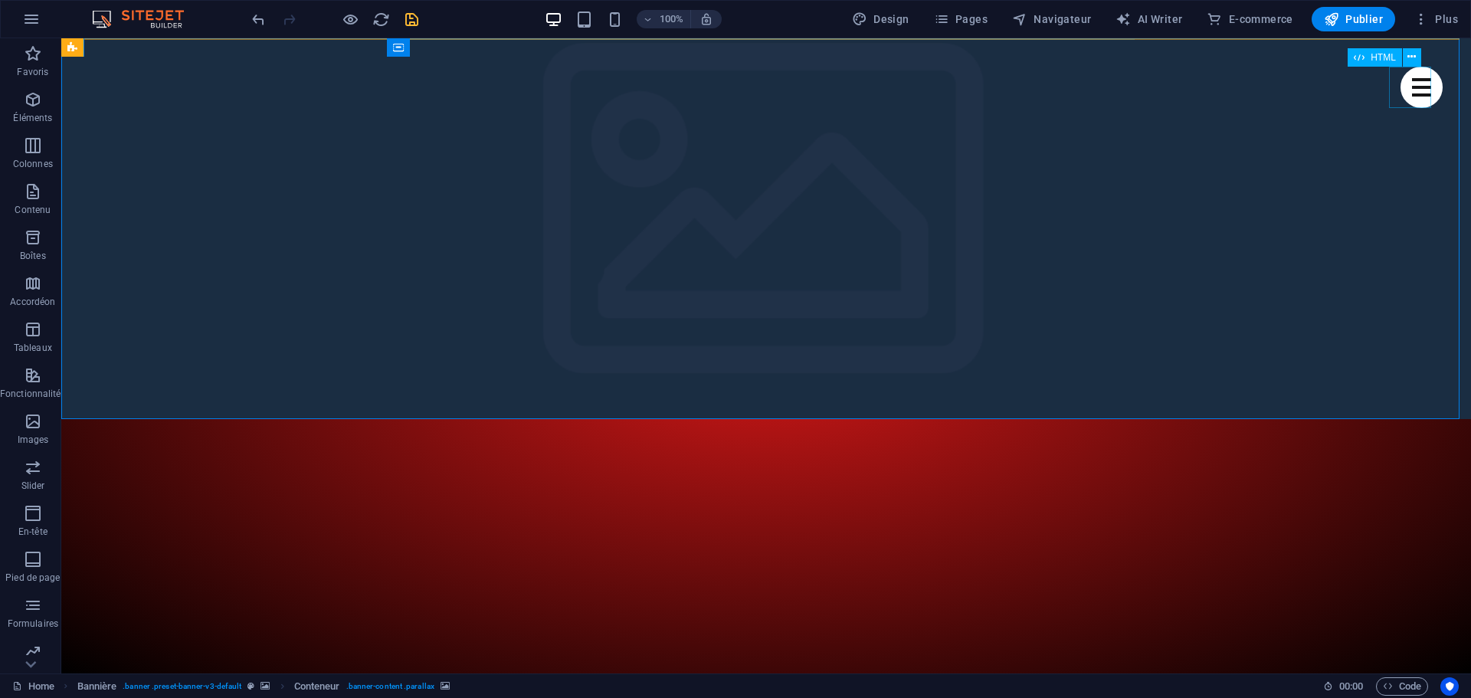
click at [1410, 79] on div "Menu" at bounding box center [1422, 87] width 42 height 41
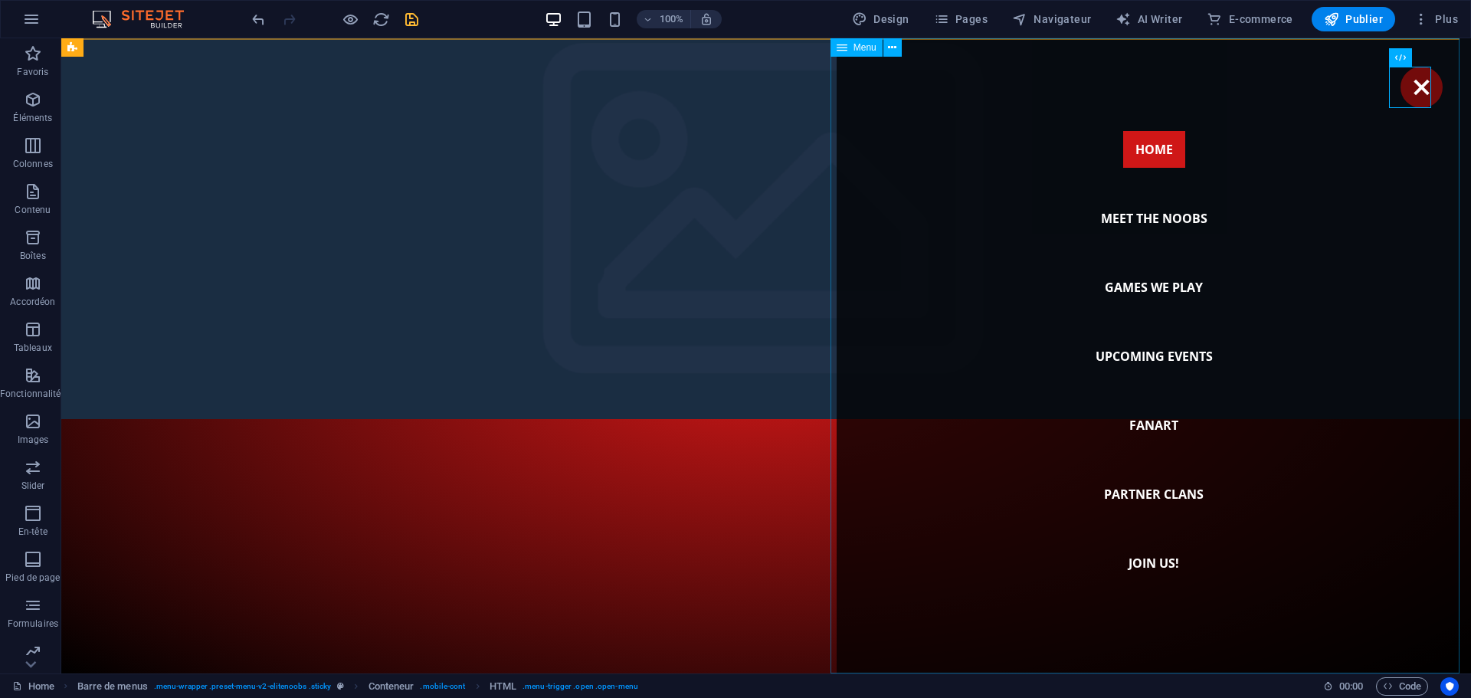
click at [1164, 219] on nav "Home Meet the noobs Games we play Upcoming Events Fanart Partner Clans Join us!" at bounding box center [1154, 355] width 634 height 635
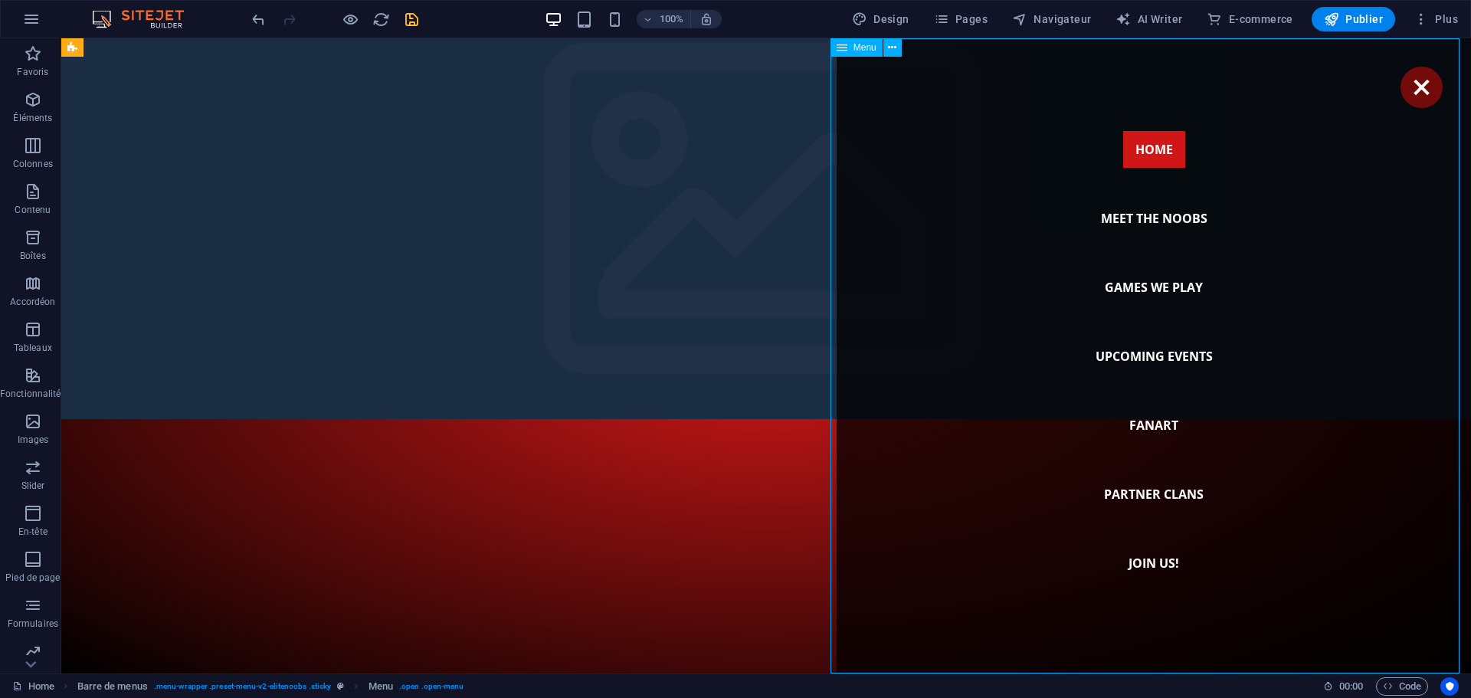
click at [1141, 152] on nav "Home Meet the noobs Games we play Upcoming Events Fanart Partner Clans Join us!" at bounding box center [1154, 355] width 634 height 635
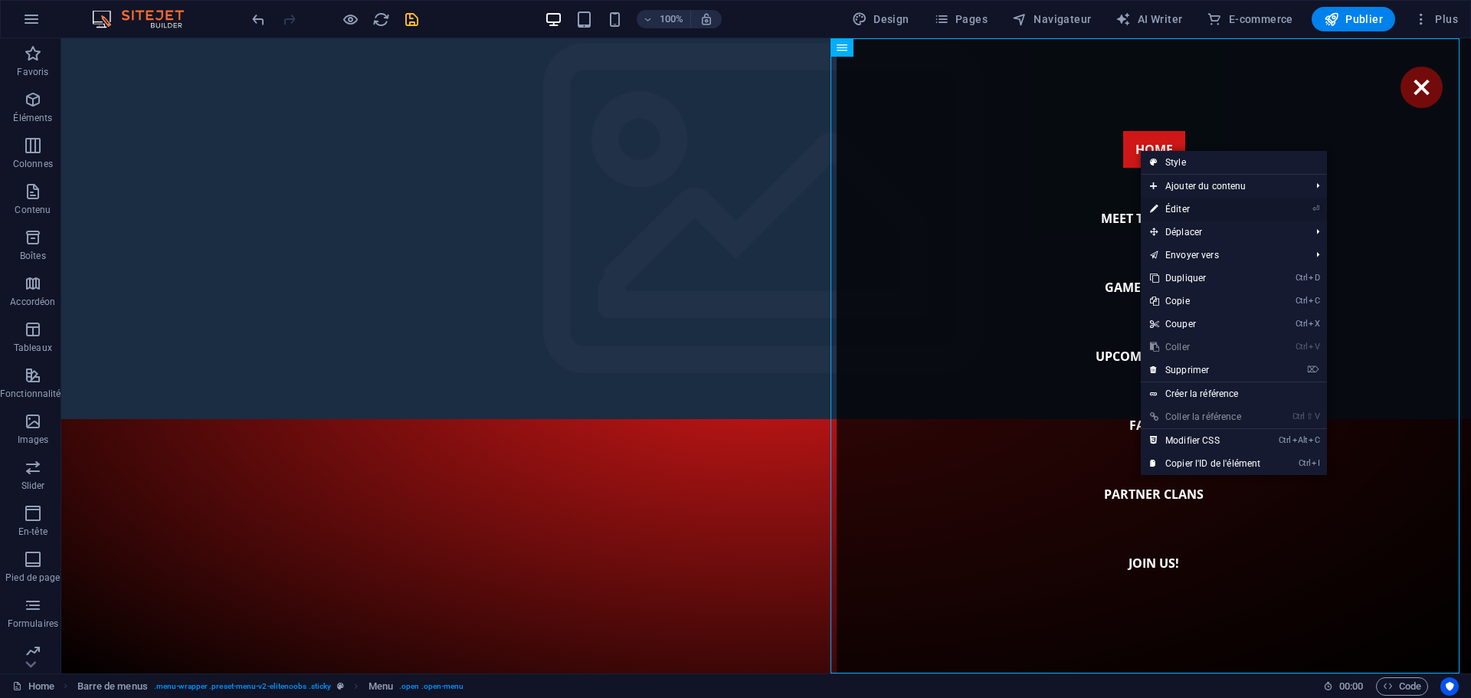
click at [1177, 212] on link "⏎ Éditer" at bounding box center [1205, 209] width 129 height 23
select select
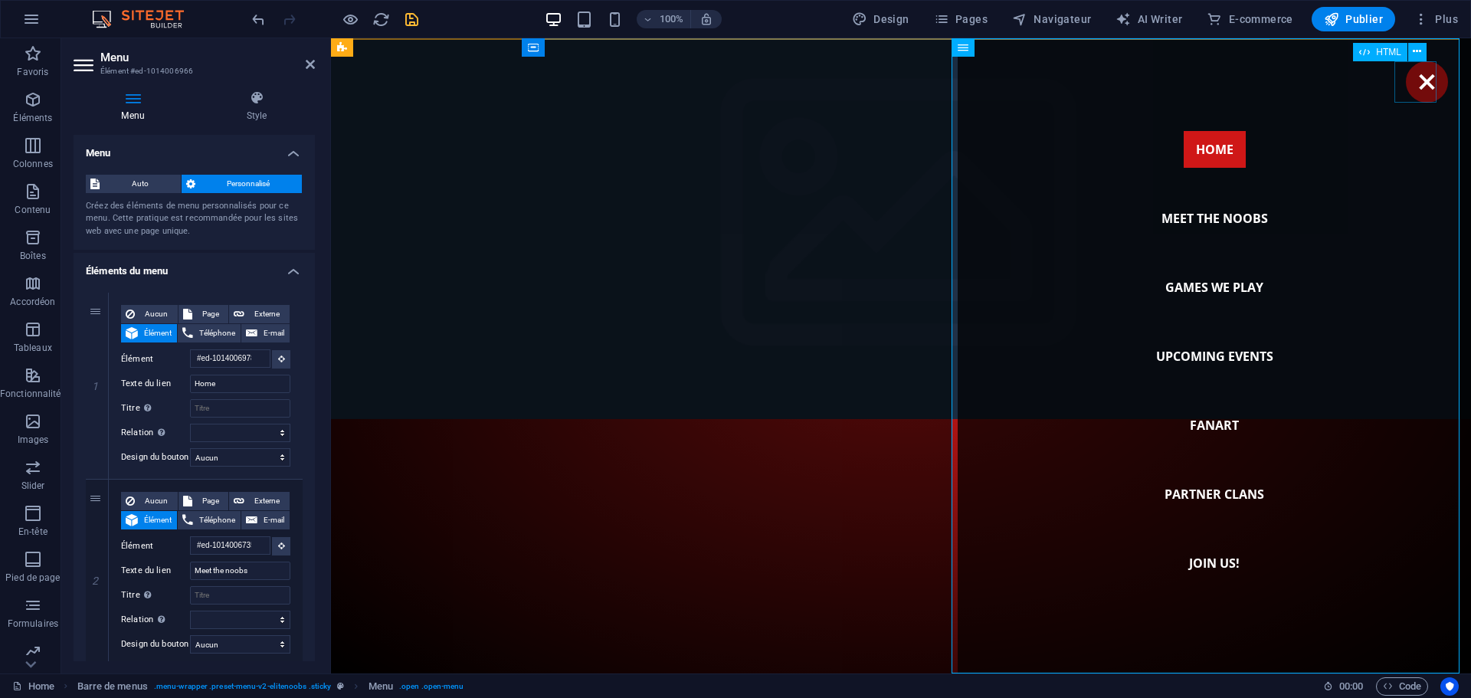
click at [1406, 92] on div "Menu" at bounding box center [1427, 81] width 42 height 41
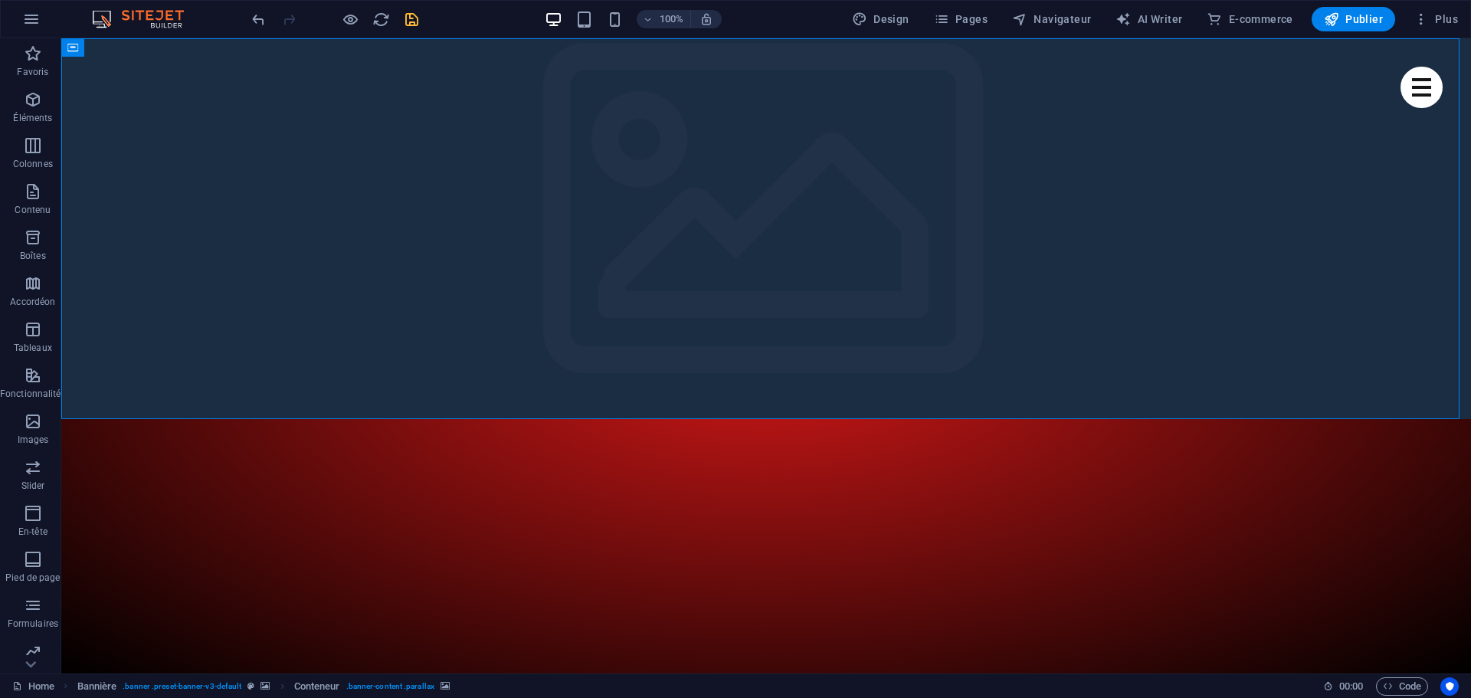
click at [417, 18] on icon "save" at bounding box center [412, 20] width 18 height 18
checkbox input "false"
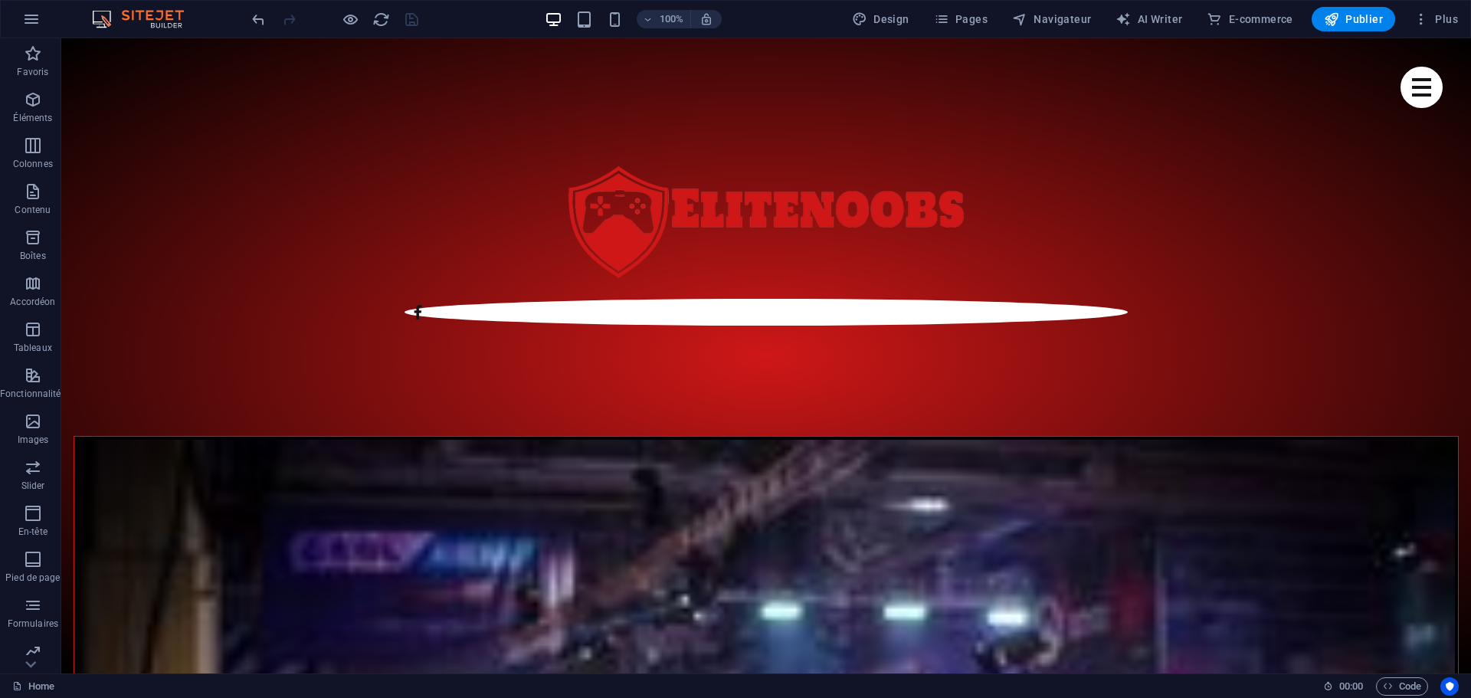
scroll to position [919, 0]
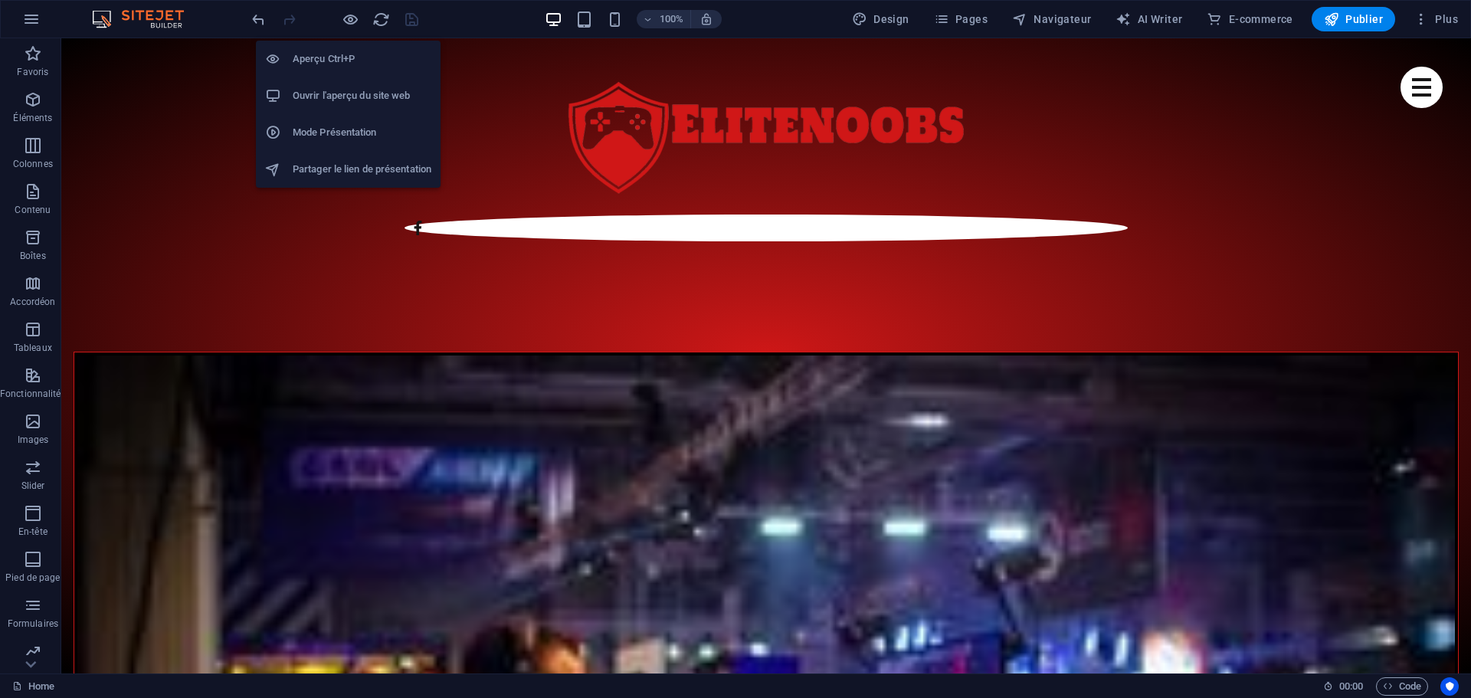
click at [307, 94] on h6 "Ouvrir l'aperçu du site web" at bounding box center [362, 96] width 139 height 18
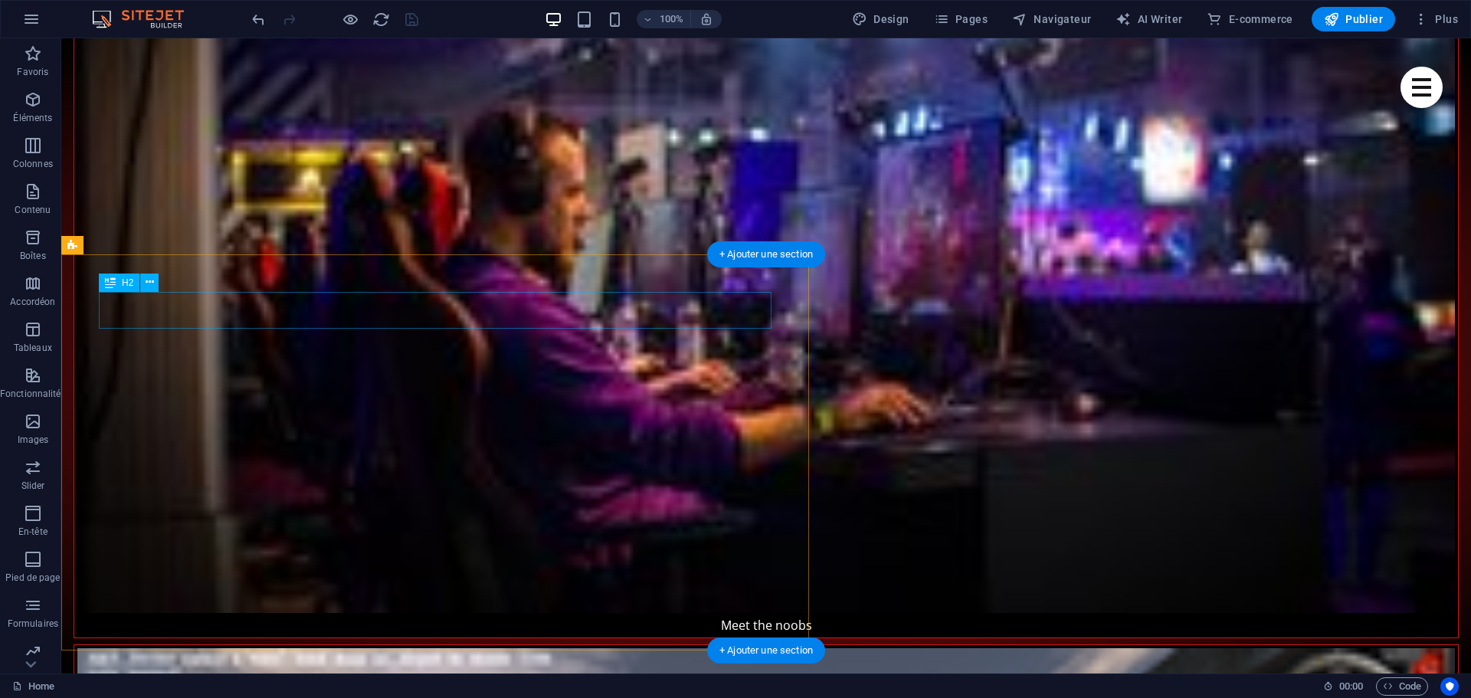
scroll to position [1609, 0]
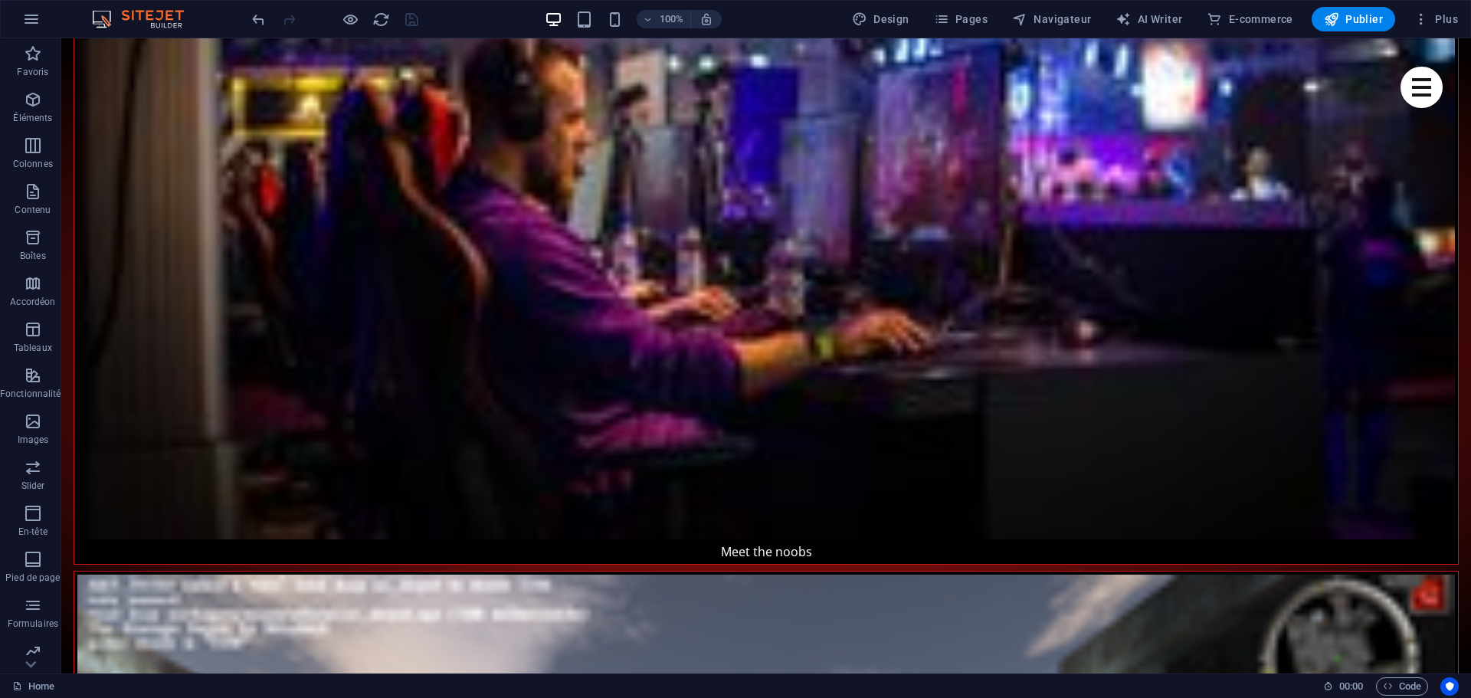
scroll to position [1456, 0]
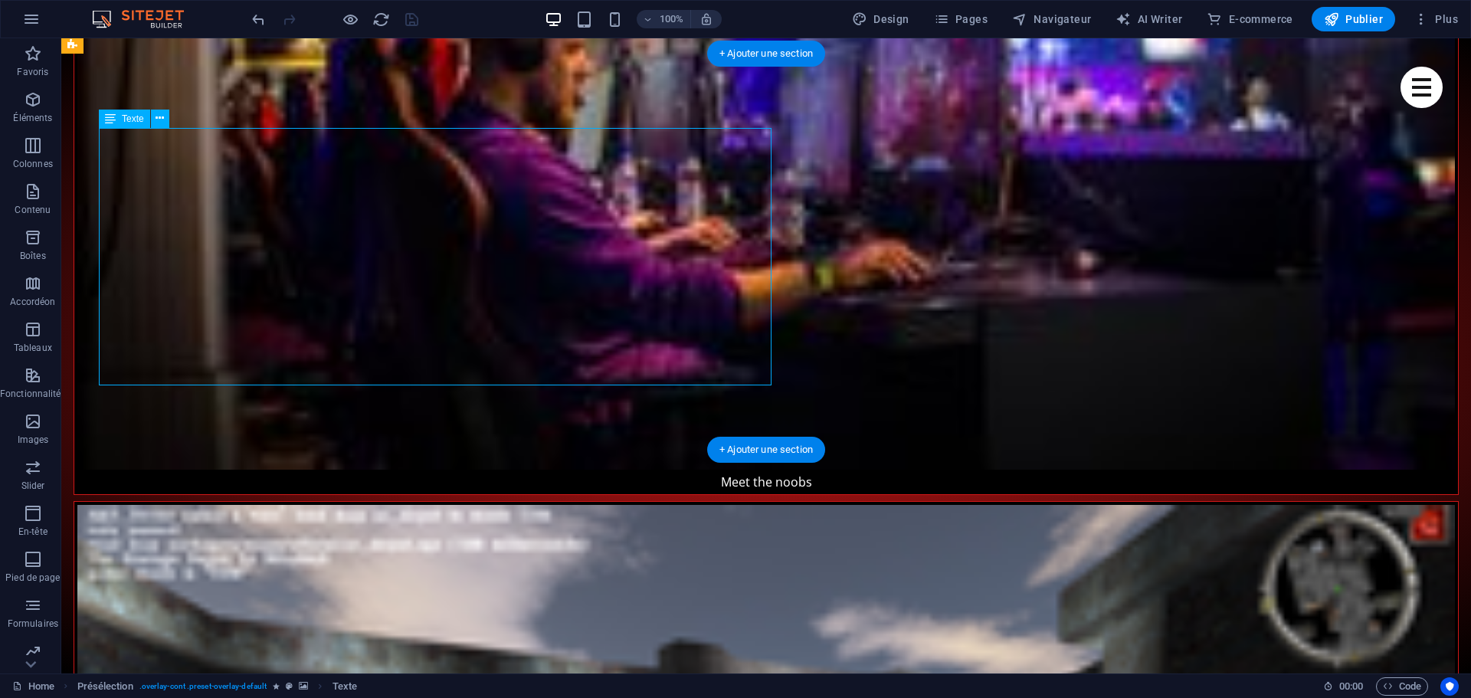
scroll to position [1609, 0]
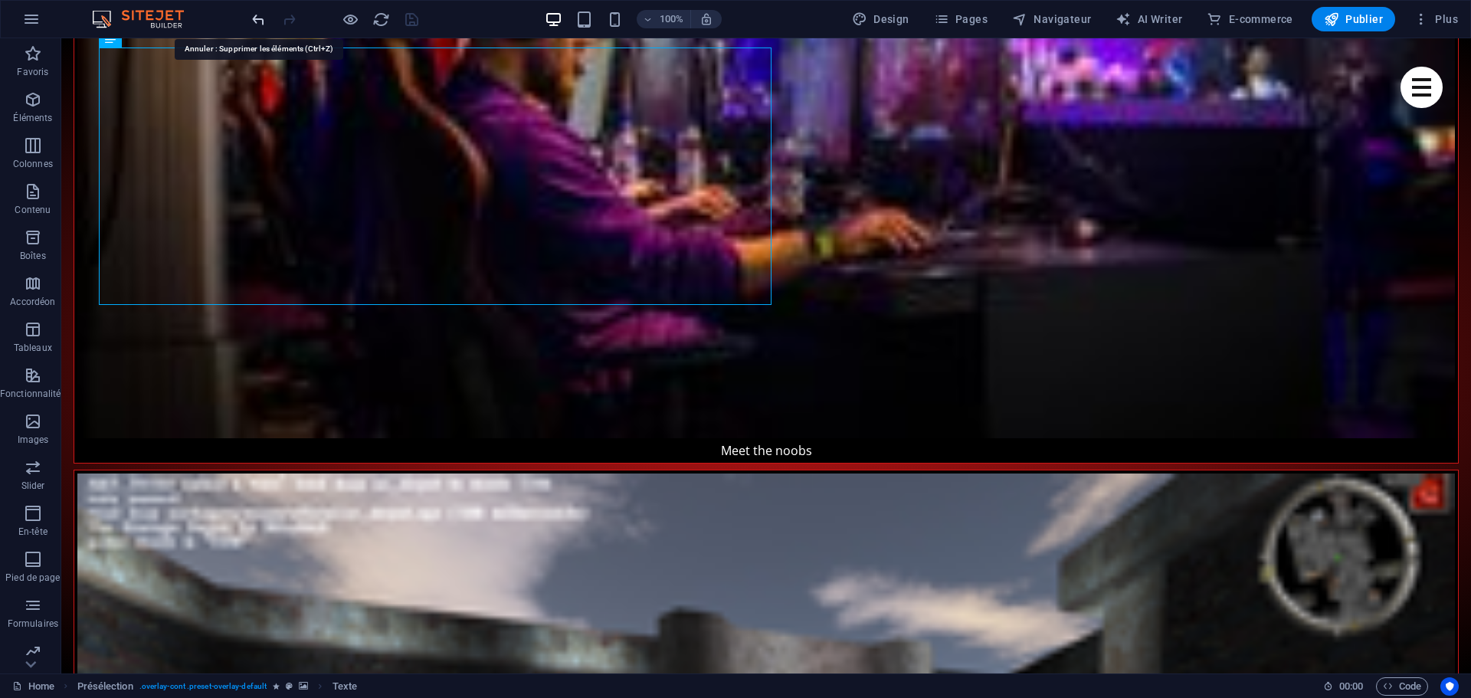
click at [253, 21] on icon "undo" at bounding box center [259, 20] width 18 height 18
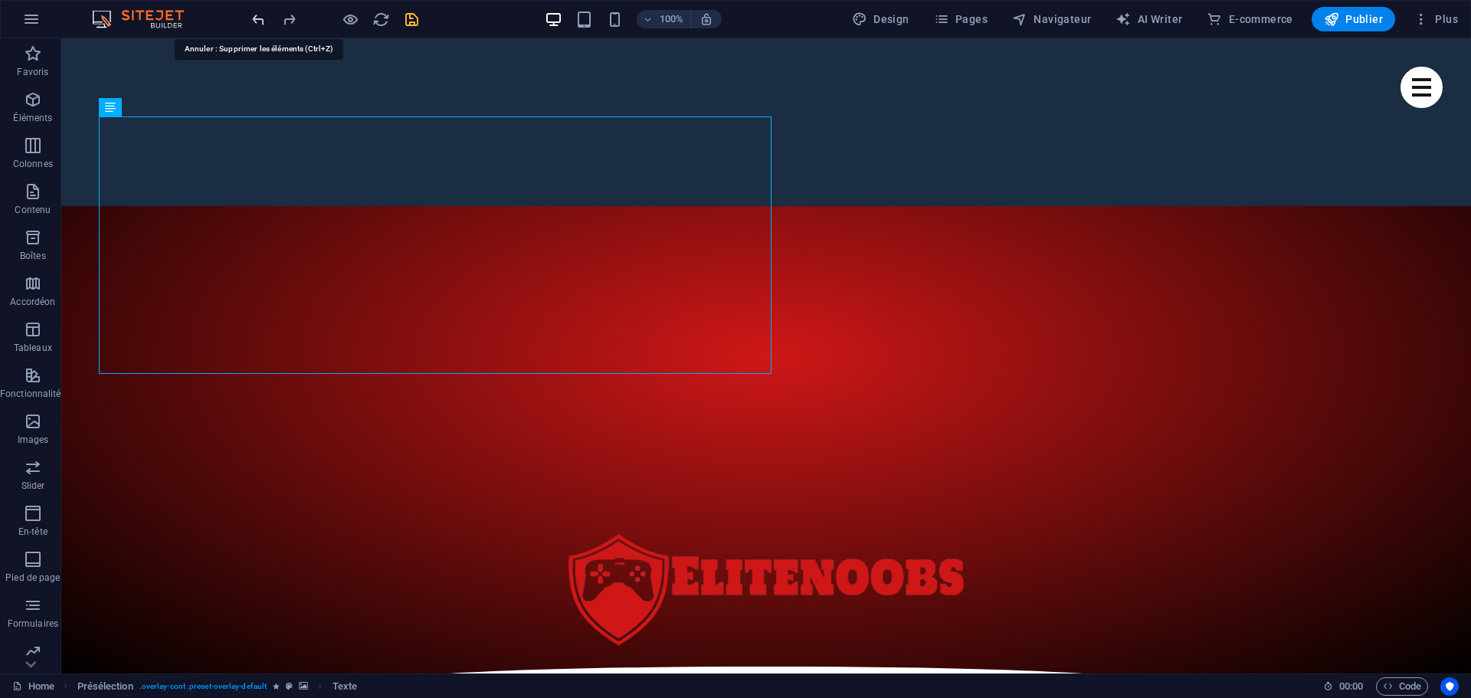
scroll to position [0, 0]
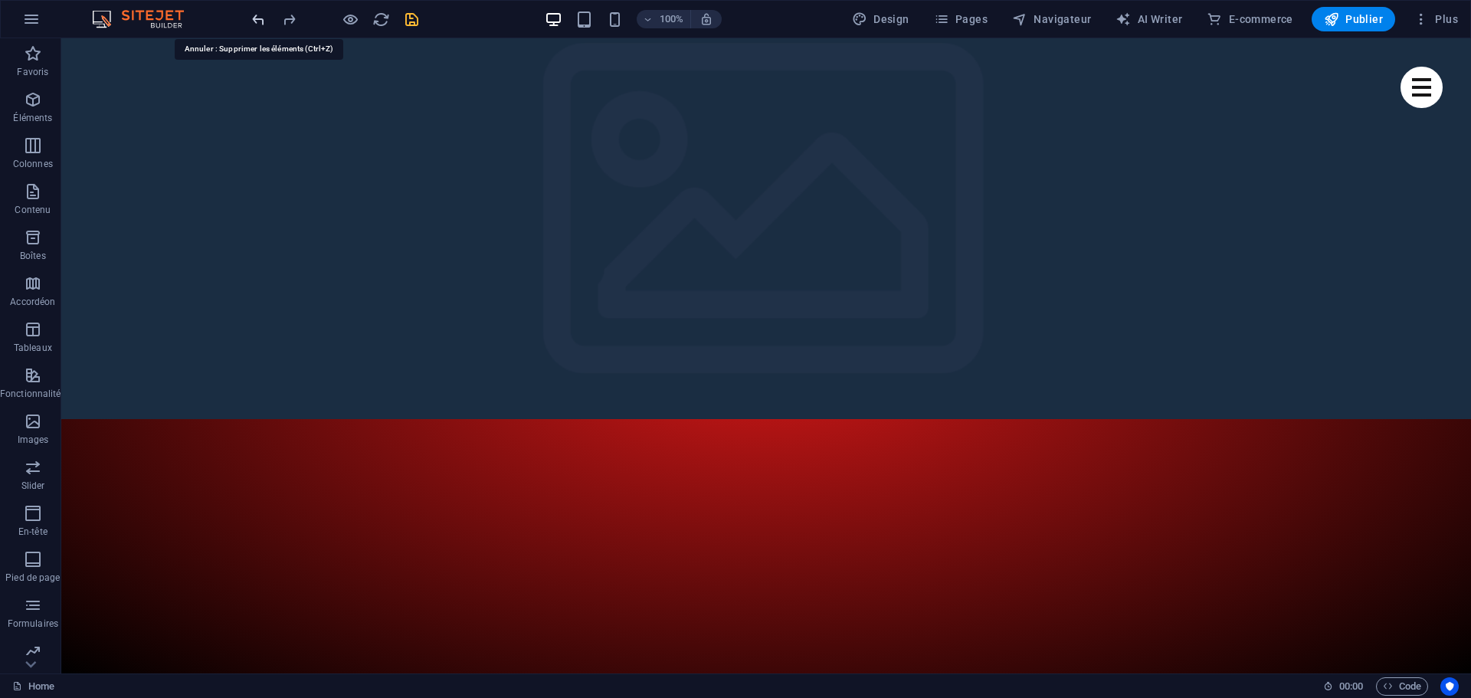
click at [256, 18] on icon "undo" at bounding box center [259, 20] width 18 height 18
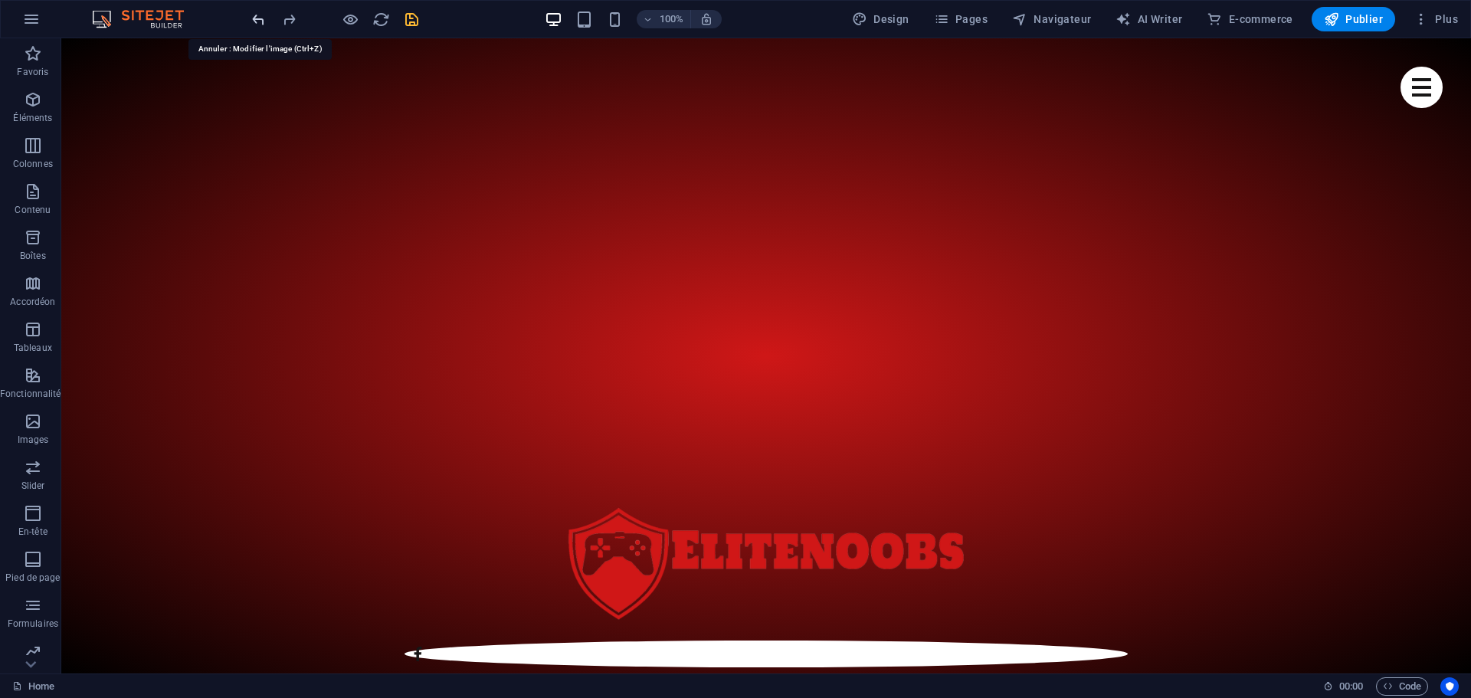
scroll to position [663, 0]
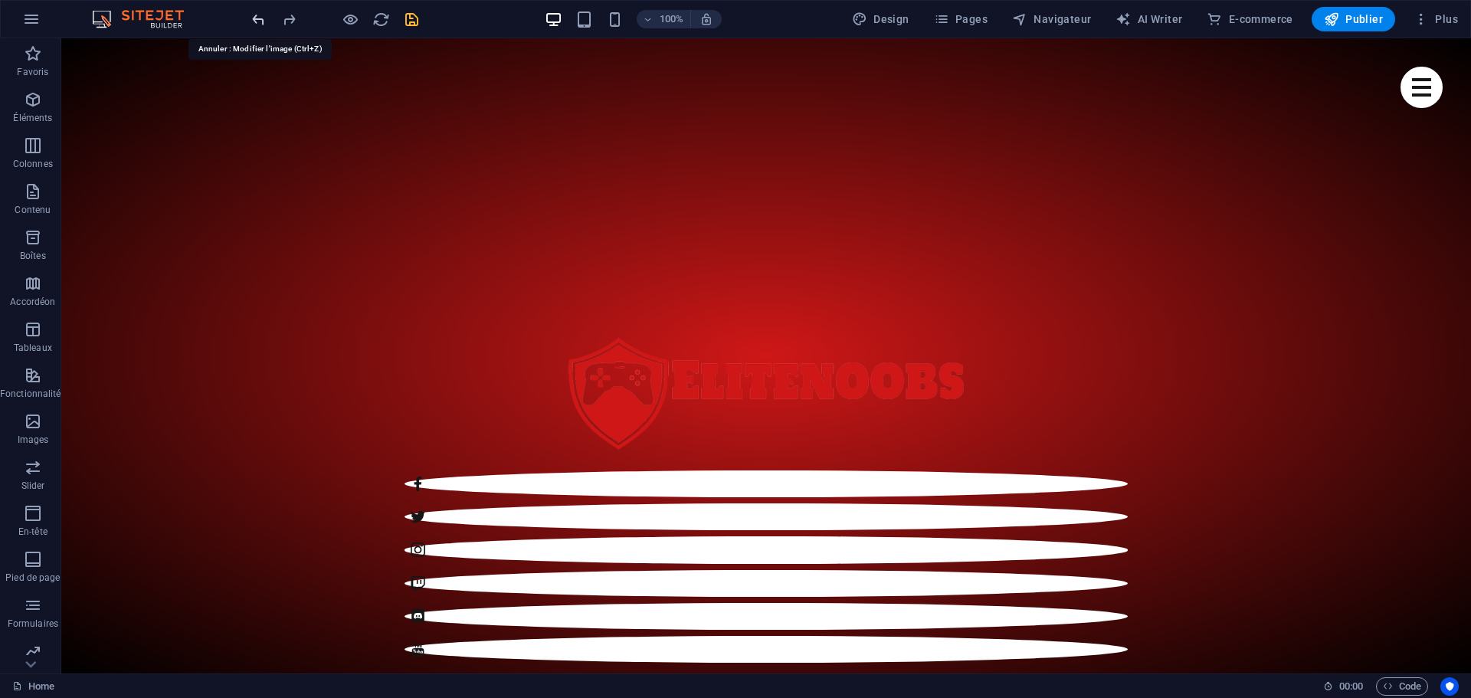
click at [256, 18] on icon "undo" at bounding box center [259, 20] width 18 height 18
click at [256, 17] on icon "undo" at bounding box center [259, 20] width 18 height 18
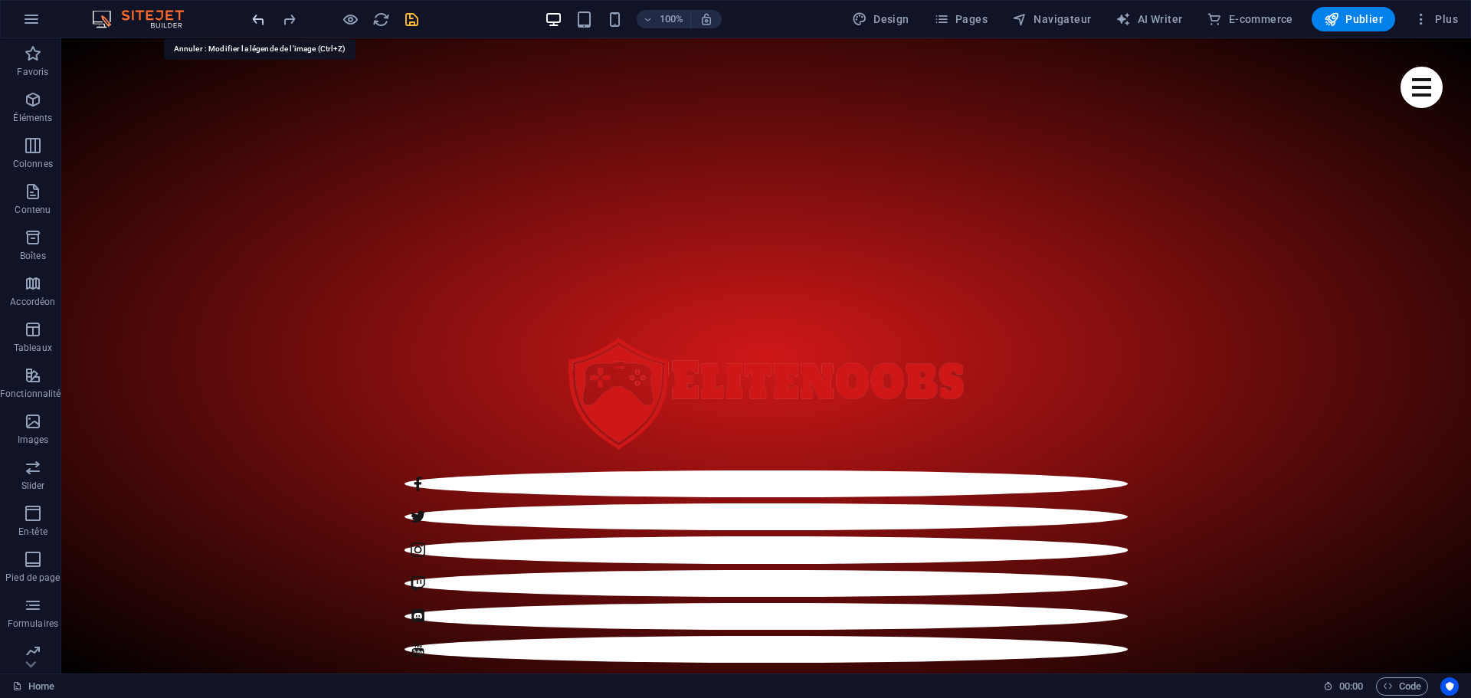
click at [256, 17] on icon "undo" at bounding box center [259, 20] width 18 height 18
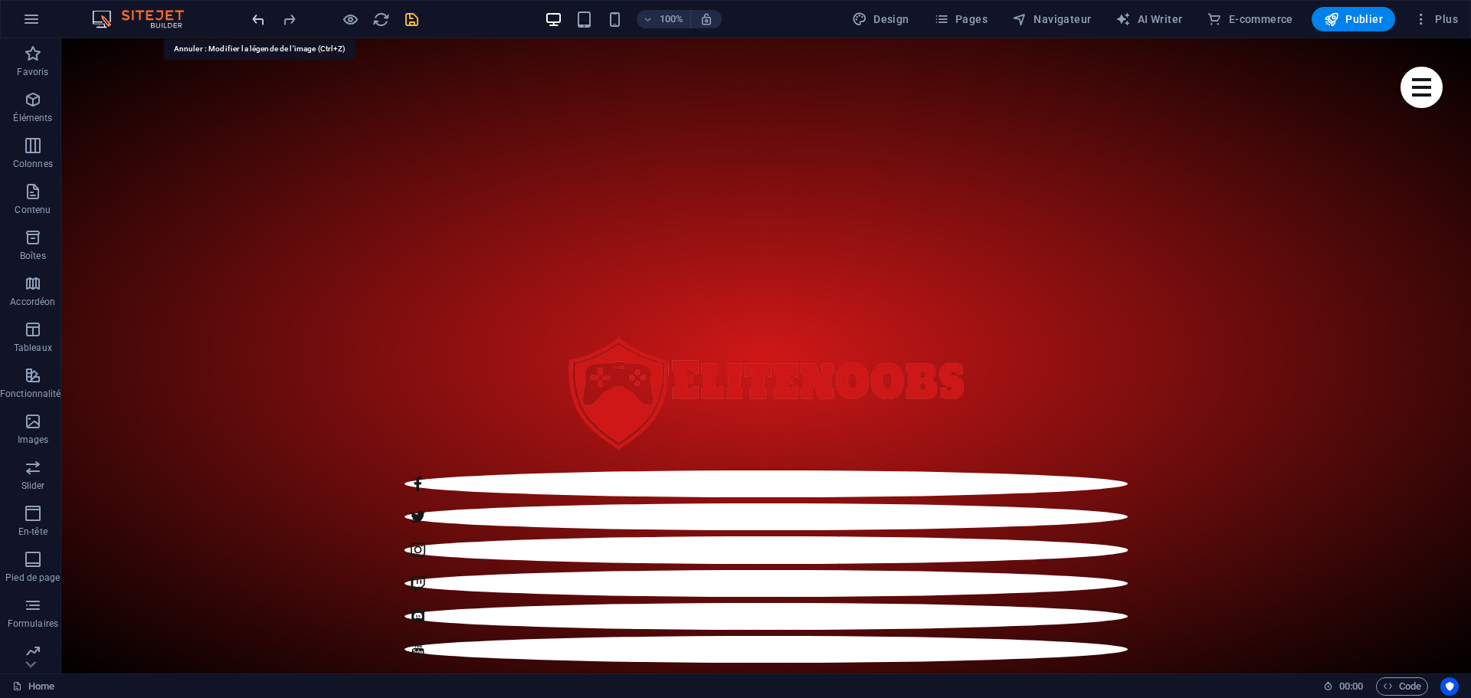
click at [256, 17] on icon "undo" at bounding box center [259, 20] width 18 height 18
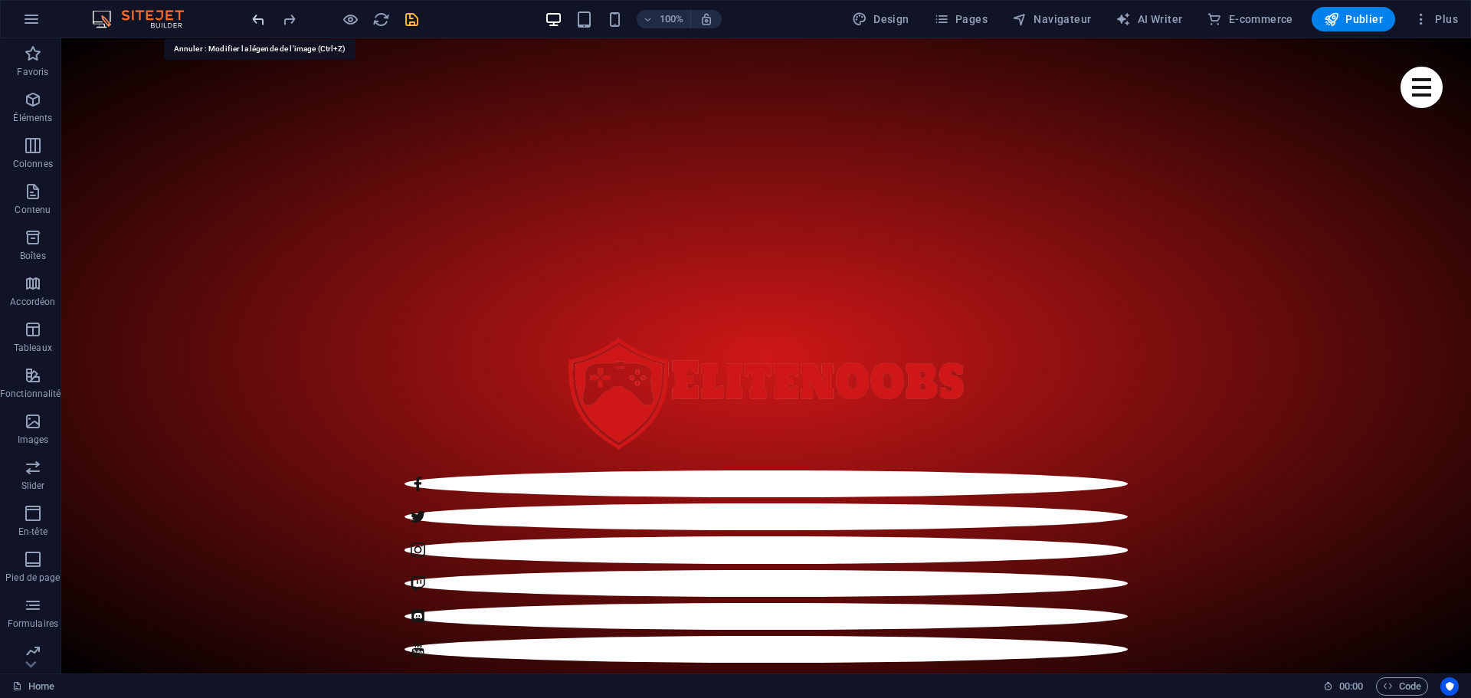
click at [256, 17] on icon "undo" at bounding box center [259, 20] width 18 height 18
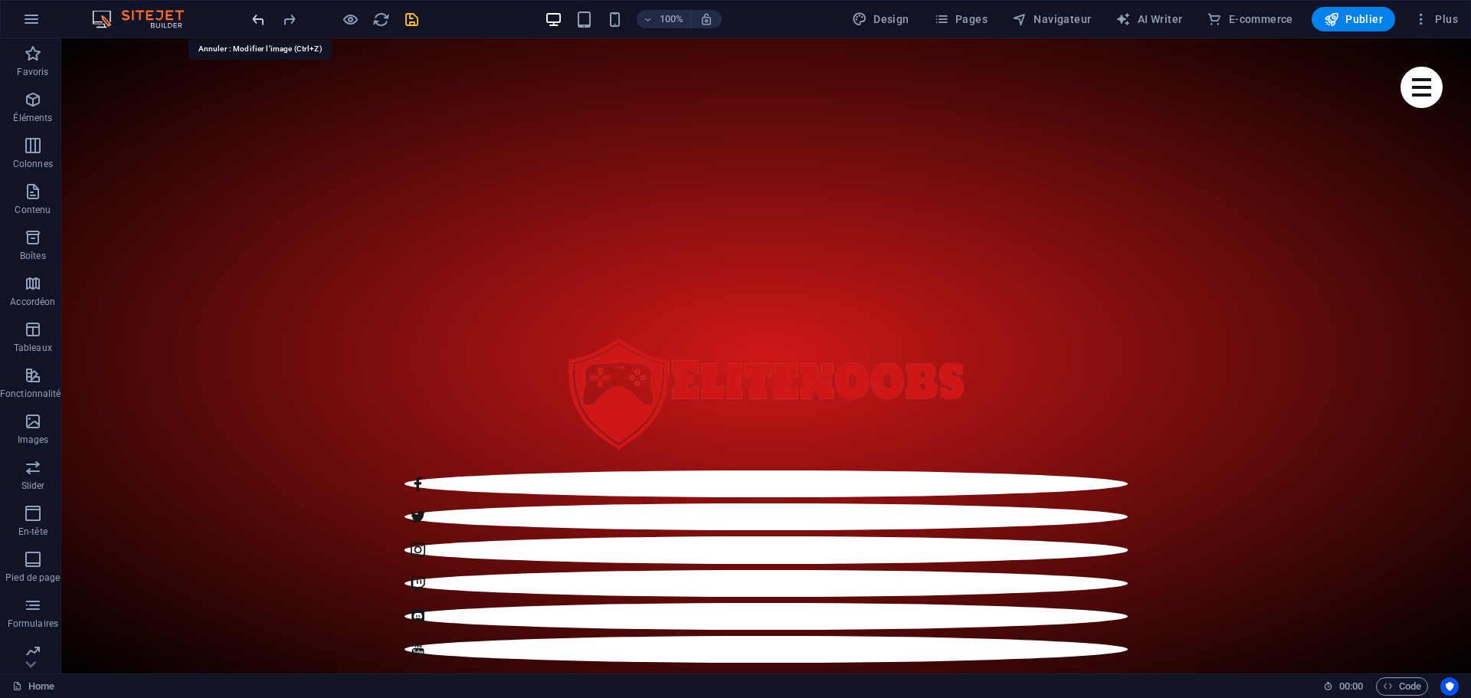
click at [256, 17] on icon "undo" at bounding box center [259, 20] width 18 height 18
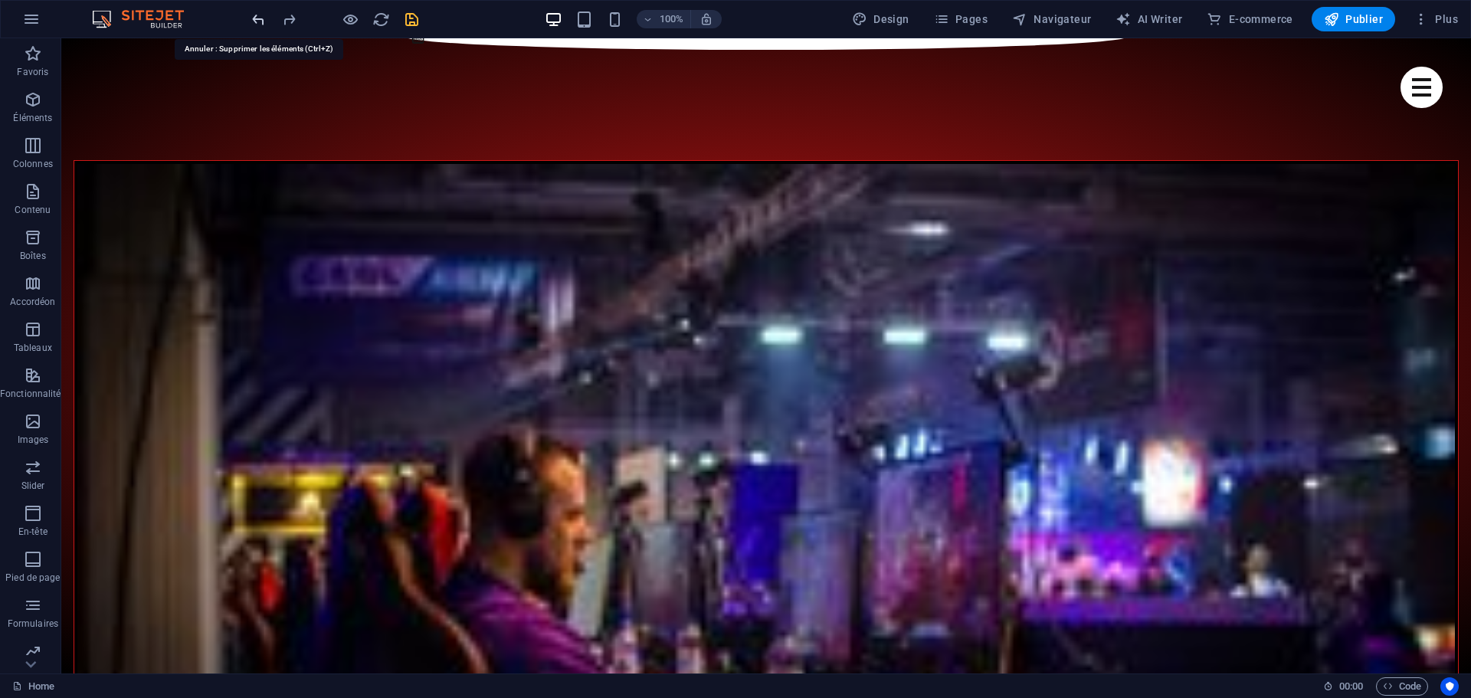
click at [267, 14] on icon "undo" at bounding box center [259, 20] width 18 height 18
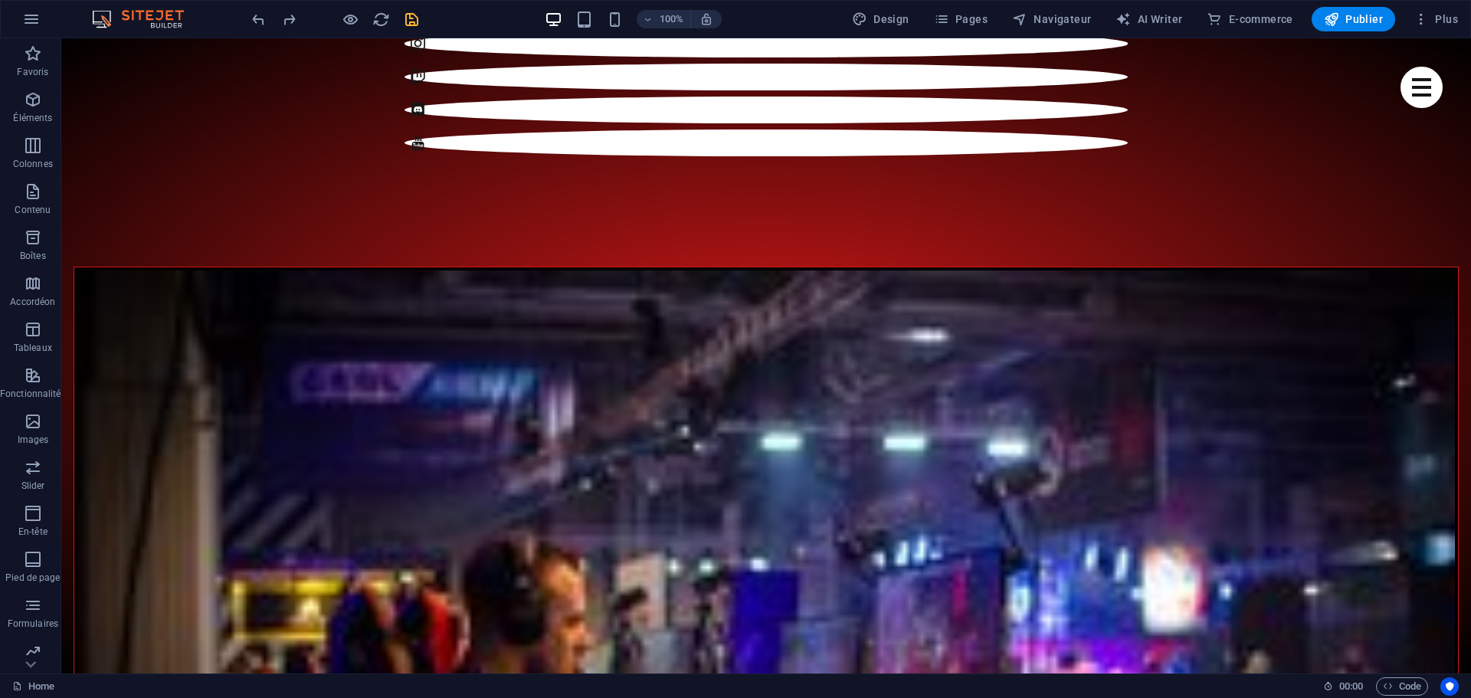
scroll to position [1382, 0]
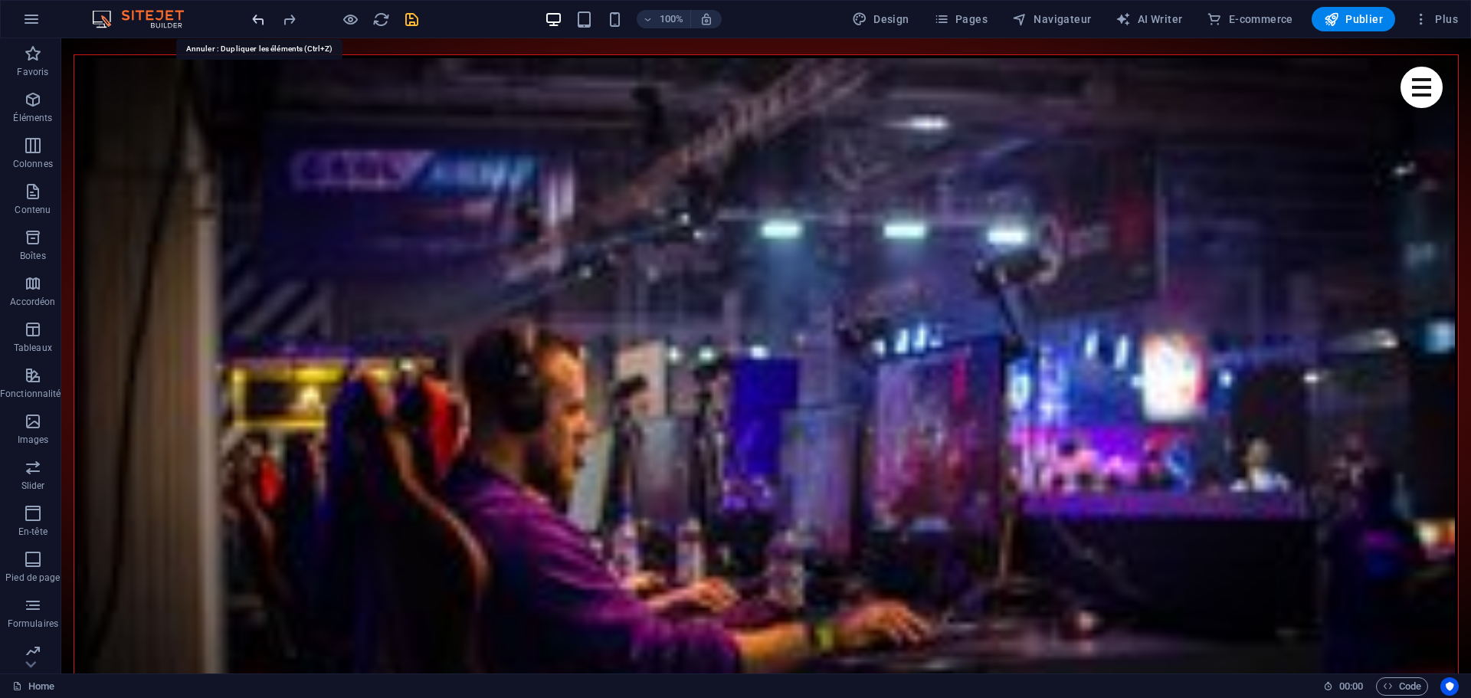
click at [251, 18] on icon "undo" at bounding box center [259, 20] width 18 height 18
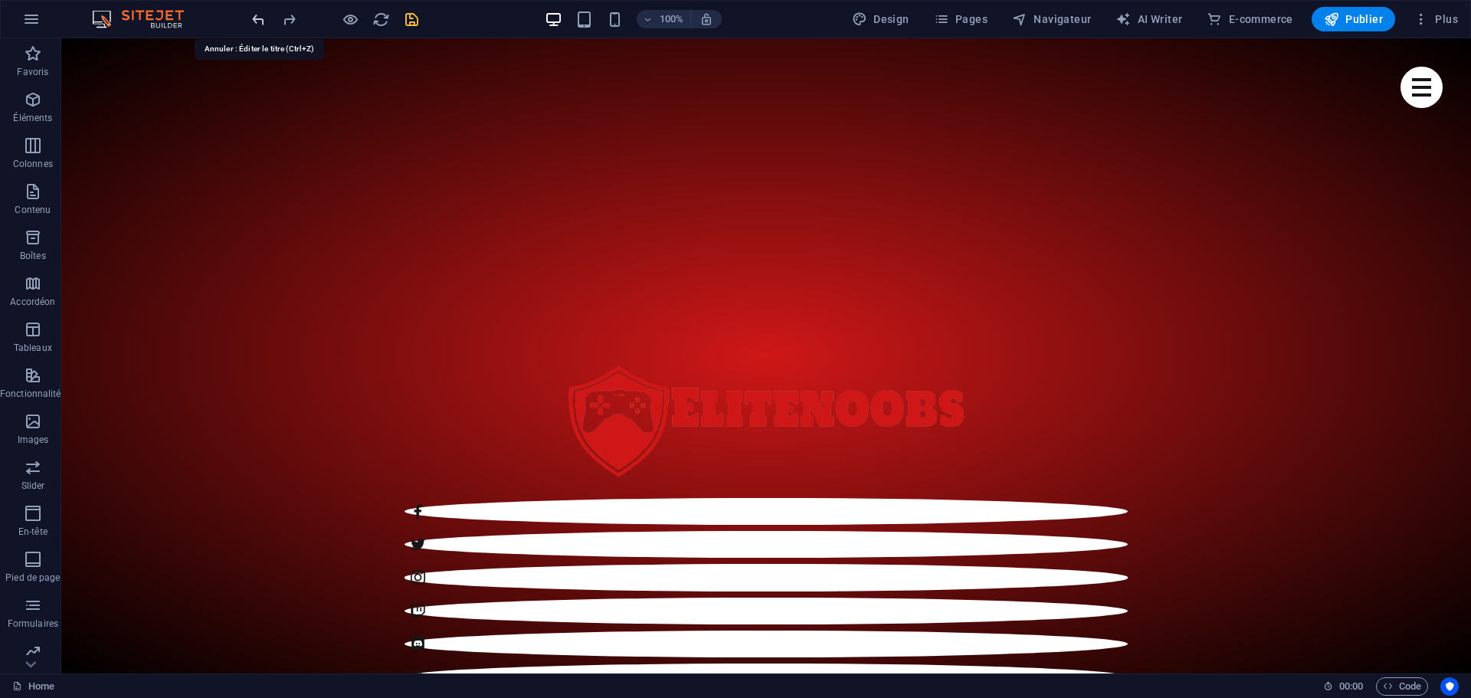
scroll to position [616, 0]
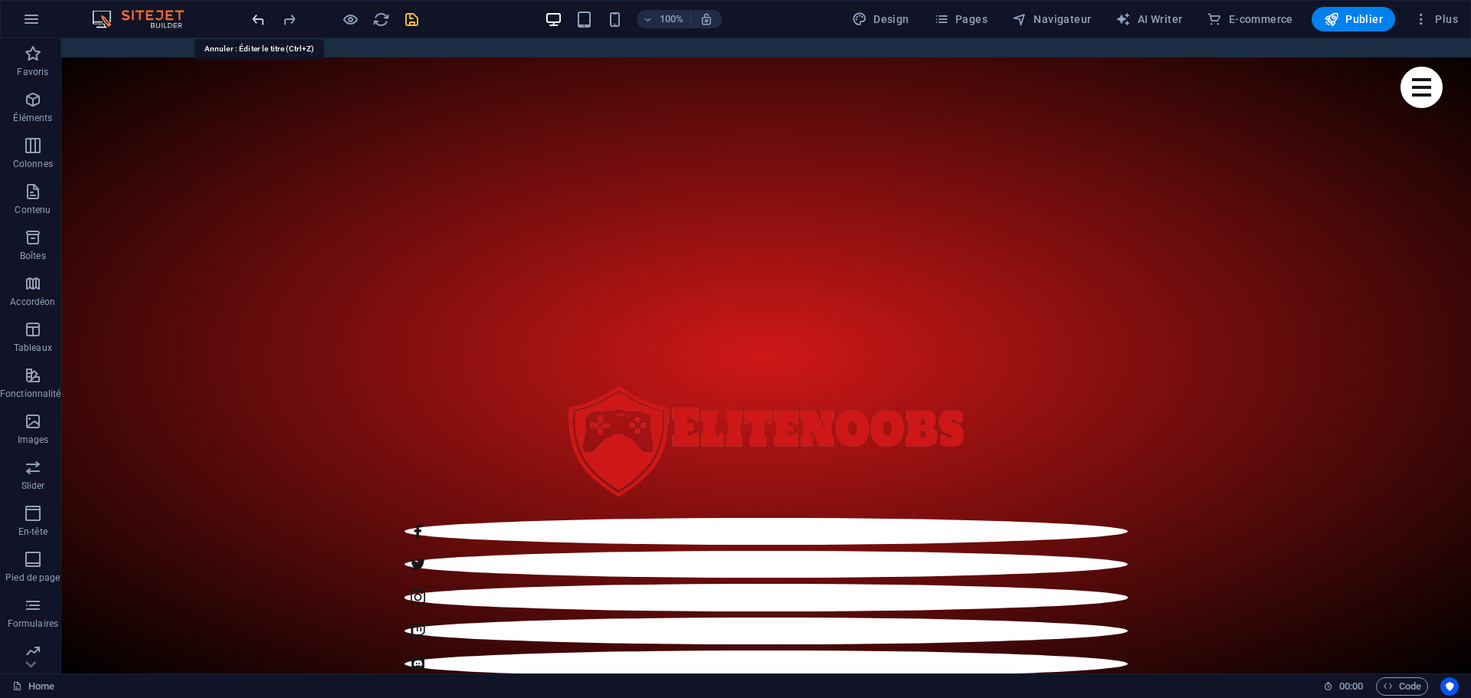
click at [251, 18] on icon "undo" at bounding box center [259, 20] width 18 height 18
click at [251, 18] on div at bounding box center [335, 19] width 172 height 25
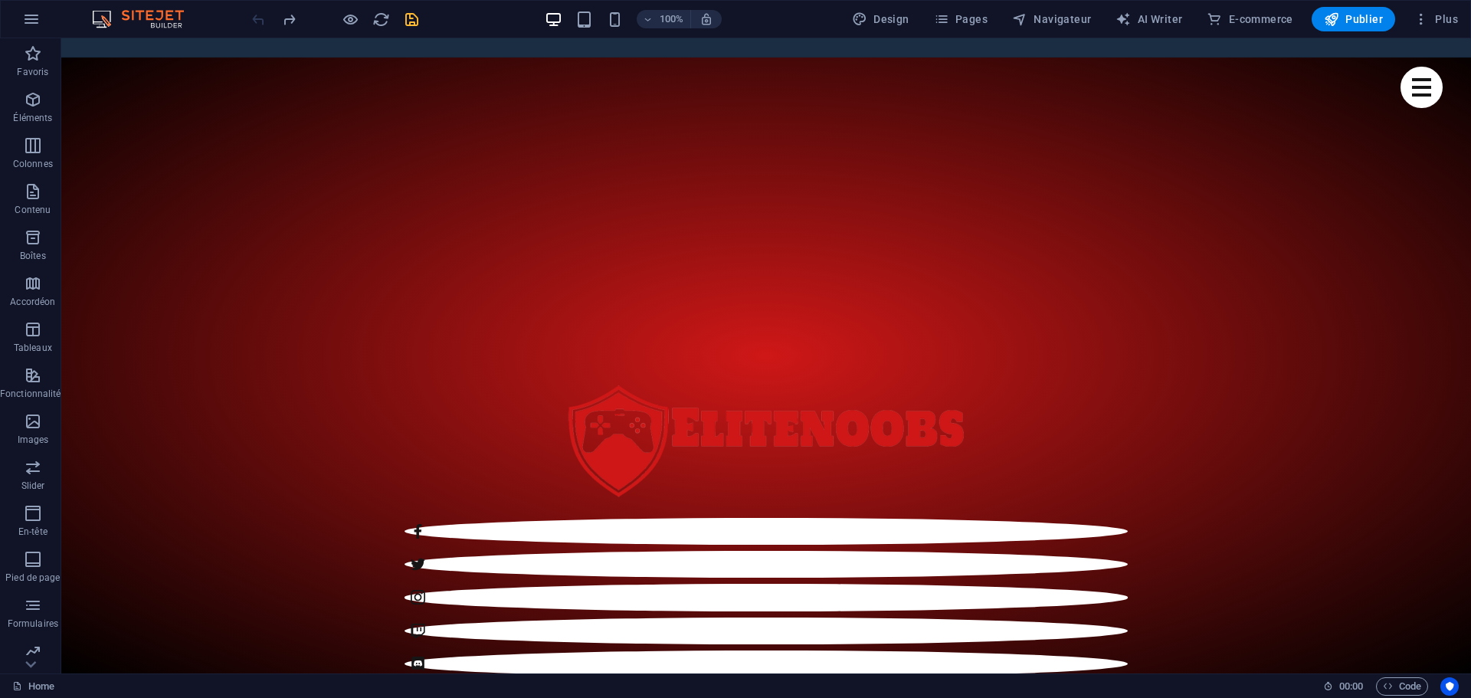
click at [251, 18] on div at bounding box center [335, 19] width 172 height 25
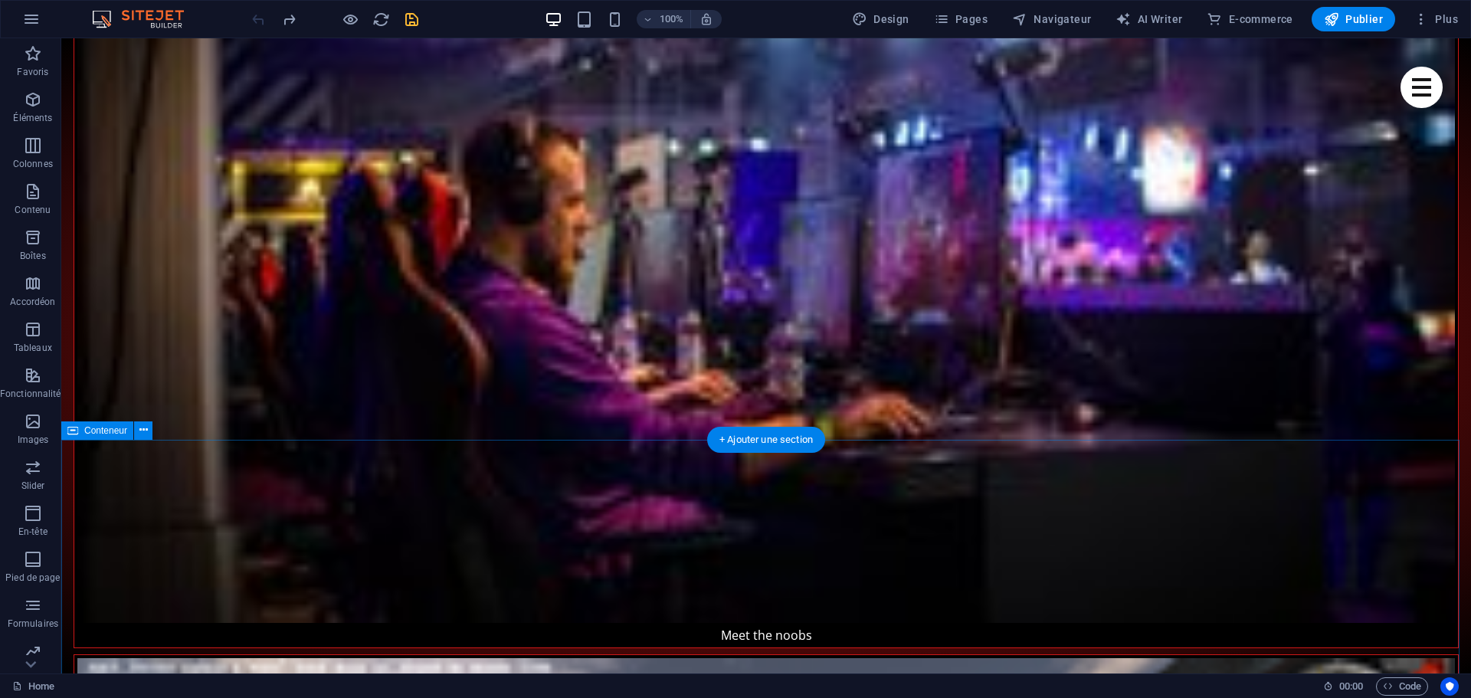
scroll to position [1612, 0]
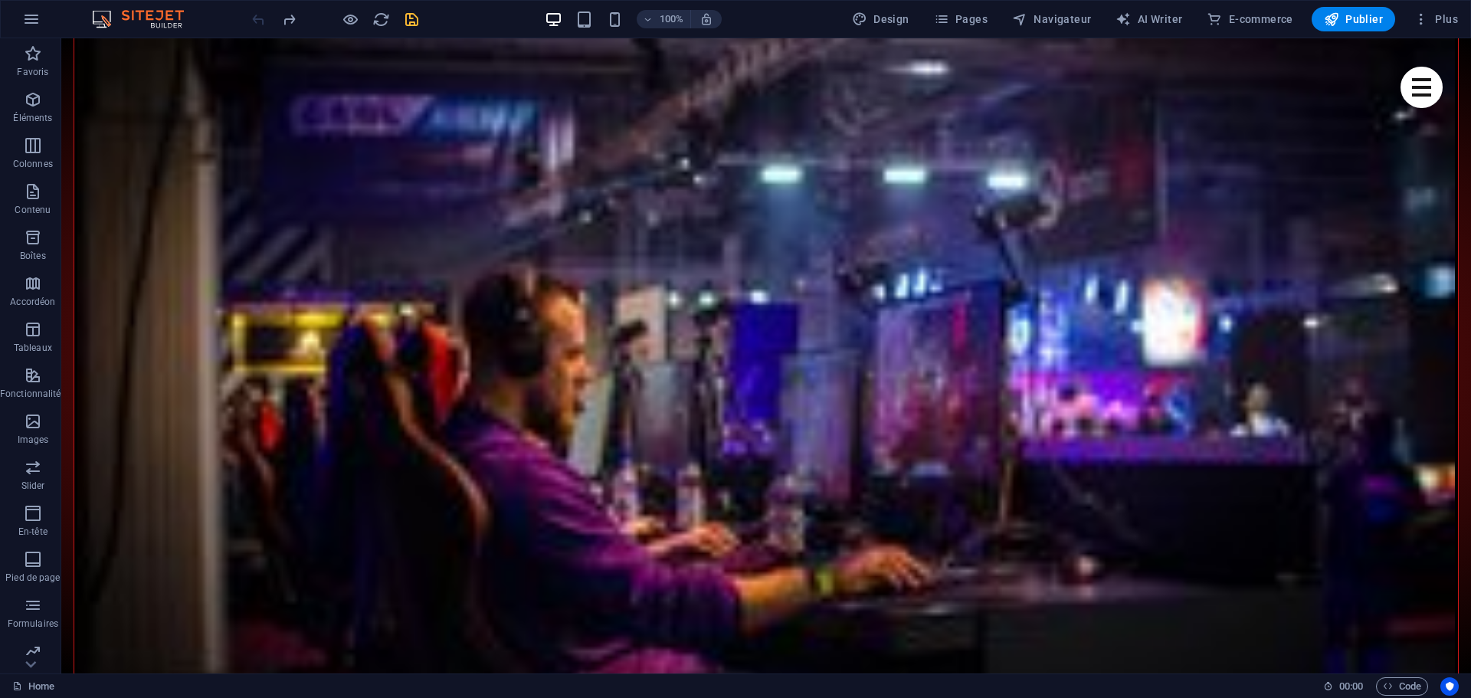
scroll to position [1306, 0]
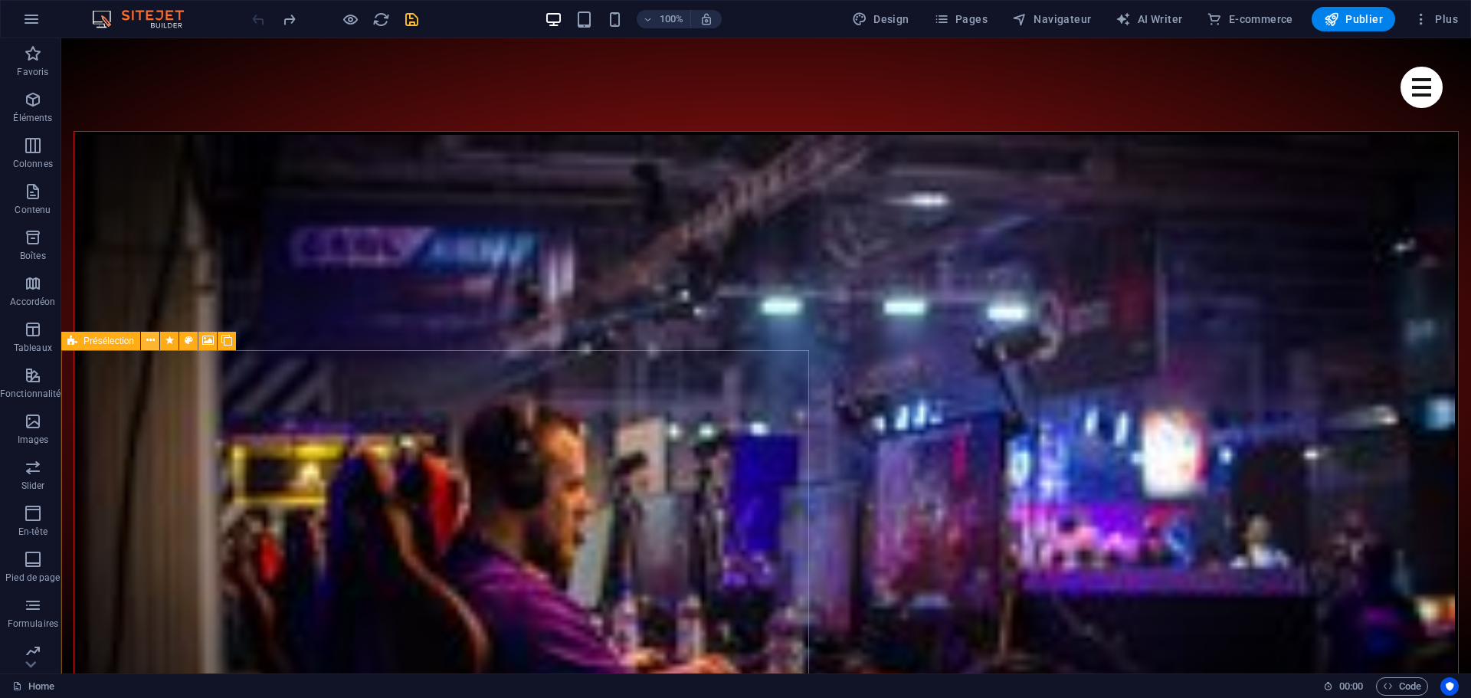
click at [151, 339] on icon at bounding box center [150, 341] width 8 height 16
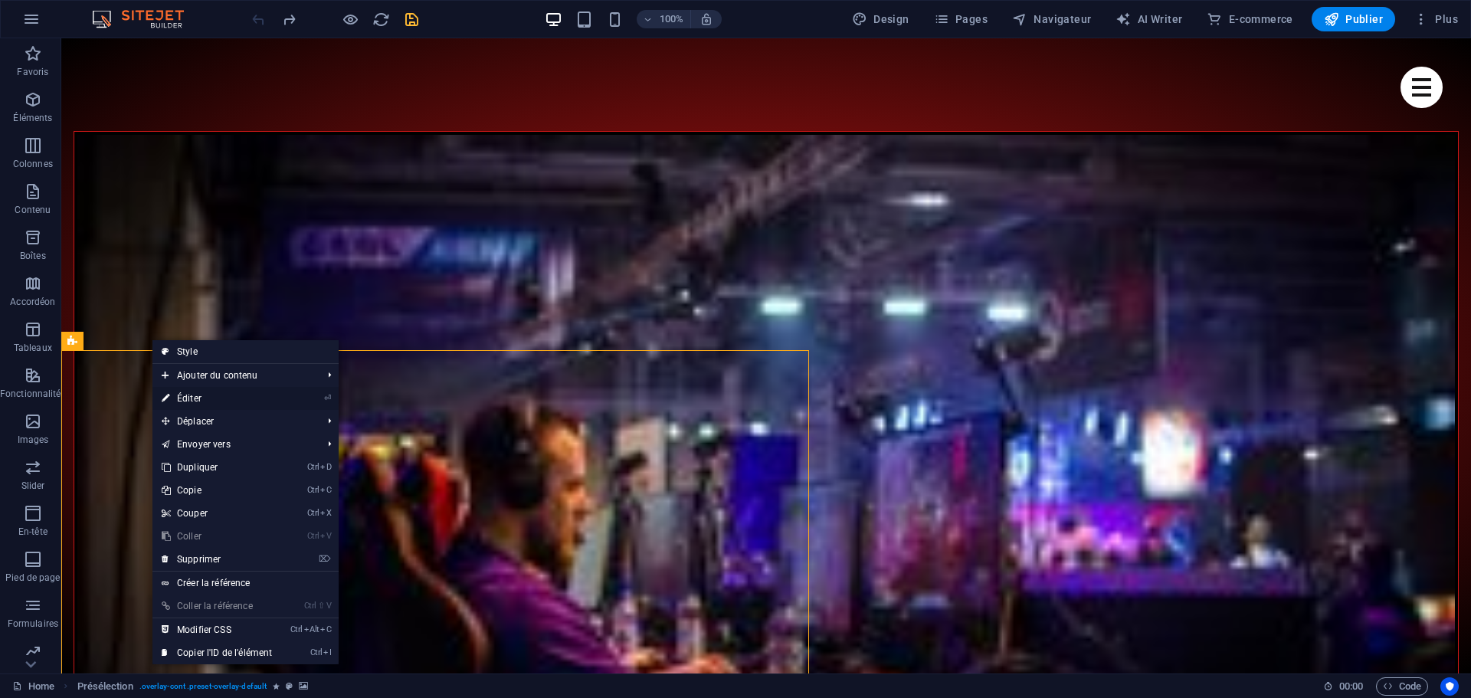
click at [185, 395] on link "⏎ Éditer" at bounding box center [216, 398] width 129 height 23
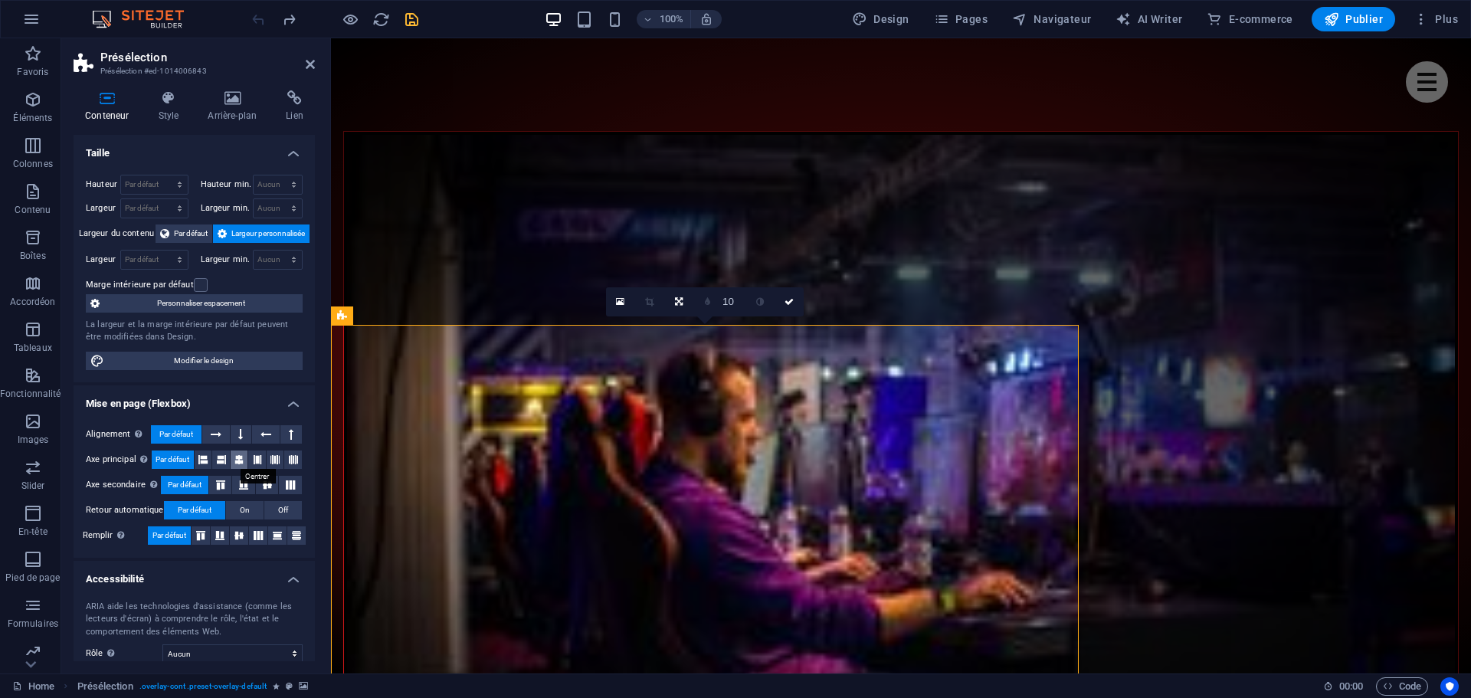
click at [239, 460] on icon at bounding box center [238, 459] width 9 height 18
click at [246, 485] on icon at bounding box center [243, 484] width 18 height 9
click at [242, 533] on icon at bounding box center [239, 535] width 18 height 9
click at [237, 434] on button at bounding box center [241, 434] width 21 height 18
click at [175, 430] on span "Par défaut" at bounding box center [176, 434] width 34 height 18
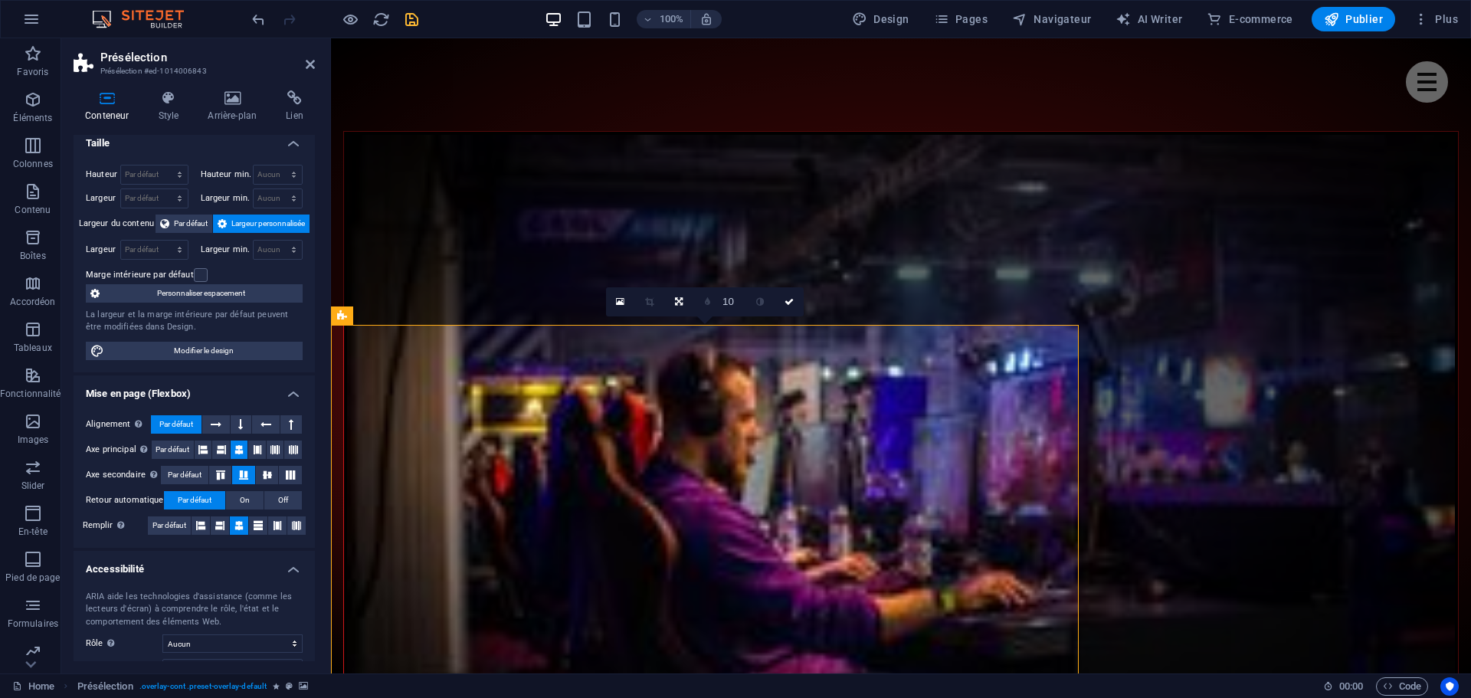
scroll to position [0, 0]
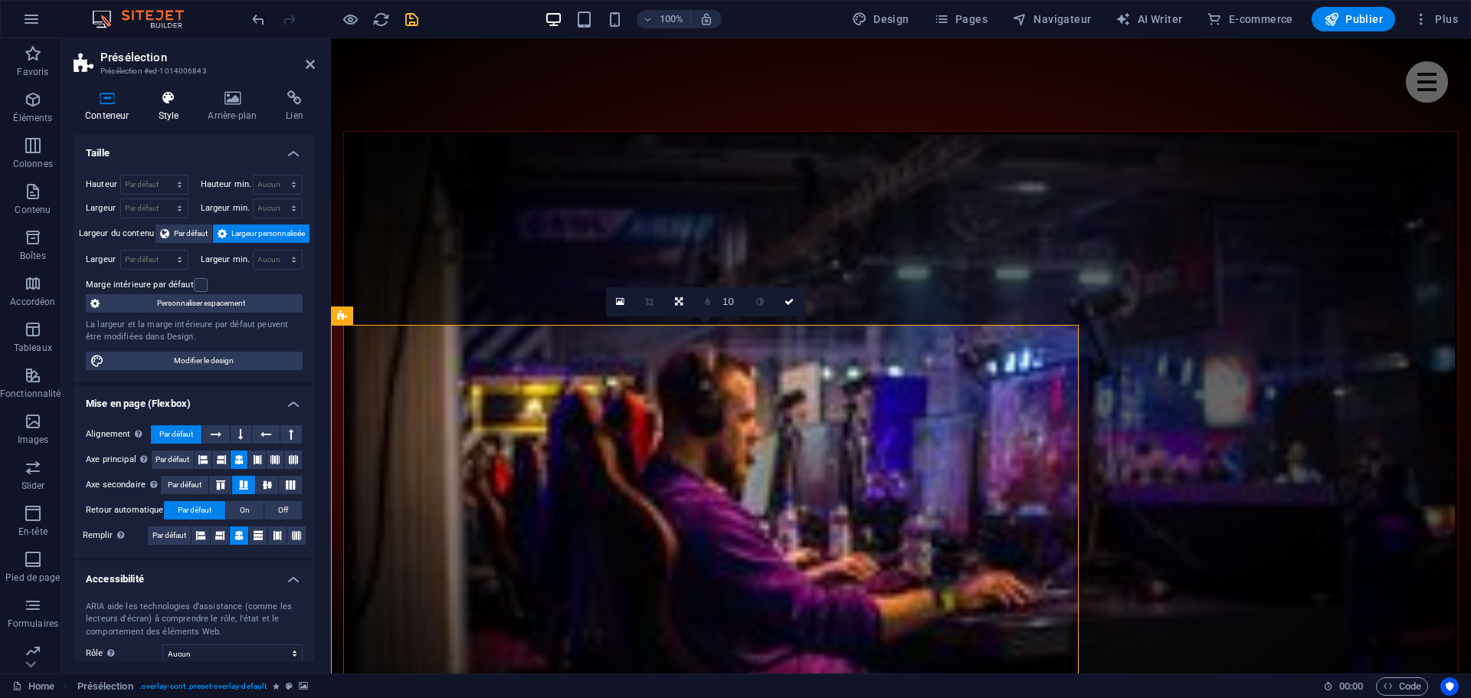
click at [165, 111] on h4 "Style" at bounding box center [171, 106] width 50 height 32
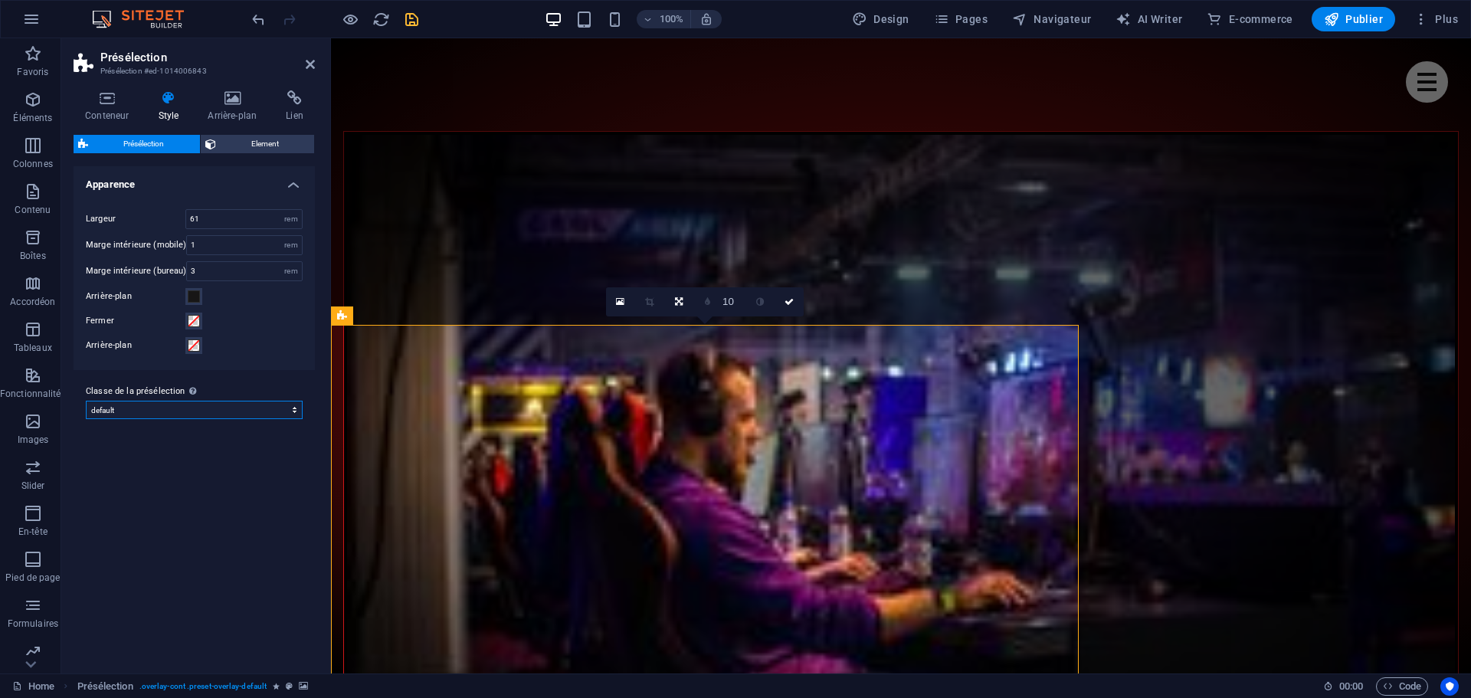
click at [117, 414] on select "default Ajouter la classe de la présélection" at bounding box center [194, 410] width 217 height 18
click at [121, 408] on select "default Ajouter la classe de la présélection" at bounding box center [194, 410] width 217 height 18
click at [264, 147] on span "Element" at bounding box center [266, 144] width 90 height 18
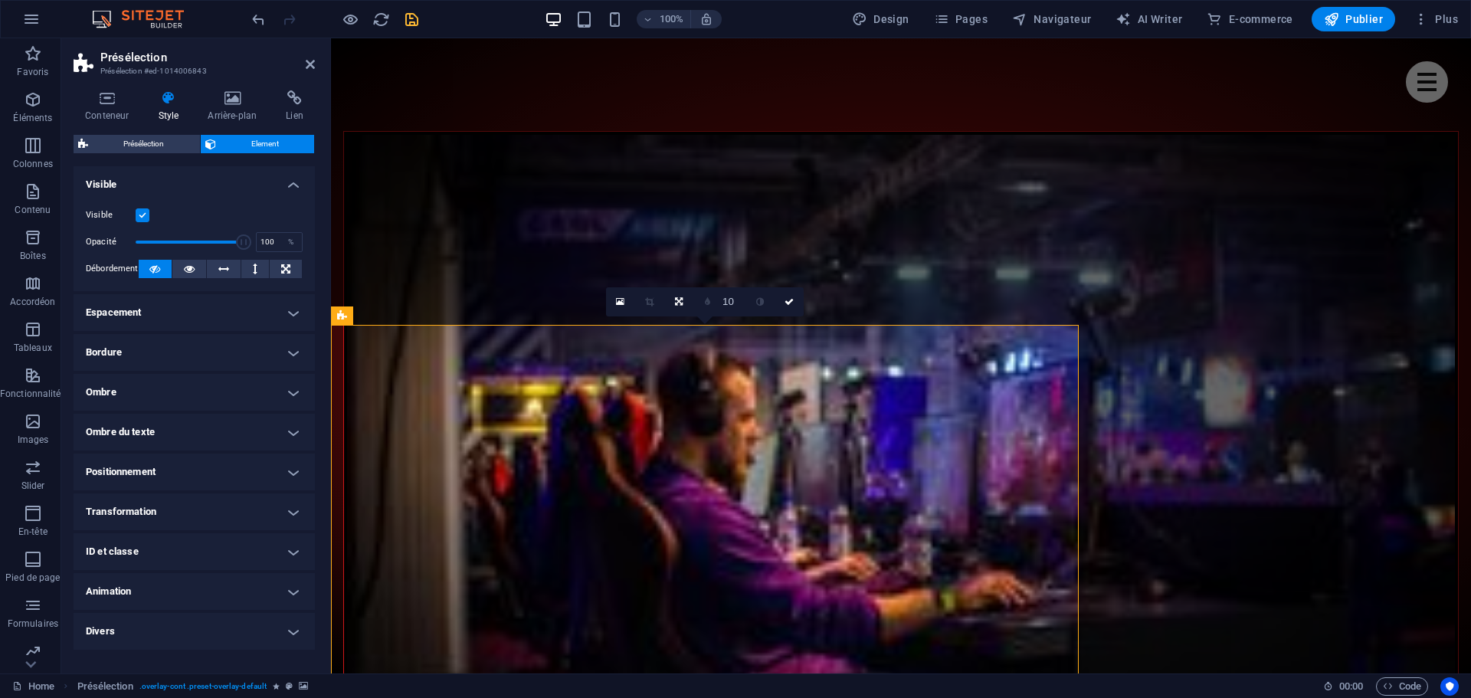
click at [192, 314] on h4 "Espacement" at bounding box center [194, 312] width 241 height 37
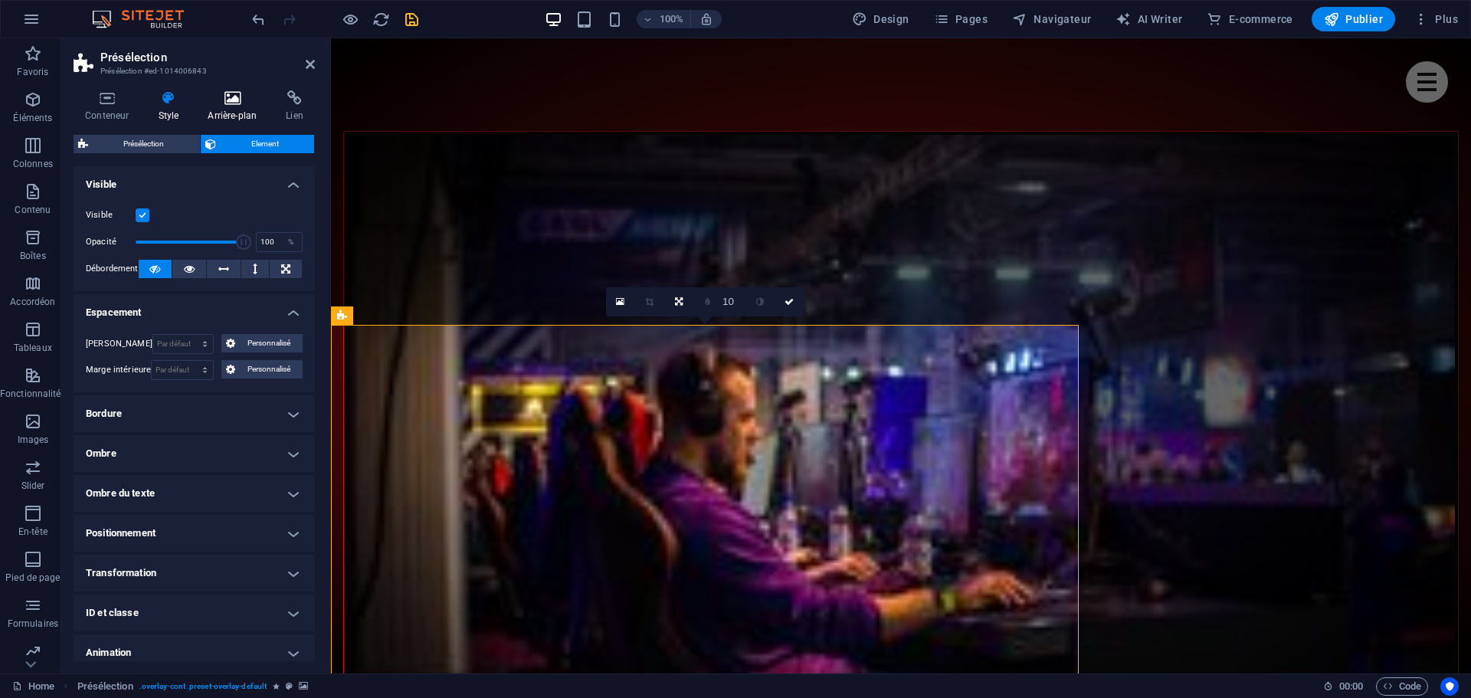
click at [238, 108] on h4 "Arrière-plan" at bounding box center [235, 106] width 78 height 32
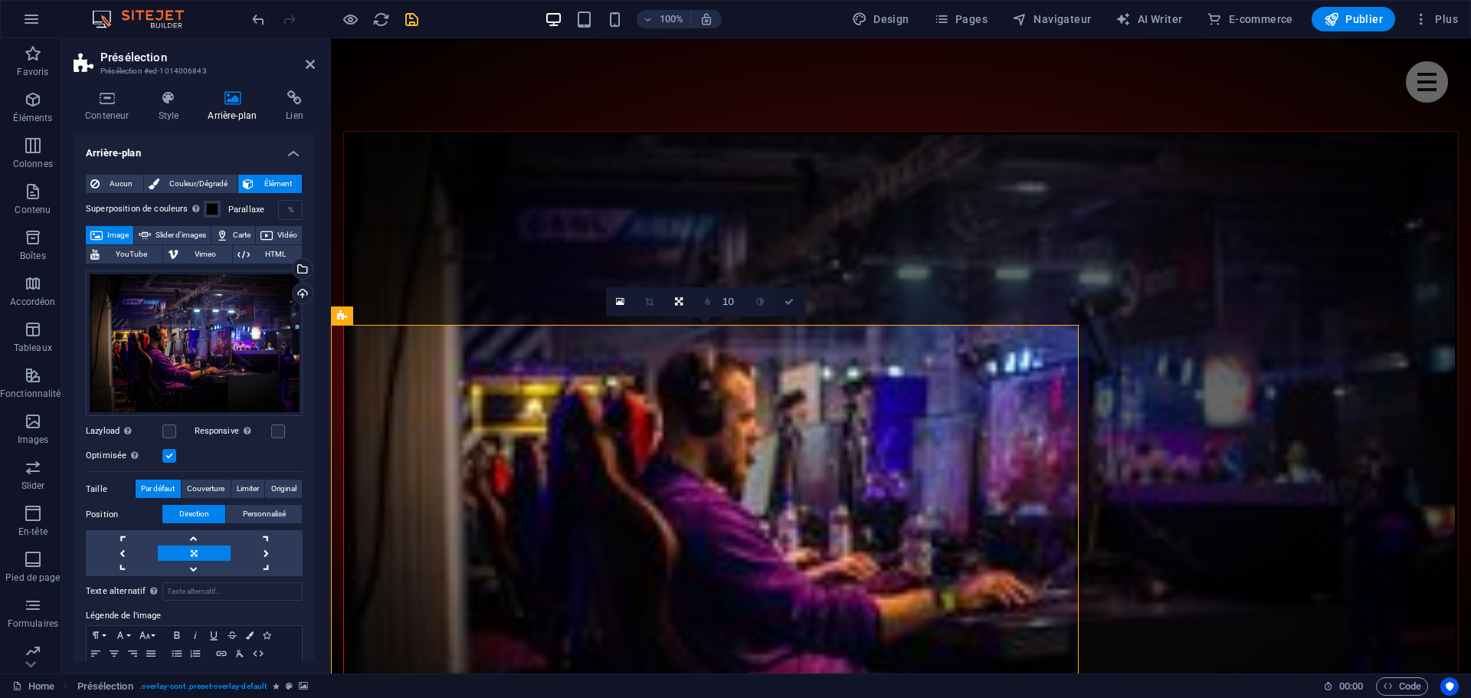
click at [790, 304] on icon at bounding box center [789, 301] width 9 height 9
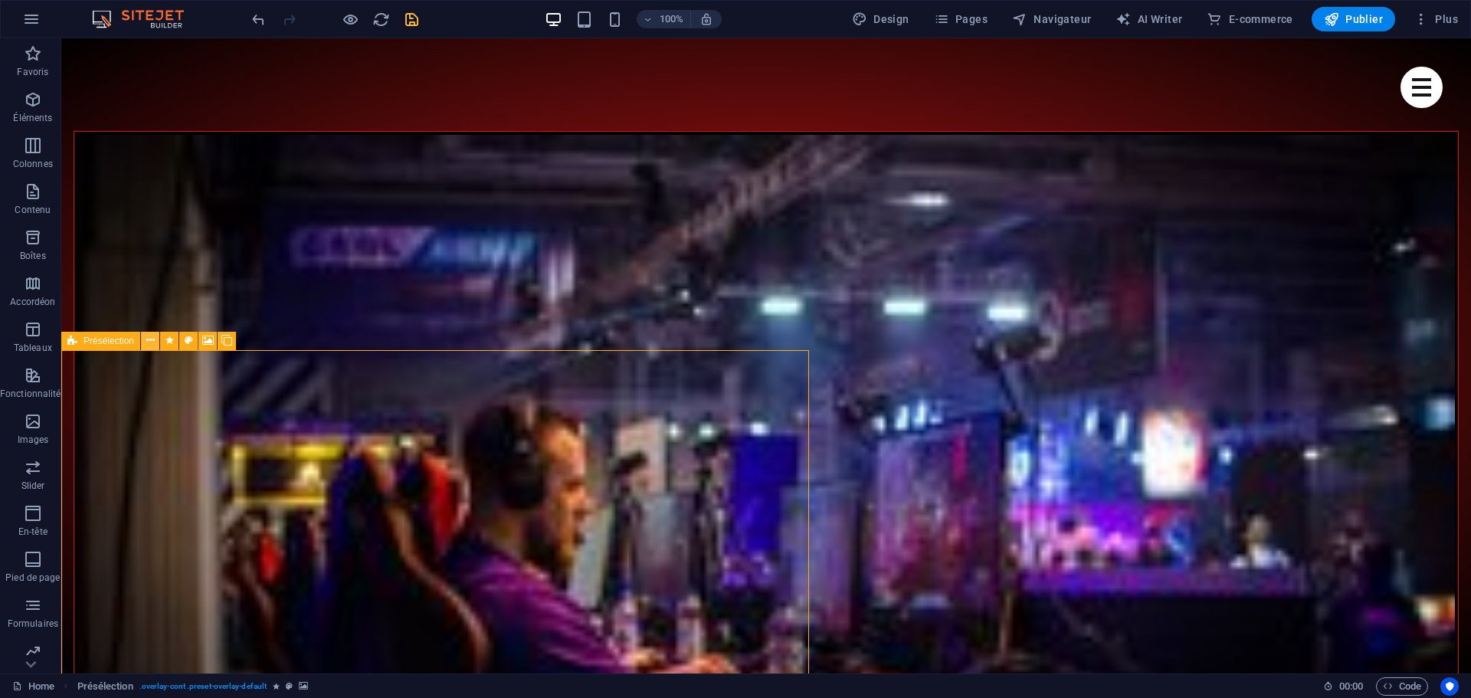
click at [151, 339] on icon at bounding box center [150, 341] width 8 height 16
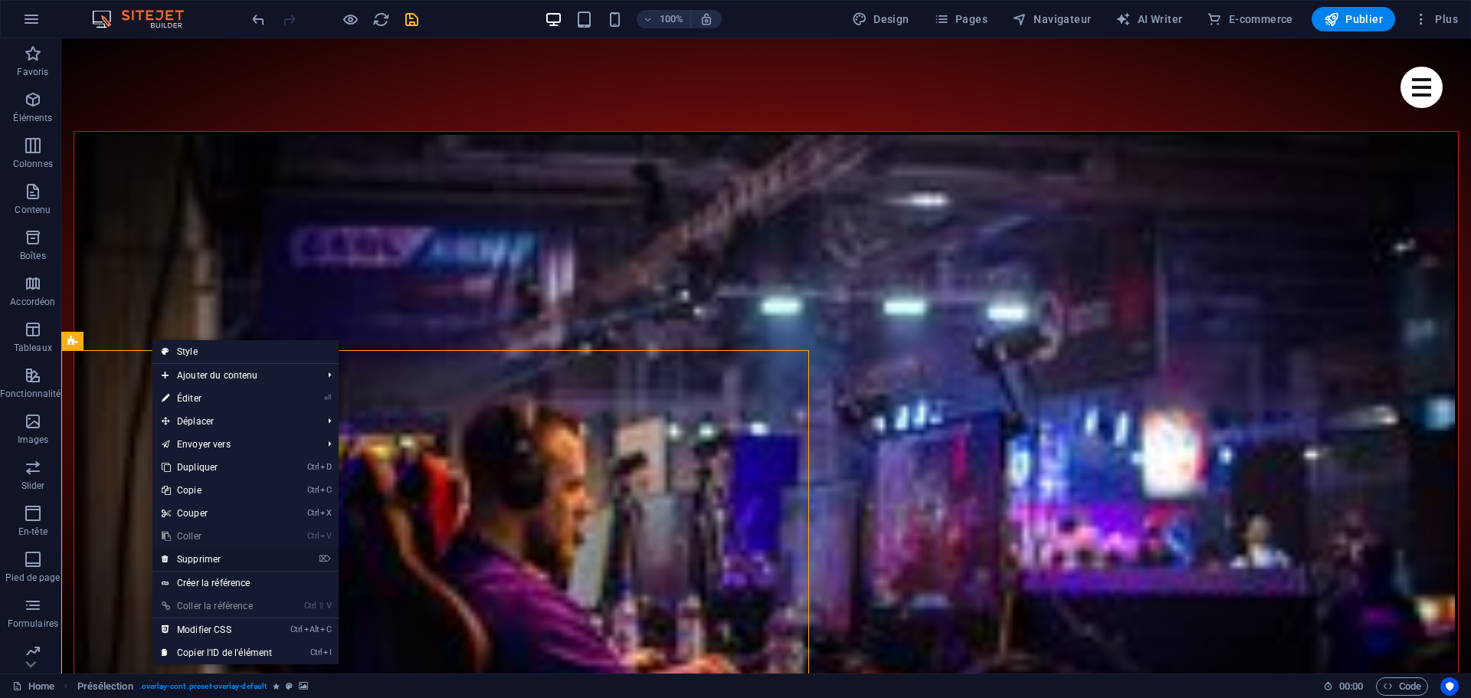
click at [224, 557] on link "⌦ Supprimer" at bounding box center [216, 559] width 129 height 23
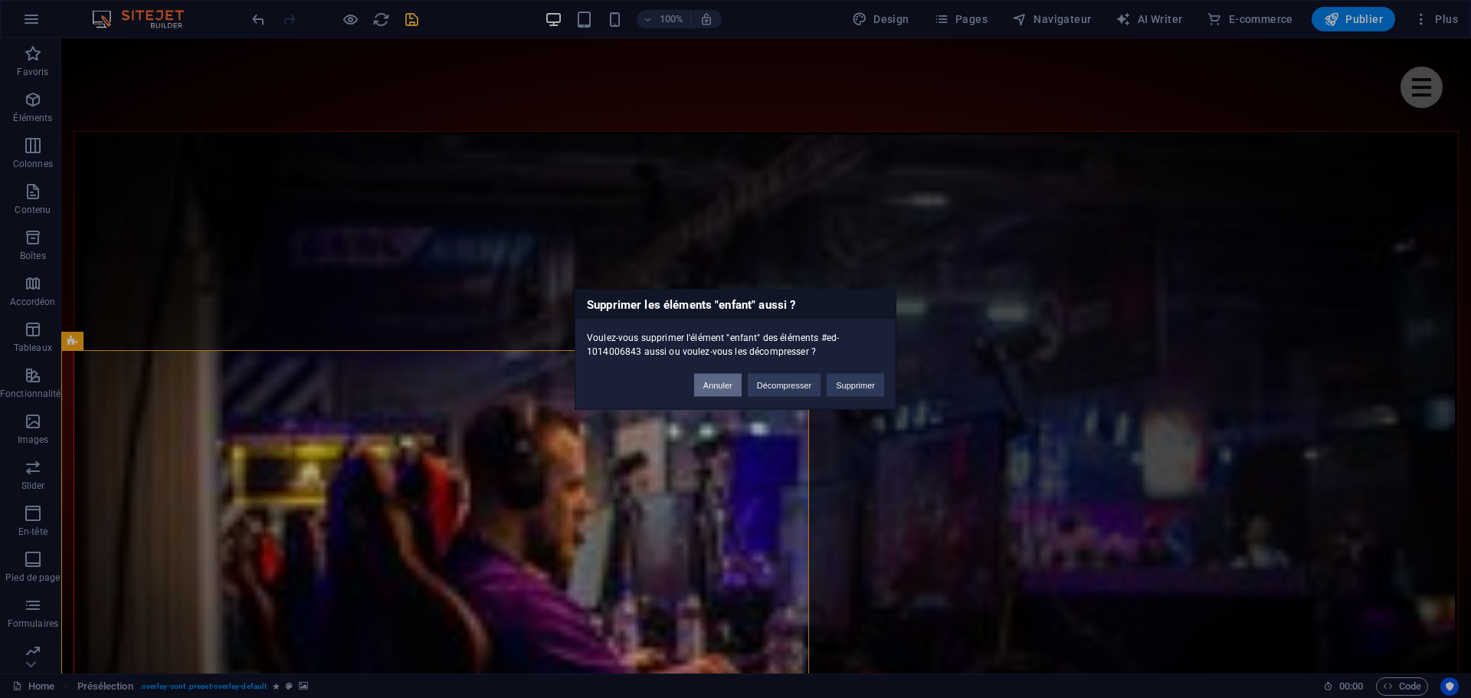
click at [709, 382] on button "Annuler" at bounding box center [718, 384] width 48 height 23
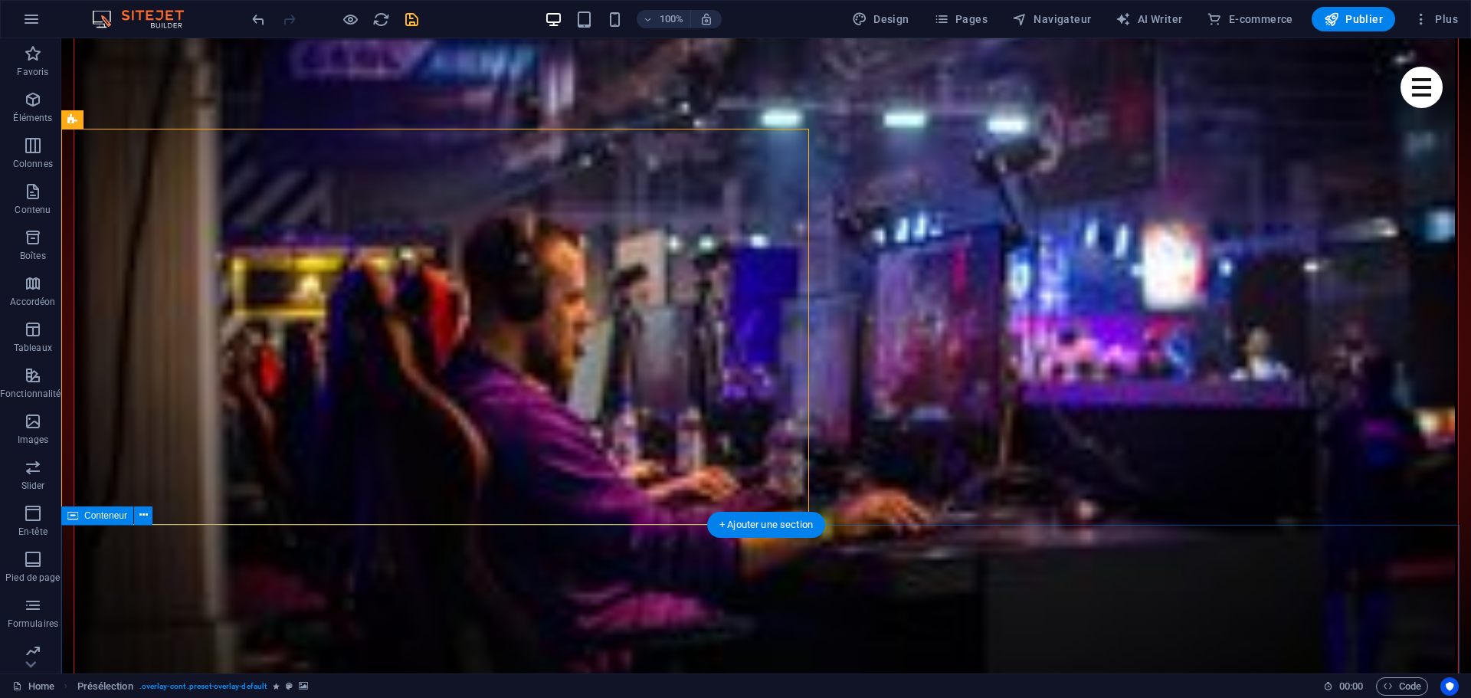
scroll to position [1535, 0]
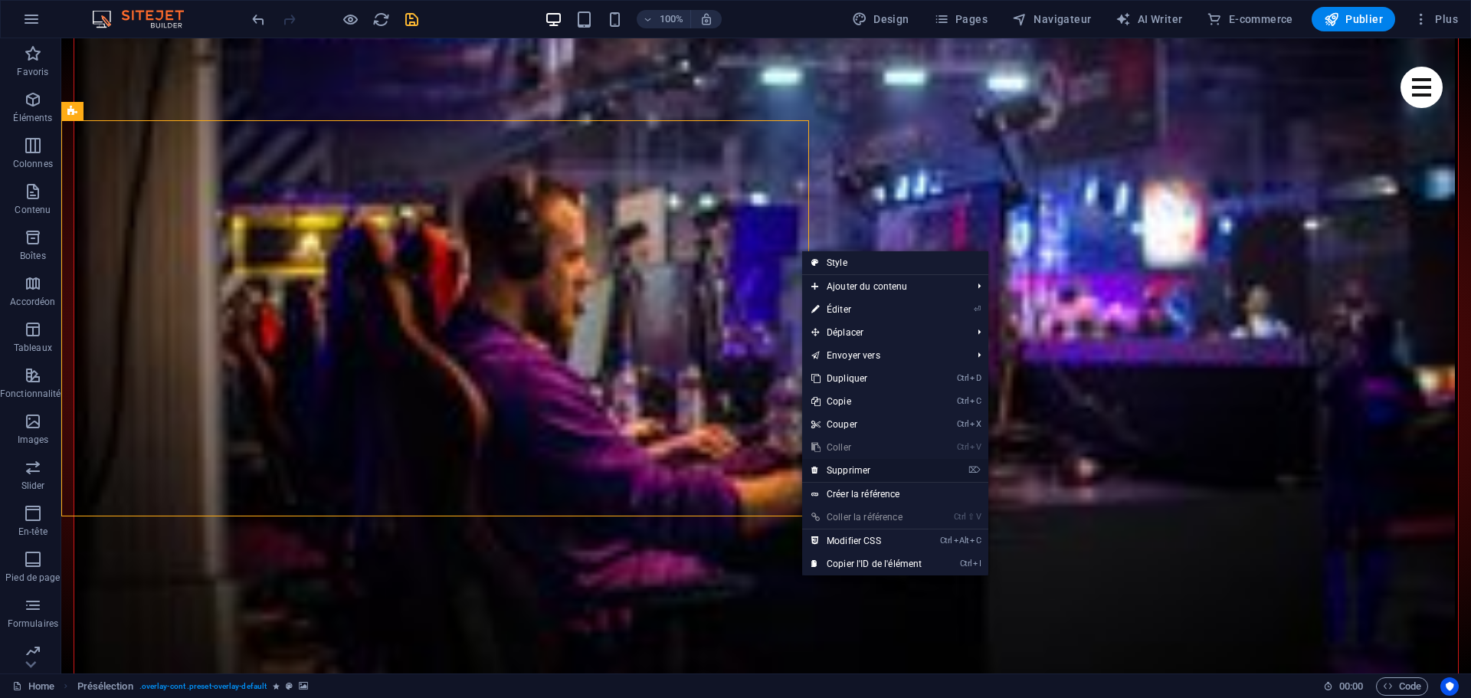
click at [847, 463] on link "⌦ Supprimer" at bounding box center [866, 470] width 129 height 23
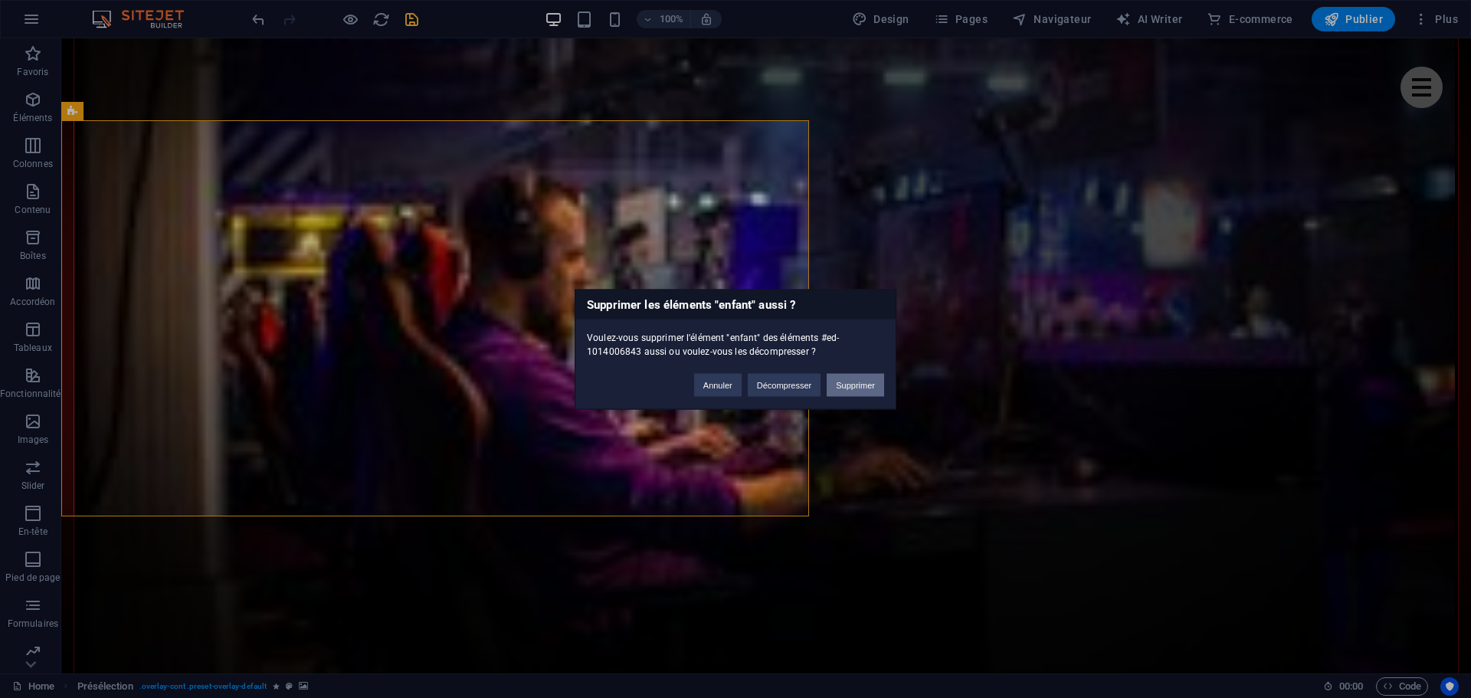
click at [867, 382] on button "Supprimer" at bounding box center [855, 384] width 57 height 23
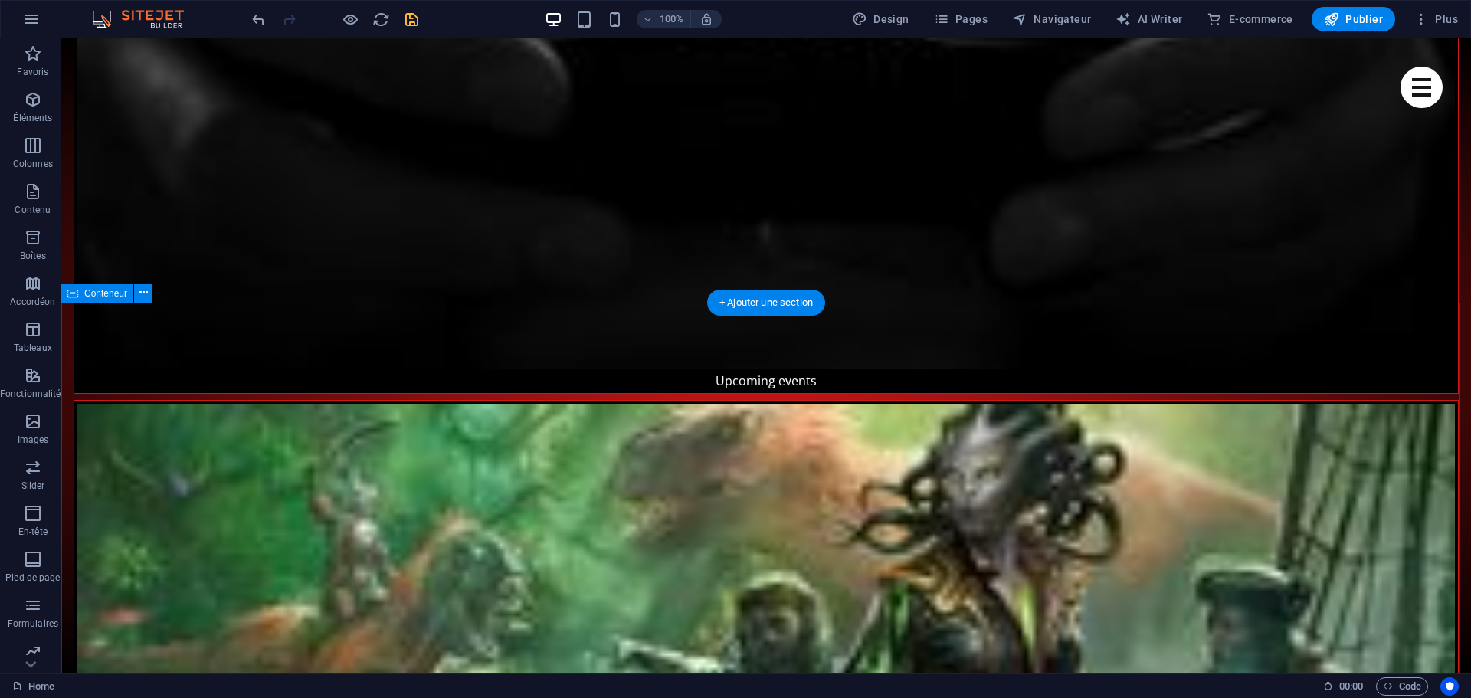
scroll to position [3144, 0]
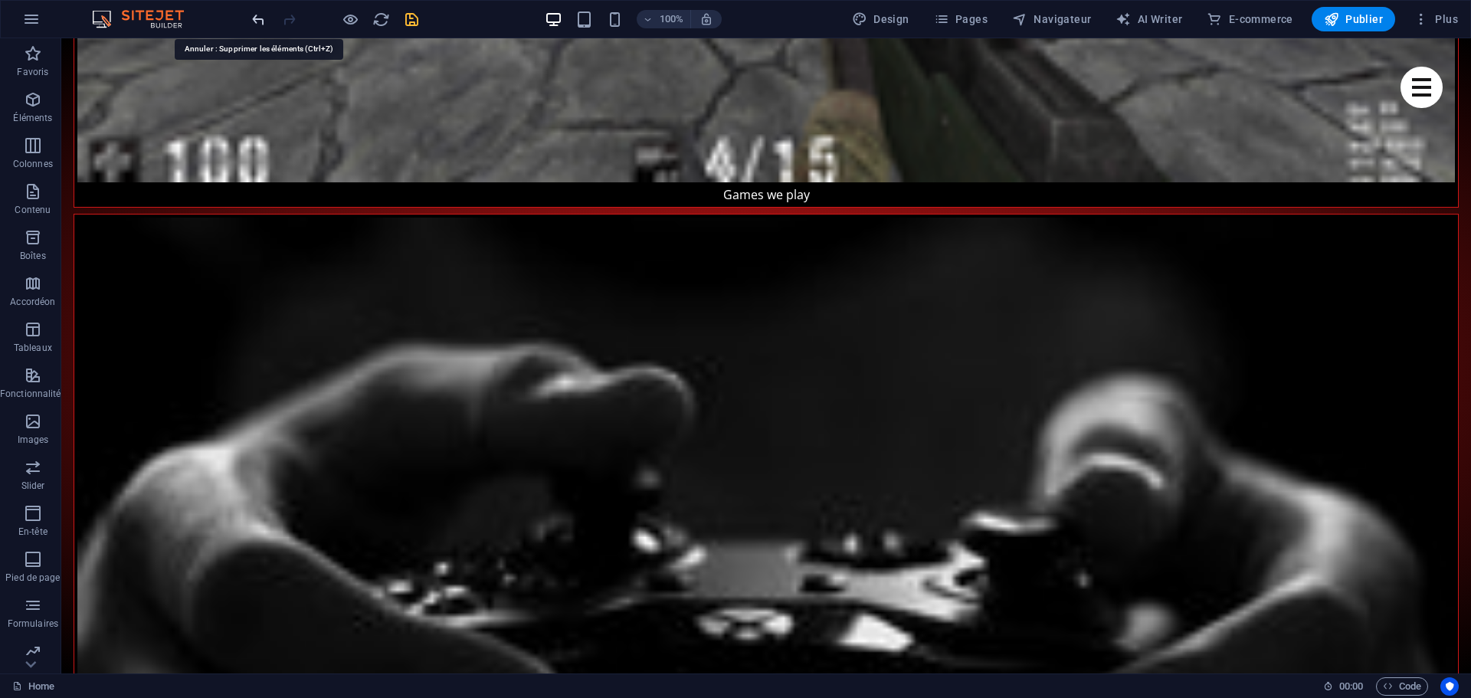
click at [260, 21] on icon "undo" at bounding box center [259, 20] width 18 height 18
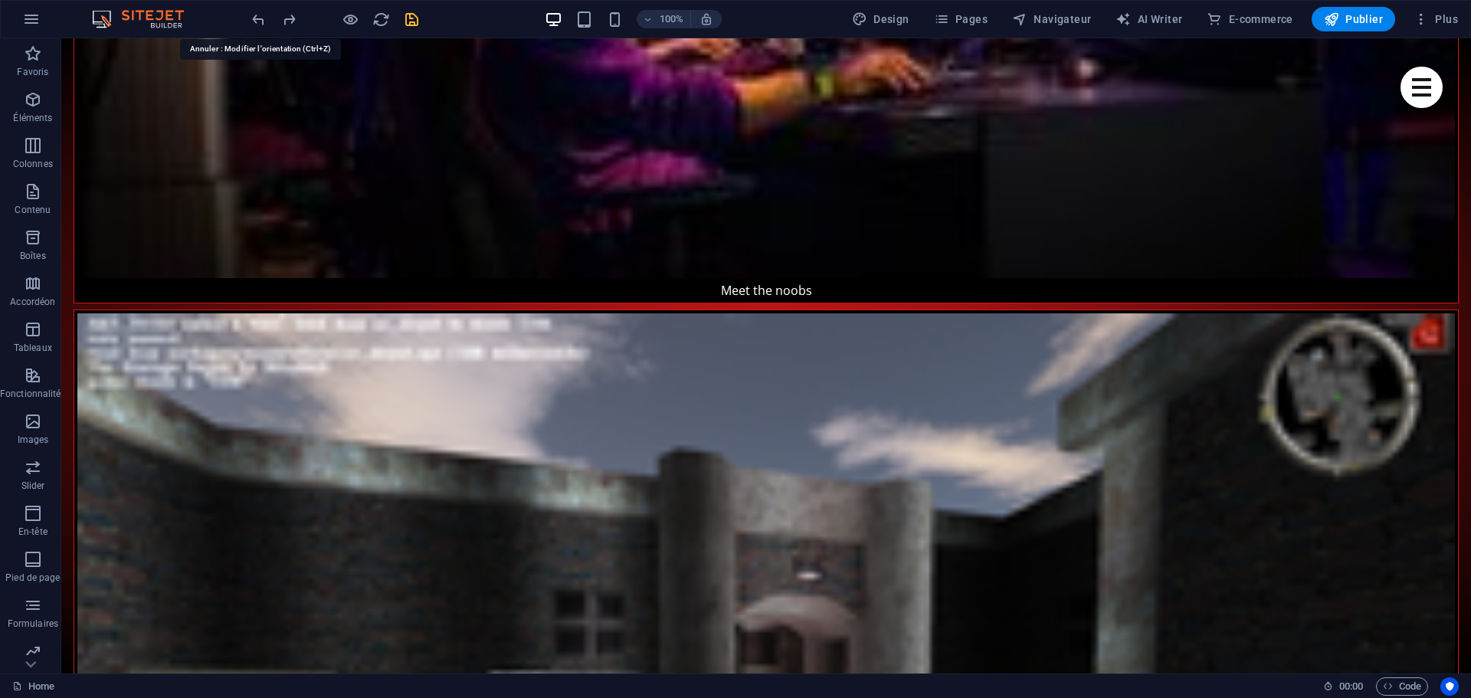
scroll to position [1498, 0]
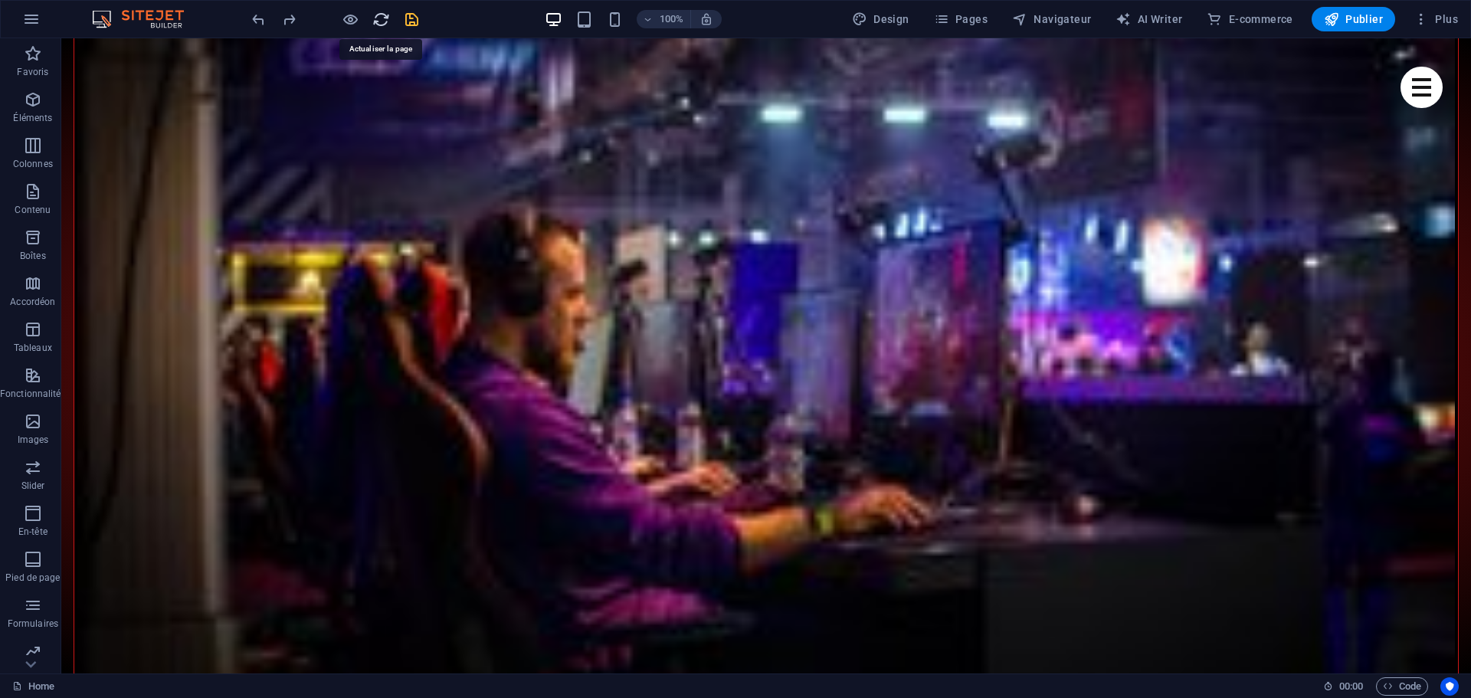
click at [379, 15] on icon "reload" at bounding box center [381, 20] width 18 height 18
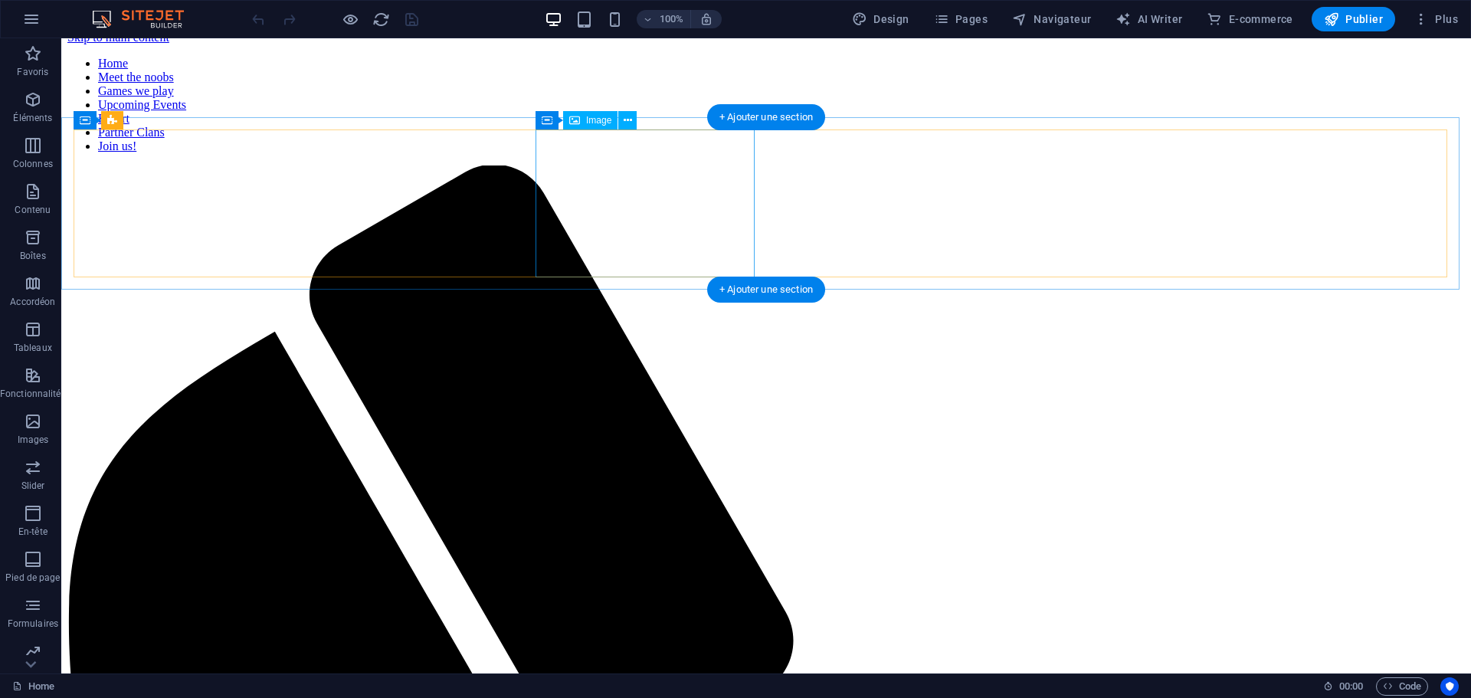
scroll to position [0, 0]
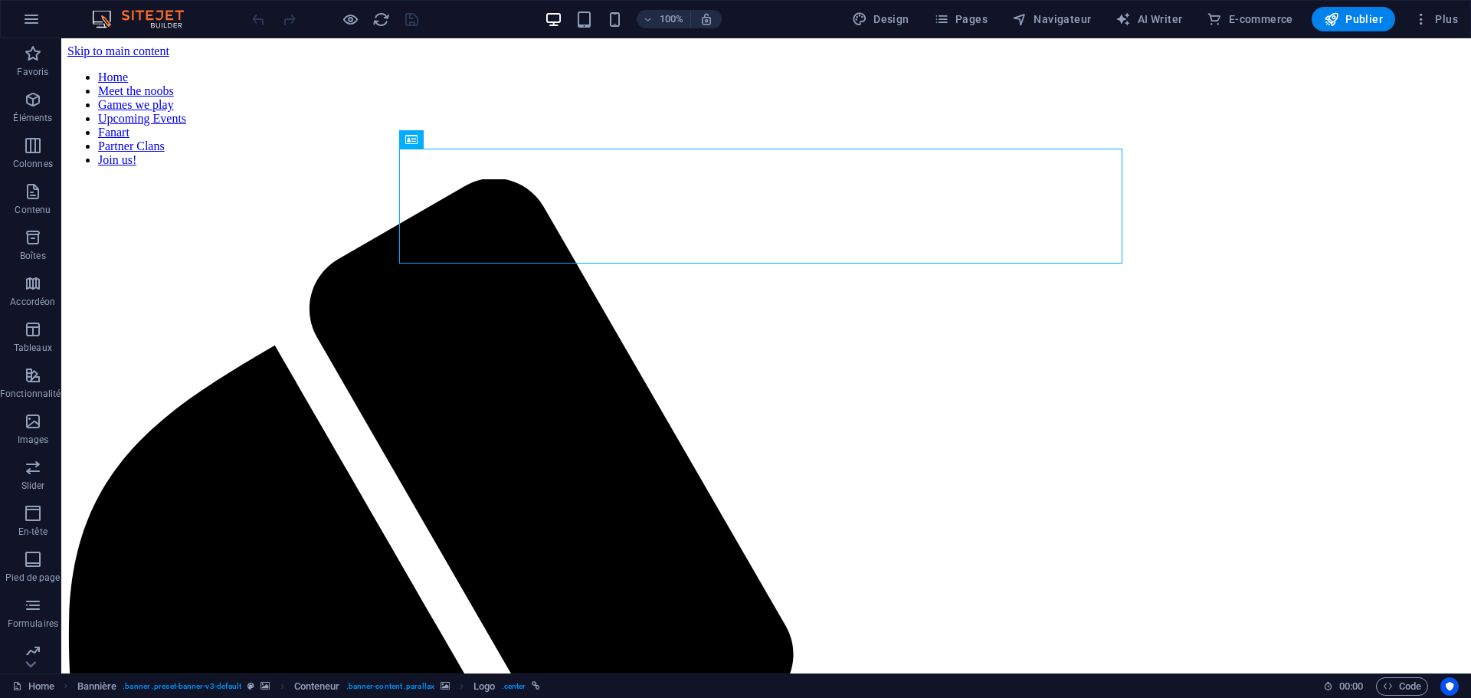
click at [408, 22] on div at bounding box center [335, 19] width 172 height 25
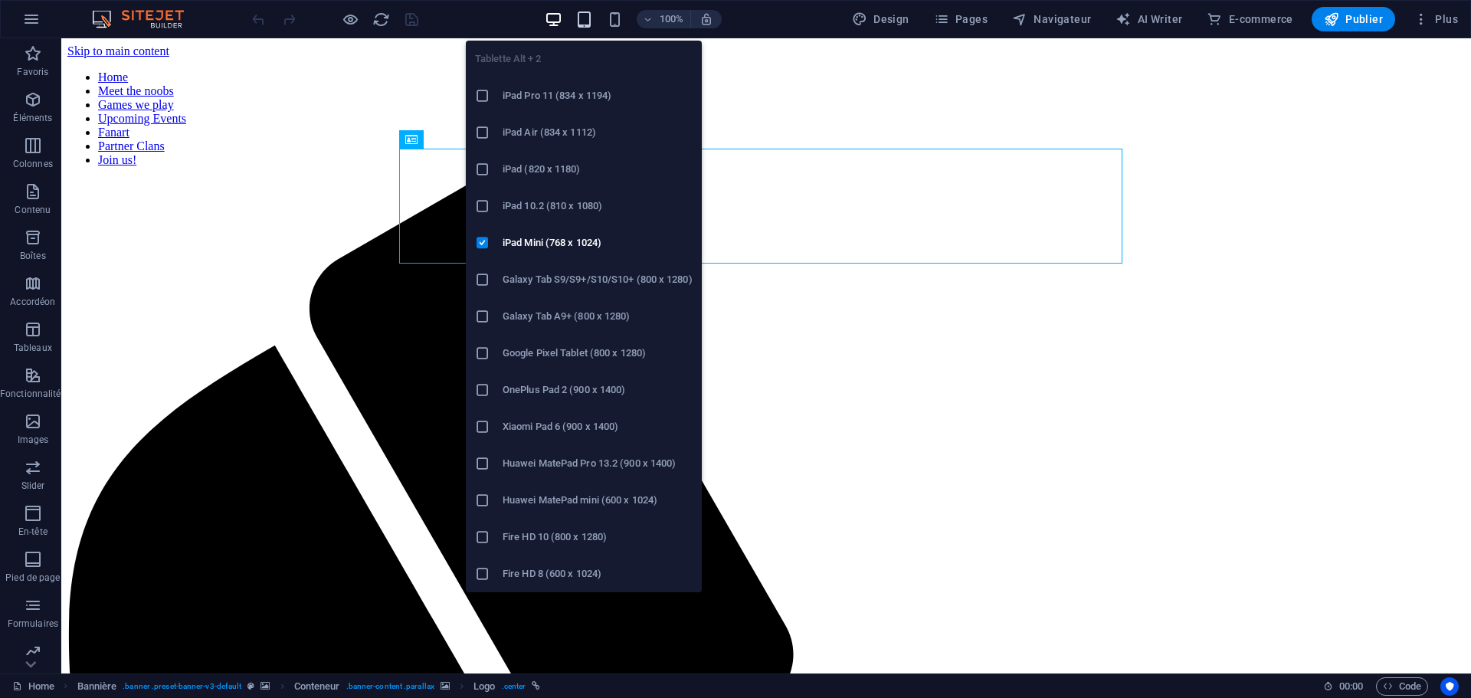
click at [591, 23] on icon "button" at bounding box center [584, 20] width 18 height 18
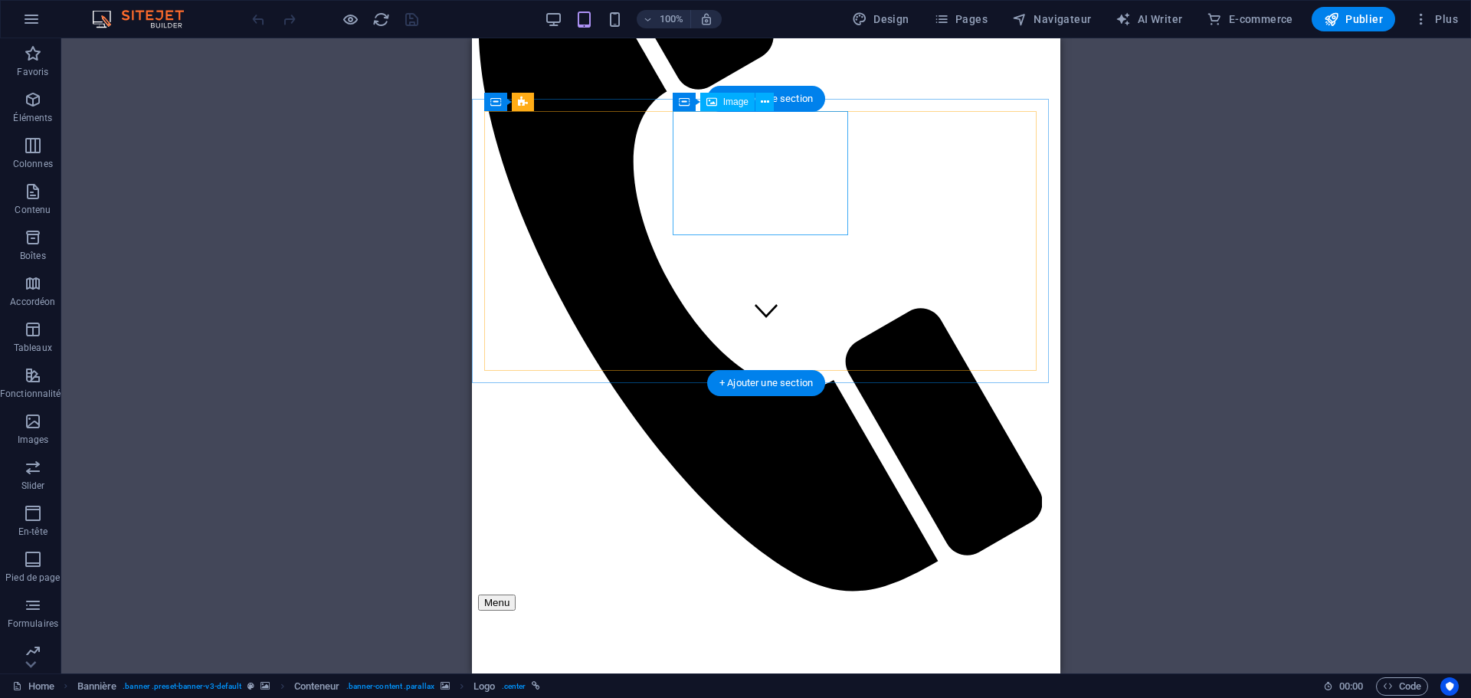
scroll to position [306, 0]
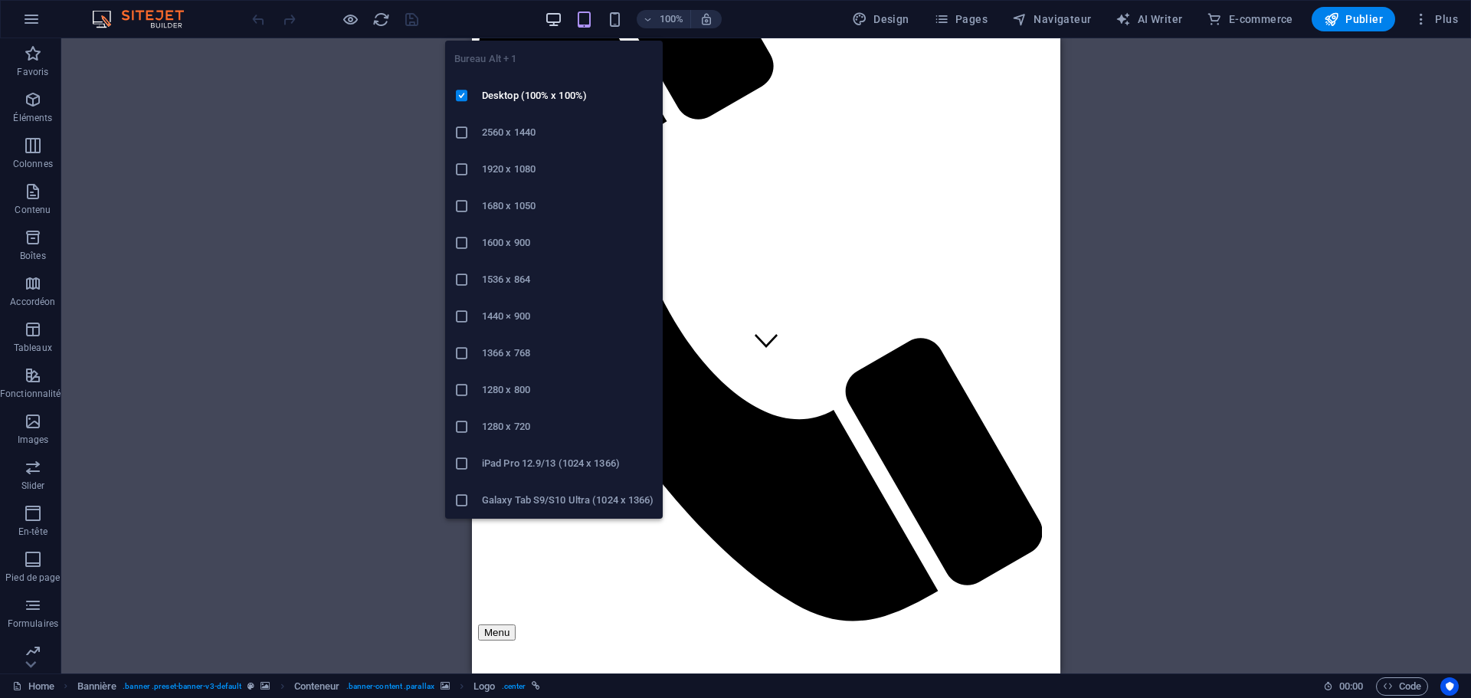
click at [559, 15] on icon "button" at bounding box center [554, 20] width 18 height 18
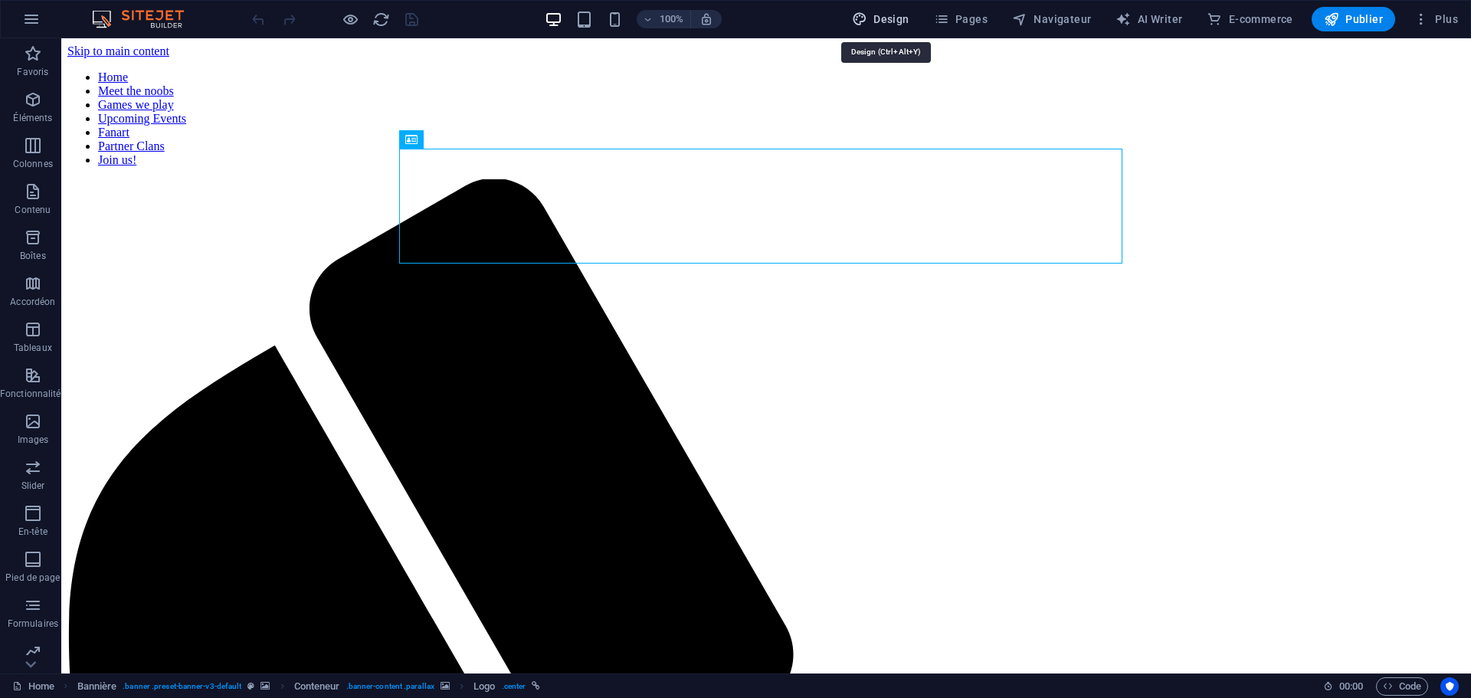
click at [886, 18] on span "Design" at bounding box center [880, 18] width 57 height 15
select select "px"
select select "400"
select select "px"
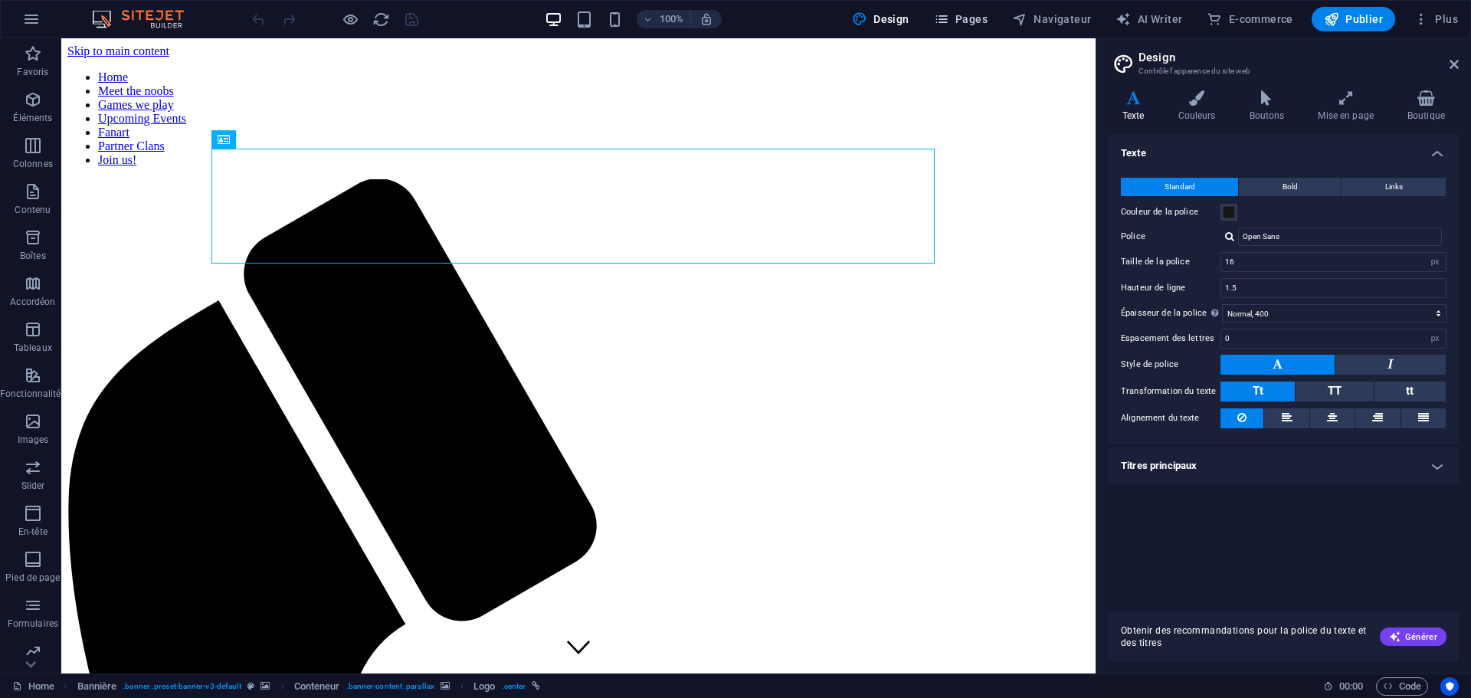
click at [978, 21] on span "Pages" at bounding box center [961, 18] width 54 height 15
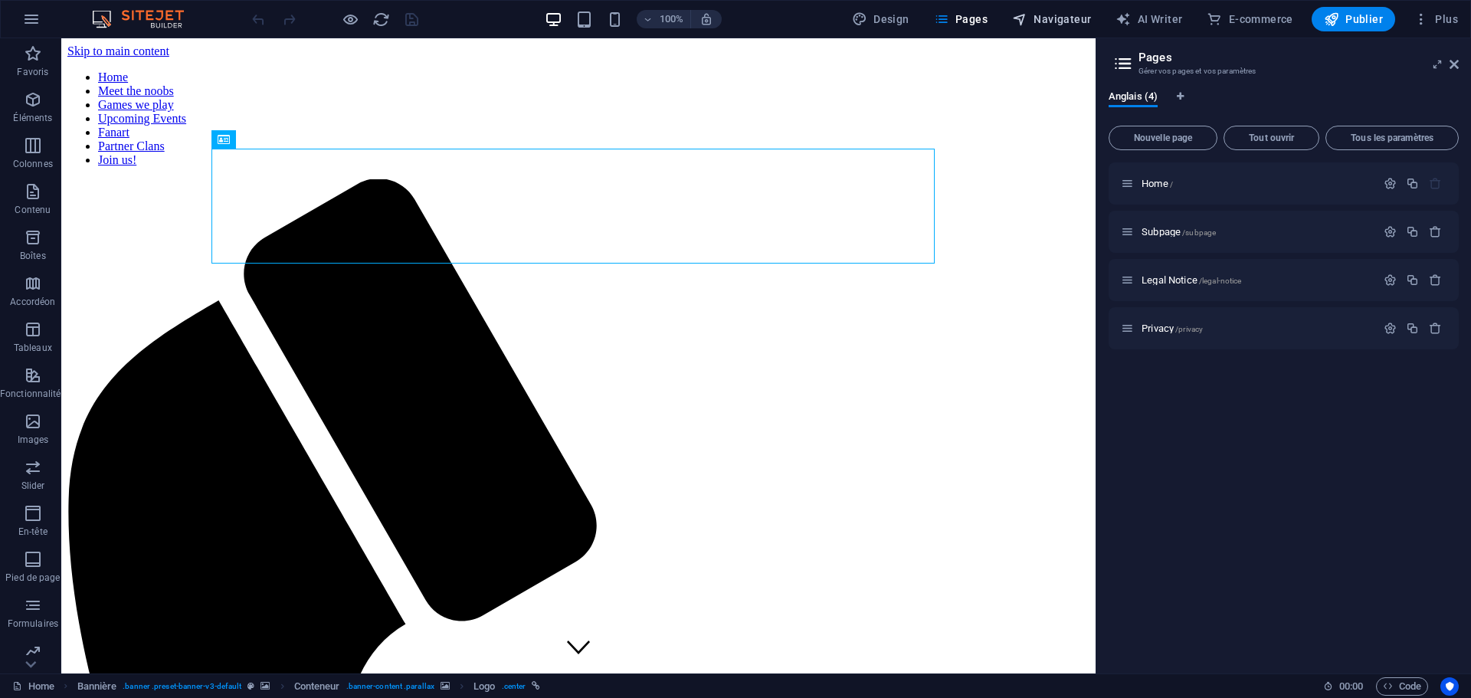
click at [1063, 17] on span "Navigateur" at bounding box center [1051, 18] width 79 height 15
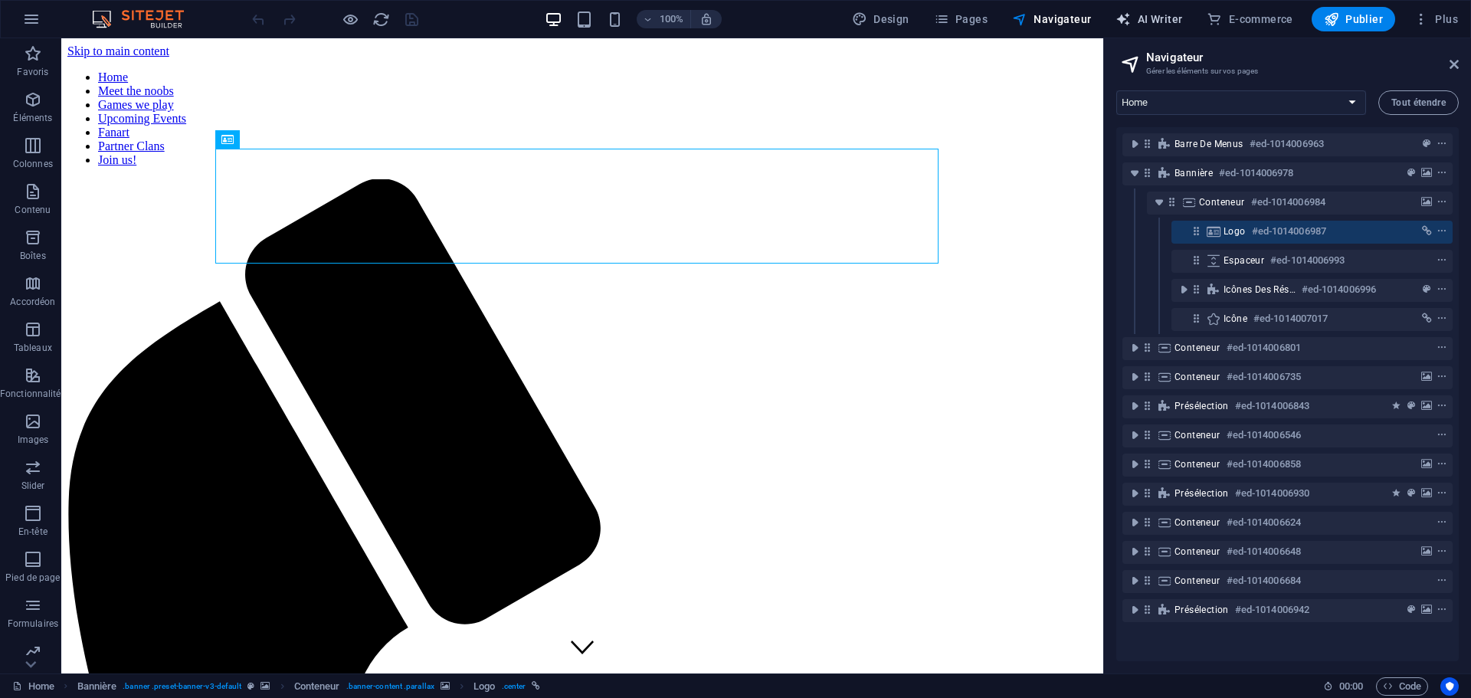
click at [1152, 21] on span "AI Writer" at bounding box center [1149, 18] width 67 height 15
select select "English"
select select "French"
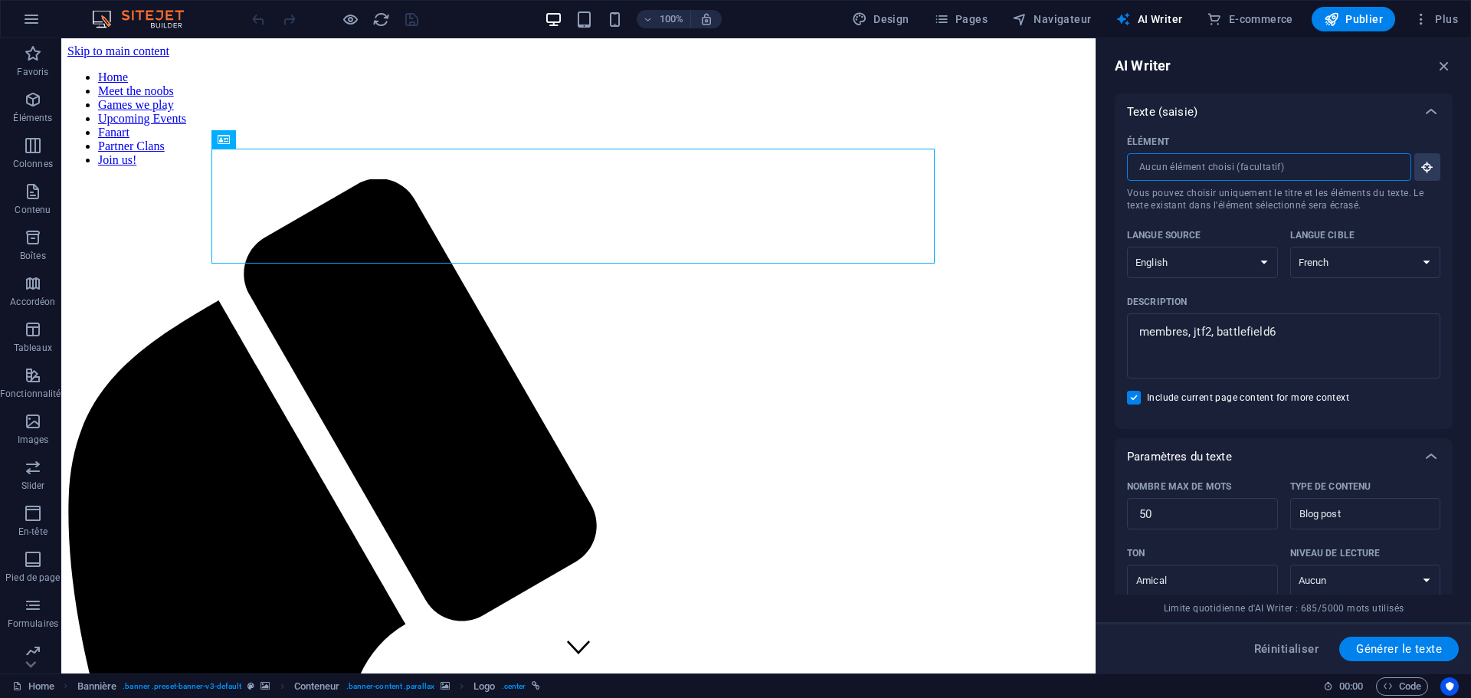
click at [1193, 171] on input "Élément ​ Vous pouvez choisir uniquement le titre et les éléments du texte. Le …" at bounding box center [1264, 167] width 274 height 28
click at [1450, 17] on span "Plus" at bounding box center [1436, 18] width 44 height 15
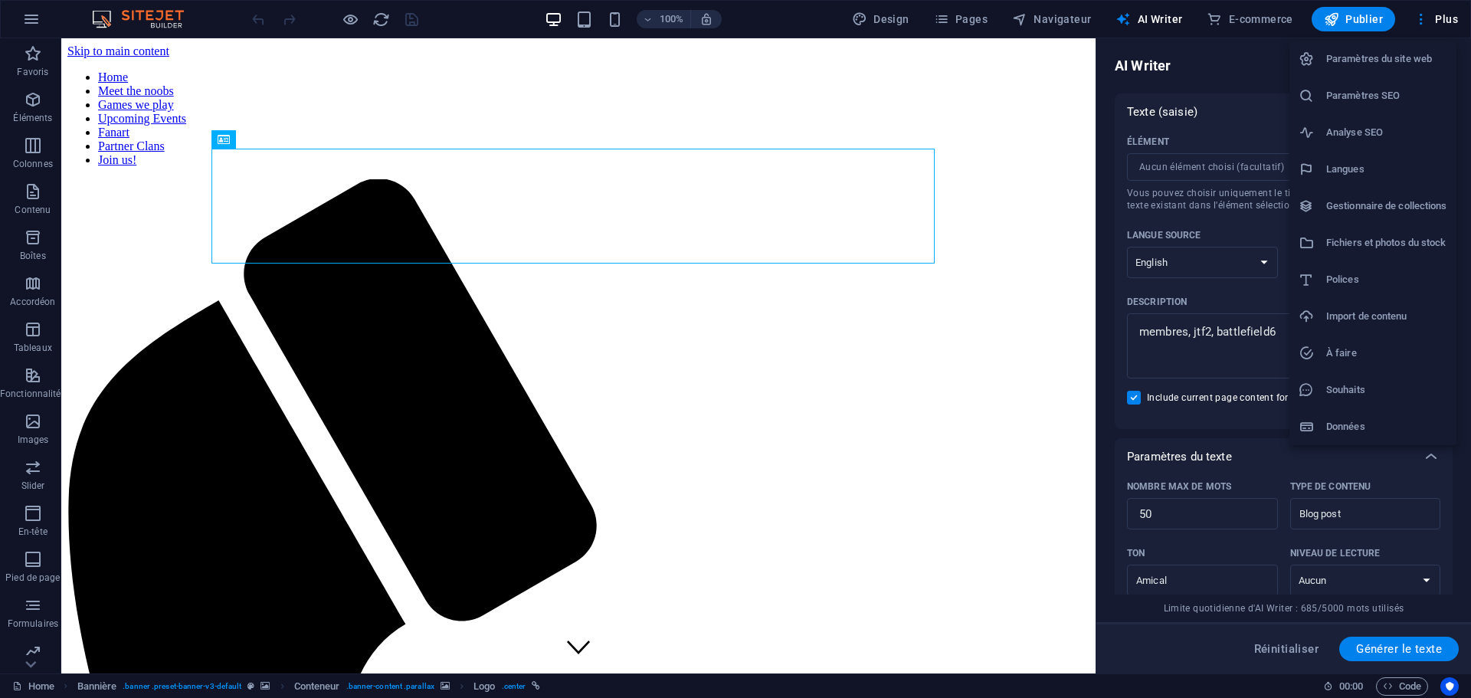
click at [1361, 57] on h6 "Paramètres du site web" at bounding box center [1386, 59] width 121 height 18
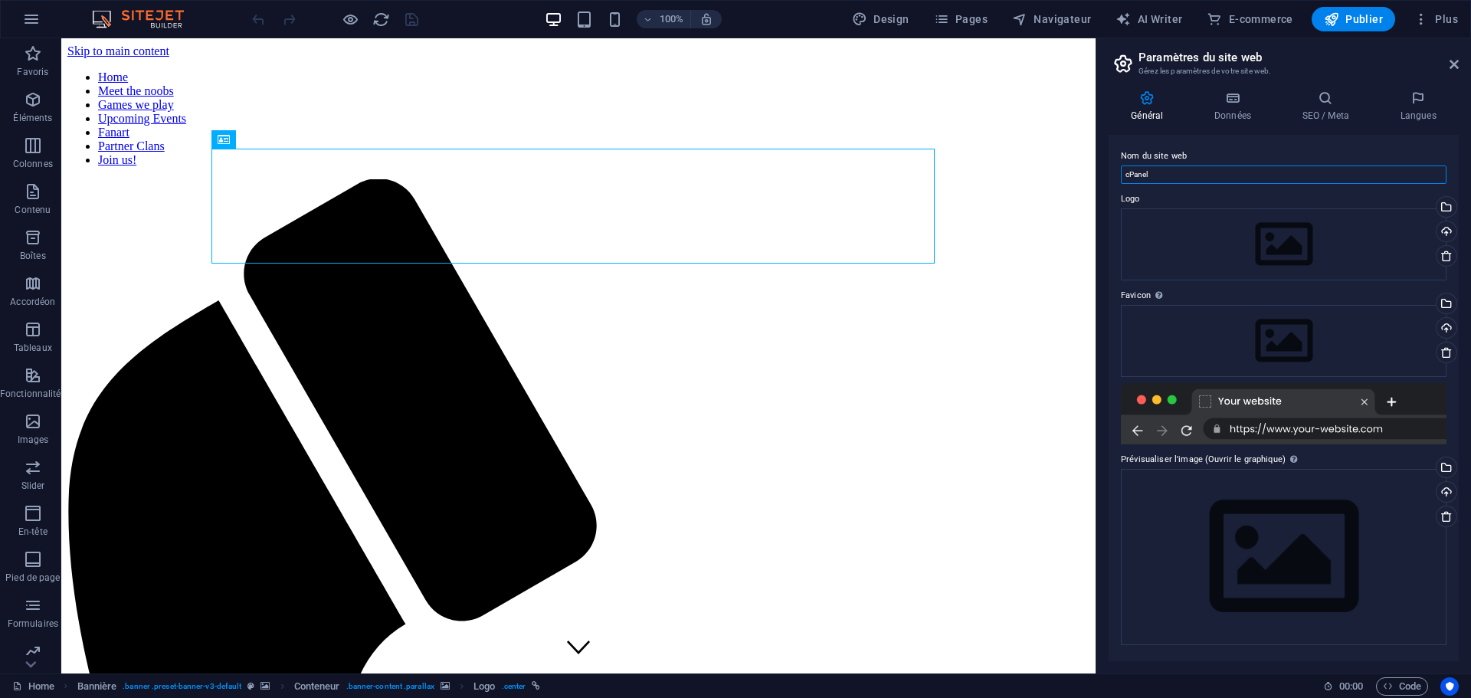
drag, startPoint x: 1224, startPoint y: 212, endPoint x: 1052, endPoint y: 179, distance: 174.8
click at [1176, 177] on input "cPanel" at bounding box center [1284, 174] width 326 height 18
type input "Clan"
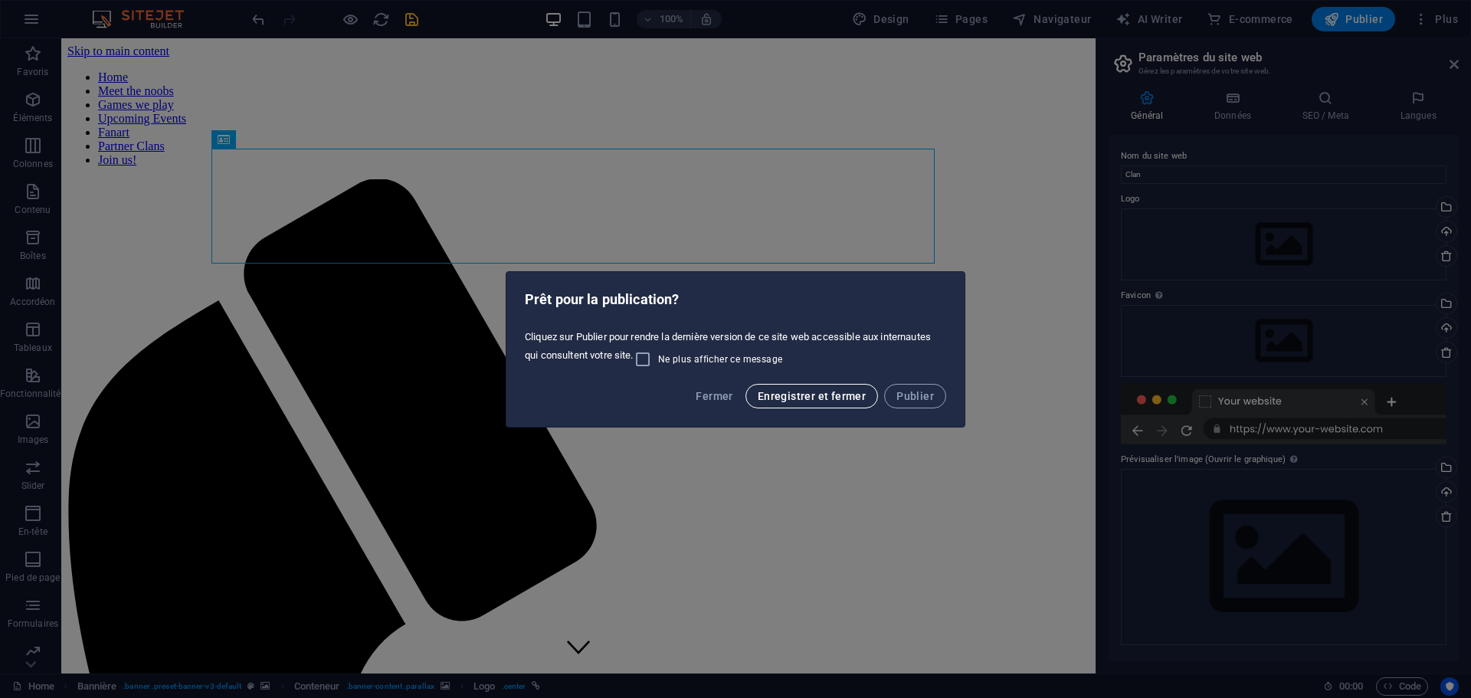
click at [801, 394] on span "Enregistrer et fermer" at bounding box center [812, 396] width 108 height 12
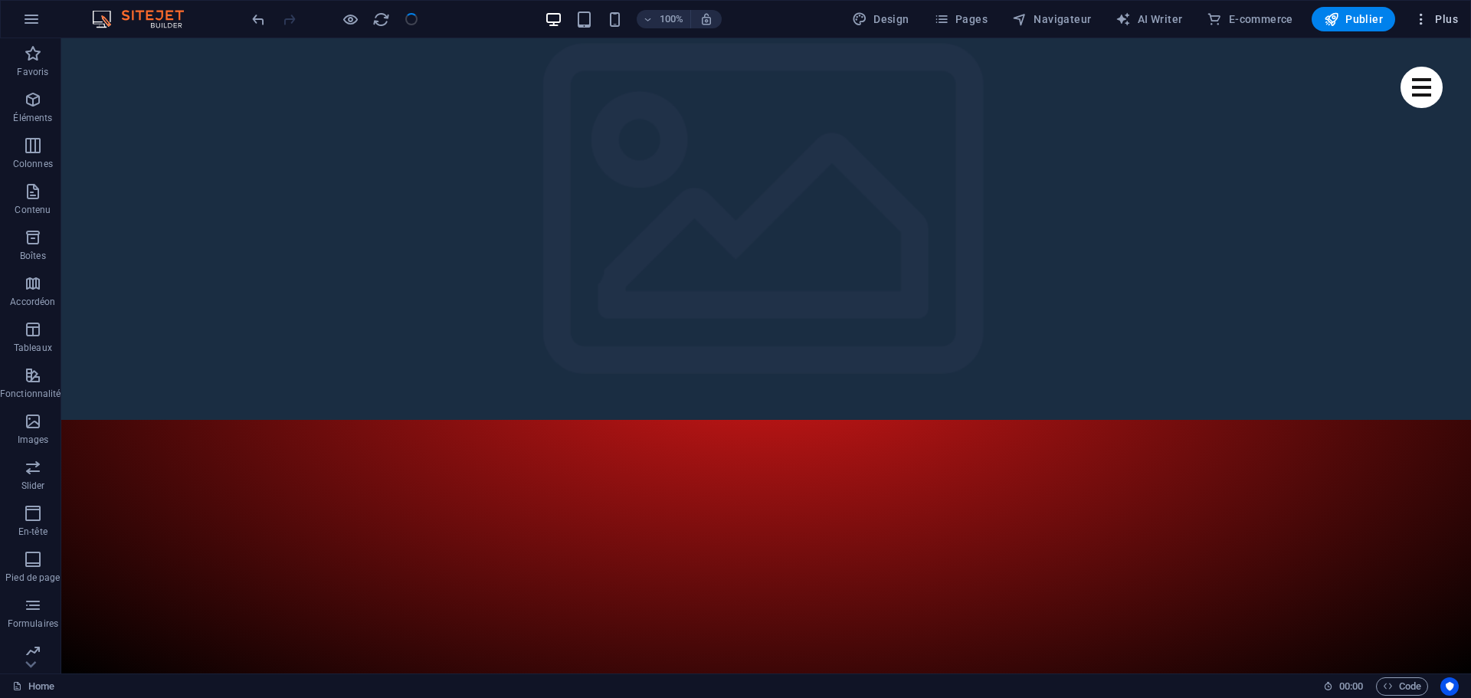
click at [1455, 19] on span "Plus" at bounding box center [1436, 18] width 44 height 15
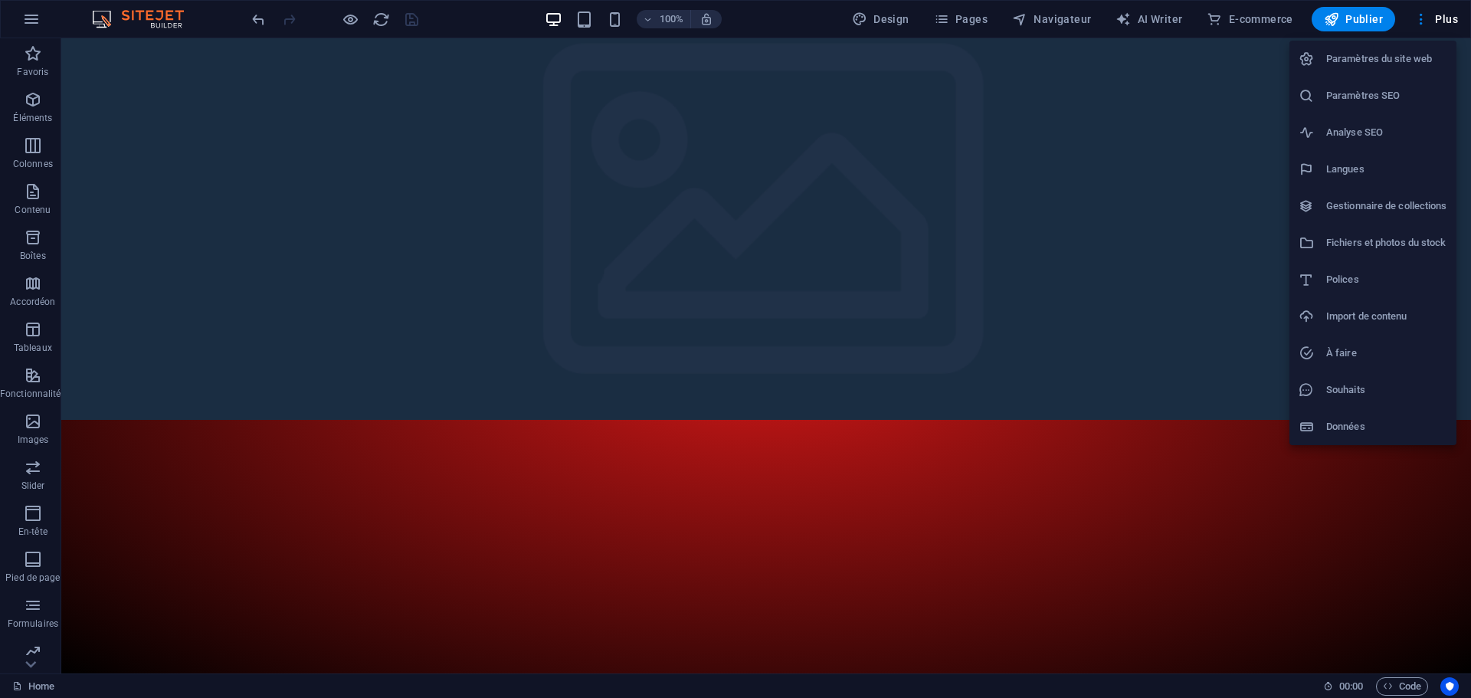
click at [1367, 59] on h6 "Paramètres du site web" at bounding box center [1386, 59] width 121 height 18
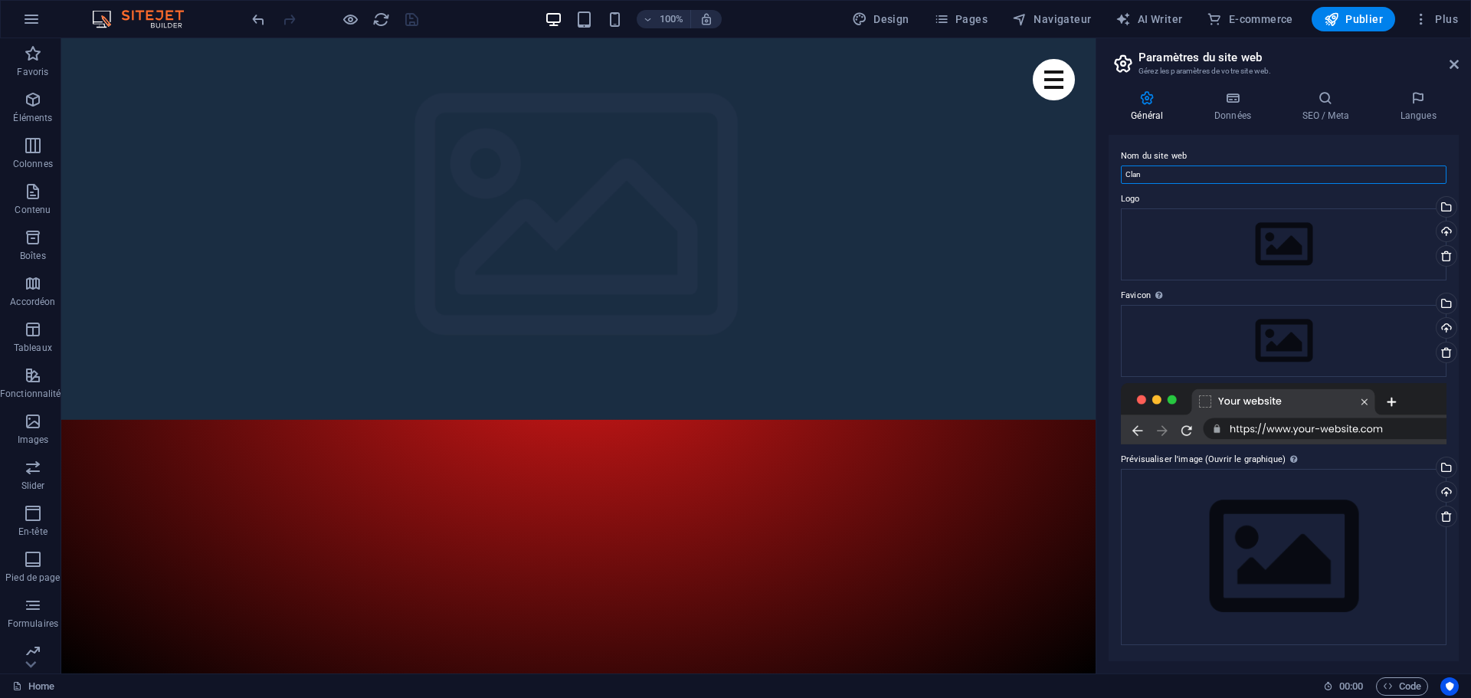
click at [1180, 179] on input "Clan" at bounding box center [1284, 174] width 326 height 18
type input "ClanJTF2"
click at [1276, 238] on div "Glissez les fichiers ici, cliquez pour choisir les fichiers ou sélectionnez les…" at bounding box center [1284, 244] width 326 height 72
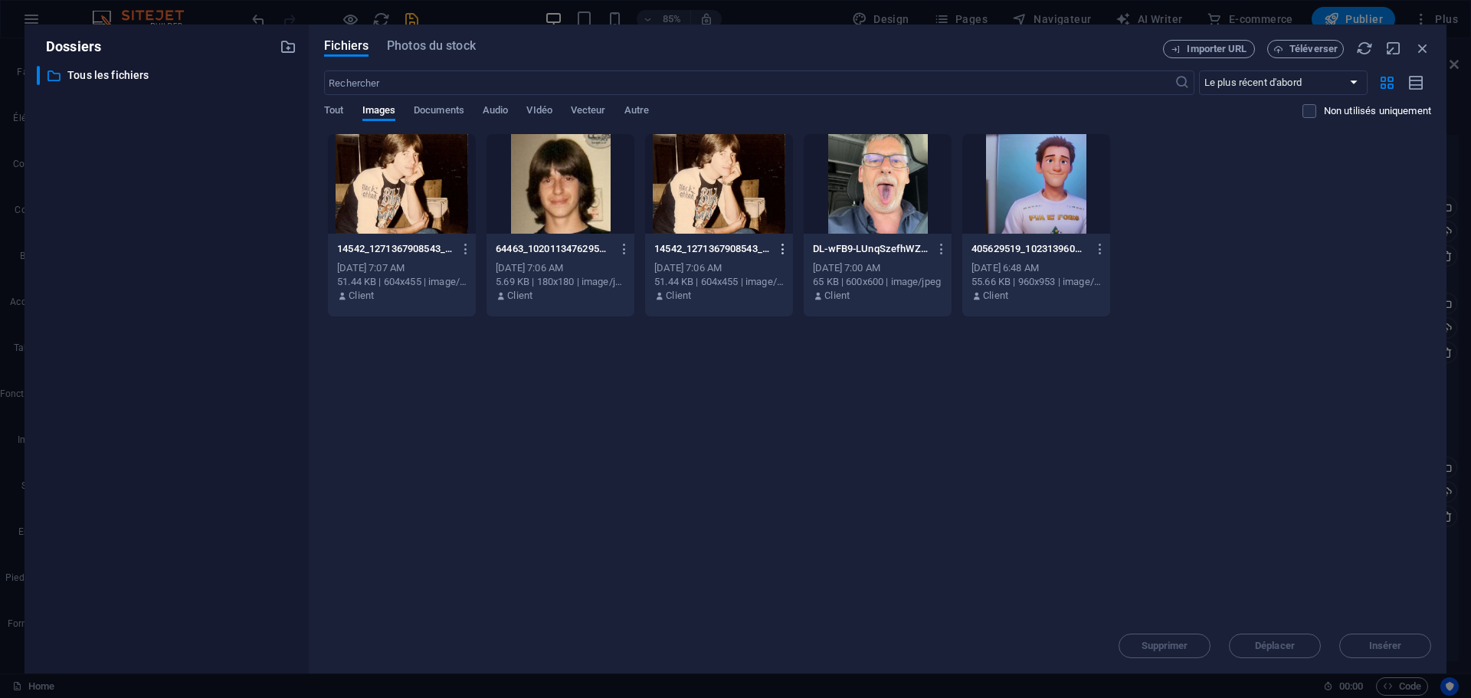
click at [788, 249] on icon "button" at bounding box center [783, 249] width 15 height 14
click at [746, 549] on h6 "Supprimer" at bounding box center [793, 546] width 110 height 18
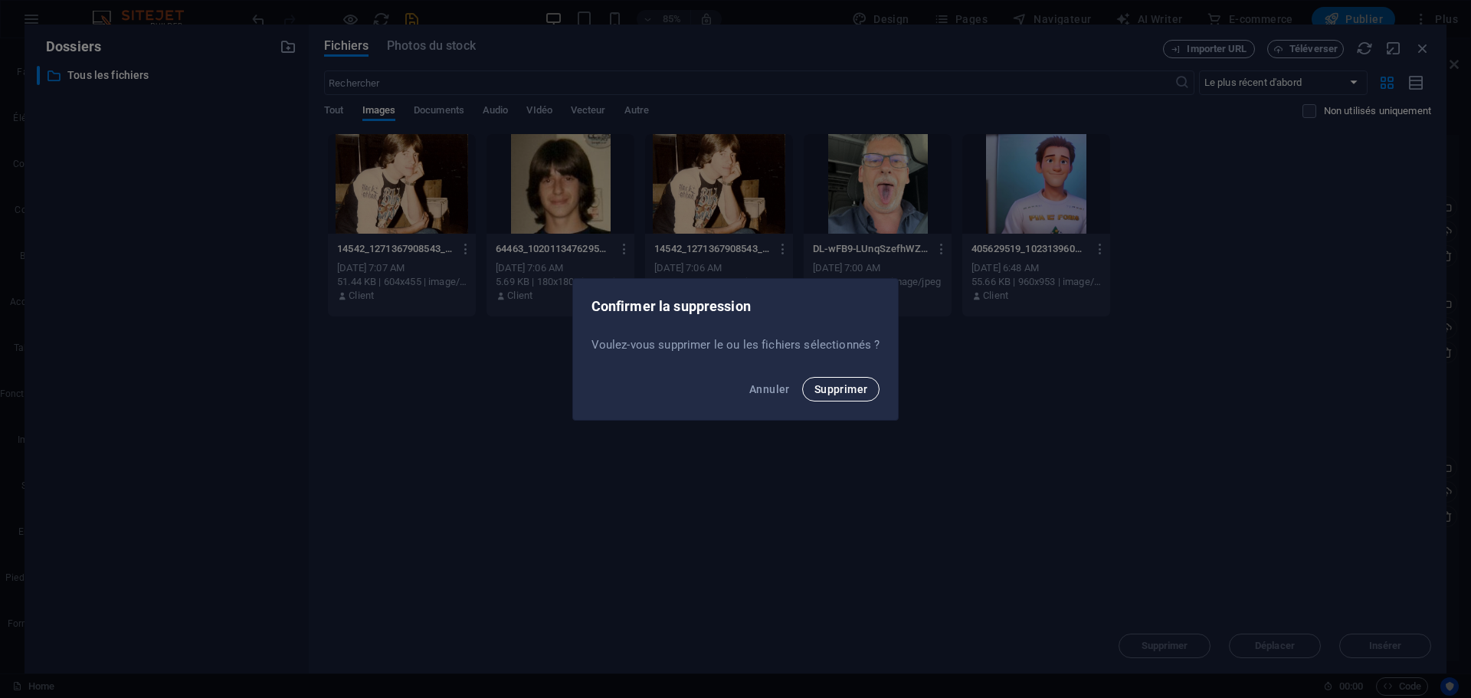
click at [834, 384] on span "Supprimer" at bounding box center [841, 389] width 54 height 12
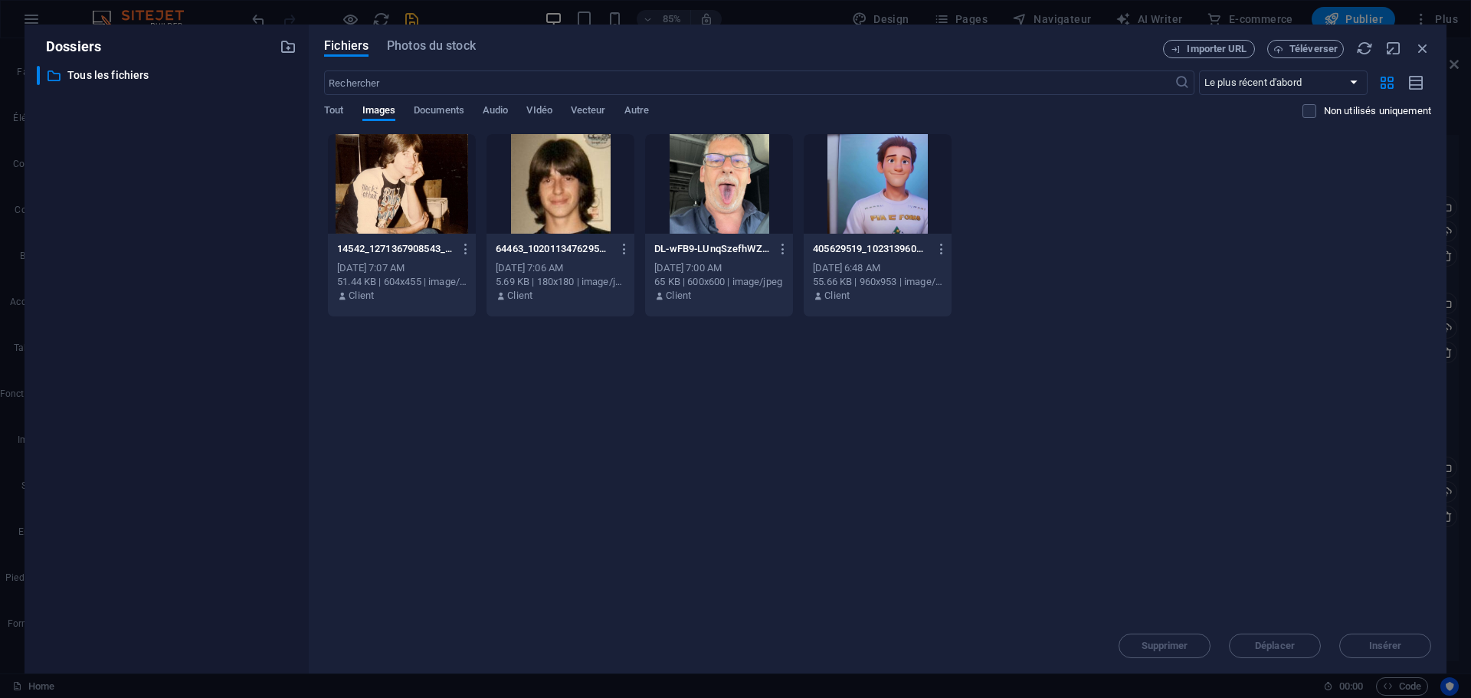
click at [1143, 382] on div "Déposez les fichiers ici pour les téléverser automatiquement. 14542_12713679085…" at bounding box center [877, 375] width 1107 height 485
click at [1430, 38] on div "Fichiers Photos du stock Importer URL Téléverser ​ Le plus récent d'abord Le pl…" at bounding box center [878, 349] width 1138 height 649
drag, startPoint x: 1419, startPoint y: 44, endPoint x: 1414, endPoint y: 60, distance: 16.2
click at [1419, 46] on icon "button" at bounding box center [1422, 48] width 17 height 17
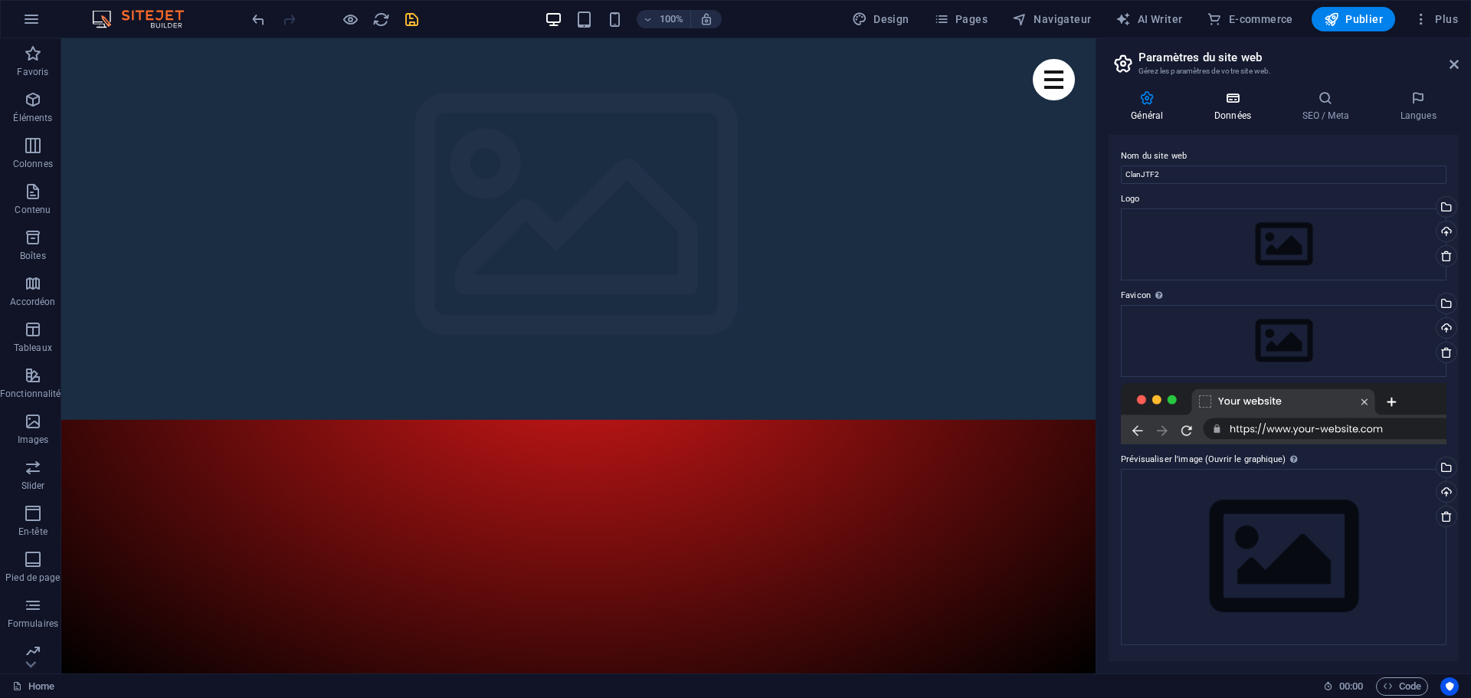
click at [1229, 102] on icon at bounding box center [1233, 97] width 82 height 15
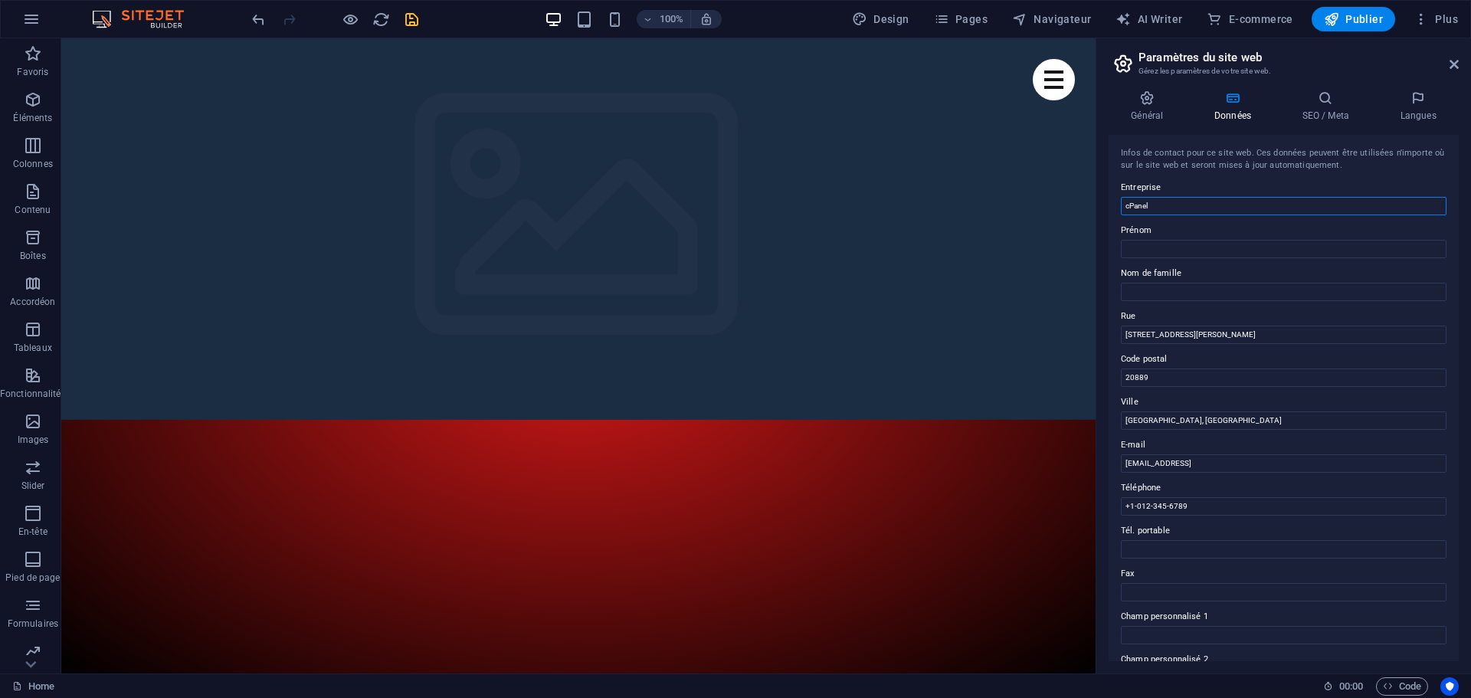
click at [1170, 207] on input "cPanel" at bounding box center [1284, 206] width 326 height 18
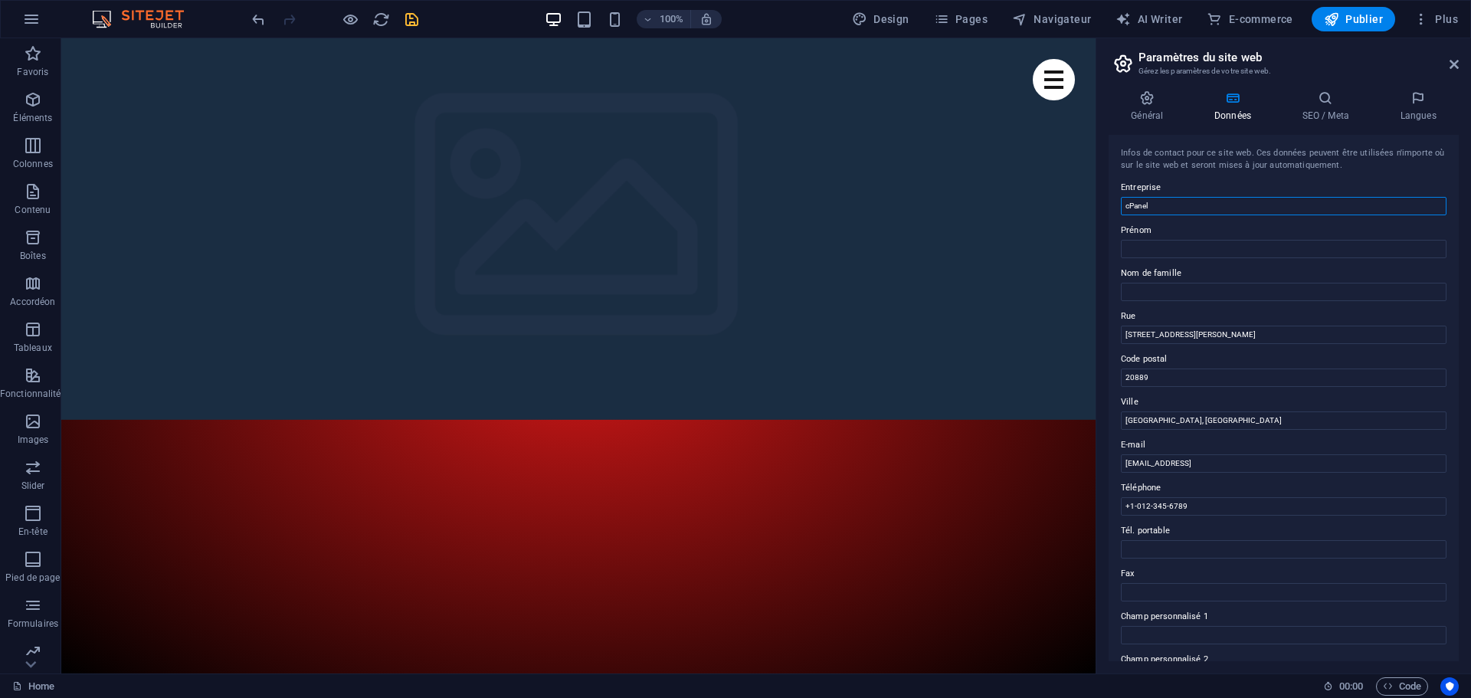
click at [1170, 207] on input "cPanel" at bounding box center [1284, 206] width 326 height 18
type input "Clan JTF2"
click at [1198, 254] on input "Prénom" at bounding box center [1284, 249] width 326 height 18
click at [1283, 341] on input "[STREET_ADDRESS][PERSON_NAME]" at bounding box center [1284, 335] width 326 height 18
drag, startPoint x: 1348, startPoint y: 378, endPoint x: 949, endPoint y: 329, distance: 401.4
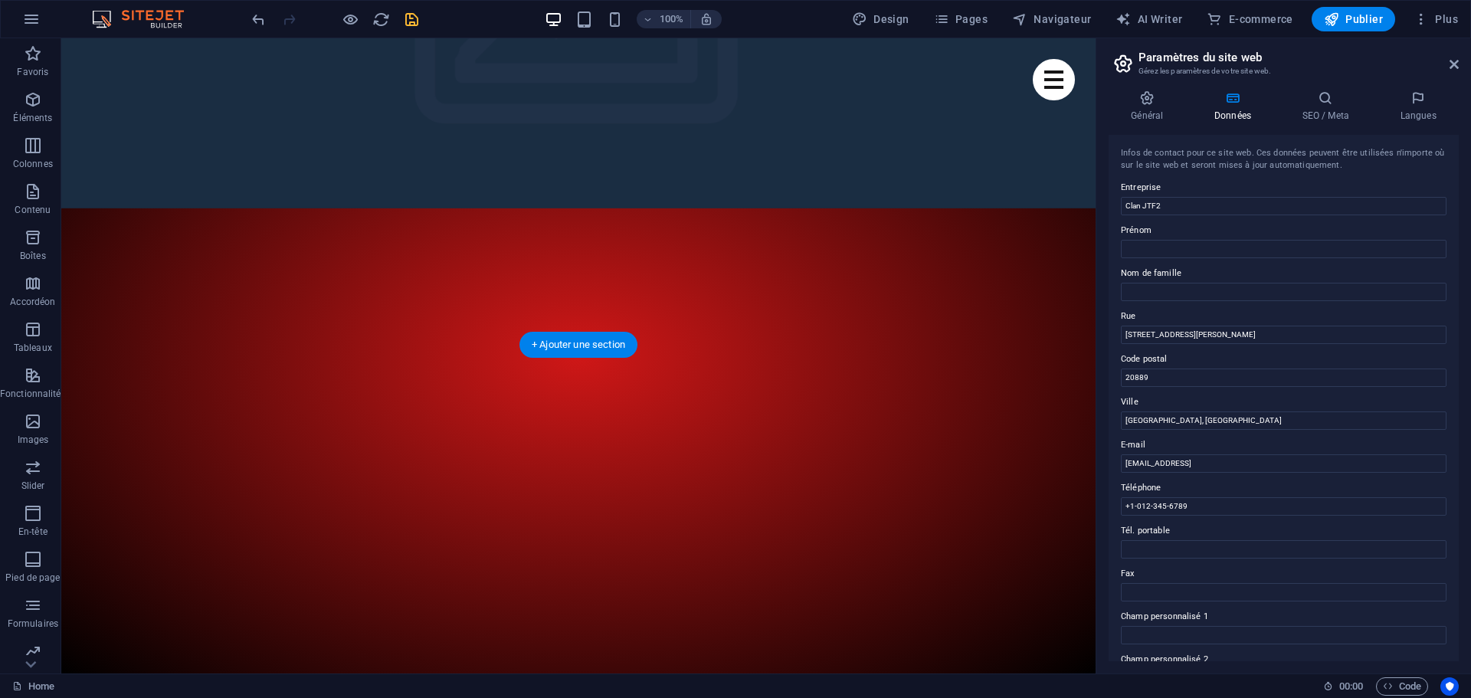
scroll to position [230, 0]
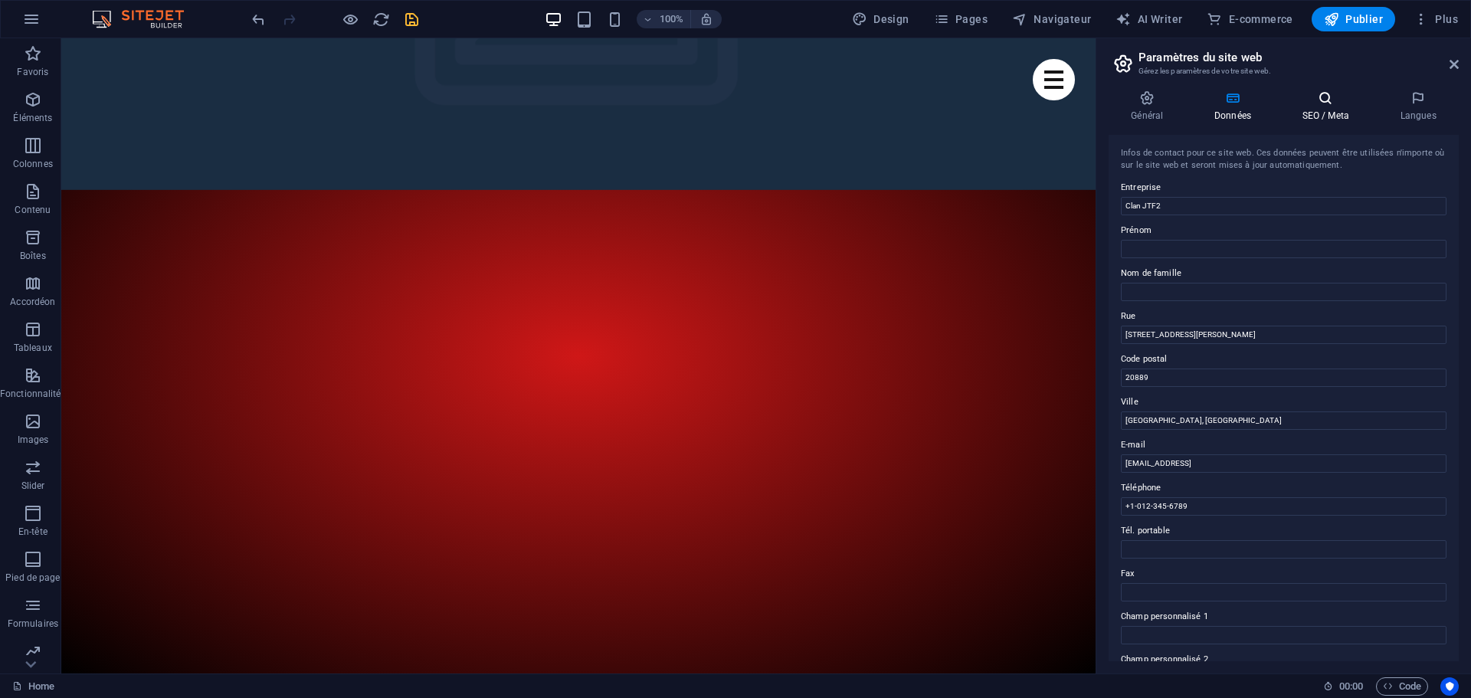
click at [1335, 119] on h4 "SEO / Meta" at bounding box center [1328, 106] width 98 height 32
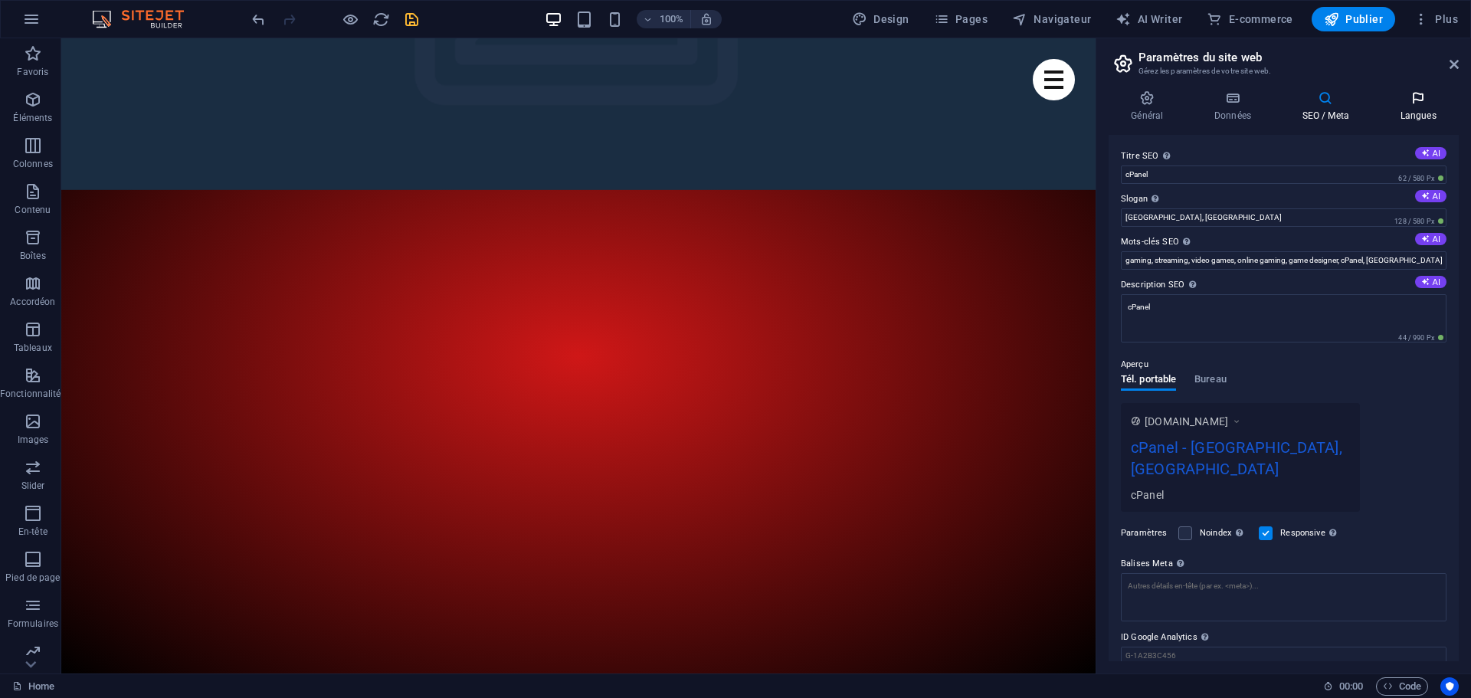
click at [1420, 116] on h4 "Langues" at bounding box center [1418, 106] width 81 height 32
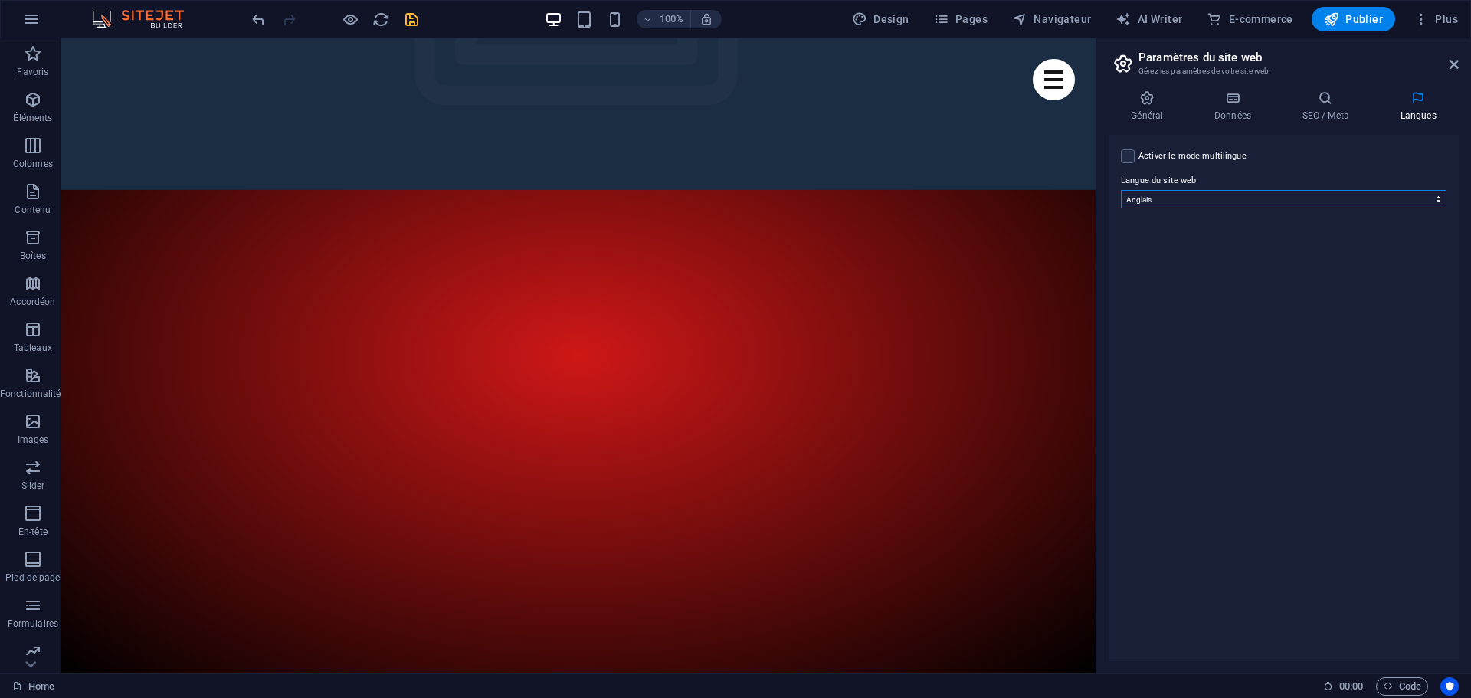
click at [1178, 203] on select "Abkhazian Afar Afrikaans Akan Albanais Allemand Amharic Anglais Arabe Aragonese…" at bounding box center [1284, 199] width 326 height 18
select select "50"
click at [1121, 190] on select "Abkhazian Afar Afrikaans Akan Albanais Allemand Amharic Anglais Arabe Aragonese…" at bounding box center [1284, 199] width 326 height 18
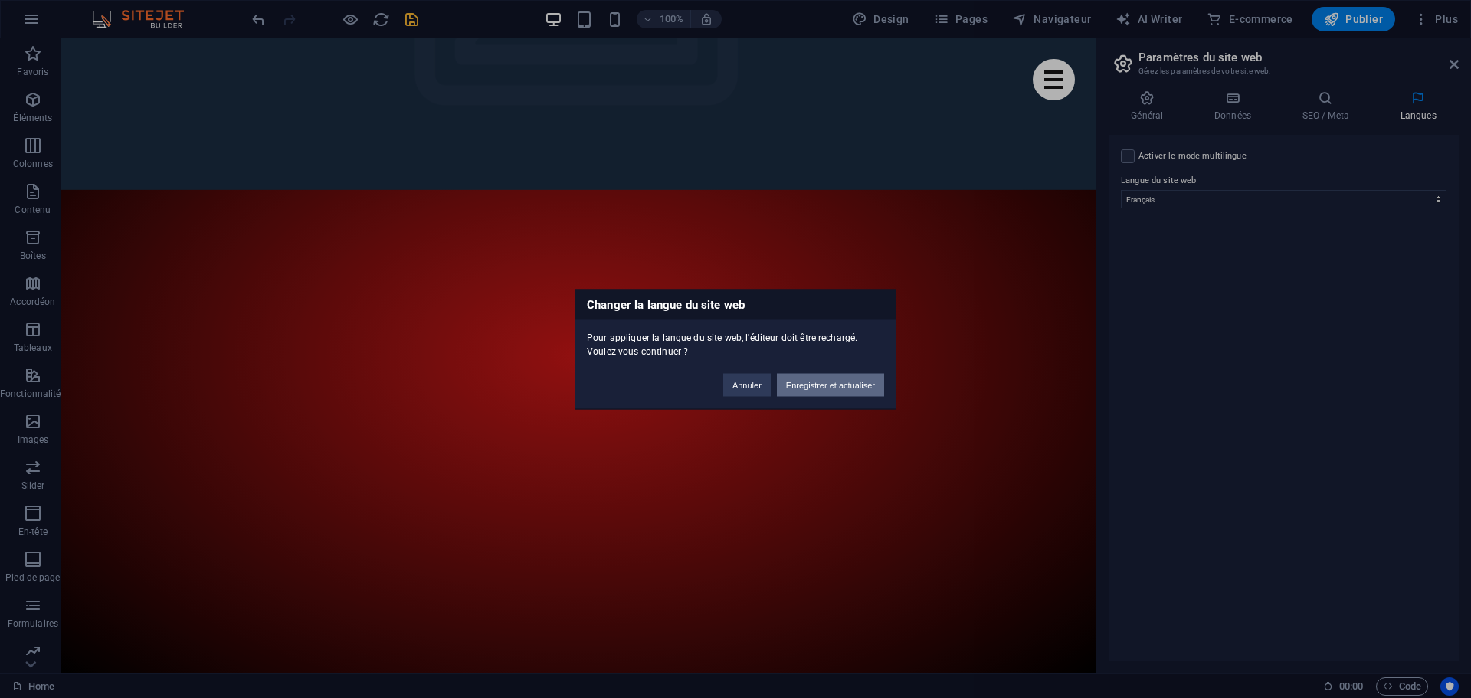
click at [861, 385] on button "Enregistrer et actualiser" at bounding box center [830, 384] width 107 height 23
checkbox input "false"
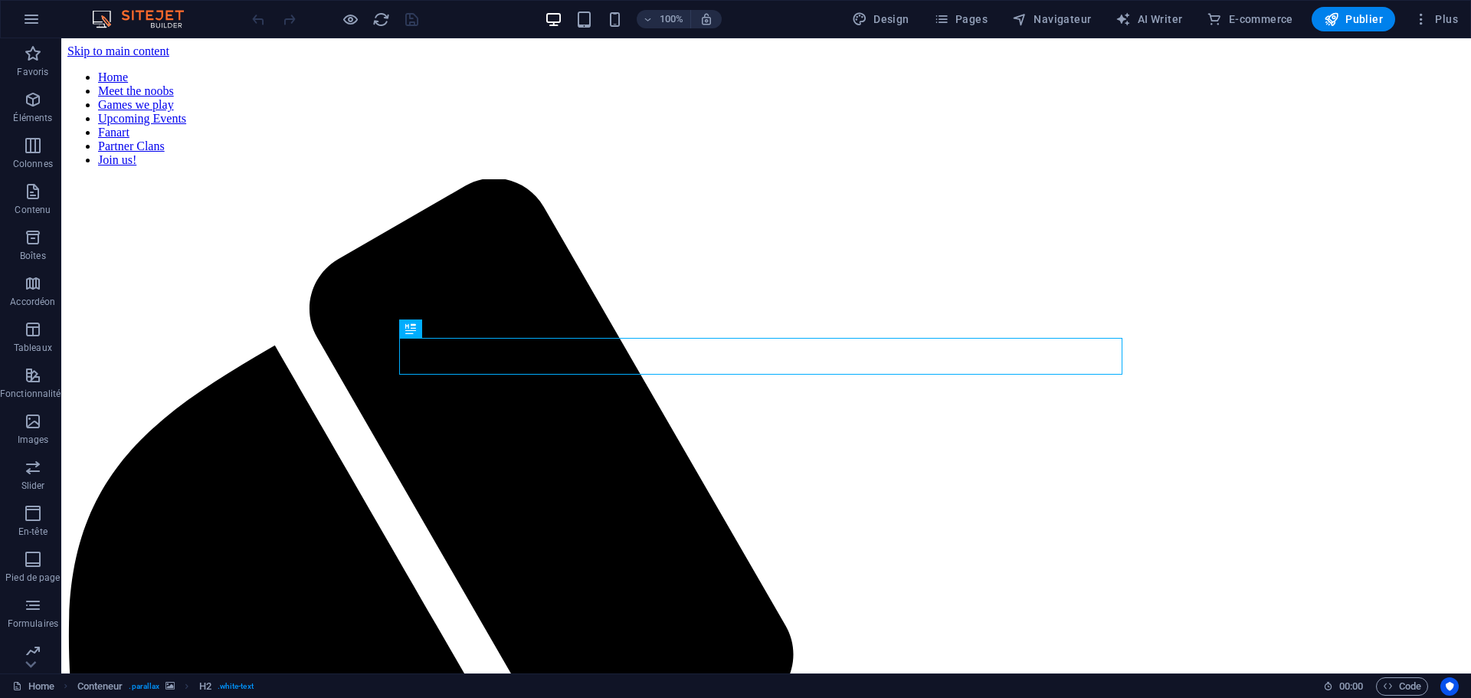
scroll to position [352, 0]
